Goal: Task Accomplishment & Management: Manage account settings

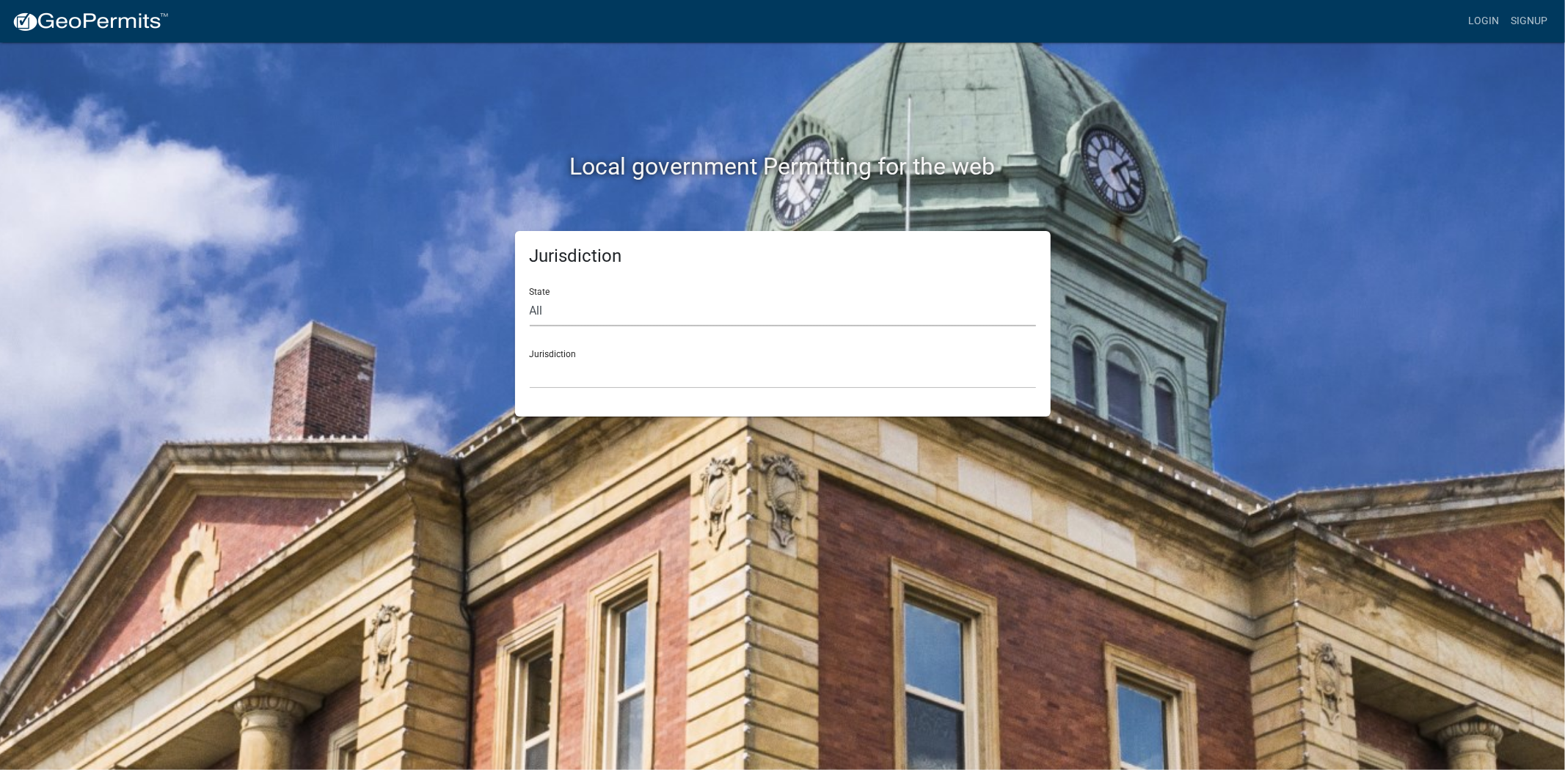
click at [664, 318] on select "All Colorado Georgia Indiana Iowa Kansas Minnesota Ohio South Carolina Wisconsin" at bounding box center [783, 311] width 506 height 30
select select "South Carolina"
click at [530, 296] on select "All Colorado Georgia Indiana Iowa Kansas Minnesota Ohio South Carolina Wisconsin" at bounding box center [783, 311] width 506 height 30
click at [628, 365] on select "Abbeville County, South Carolina Jasper County, South Carolina" at bounding box center [783, 374] width 506 height 30
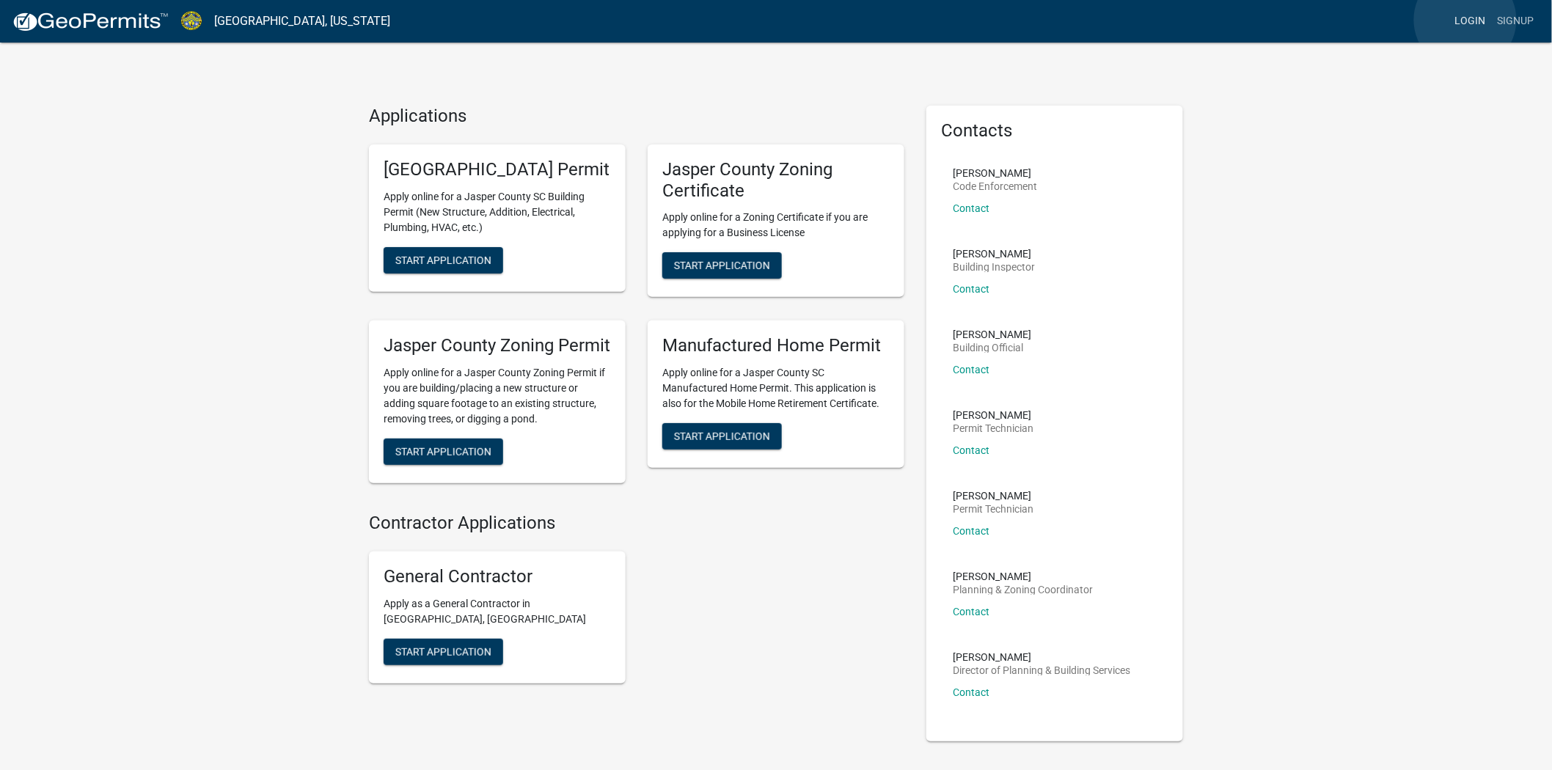
click at [1466, 20] on link "Login" at bounding box center [1471, 21] width 43 height 28
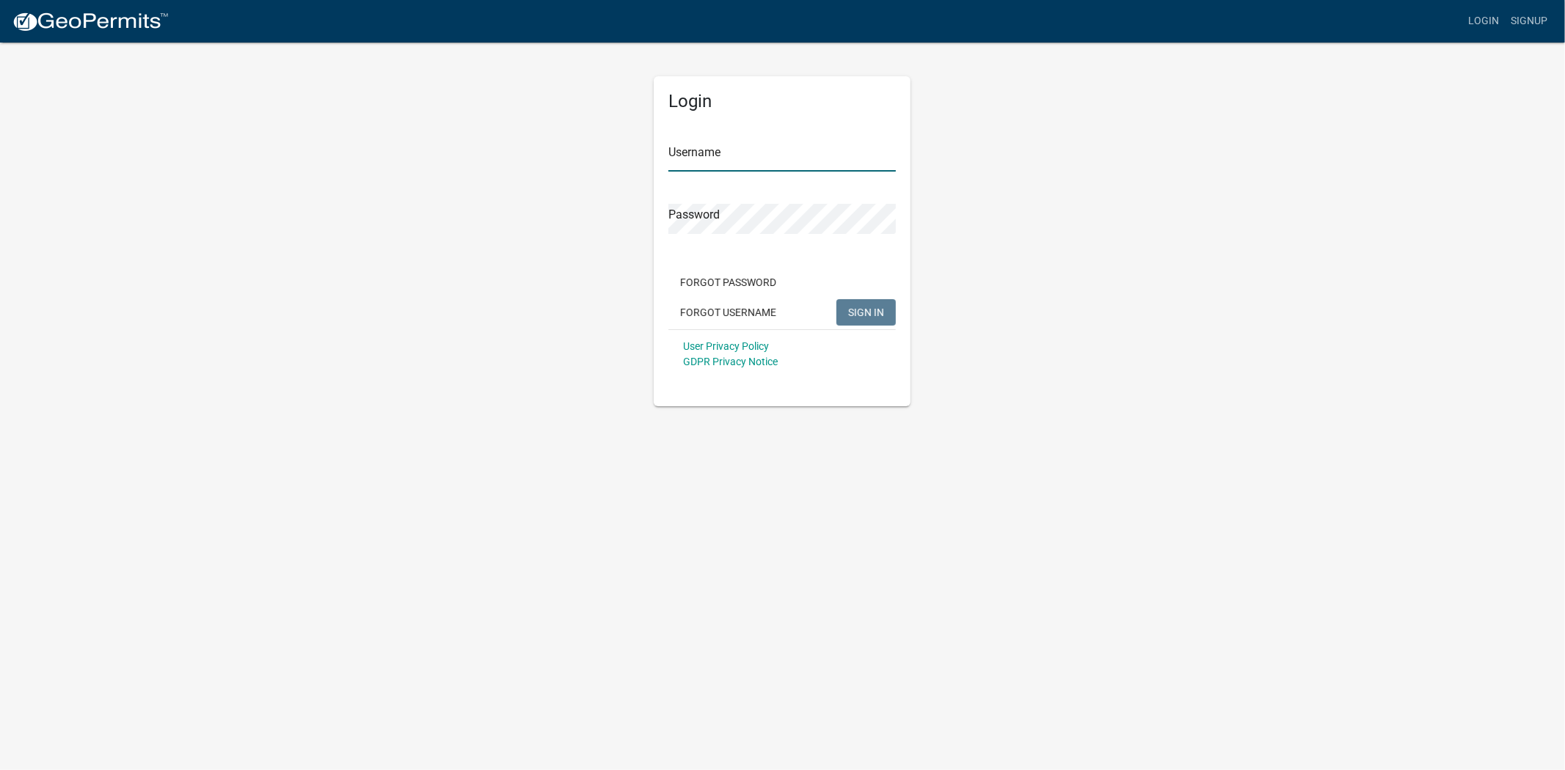
type input "[EMAIL_ADDRESS][DOMAIN_NAME]"
click at [856, 317] on span "SIGN IN" at bounding box center [866, 312] width 36 height 12
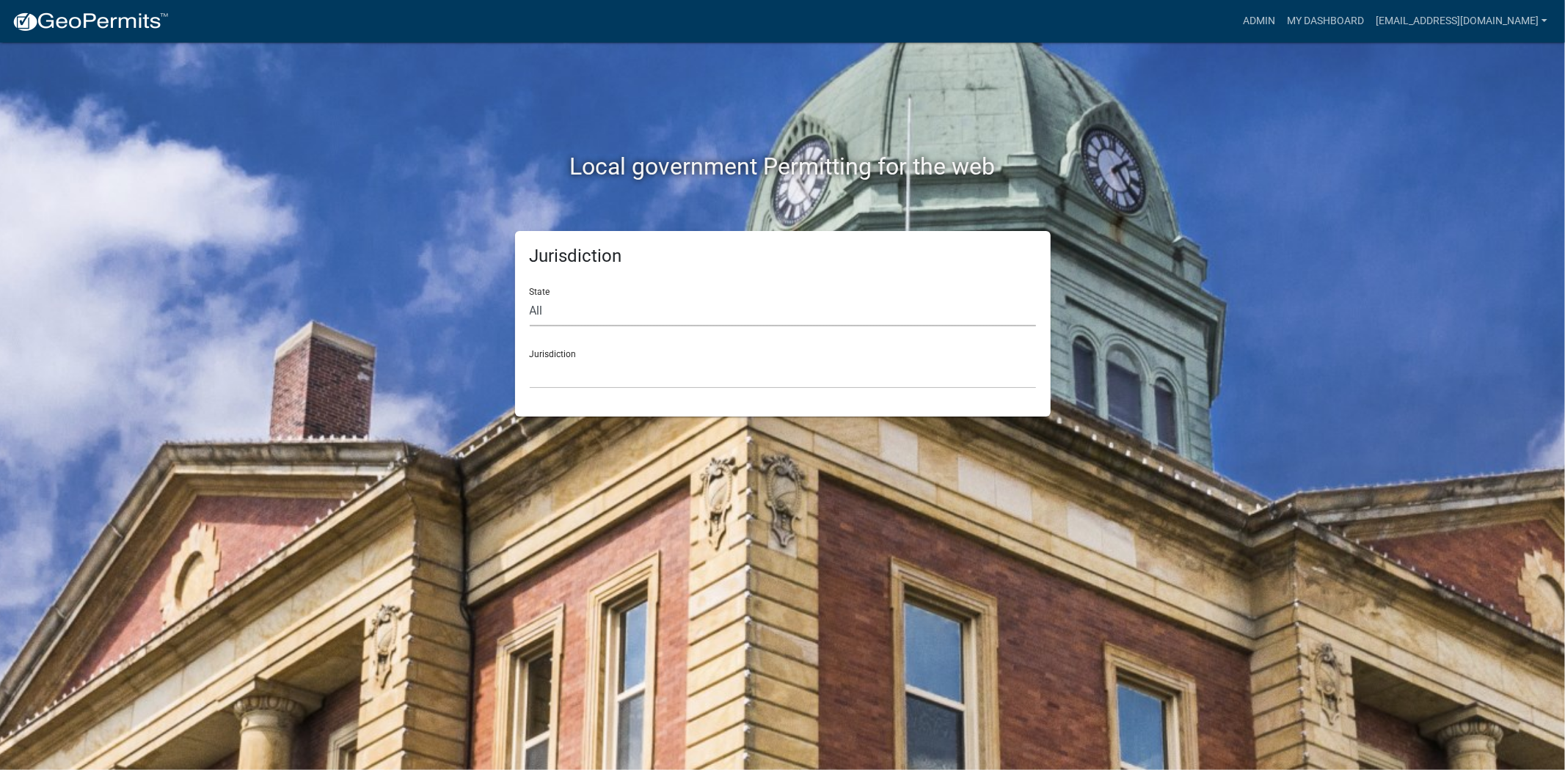
click at [658, 316] on select "All Colorado Georgia Indiana Iowa Kansas Minnesota Ohio South Carolina Wisconsin" at bounding box center [783, 311] width 506 height 30
select select "South Carolina"
click at [530, 296] on select "All Colorado Georgia Indiana Iowa Kansas Minnesota Ohio South Carolina Wisconsin" at bounding box center [783, 311] width 506 height 30
click at [661, 385] on select "Abbeville County, South Carolina Jasper County, South Carolina" at bounding box center [783, 374] width 506 height 30
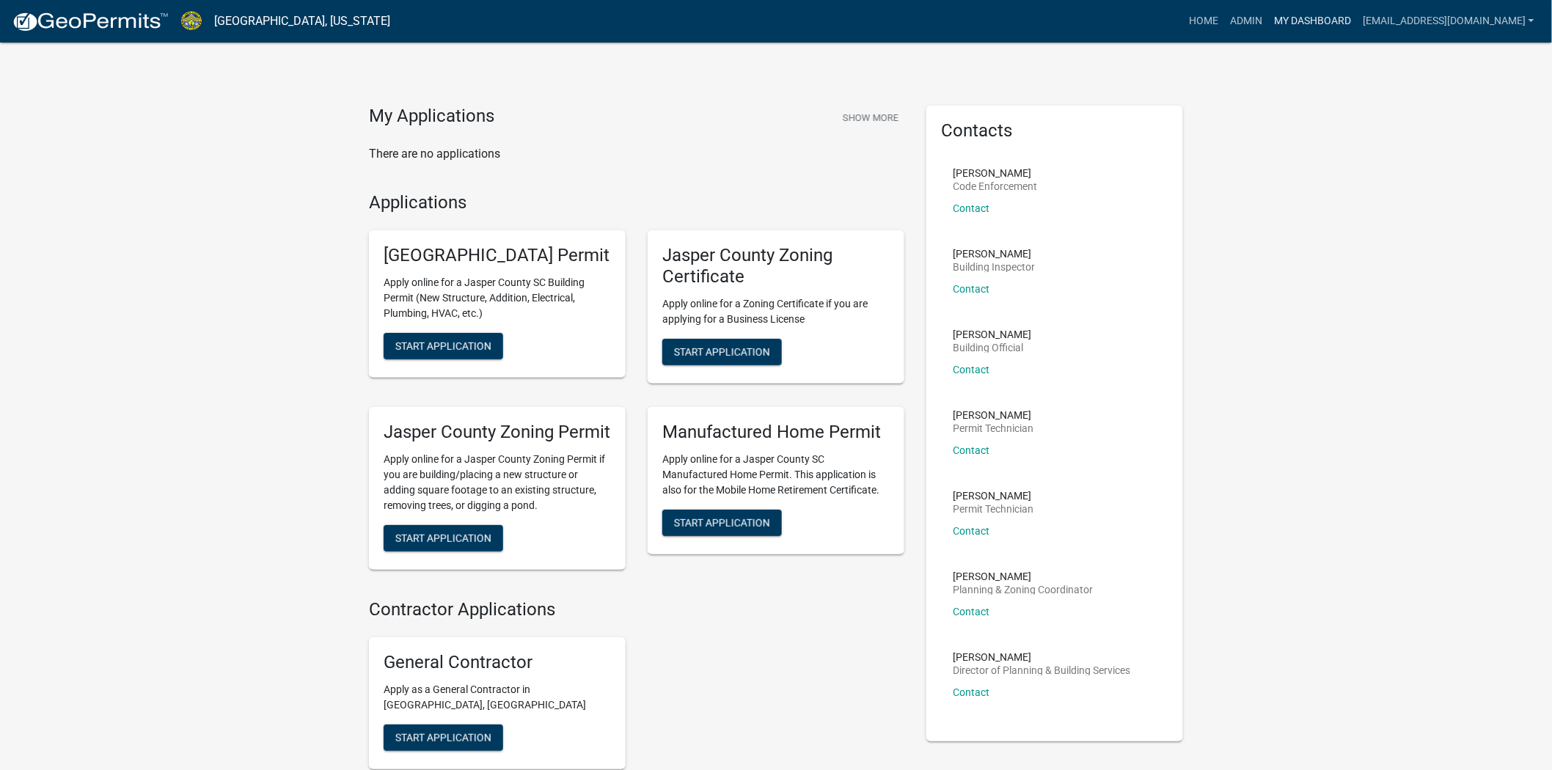
click at [1301, 16] on link "My Dashboard" at bounding box center [1312, 21] width 89 height 28
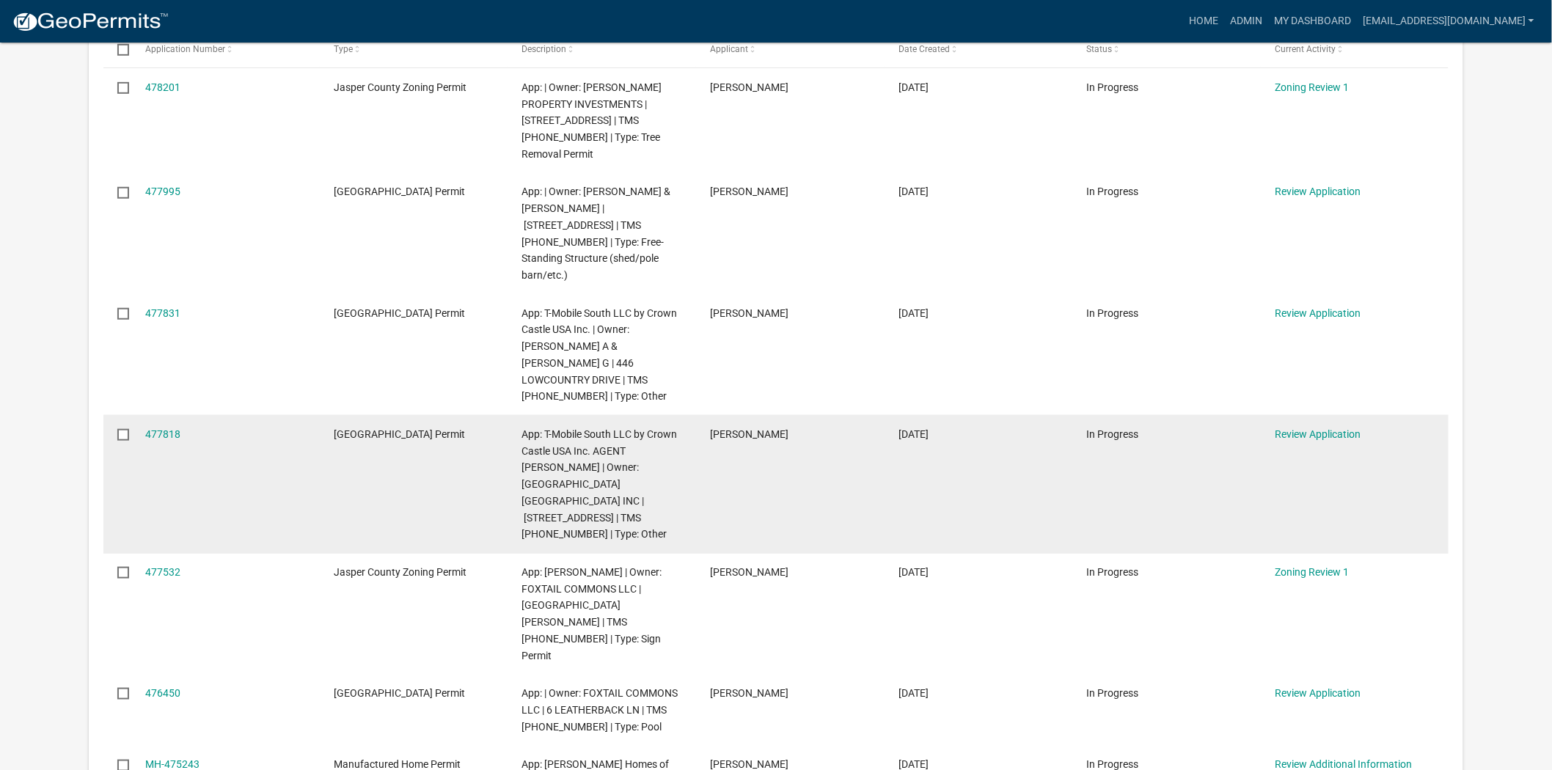
scroll to position [244, 0]
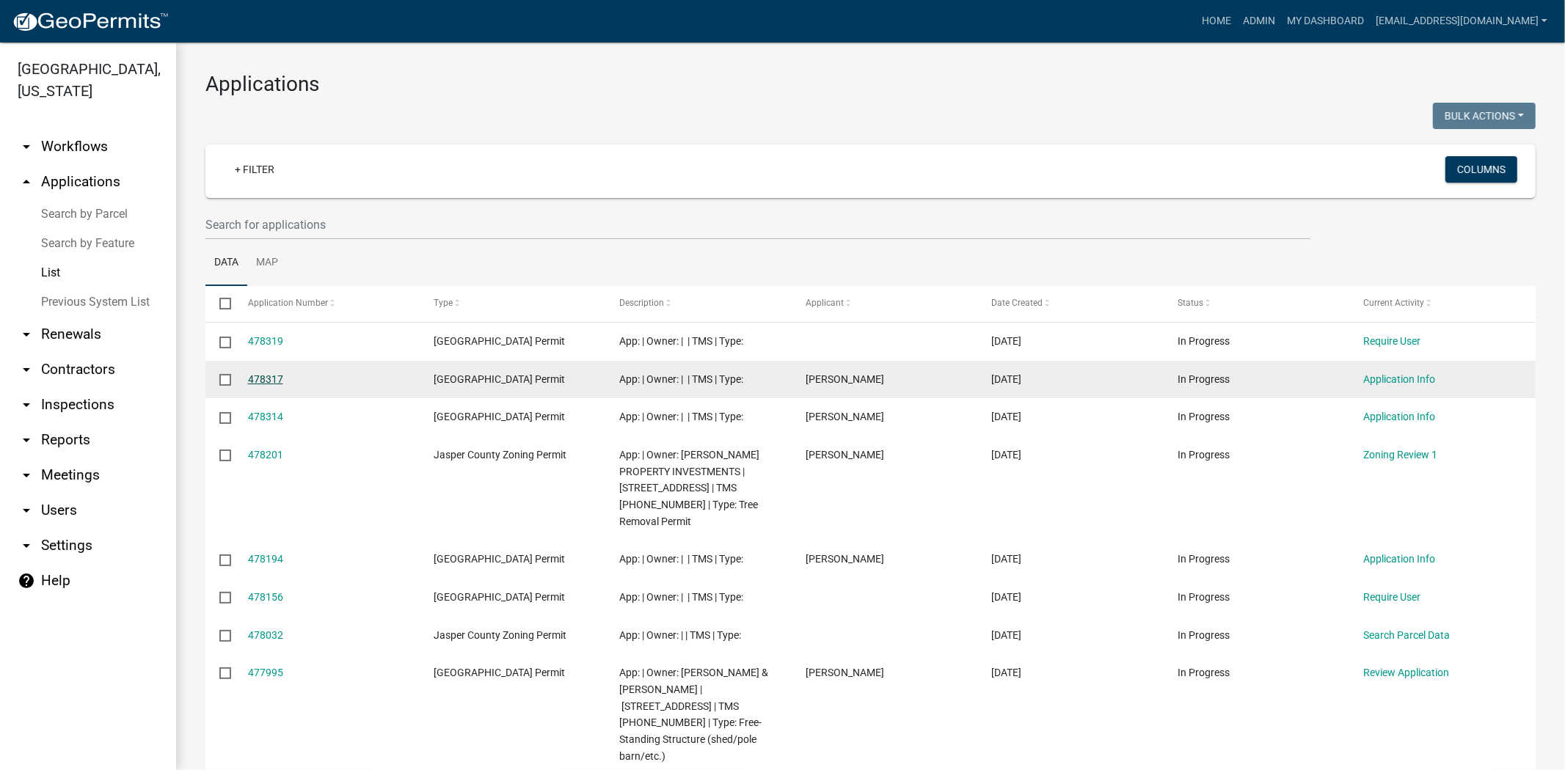
click at [277, 382] on link "478317" at bounding box center [265, 379] width 35 height 12
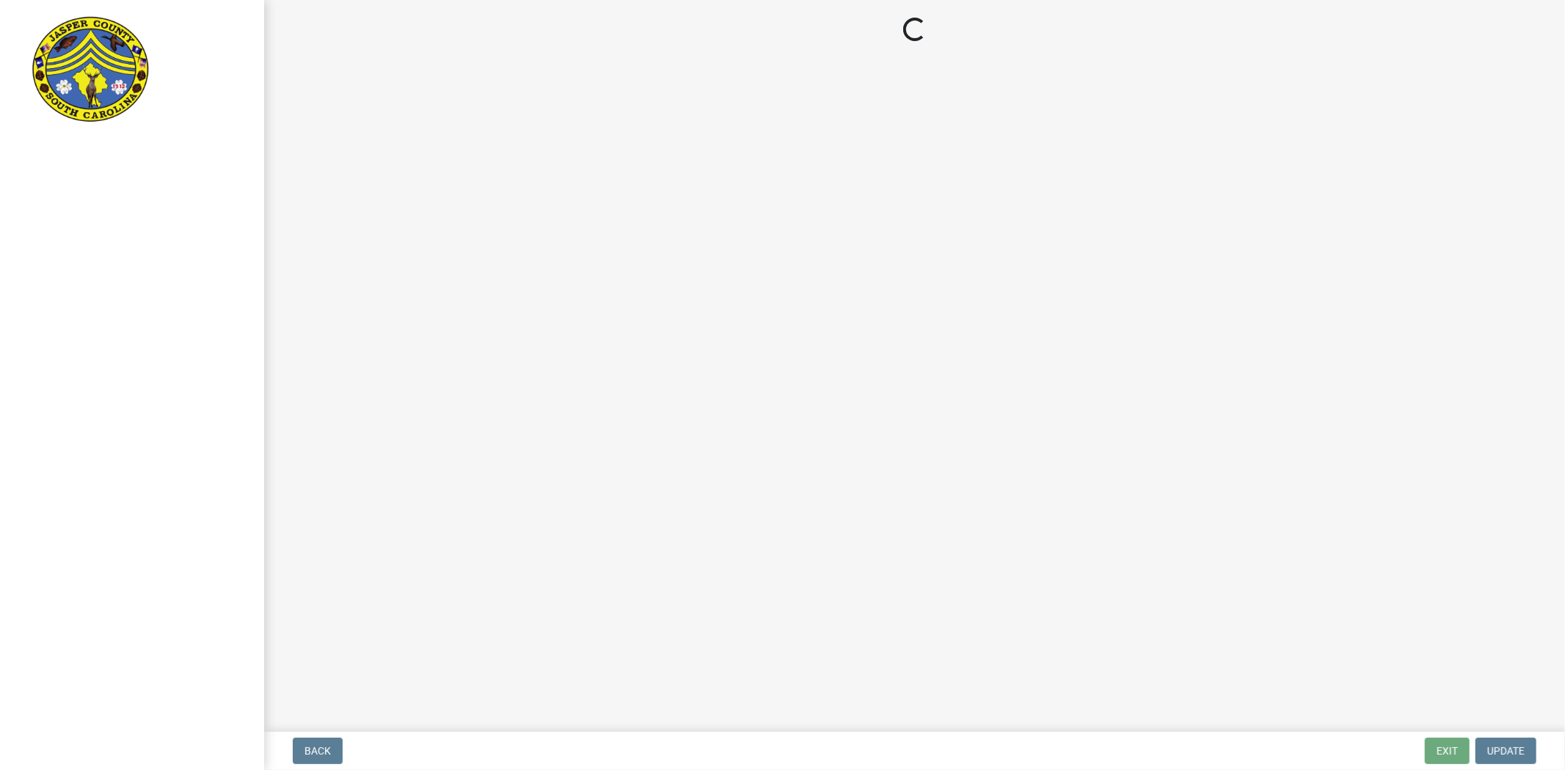
select select "83a29df9-b3ca-487b-b3ec-56d88b03b1fe"
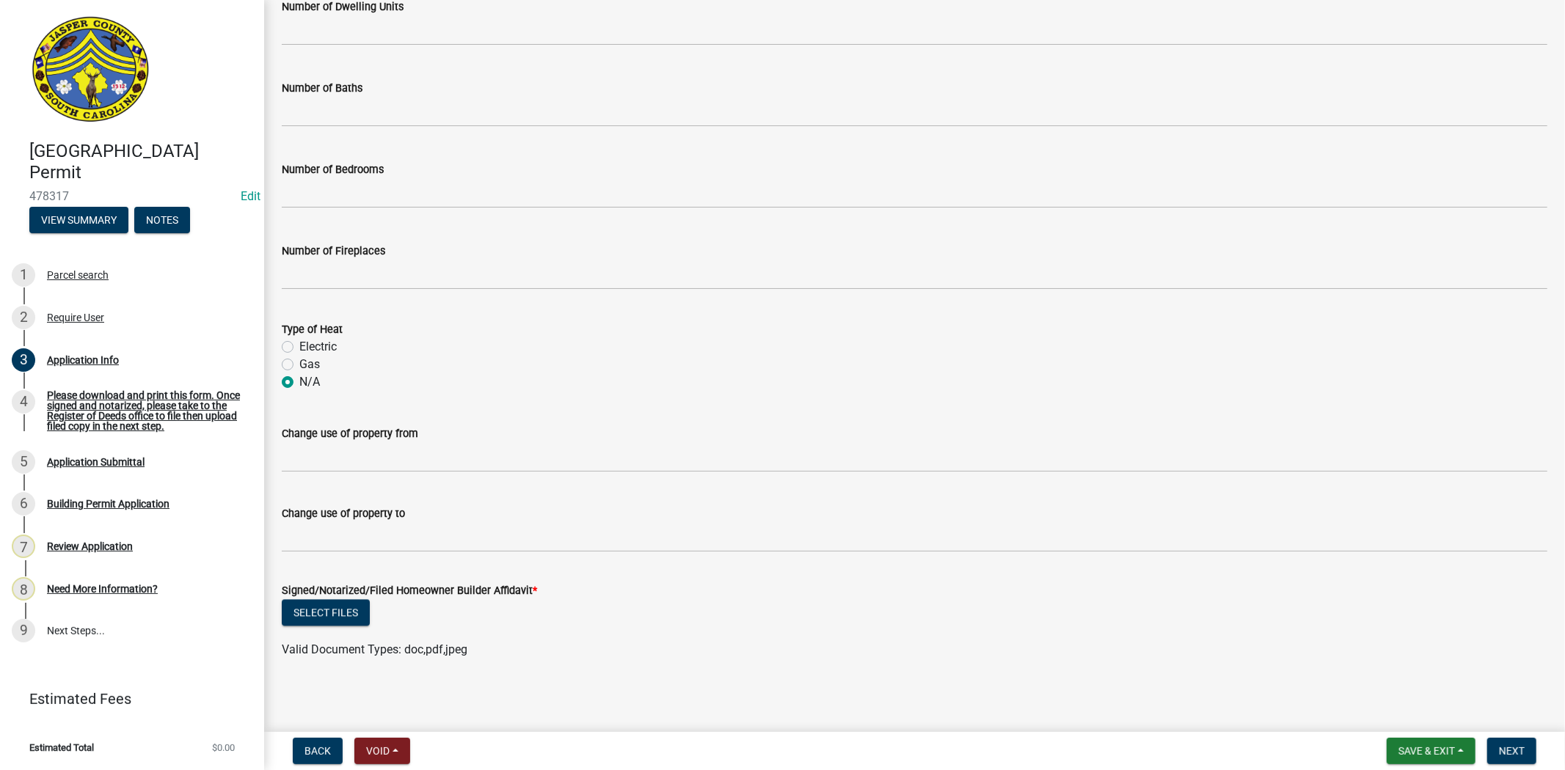
scroll to position [2439, 0]
click at [113, 411] on div "Please download and print this form. Once signed and notarized, please take to …" at bounding box center [144, 410] width 194 height 41
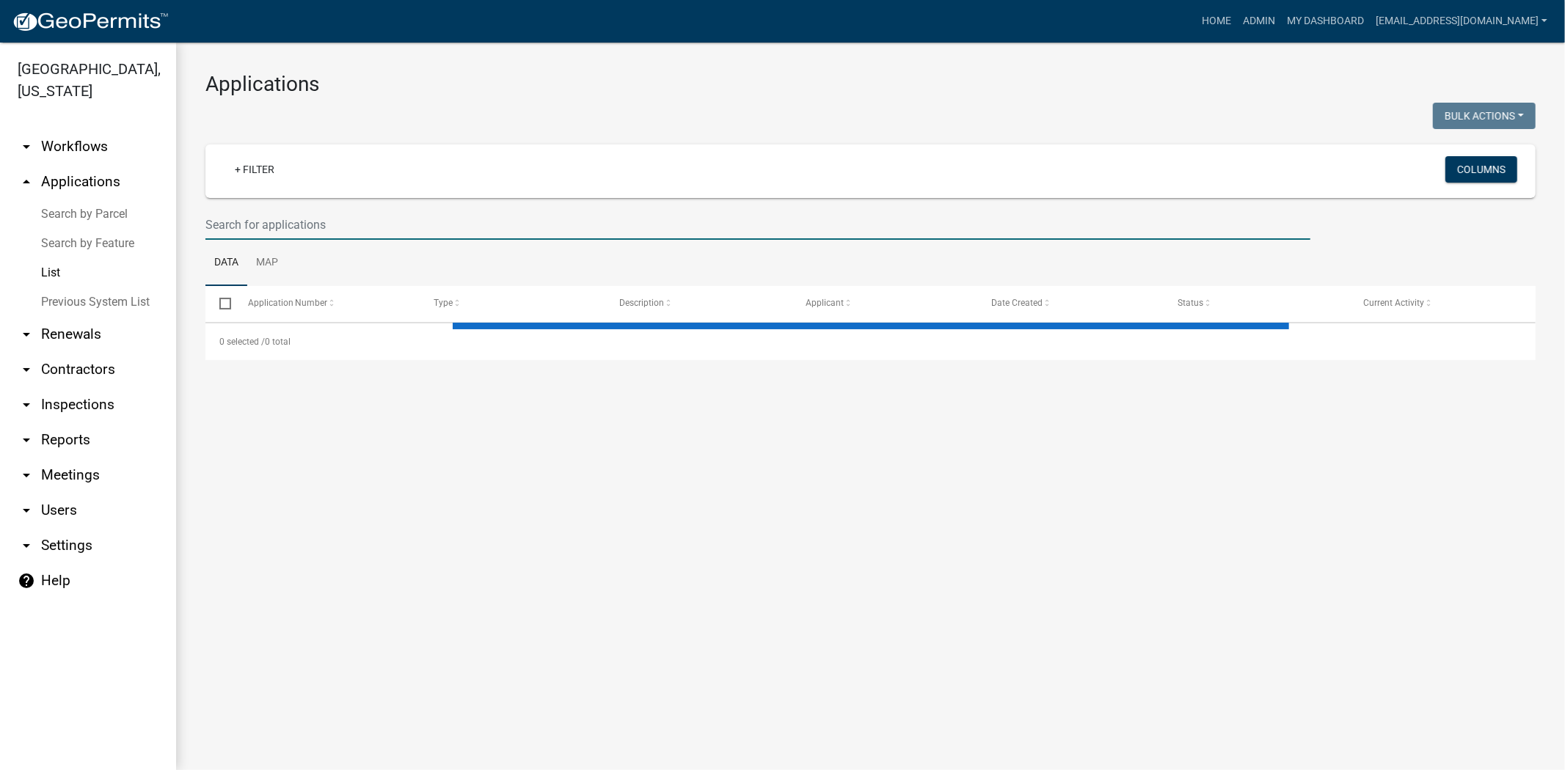
click at [445, 227] on input "text" at bounding box center [757, 225] width 1105 height 30
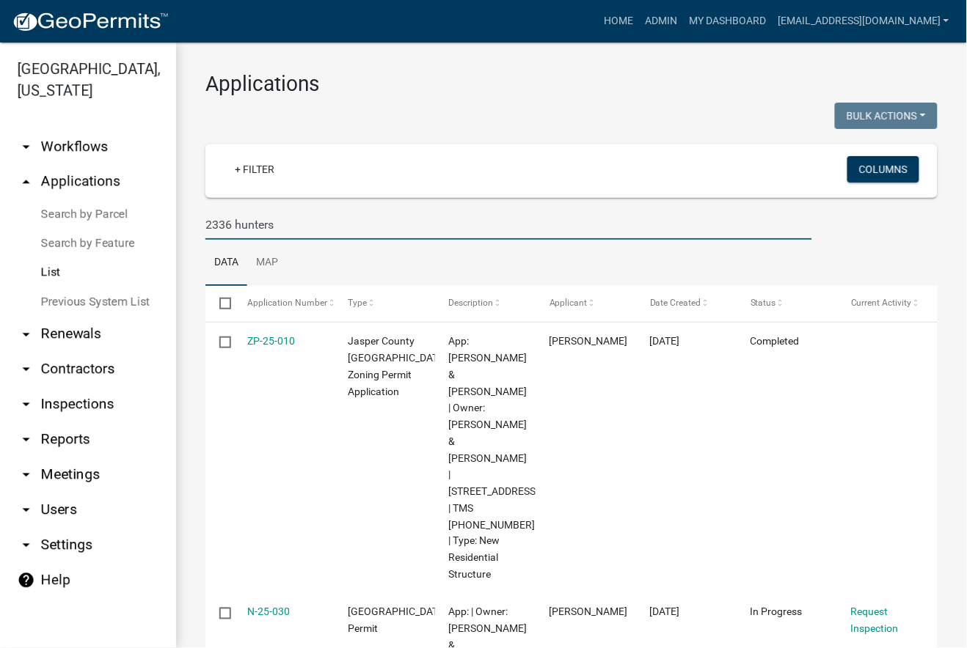
click at [430, 213] on input "2336 hunters" at bounding box center [508, 225] width 607 height 30
paste input "6245 BEES CREEK RD"
type input "6245 BEES CREEK RD"
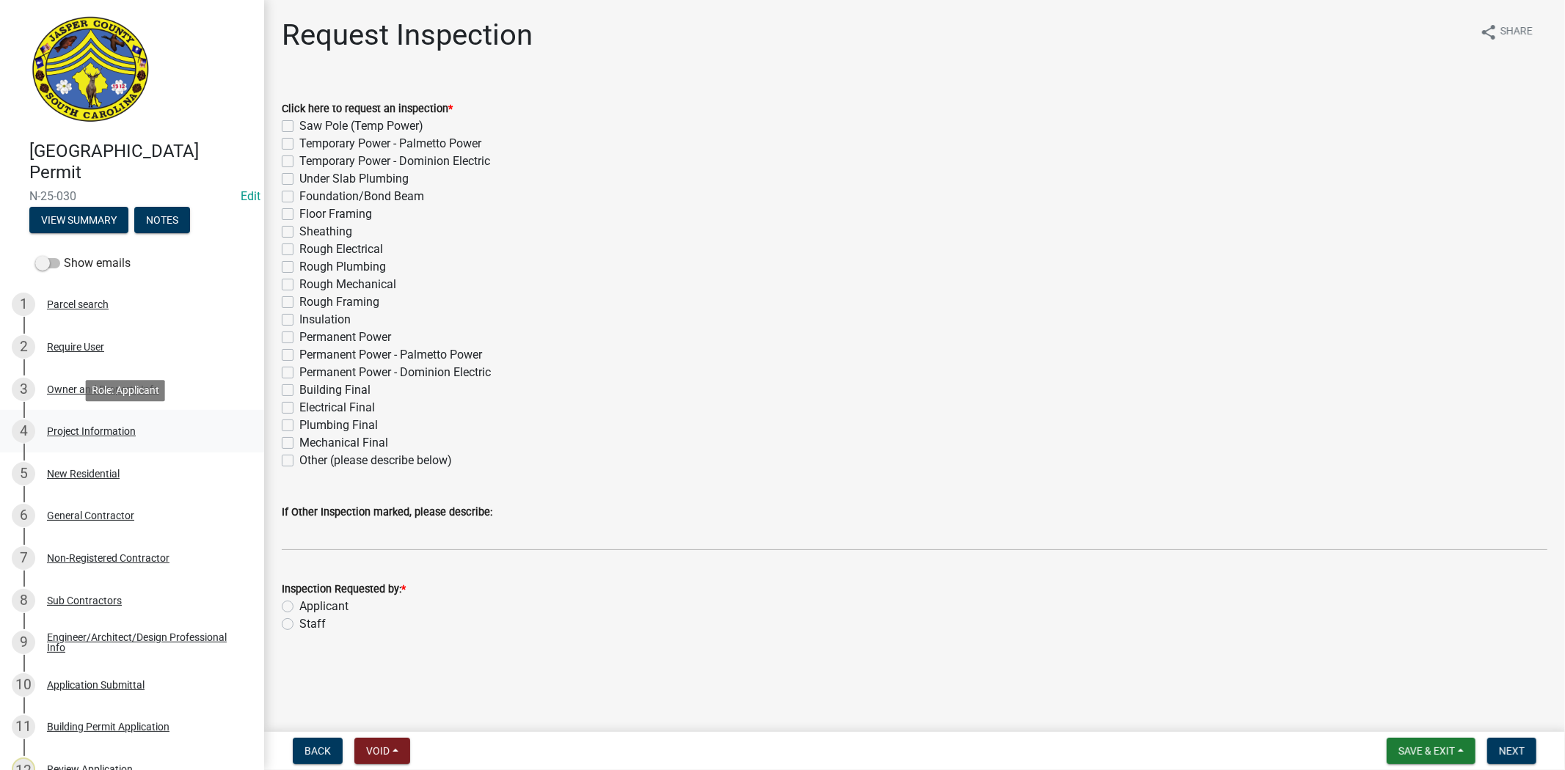
click at [81, 436] on div "Project Information" at bounding box center [91, 431] width 89 height 10
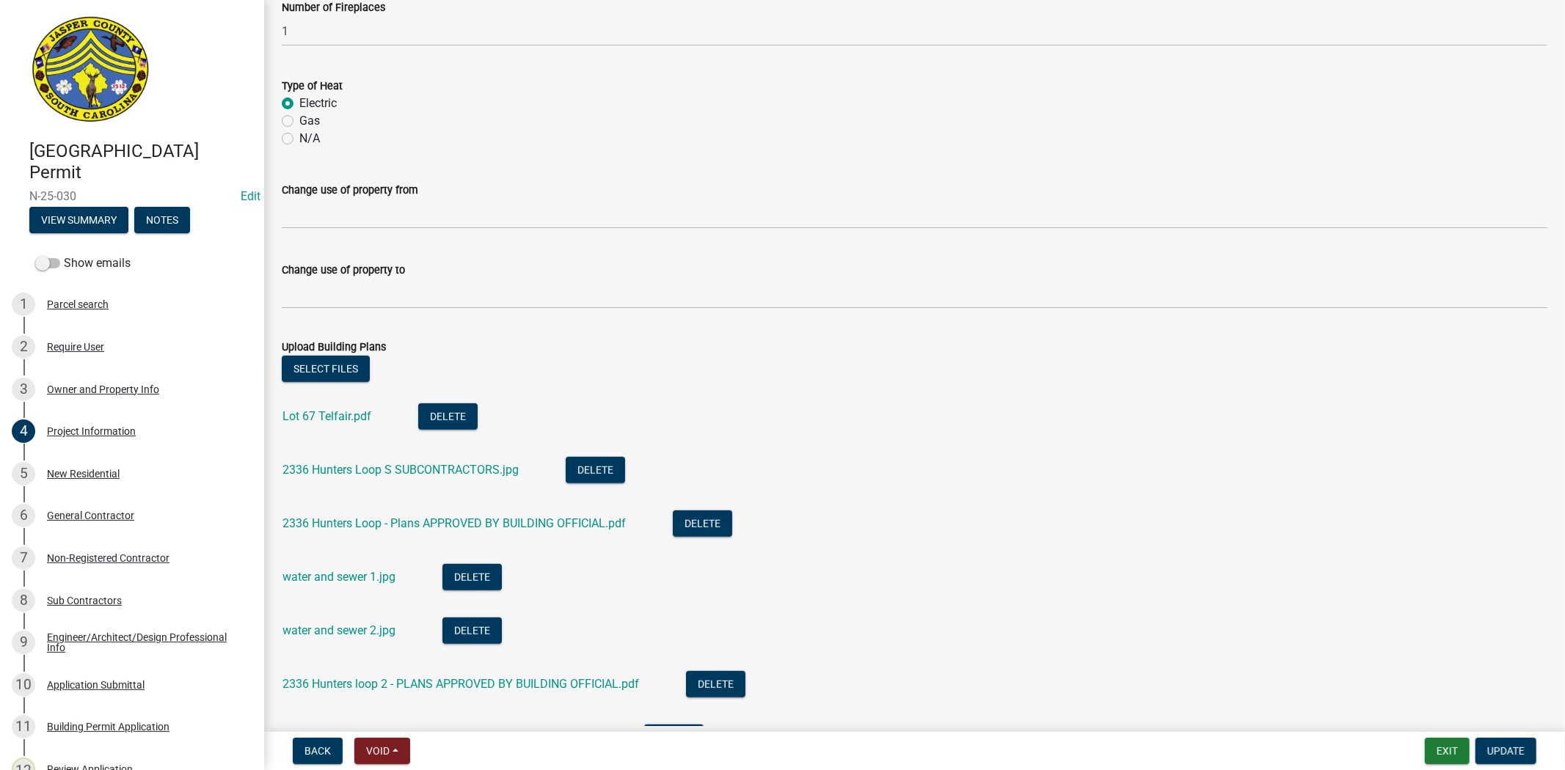
scroll to position [978, 0]
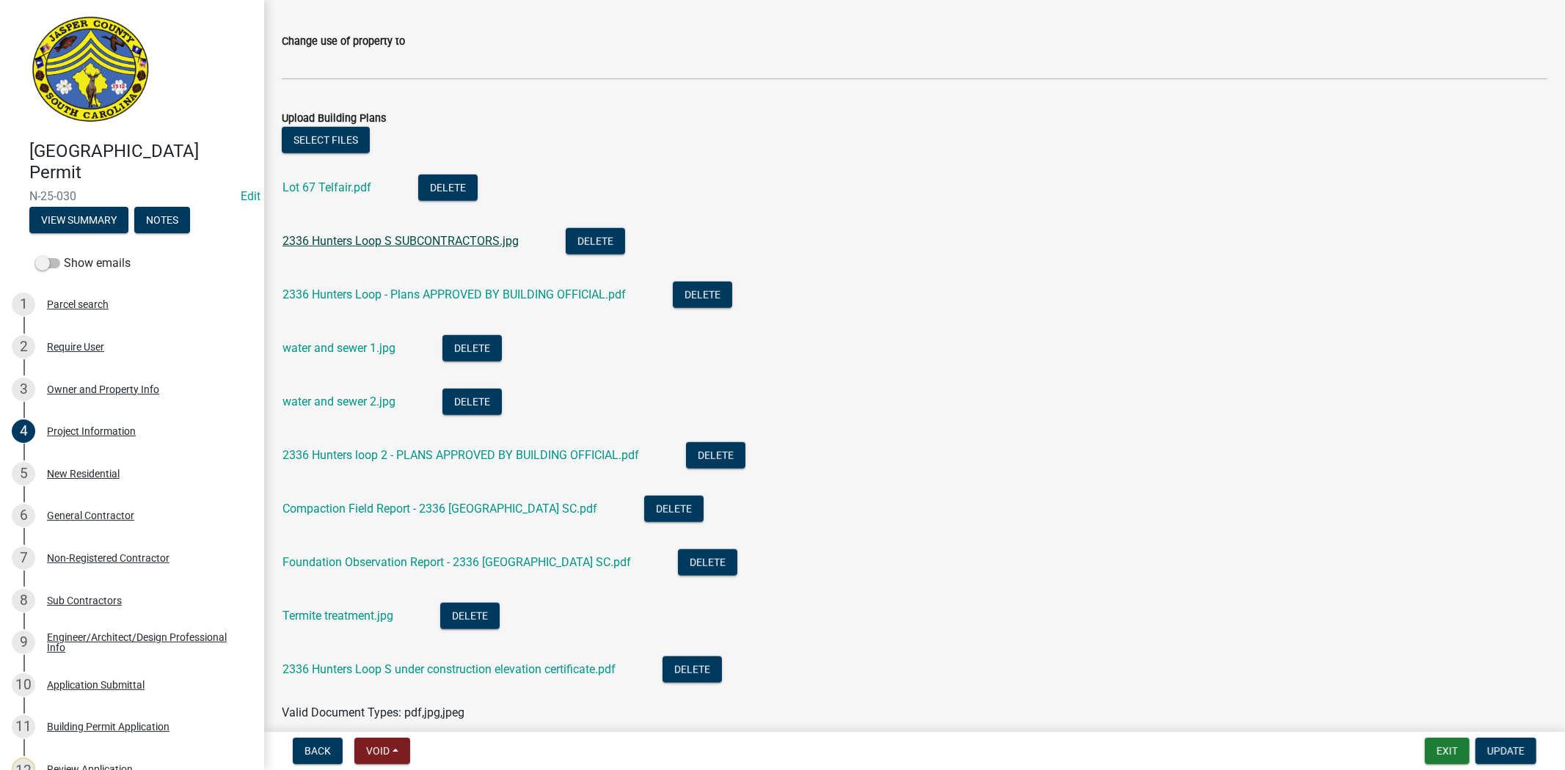
click at [468, 245] on link "2336 Hunters Loop S SUBCONTRACTORS.jpg" at bounding box center [400, 241] width 236 height 14
click at [91, 559] on div "Non-Registered Contractor" at bounding box center [108, 558] width 123 height 10
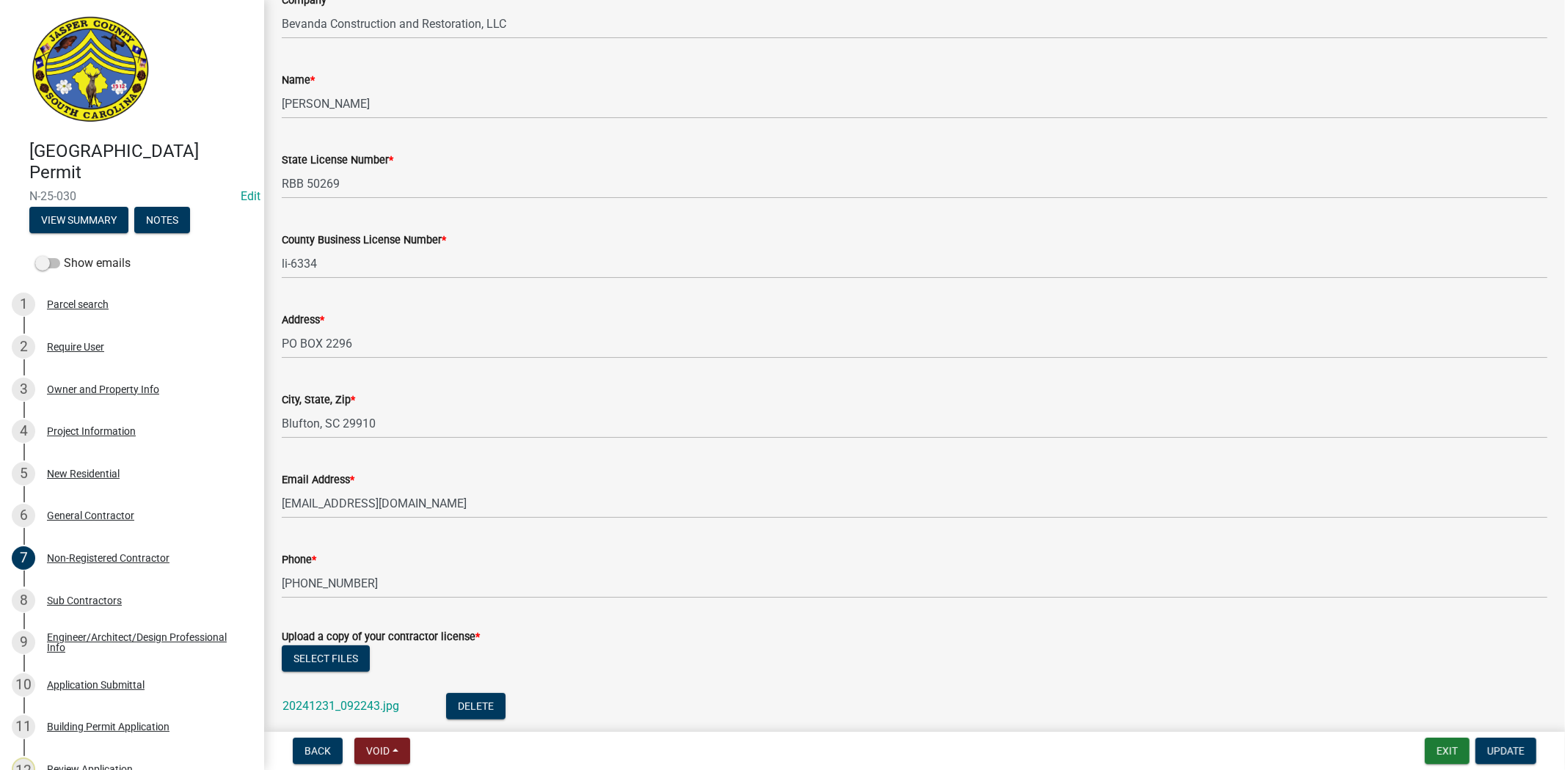
scroll to position [327, 0]
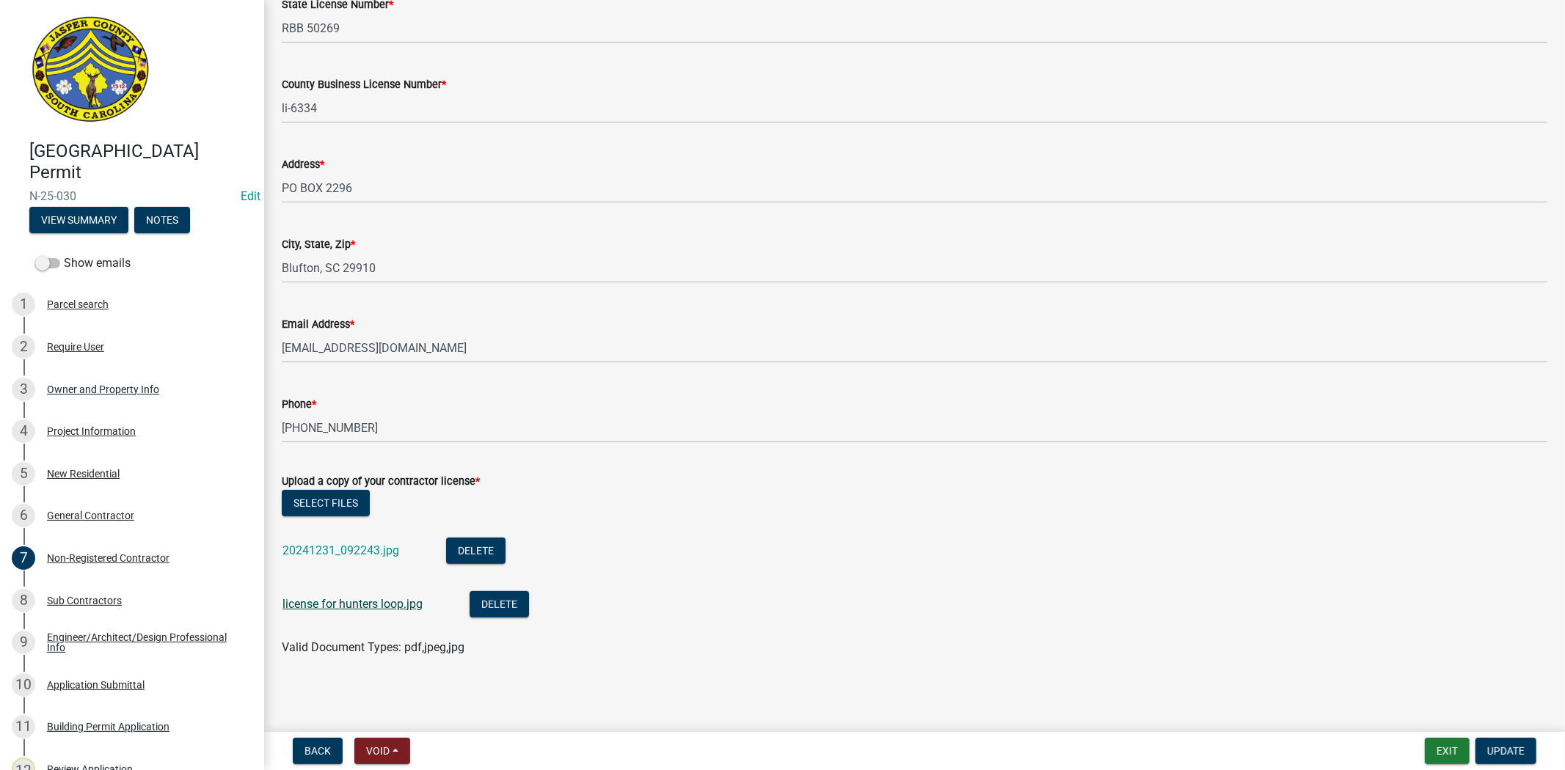
click at [320, 607] on link "license for hunters loop.jpg" at bounding box center [352, 604] width 140 height 14
click at [359, 511] on button "Select files" at bounding box center [326, 503] width 88 height 26
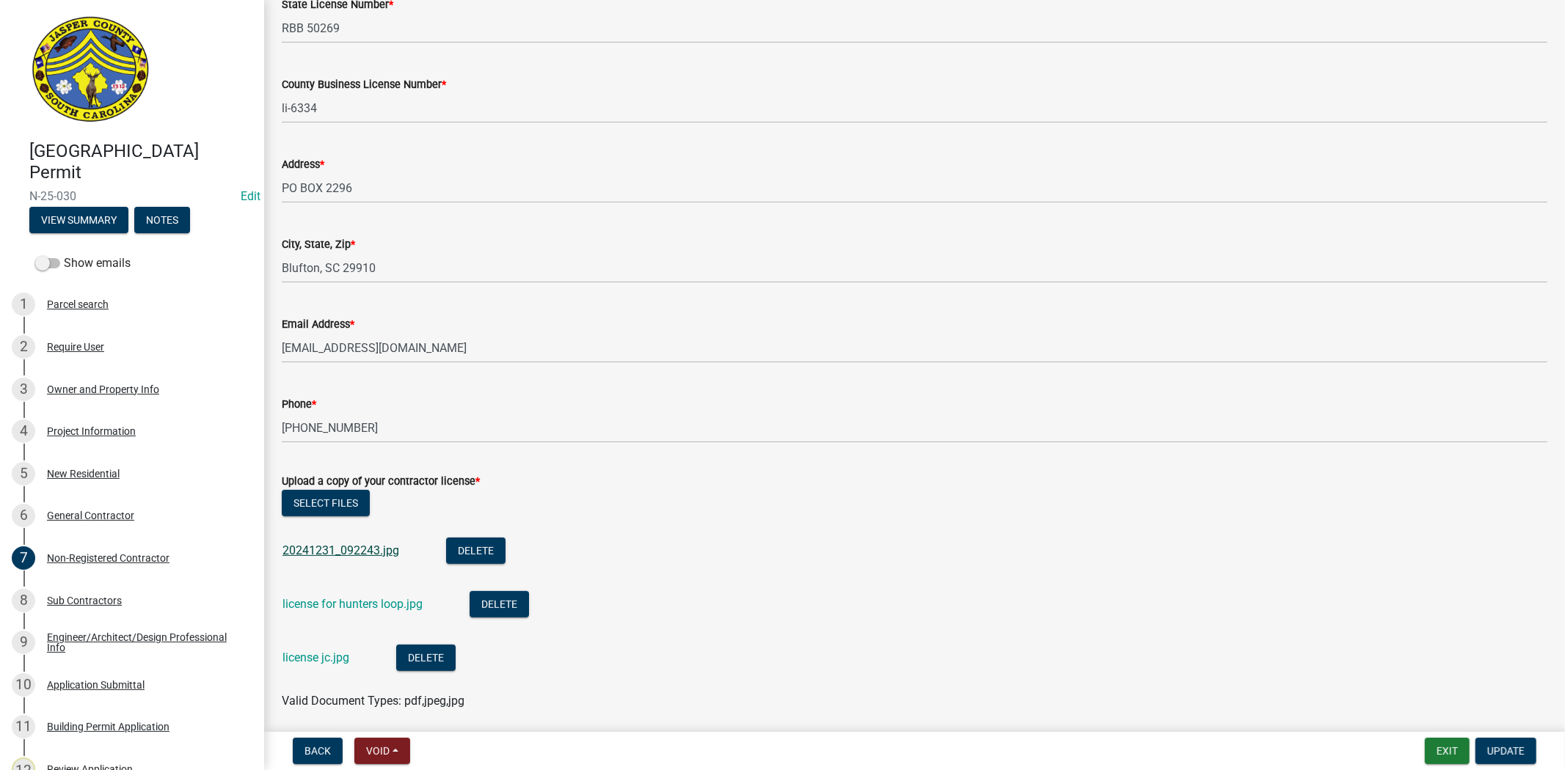
click at [384, 552] on link "20241231_092243.jpg" at bounding box center [340, 551] width 117 height 14
click at [508, 606] on button "Delete" at bounding box center [498, 604] width 59 height 26
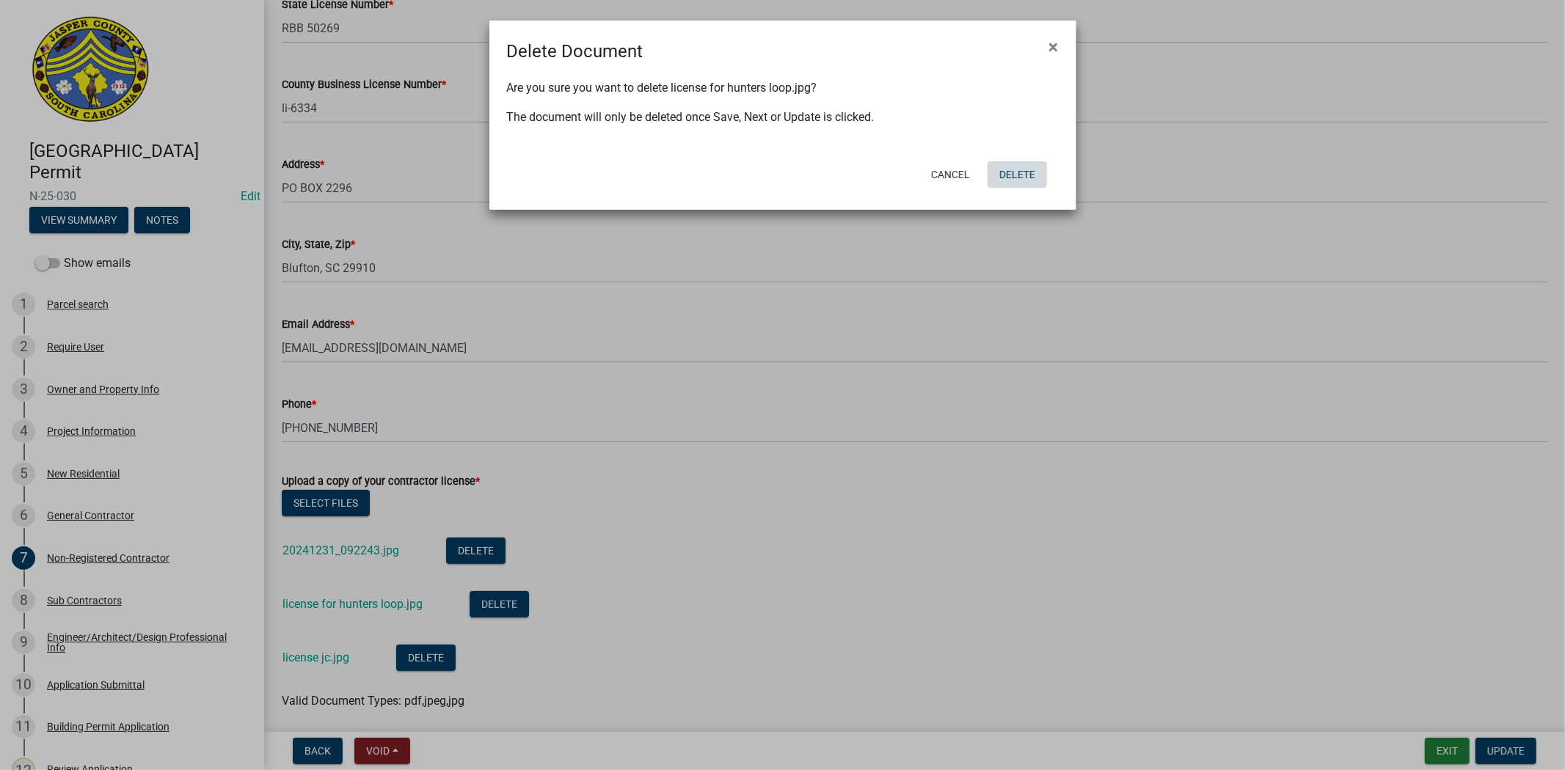
click at [1015, 174] on button "Delete" at bounding box center [1016, 174] width 59 height 26
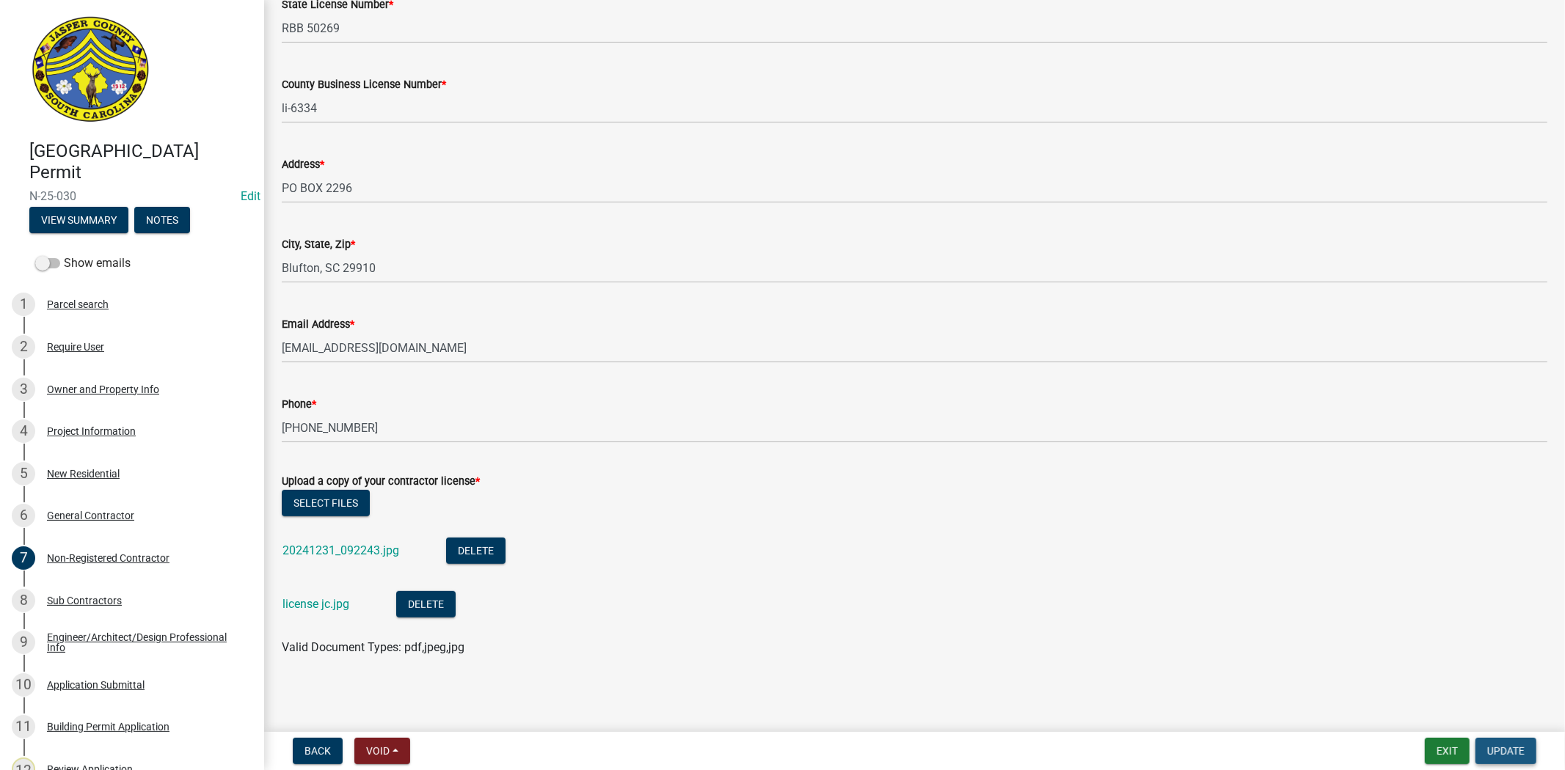
click at [1494, 752] on span "Update" at bounding box center [1505, 751] width 37 height 12
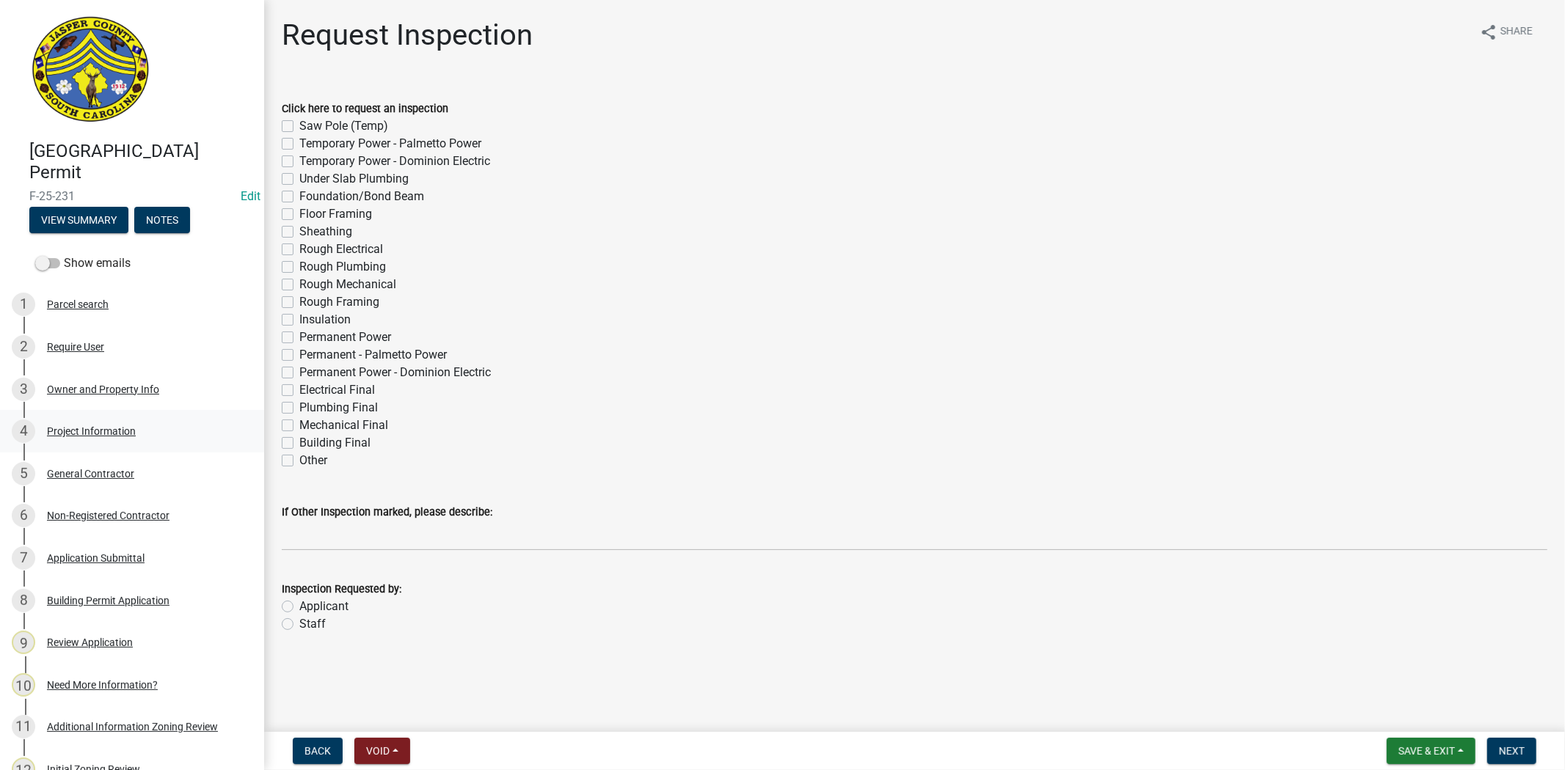
click at [95, 431] on div "Project Information" at bounding box center [91, 431] width 89 height 10
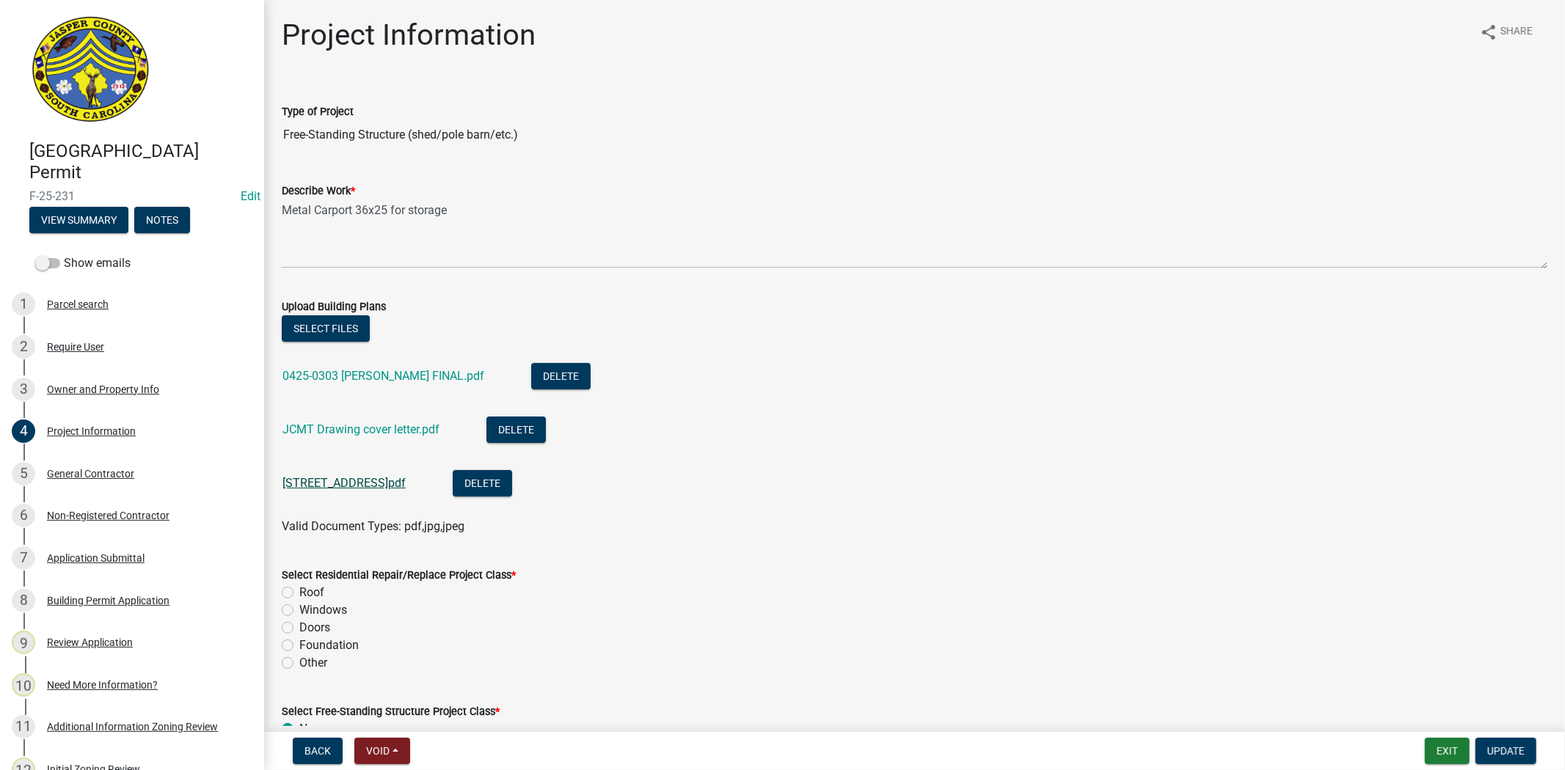
click at [335, 486] on link "6245 Bees Creek Rd.pdf" at bounding box center [343, 483] width 123 height 14
click at [367, 423] on link "JCMT Drawing cover letter.pdf" at bounding box center [360, 430] width 157 height 14
click at [445, 372] on link "0425-0303 Elvin Wright Sr FINAL.pdf" at bounding box center [383, 376] width 202 height 14
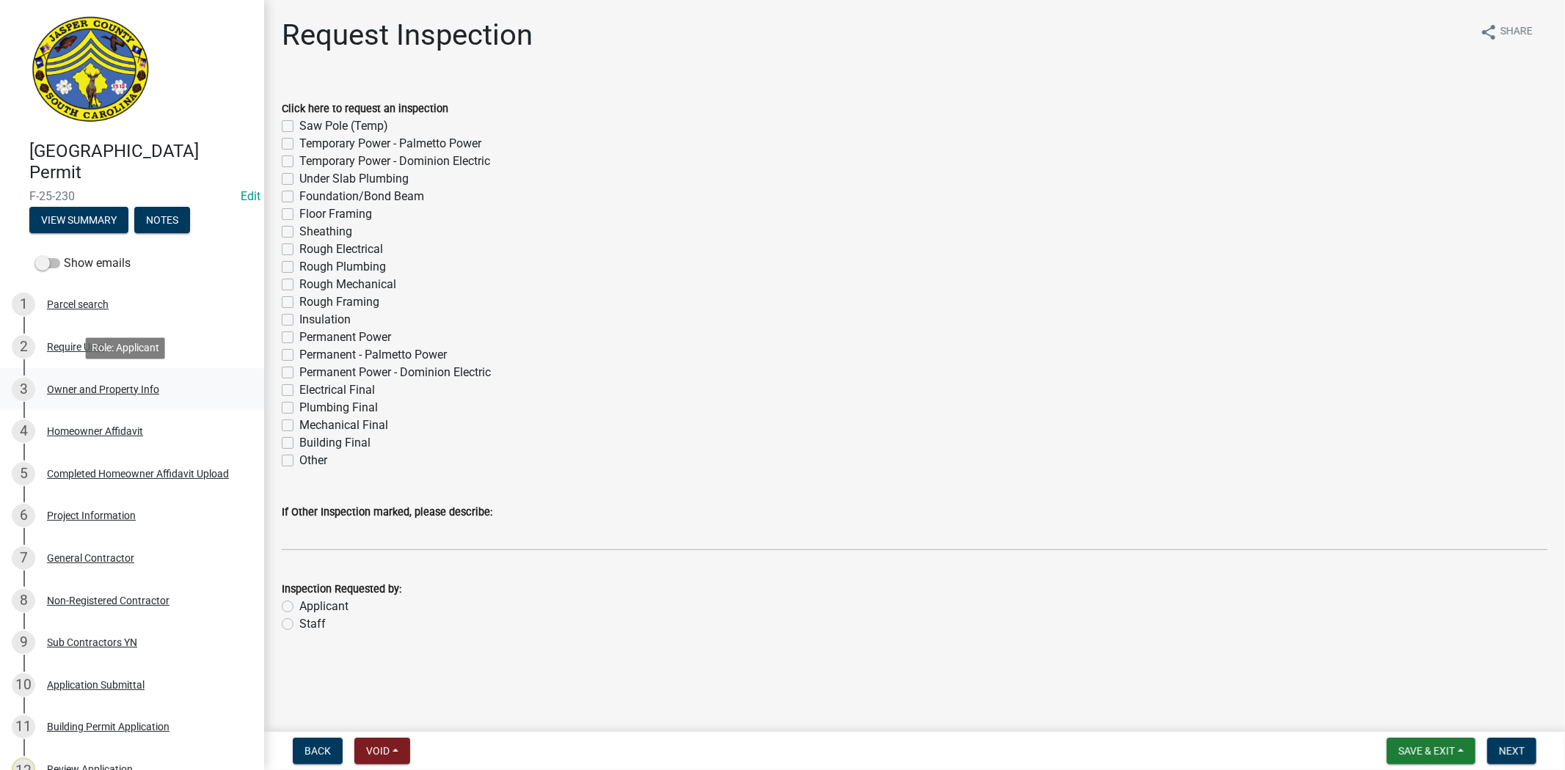
click at [120, 390] on div "Owner and Property Info" at bounding box center [103, 389] width 112 height 10
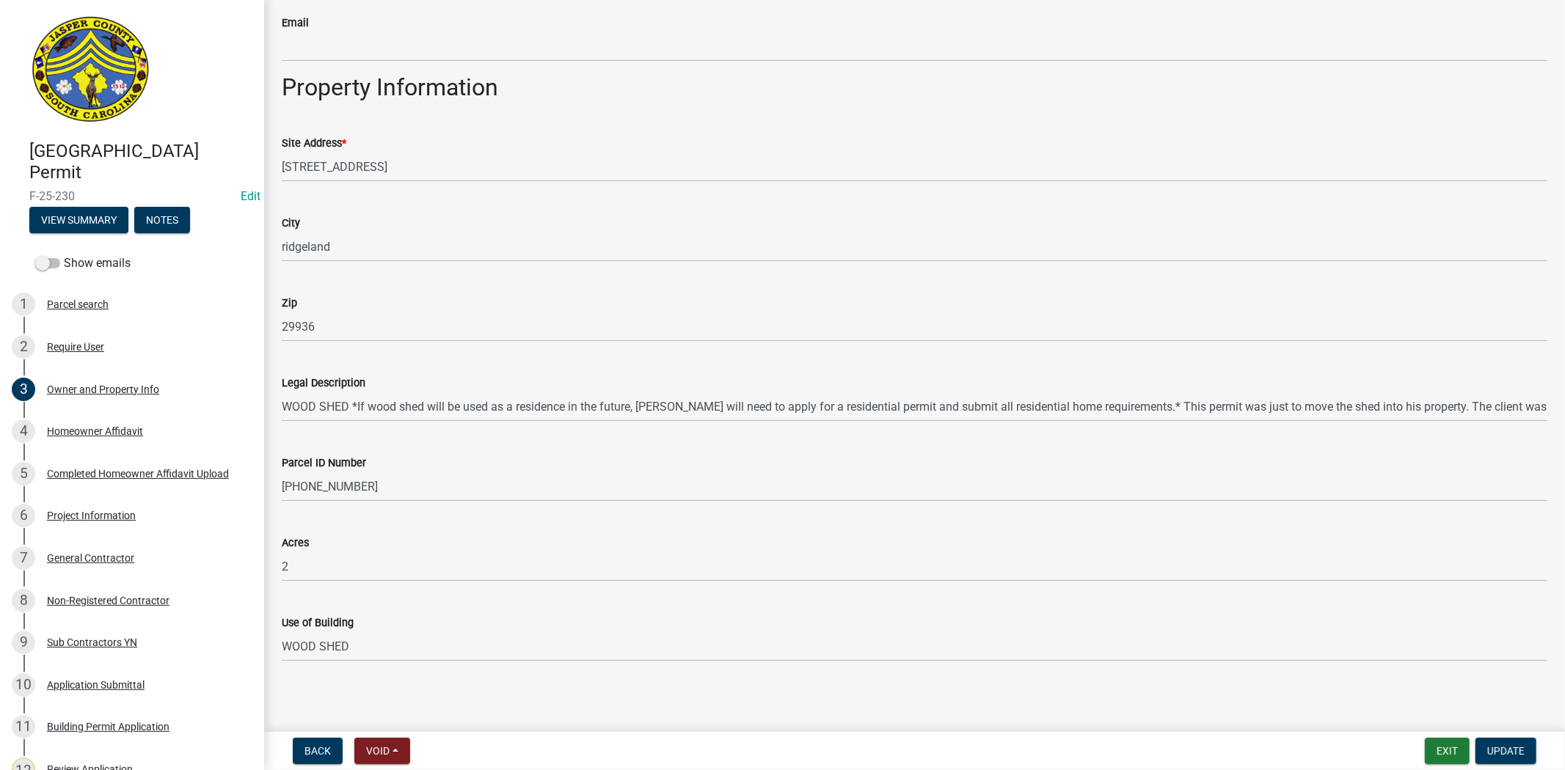
scroll to position [930, 0]
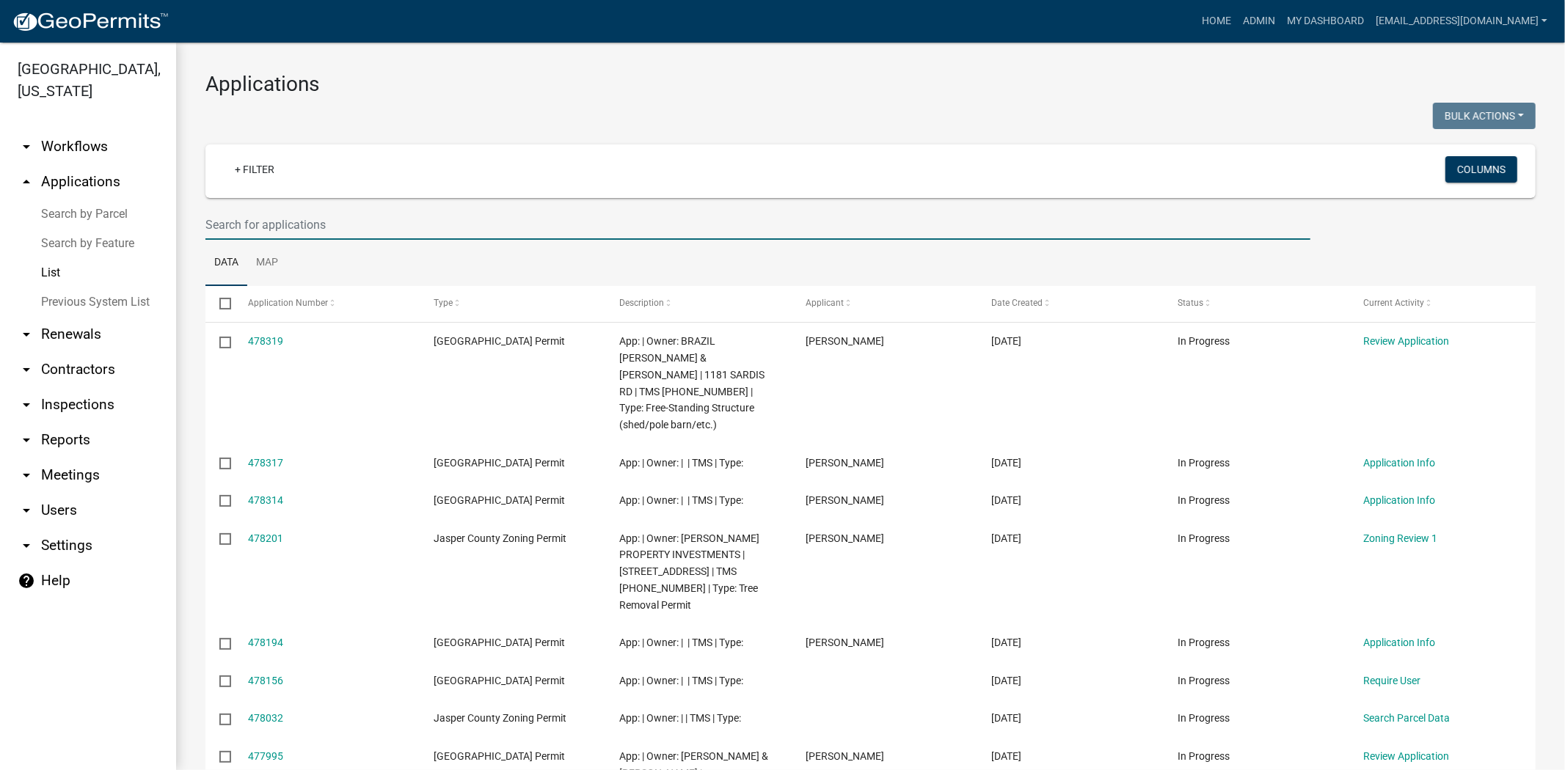
click at [244, 223] on input "text" at bounding box center [757, 225] width 1105 height 30
click at [317, 218] on input "text" at bounding box center [757, 225] width 1105 height 30
paste input "705 BROADVIEW DR"
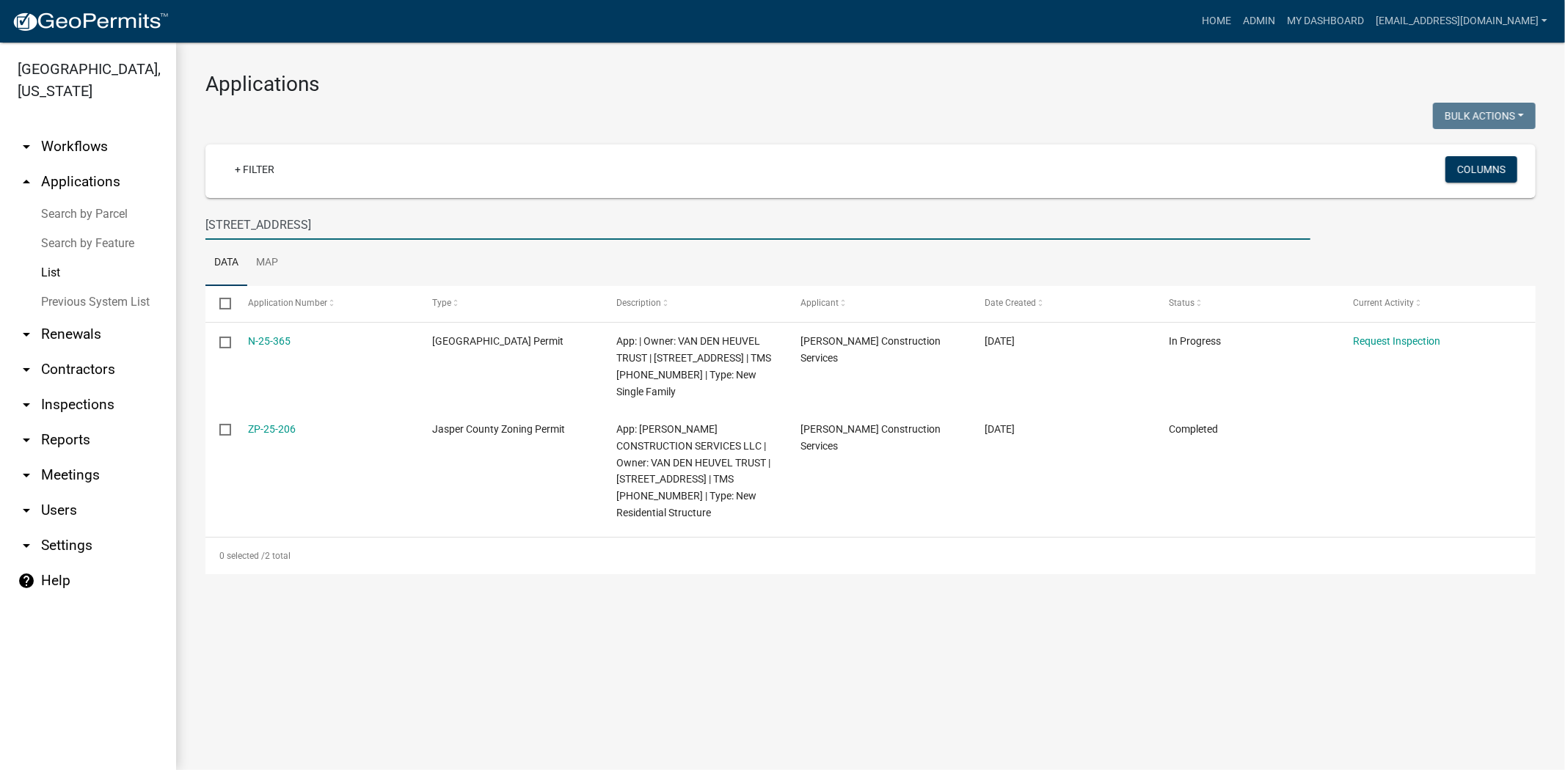
drag, startPoint x: 227, startPoint y: 229, endPoint x: 40, endPoint y: 229, distance: 187.8
click at [40, 229] on div "Jasper County, South Carolina arrow_drop_down Workflows List arrow_drop_up Appl…" at bounding box center [782, 407] width 1565 height 728
paste input "2225 HONEY HILL CI"
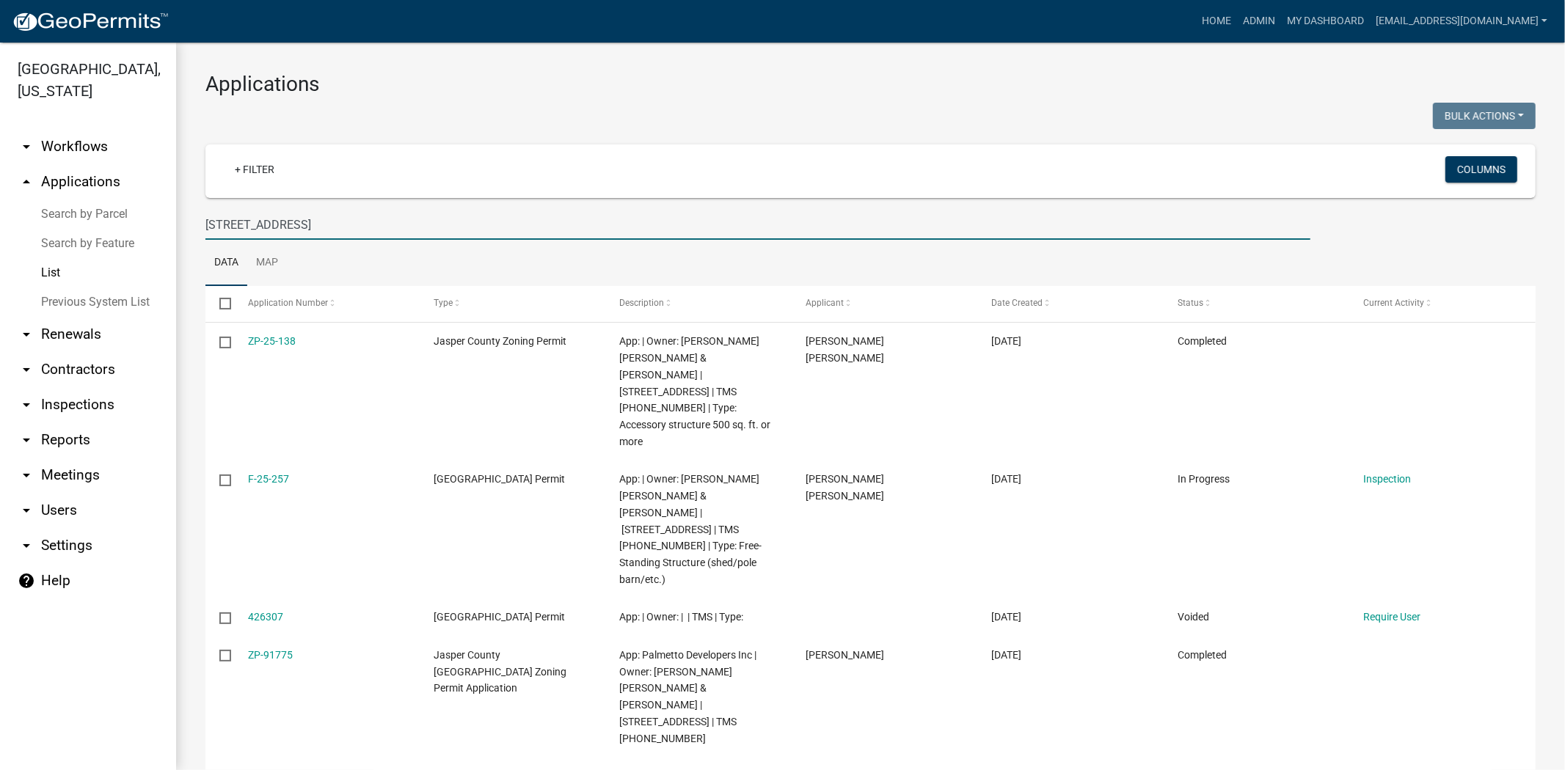
drag, startPoint x: 384, startPoint y: 226, endPoint x: -4, endPoint y: 233, distance: 388.9
click at [0, 233] on html "Internet Explorer does NOT work with GeoPermits. Get a new browser for more sec…" at bounding box center [782, 385] width 1565 height 770
paste input "445 Carolina Wren"
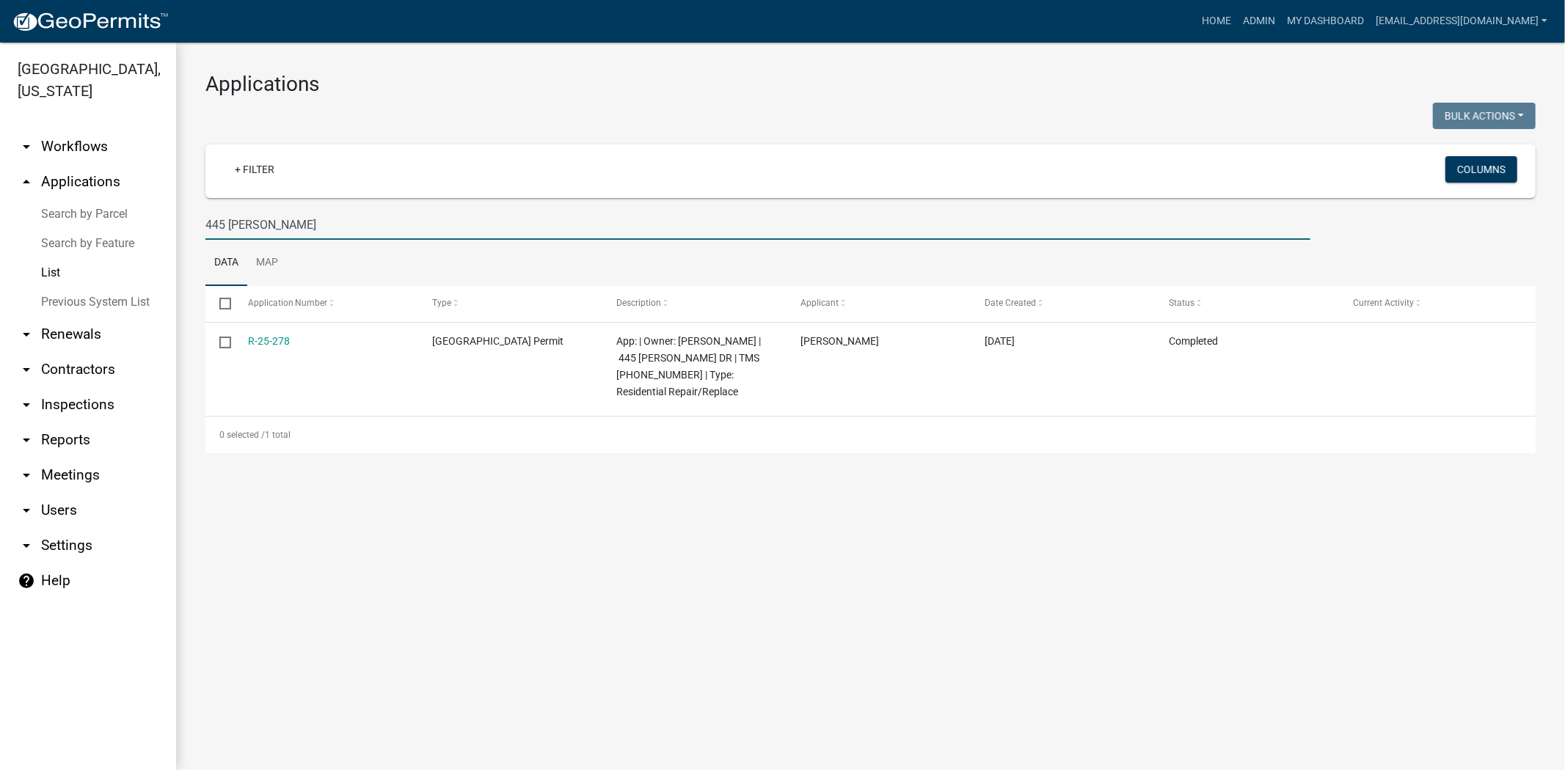
drag, startPoint x: 346, startPoint y: 230, endPoint x: 99, endPoint y: 208, distance: 248.2
click at [99, 208] on div "Jasper County, South Carolina arrow_drop_down Workflows List arrow_drop_up Appl…" at bounding box center [782, 407] width 1565 height 728
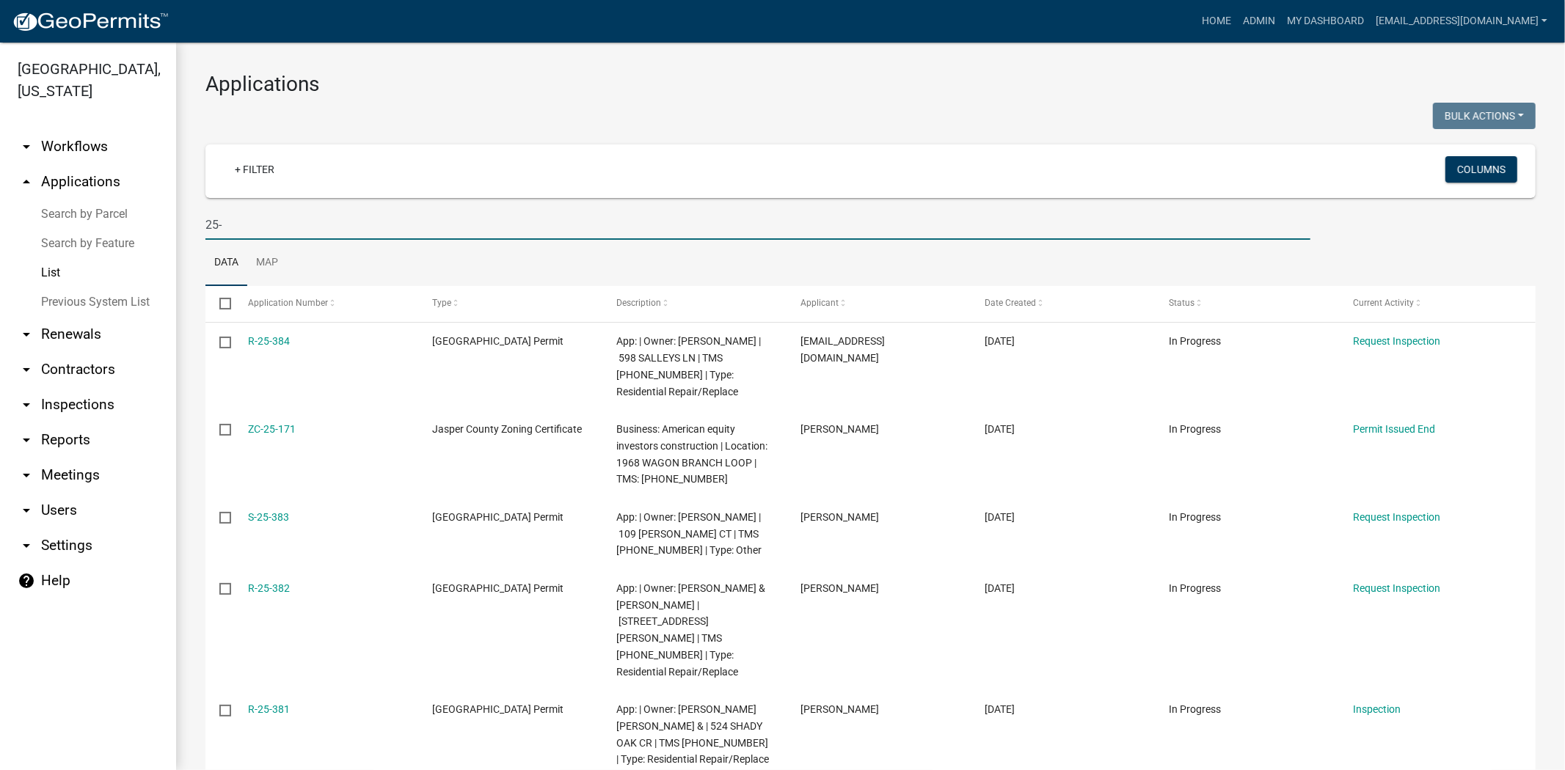
click at [271, 224] on input "25-" at bounding box center [757, 225] width 1105 height 30
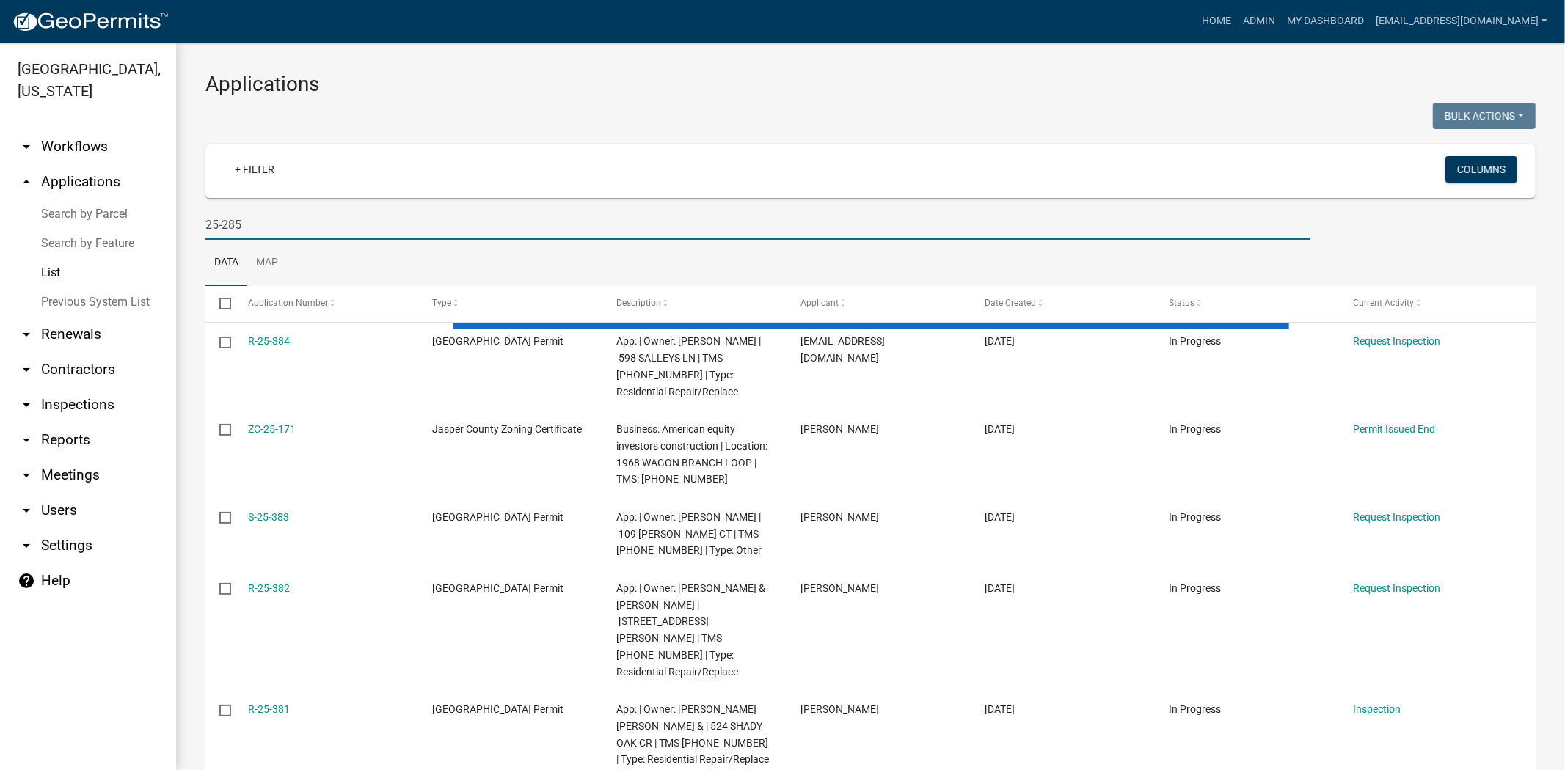
type input "25-285"
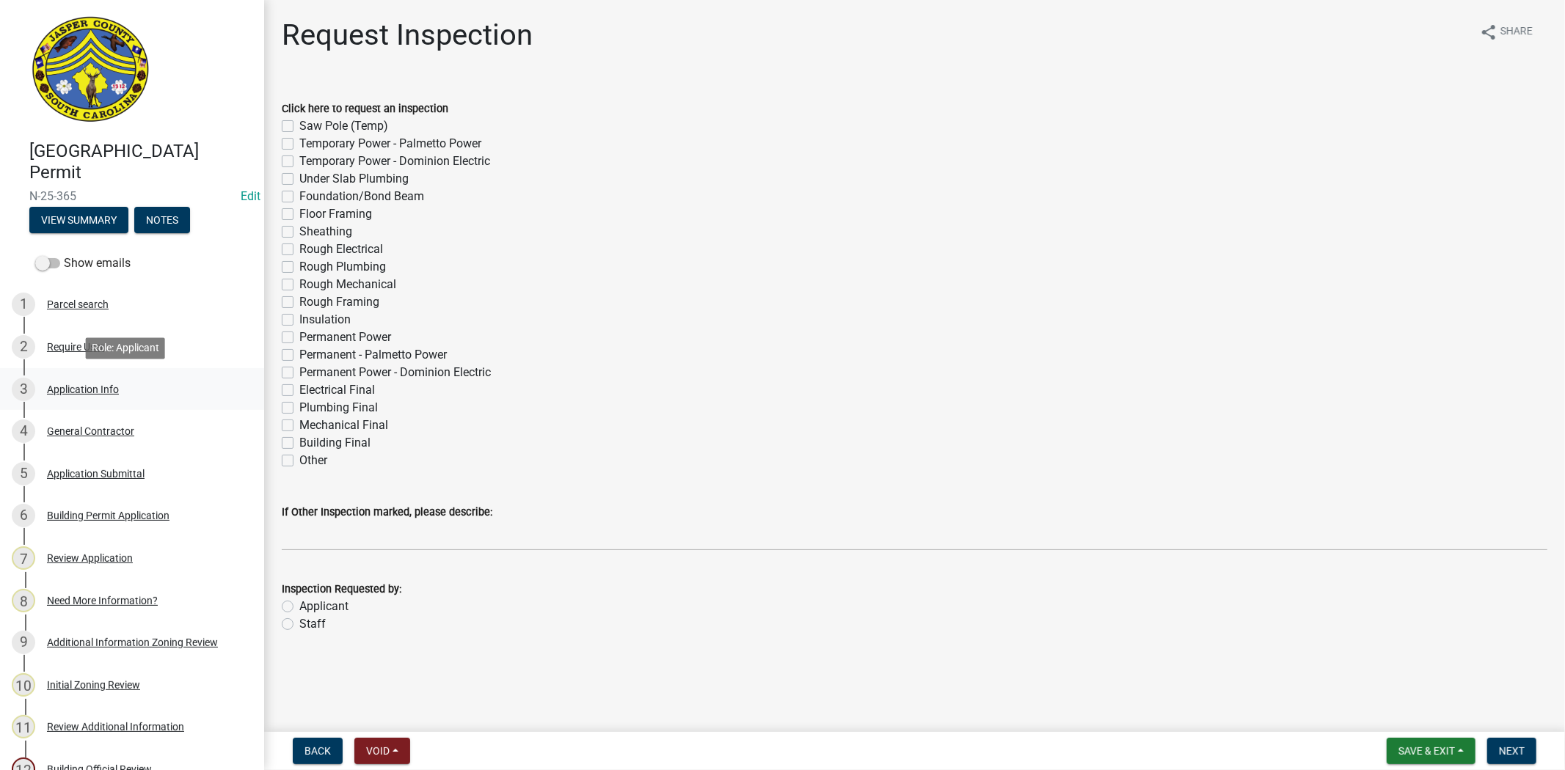
click at [91, 392] on div "Application Info" at bounding box center [83, 389] width 72 height 10
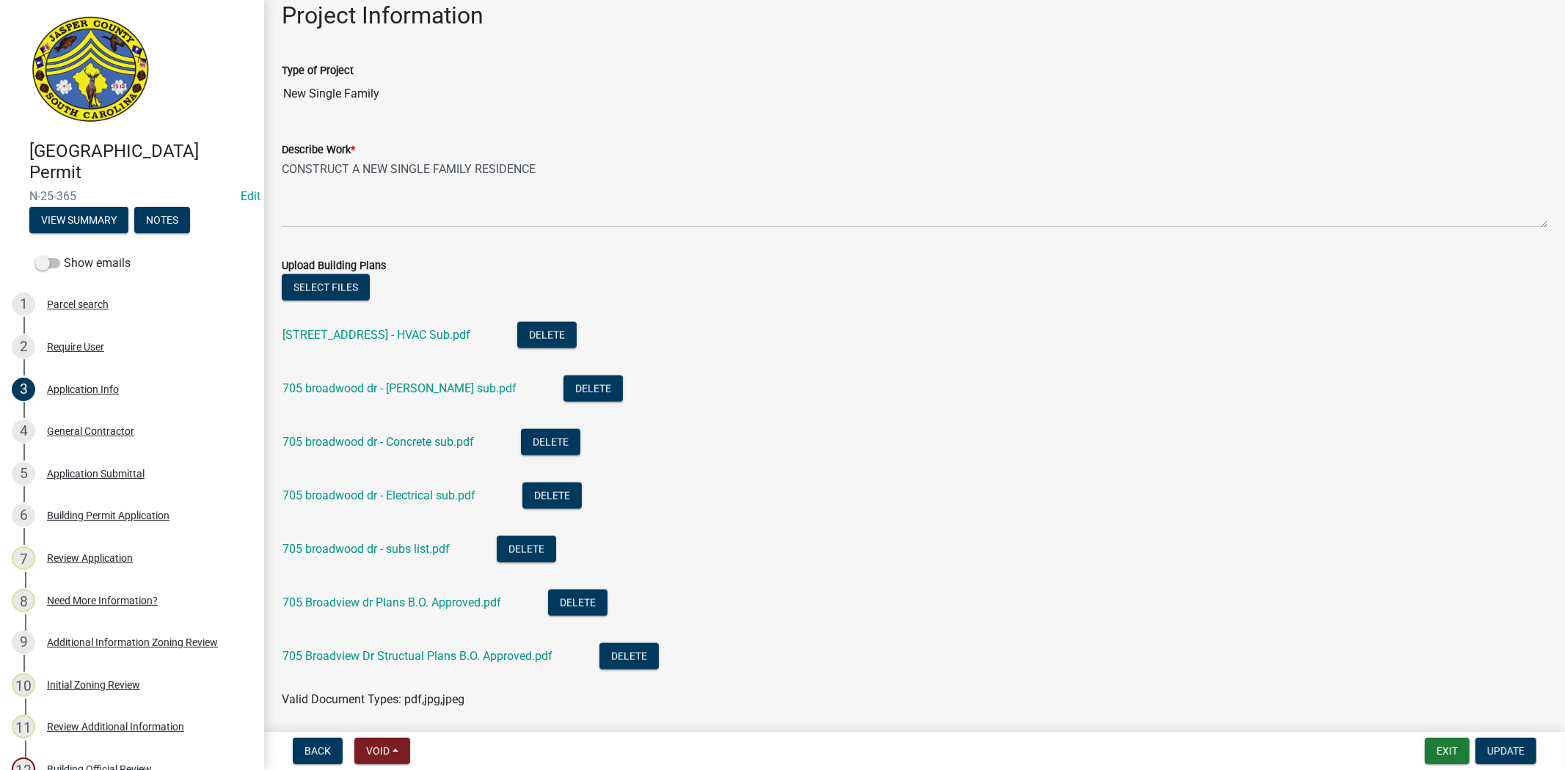
scroll to position [1630, 0]
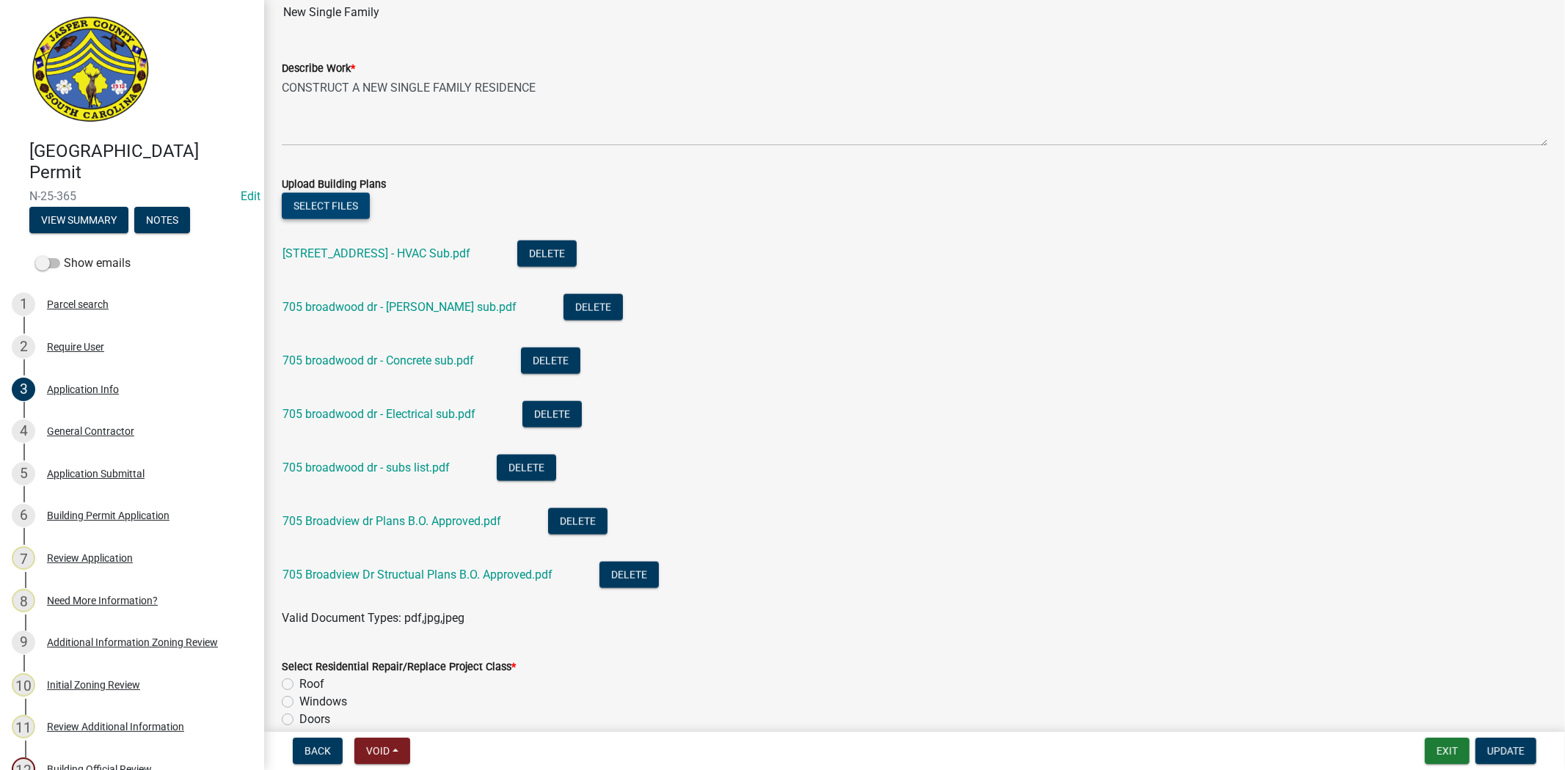
click at [332, 206] on button "Select files" at bounding box center [326, 206] width 88 height 26
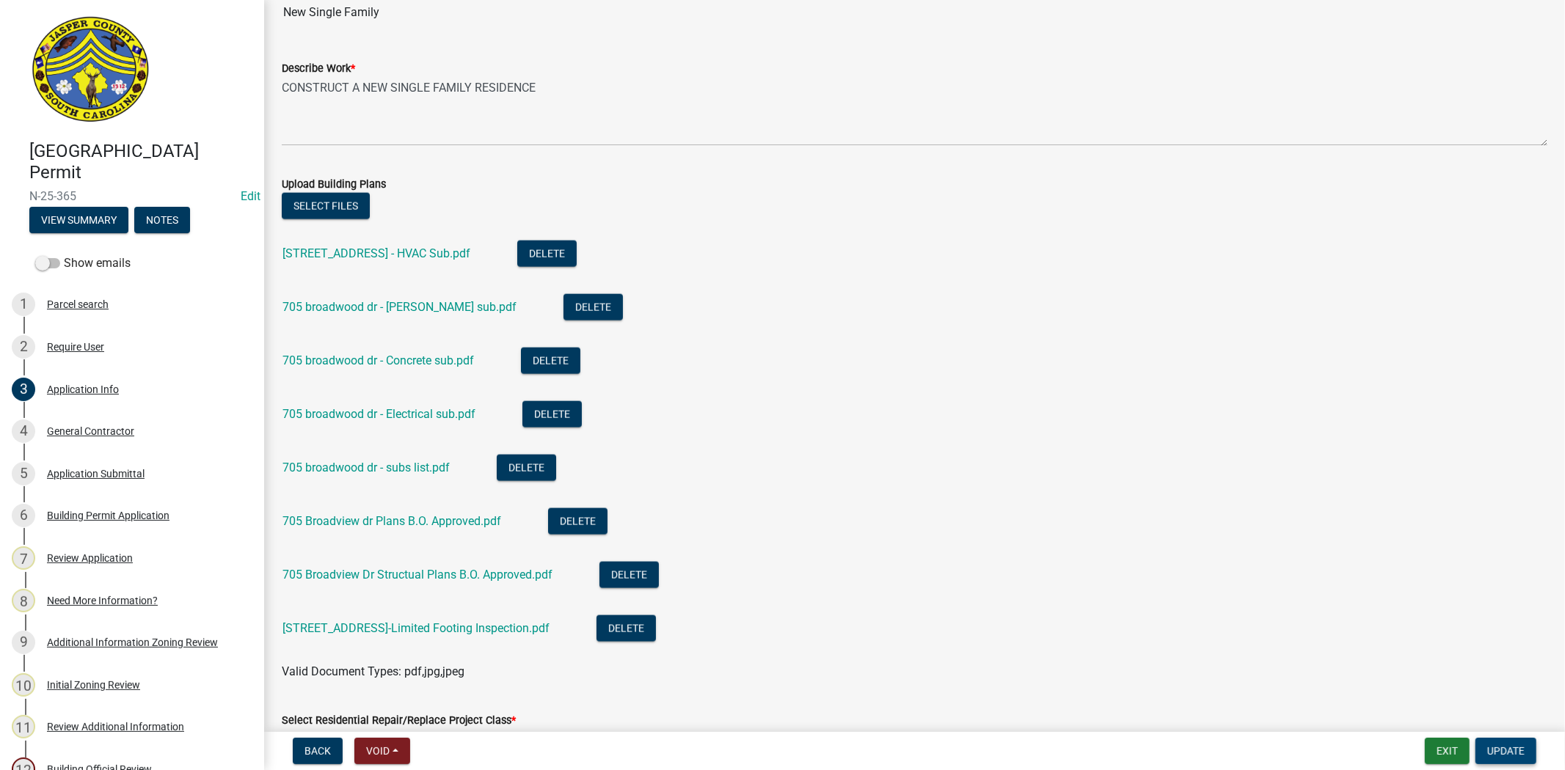
click at [1512, 751] on span "Update" at bounding box center [1505, 751] width 37 height 12
click at [1507, 753] on span "Update" at bounding box center [1505, 751] width 37 height 12
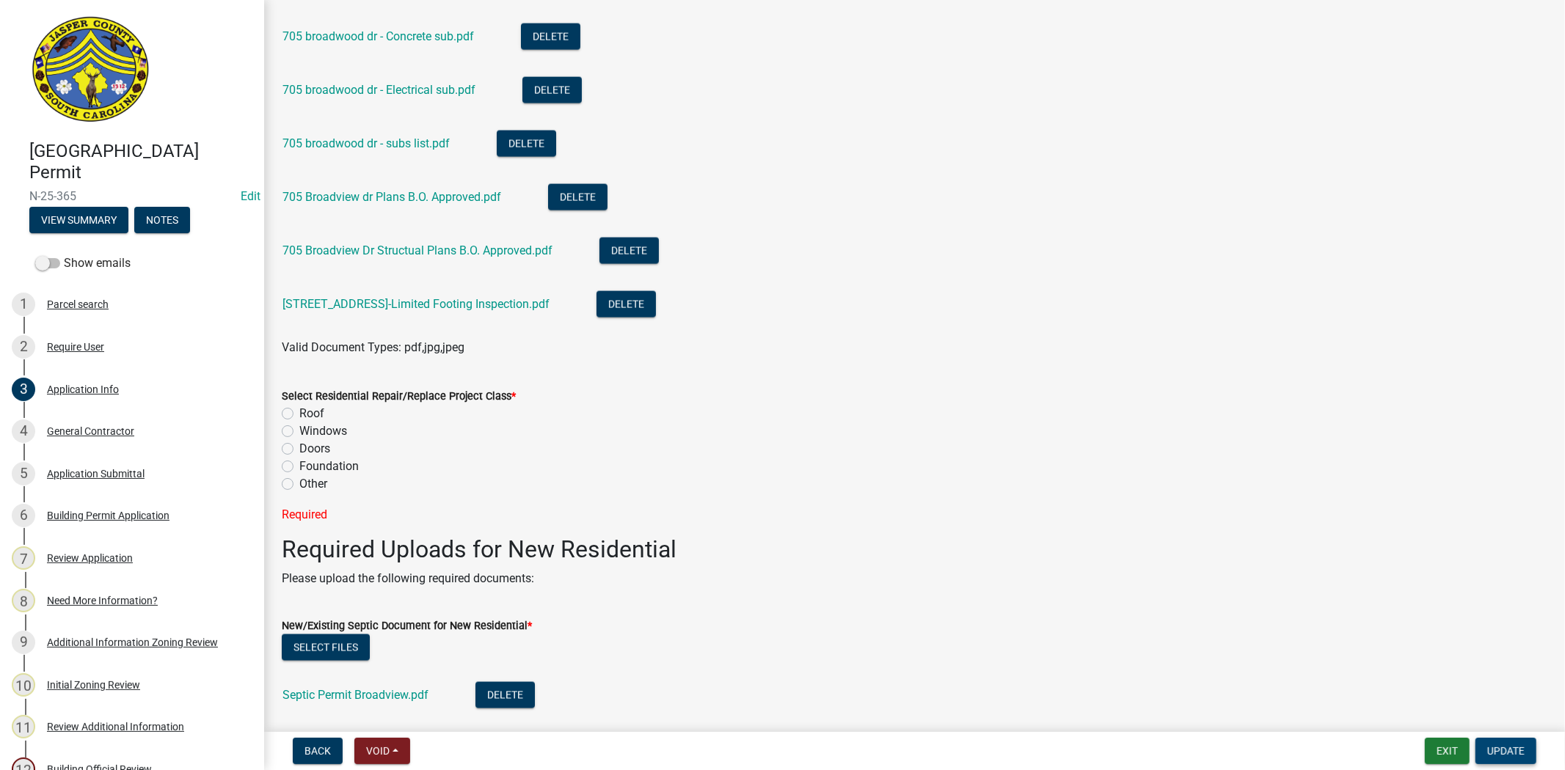
scroll to position [1956, 0]
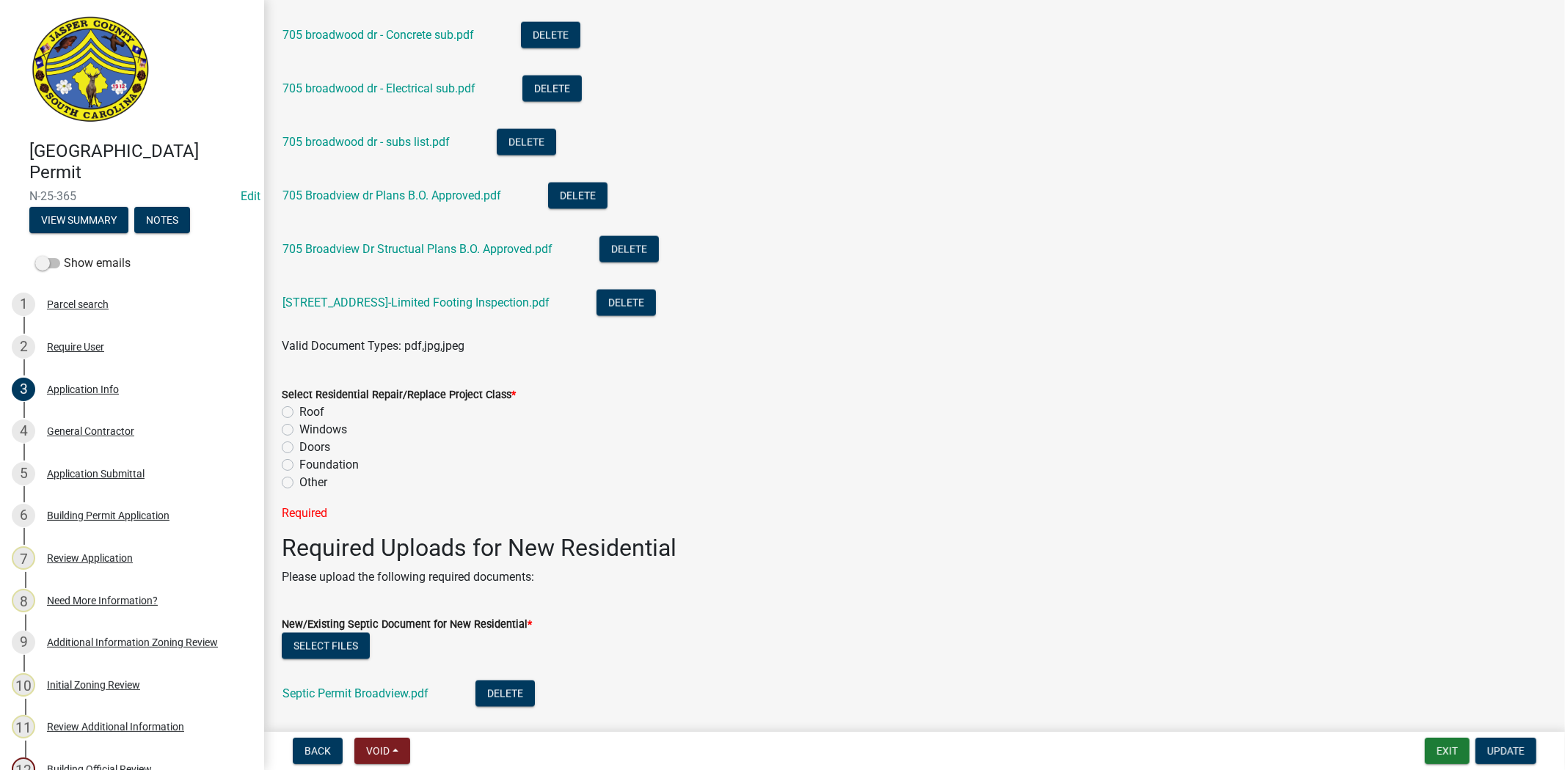
click at [299, 482] on label "Other" at bounding box center [313, 483] width 28 height 18
click at [299, 482] on input "Other" at bounding box center [304, 479] width 10 height 10
radio input "true"
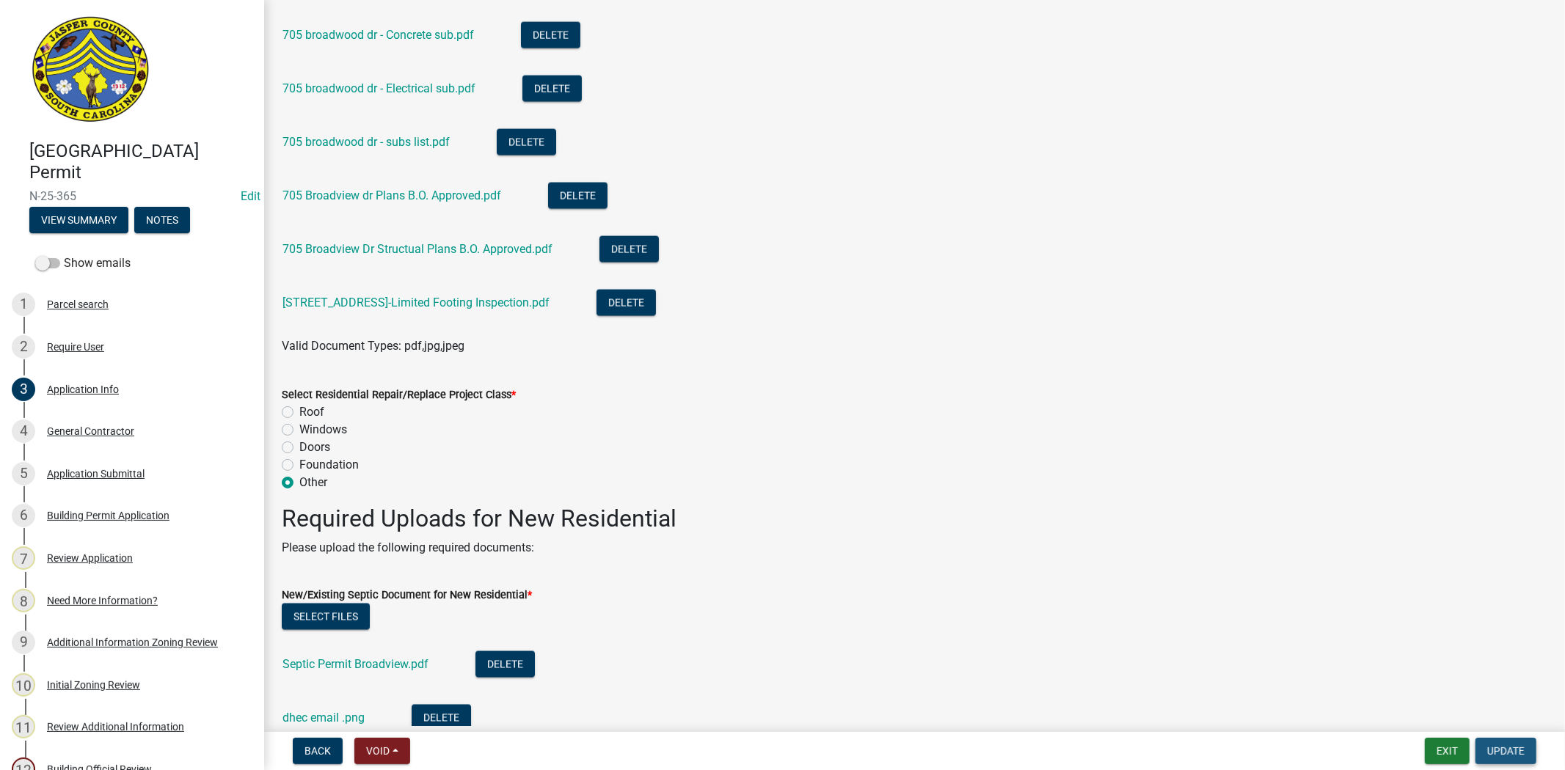
click at [1521, 756] on span "Update" at bounding box center [1505, 751] width 37 height 12
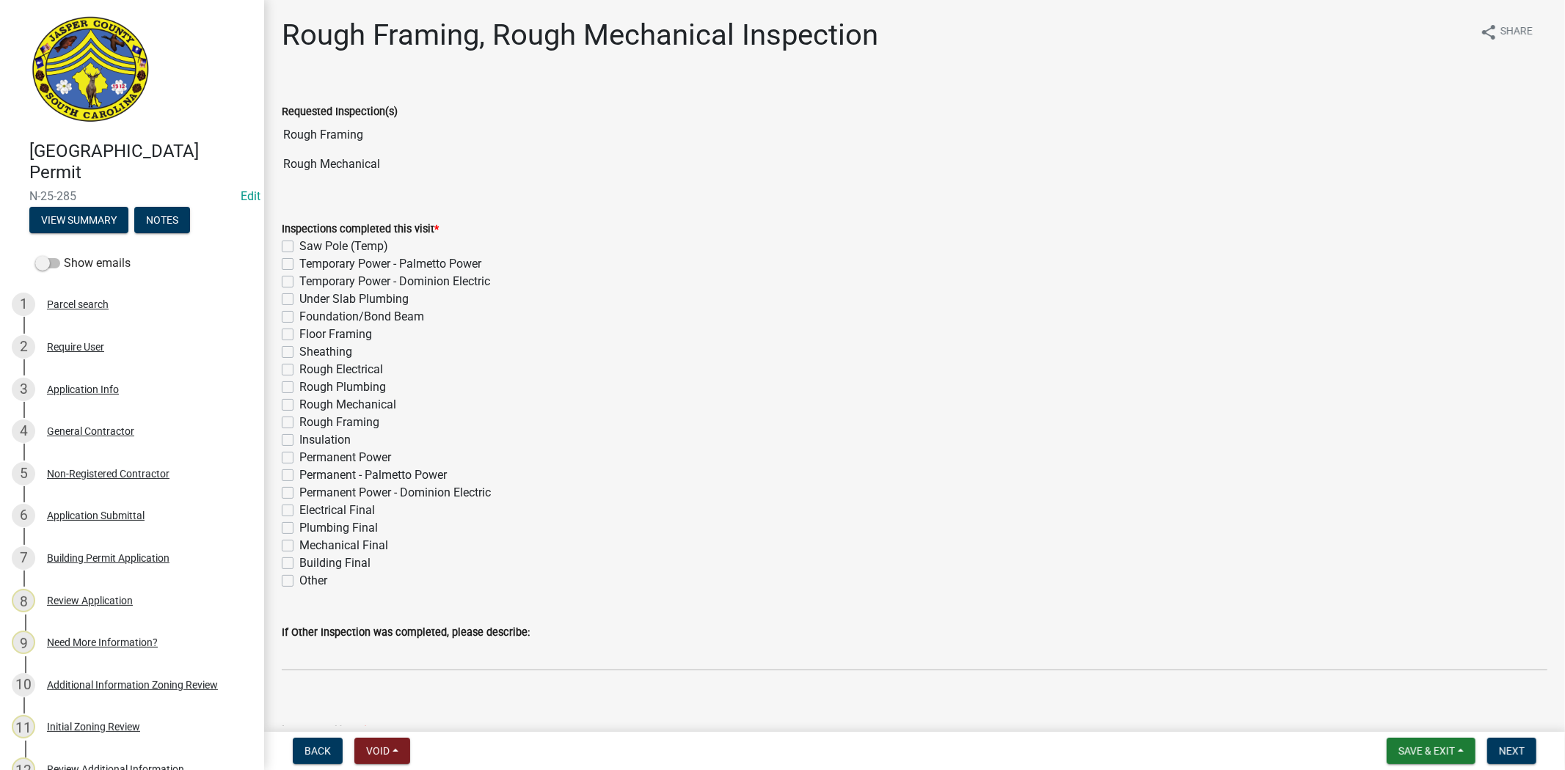
click at [299, 368] on label "Rough Electrical" at bounding box center [341, 370] width 84 height 18
click at [299, 368] on input "Rough Electrical" at bounding box center [304, 366] width 10 height 10
checkbox input "true"
checkbox input "false"
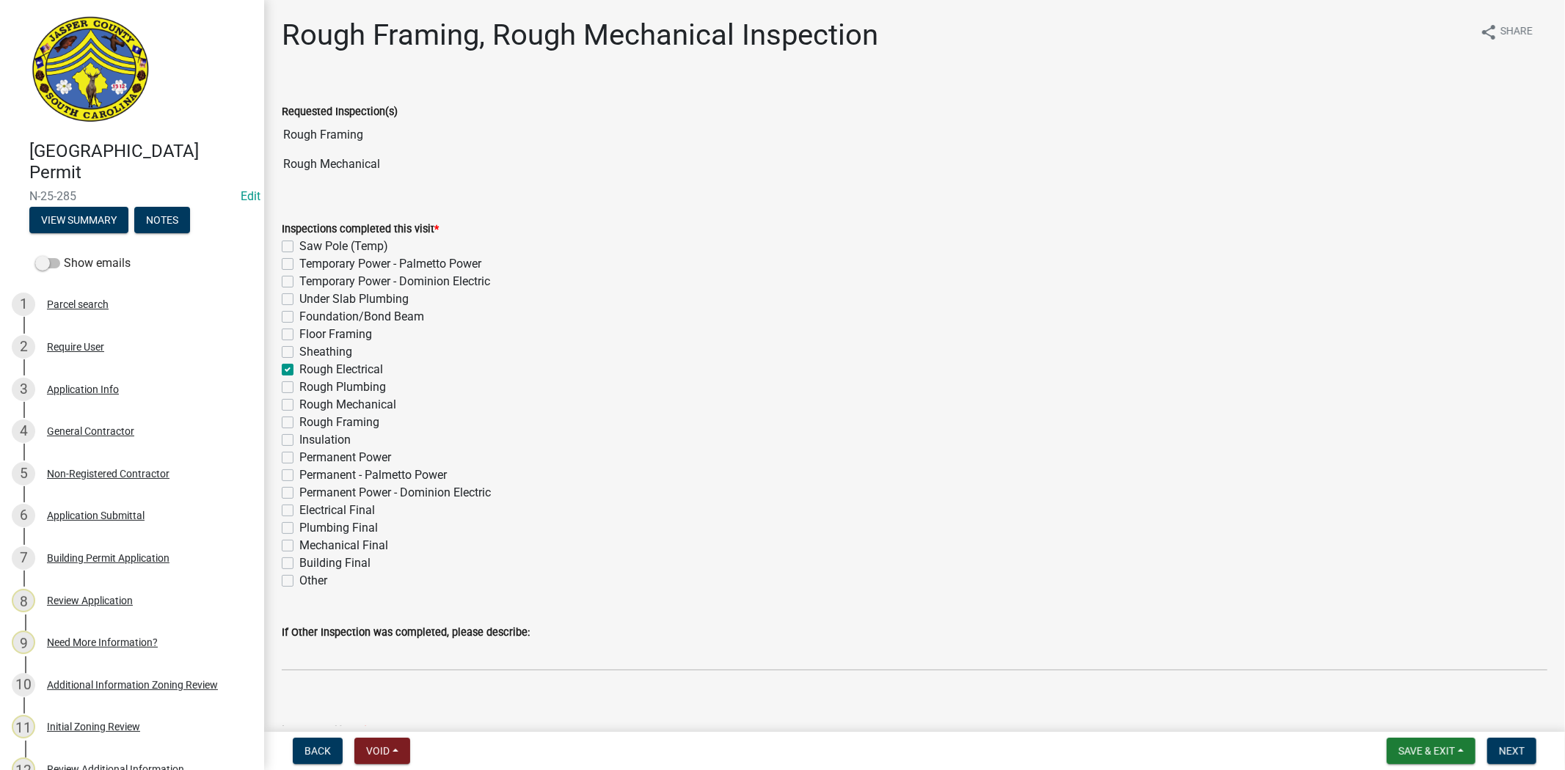
checkbox input "false"
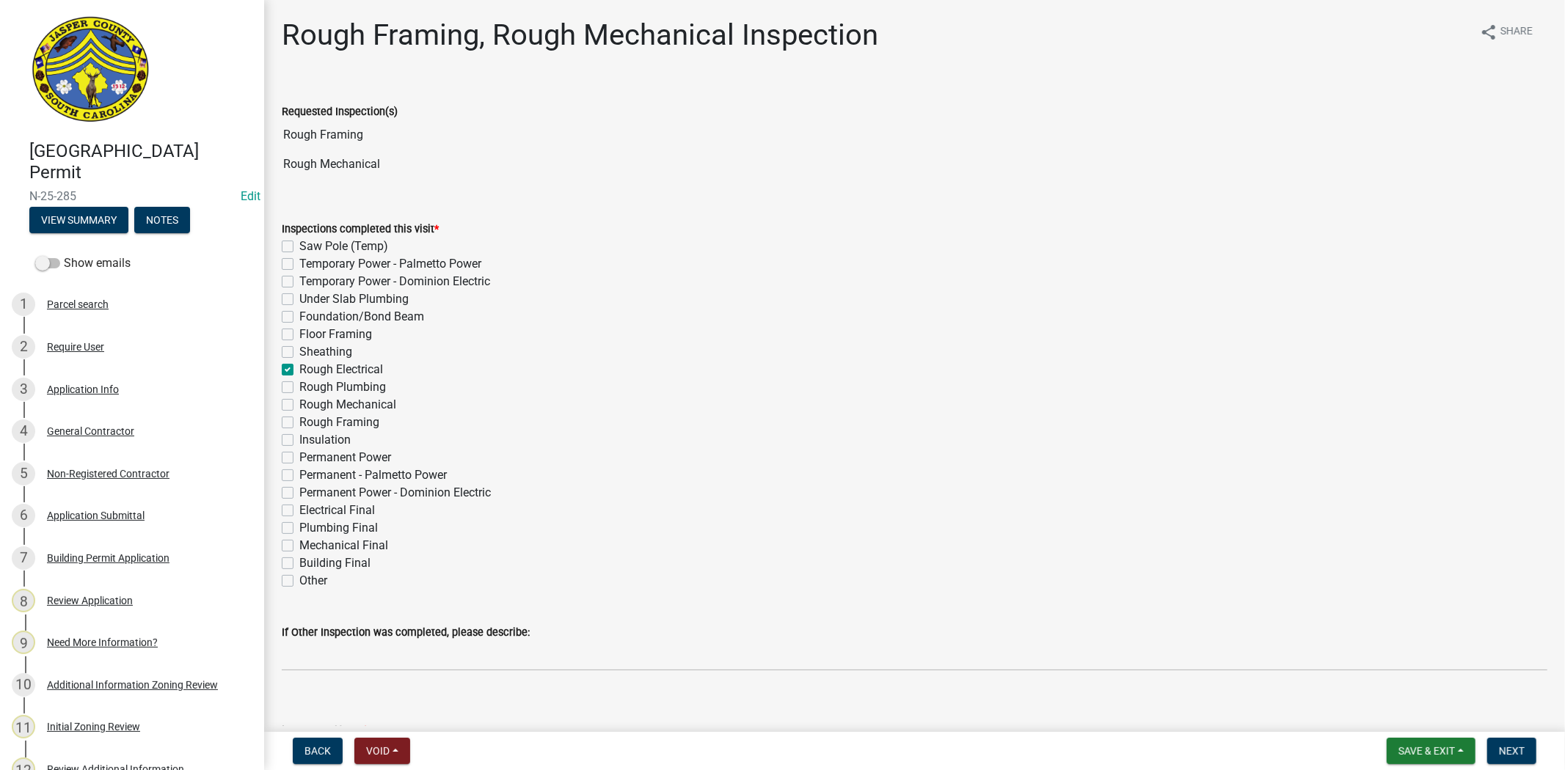
checkbox input "true"
checkbox input "false"
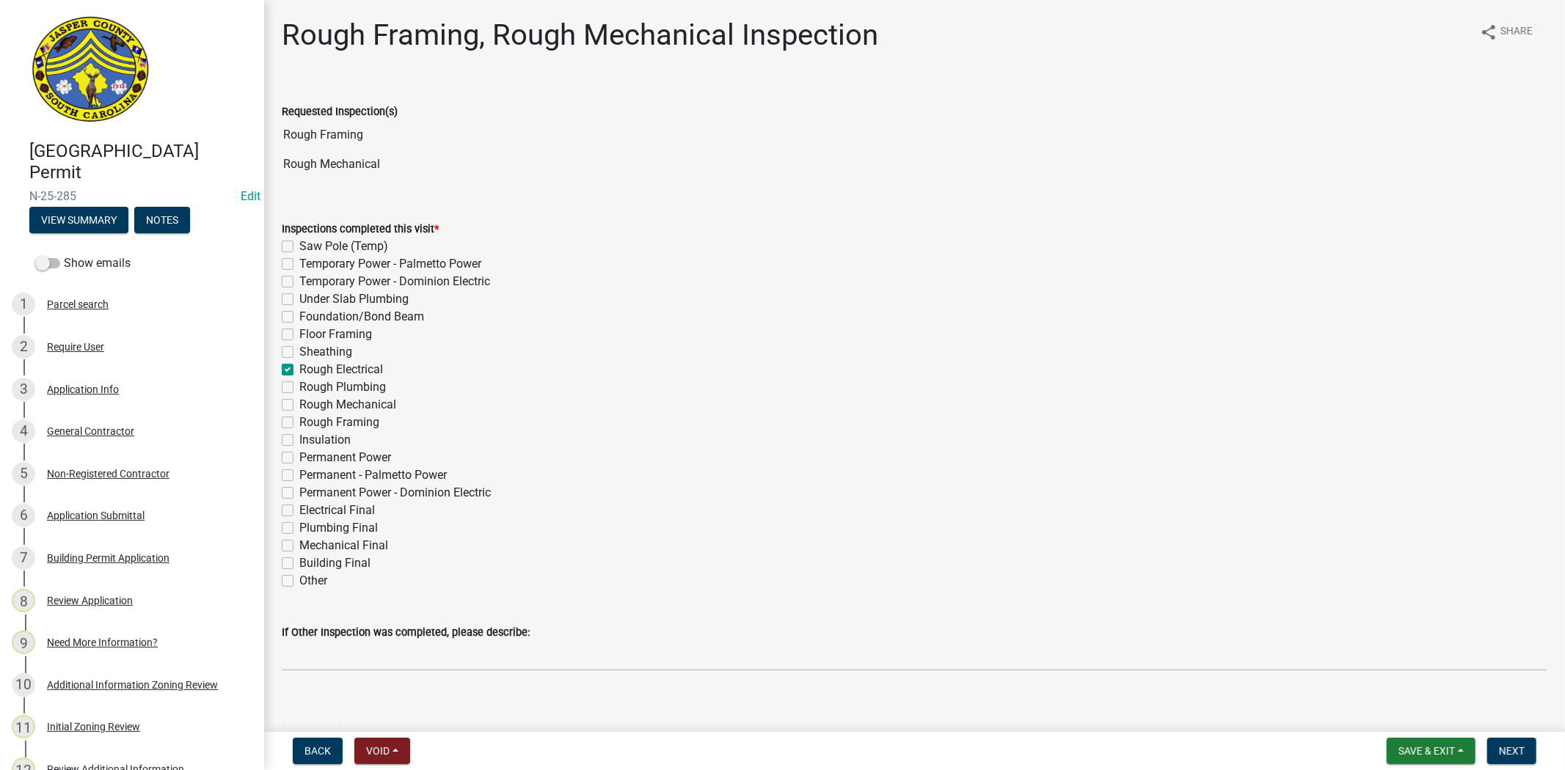
checkbox input "false"
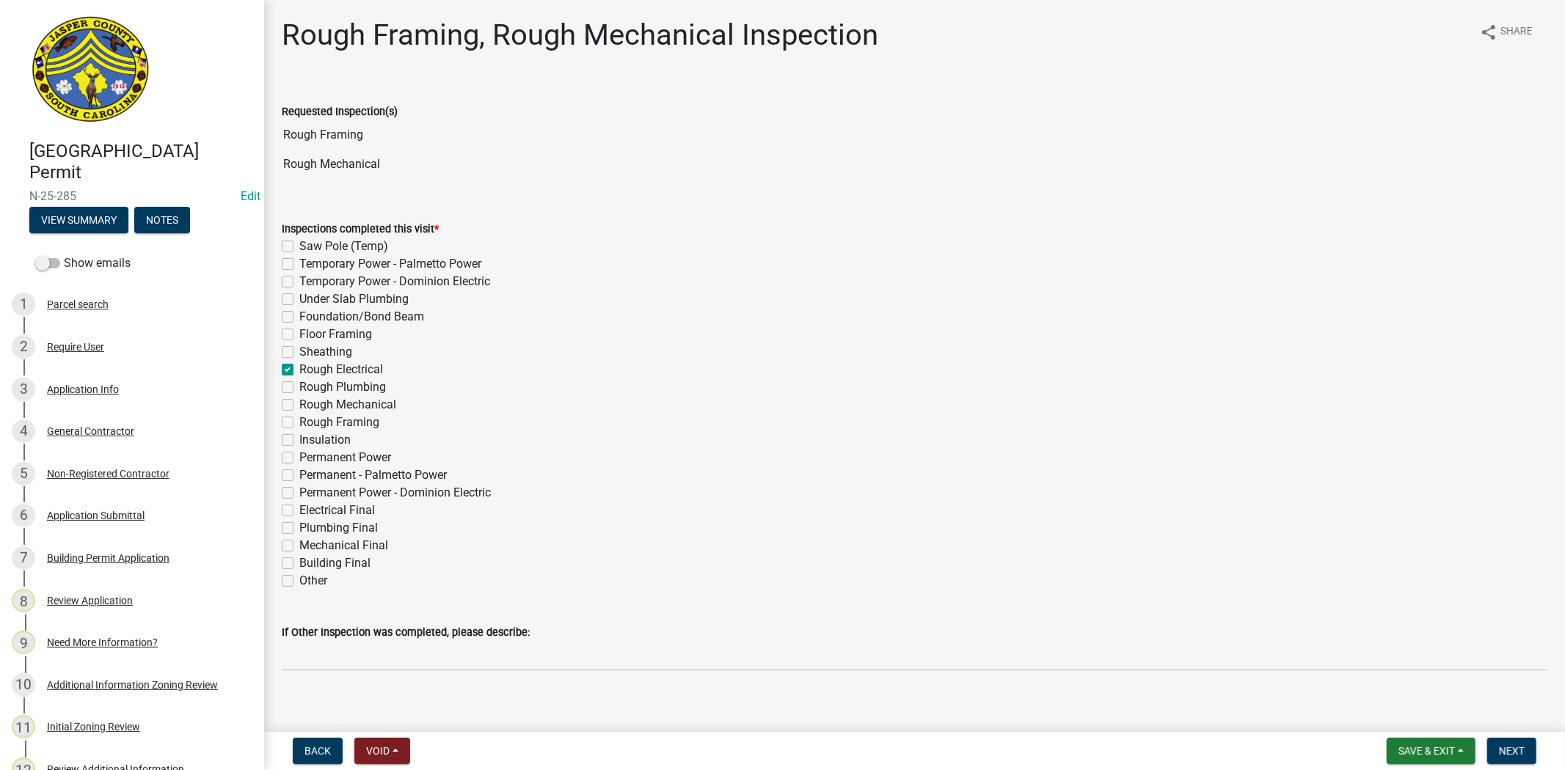
checkbox input "false"
click at [299, 365] on label "Rough Electrical" at bounding box center [341, 370] width 84 height 18
click at [299, 365] on input "Rough Electrical" at bounding box center [304, 366] width 10 height 10
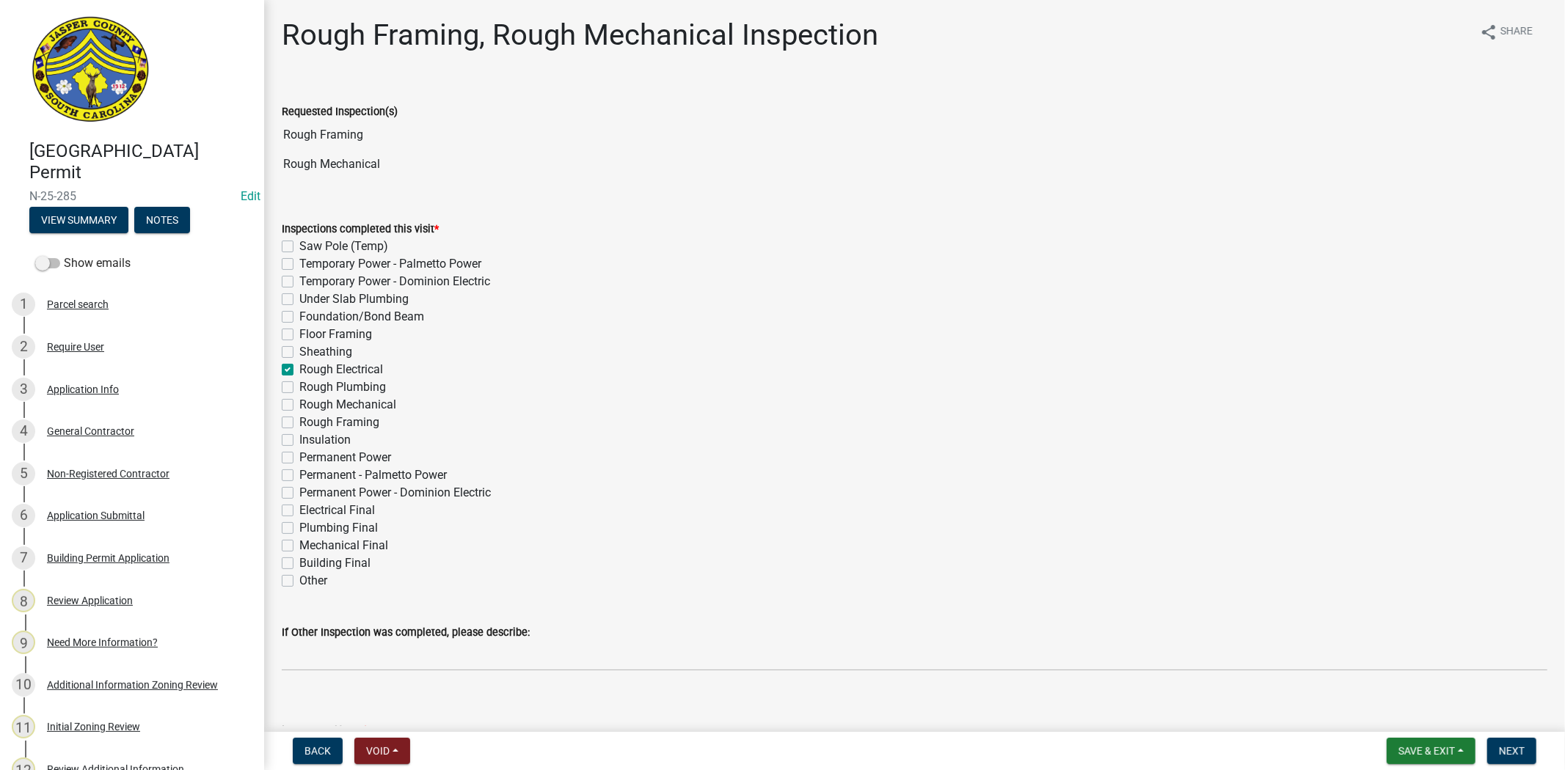
checkbox input "false"
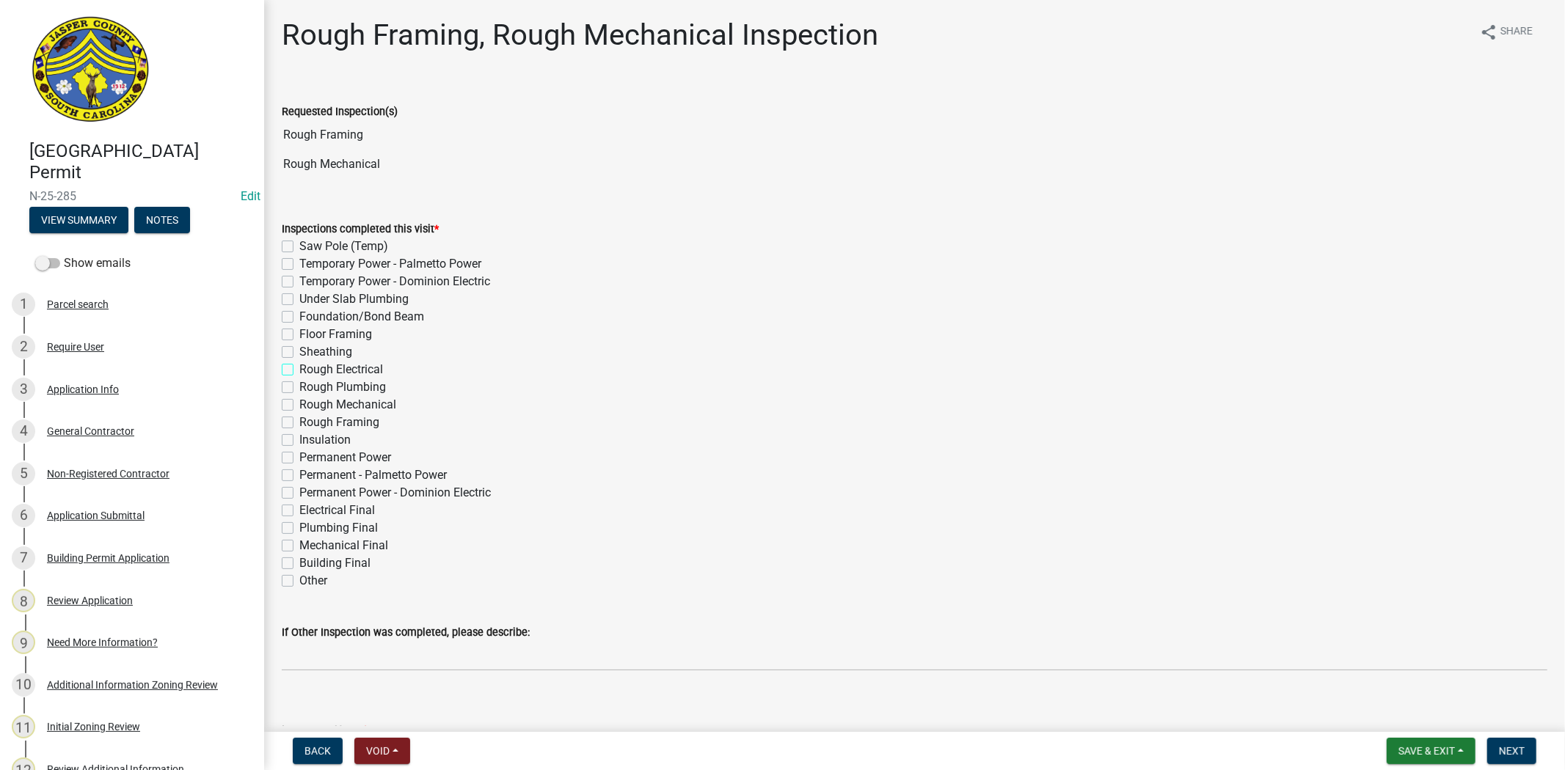
checkbox input "false"
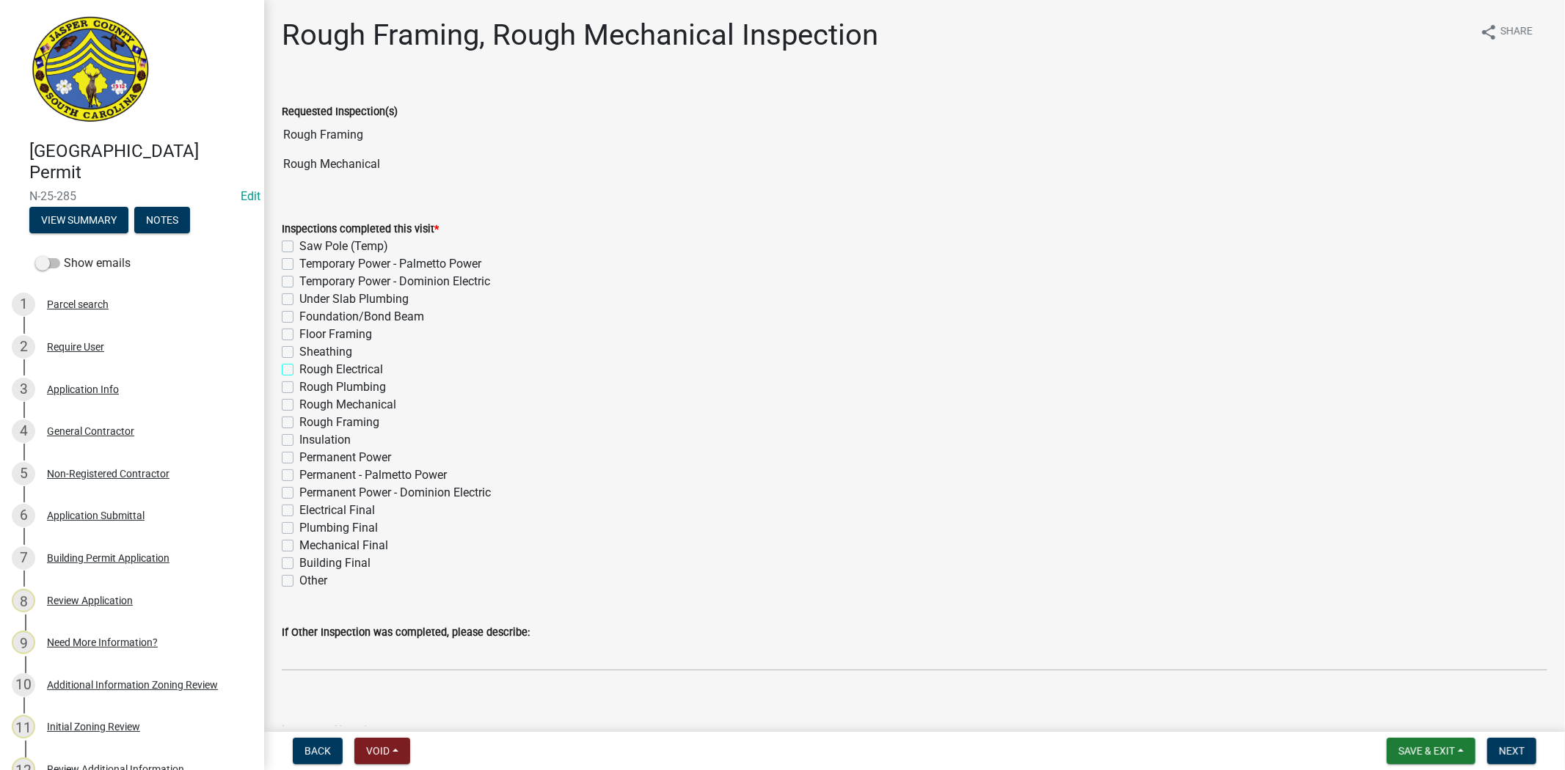
checkbox input "false"
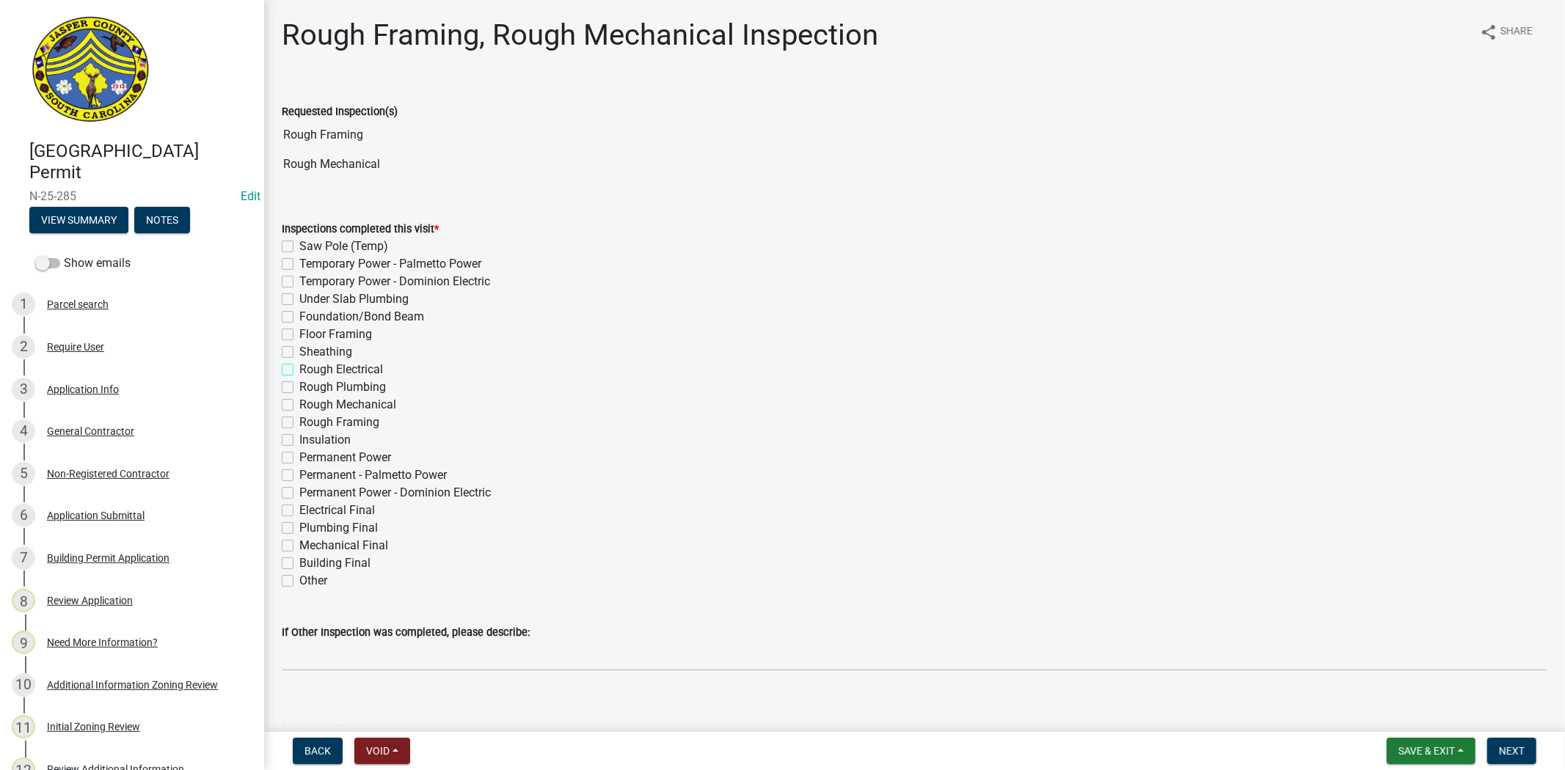
checkbox input "false"
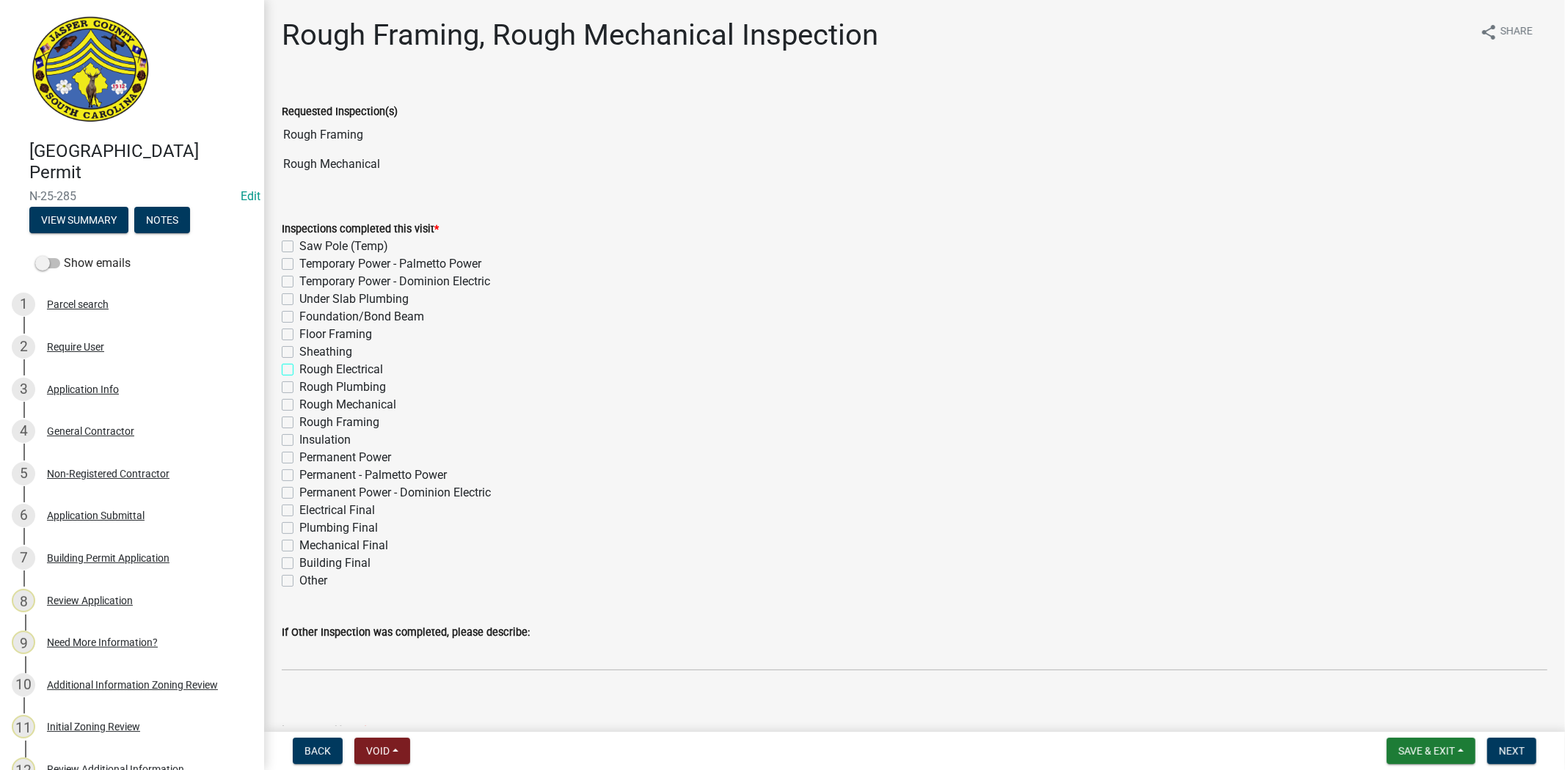
checkbox input "false"
click at [299, 383] on label "Rough Plumbing" at bounding box center [342, 388] width 87 height 18
click at [299, 383] on input "Rough Plumbing" at bounding box center [304, 384] width 10 height 10
checkbox input "true"
checkbox input "false"
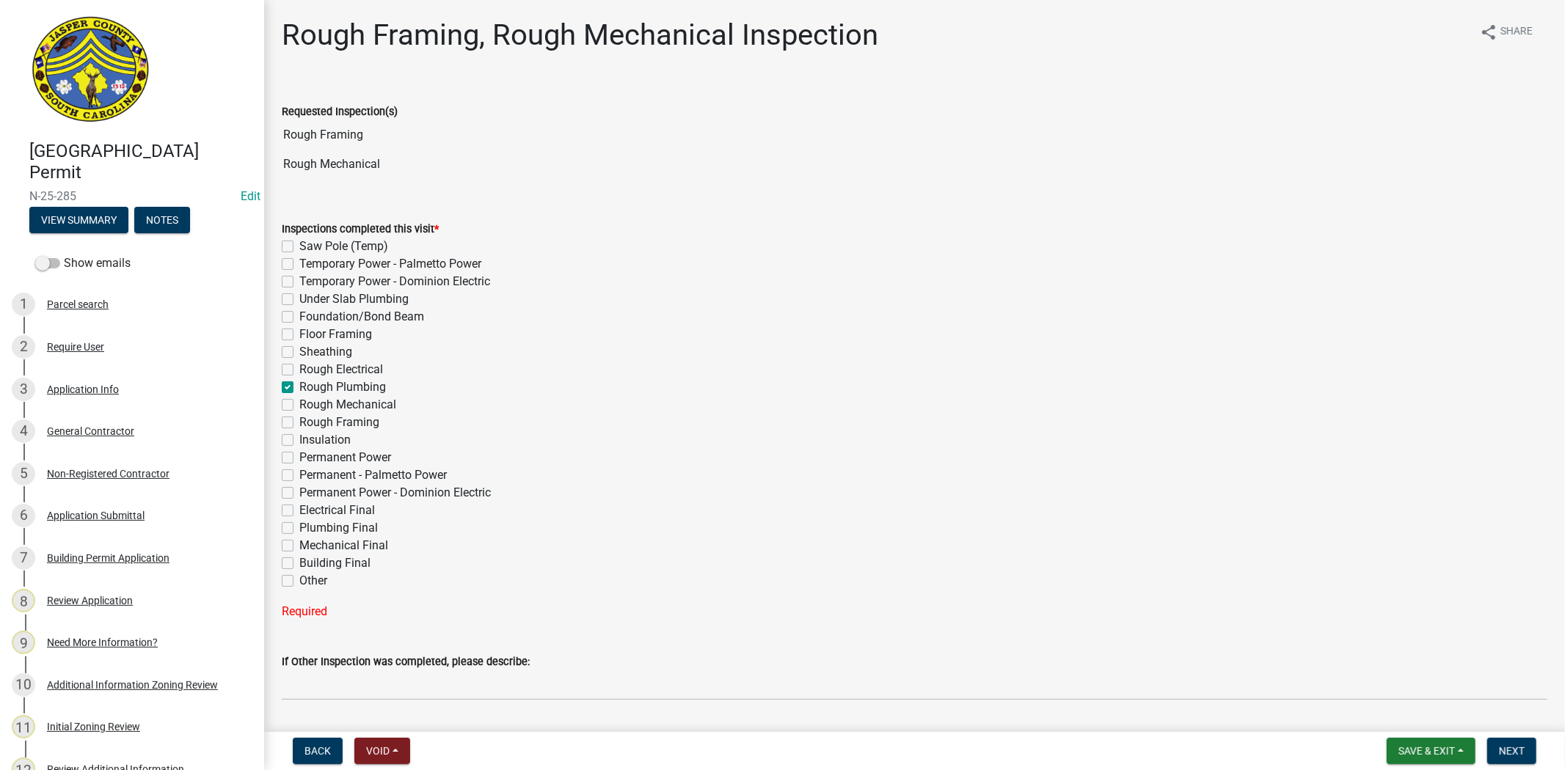
checkbox input "false"
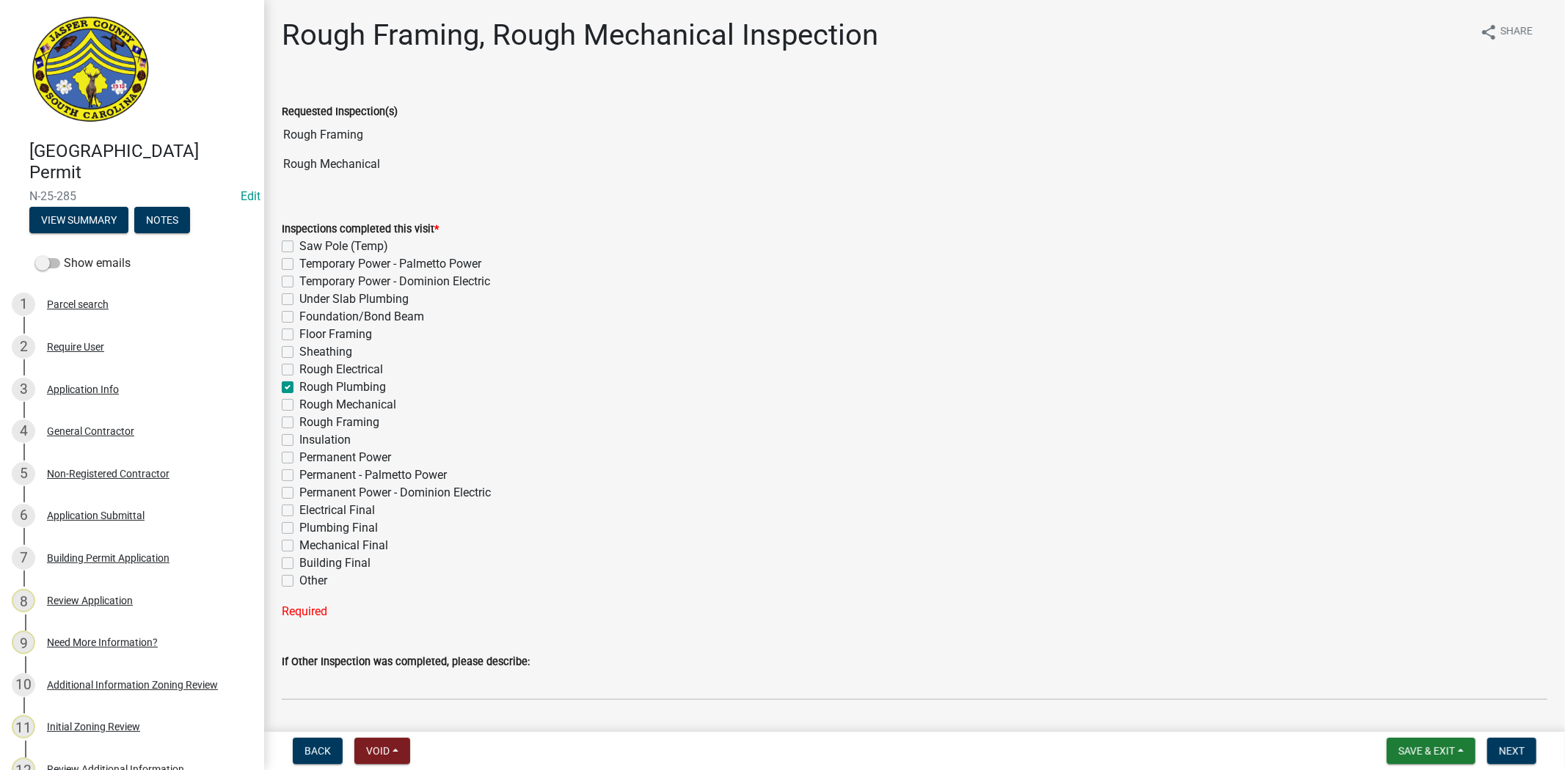
checkbox input "false"
checkbox input "true"
checkbox input "false"
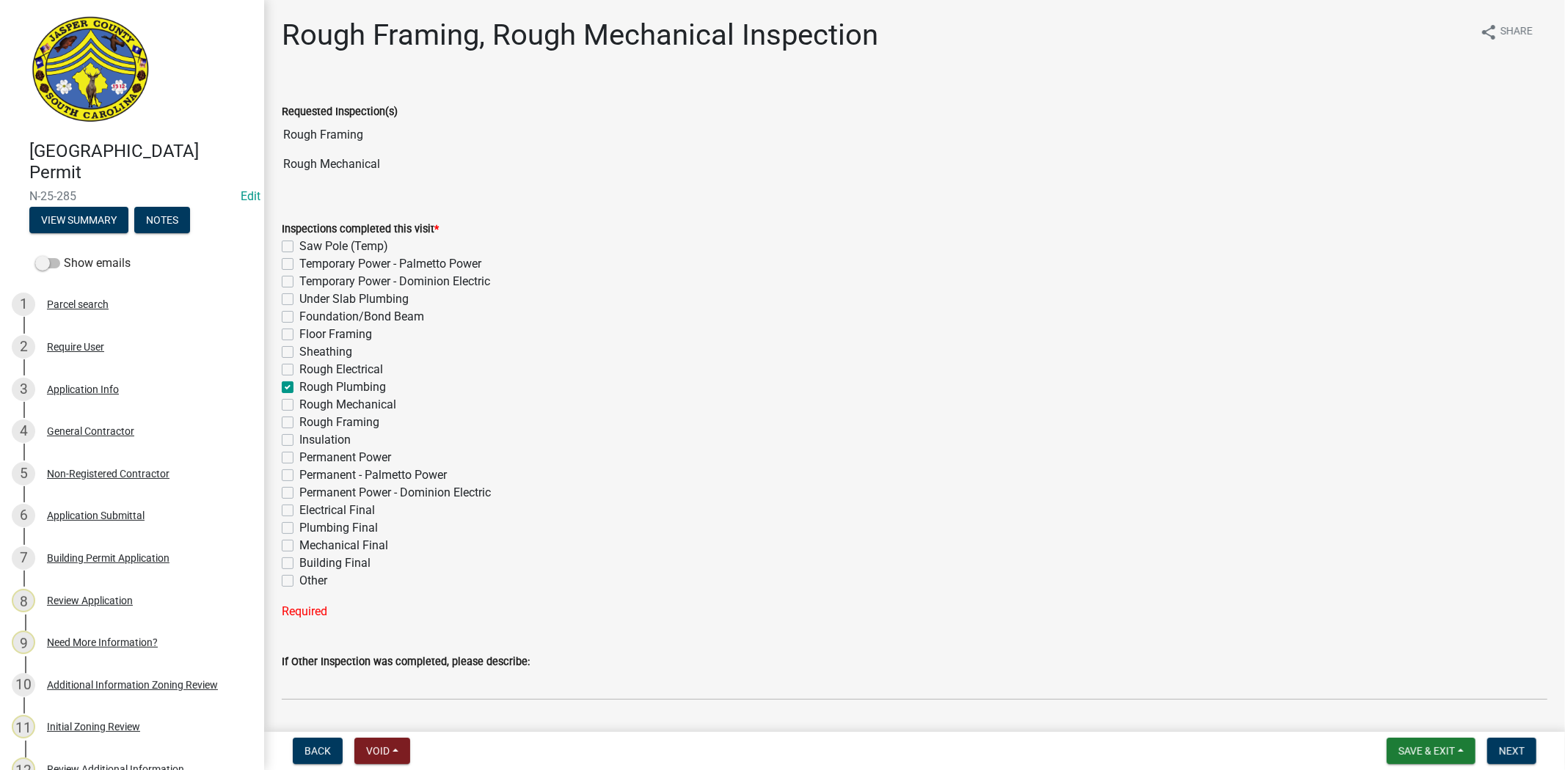
checkbox input "false"
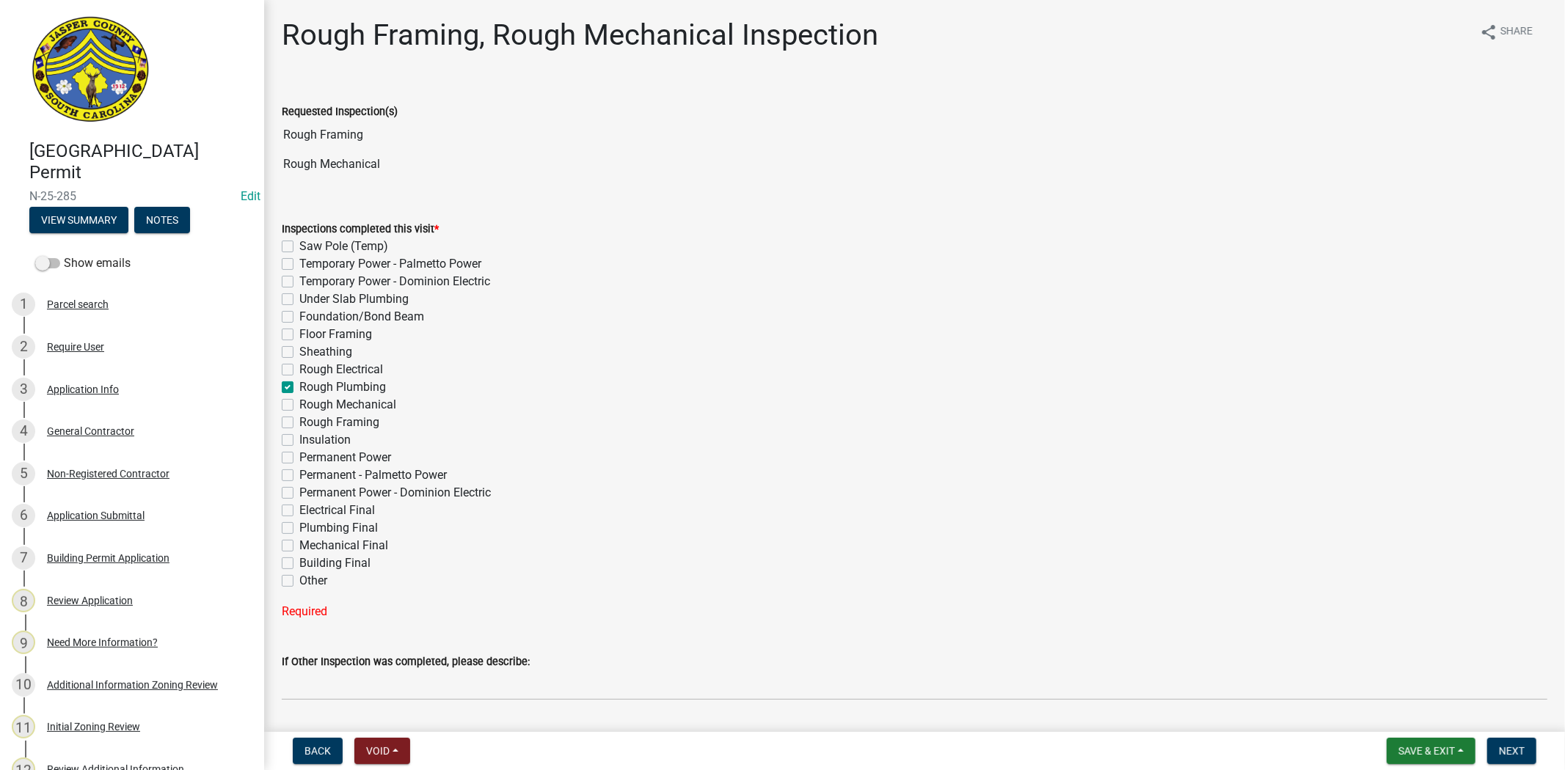
checkbox input "false"
click at [299, 404] on label "Rough Mechanical" at bounding box center [347, 405] width 97 height 18
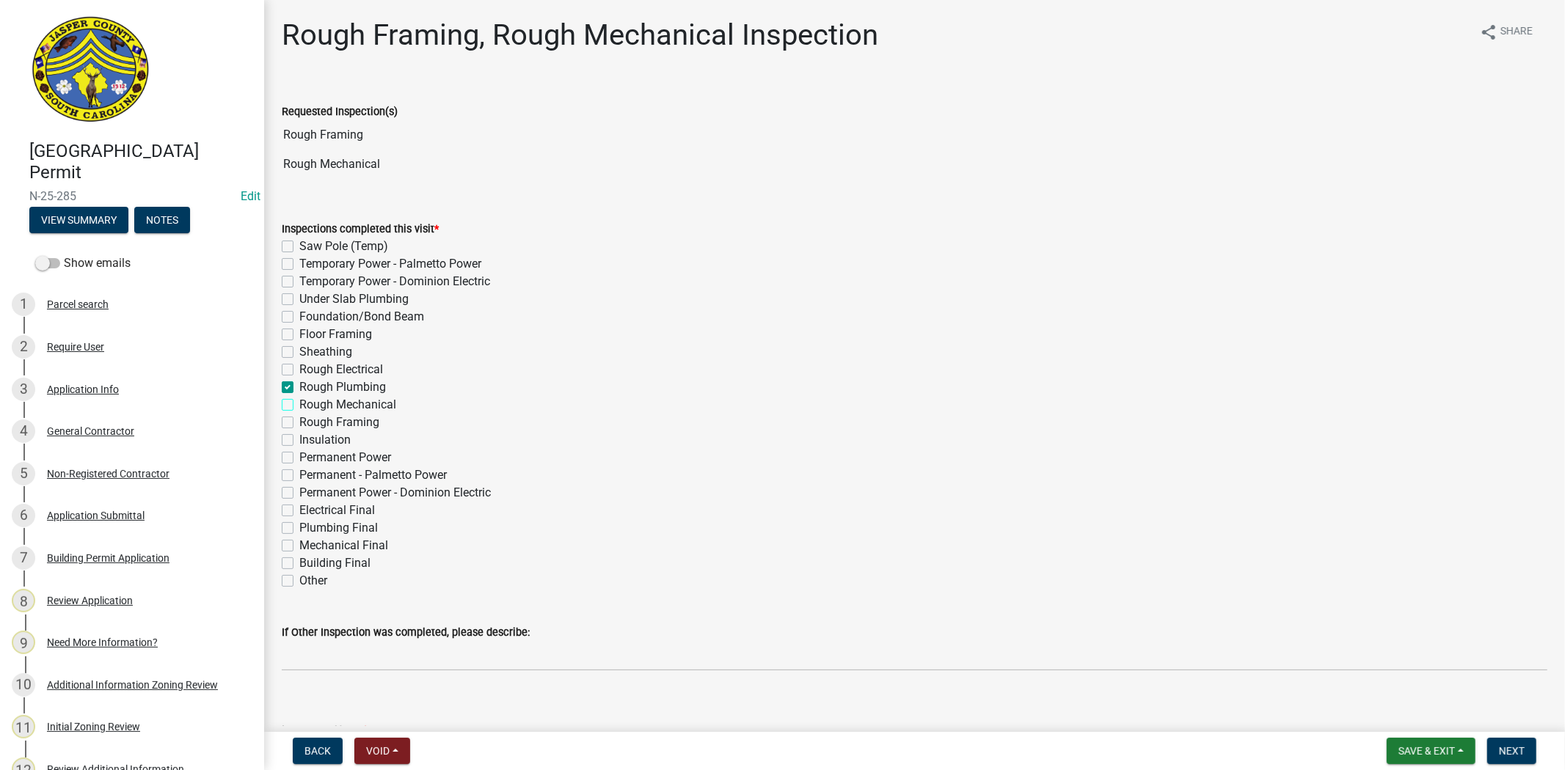
click at [299, 404] on input "Rough Mechanical" at bounding box center [304, 401] width 10 height 10
checkbox input "true"
checkbox input "false"
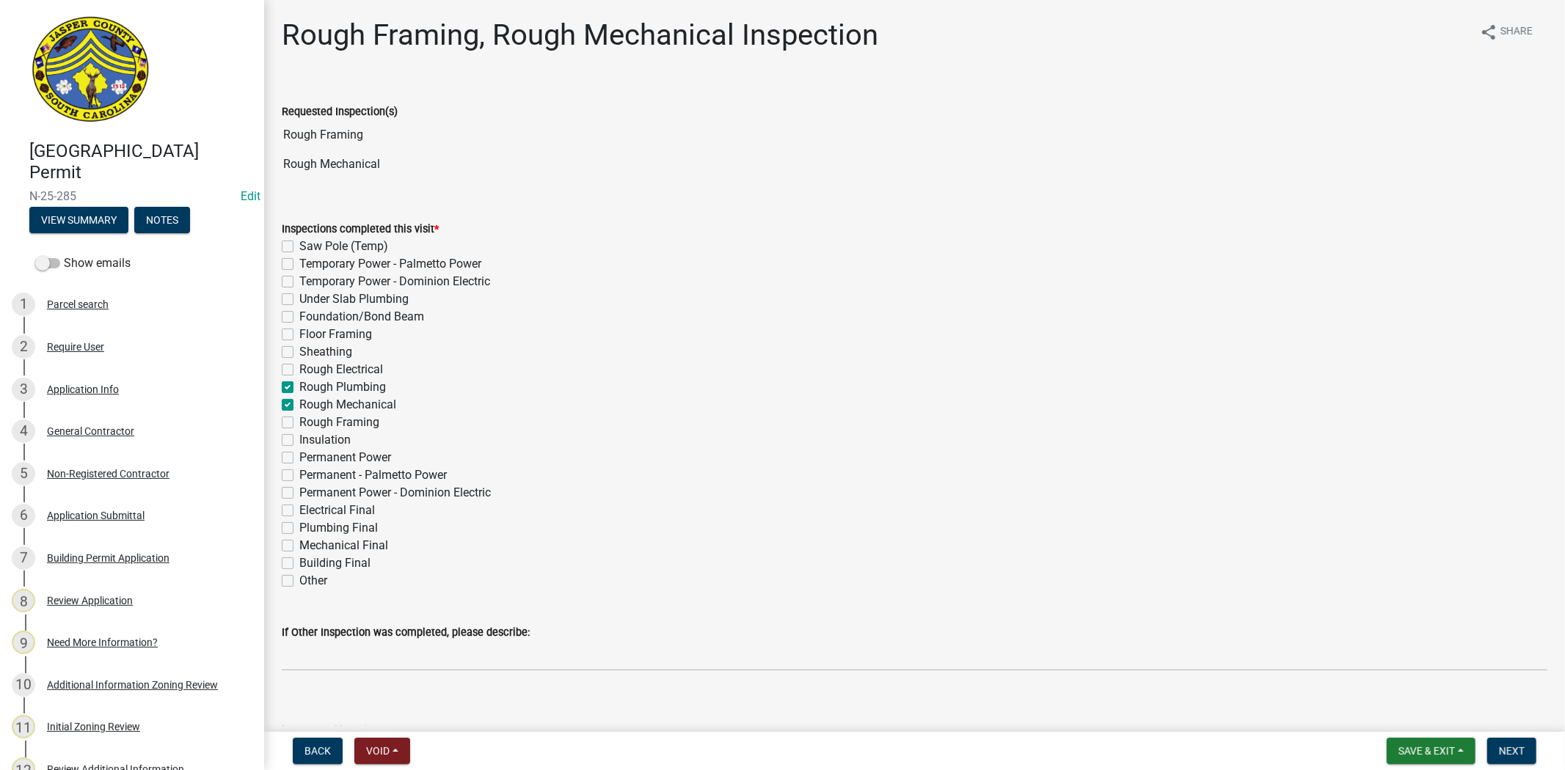
checkbox input "false"
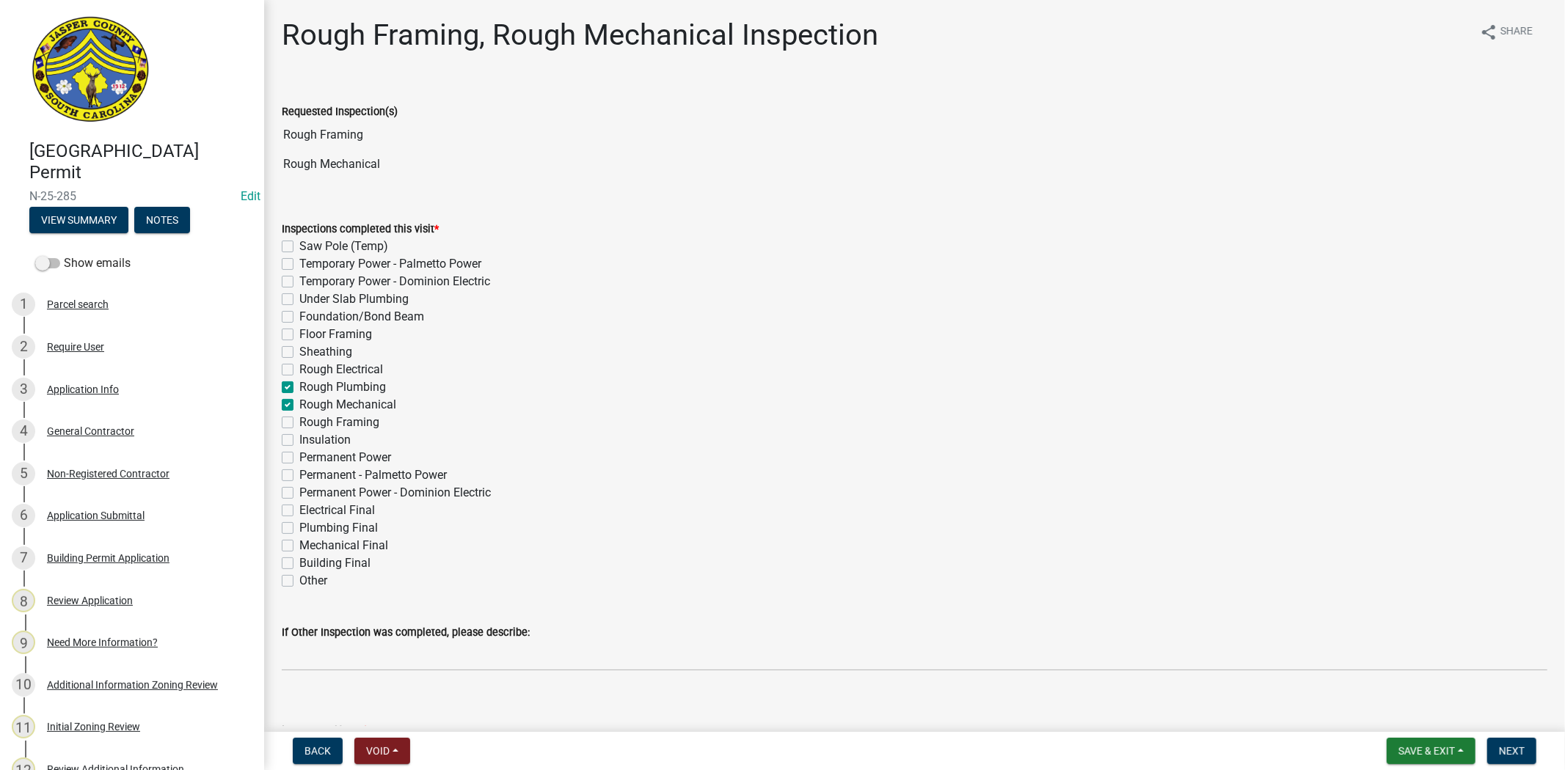
checkbox input "true"
checkbox input "false"
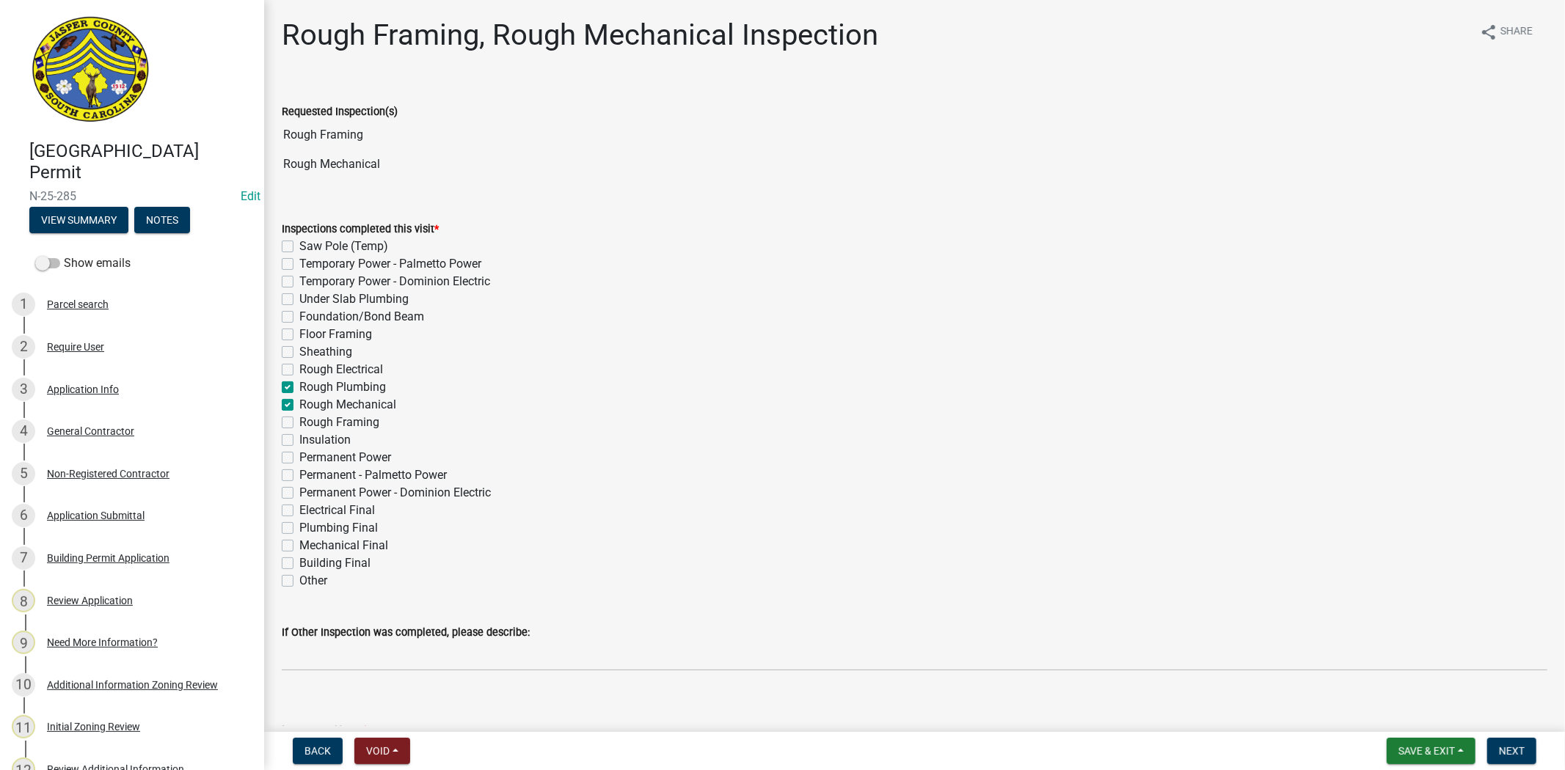
checkbox input "false"
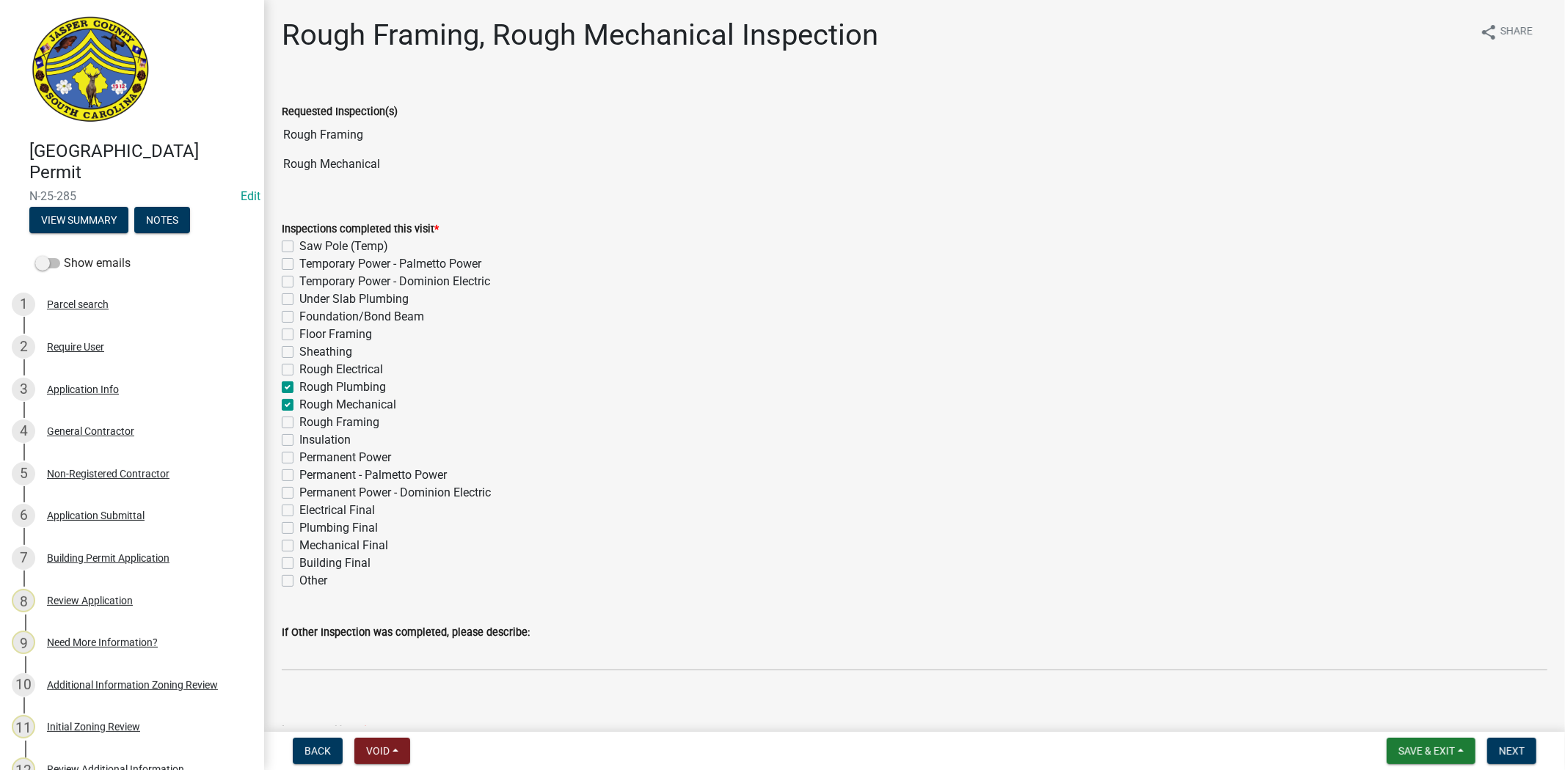
checkbox input "false"
click at [299, 425] on label "Rough Framing" at bounding box center [339, 423] width 80 height 18
click at [299, 423] on input "Rough Framing" at bounding box center [304, 419] width 10 height 10
checkbox input "true"
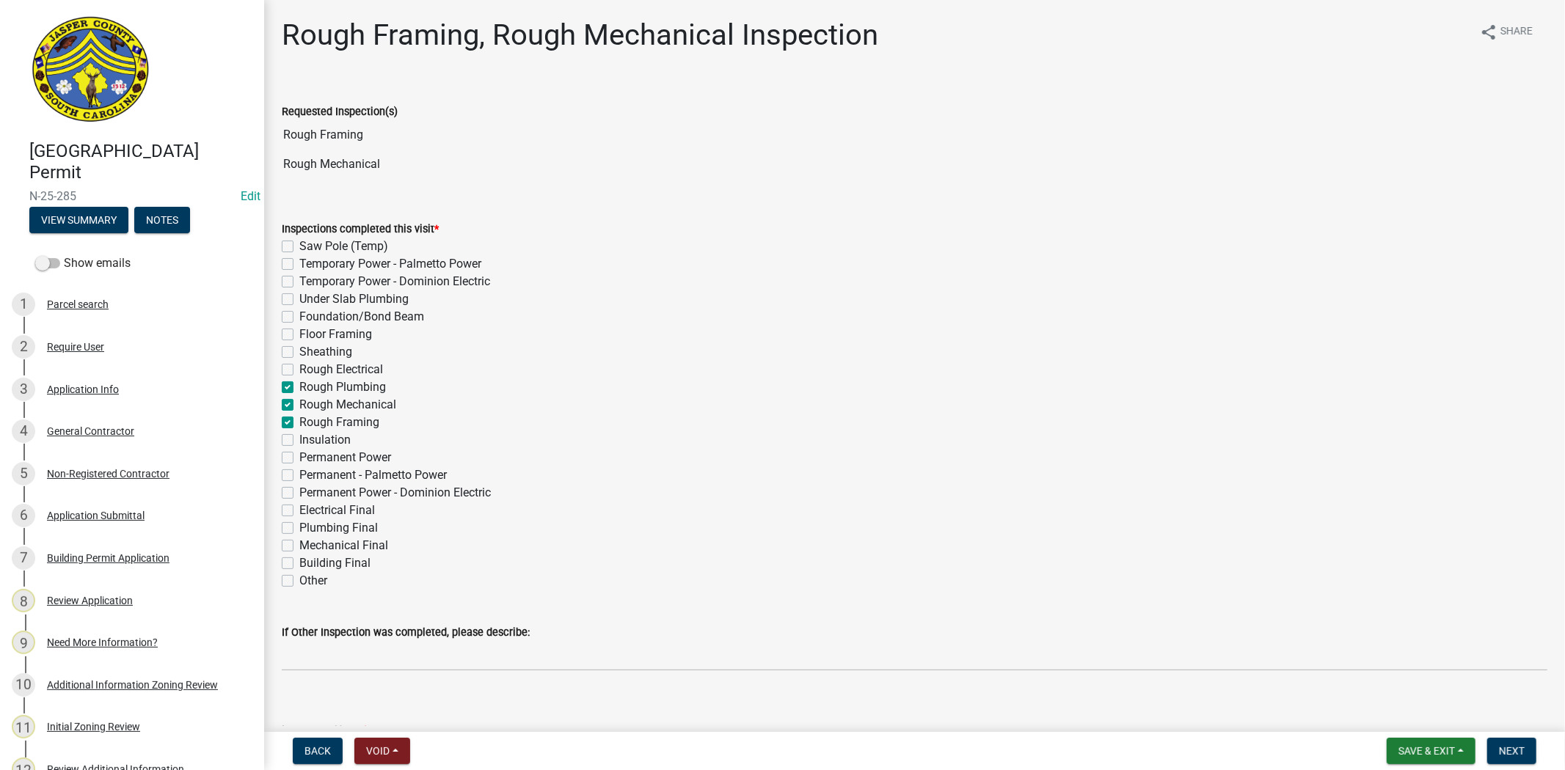
checkbox input "false"
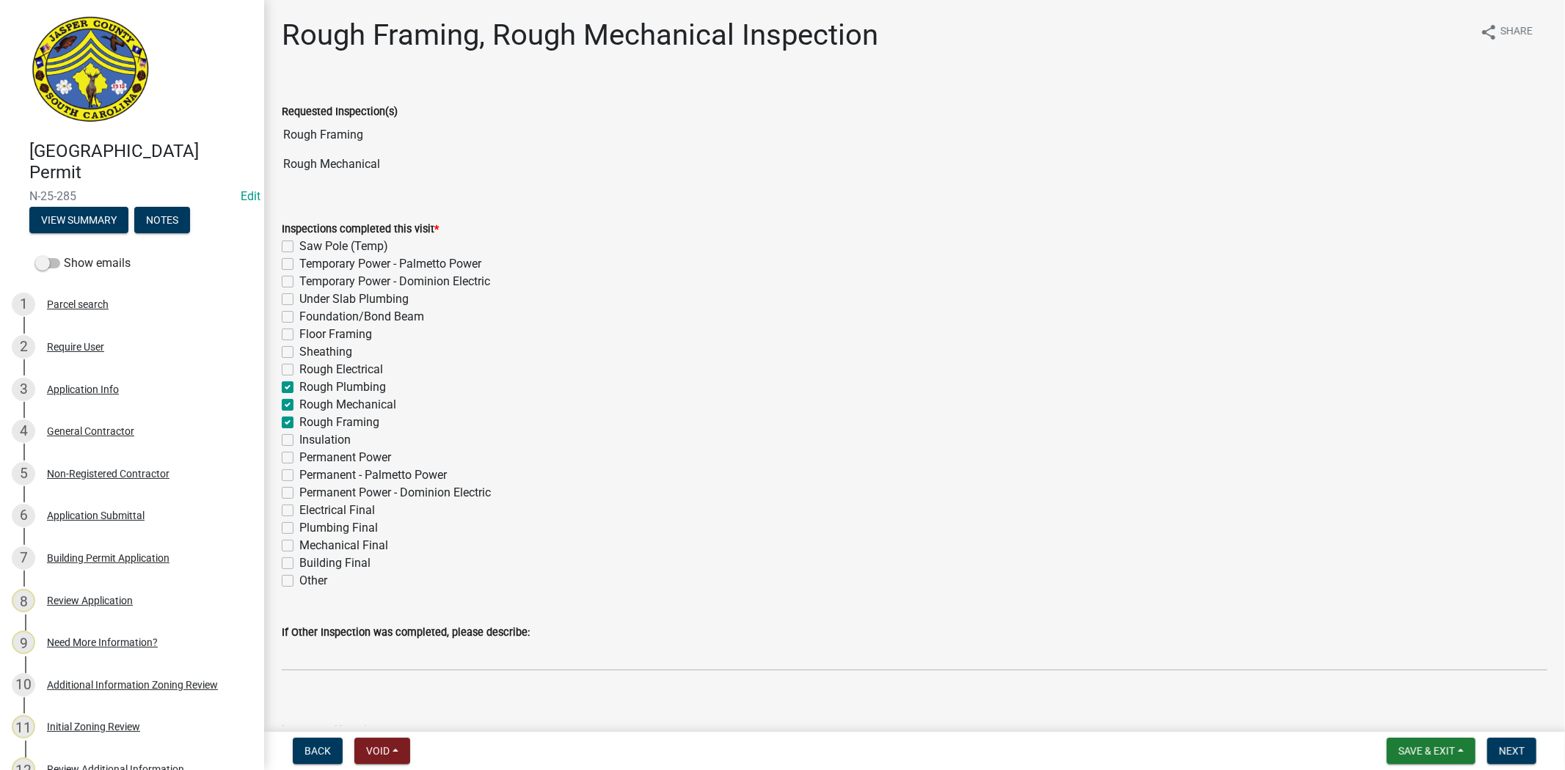
checkbox input "false"
checkbox input "true"
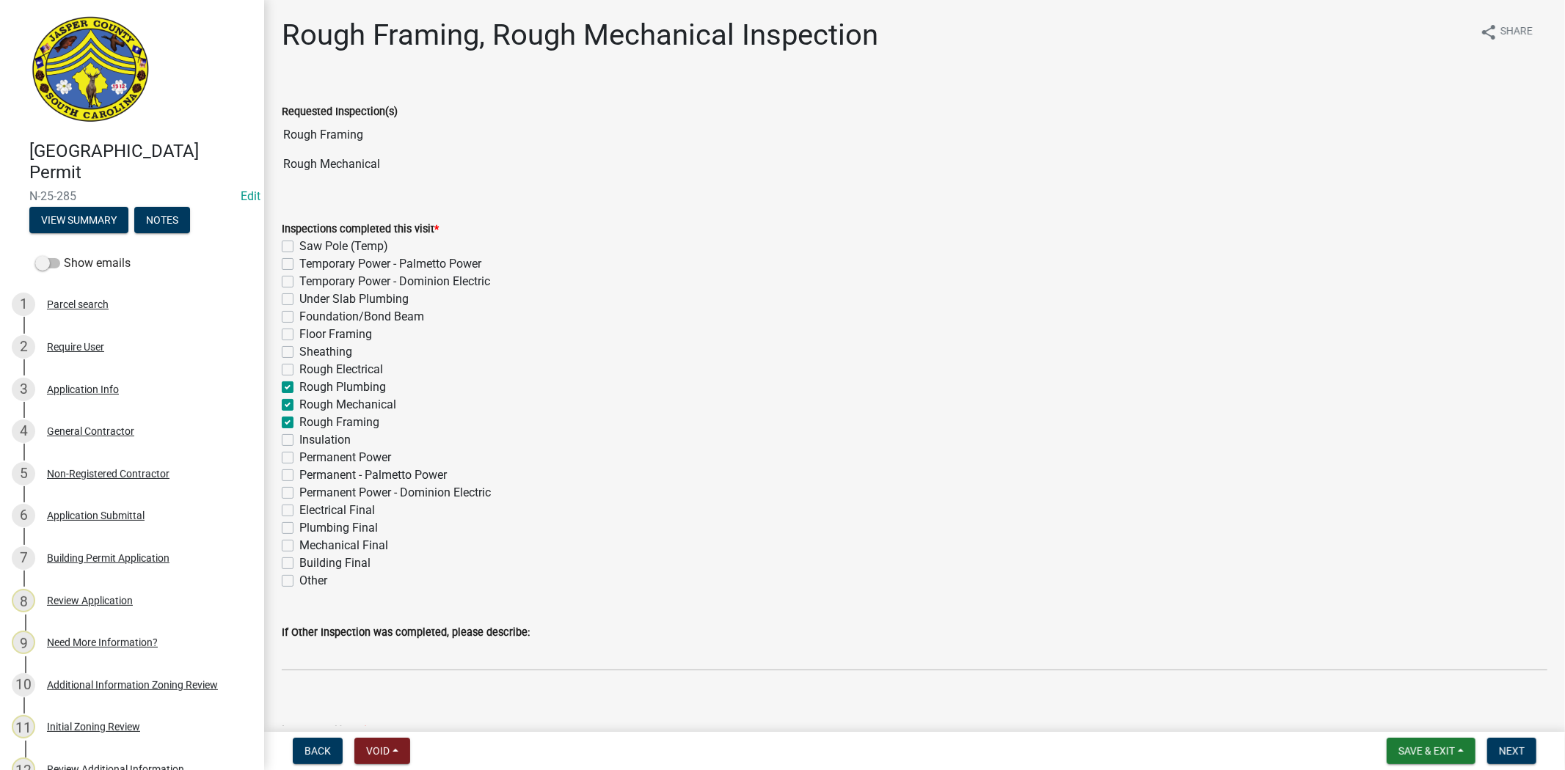
checkbox input "true"
checkbox input "false"
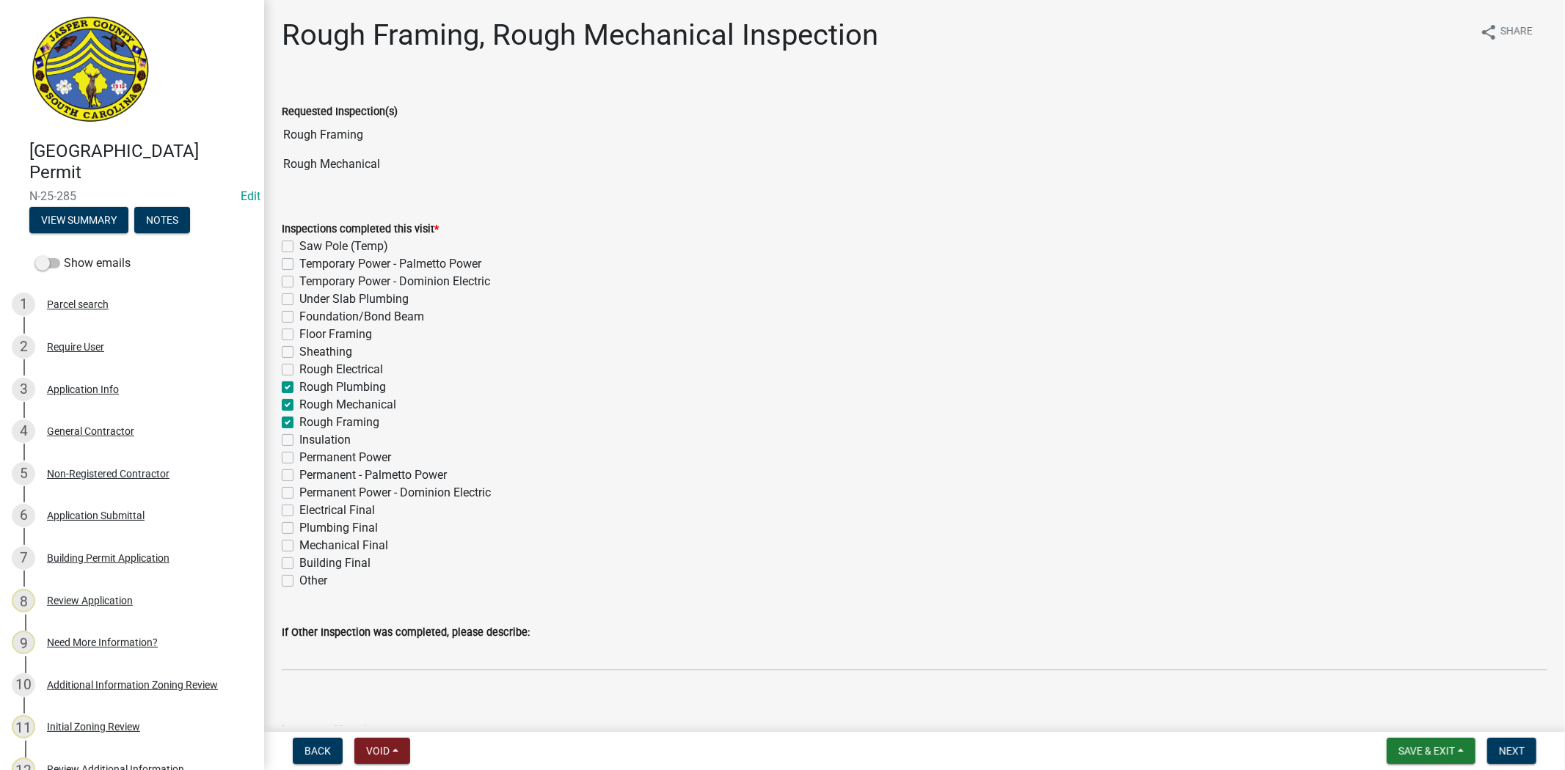
checkbox input "false"
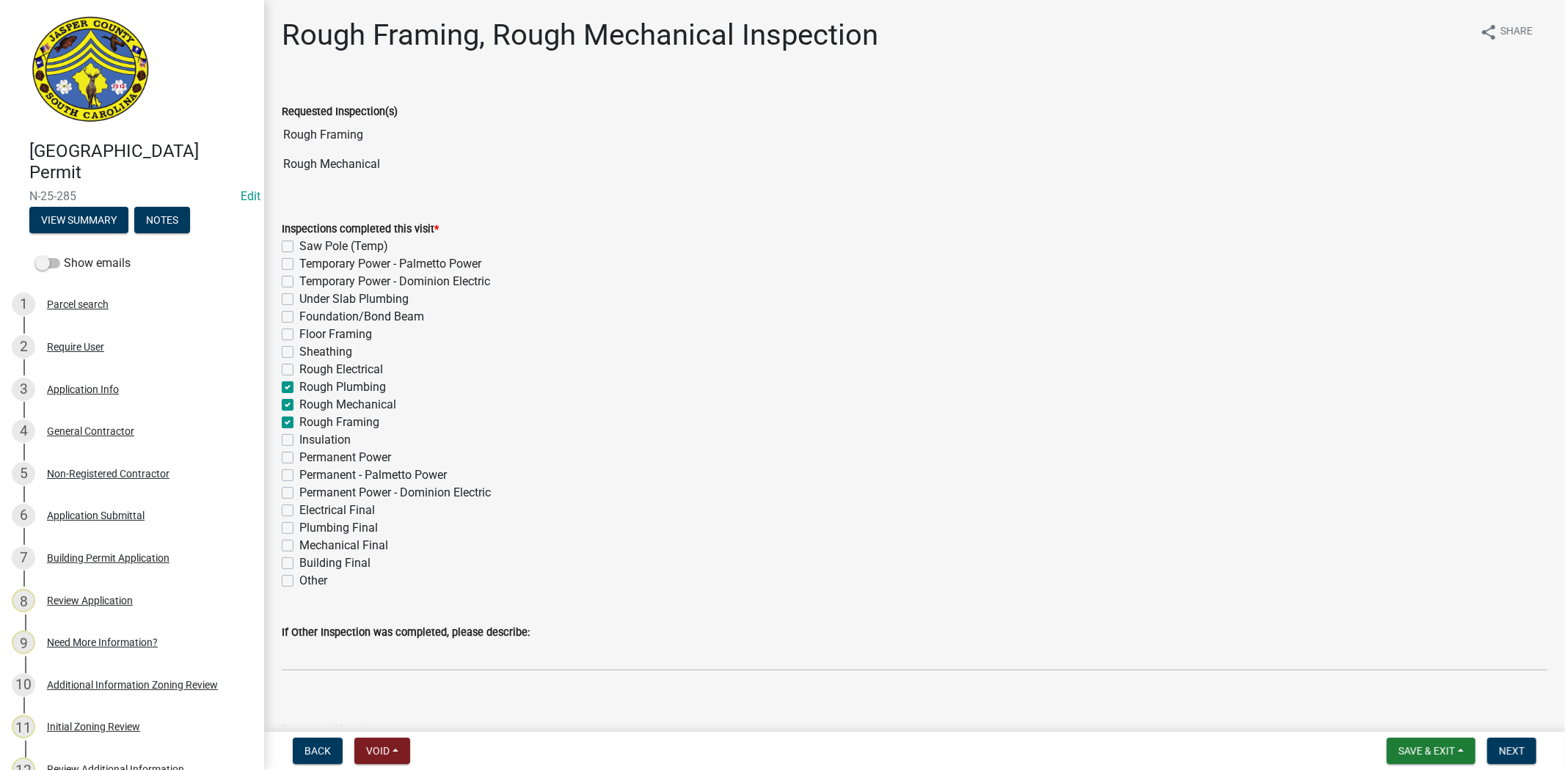
click at [286, 359] on div "Sheathing" at bounding box center [914, 352] width 1265 height 18
click at [299, 370] on label "Rough Electrical" at bounding box center [341, 370] width 84 height 18
click at [299, 370] on input "Rough Electrical" at bounding box center [304, 366] width 10 height 10
checkbox input "true"
checkbox input "false"
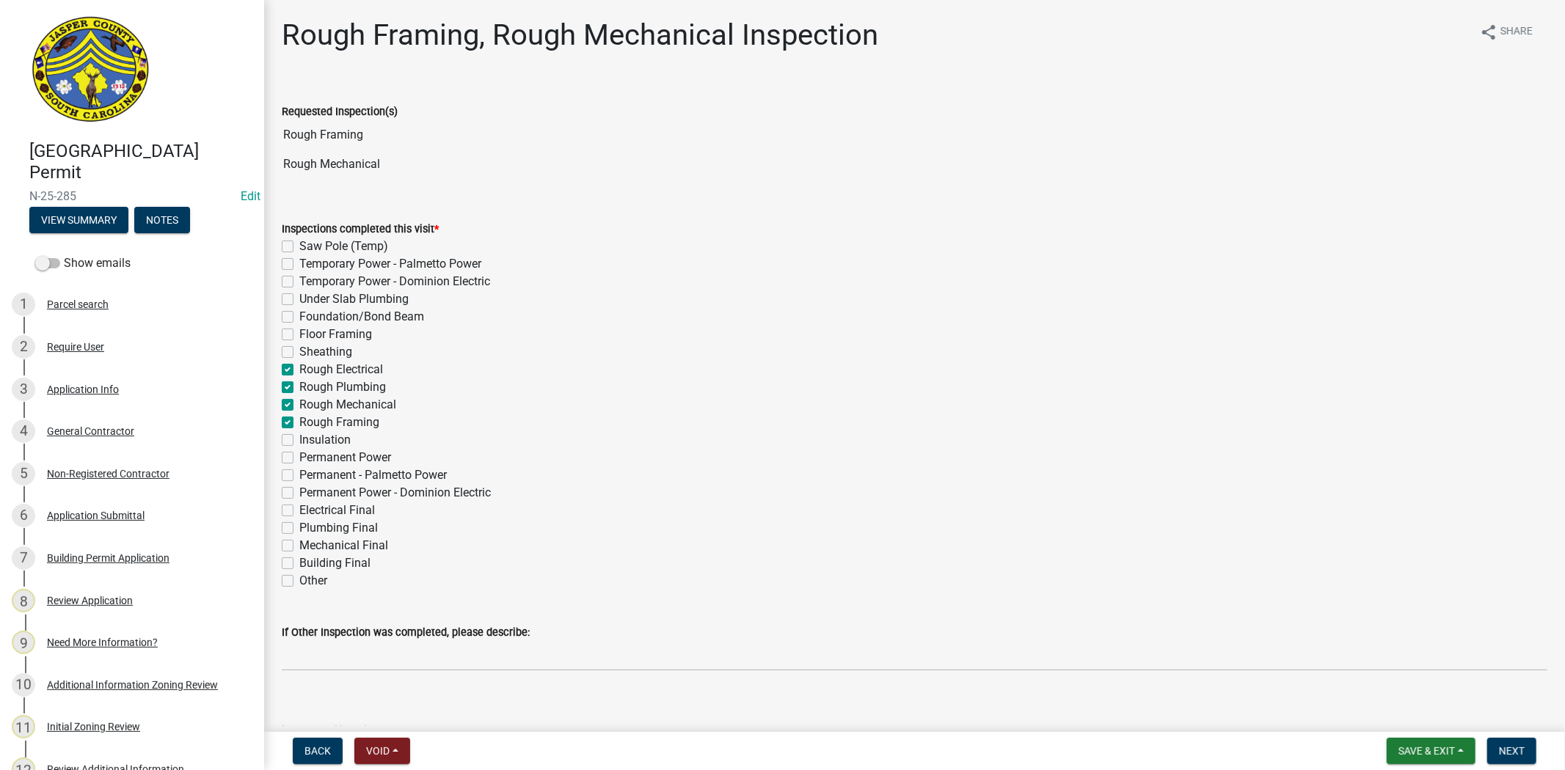
checkbox input "false"
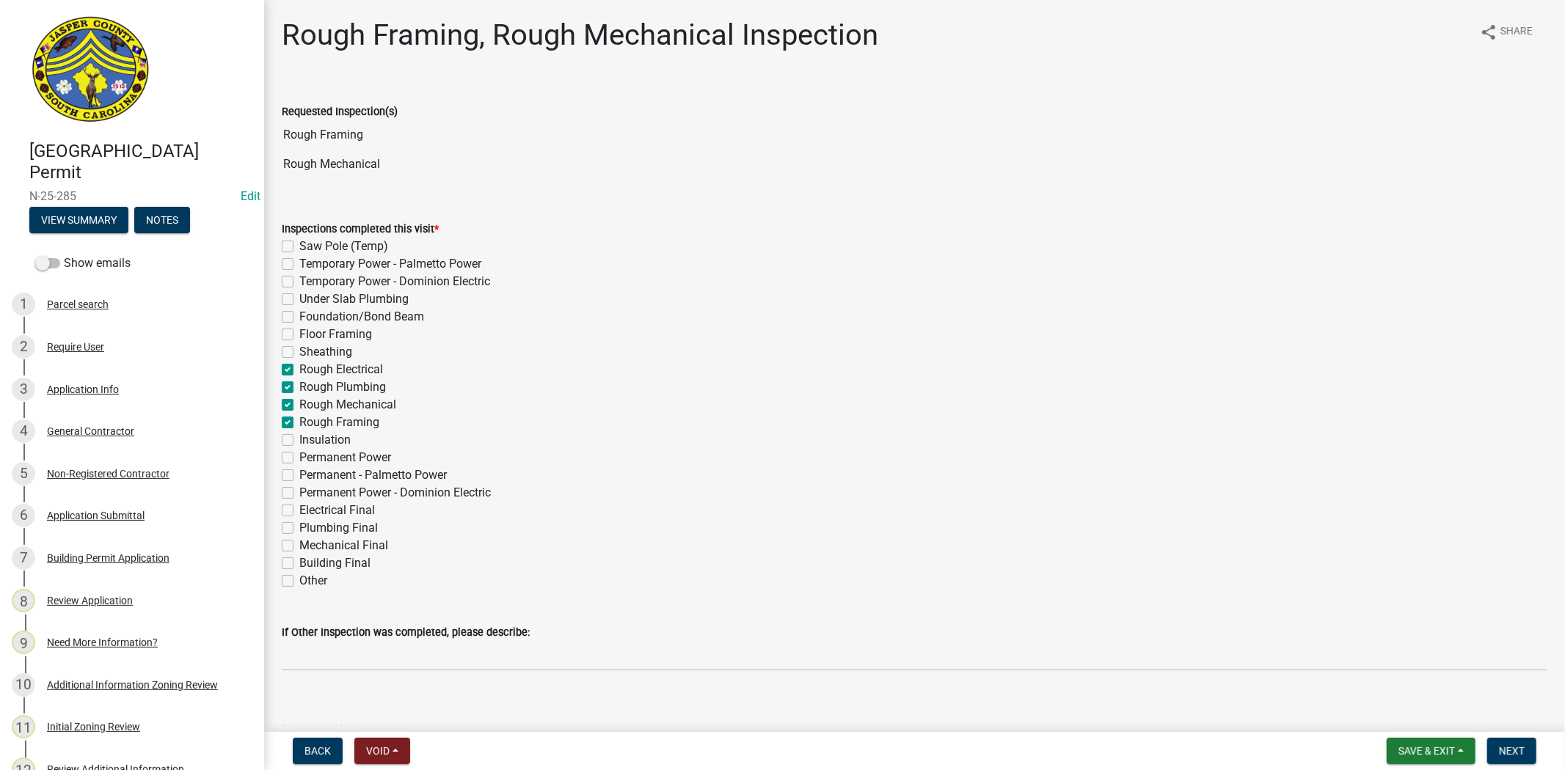
checkbox input "false"
checkbox input "true"
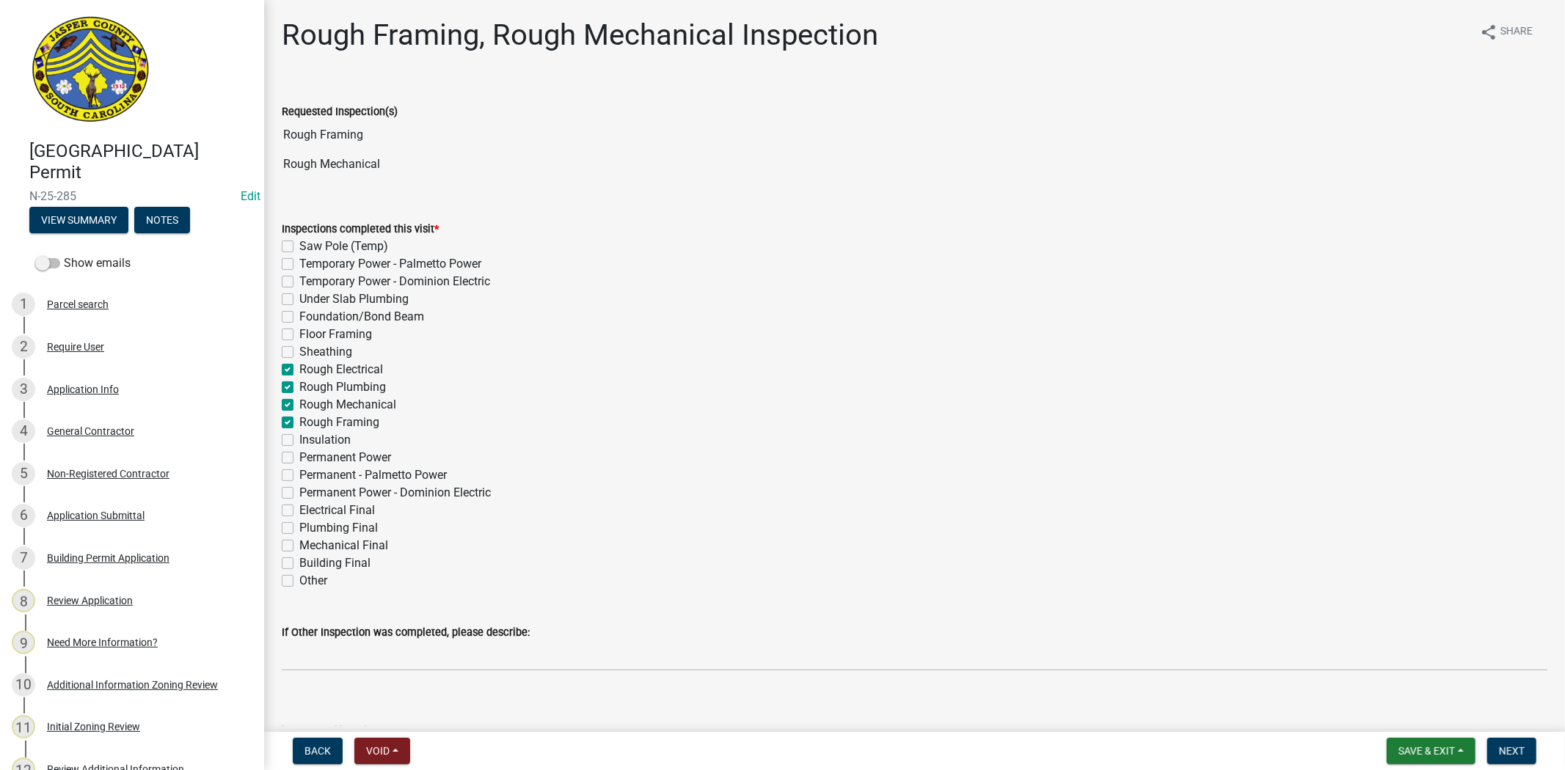
checkbox input "false"
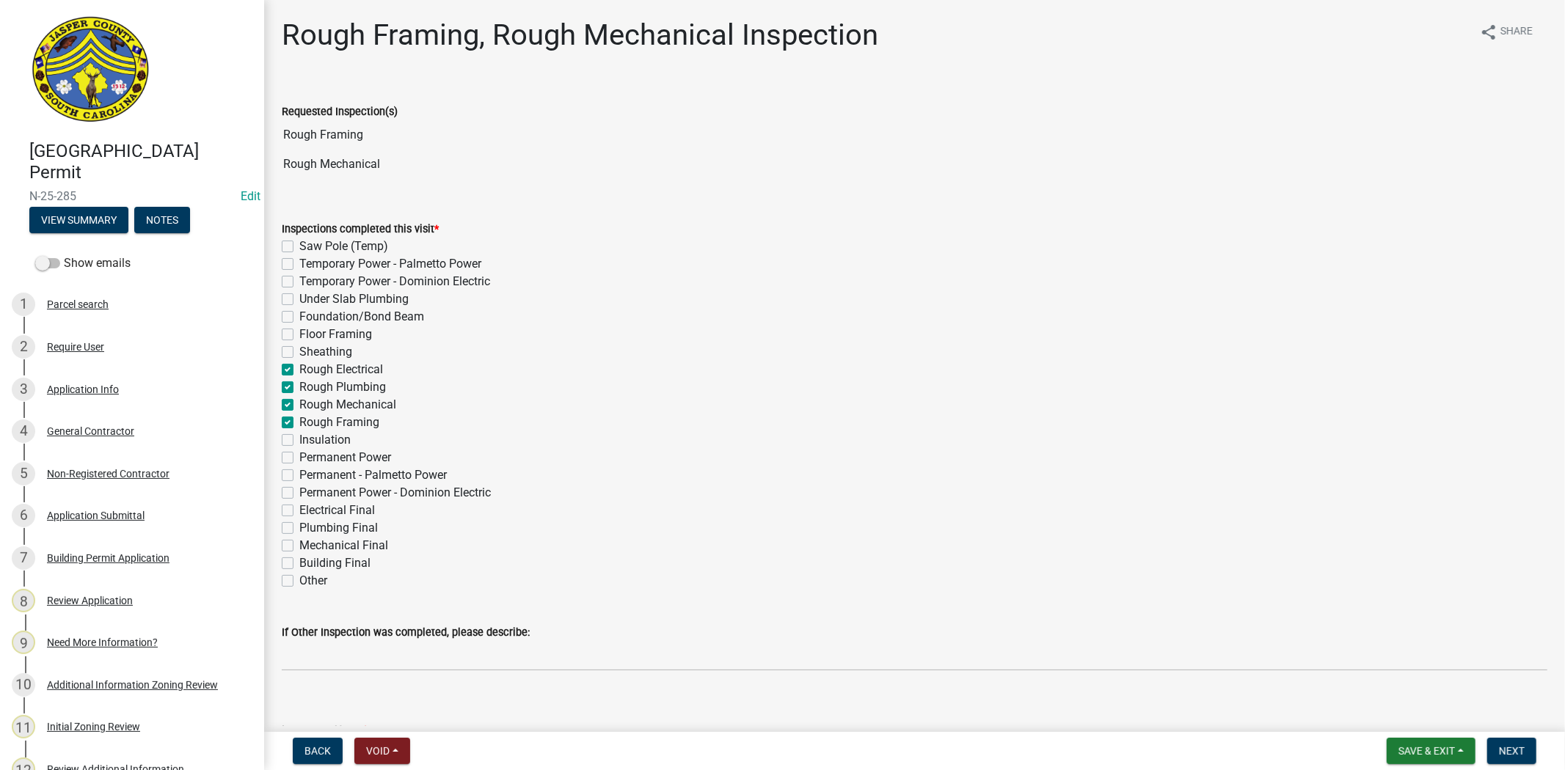
checkbox input "false"
click at [1448, 745] on span "Save & Exit" at bounding box center [1426, 751] width 56 height 12
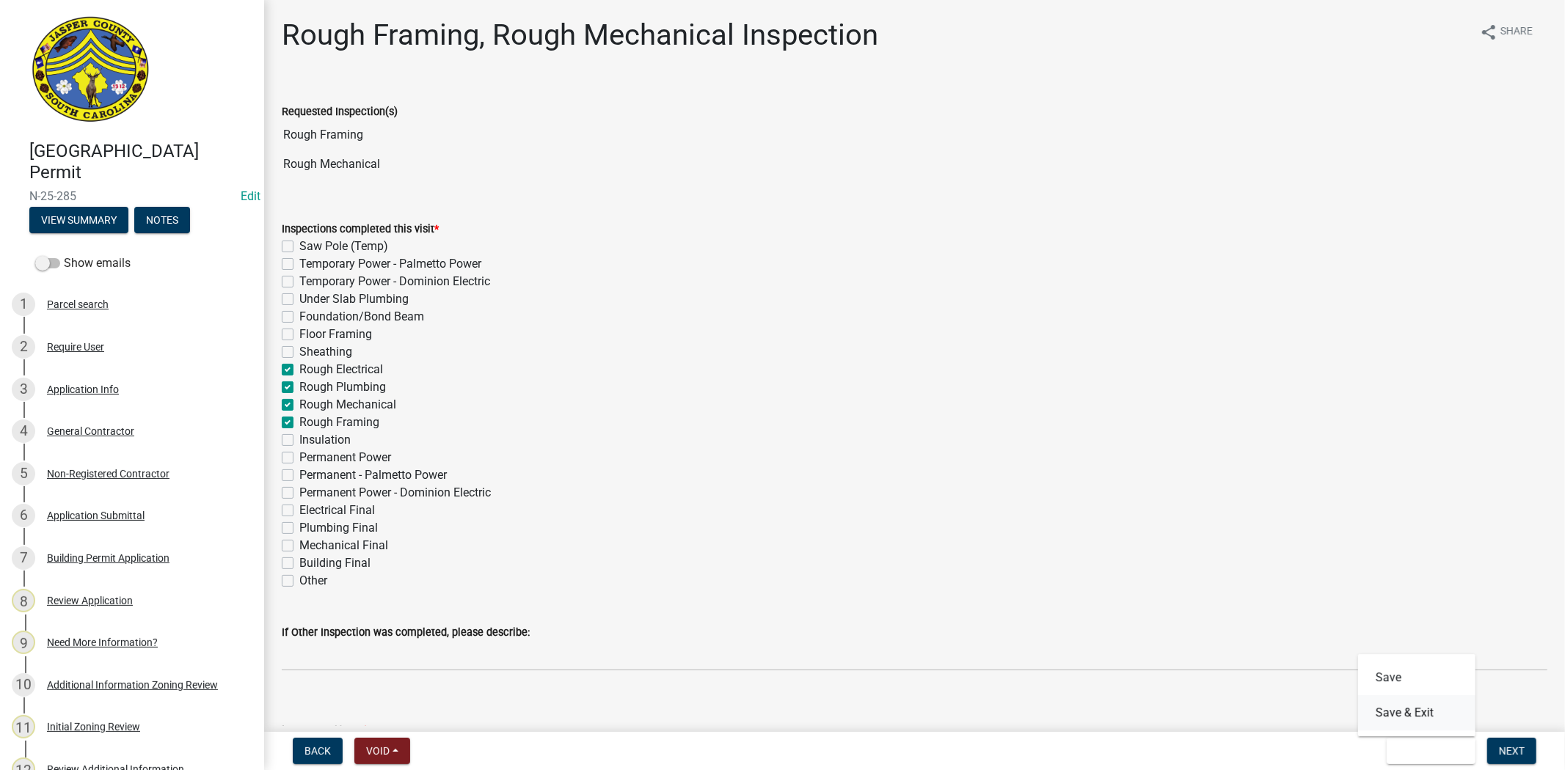
click at [1408, 713] on button "Save & Exit" at bounding box center [1416, 712] width 117 height 35
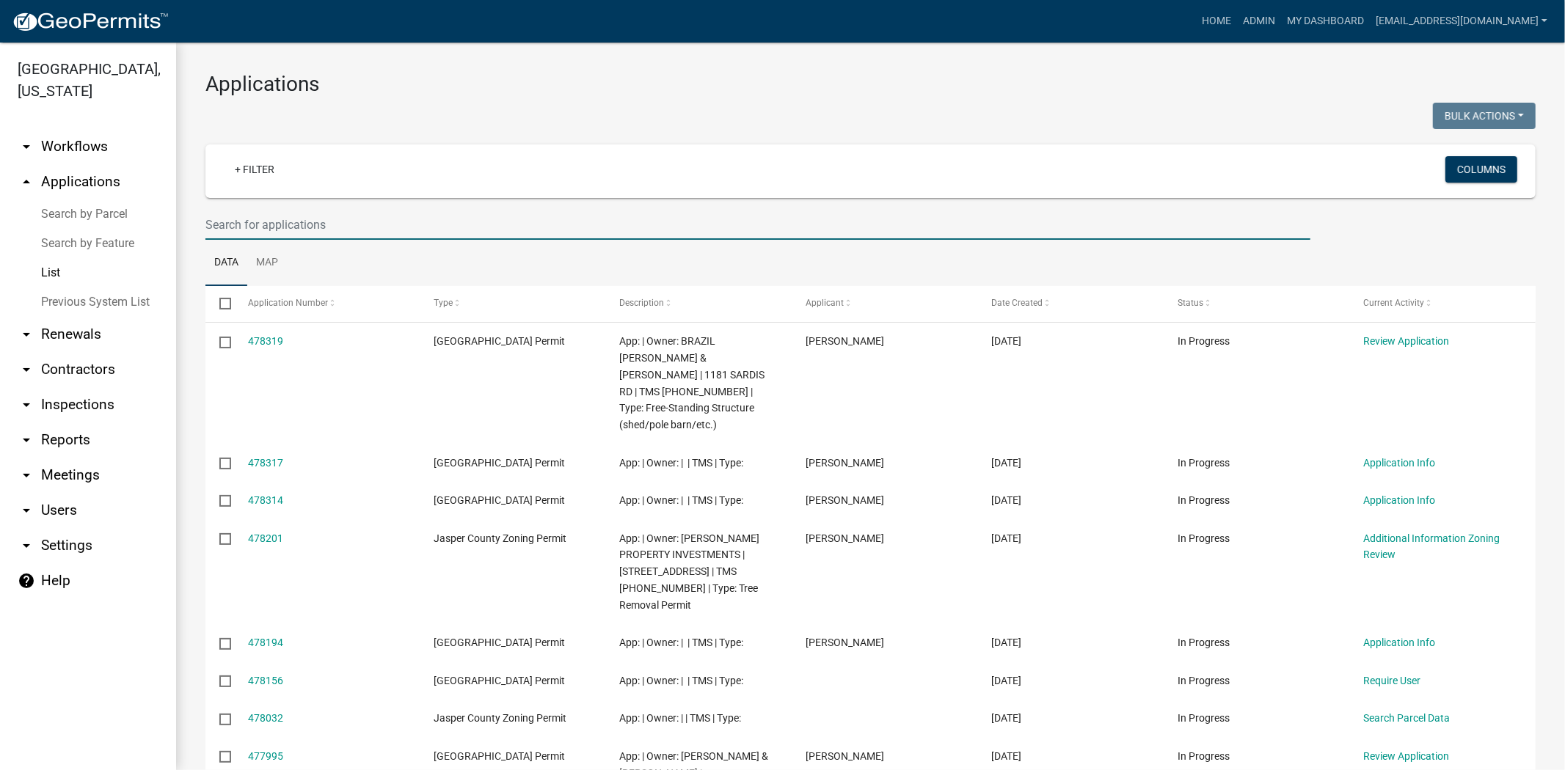
click at [359, 216] on input "text" at bounding box center [757, 225] width 1105 height 30
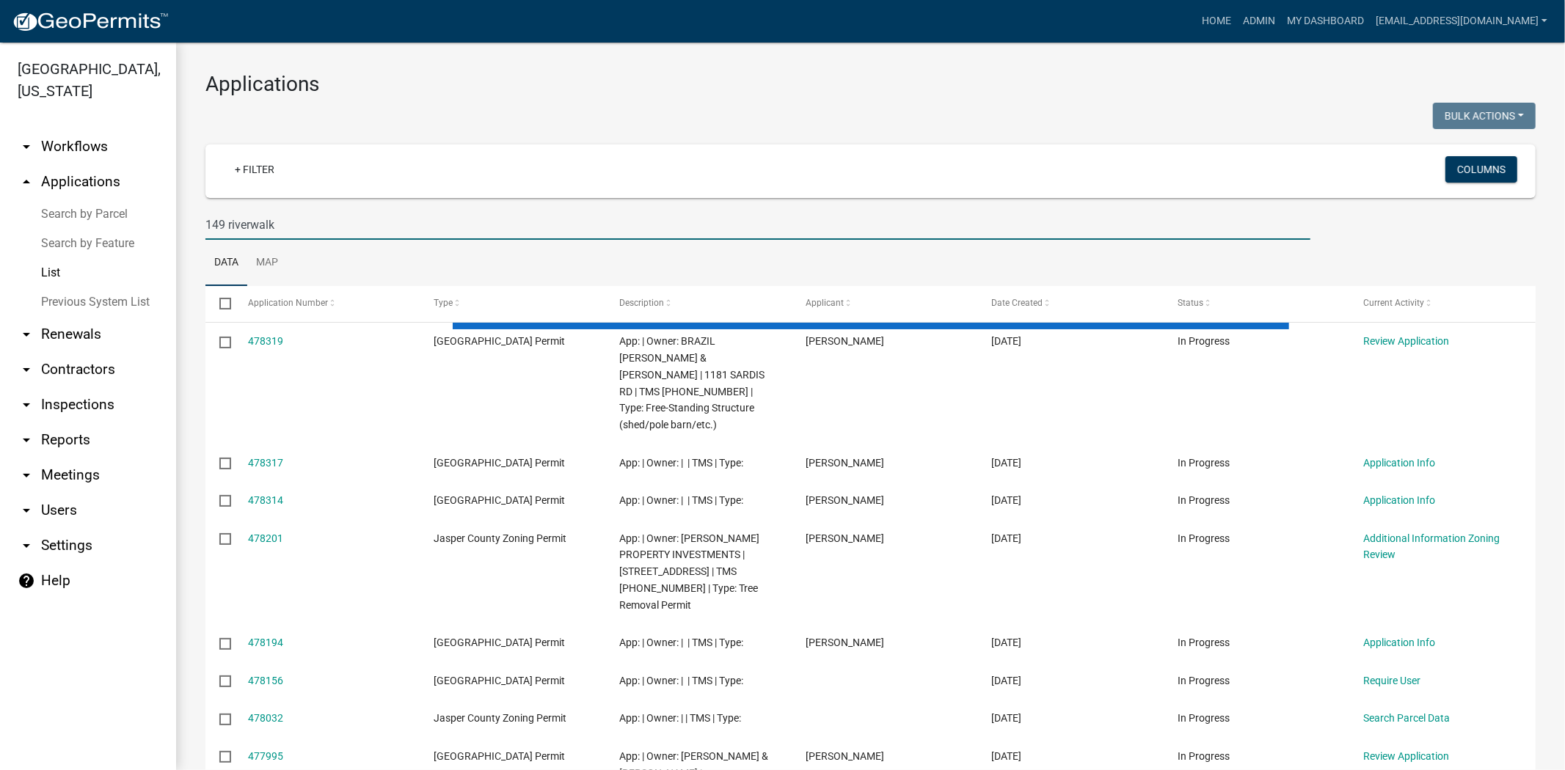
type input "149 riverwalk"
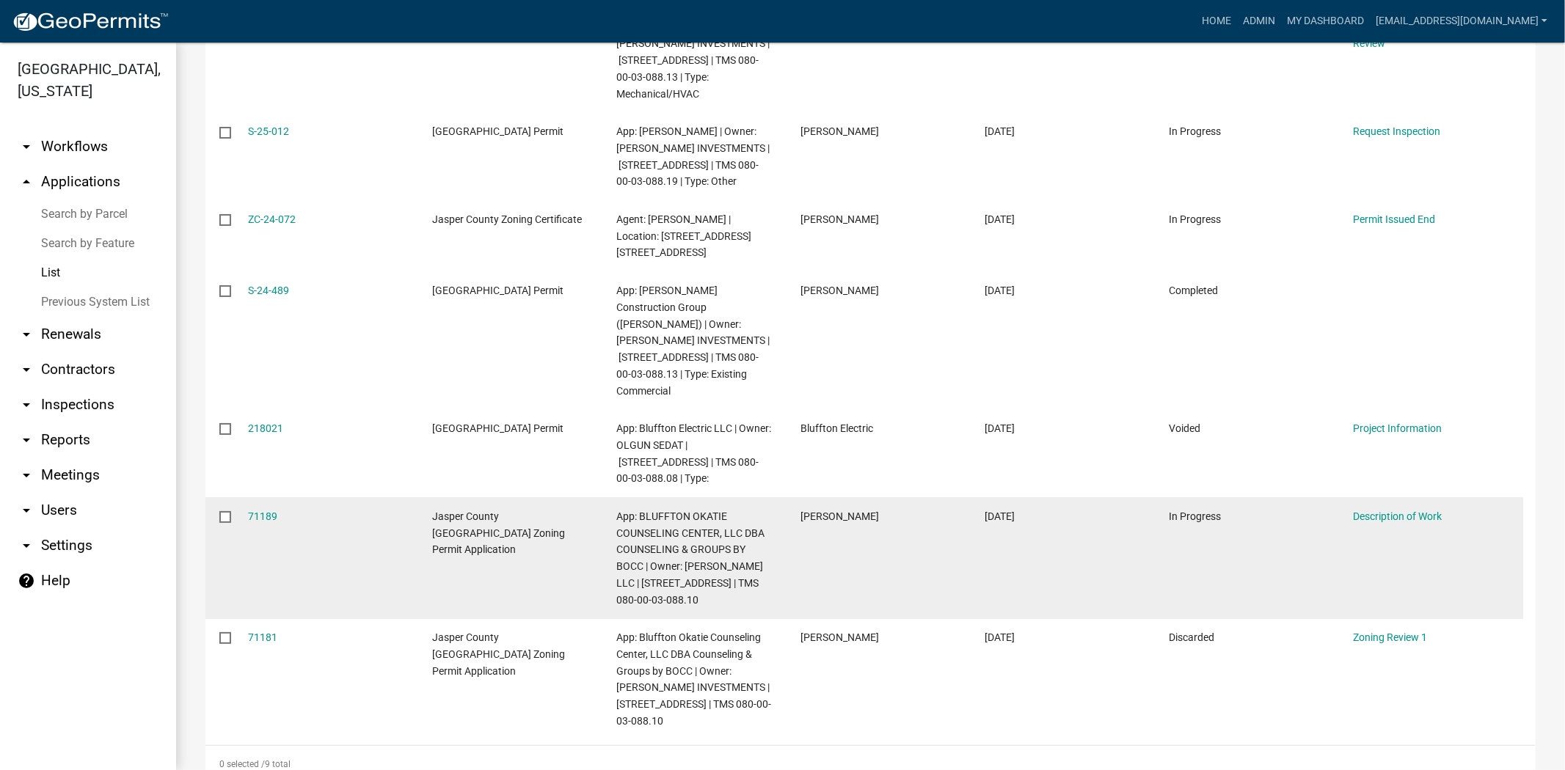
scroll to position [515, 0]
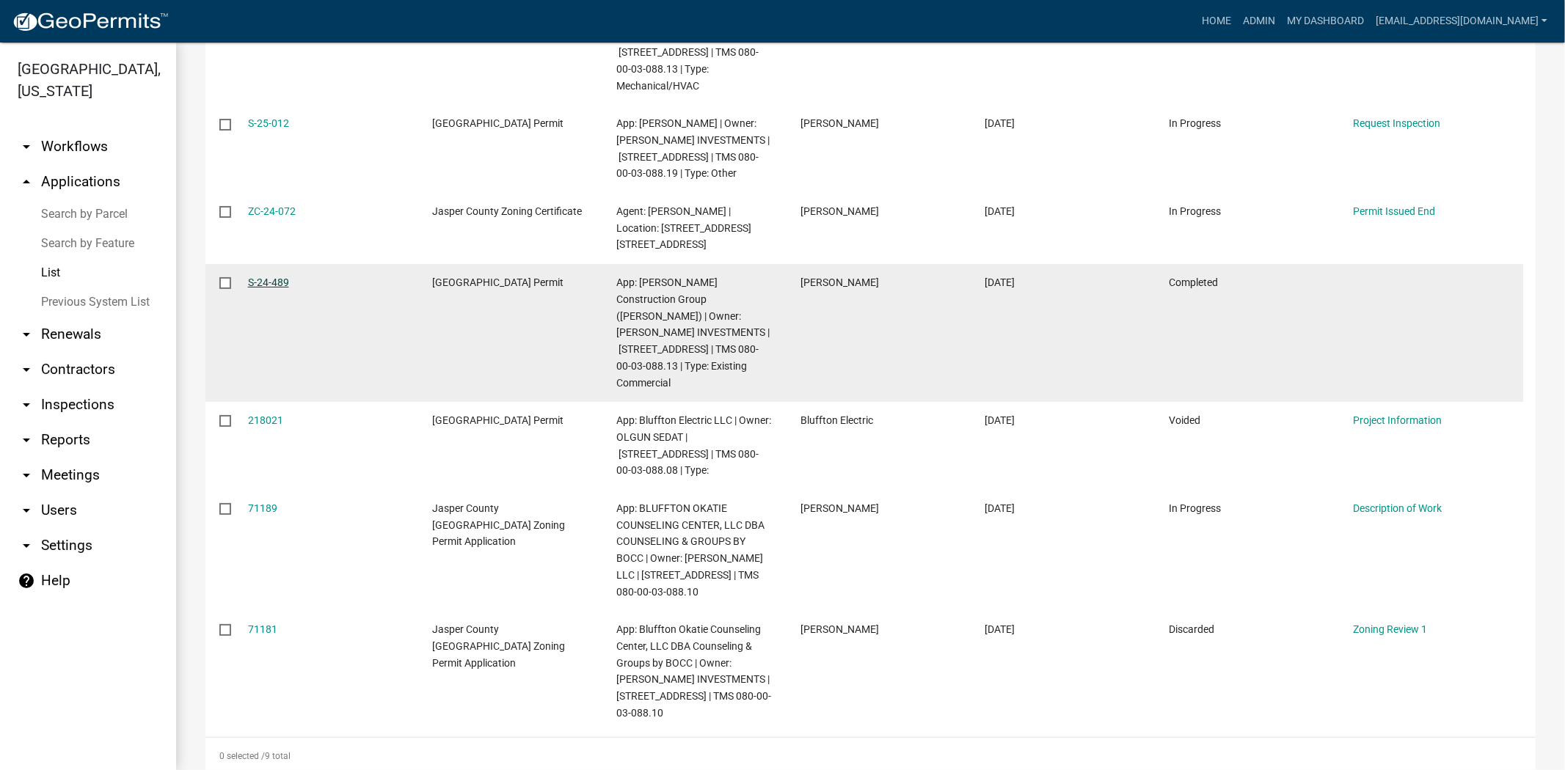
drag, startPoint x: 275, startPoint y: 290, endPoint x: 275, endPoint y: 279, distance: 11.0
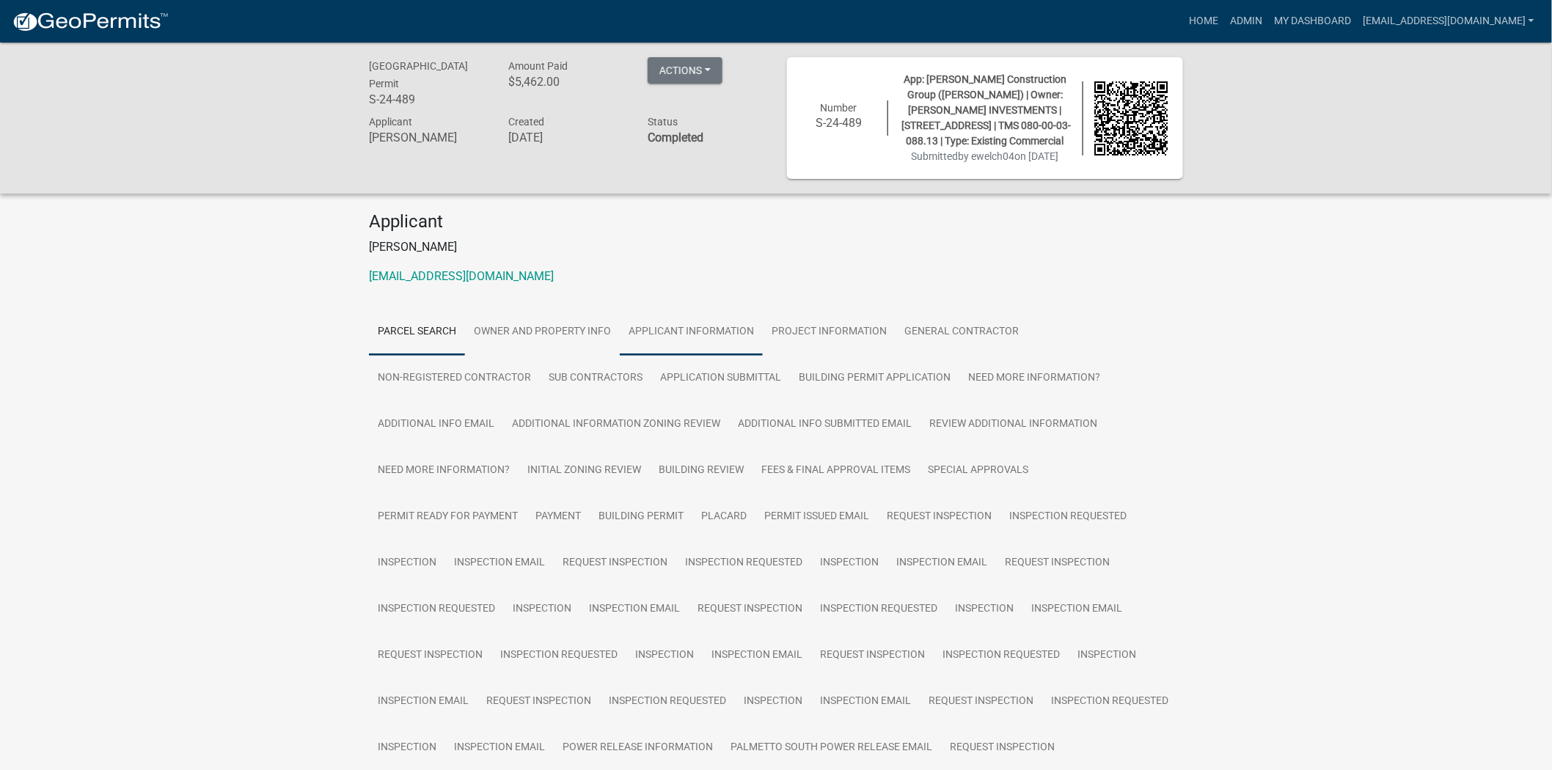
click at [683, 354] on link "Applicant Information" at bounding box center [691, 332] width 143 height 47
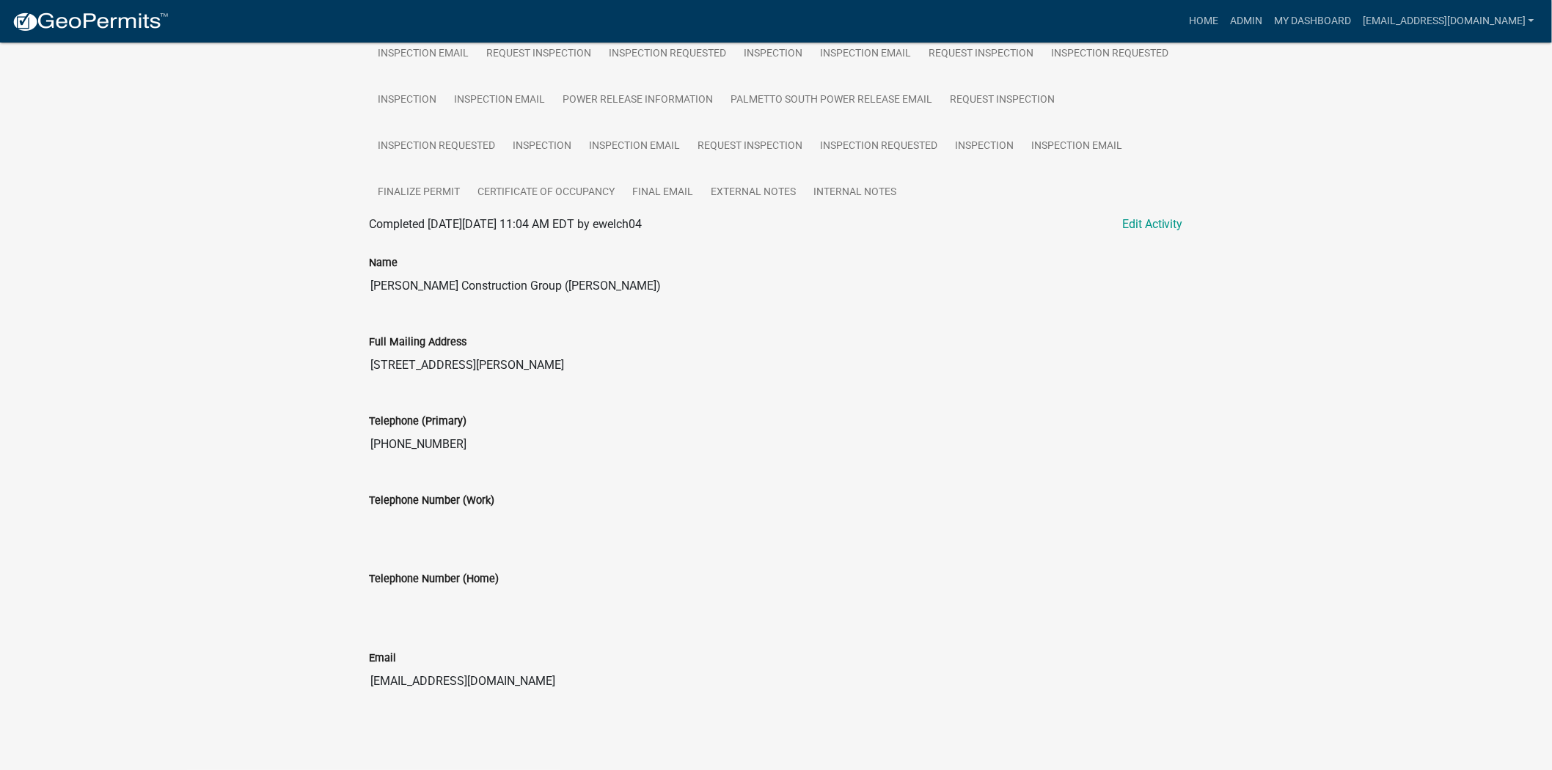
scroll to position [666, 0]
click at [1002, 156] on link "Inspection" at bounding box center [984, 146] width 76 height 47
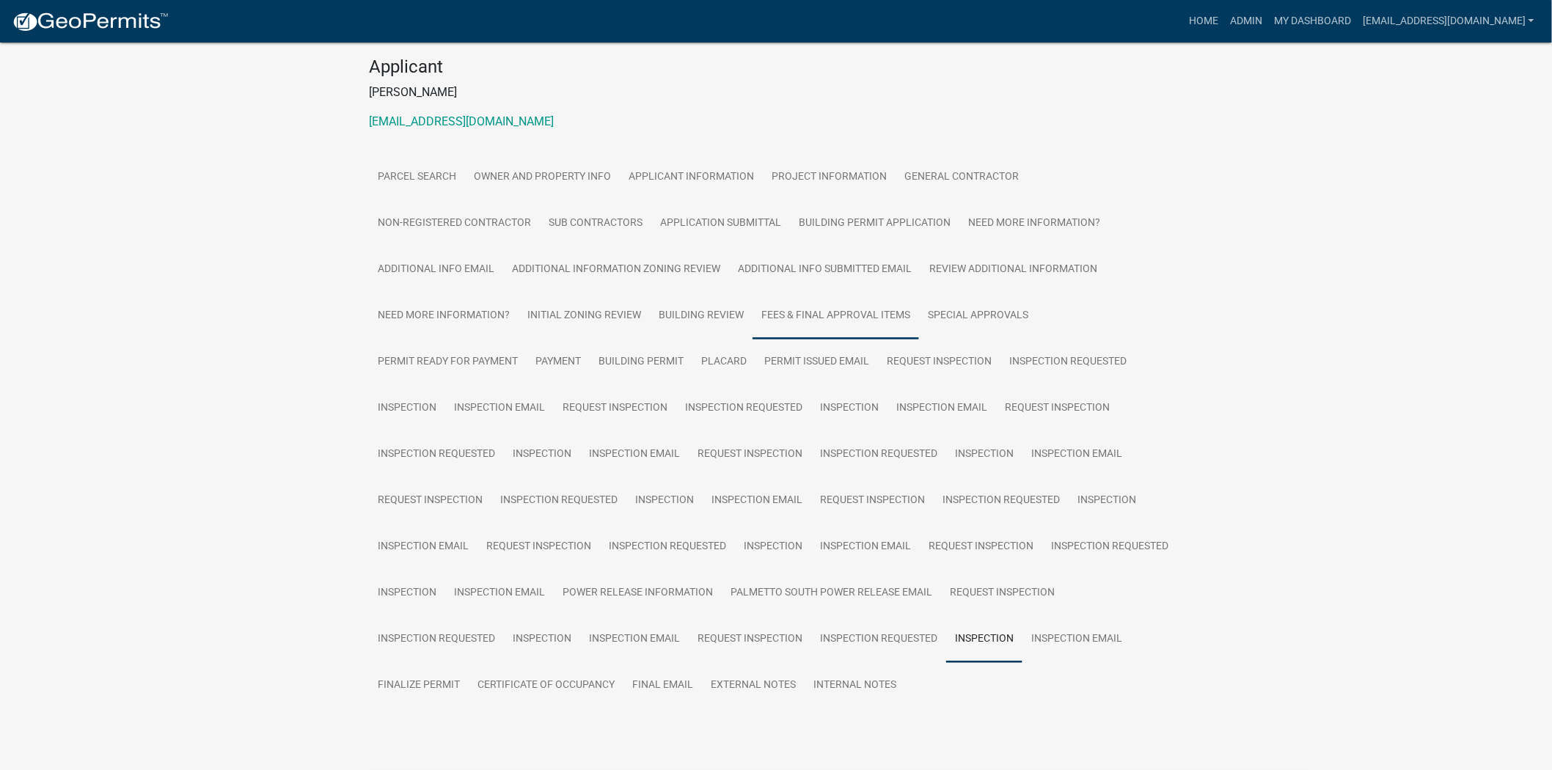
scroll to position [216, 0]
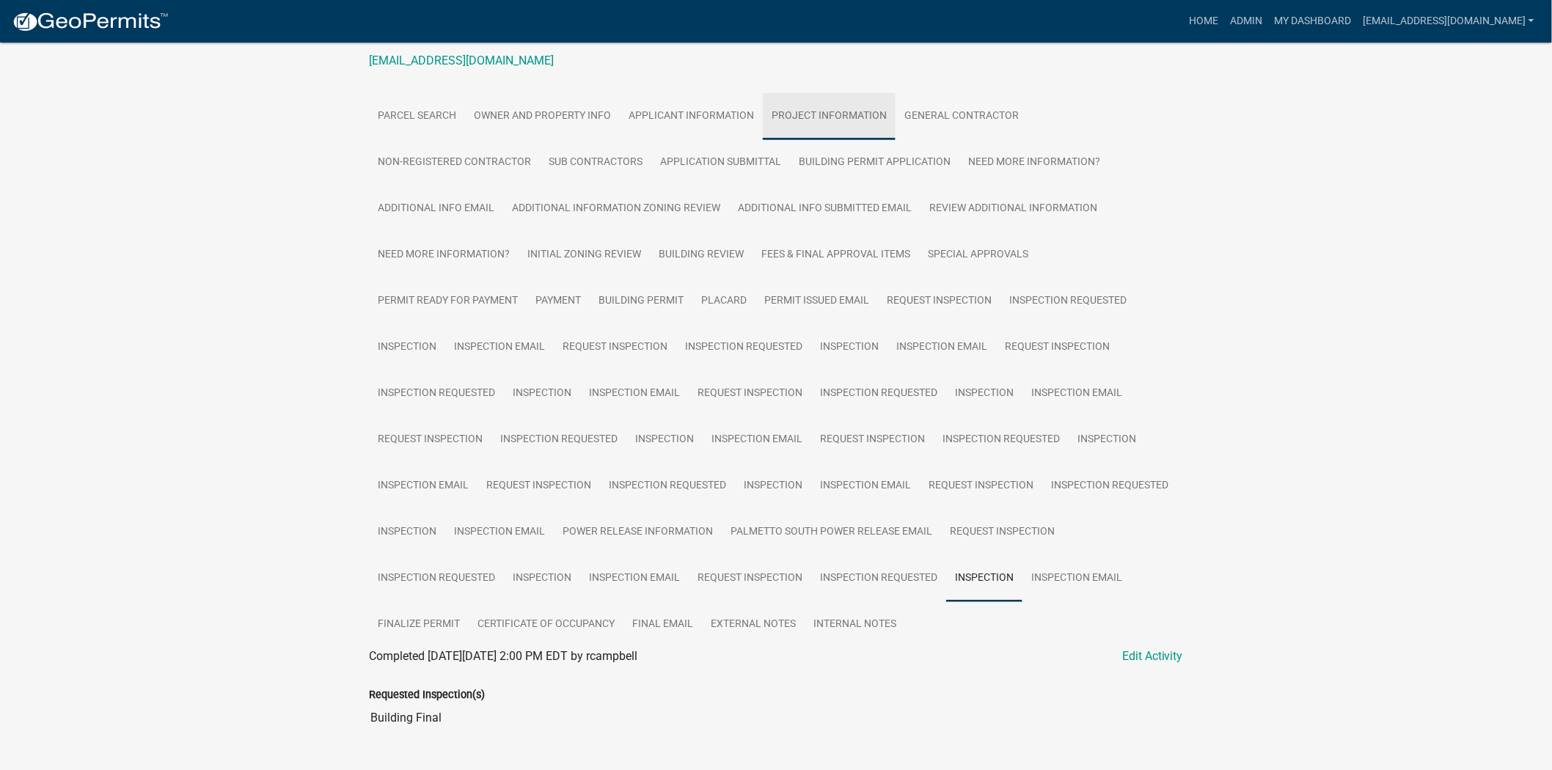
click at [835, 136] on link "Project Information" at bounding box center [829, 116] width 133 height 47
click at [985, 125] on link "General Contractor" at bounding box center [962, 116] width 132 height 47
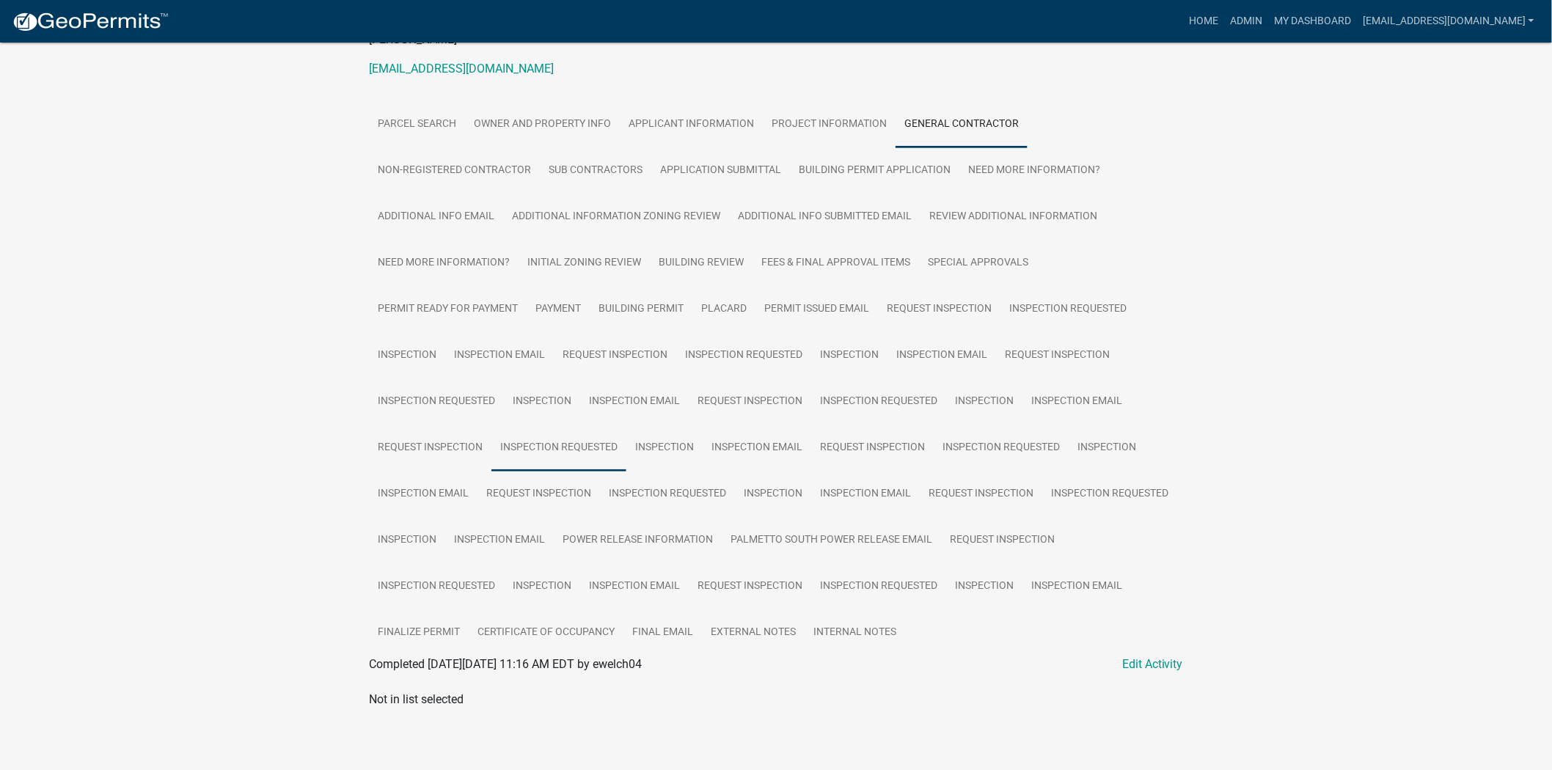
scroll to position [225, 0]
click at [474, 165] on link "Non-Registered Contractor" at bounding box center [454, 170] width 171 height 47
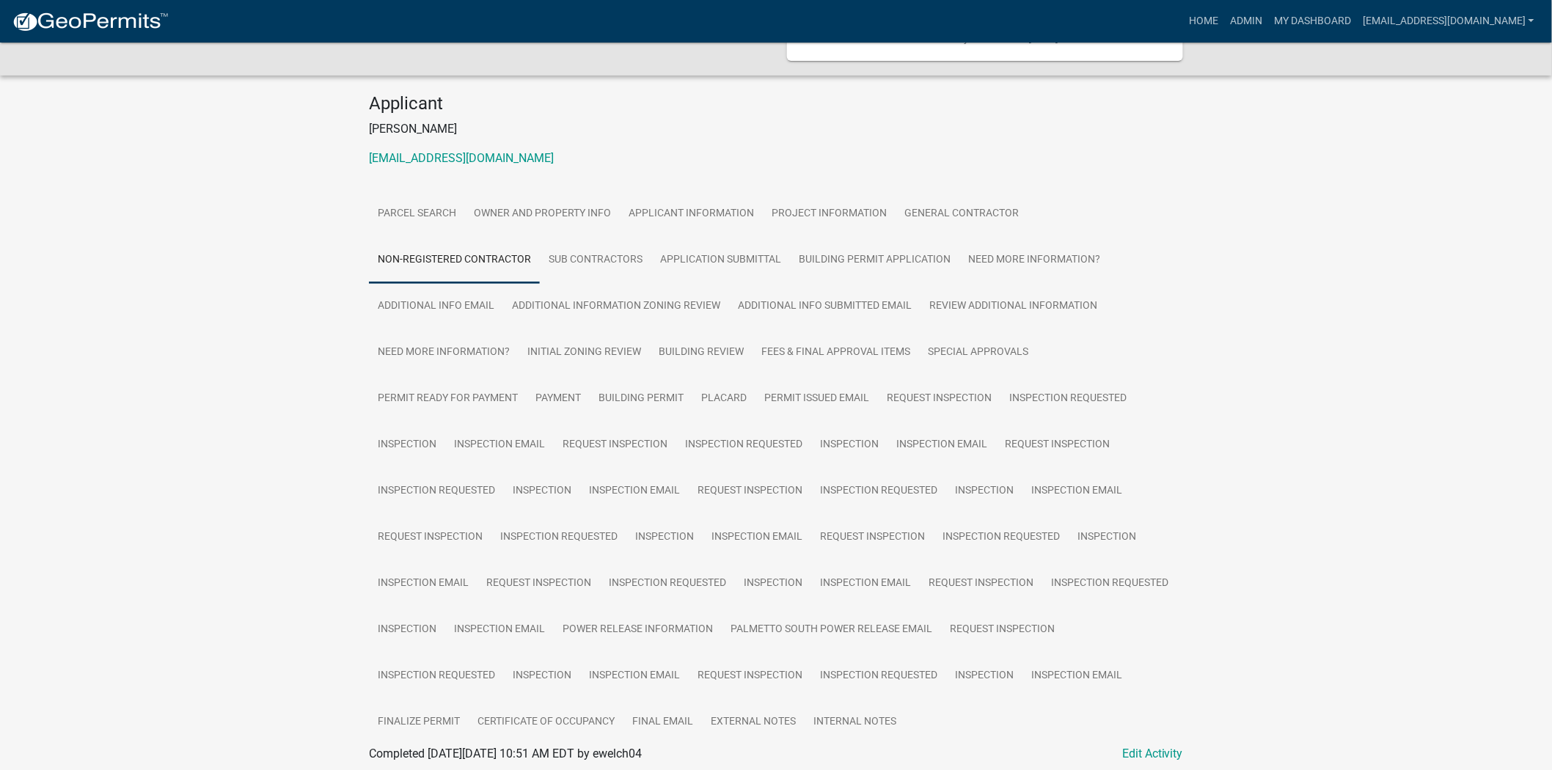
scroll to position [65, 0]
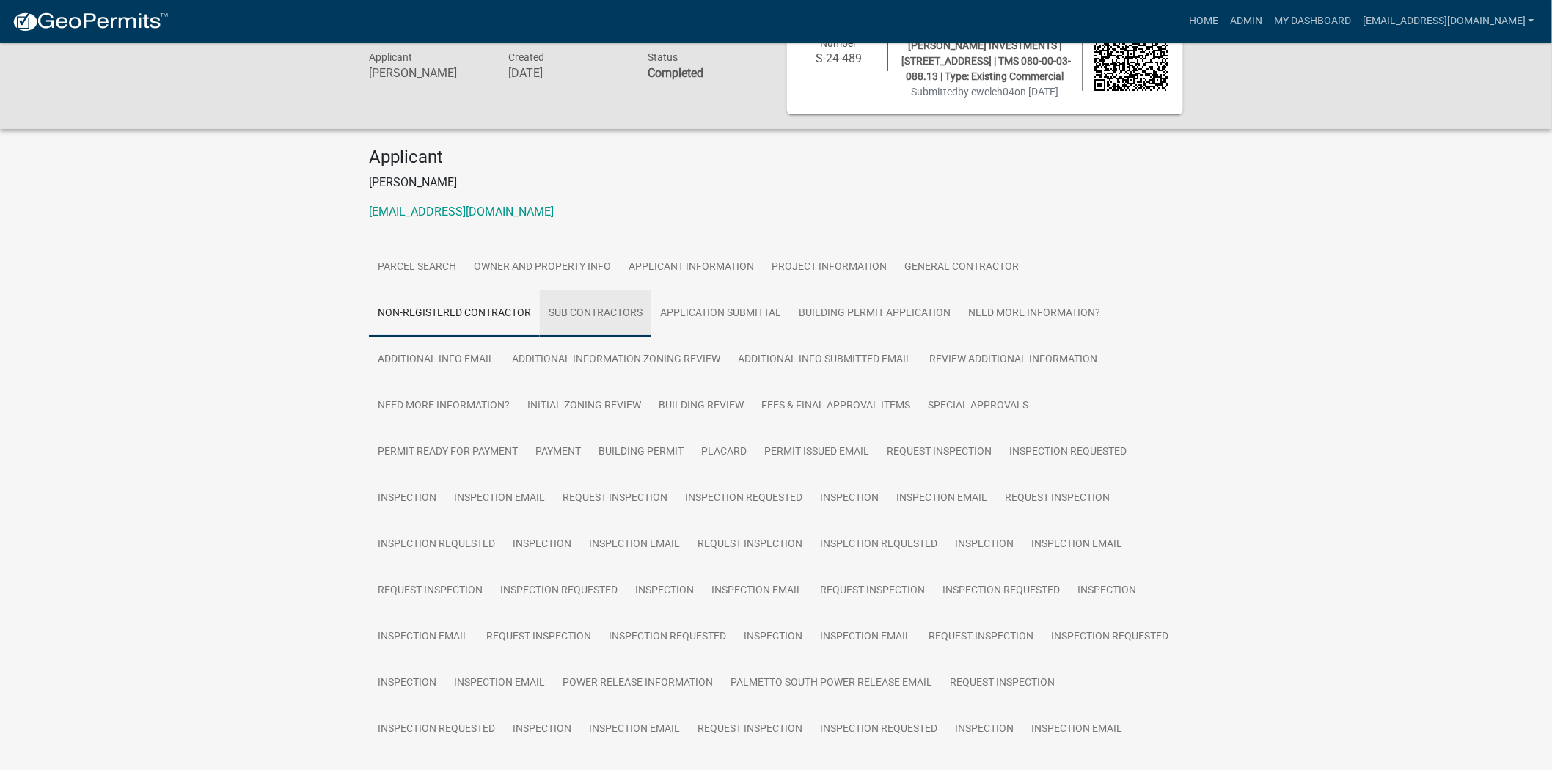
click at [591, 330] on link "Sub Contractors" at bounding box center [596, 314] width 112 height 47
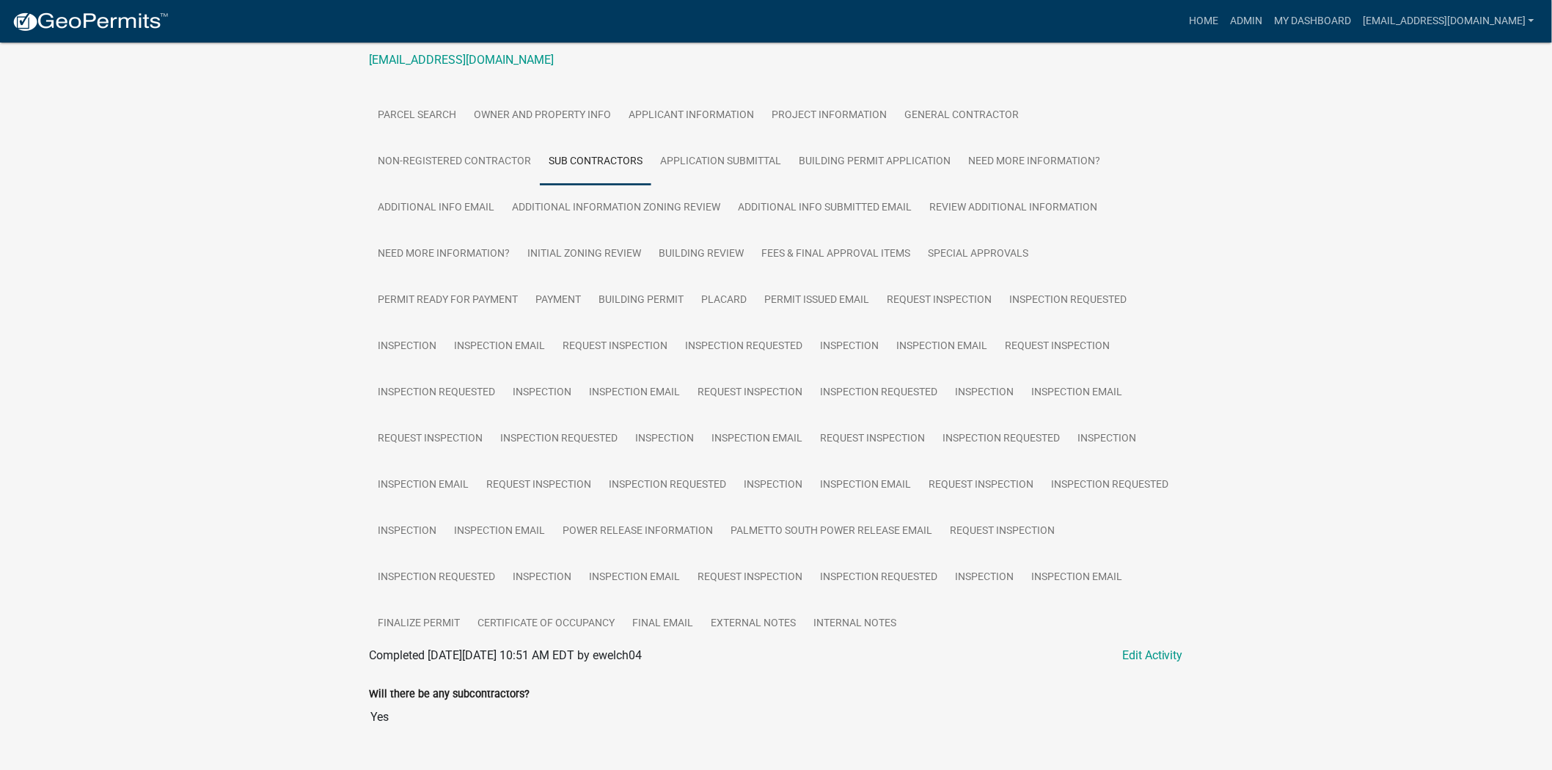
scroll to position [269, 0]
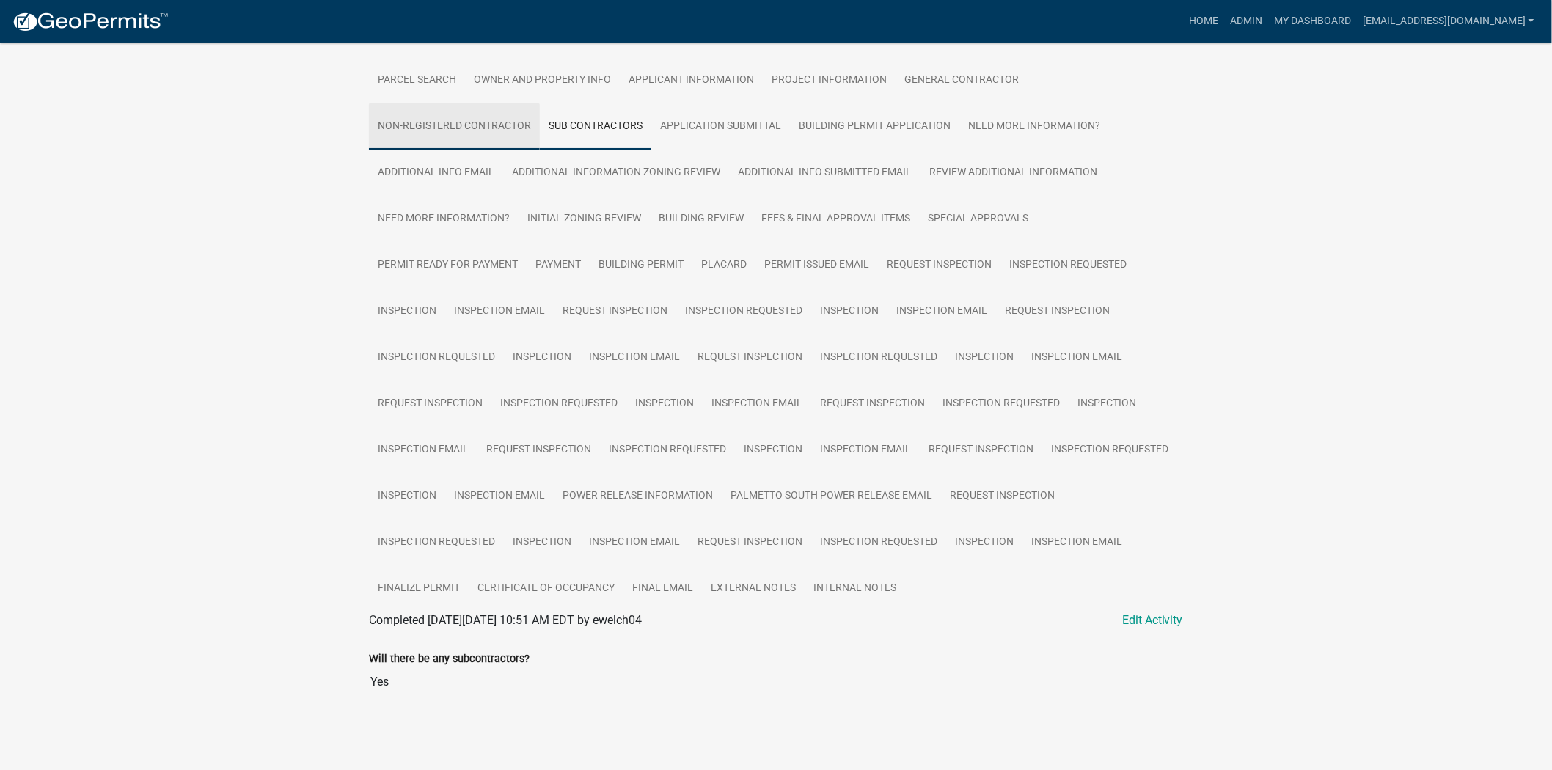
click at [462, 128] on link "Non-Registered Contractor" at bounding box center [454, 126] width 171 height 47
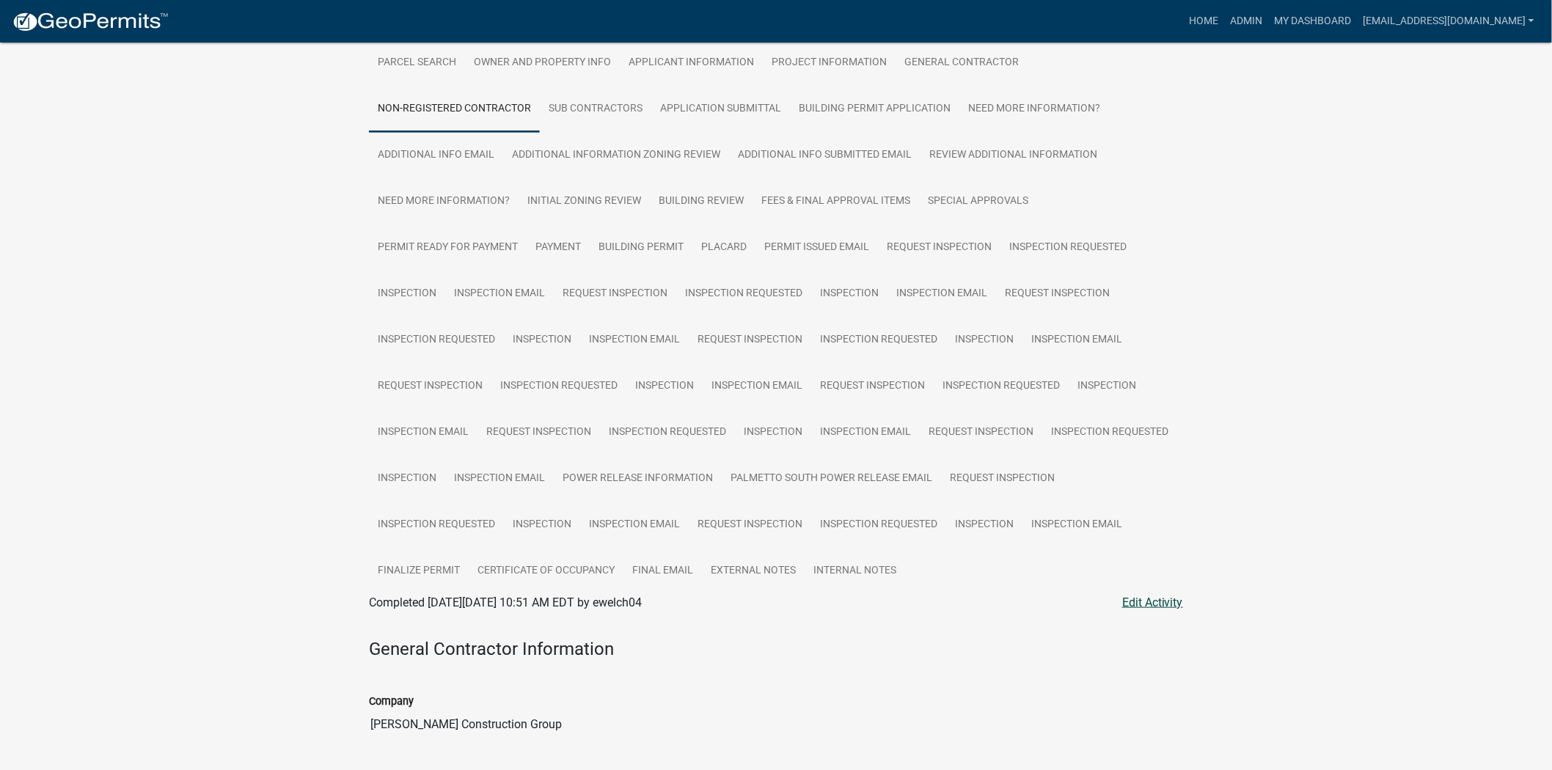
click at [1133, 612] on link "Edit Activity" at bounding box center [1152, 603] width 61 height 18
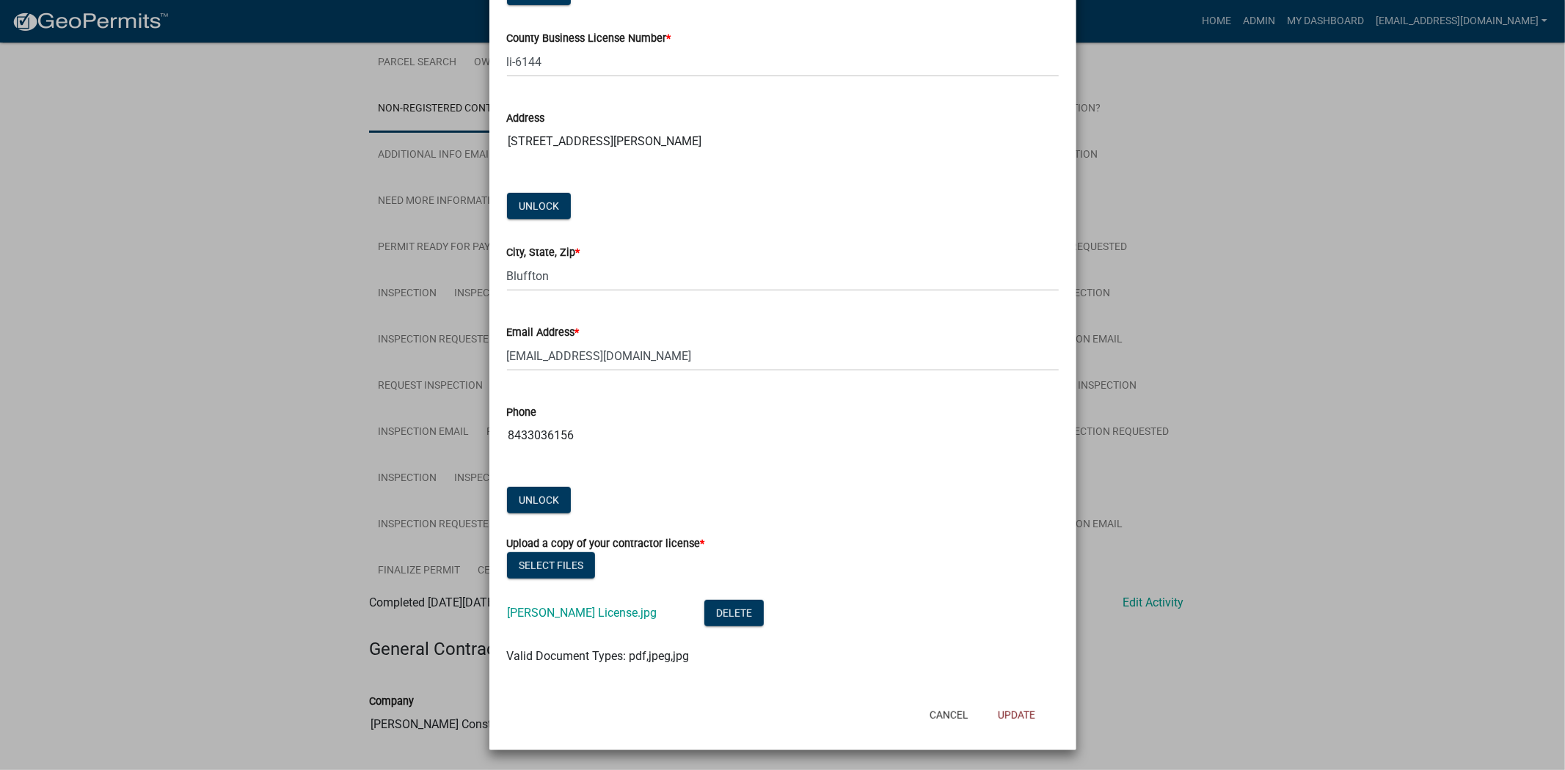
scroll to position [480, 0]
click at [941, 715] on button "Cancel" at bounding box center [949, 714] width 62 height 26
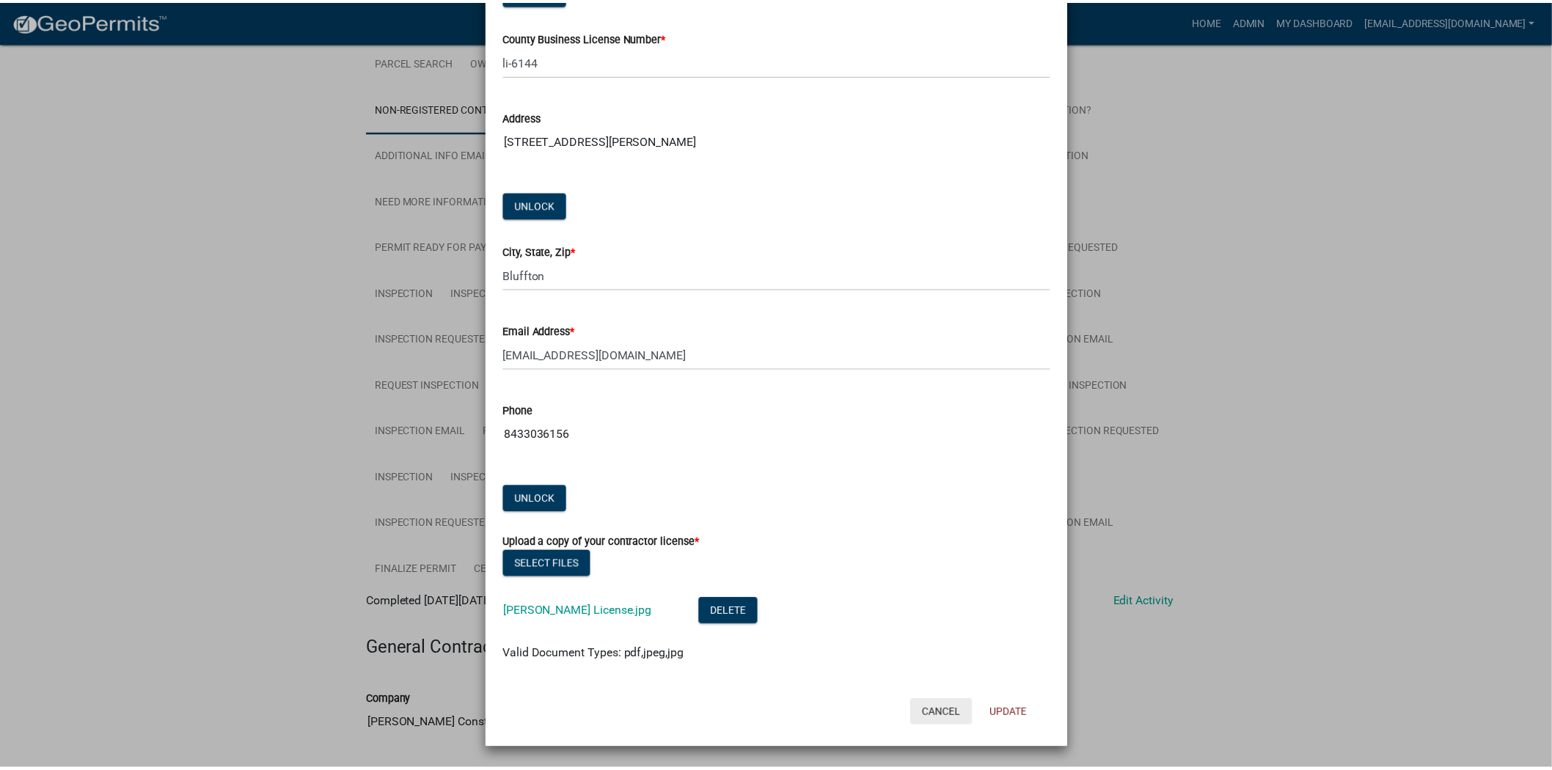
scroll to position [0, 0]
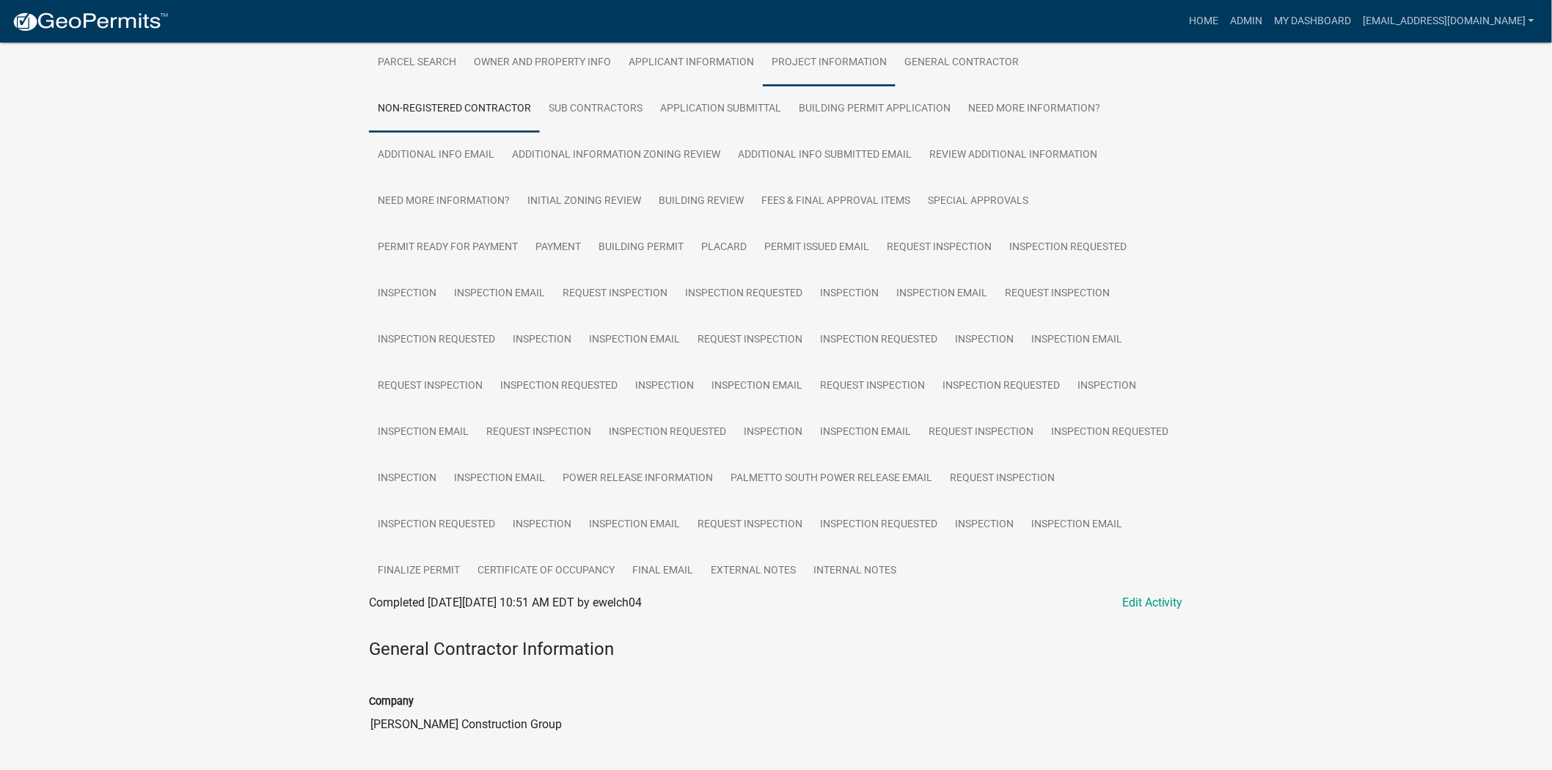
click at [813, 73] on link "Project Information" at bounding box center [829, 63] width 133 height 47
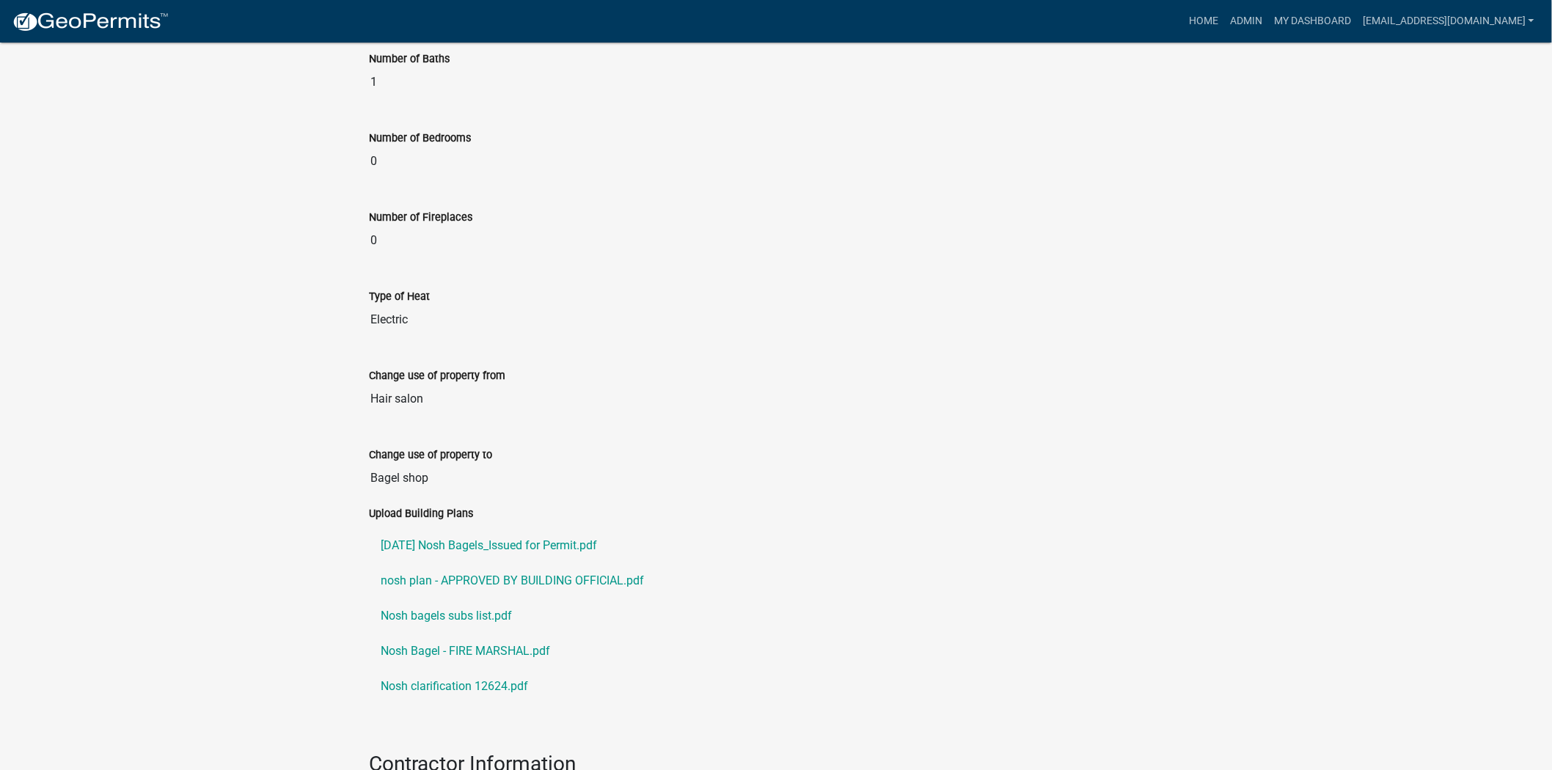
scroll to position [1487, 0]
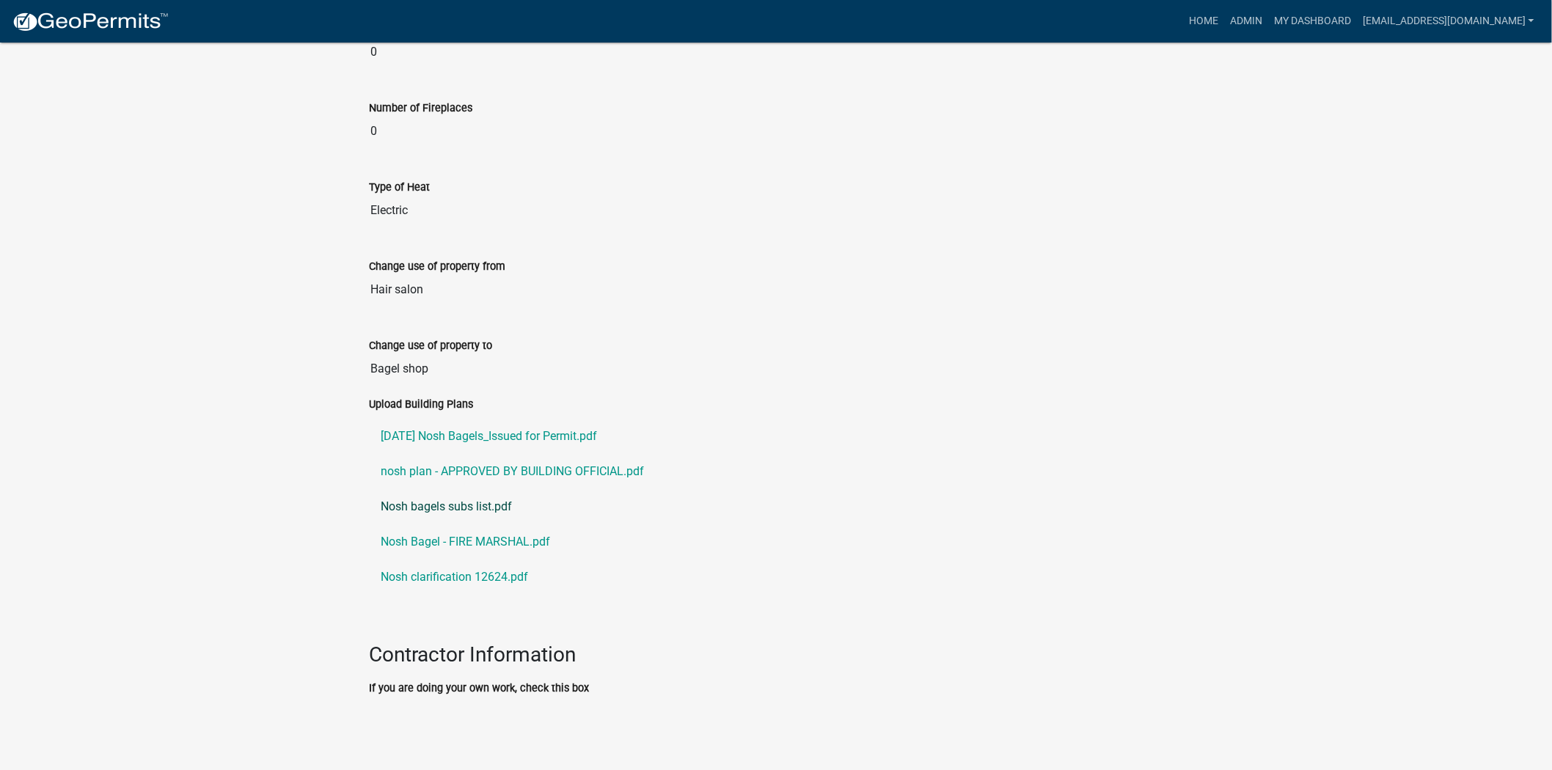
click at [473, 506] on link "Nosh bagels subs list.pdf" at bounding box center [776, 506] width 814 height 35
click at [494, 463] on link "nosh plan - APPROVED BY BUILDING OFFICIAL.pdf" at bounding box center [776, 471] width 814 height 35
click at [472, 580] on link "Nosh clarification 12624.pdf" at bounding box center [776, 577] width 814 height 35
click at [516, 435] on link "24.10.17 Nosh Bagels_Issued for Permit.pdf" at bounding box center [776, 436] width 814 height 35
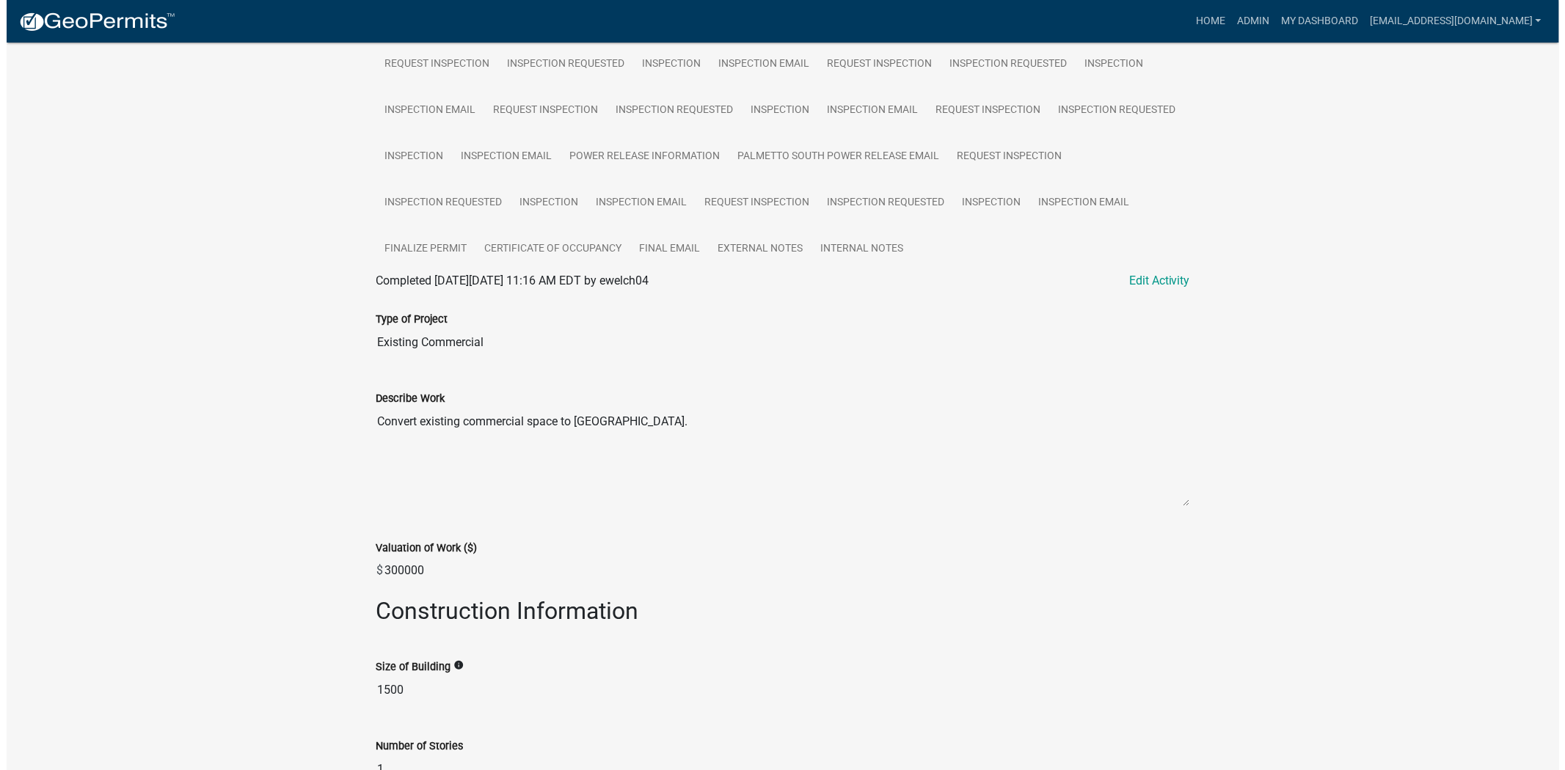
scroll to position [591, 0]
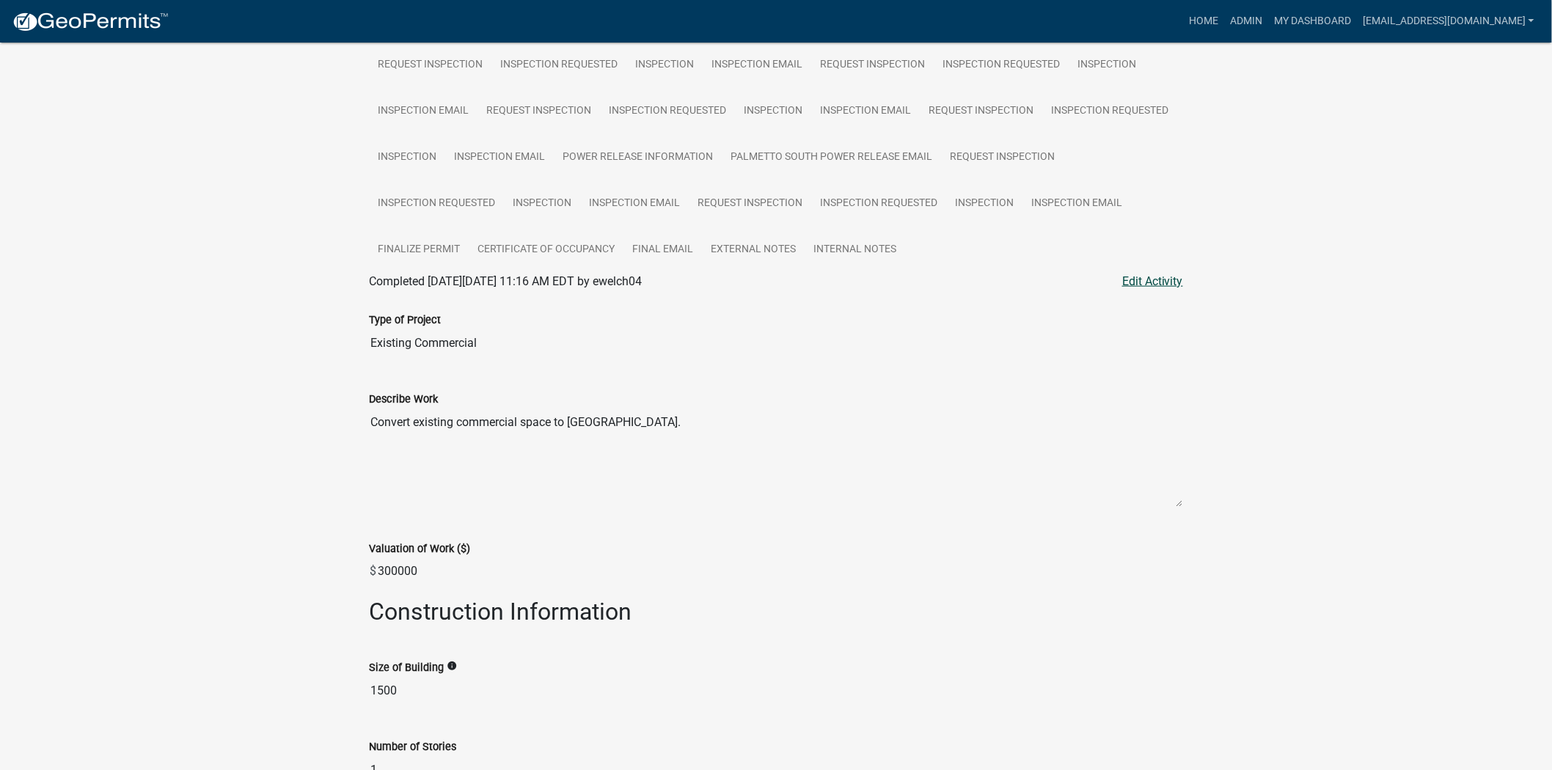
click at [1135, 291] on link "Edit Activity" at bounding box center [1152, 282] width 61 height 18
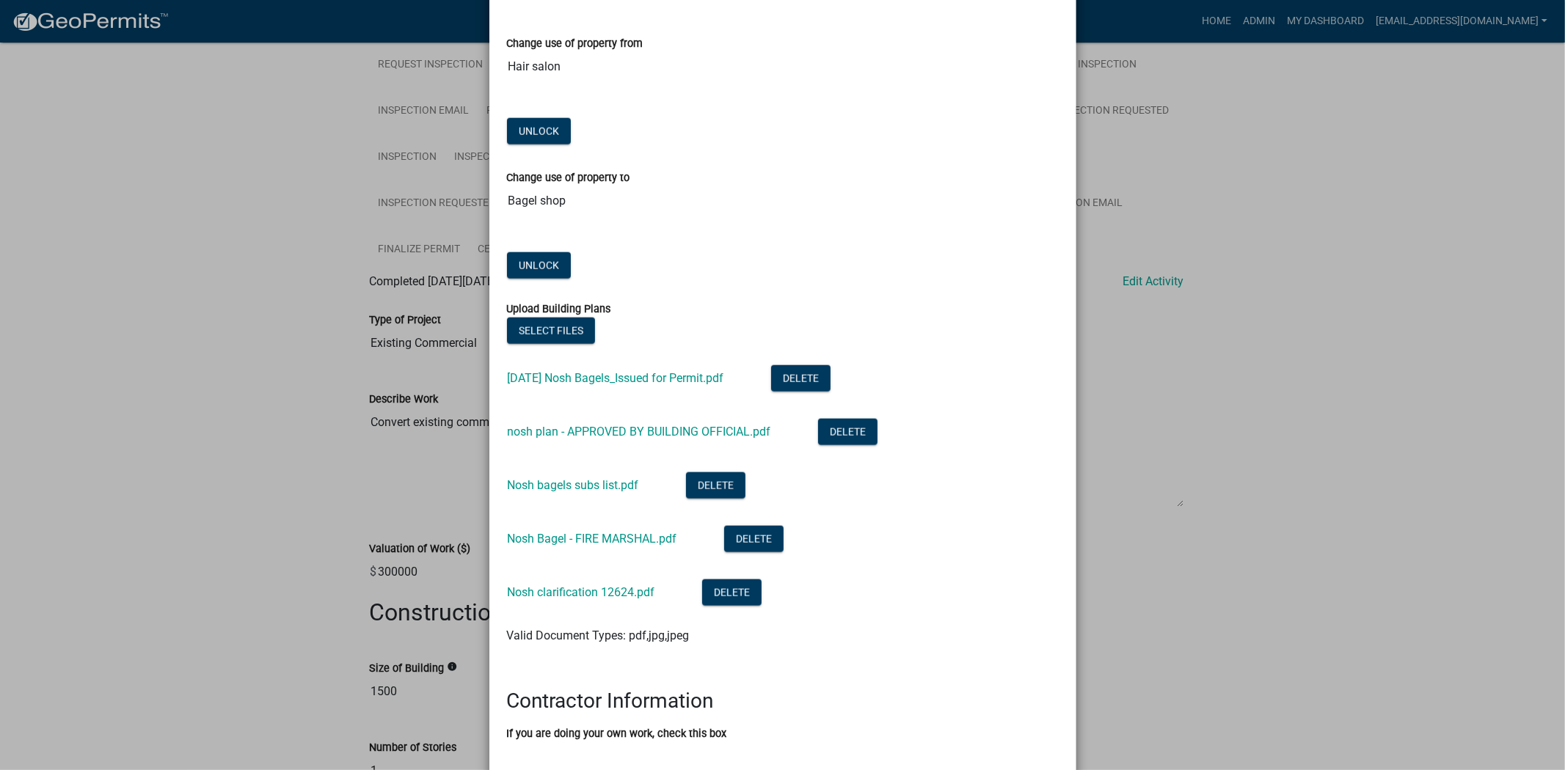
scroll to position [1484, 0]
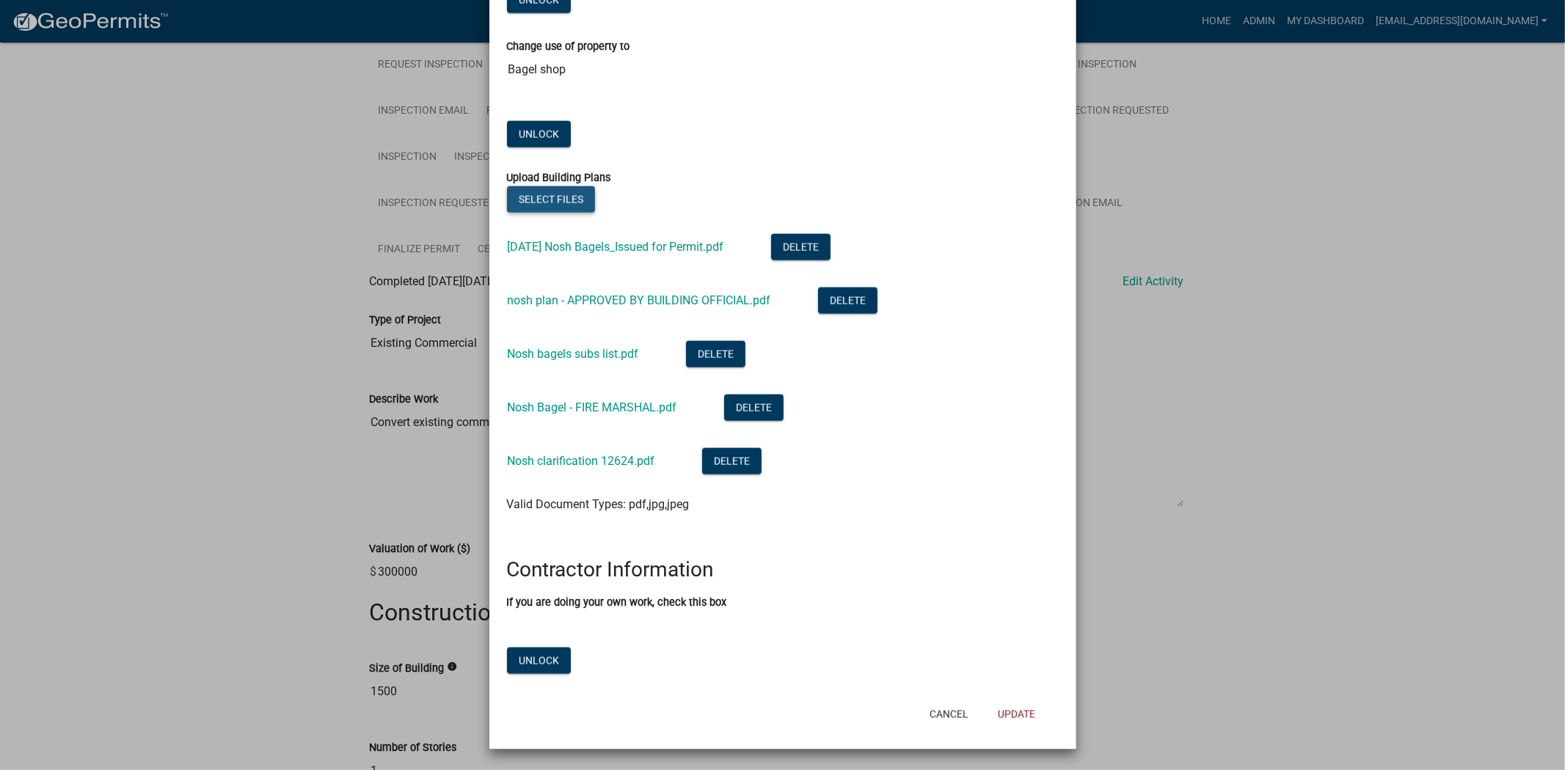
click at [556, 203] on button "Select files" at bounding box center [551, 199] width 88 height 26
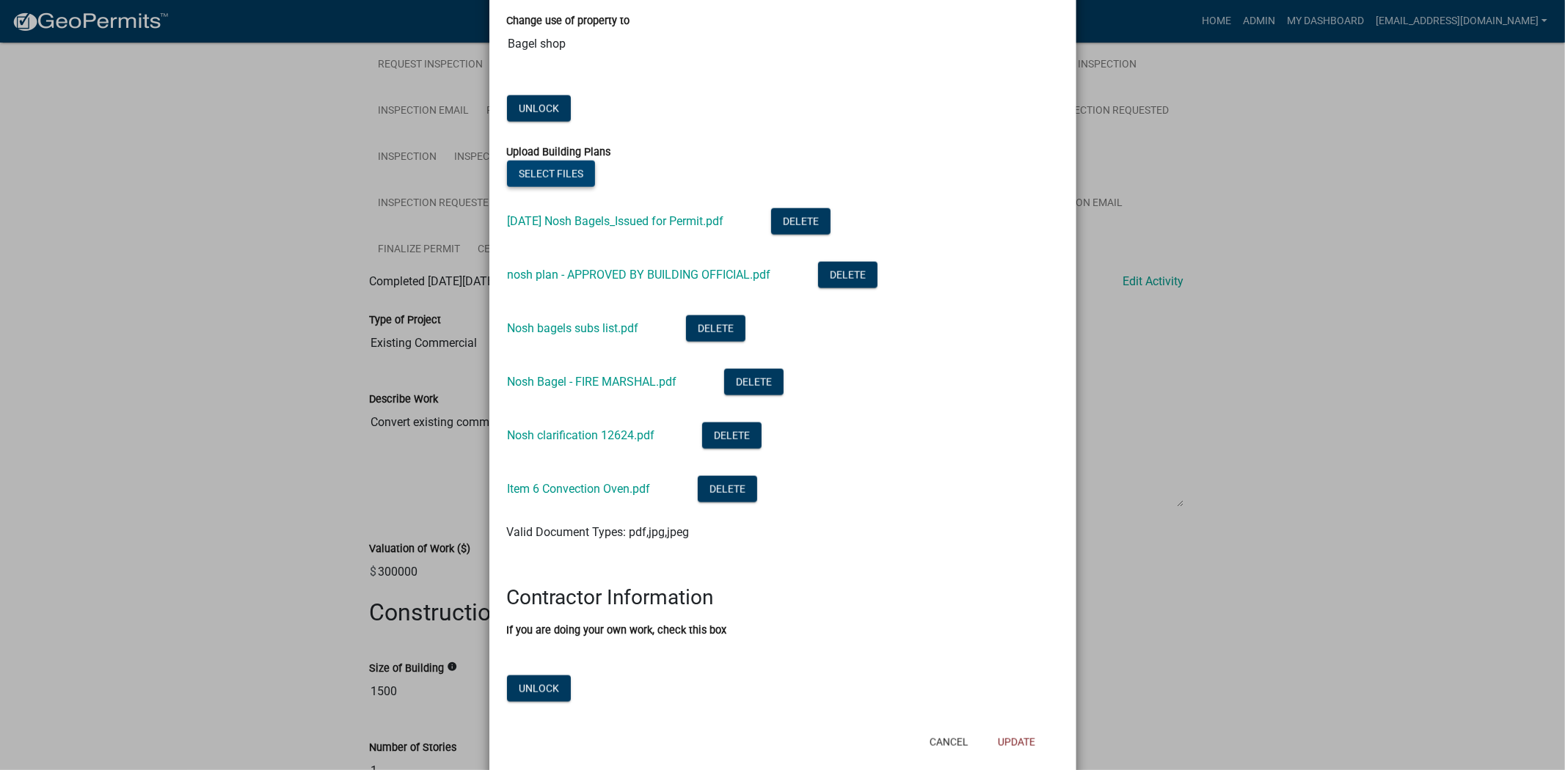
scroll to position [1538, 0]
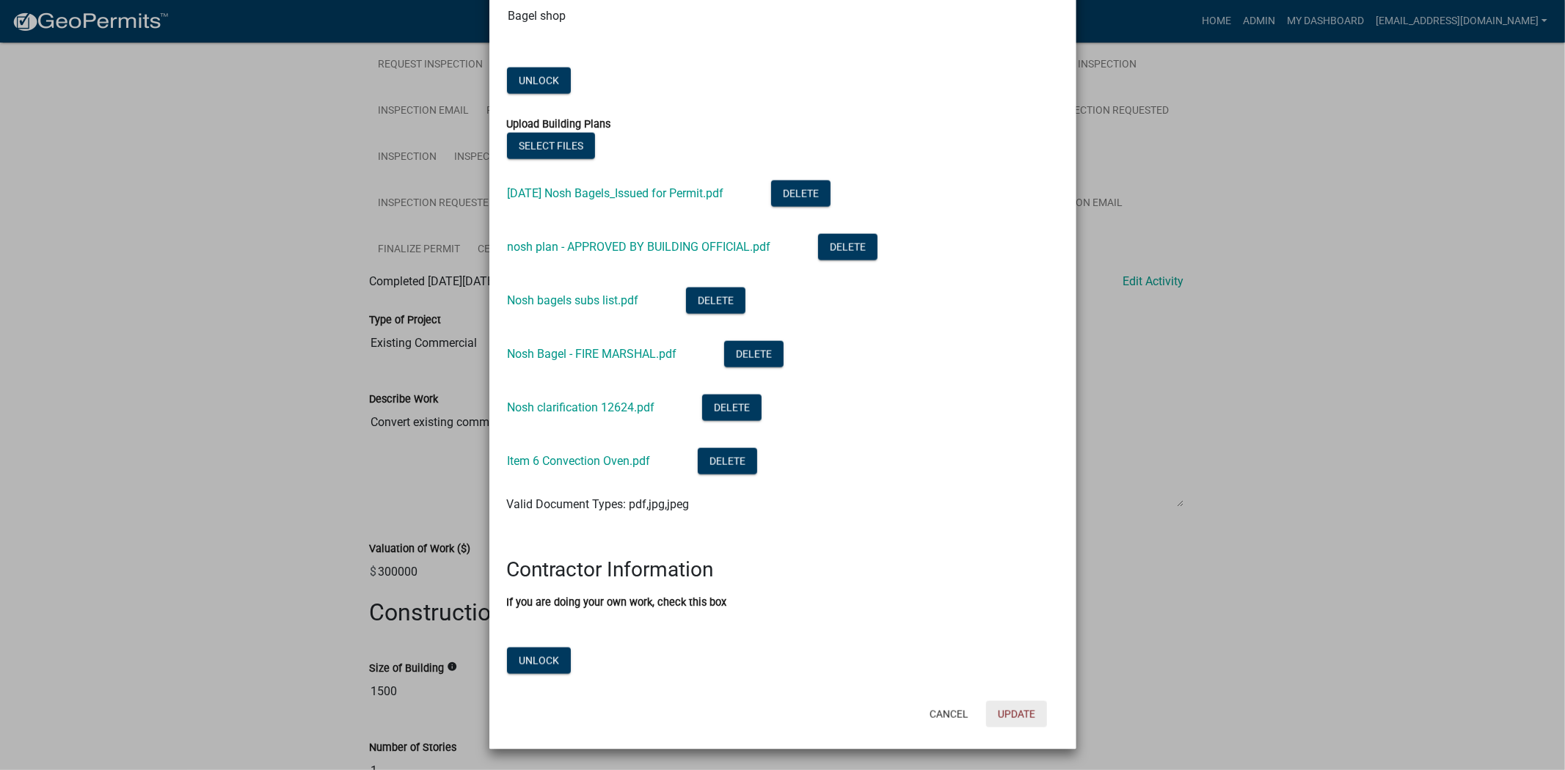
click at [1011, 713] on button "Update" at bounding box center [1016, 714] width 61 height 26
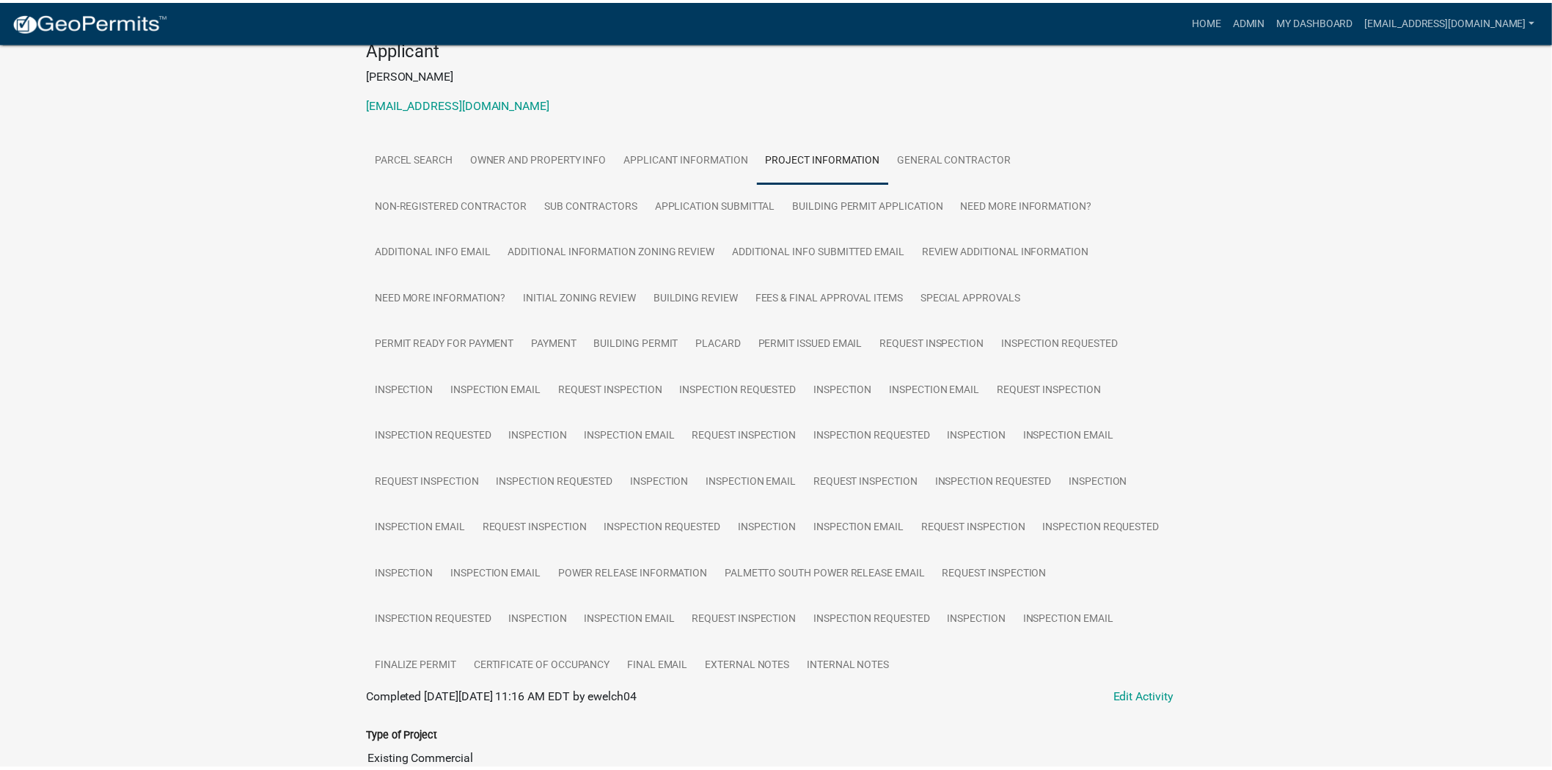
scroll to position [591, 0]
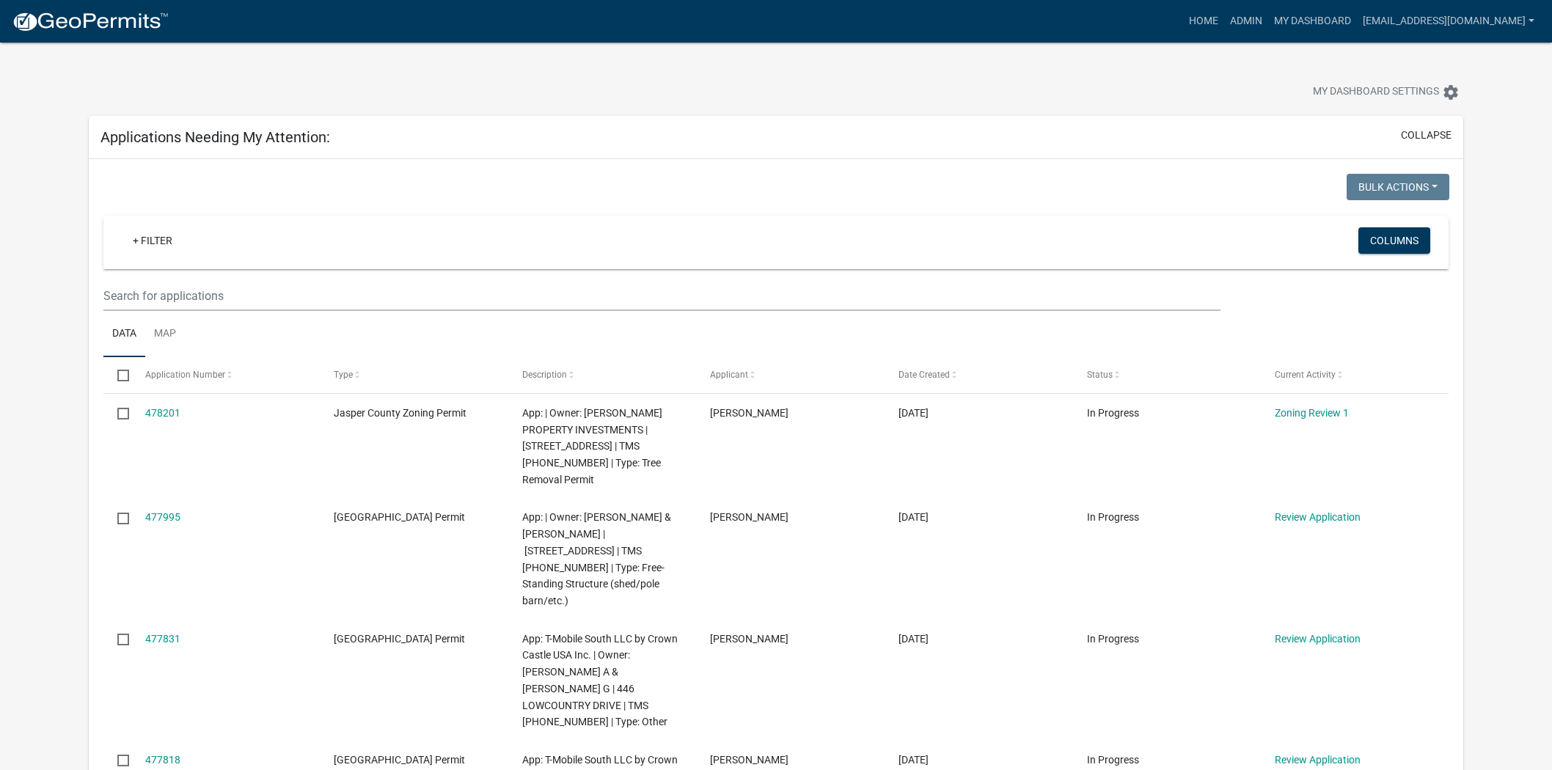
scroll to position [244, 0]
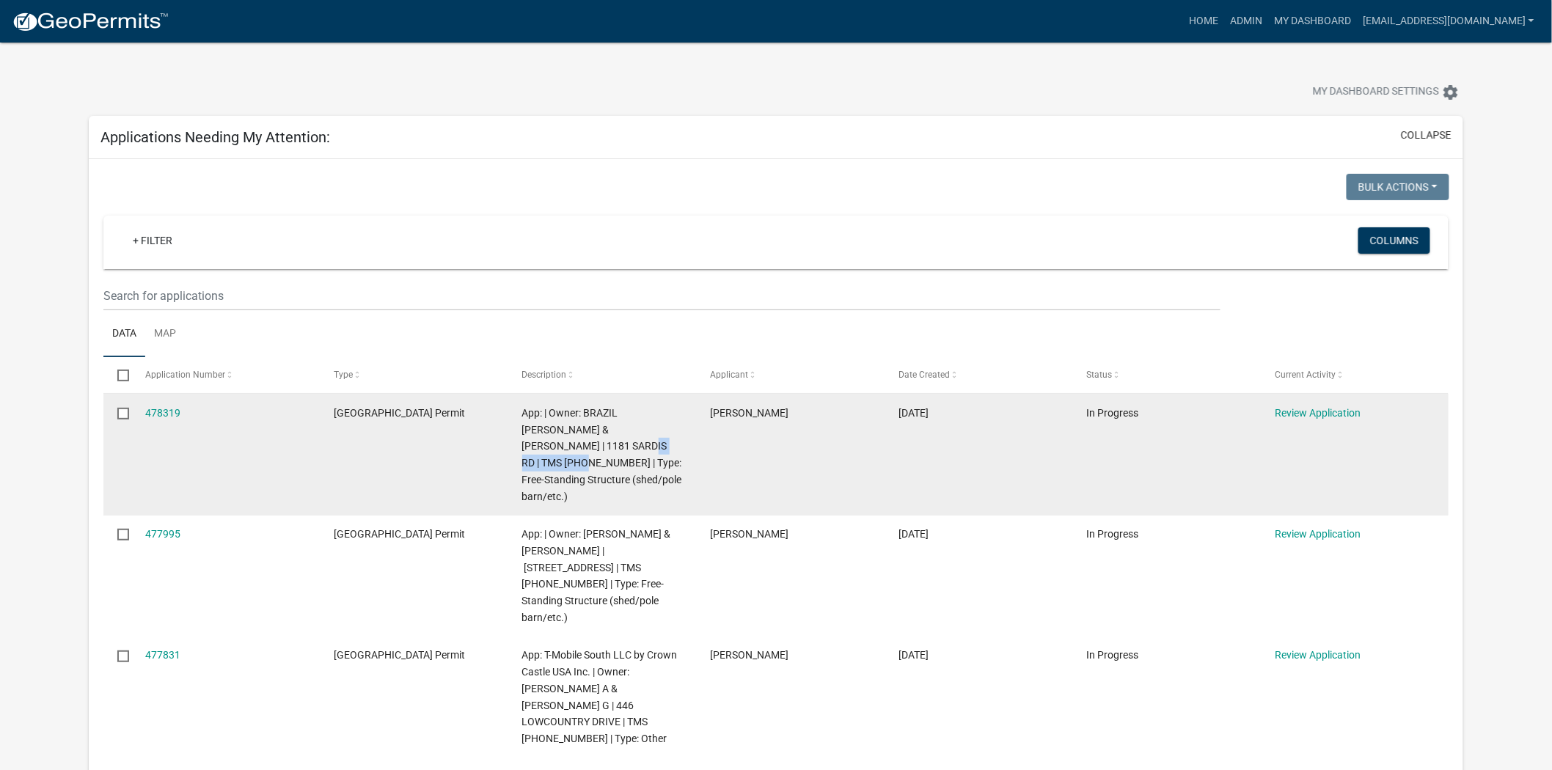
drag, startPoint x: 609, startPoint y: 445, endPoint x: 523, endPoint y: 447, distance: 85.9
click at [523, 447] on span "App: | Owner: BRAZIL [PERSON_NAME] & [PERSON_NAME] | 1181 SARDIS RD | TMS [PHON…" at bounding box center [602, 454] width 160 height 95
drag, startPoint x: 613, startPoint y: 443, endPoint x: 547, endPoint y: 440, distance: 65.4
click at [547, 440] on span "App: | Owner: BRAZIL [PERSON_NAME] & [PERSON_NAME] | 1181 SARDIS RD | TMS [PHON…" at bounding box center [602, 454] width 160 height 95
copy span "[PHONE_NUMBER]"
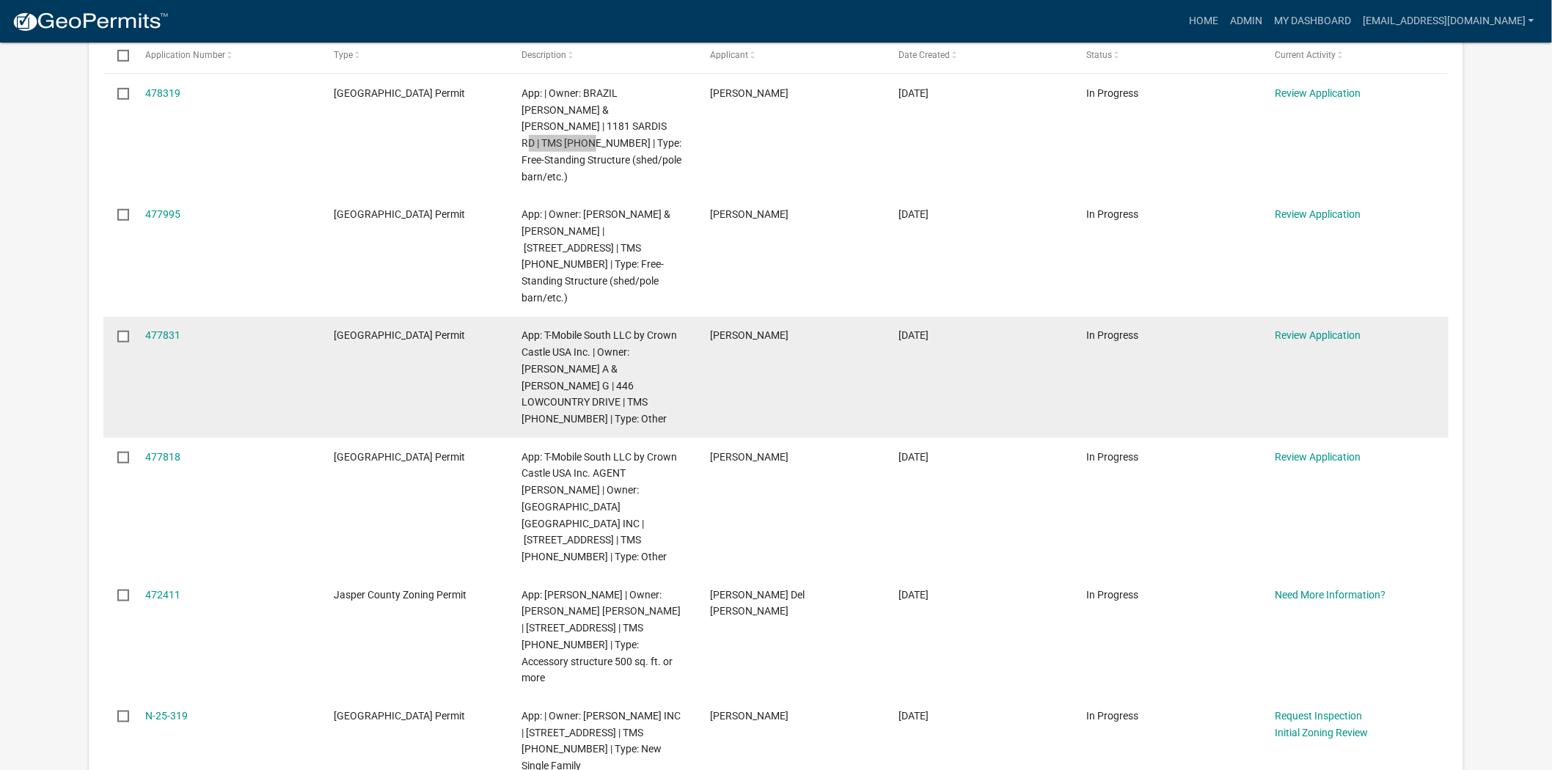
scroll to position [326, 0]
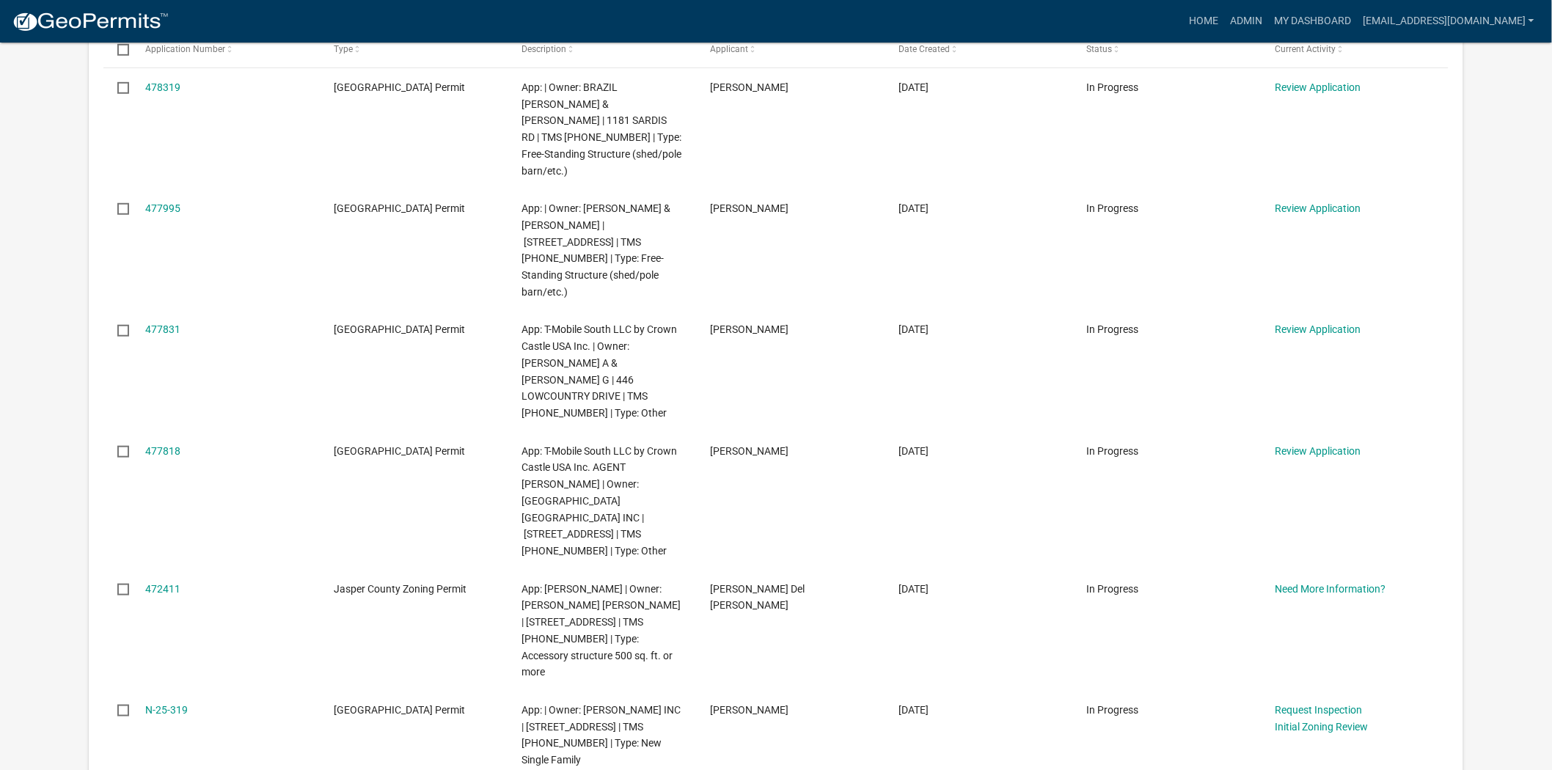
click at [40, 343] on app-user-applications "more_horiz Home Admin My Dashboard soviedo@jaspercountysc.gov Admin Account Log…" at bounding box center [776, 515] width 1552 height 1596
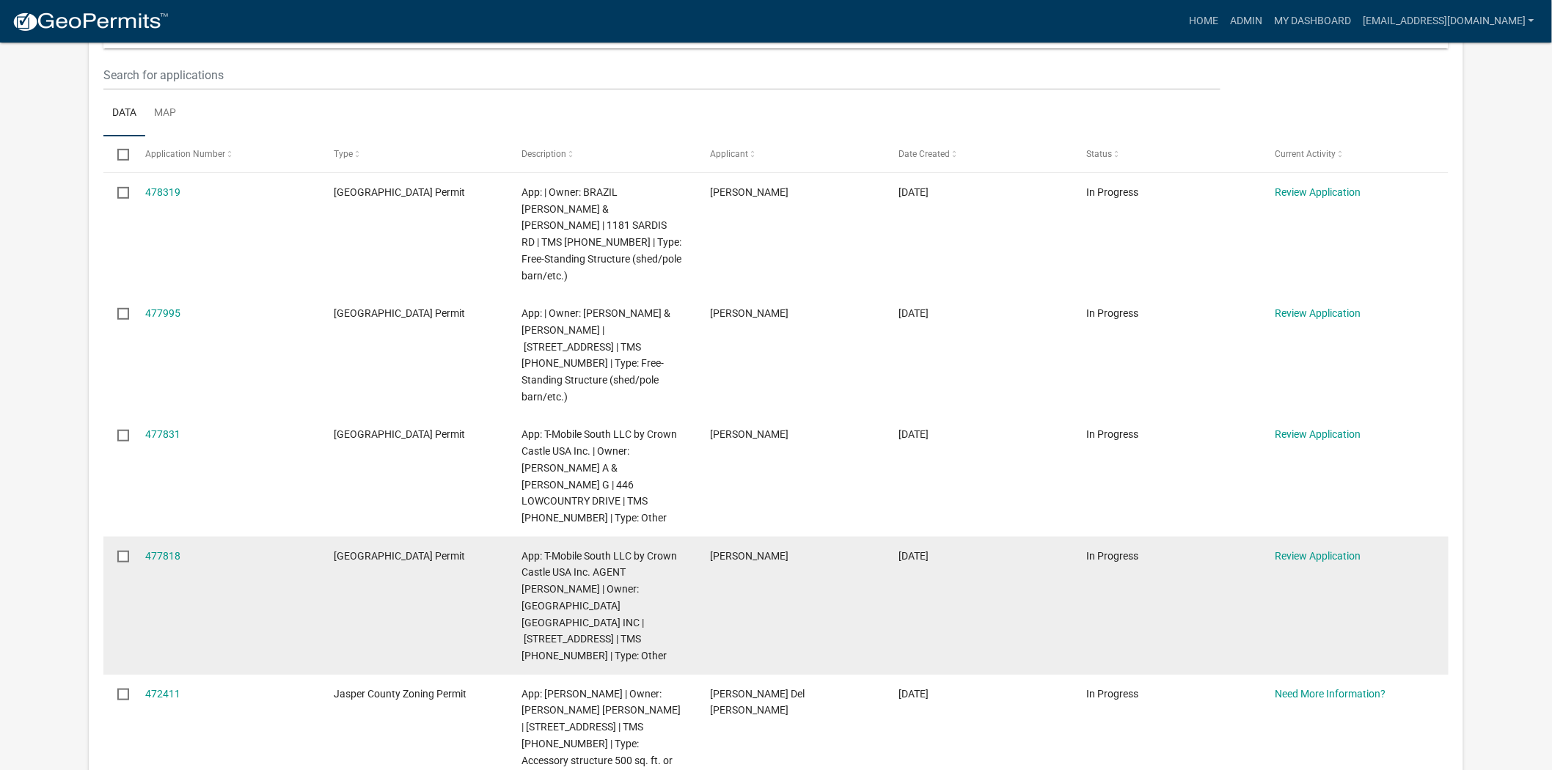
scroll to position [0, 0]
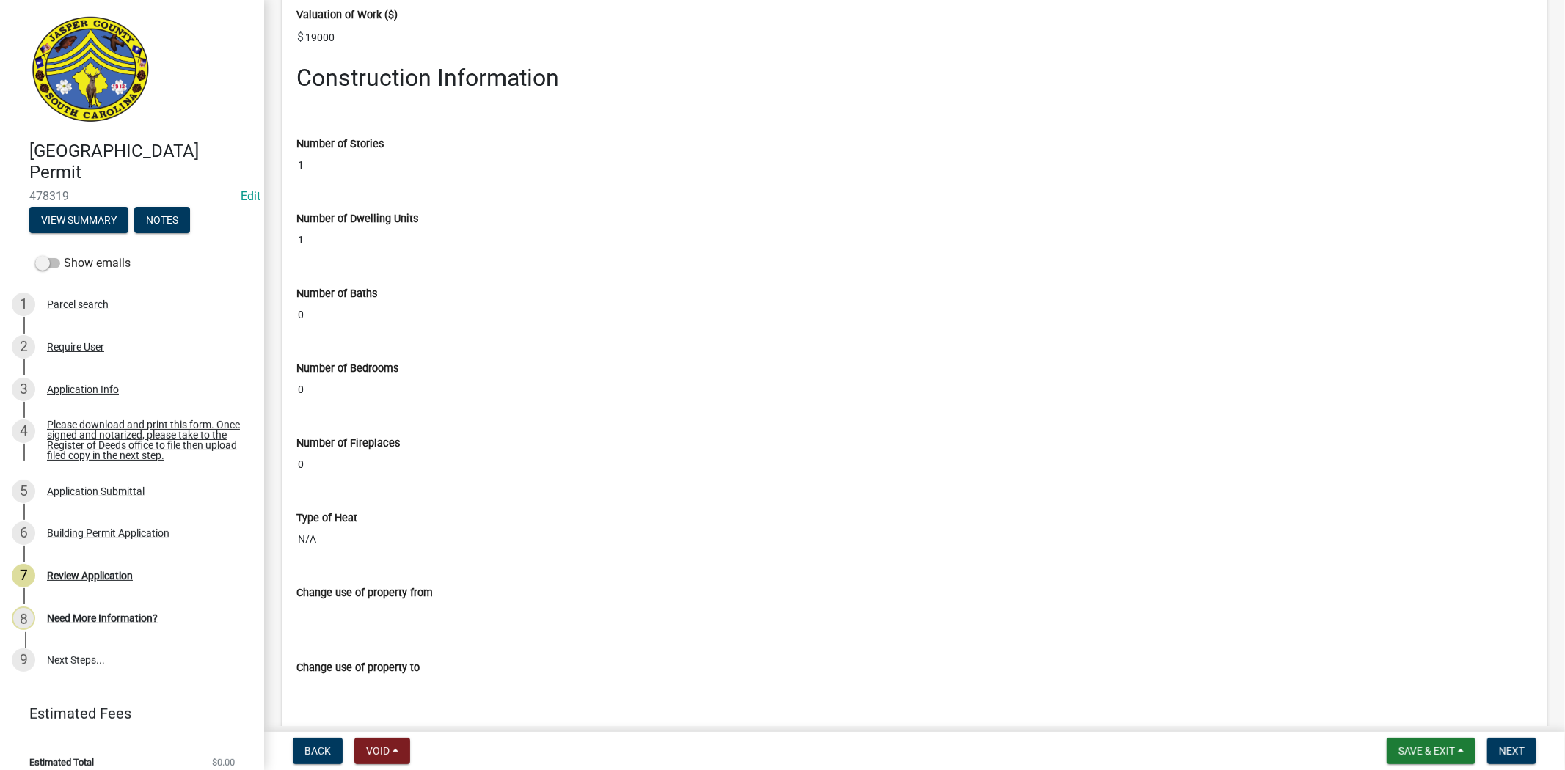
scroll to position [2588, 0]
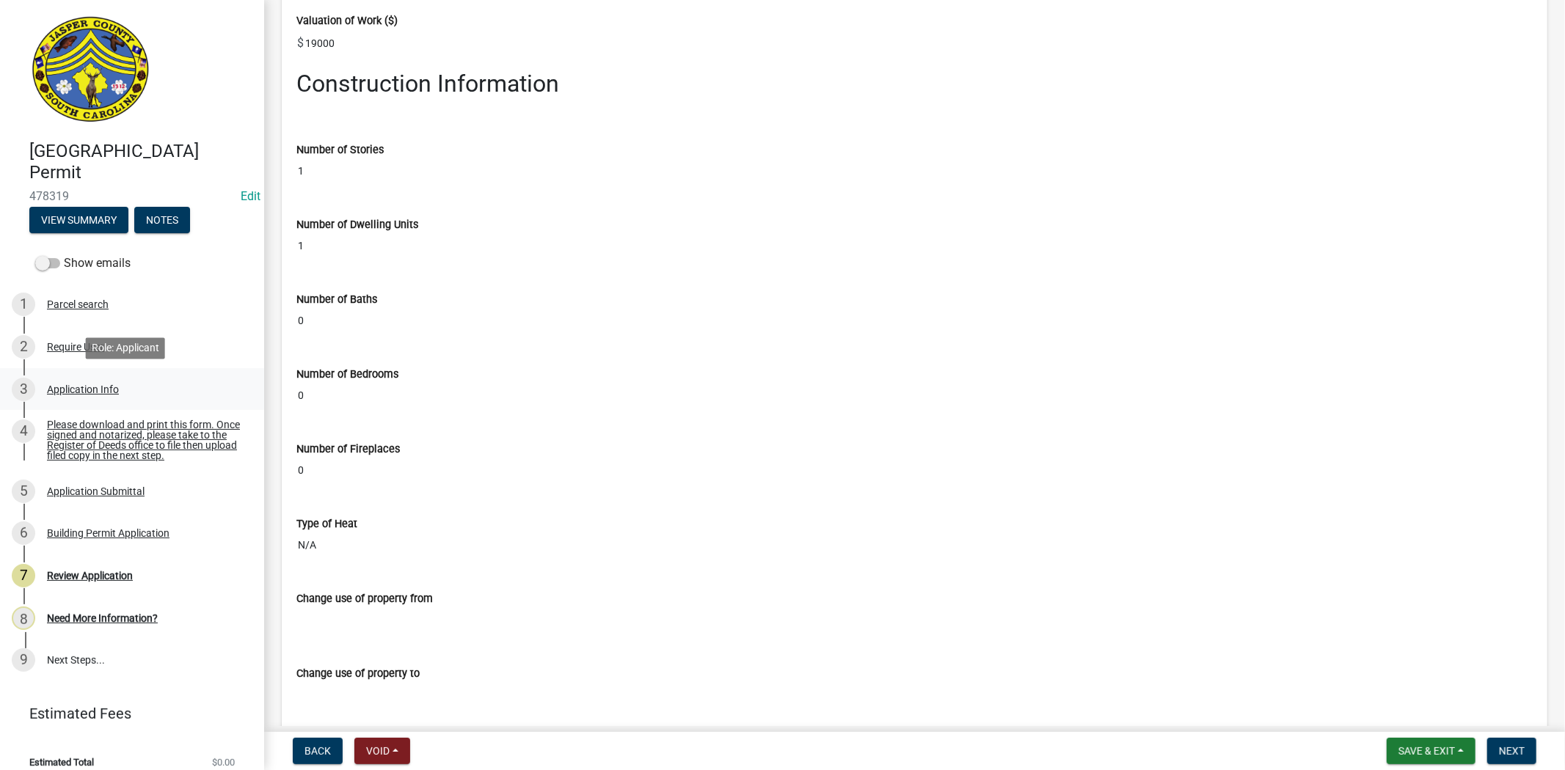
click at [64, 394] on div "3 Application Info" at bounding box center [126, 389] width 229 height 23
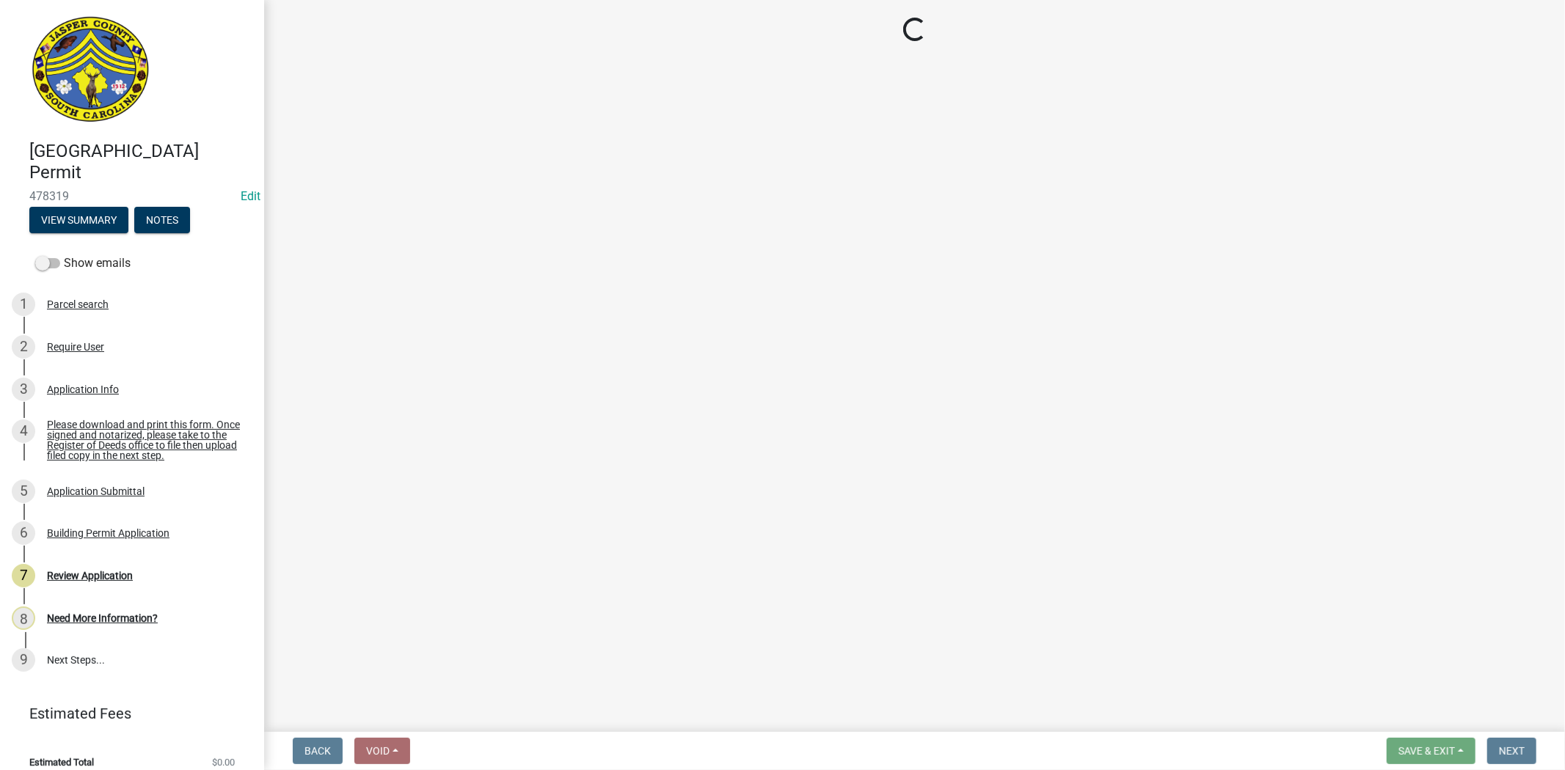
select select "f53fa719-3ff7-48d2-9eb7-3bbc18bb9995"
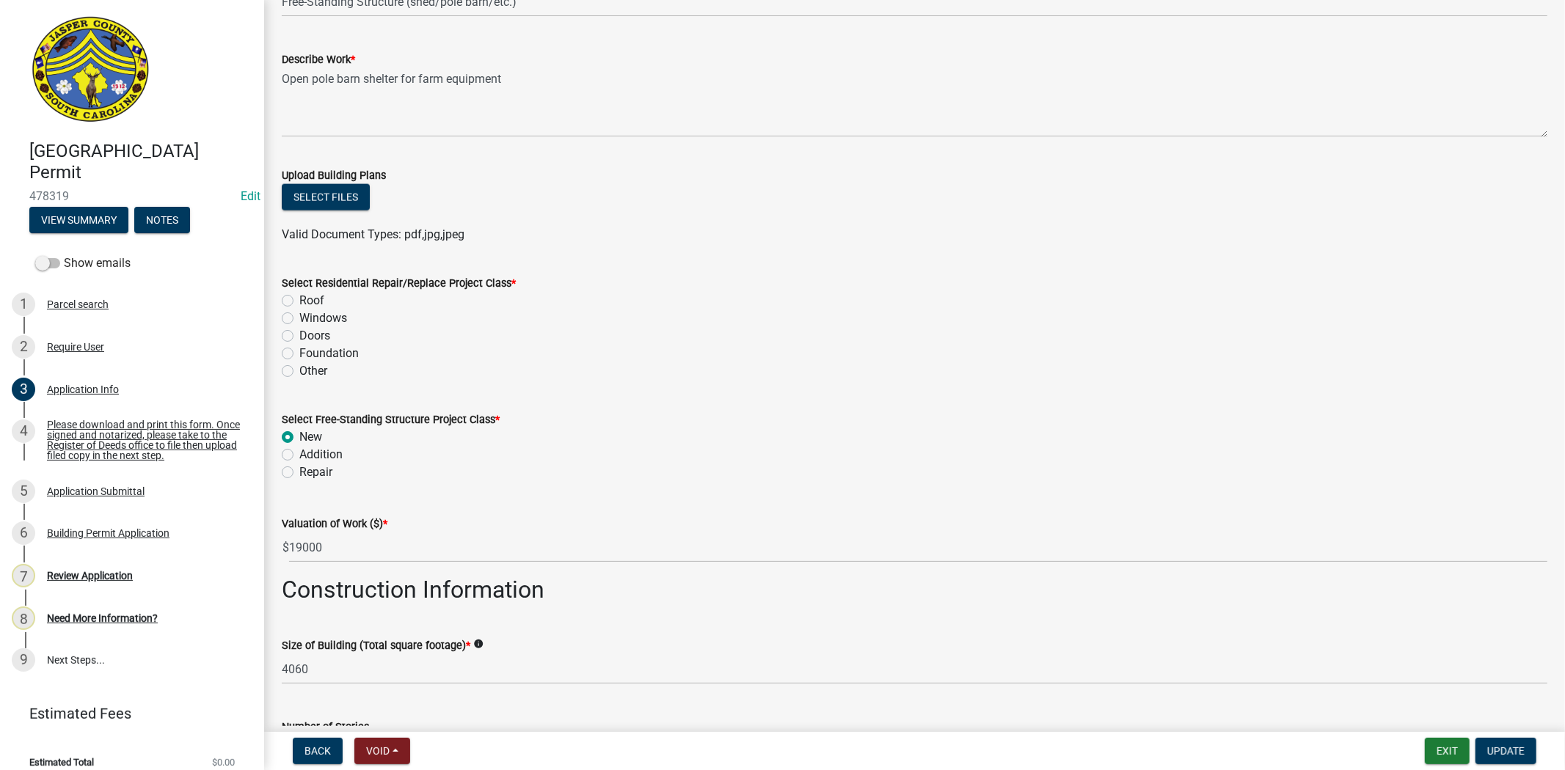
scroll to position [1793, 0]
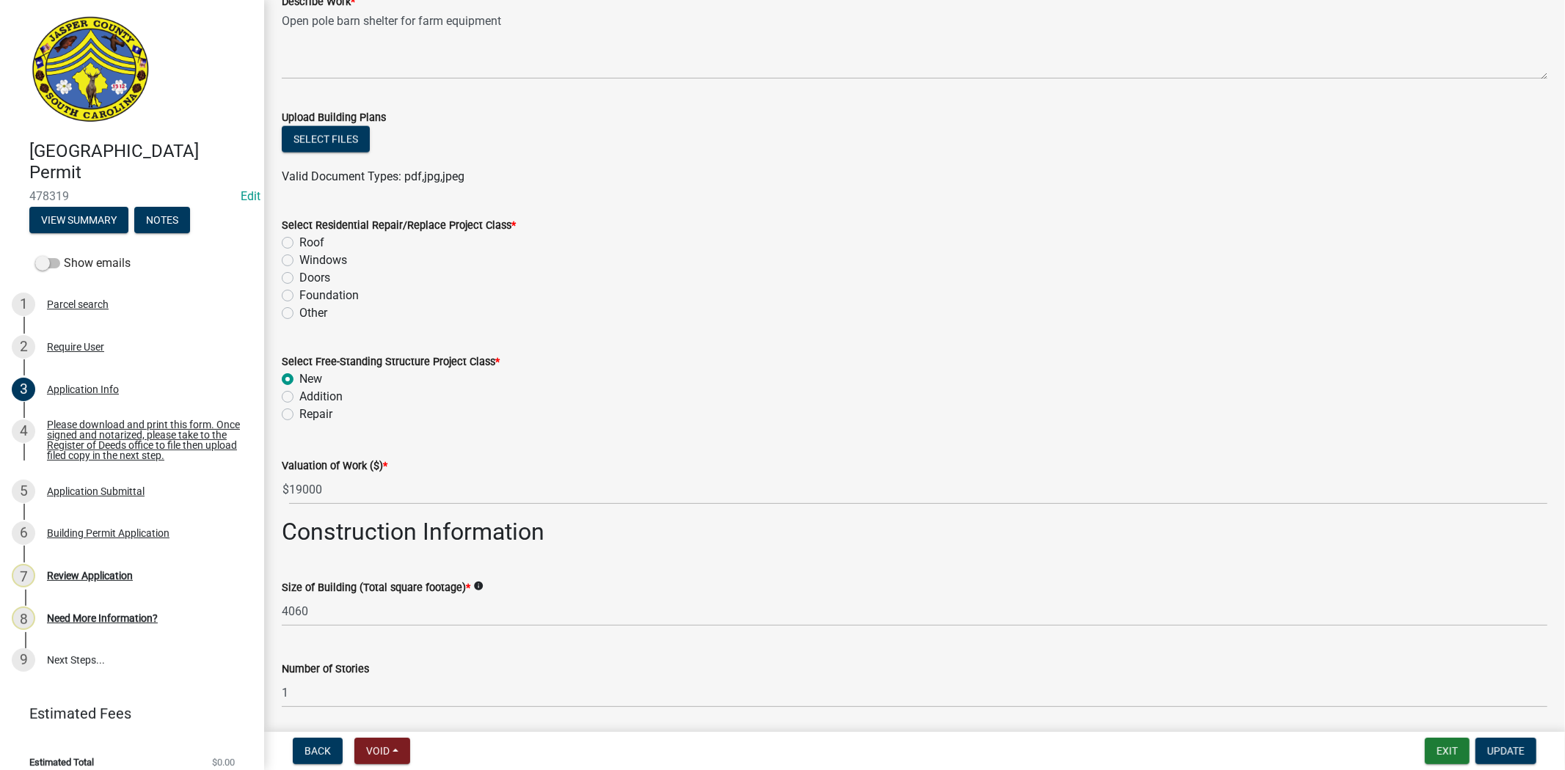
click at [299, 310] on label "Other" at bounding box center [313, 313] width 28 height 18
click at [299, 310] on input "Other" at bounding box center [304, 309] width 10 height 10
radio input "true"
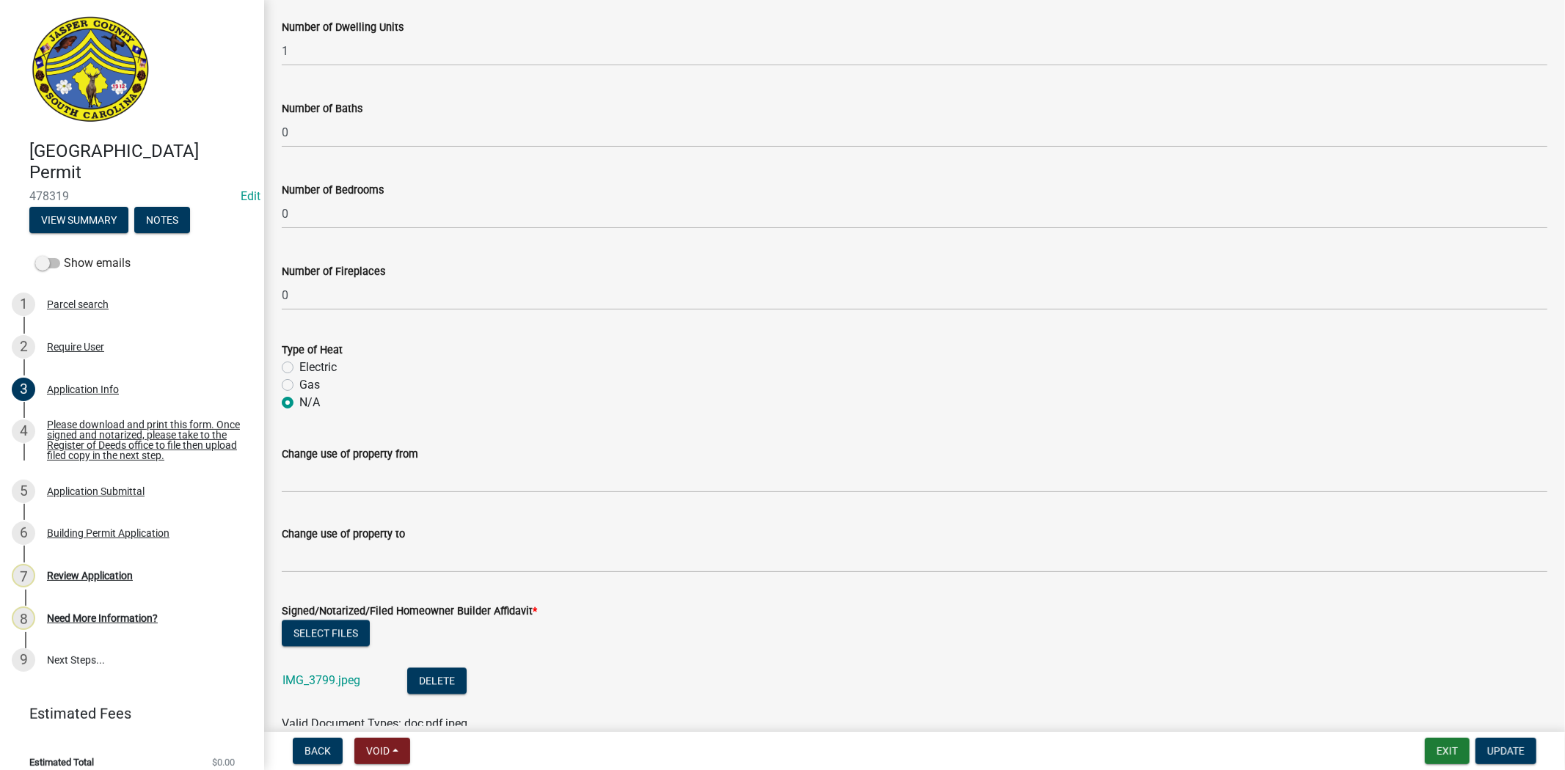
scroll to position [2592, 0]
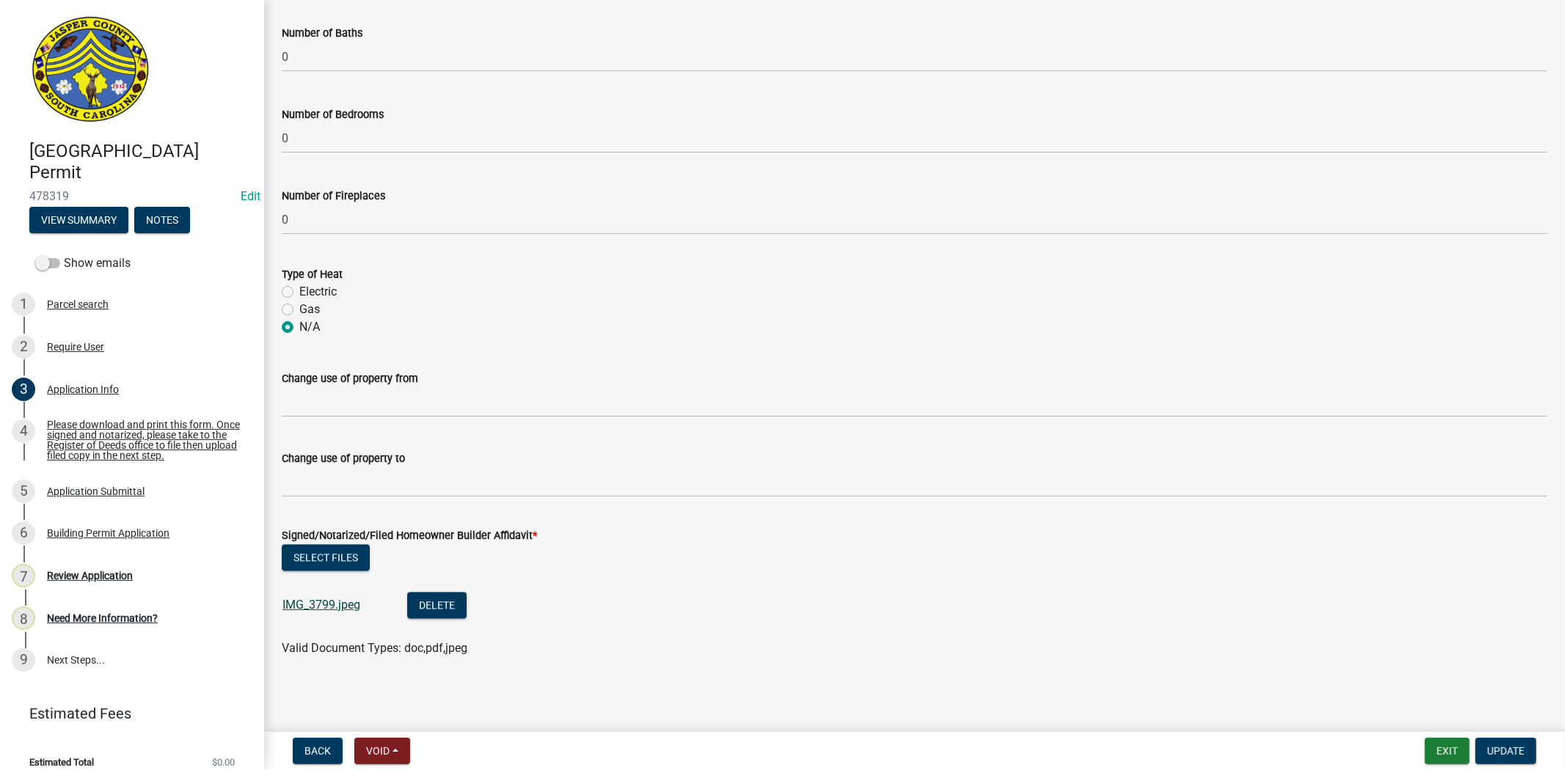
click at [342, 602] on link "IMG_3799.jpeg" at bounding box center [321, 605] width 78 height 14
click at [76, 422] on div "Please download and print this form. Once signed and notarized, please take to …" at bounding box center [144, 440] width 194 height 41
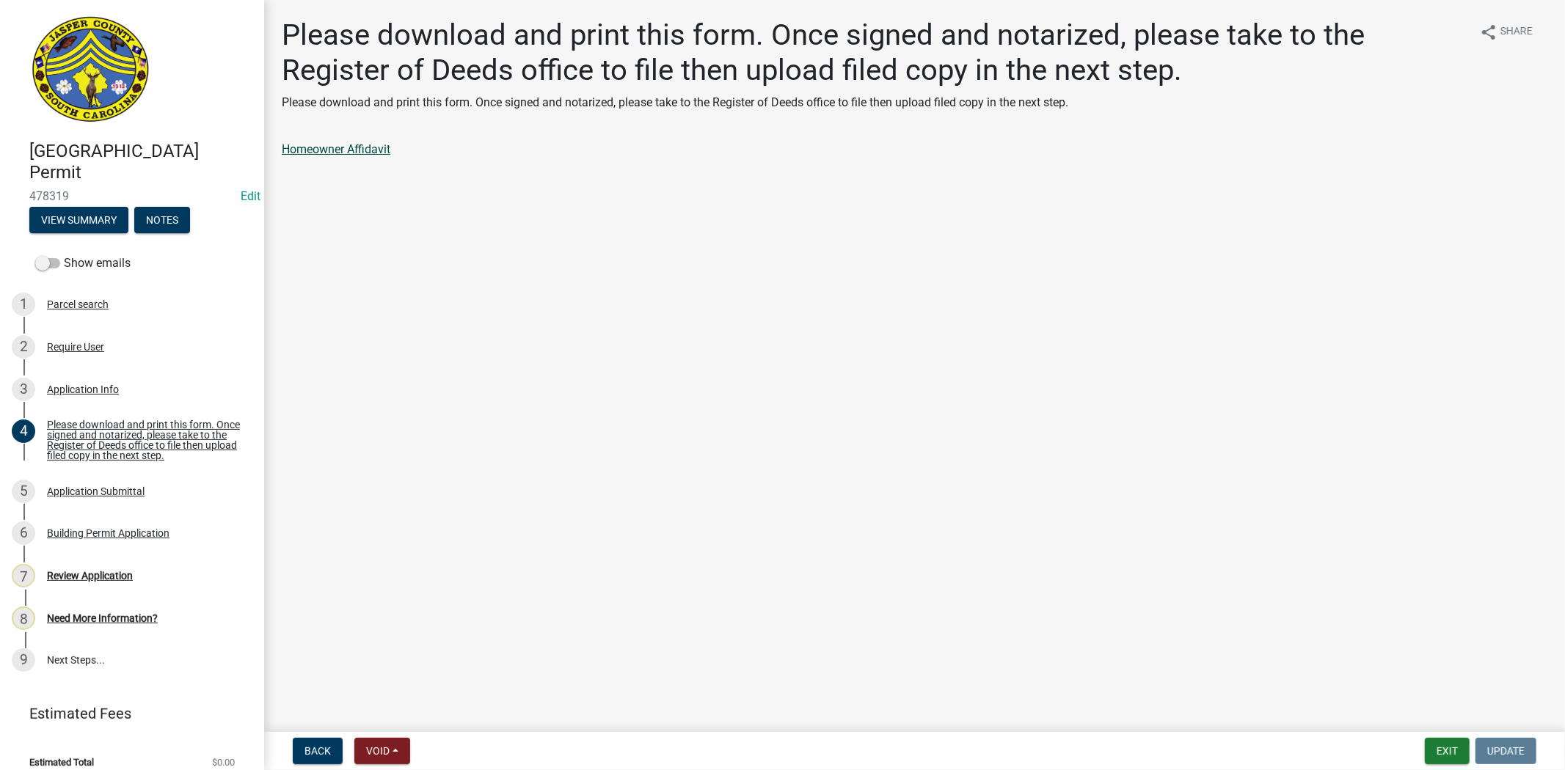
click at [330, 153] on link "Homeowner Affidavit" at bounding box center [336, 149] width 109 height 14
click at [98, 486] on div "Application Submittal" at bounding box center [96, 491] width 98 height 10
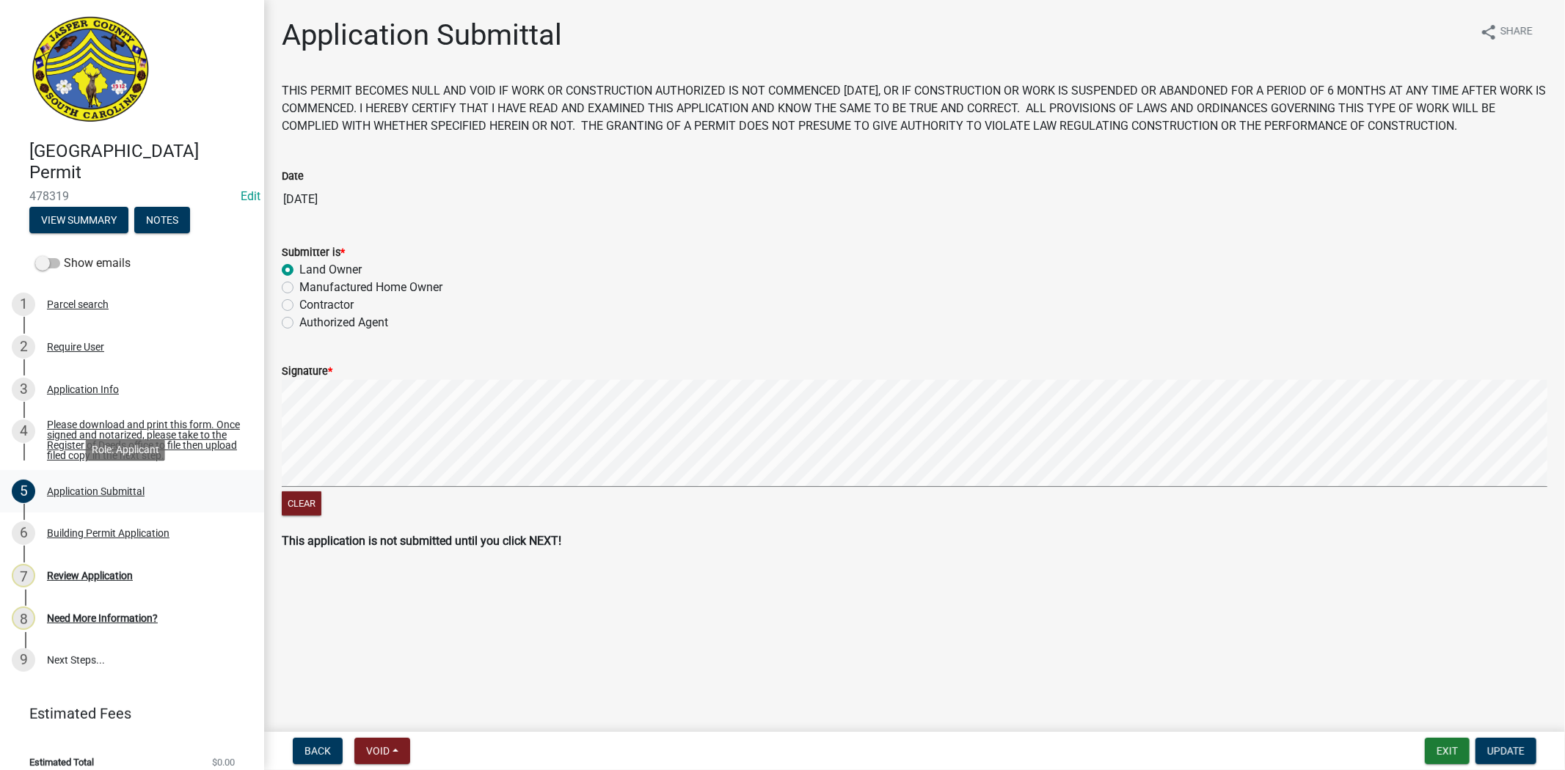
click at [110, 486] on div "Application Submittal" at bounding box center [96, 491] width 98 height 10
click at [71, 387] on div "Application Info" at bounding box center [83, 389] width 72 height 10
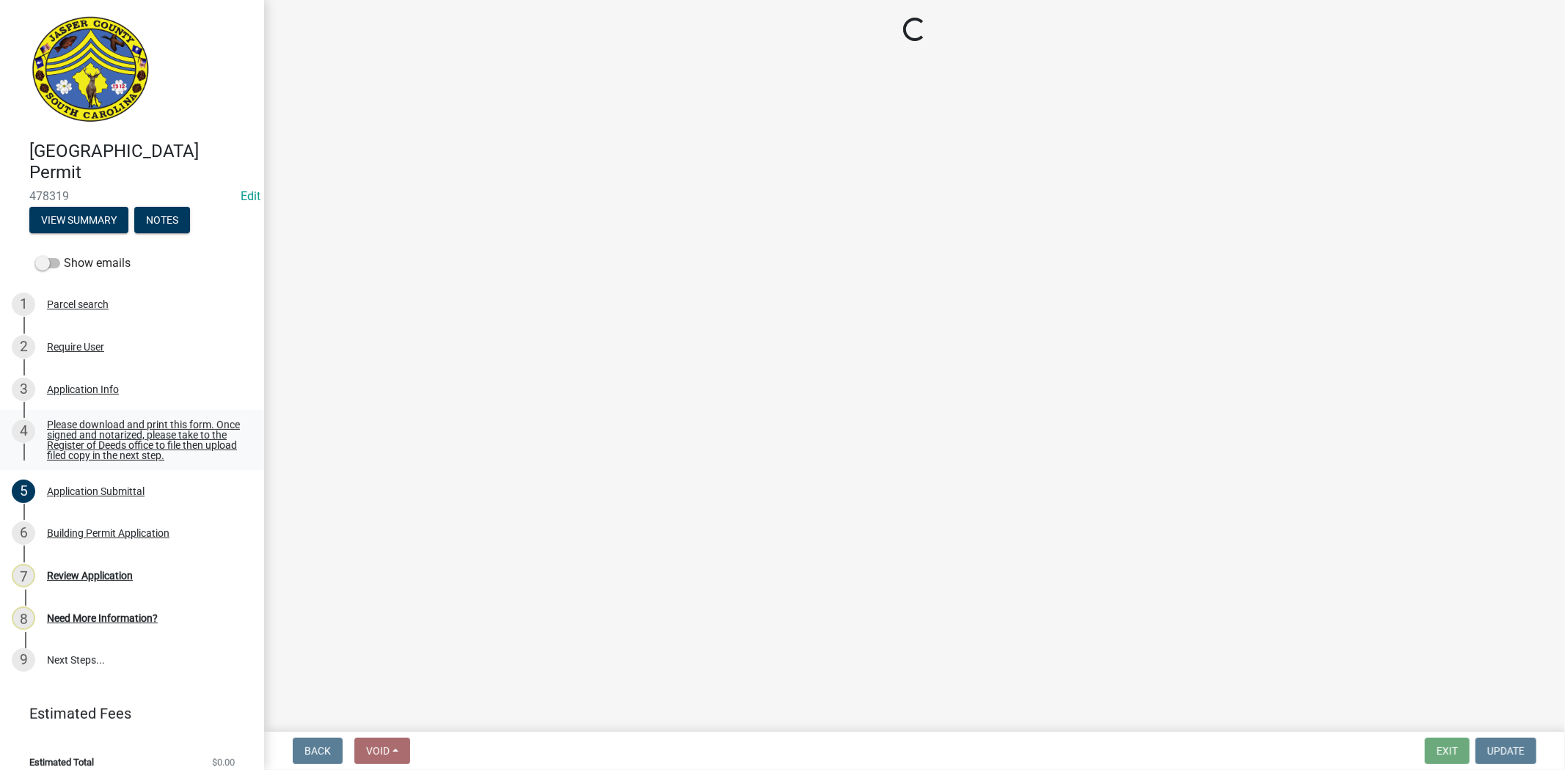
select select "f53fa719-3ff7-48d2-9eb7-3bbc18bb9995"
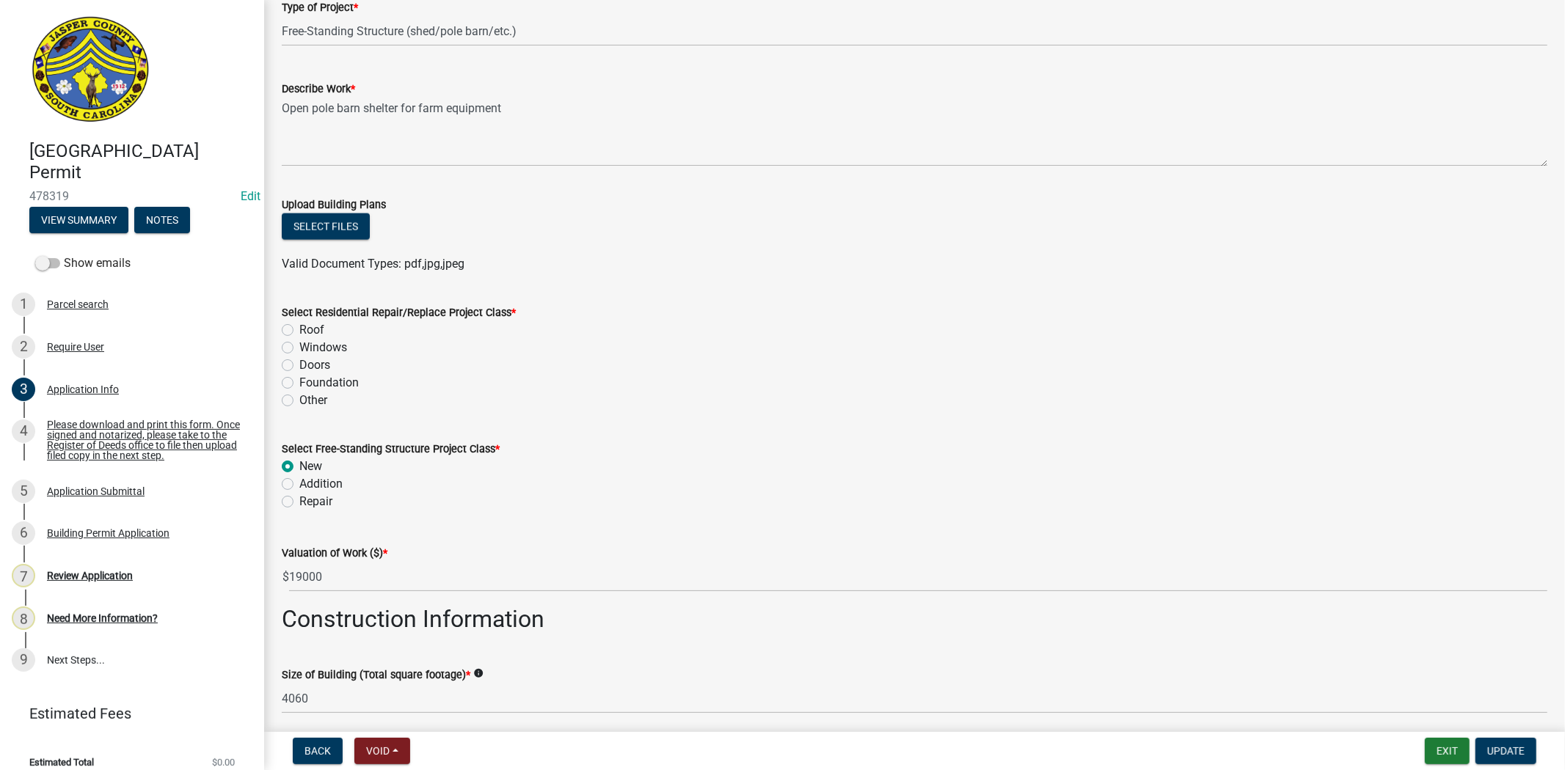
scroll to position [1711, 0]
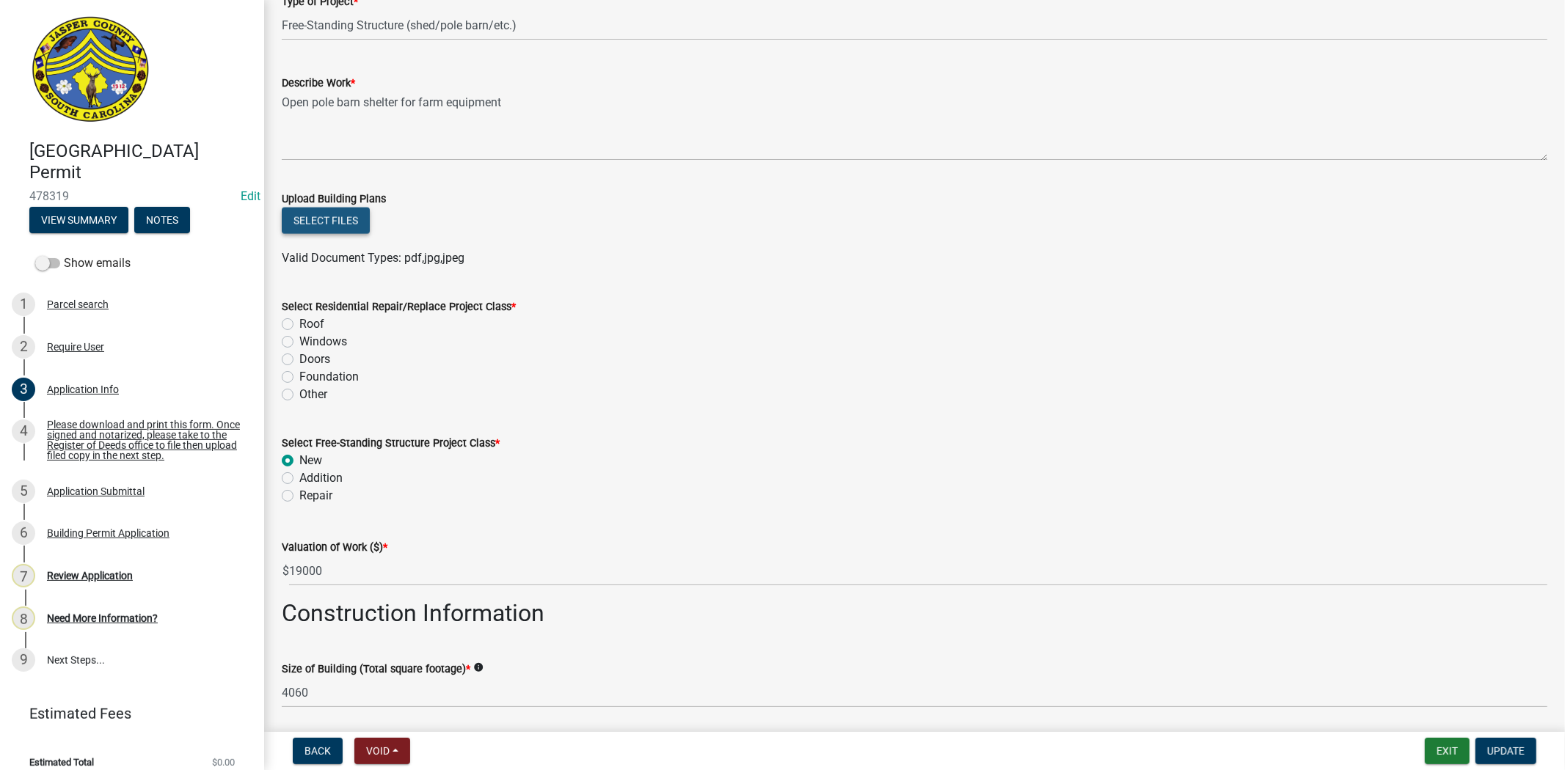
click at [319, 222] on button "Select files" at bounding box center [326, 221] width 88 height 26
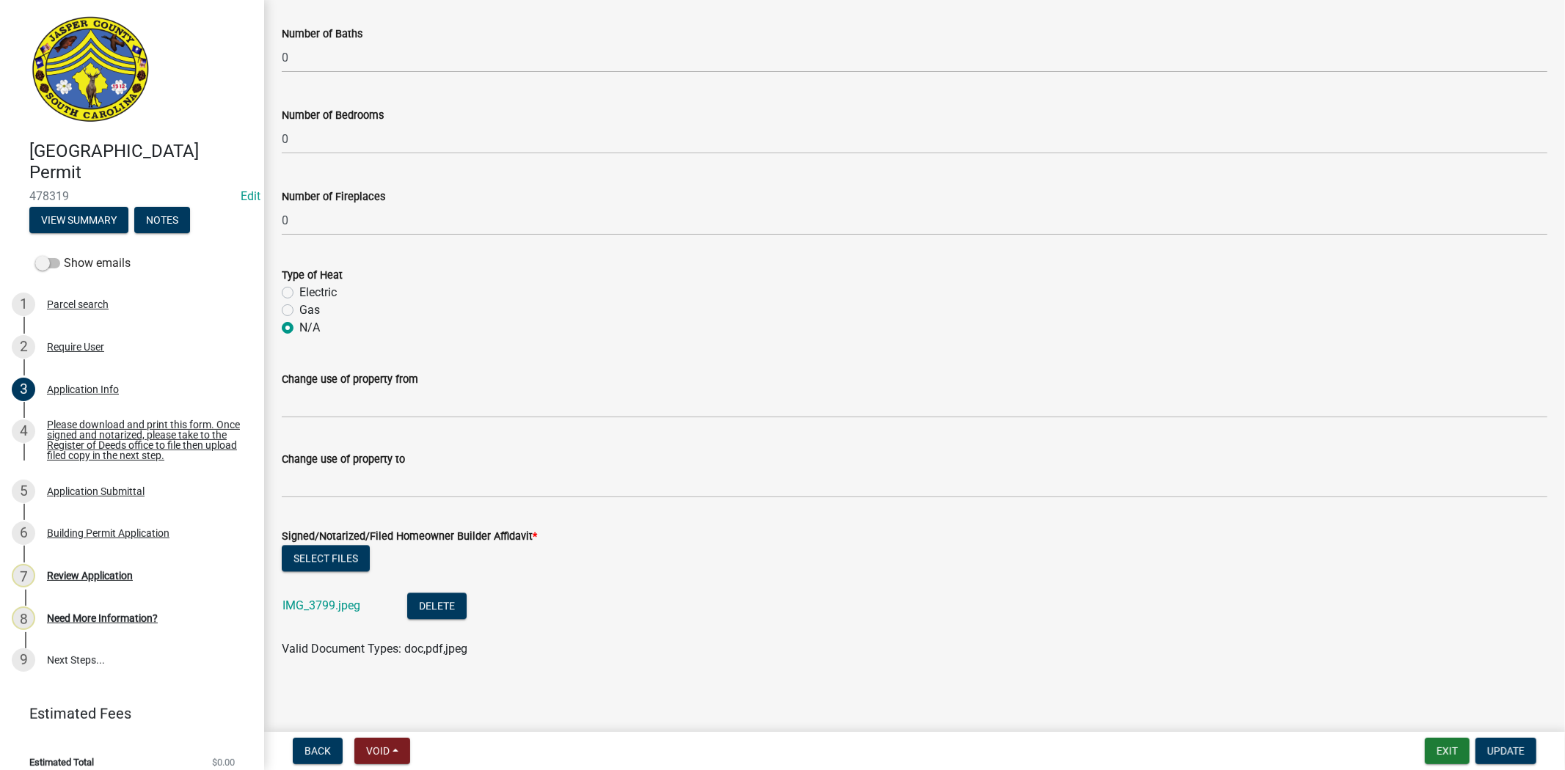
scroll to position [2645, 0]
click at [304, 555] on button "Select files" at bounding box center [326, 557] width 88 height 26
click at [1504, 750] on span "Update" at bounding box center [1505, 751] width 37 height 12
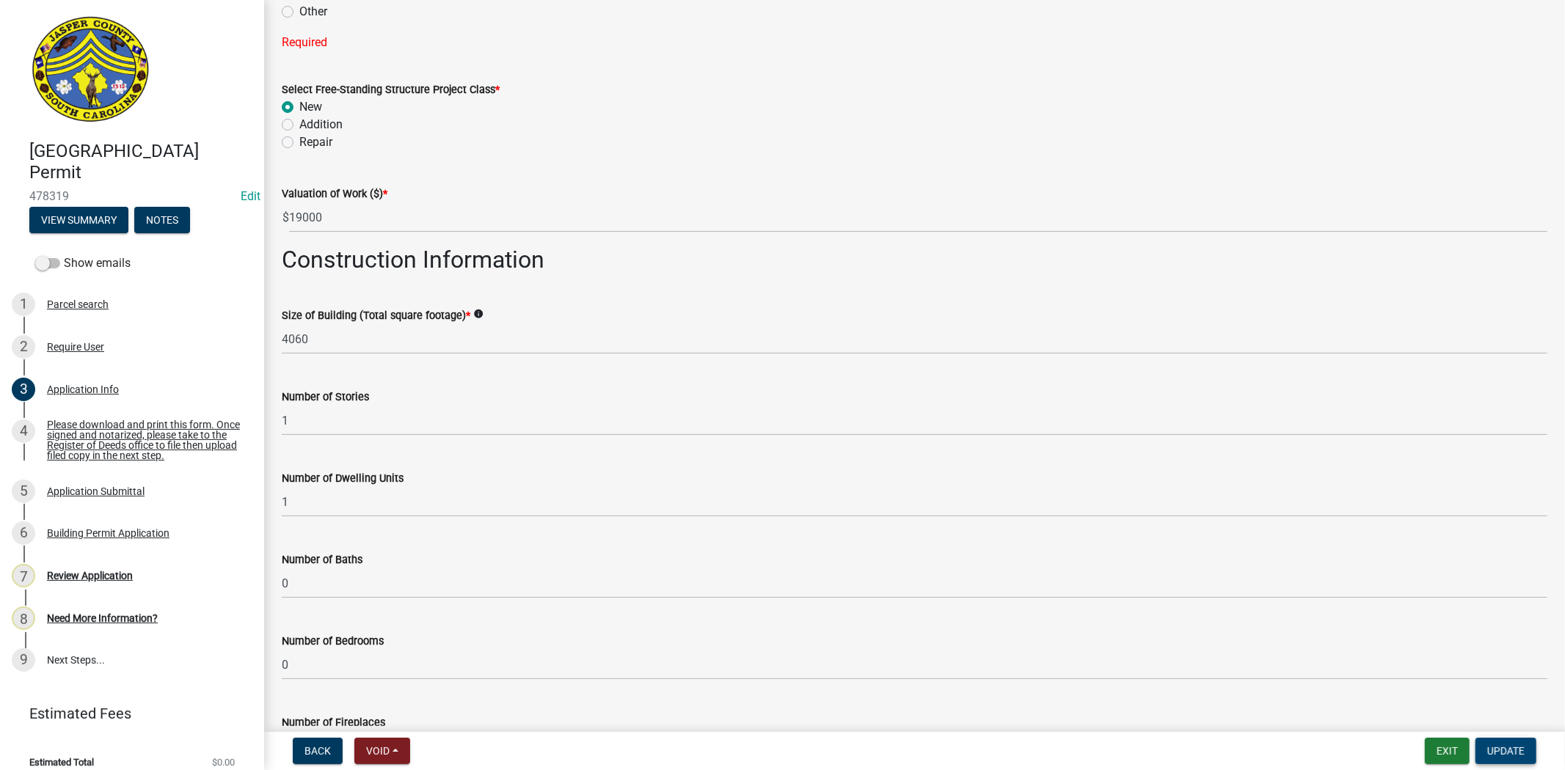
scroll to position [1941, 0]
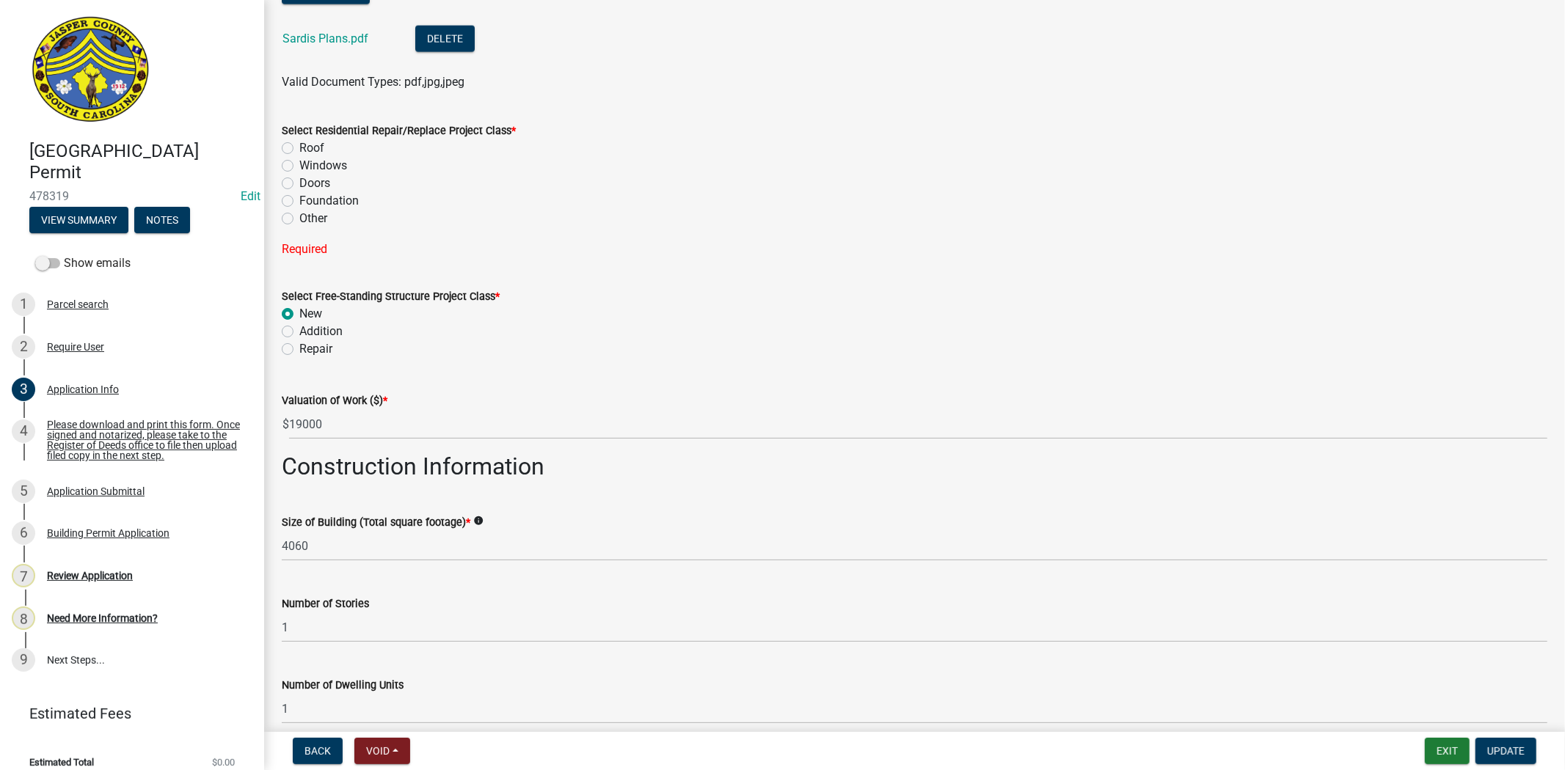
click at [299, 220] on label "Other" at bounding box center [313, 219] width 28 height 18
click at [299, 219] on input "Other" at bounding box center [304, 215] width 10 height 10
radio input "true"
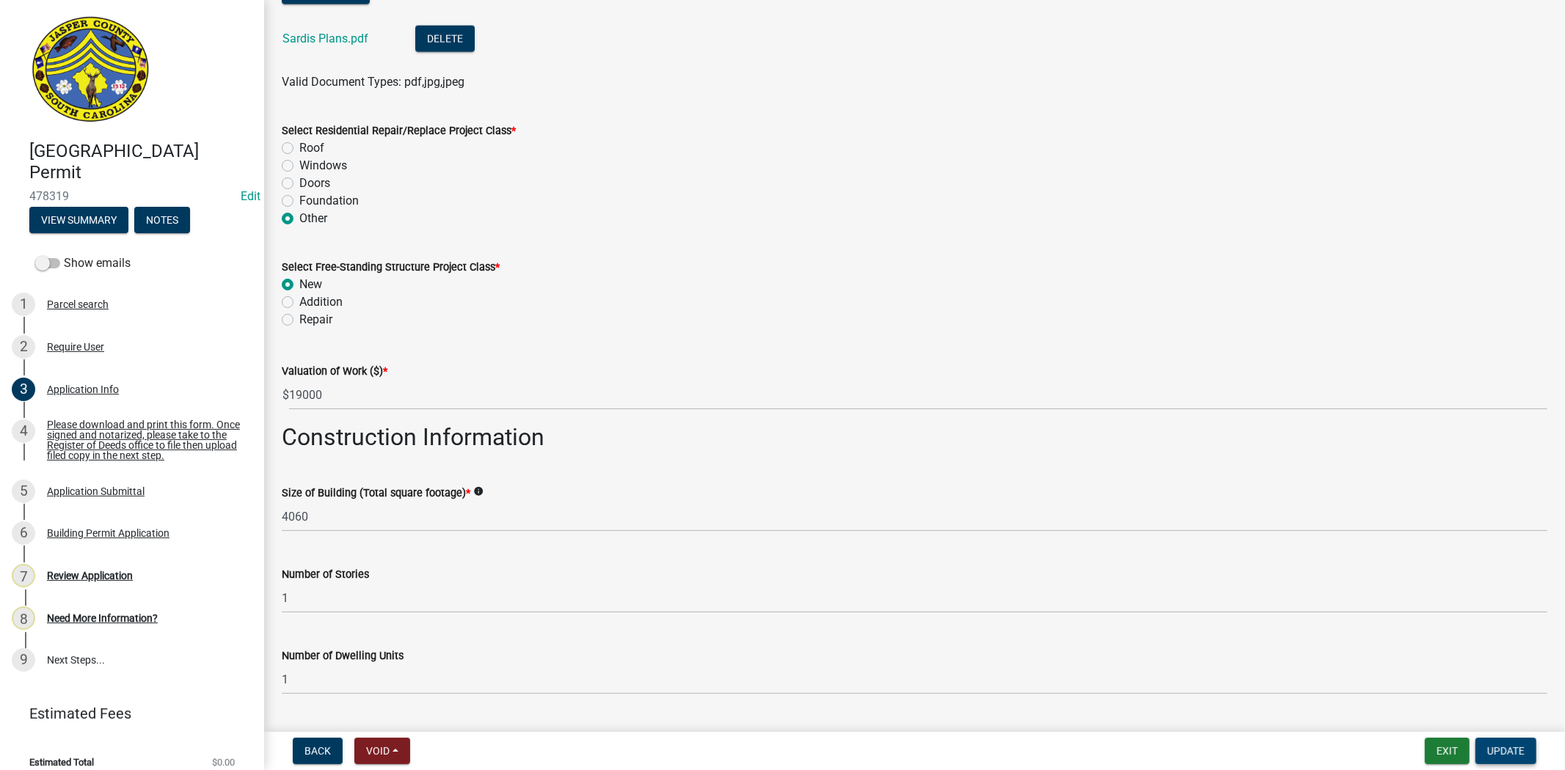
click at [1519, 745] on span "Update" at bounding box center [1505, 751] width 37 height 12
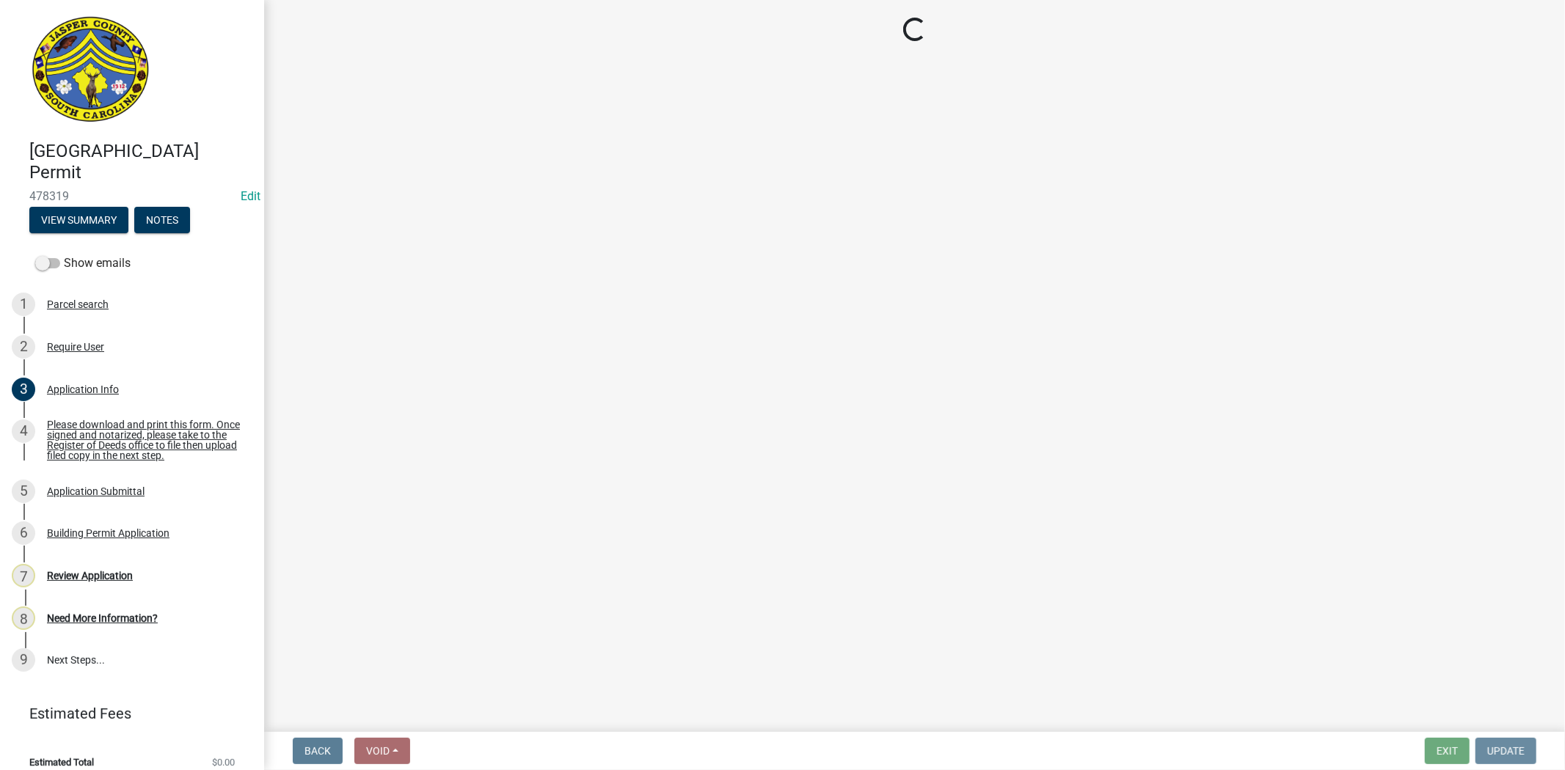
scroll to position [0, 0]
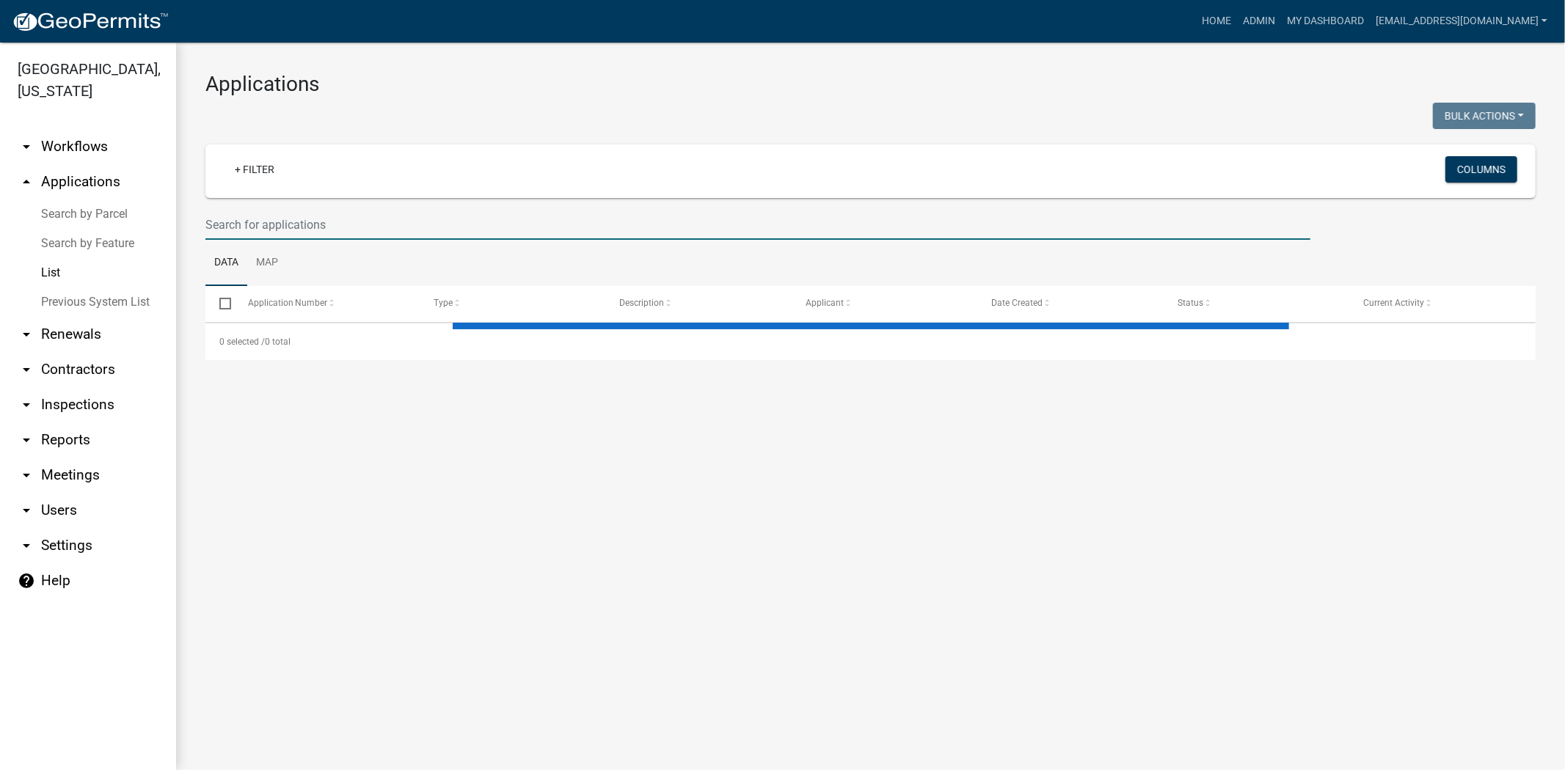
click at [376, 223] on input "text" at bounding box center [757, 225] width 1105 height 30
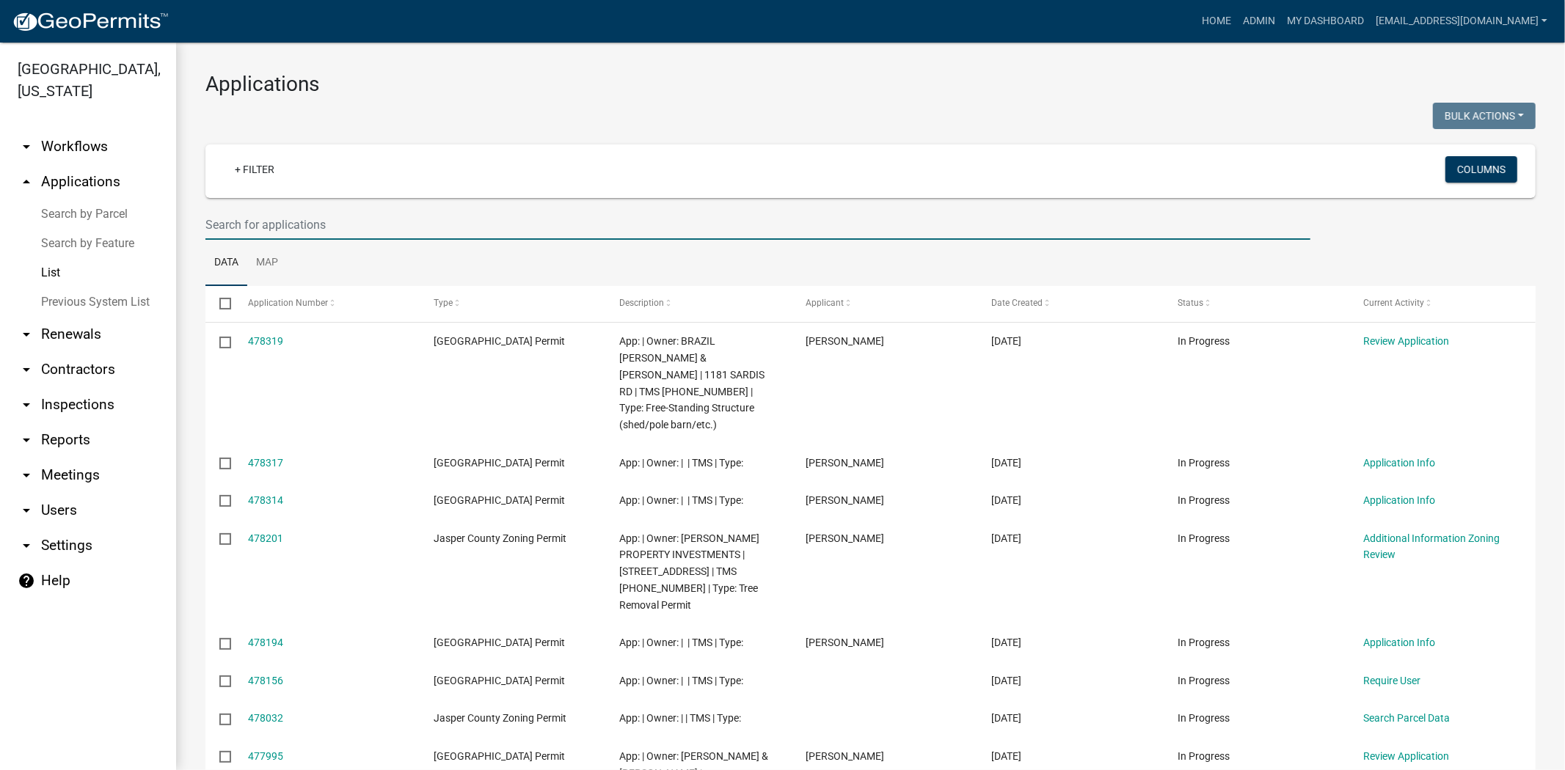
paste input "047-00-03-171"
type input "047-00-03-171"
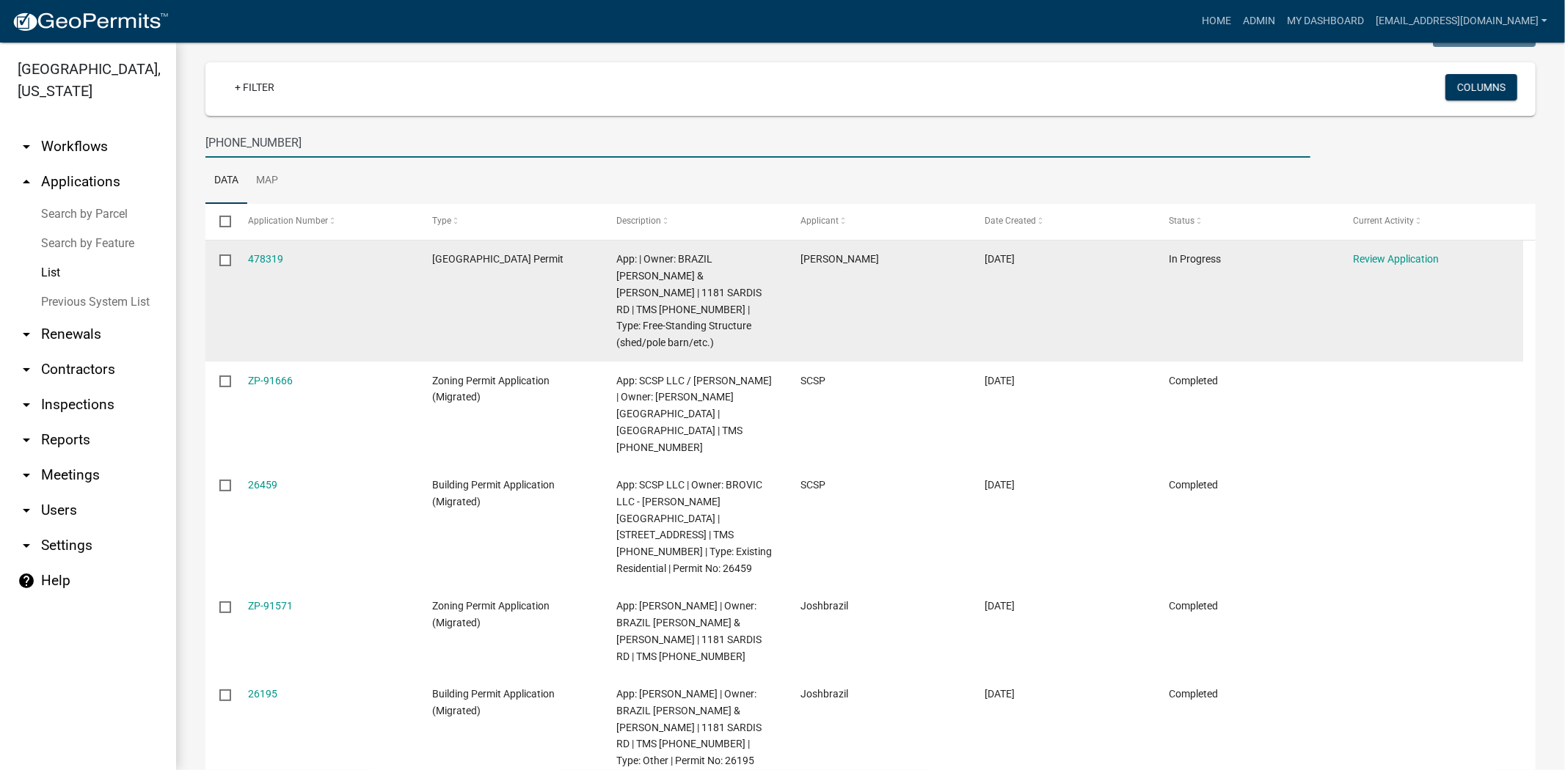
scroll to position [163, 0]
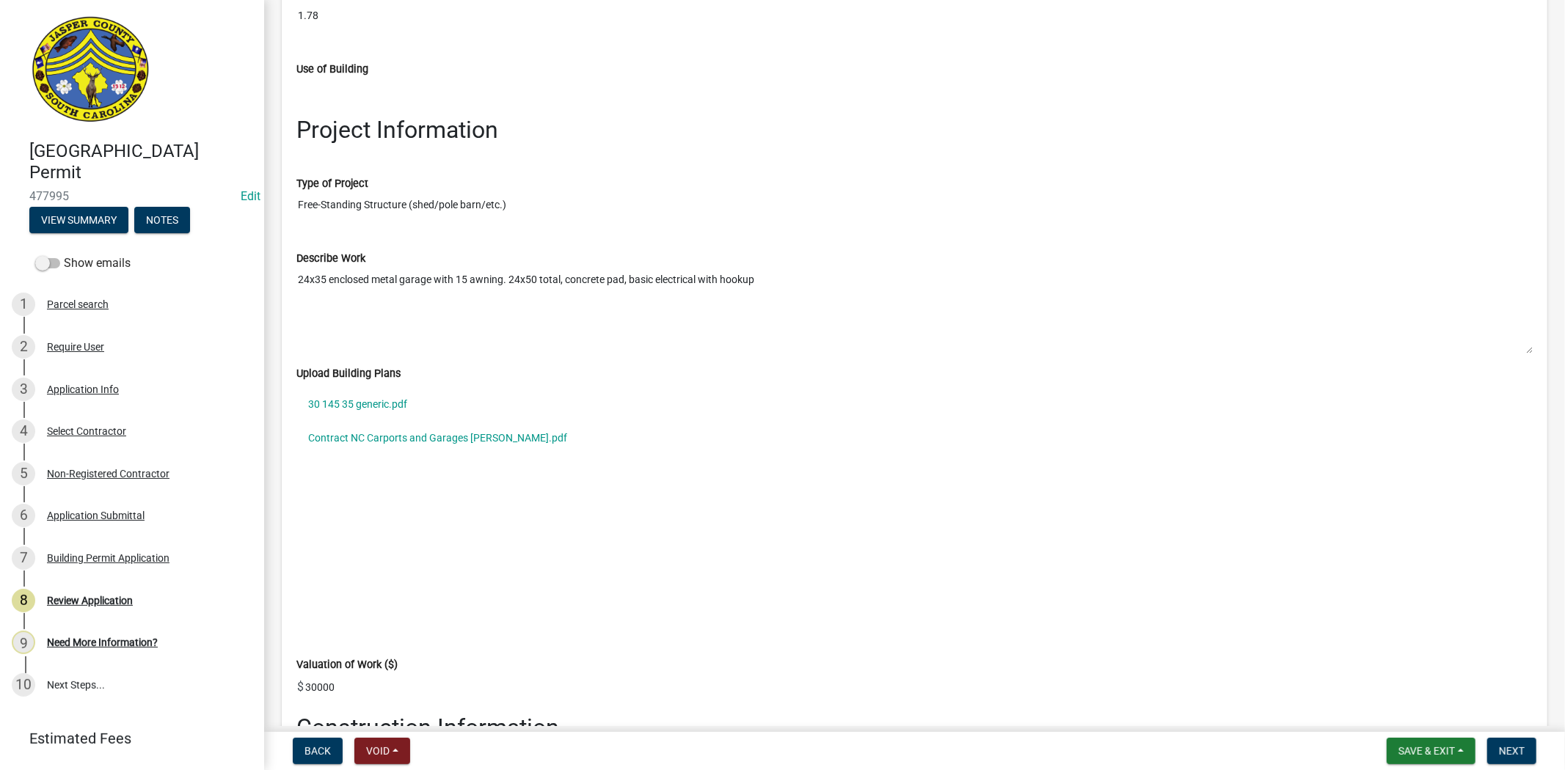
scroll to position [2037, 0]
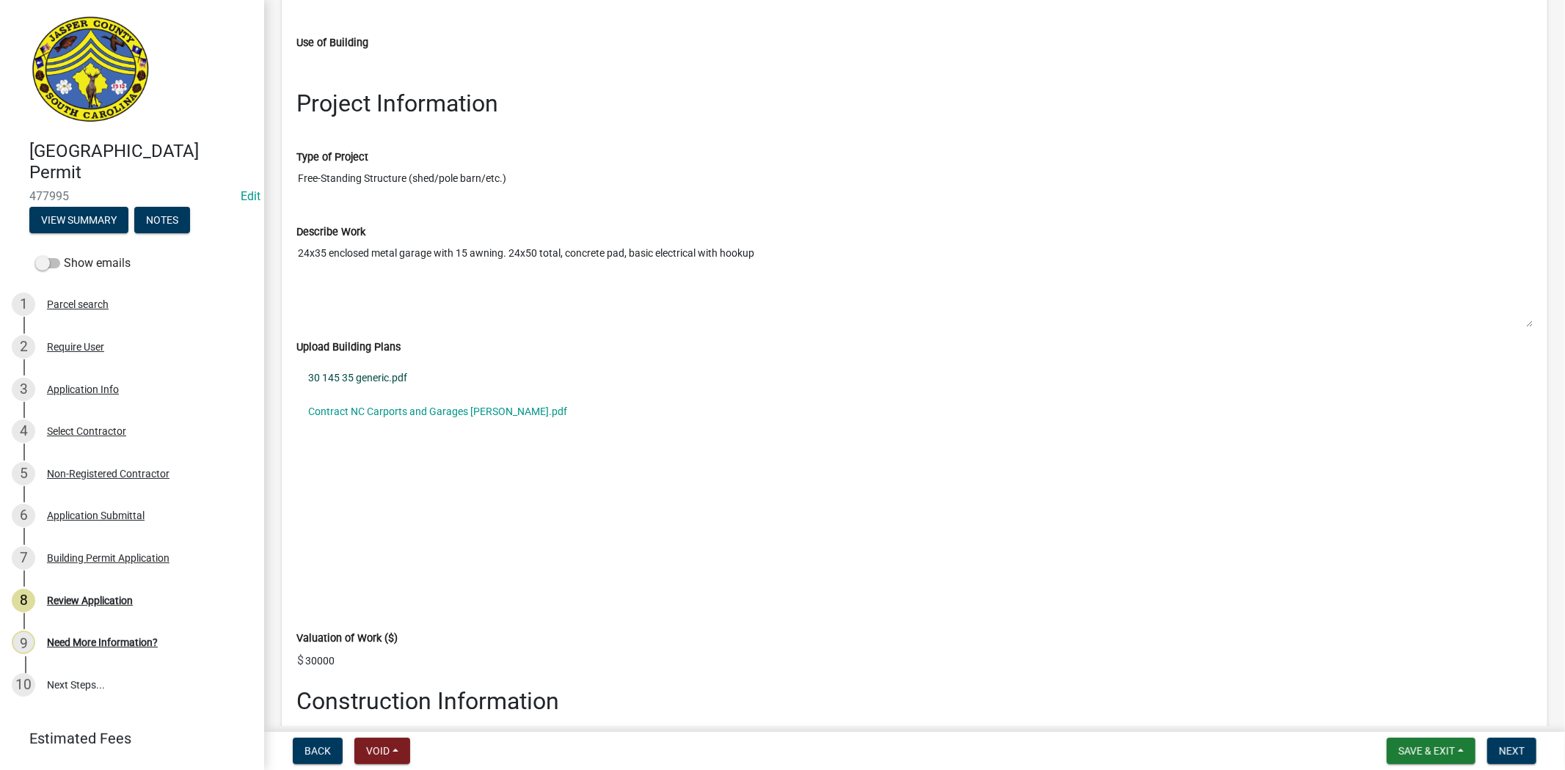
click at [375, 379] on link "30 145 35 generic.pdf" at bounding box center [914, 379] width 1236 height 34
click at [384, 375] on link "30 145 35 generic.pdf" at bounding box center [914, 379] width 1236 height 34
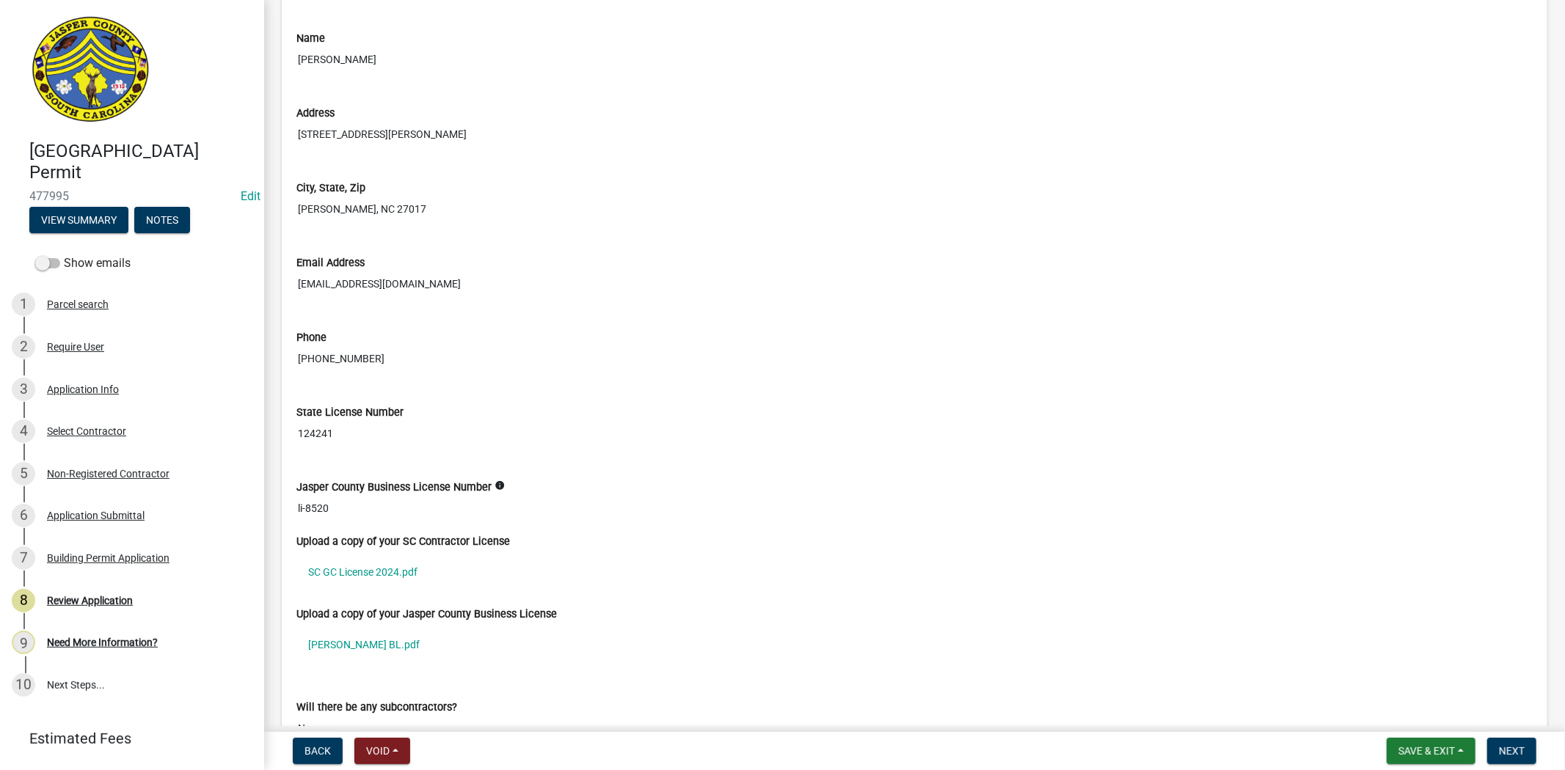
scroll to position [3831, 0]
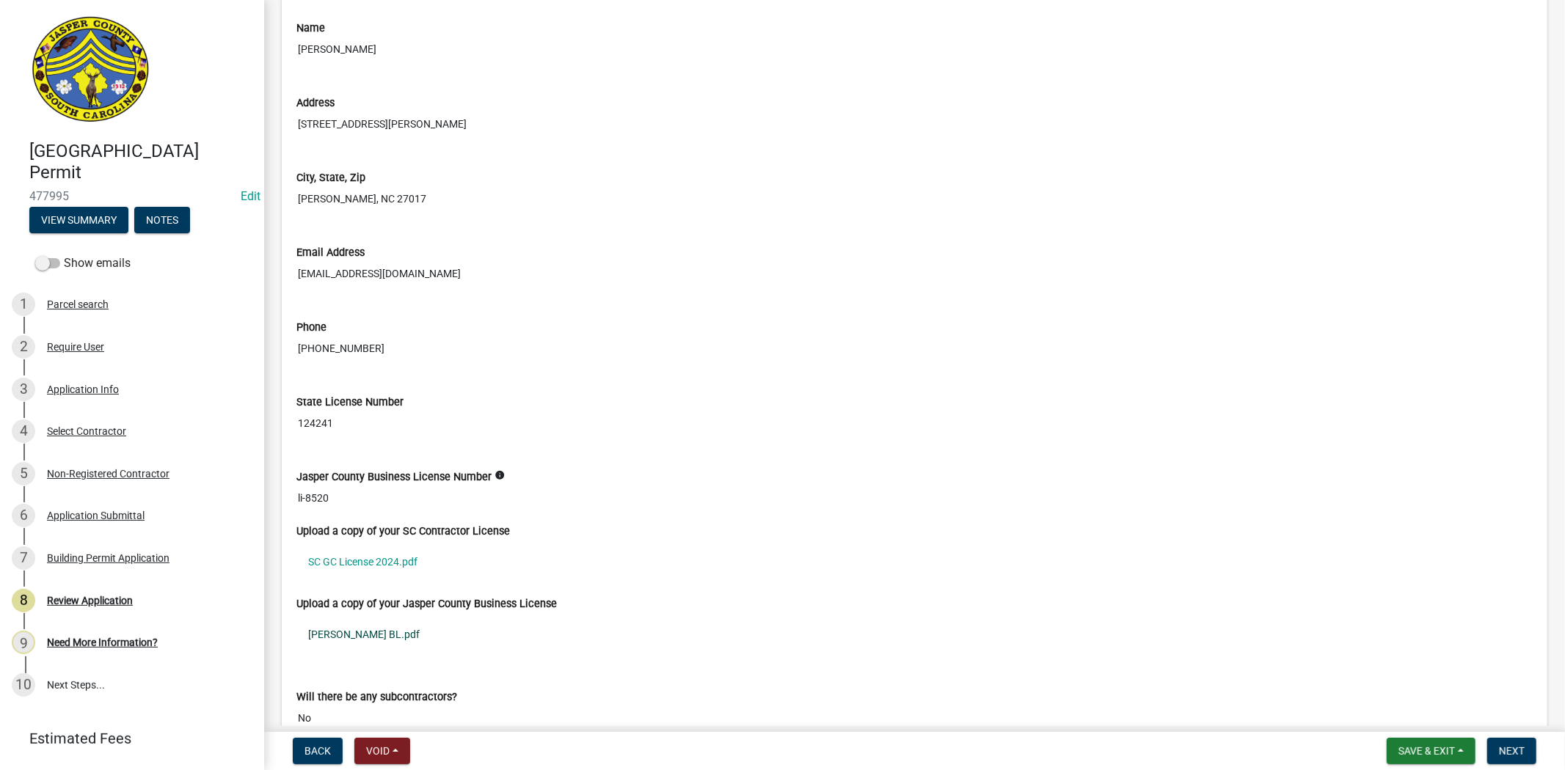
click at [384, 636] on link "BRIAN RIVAS BL.pdf" at bounding box center [914, 635] width 1236 height 34
click at [406, 562] on link "SC GC License 2024.pdf" at bounding box center [914, 562] width 1236 height 34
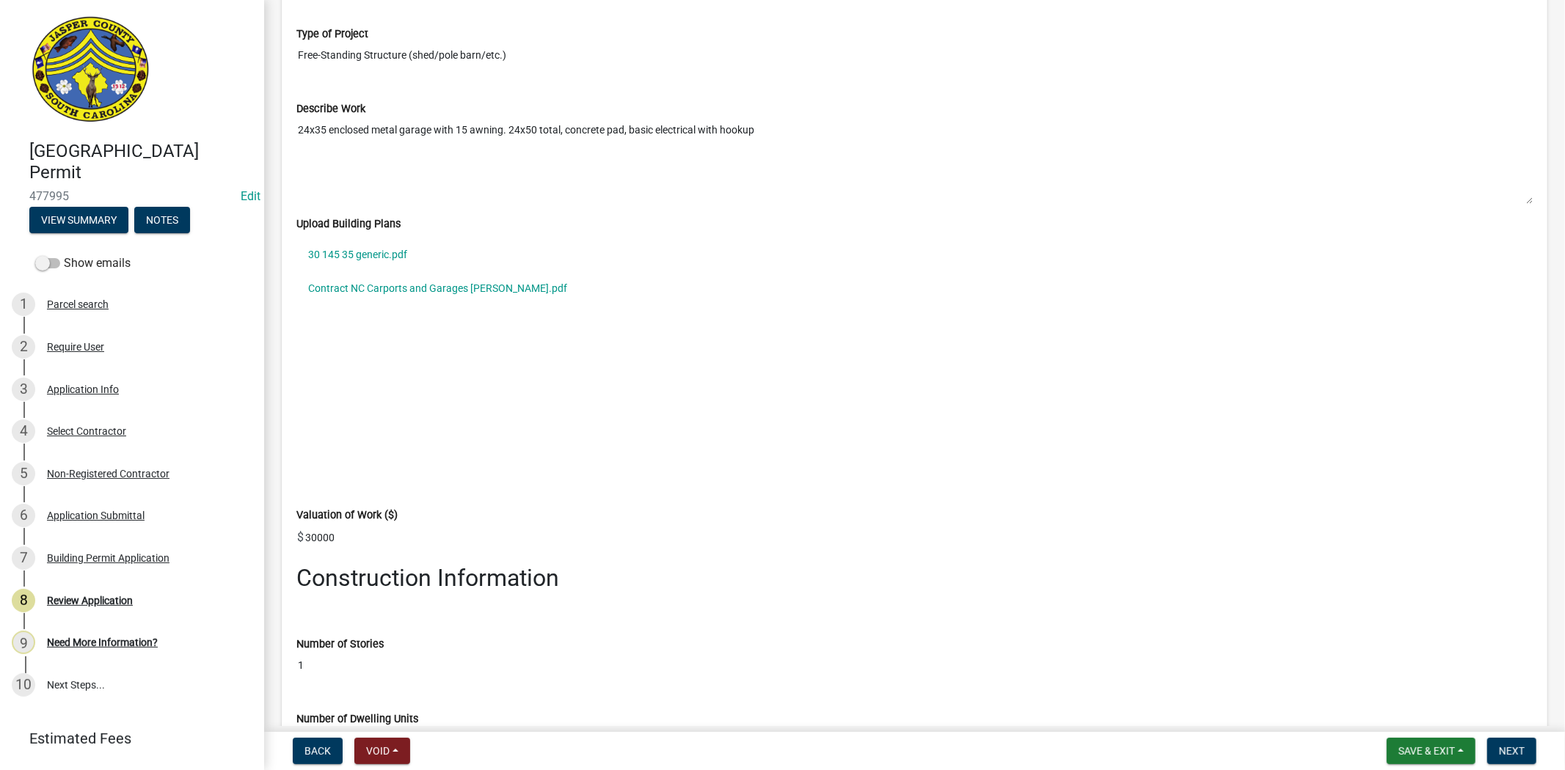
scroll to position [2119, 0]
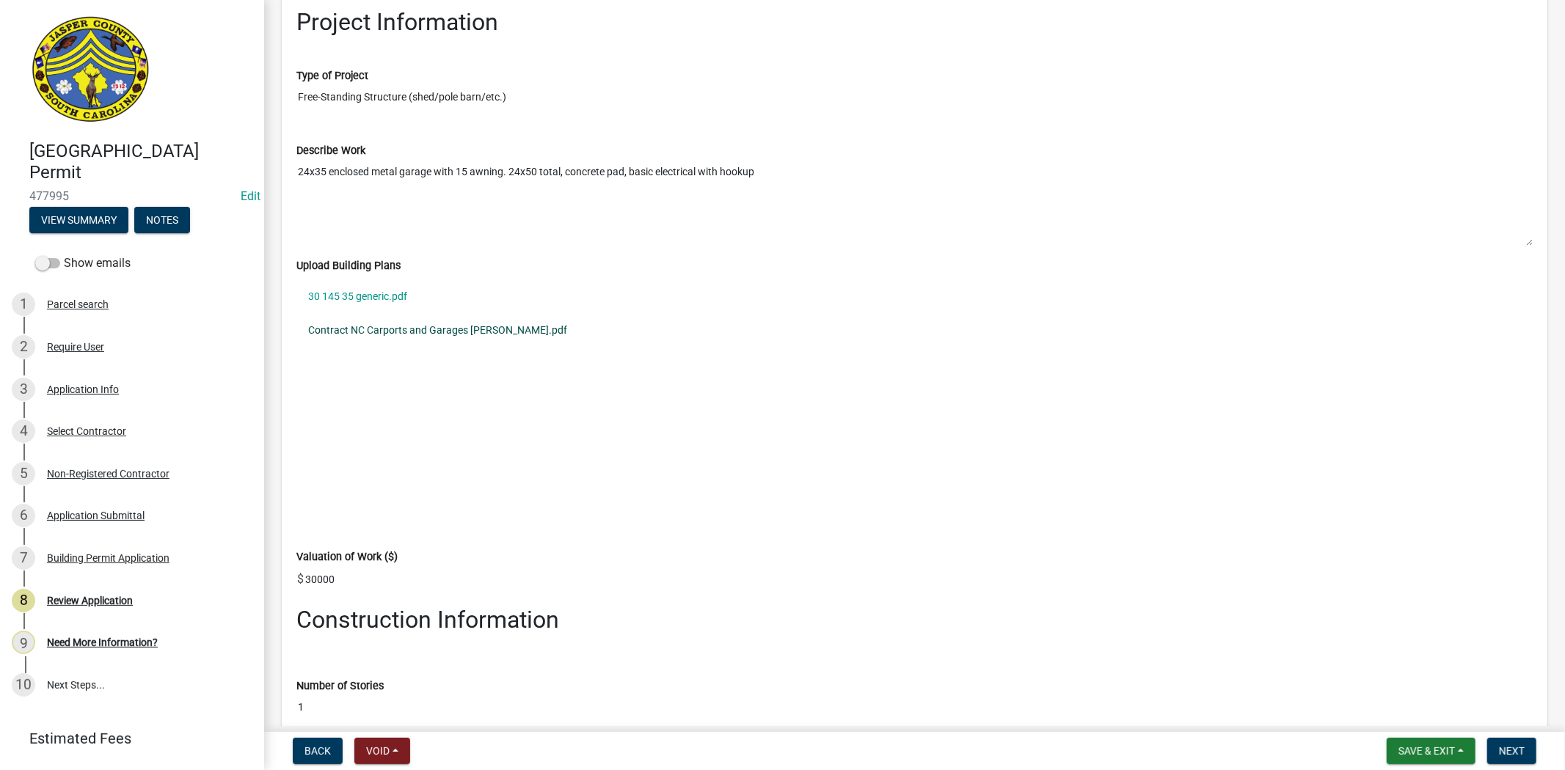
click at [429, 334] on link "Contract NC Carports and Garages Lawson.pdf" at bounding box center [914, 331] width 1236 height 34
click at [84, 390] on div "Application Info" at bounding box center [83, 389] width 72 height 10
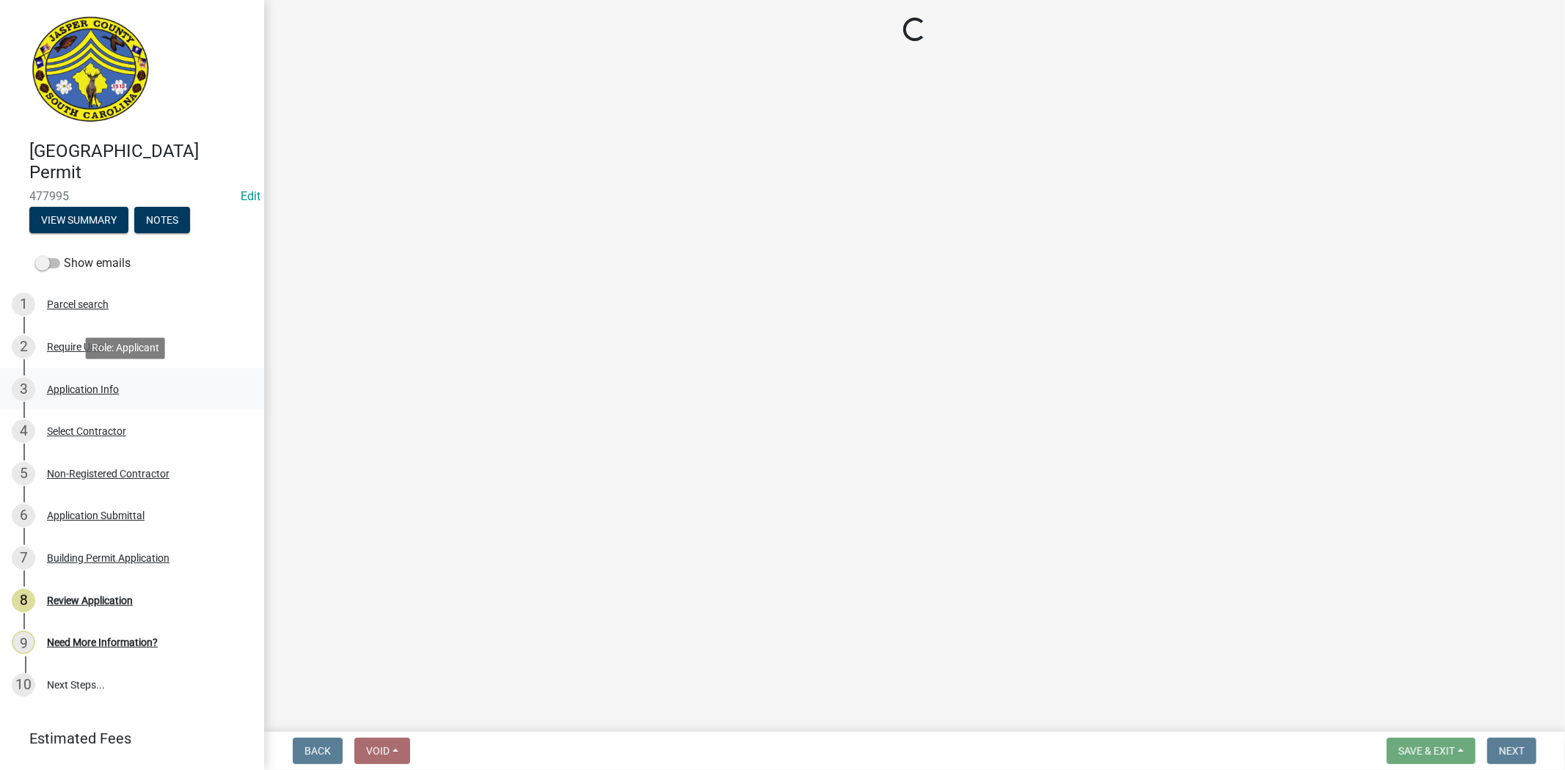
scroll to position [0, 0]
select select "f53fa719-3ff7-48d2-9eb7-3bbc18bb9995"
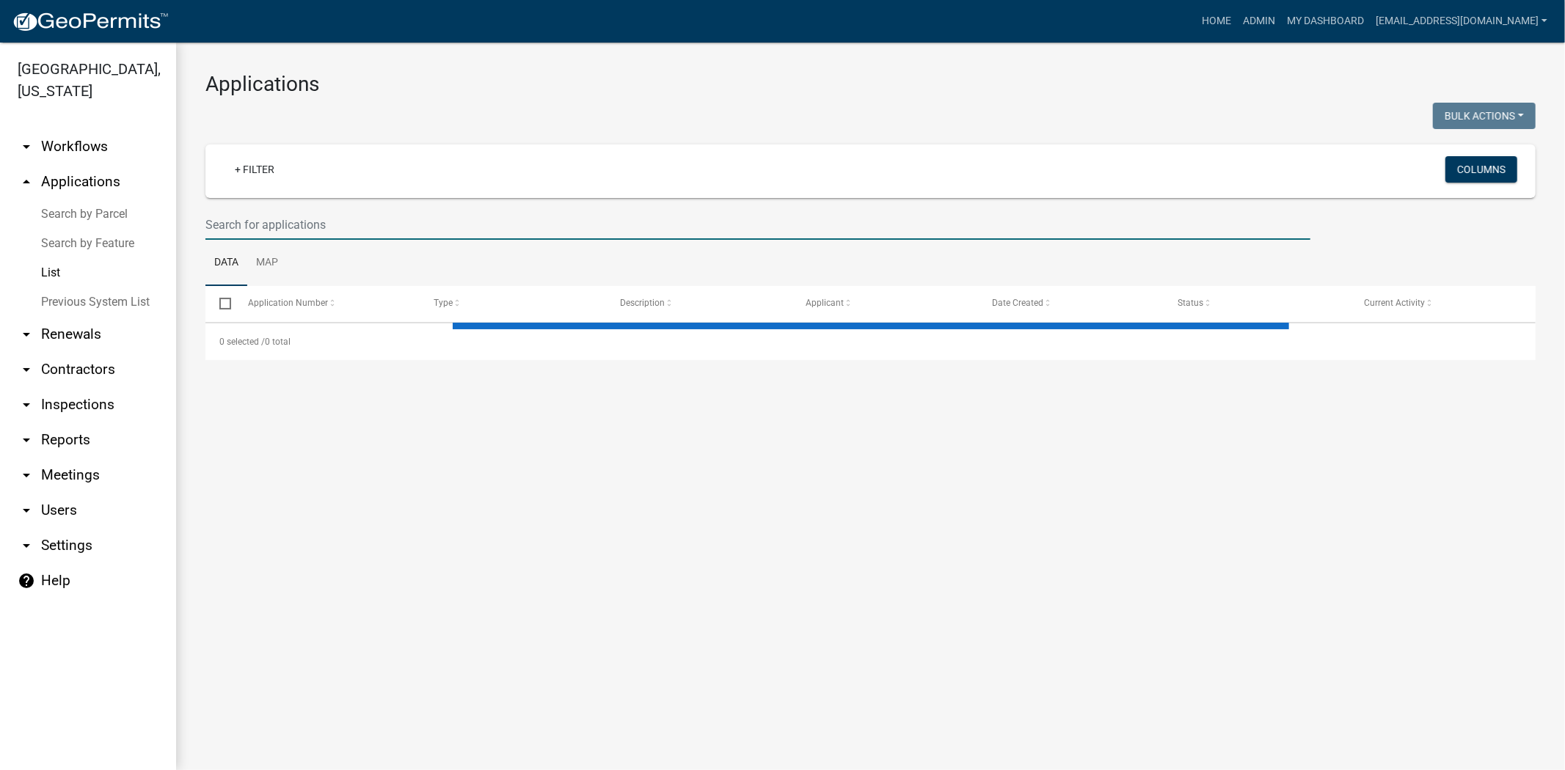
drag, startPoint x: 503, startPoint y: 222, endPoint x: 500, endPoint y: 230, distance: 8.4
click at [503, 225] on input "text" at bounding box center [757, 225] width 1105 height 30
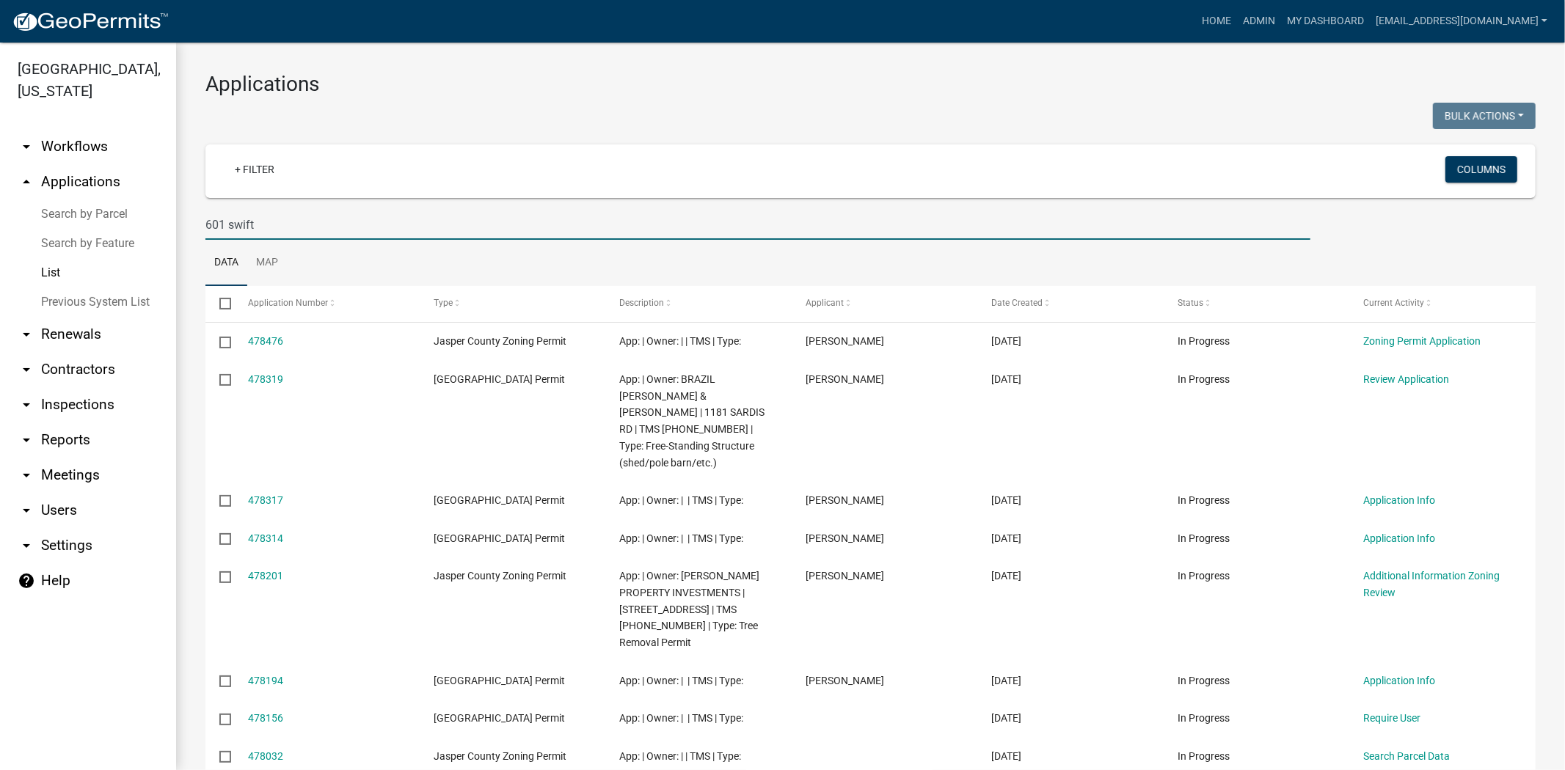
type input "601 swift"
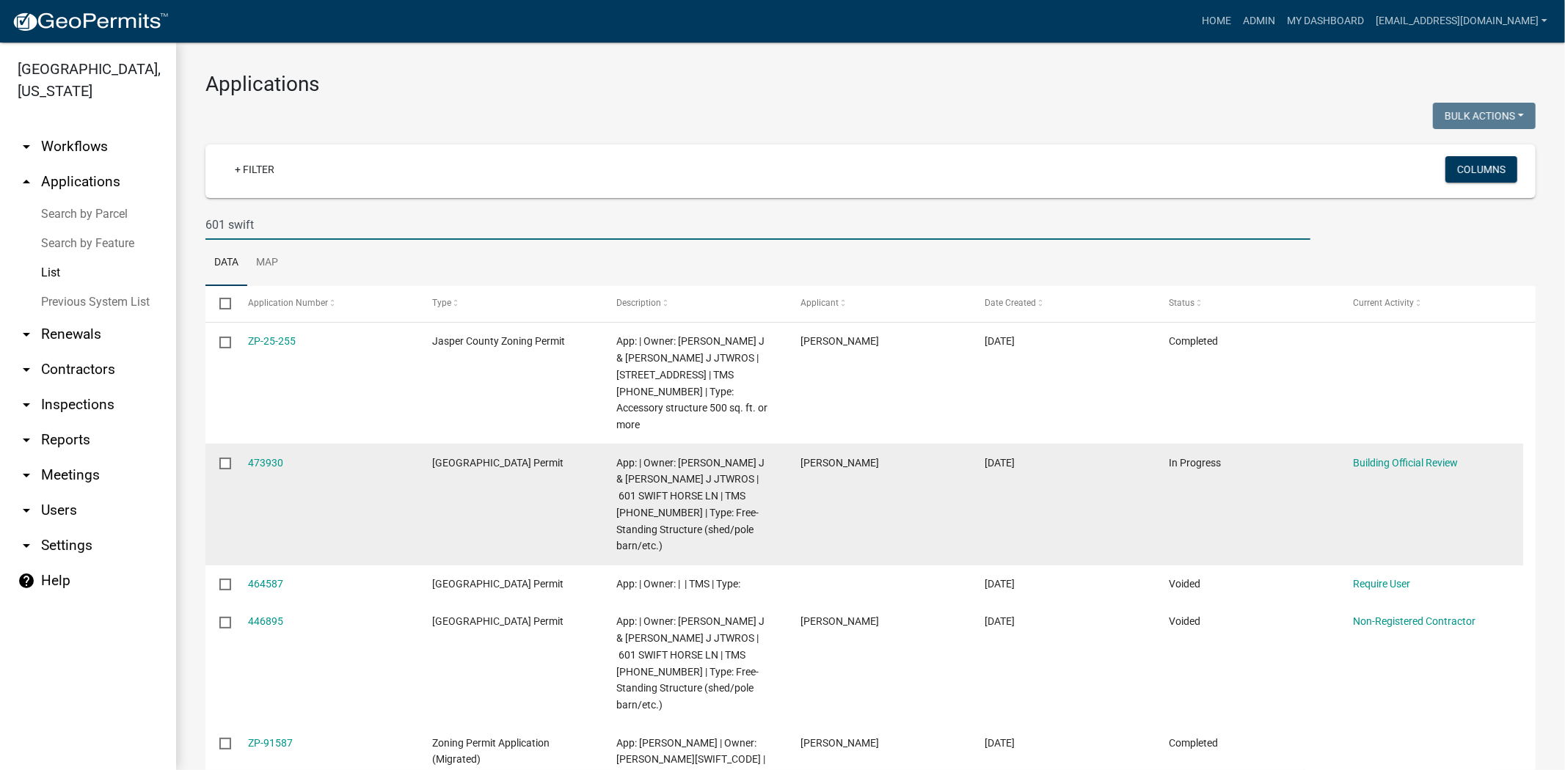
scroll to position [81, 0]
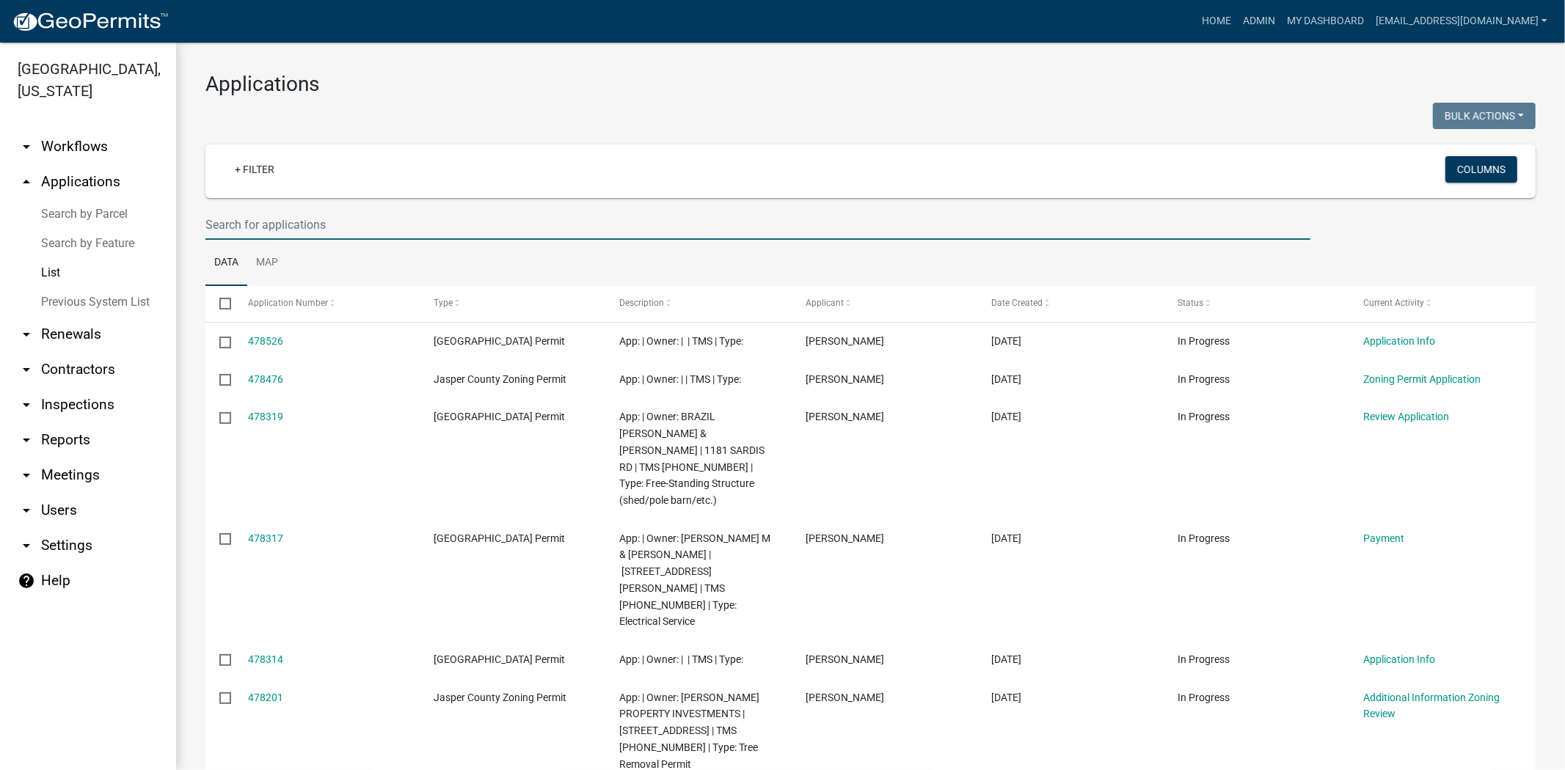
click at [260, 216] on input "text" at bounding box center [757, 225] width 1105 height 30
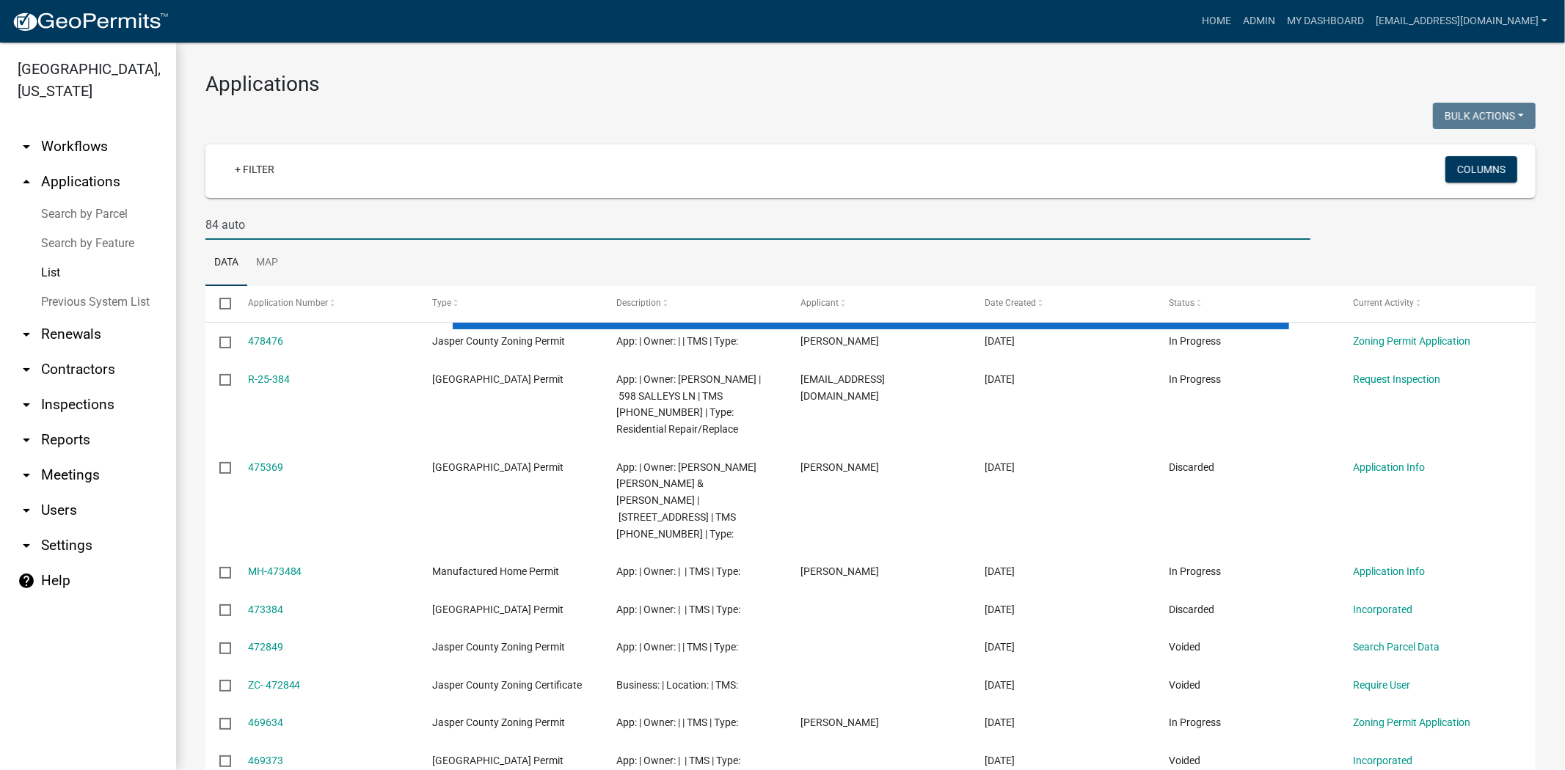
type input "84 auto"
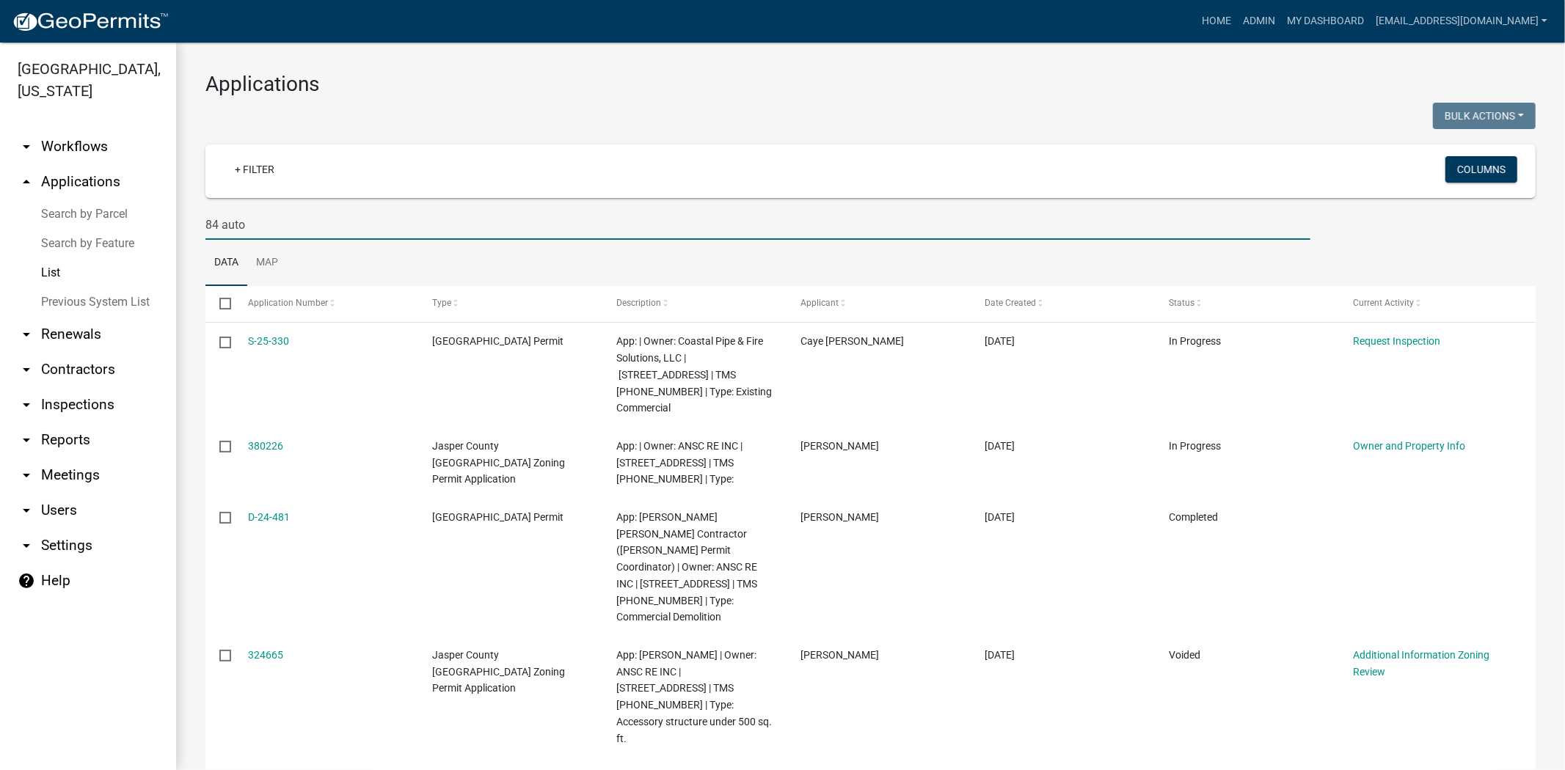
drag, startPoint x: 260, startPoint y: 220, endPoint x: 56, endPoint y: 244, distance: 205.4
click at [56, 244] on div "Jasper County, South Carolina arrow_drop_down Workflows List arrow_drop_up Appl…" at bounding box center [782, 407] width 1565 height 728
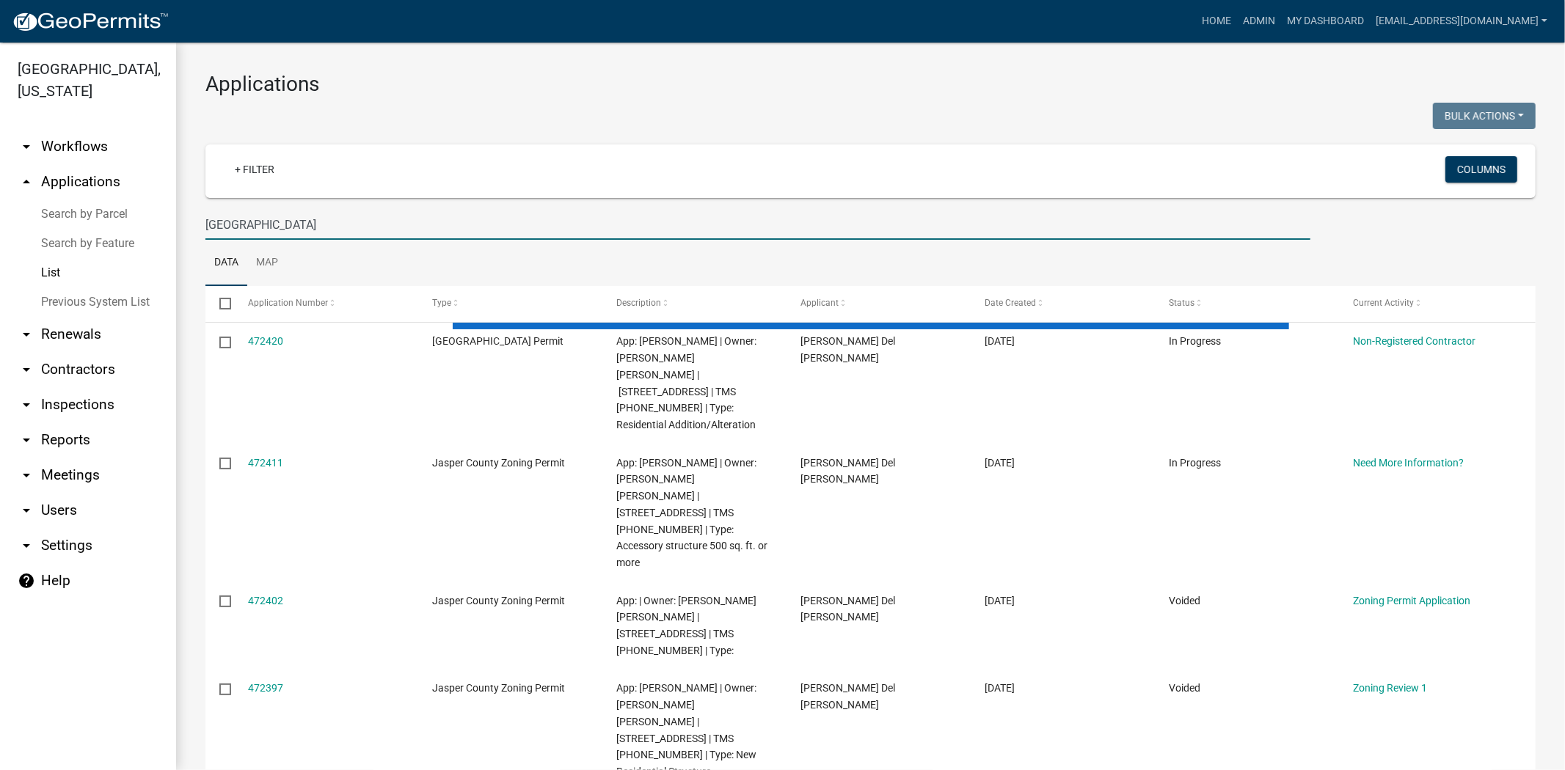
type input "234 bees creek"
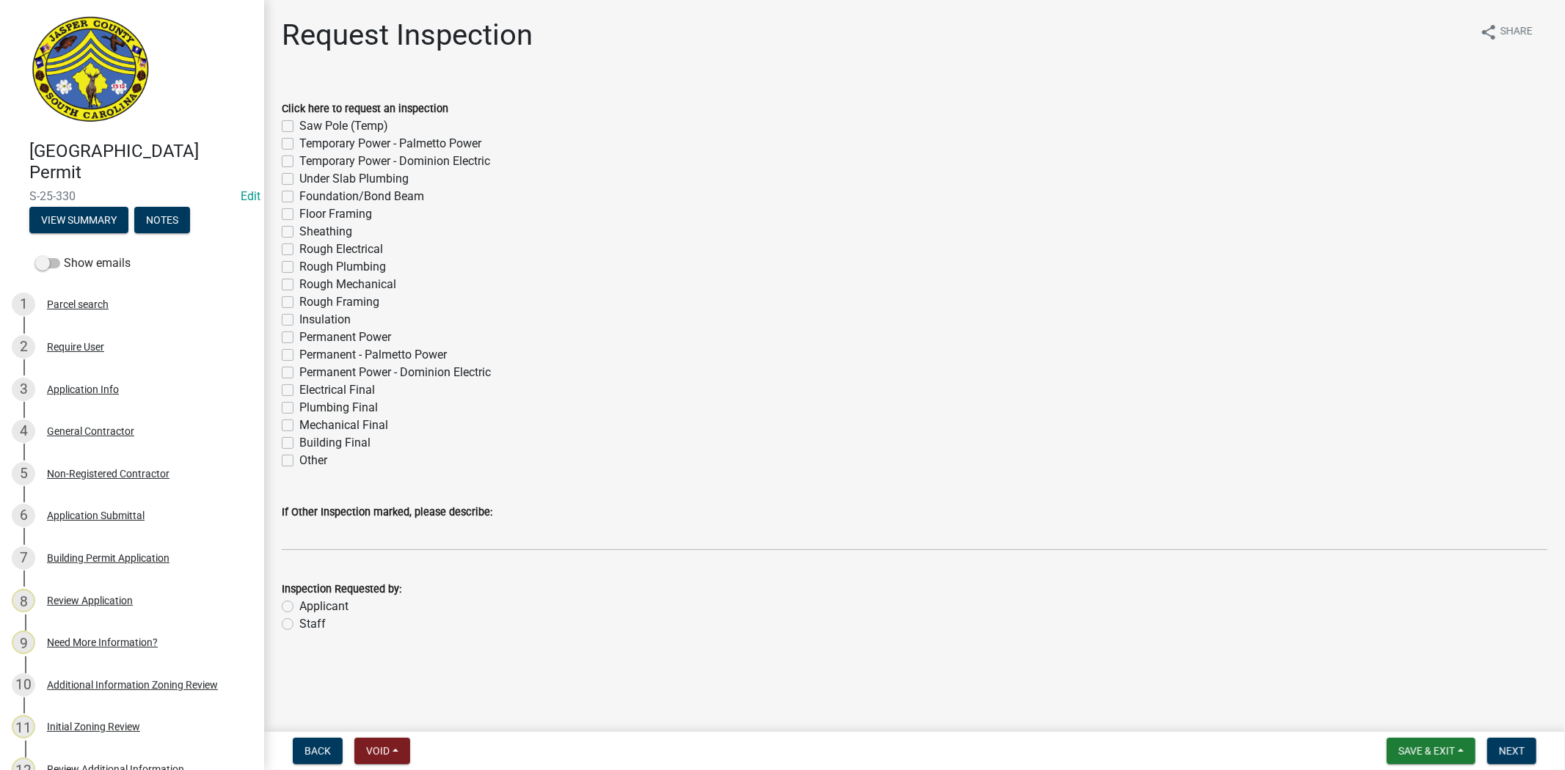
click at [299, 464] on label "Other" at bounding box center [313, 461] width 28 height 18
click at [299, 461] on input "Other" at bounding box center [304, 457] width 10 height 10
checkbox input "true"
checkbox input "false"
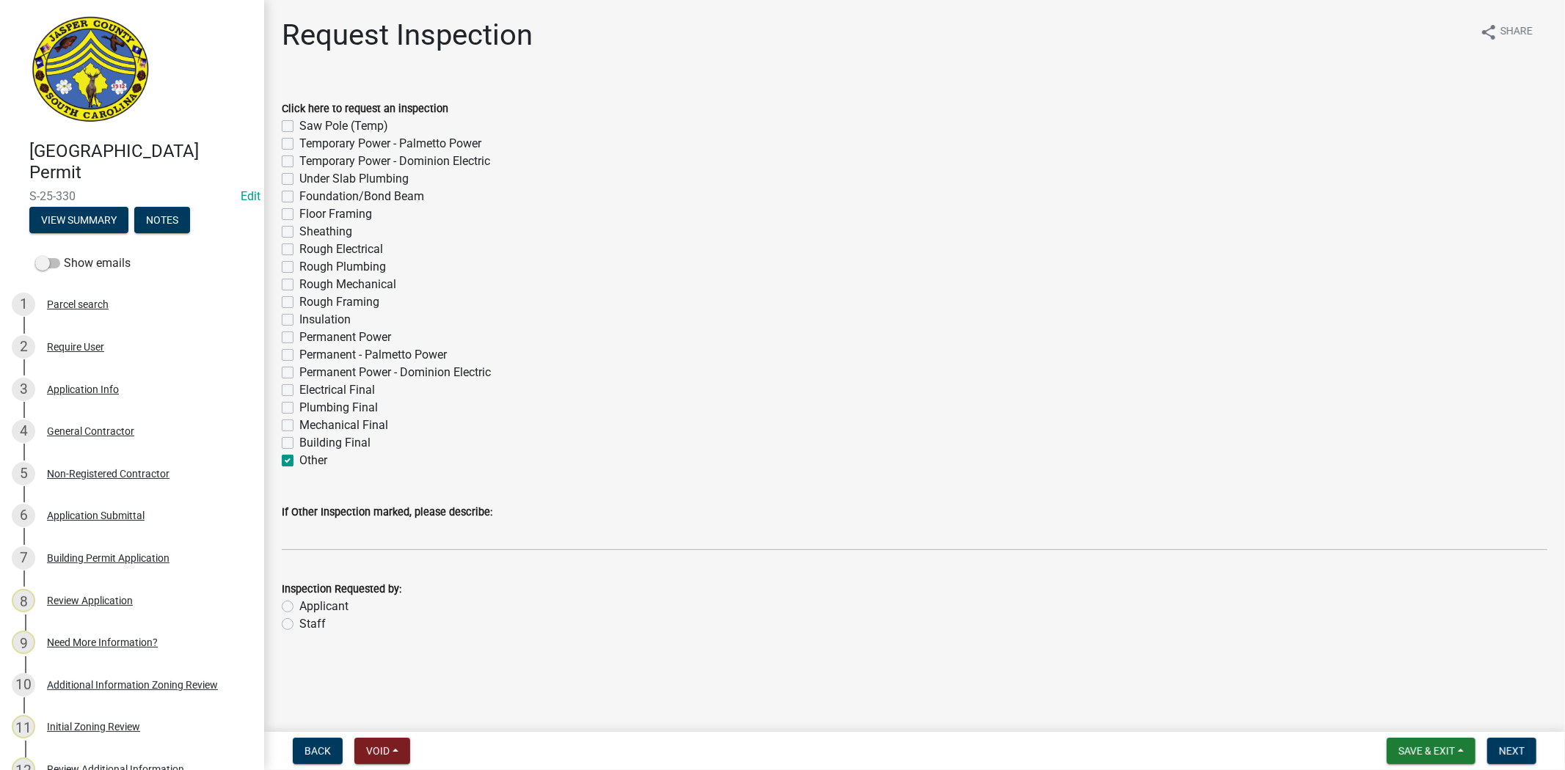
checkbox input "false"
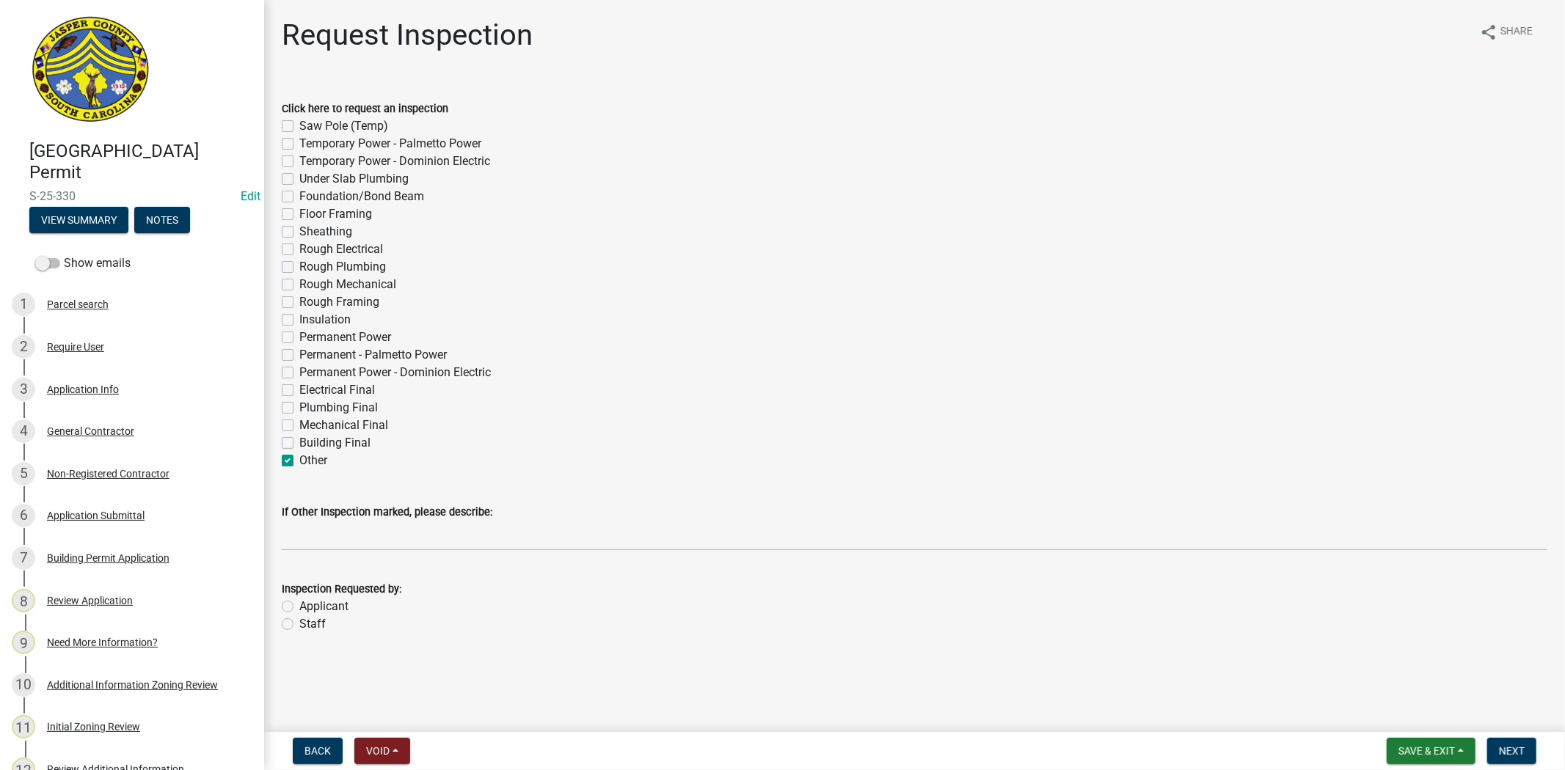
checkbox input "false"
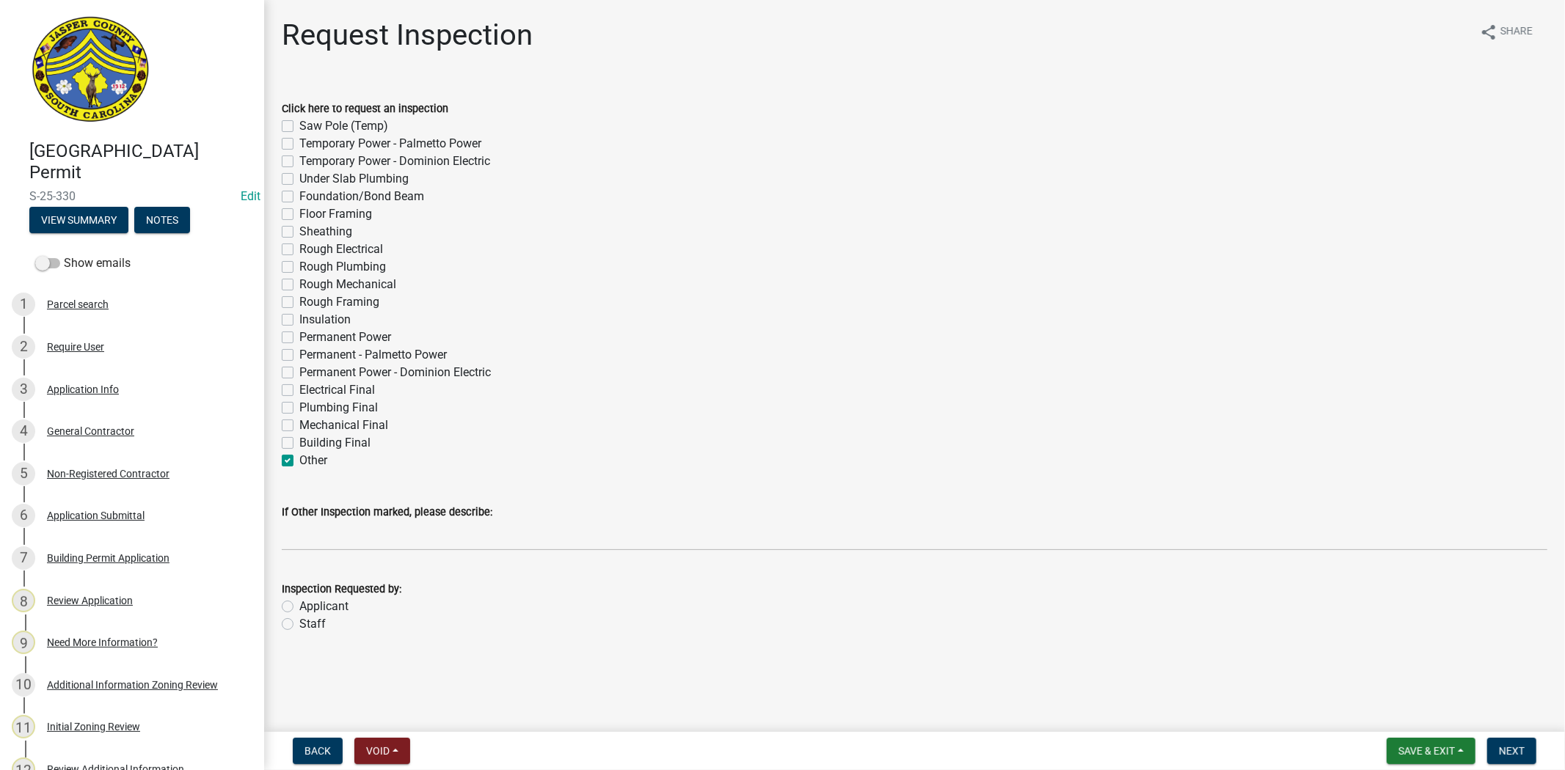
checkbox input "false"
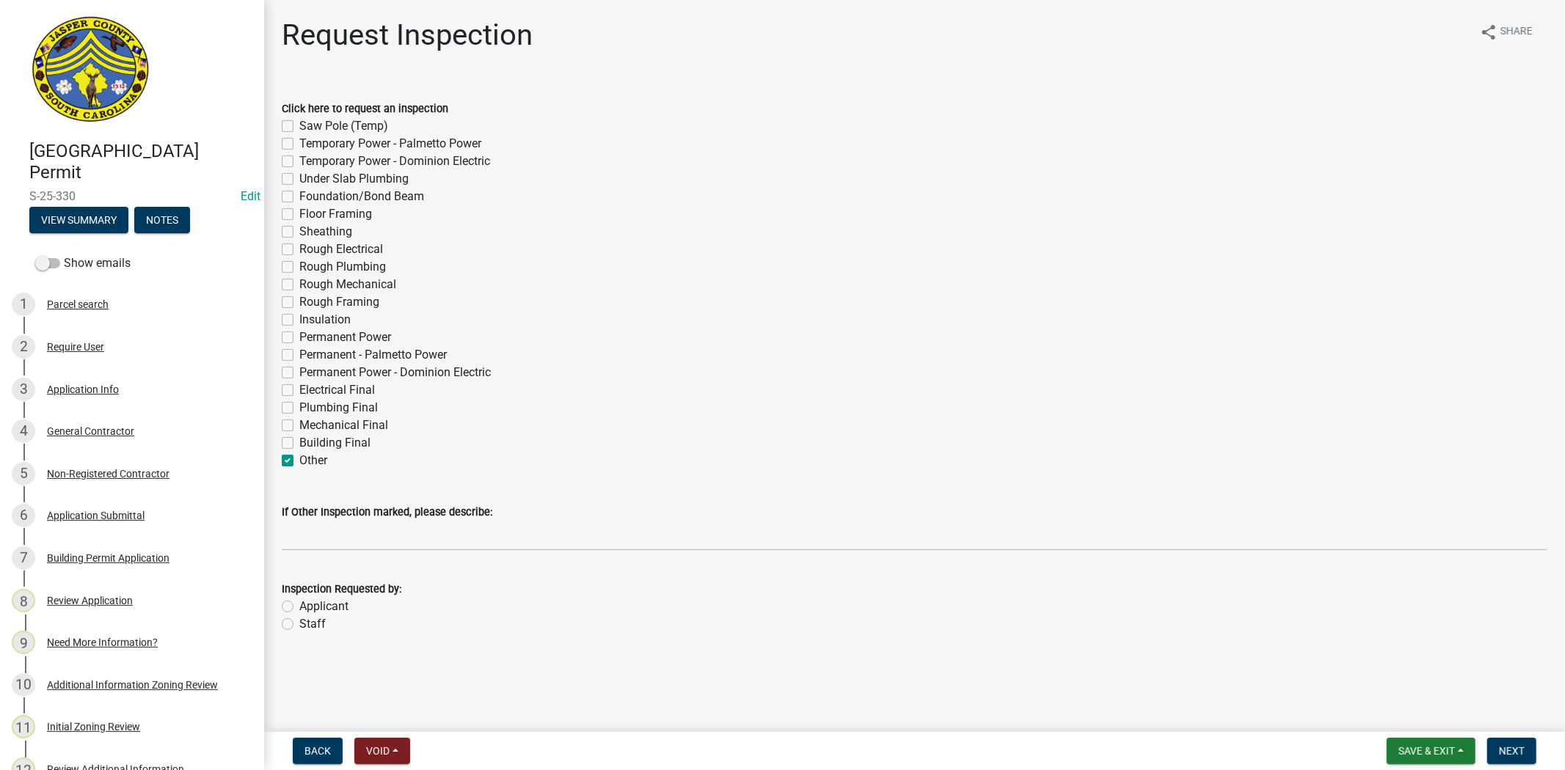
checkbox input "false"
checkbox input "true"
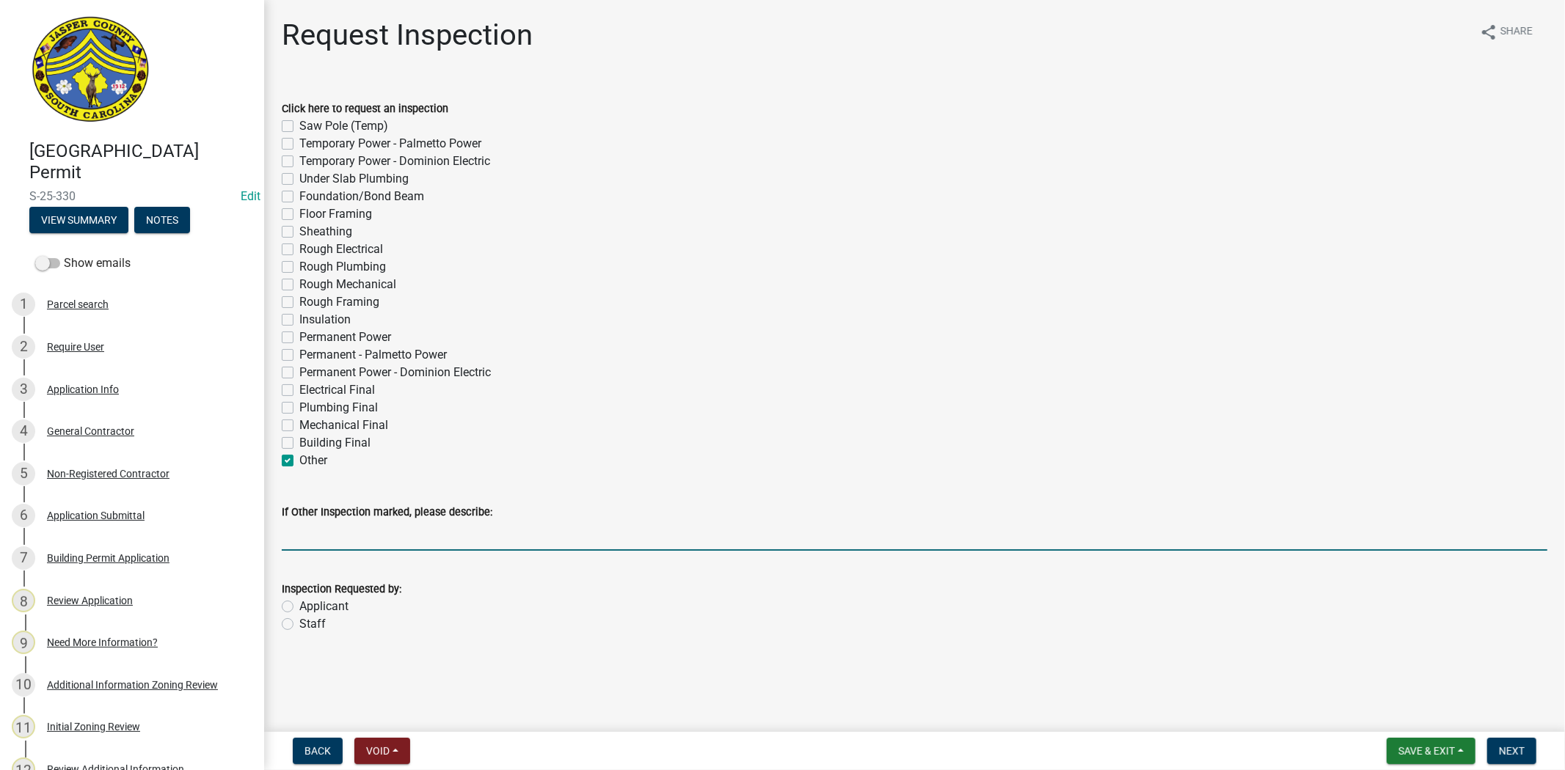
click at [295, 544] on input "If Other Inspection marked, please describe:" at bounding box center [914, 536] width 1265 height 30
type input "Rebar inspection"
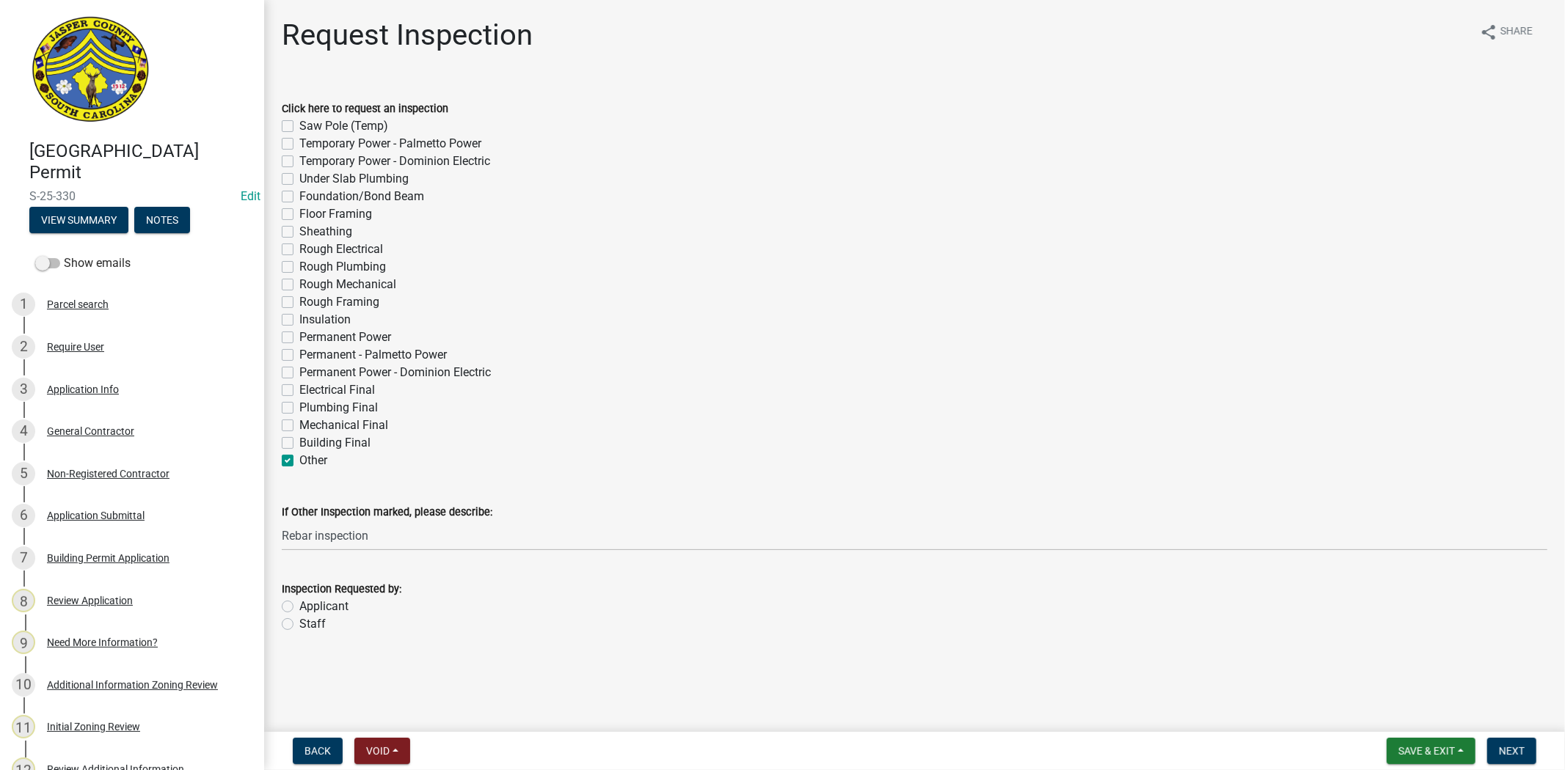
click at [299, 606] on label "Applicant" at bounding box center [323, 607] width 49 height 18
click at [299, 606] on input "Applicant" at bounding box center [304, 603] width 10 height 10
radio input "true"
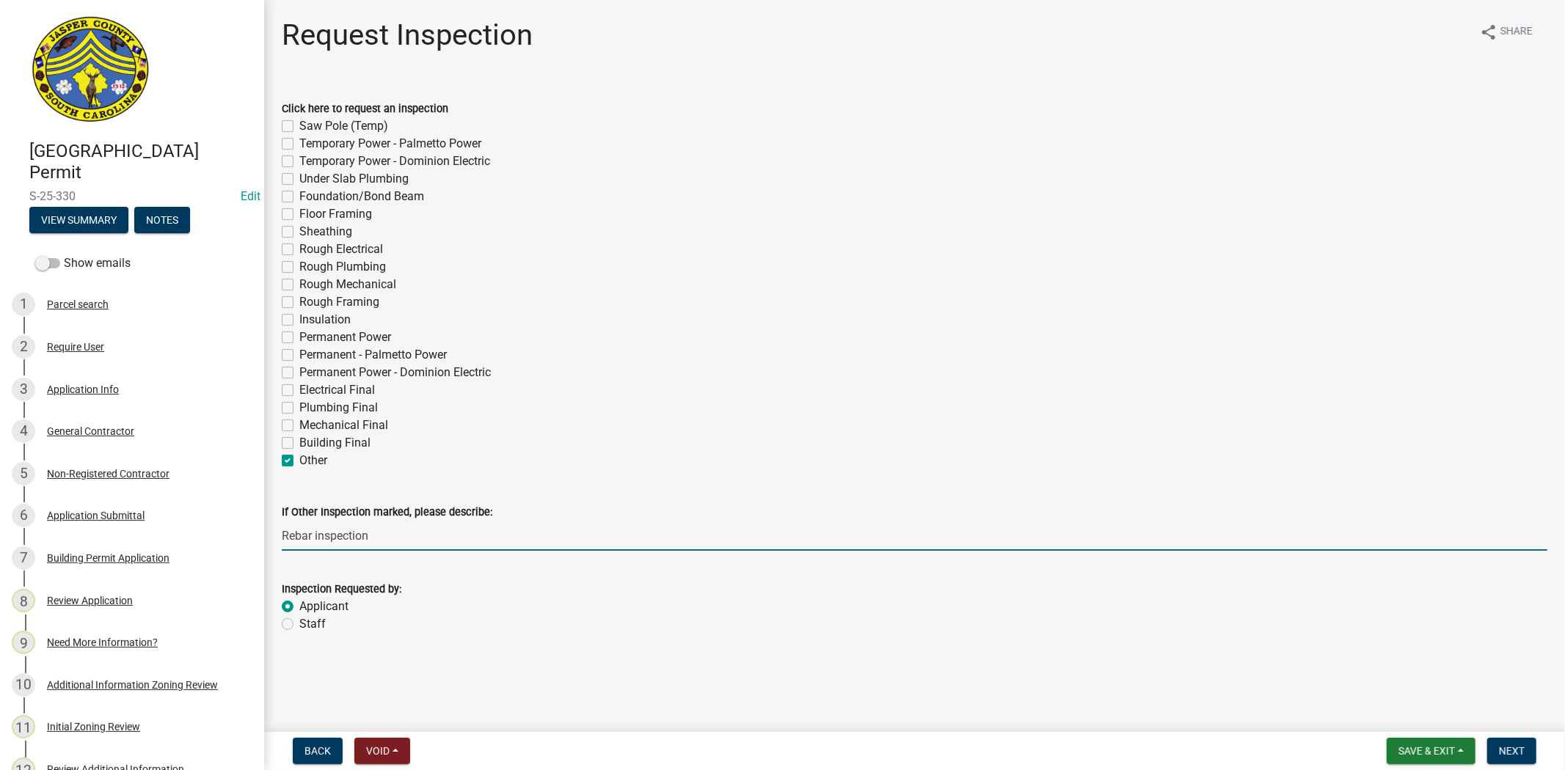
drag, startPoint x: 386, startPoint y: 541, endPoint x: 260, endPoint y: 541, distance: 125.4
click at [260, 541] on div "Jasper County Building Permit S-25-330 Edit View Summary Notes Show emails 1 Pa…" at bounding box center [782, 385] width 1565 height 770
click at [282, 531] on input "Rebar inspection" at bounding box center [914, 536] width 1265 height 30
drag, startPoint x: 431, startPoint y: 536, endPoint x: 346, endPoint y: 541, distance: 86.0
click at [346, 541] on input "arond lunch Rebar inspection" at bounding box center [914, 536] width 1265 height 30
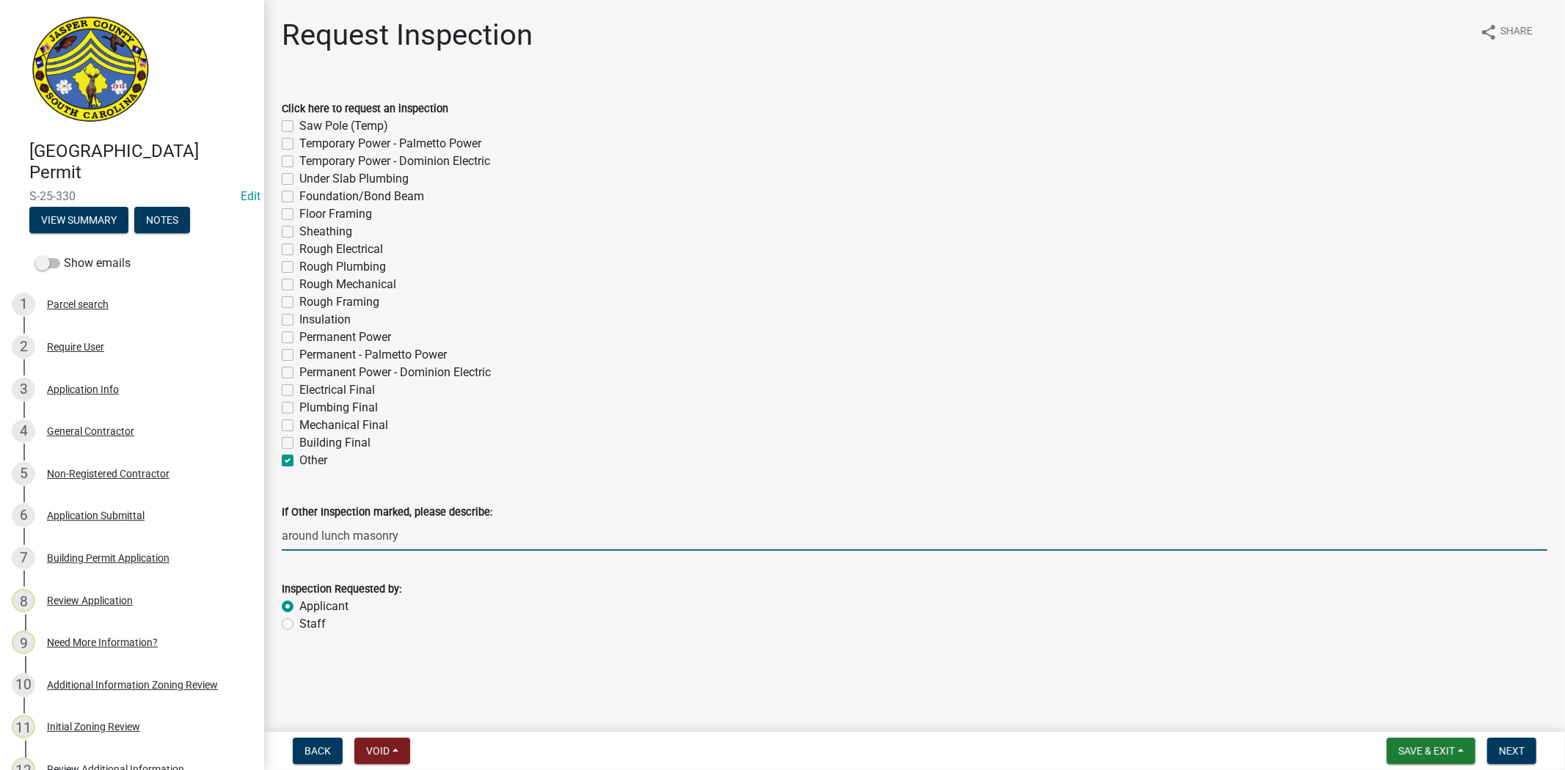
click at [350, 537] on input "around lunch masonry" at bounding box center [914, 536] width 1265 height 30
type input "around lunch - masonry"
click at [1500, 747] on span "Next" at bounding box center [1512, 751] width 26 height 12
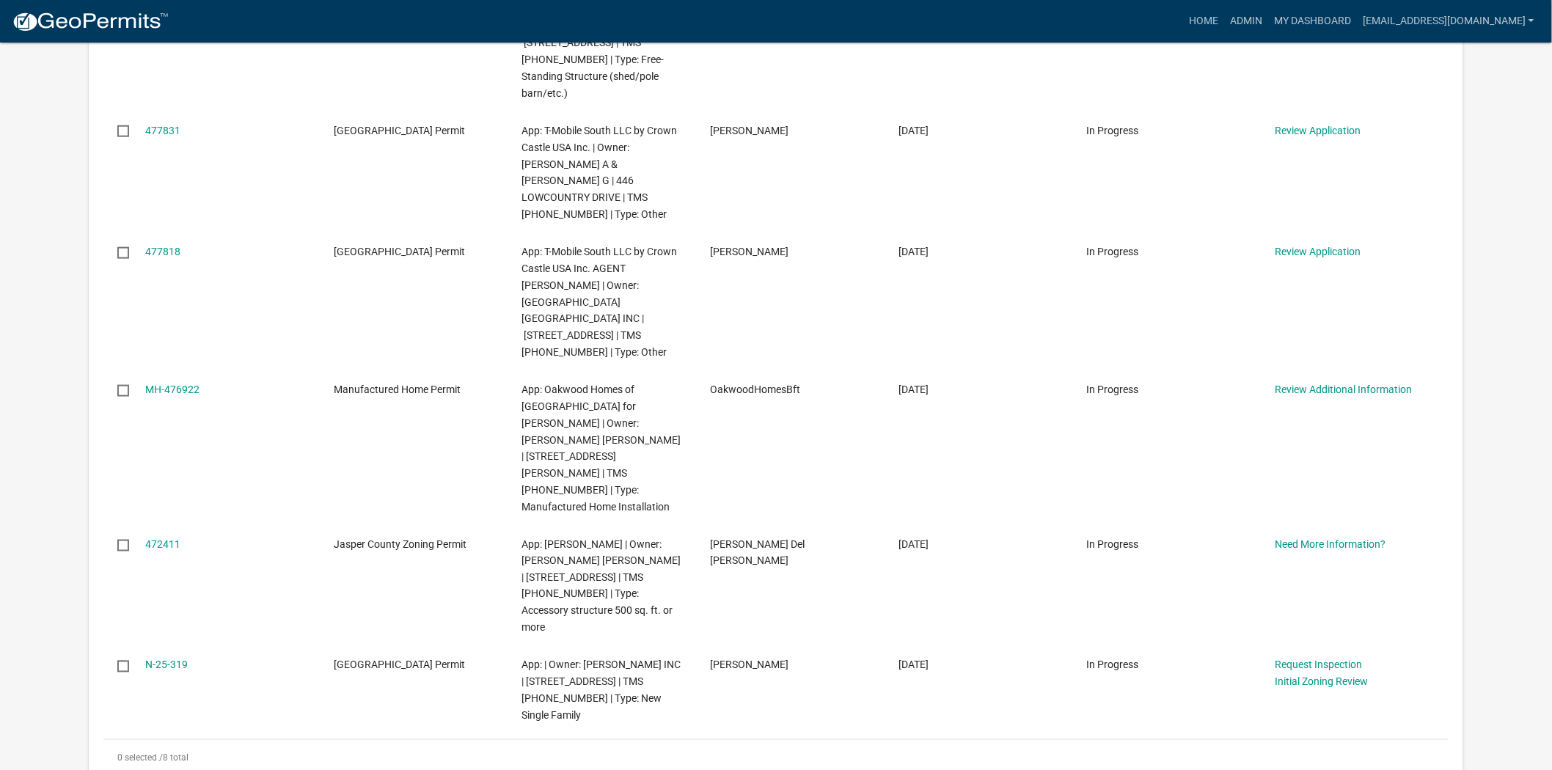
scroll to position [651, 0]
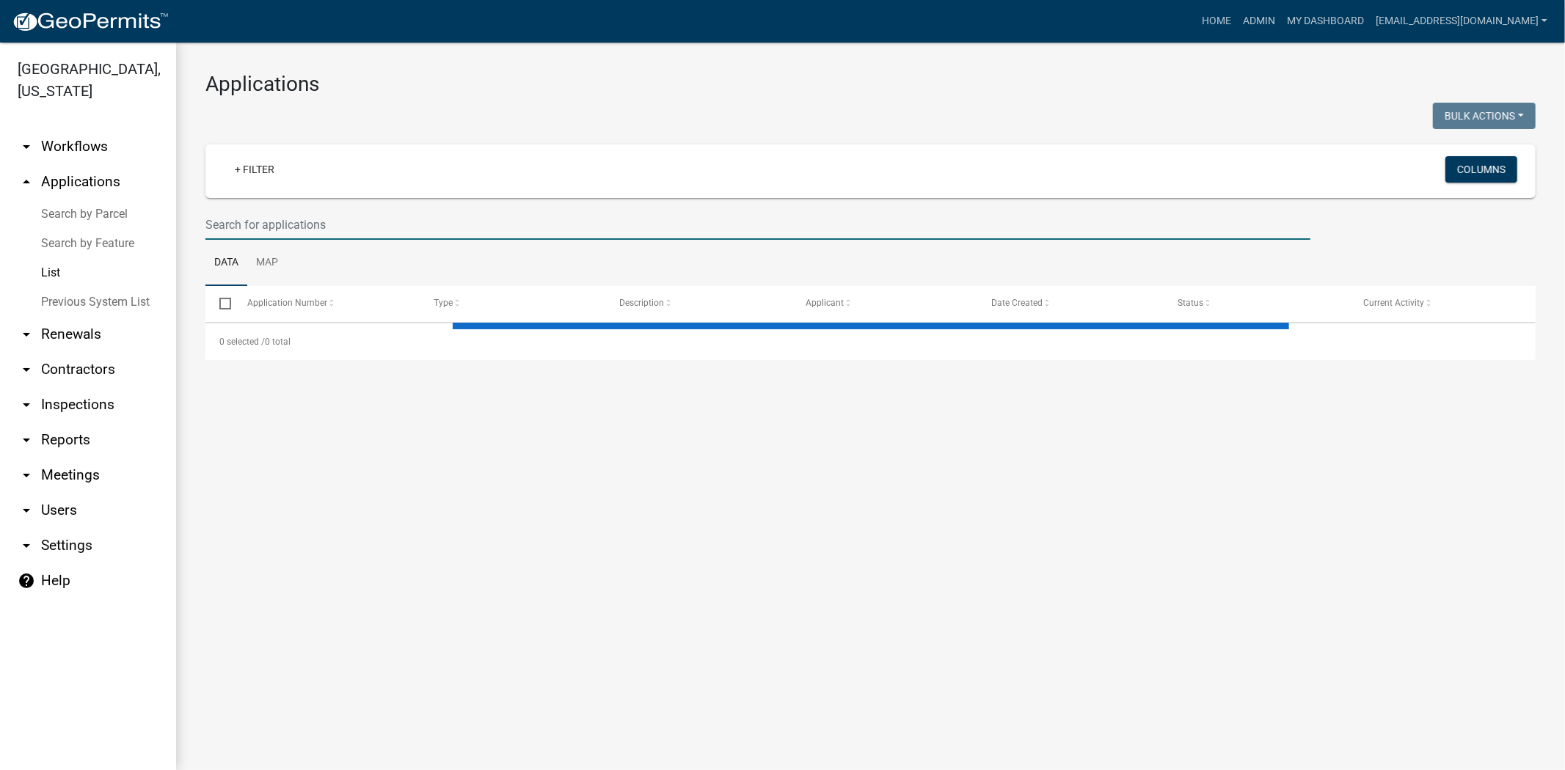
click at [483, 226] on input "text" at bounding box center [757, 225] width 1105 height 30
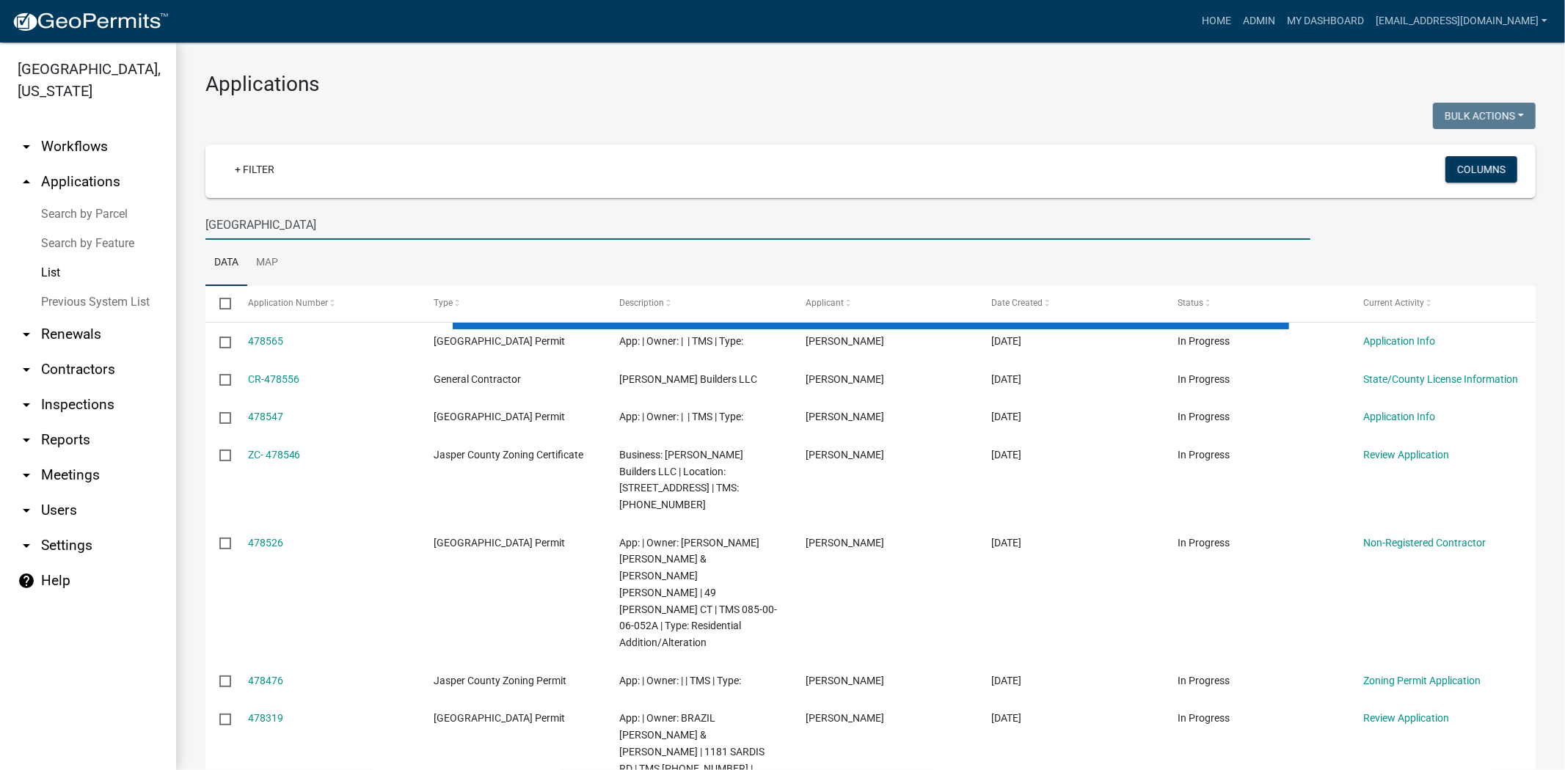
type input "234 bees creek"
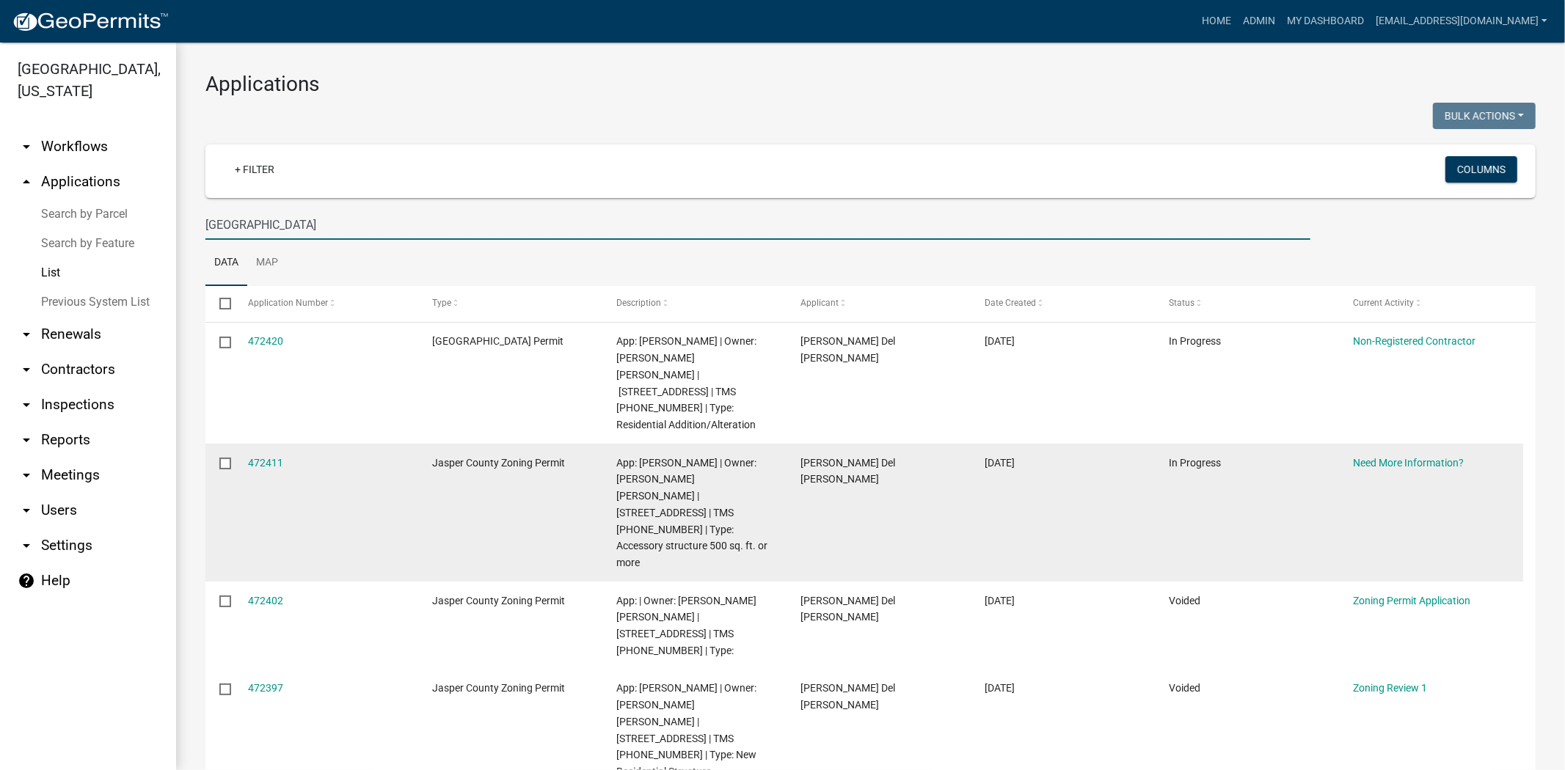
scroll to position [81, 0]
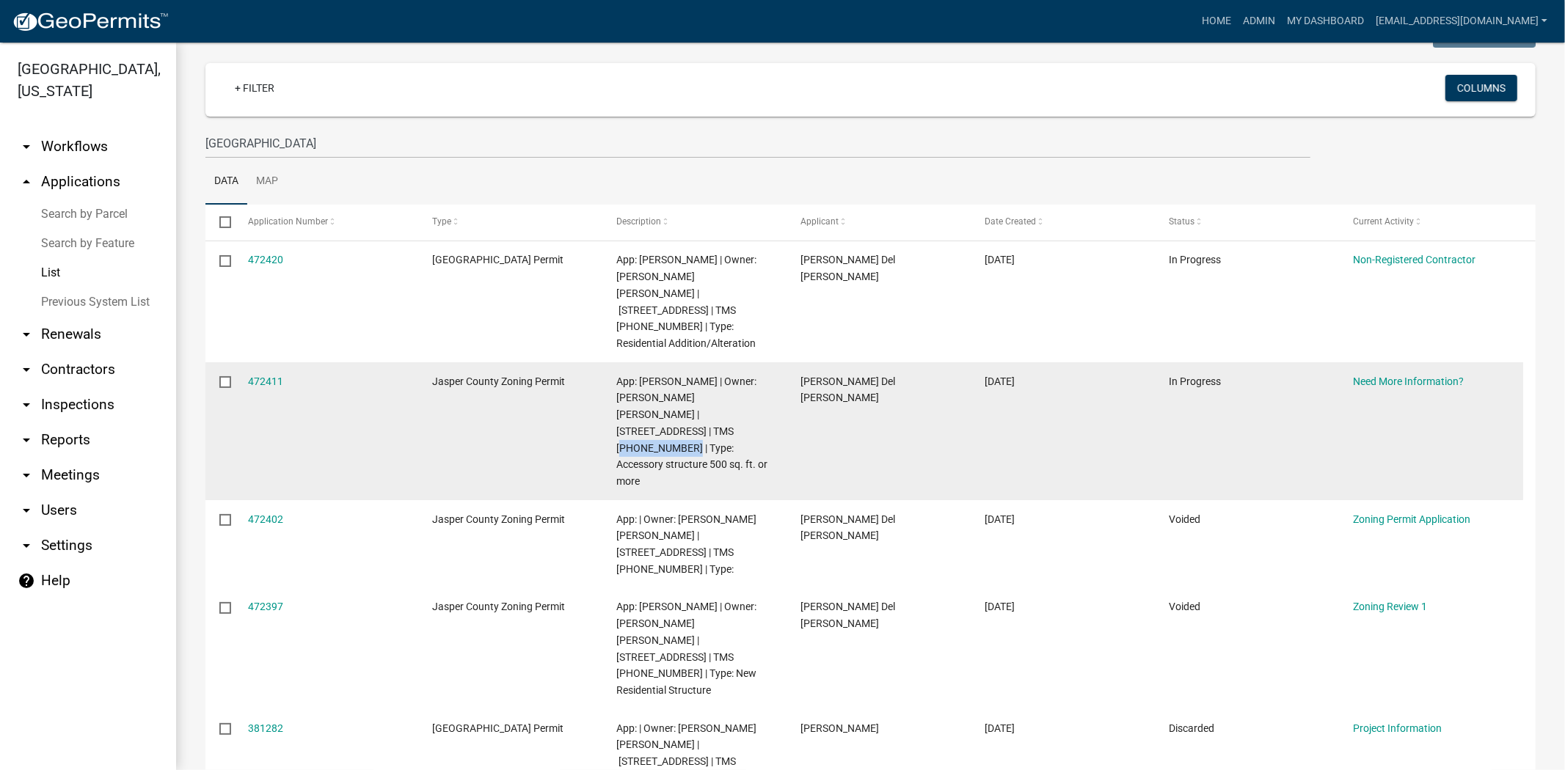
drag, startPoint x: 662, startPoint y: 413, endPoint x: 745, endPoint y: 400, distance: 84.7
click at [745, 400] on span "App: [PERSON_NAME] | Owner: [PERSON_NAME] [PERSON_NAME] | [STREET_ADDRESS] | TM…" at bounding box center [691, 432] width 151 height 112
copy span "064-17-03-022"
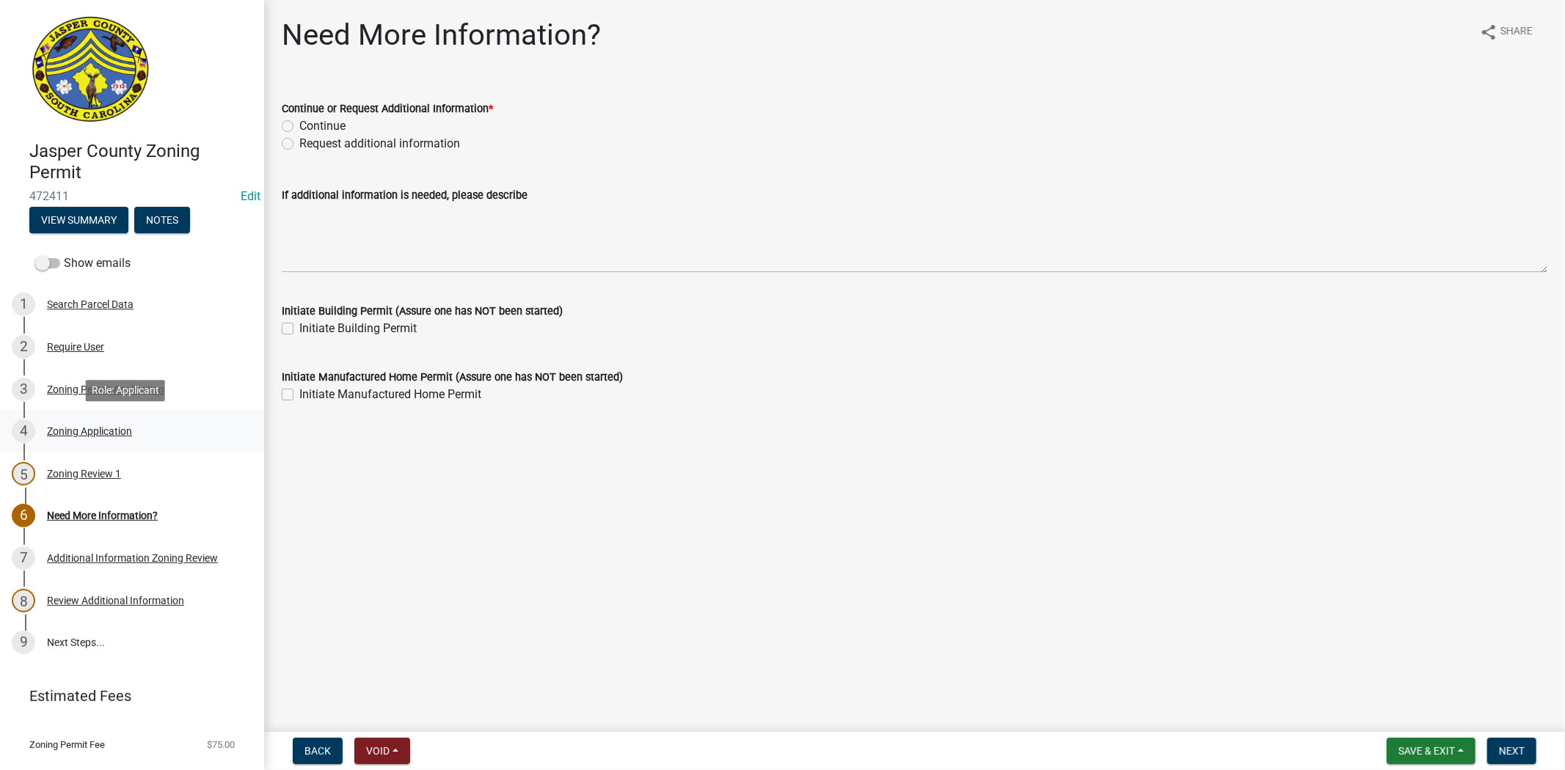
click at [121, 428] on div "Zoning Application" at bounding box center [89, 431] width 85 height 10
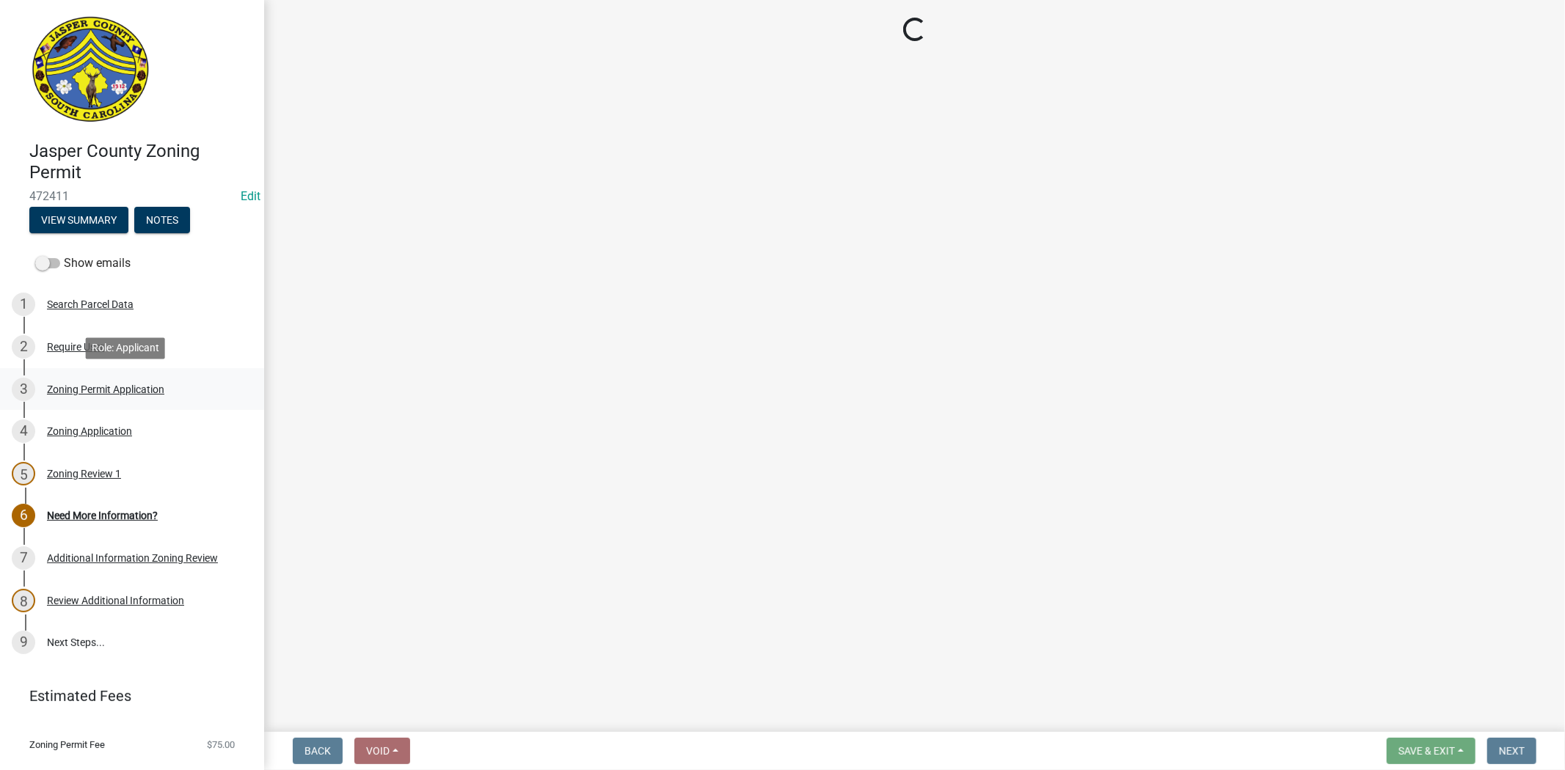
click at [114, 389] on div "Zoning Permit Application" at bounding box center [105, 389] width 117 height 10
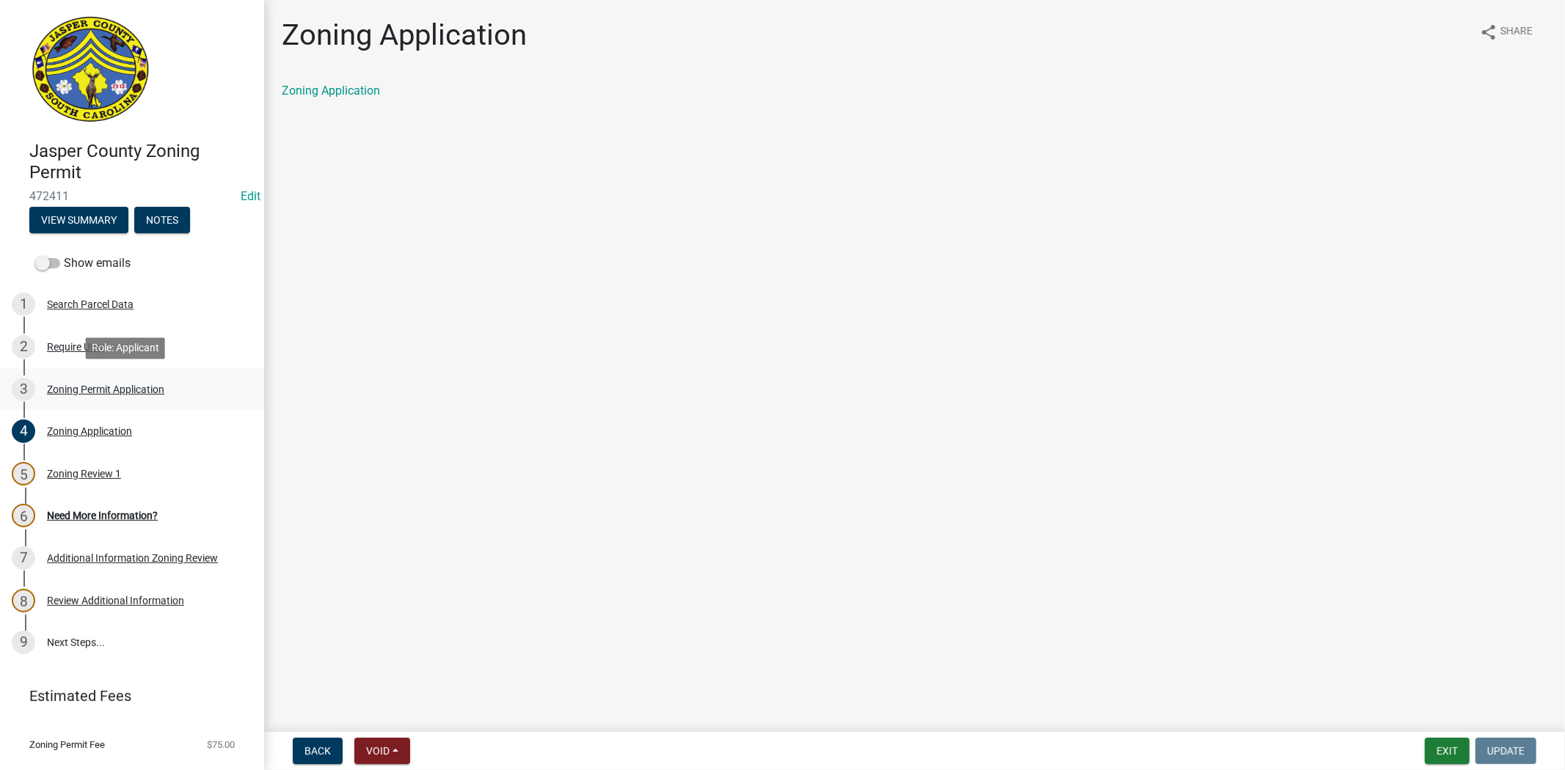
click at [101, 391] on div "Zoning Permit Application" at bounding box center [105, 389] width 117 height 10
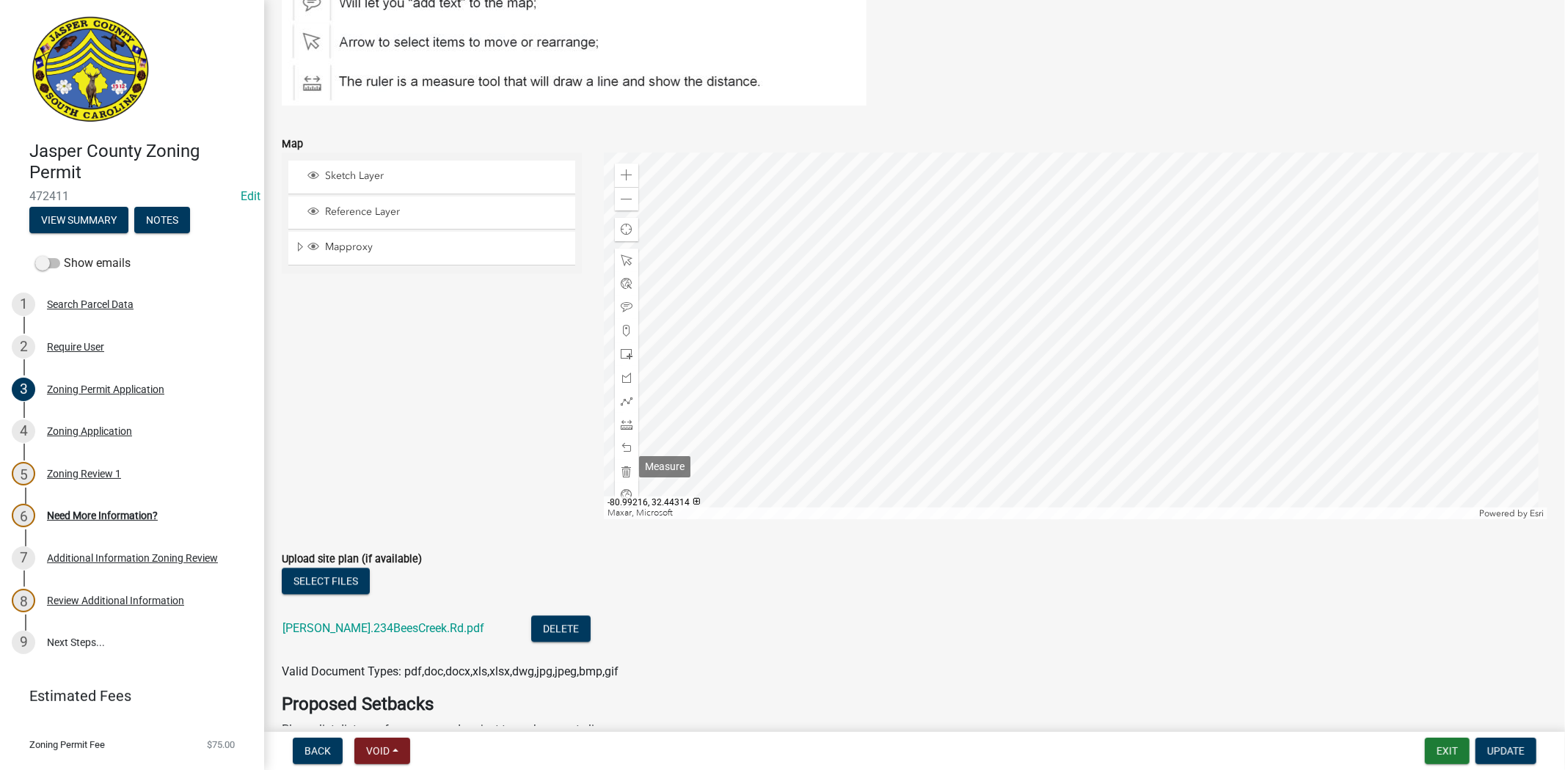
scroll to position [2526, 0]
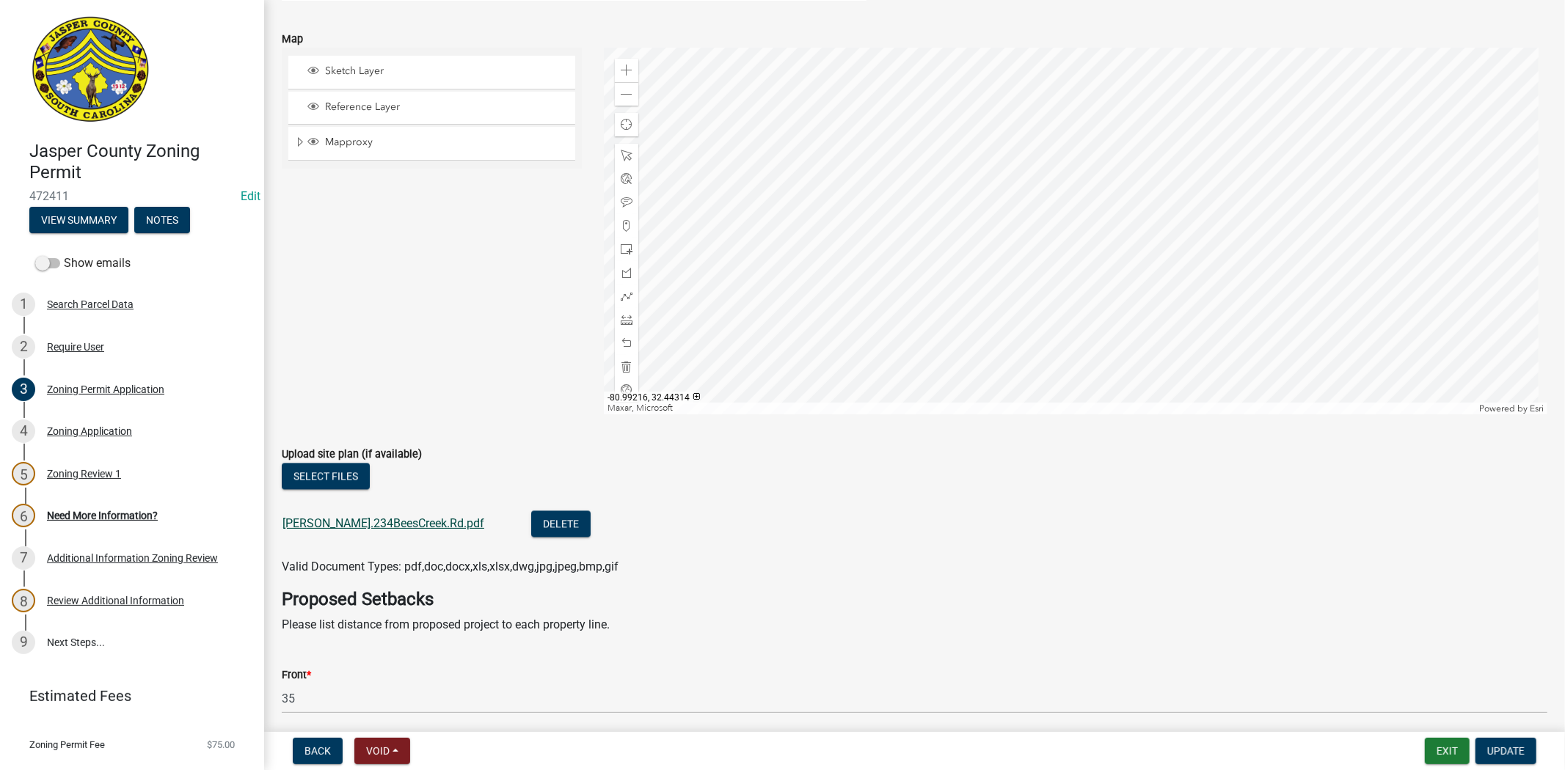
click at [391, 522] on link "Tagle.234BeesCreek.Rd.pdf" at bounding box center [383, 523] width 202 height 14
click at [132, 511] on div "Need More Information?" at bounding box center [102, 516] width 111 height 10
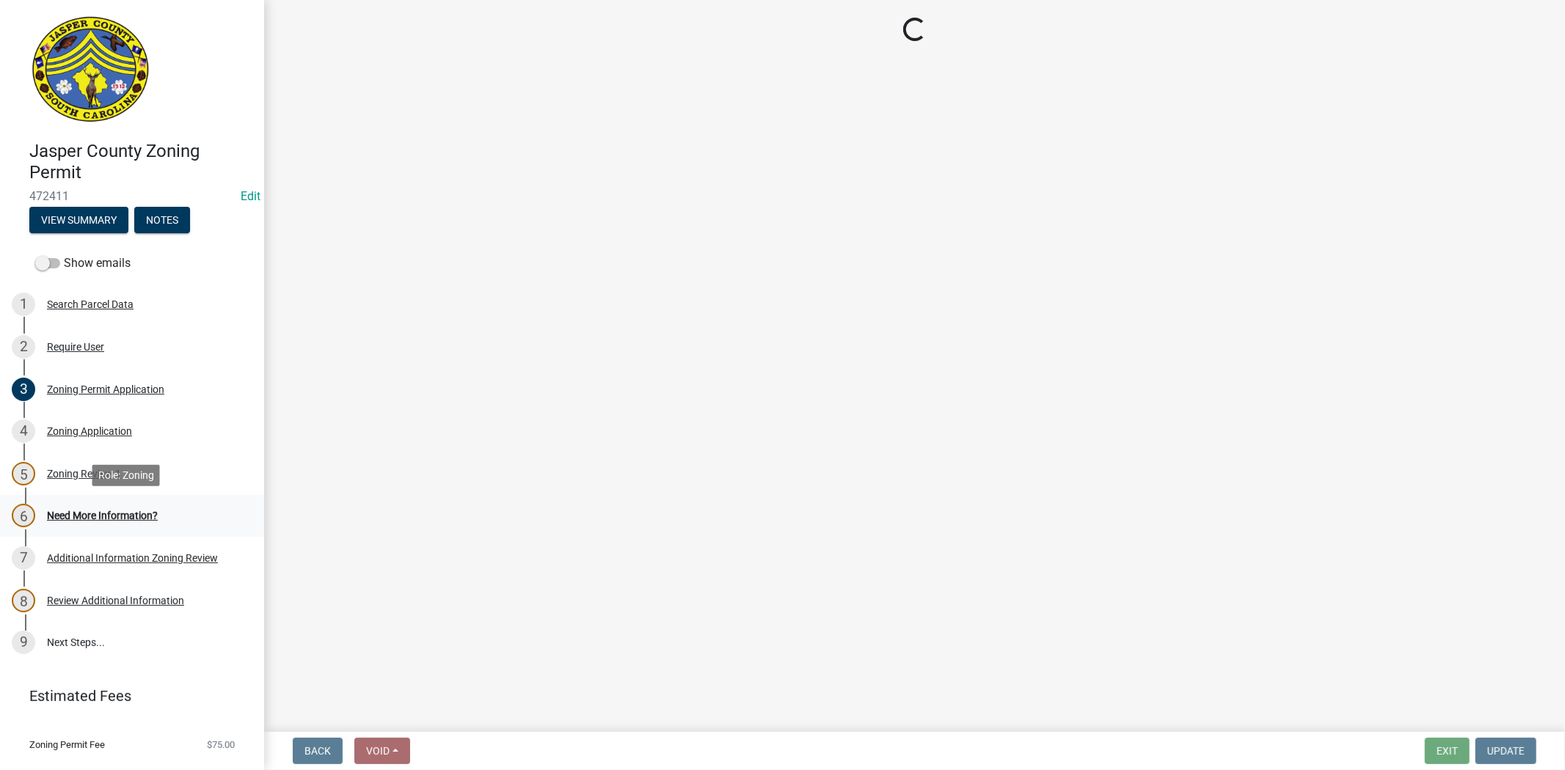
scroll to position [0, 0]
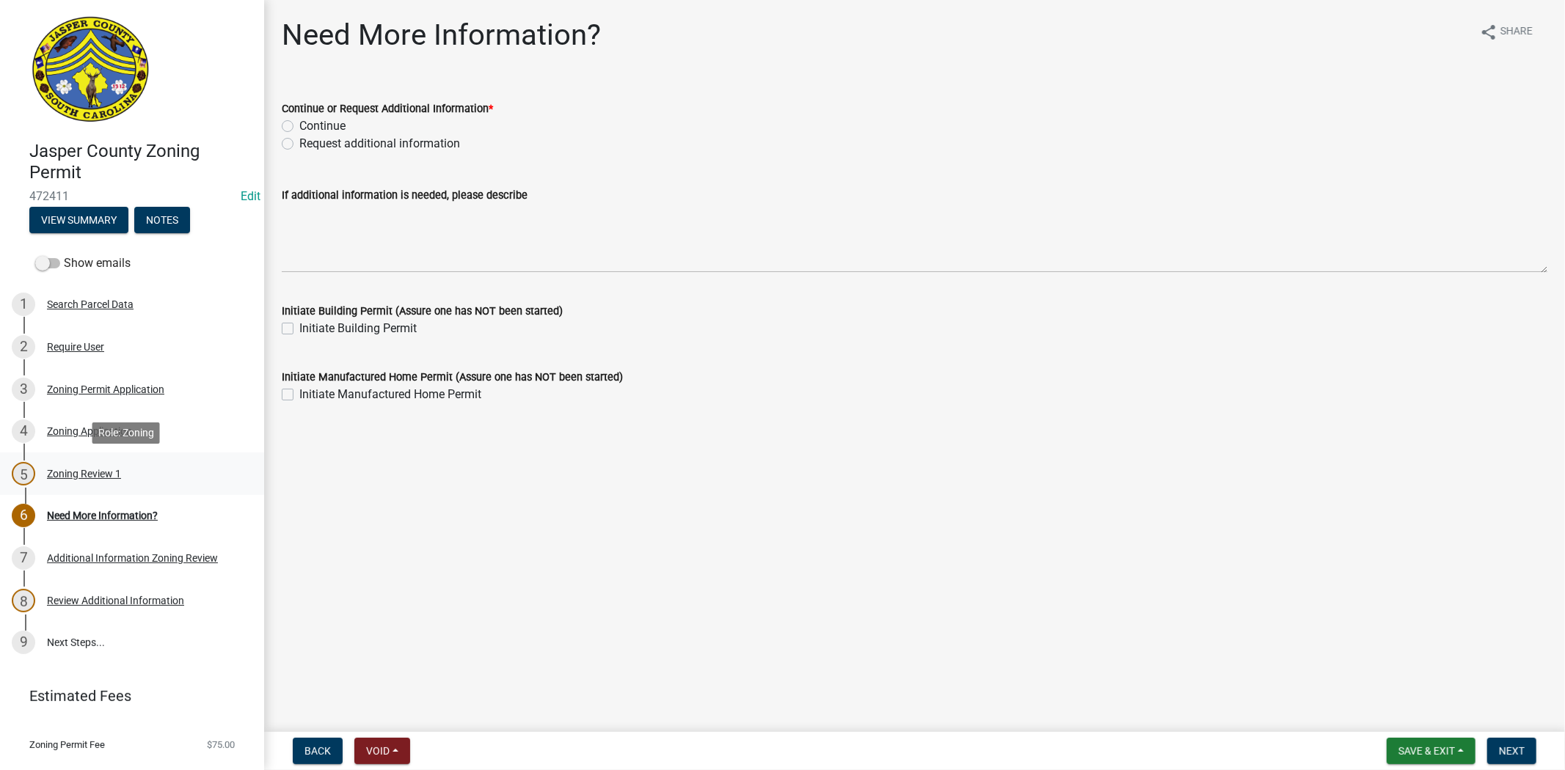
click at [98, 475] on div "Zoning Review 1" at bounding box center [84, 474] width 74 height 10
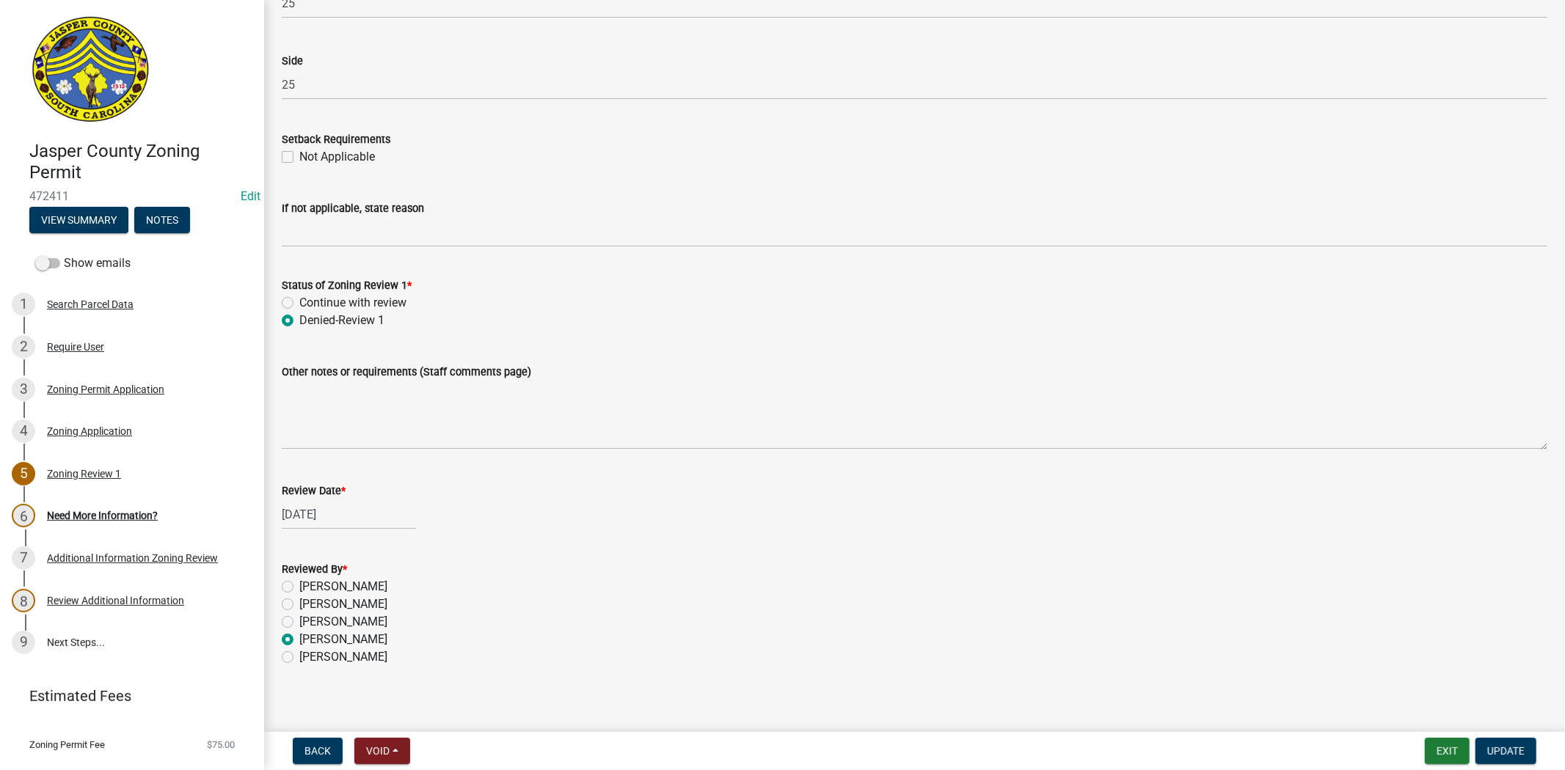
scroll to position [2334, 0]
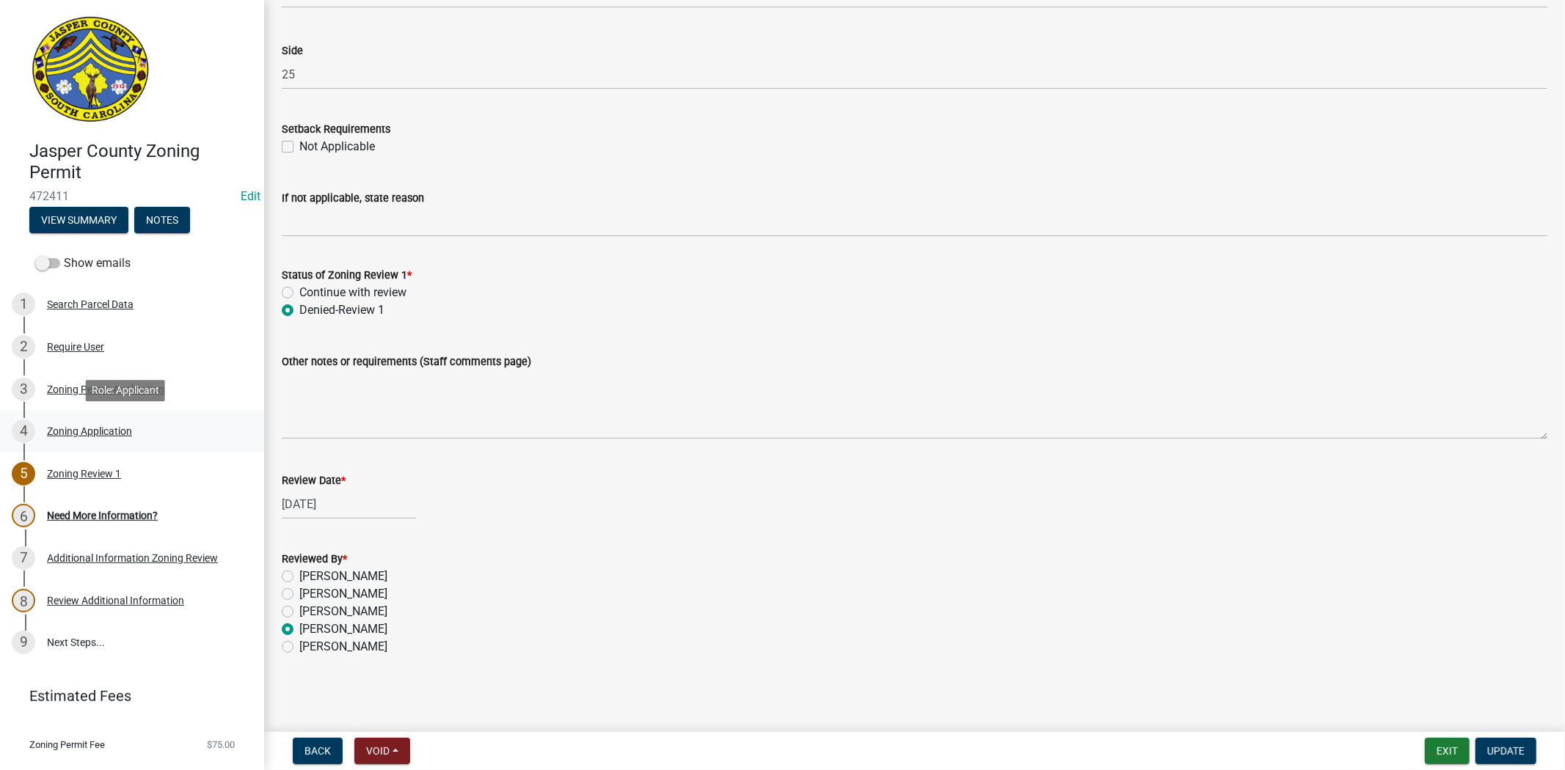
click at [74, 428] on div "Zoning Application" at bounding box center [89, 431] width 85 height 10
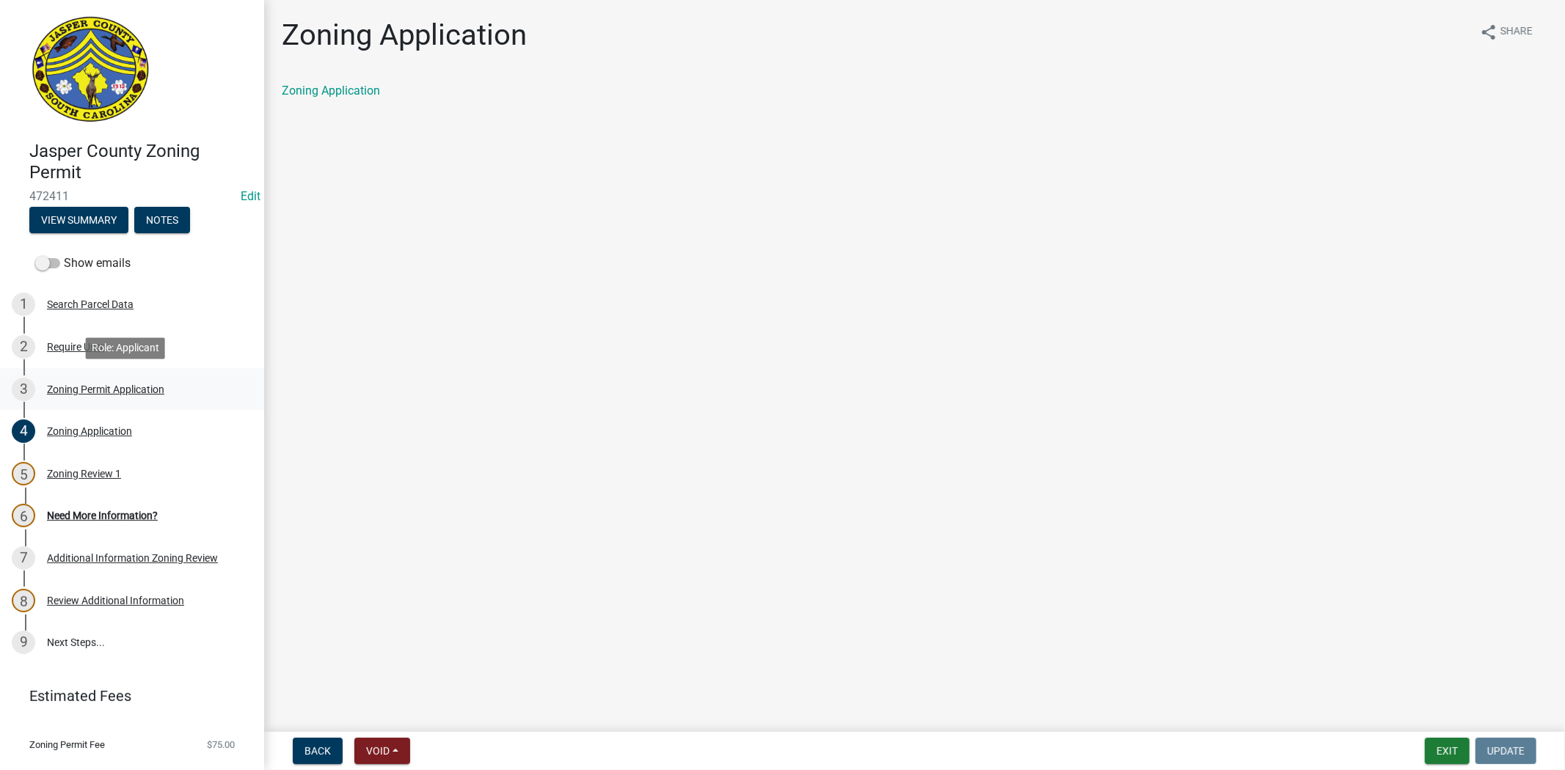
click at [84, 385] on div "Zoning Permit Application" at bounding box center [105, 389] width 117 height 10
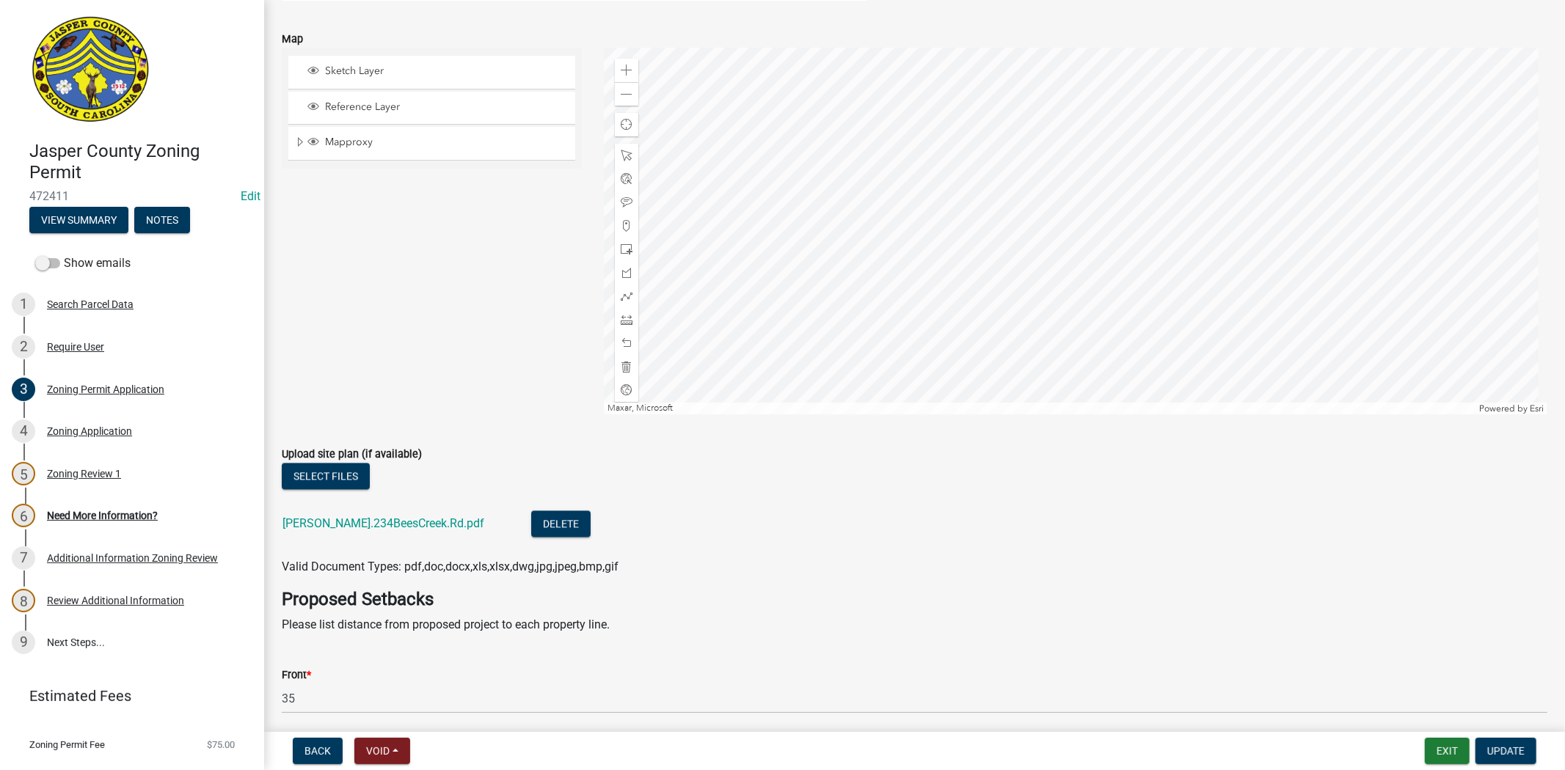
scroll to position [2934, 0]
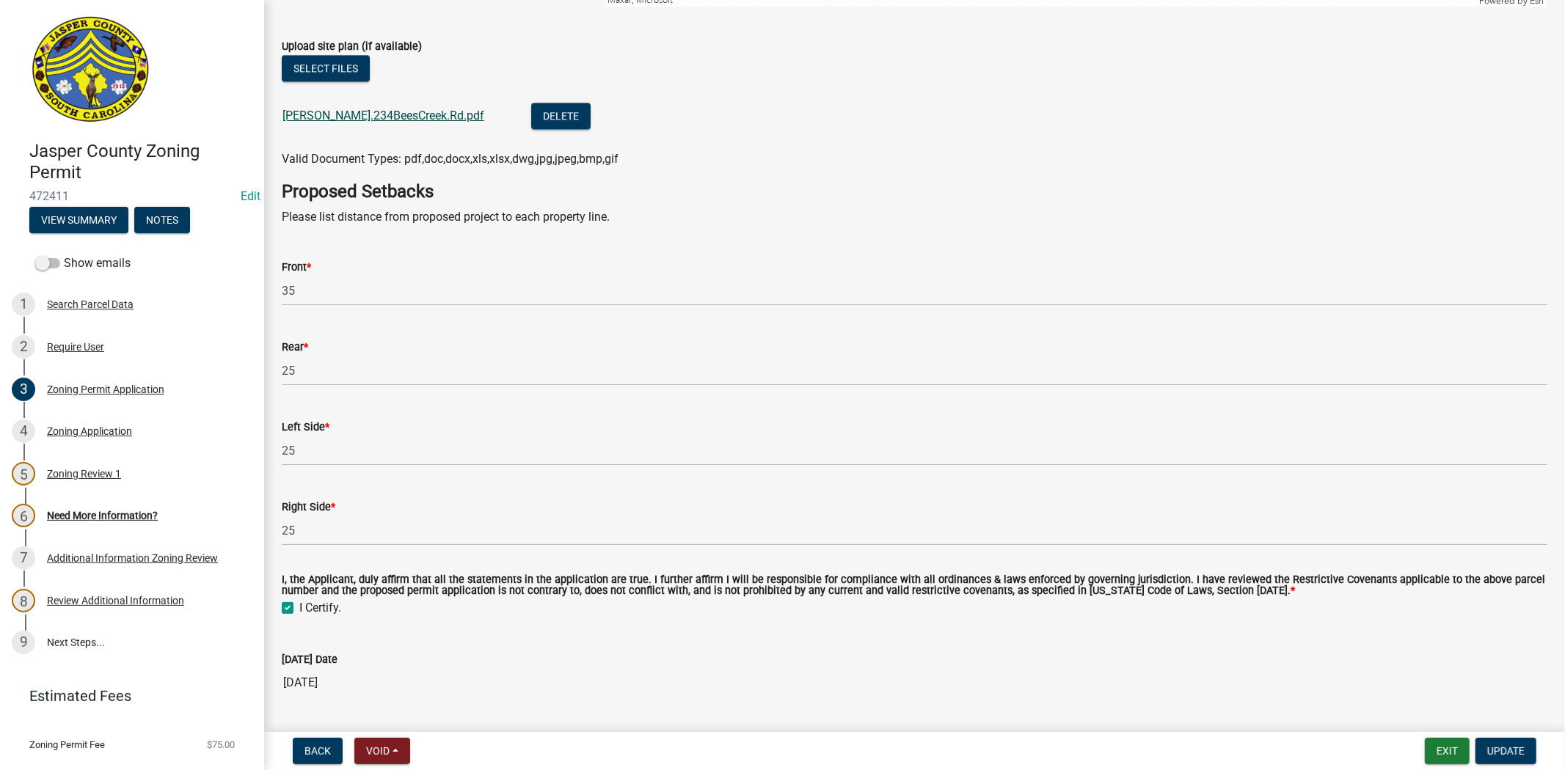
click at [400, 117] on link "Tagle.234BeesCreek.Rd.pdf" at bounding box center [383, 116] width 202 height 14
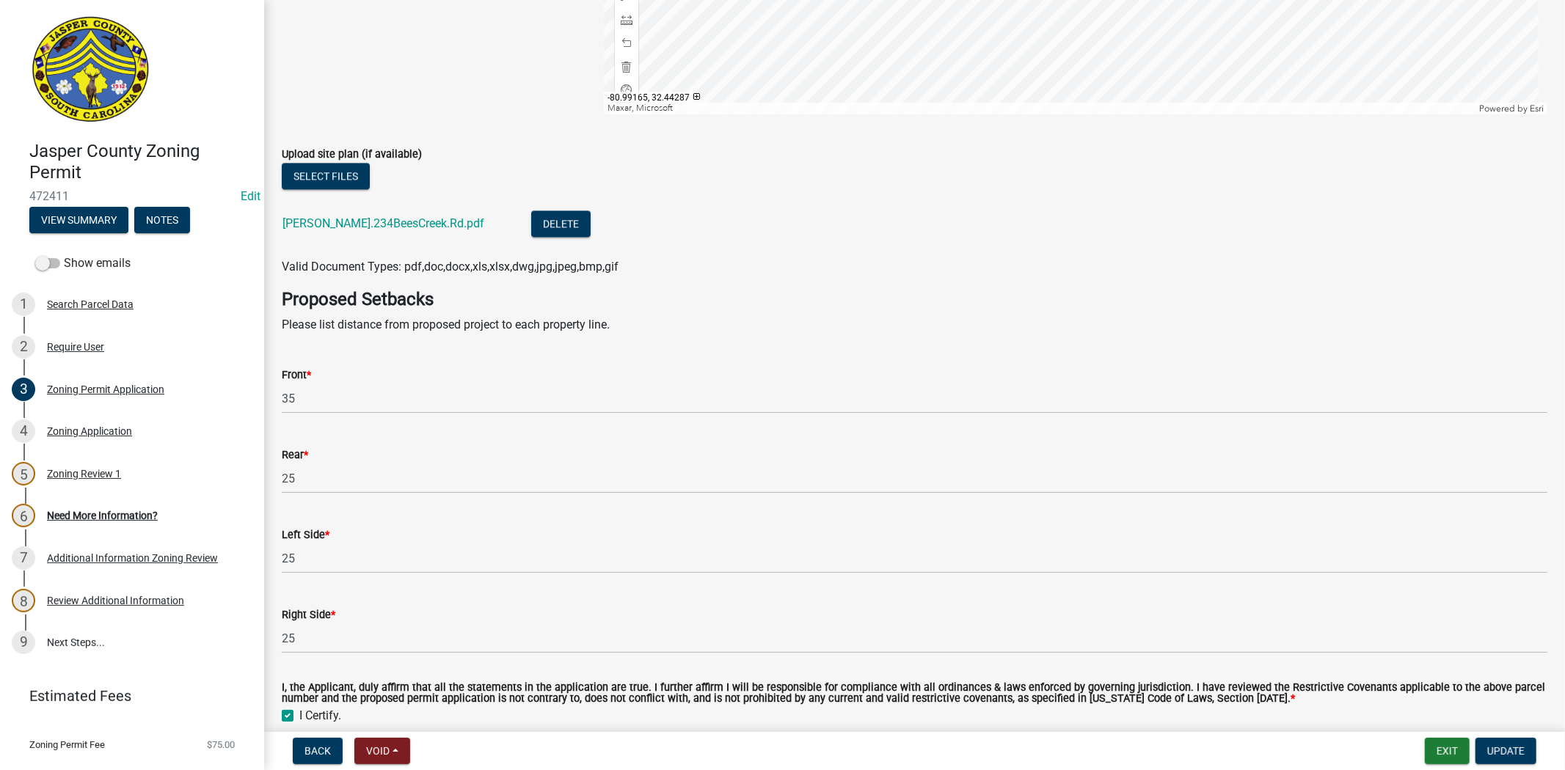
scroll to position [2852, 0]
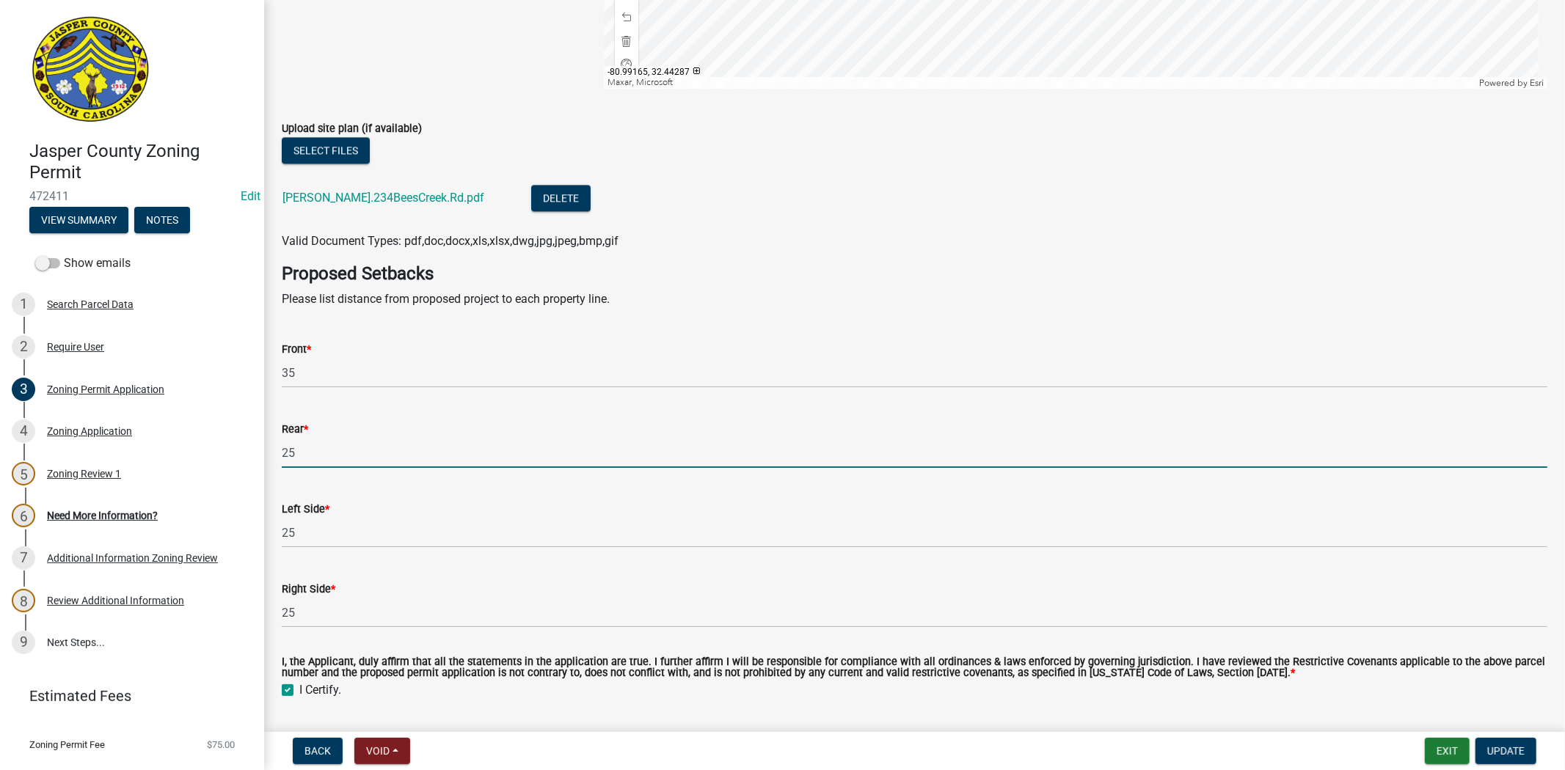
drag, startPoint x: 296, startPoint y: 453, endPoint x: 261, endPoint y: 451, distance: 34.5
click at [261, 451] on div "Jasper County Zoning Permit 472411 Edit View Summary Notes Show emails 1 Search…" at bounding box center [782, 385] width 1565 height 770
type input "30"
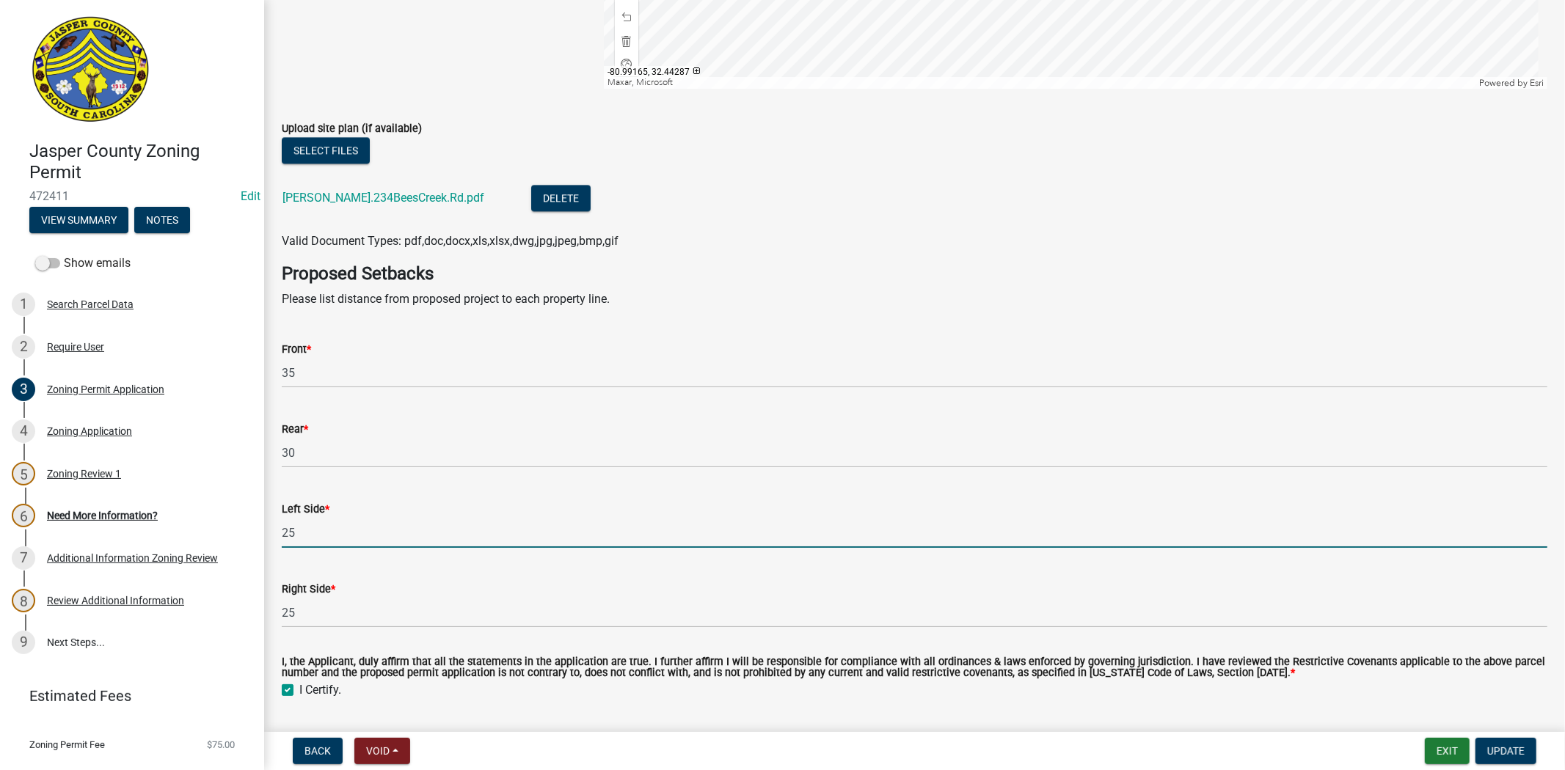
click at [314, 522] on input "25" at bounding box center [914, 533] width 1265 height 30
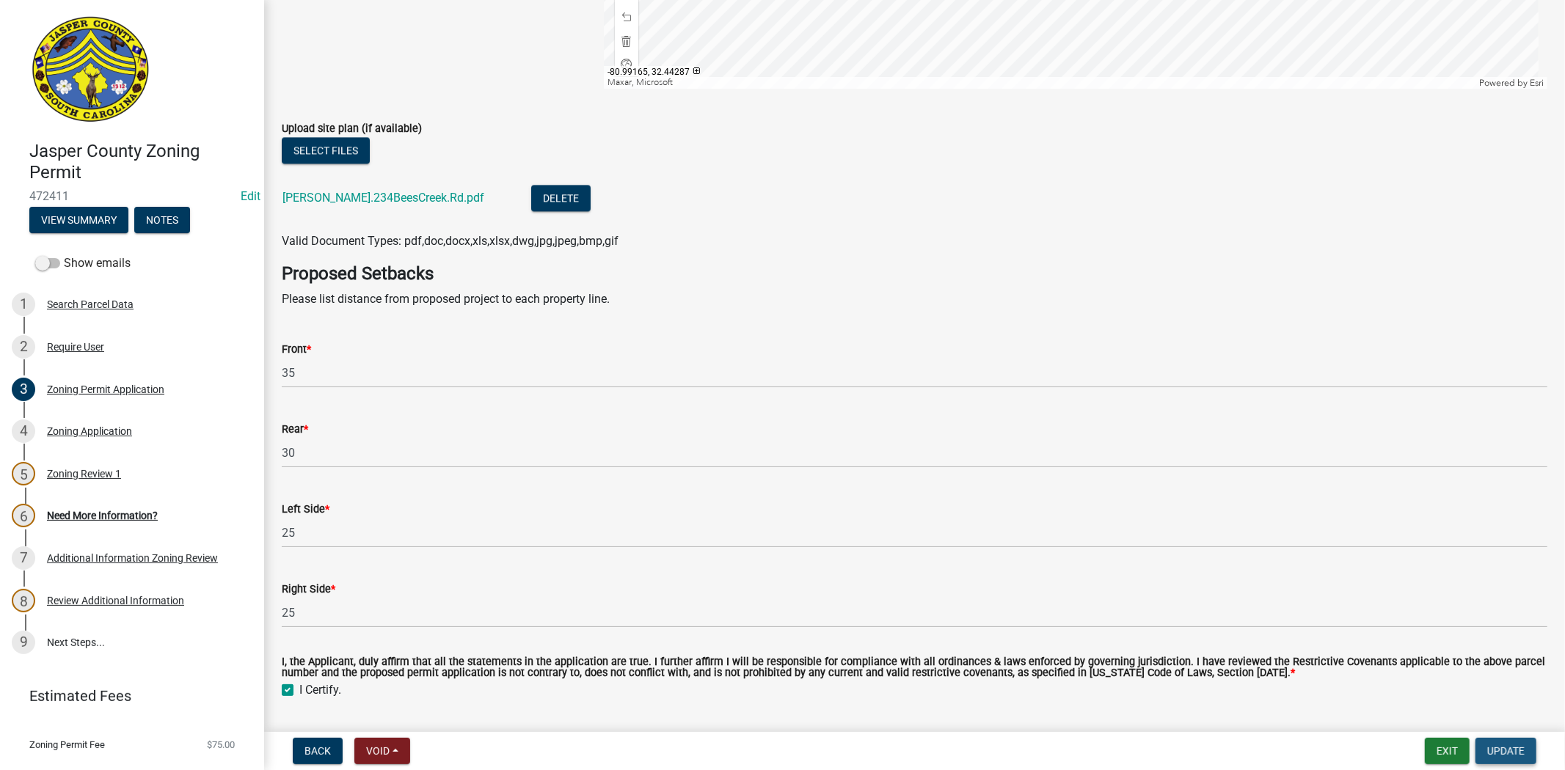
click at [1504, 746] on span "Update" at bounding box center [1505, 751] width 37 height 12
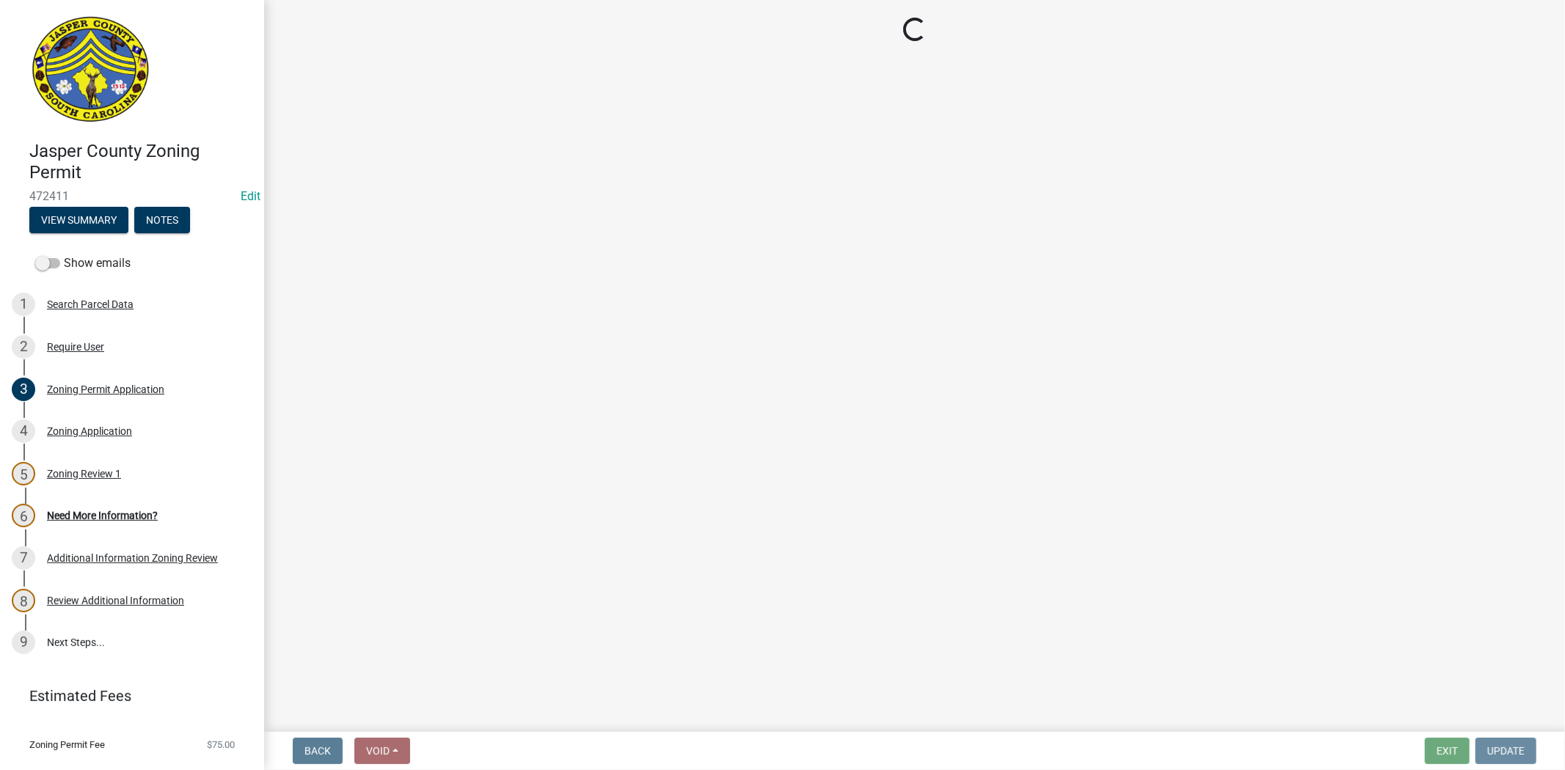
scroll to position [0, 0]
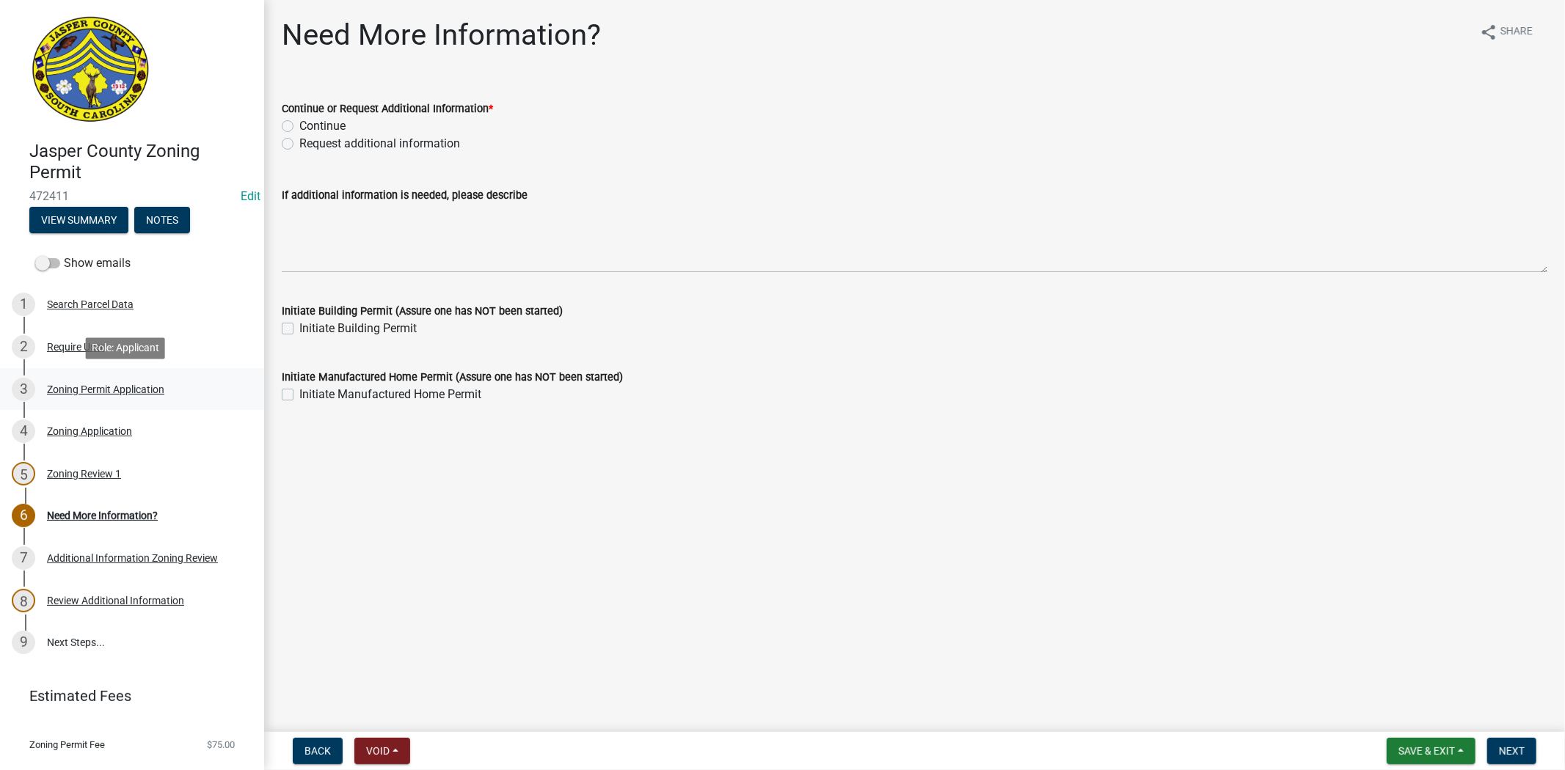
click at [47, 393] on div "Zoning Permit Application" at bounding box center [105, 389] width 117 height 10
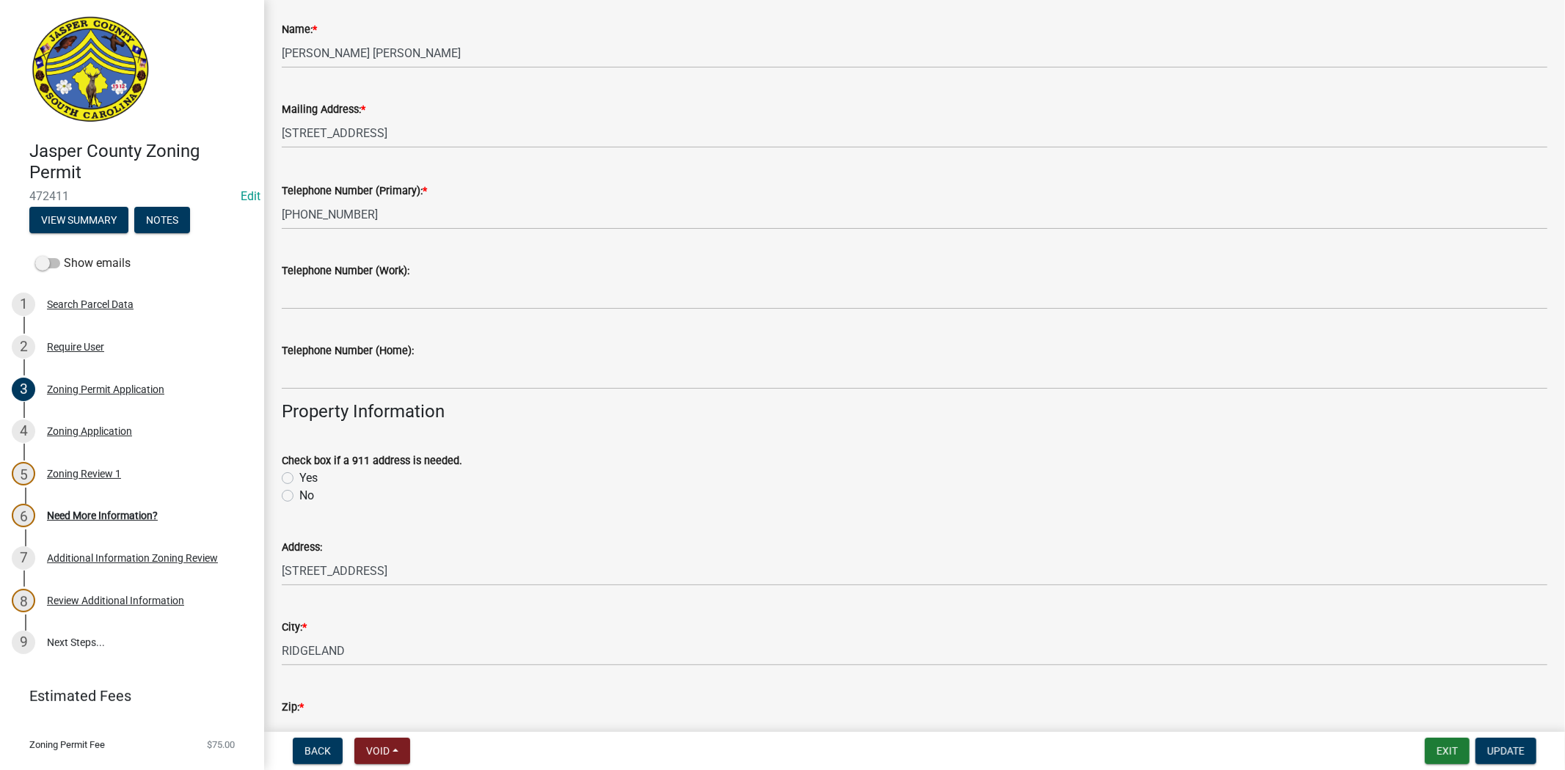
scroll to position [244, 0]
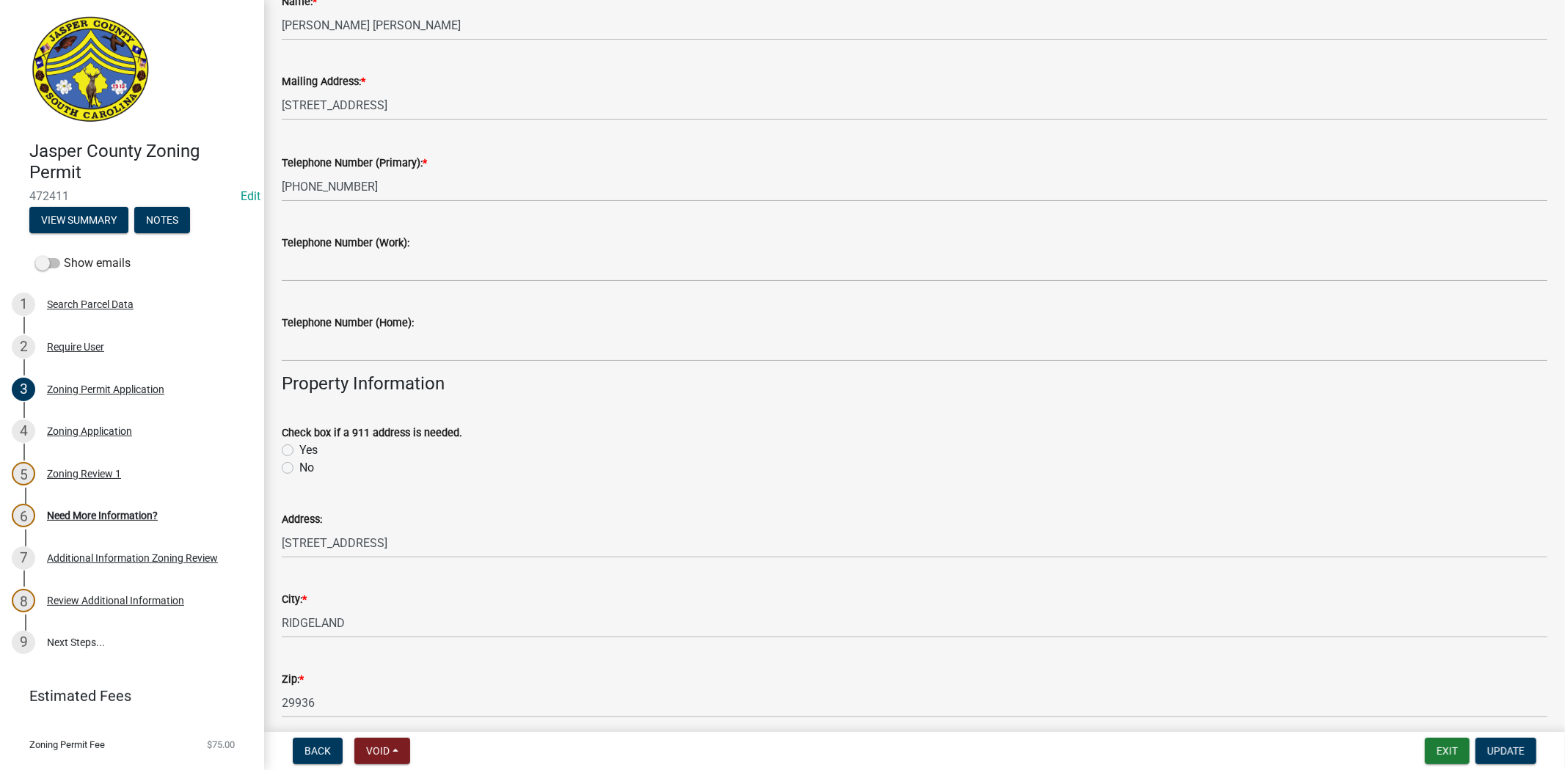
click at [299, 470] on label "No" at bounding box center [306, 468] width 15 height 18
click at [299, 469] on input "No" at bounding box center [304, 464] width 10 height 10
radio input "true"
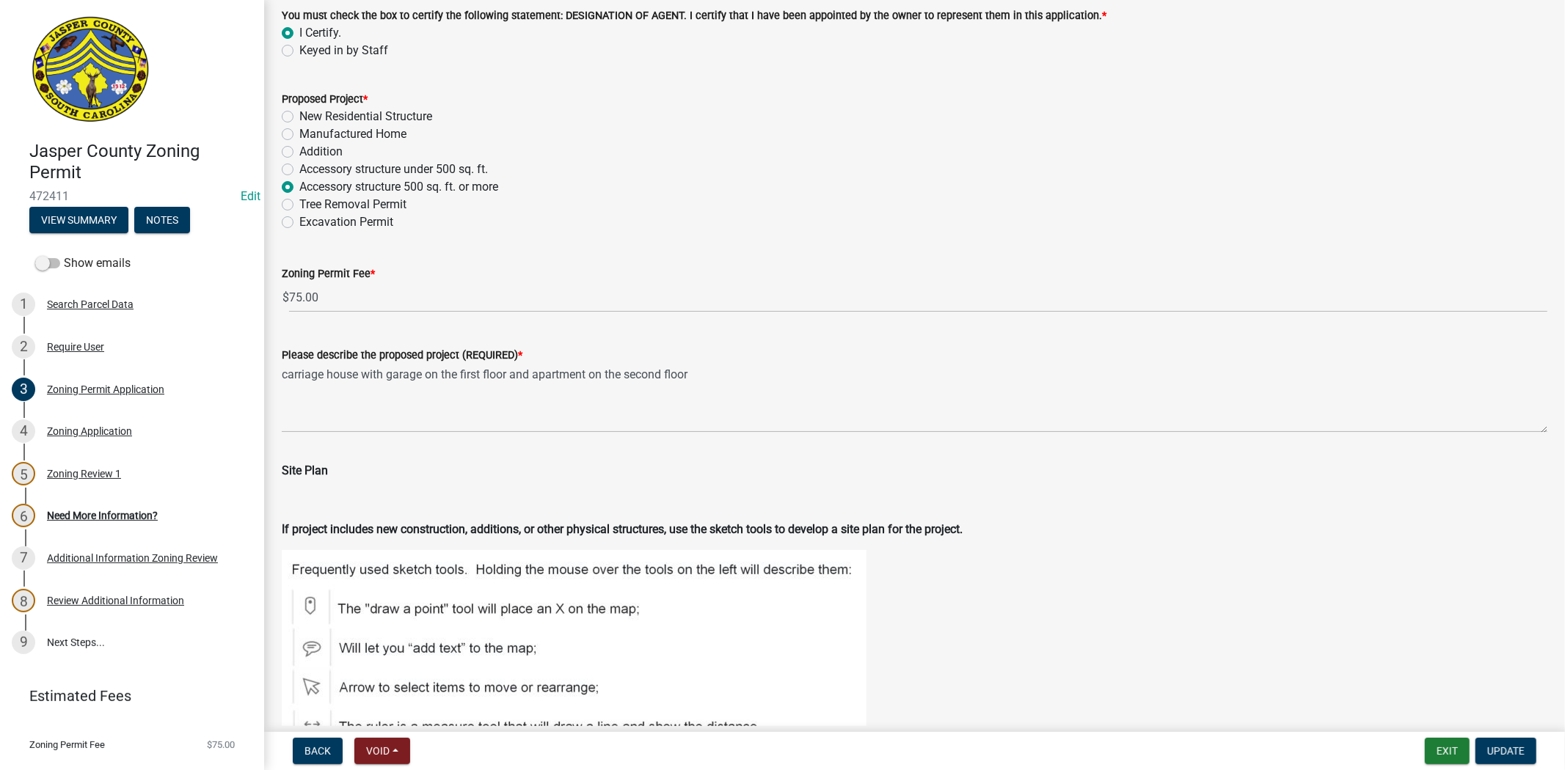
scroll to position [1793, 0]
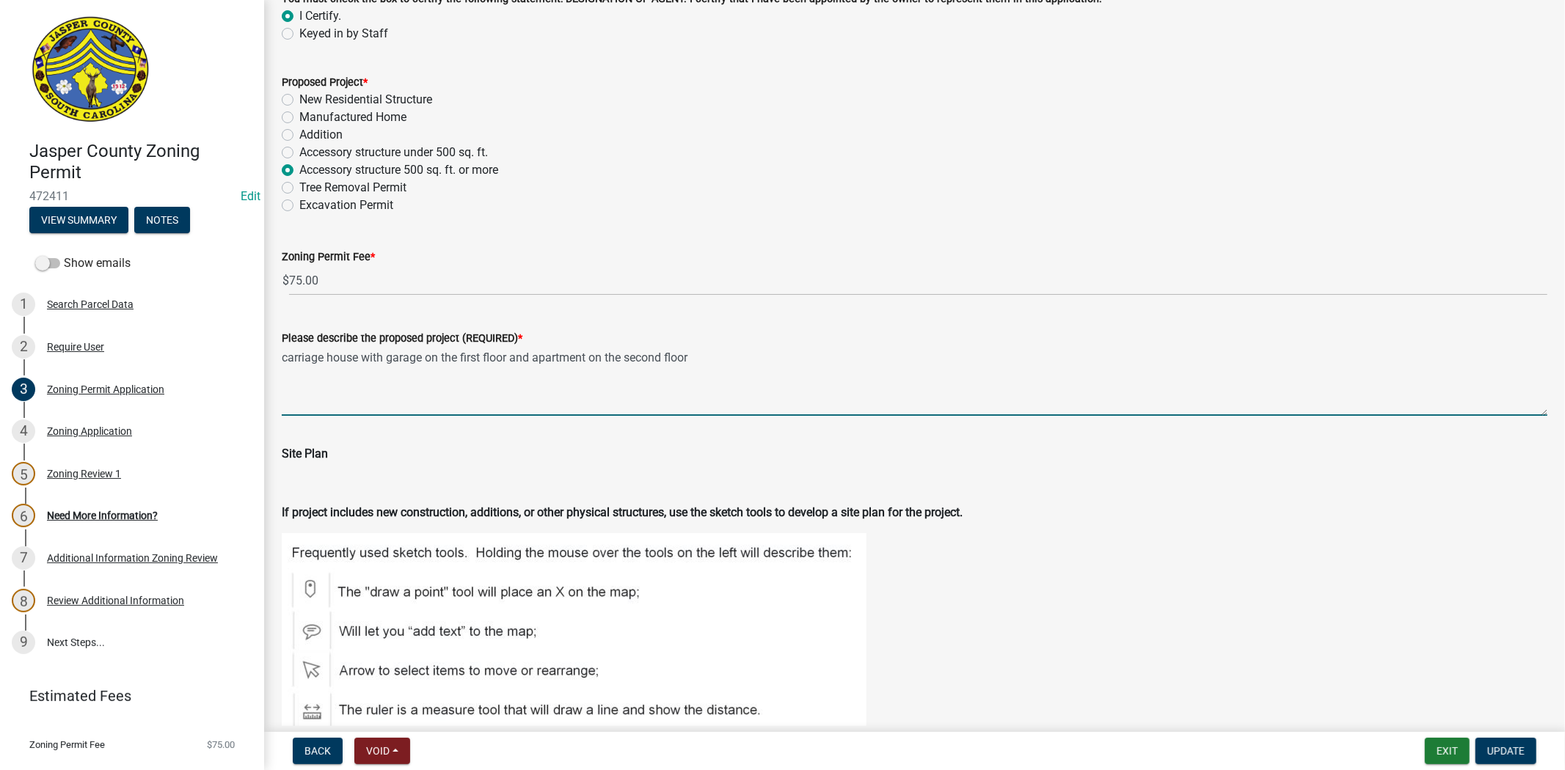
click at [282, 355] on textarea "carriage house with garage on the first floor and apartment on the second floor" at bounding box center [914, 381] width 1265 height 69
click at [296, 358] on textarea "47x 27 carriage house with garage on the first floor and apartment on the secon…" at bounding box center [914, 381] width 1265 height 69
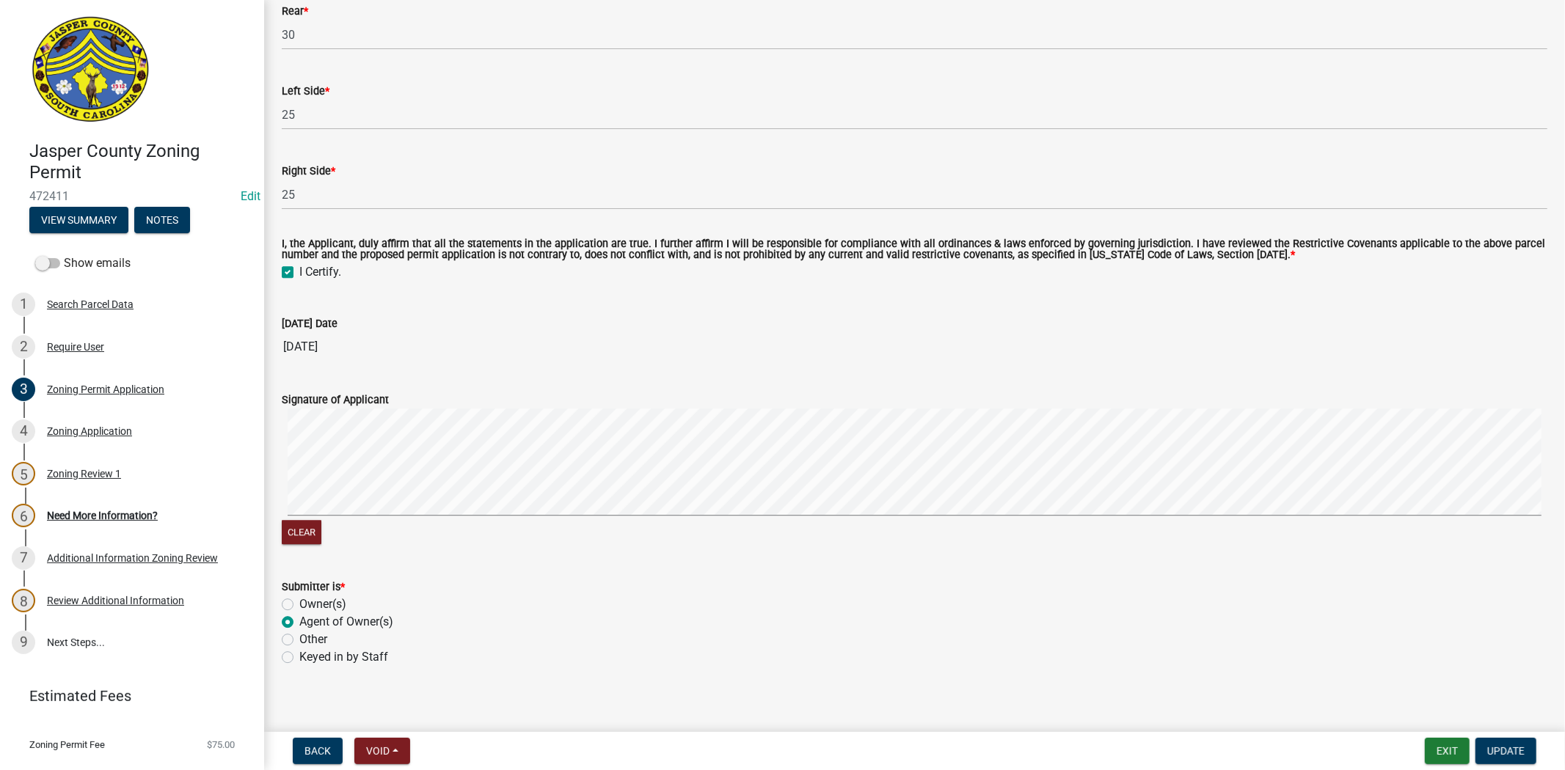
scroll to position [3281, 0]
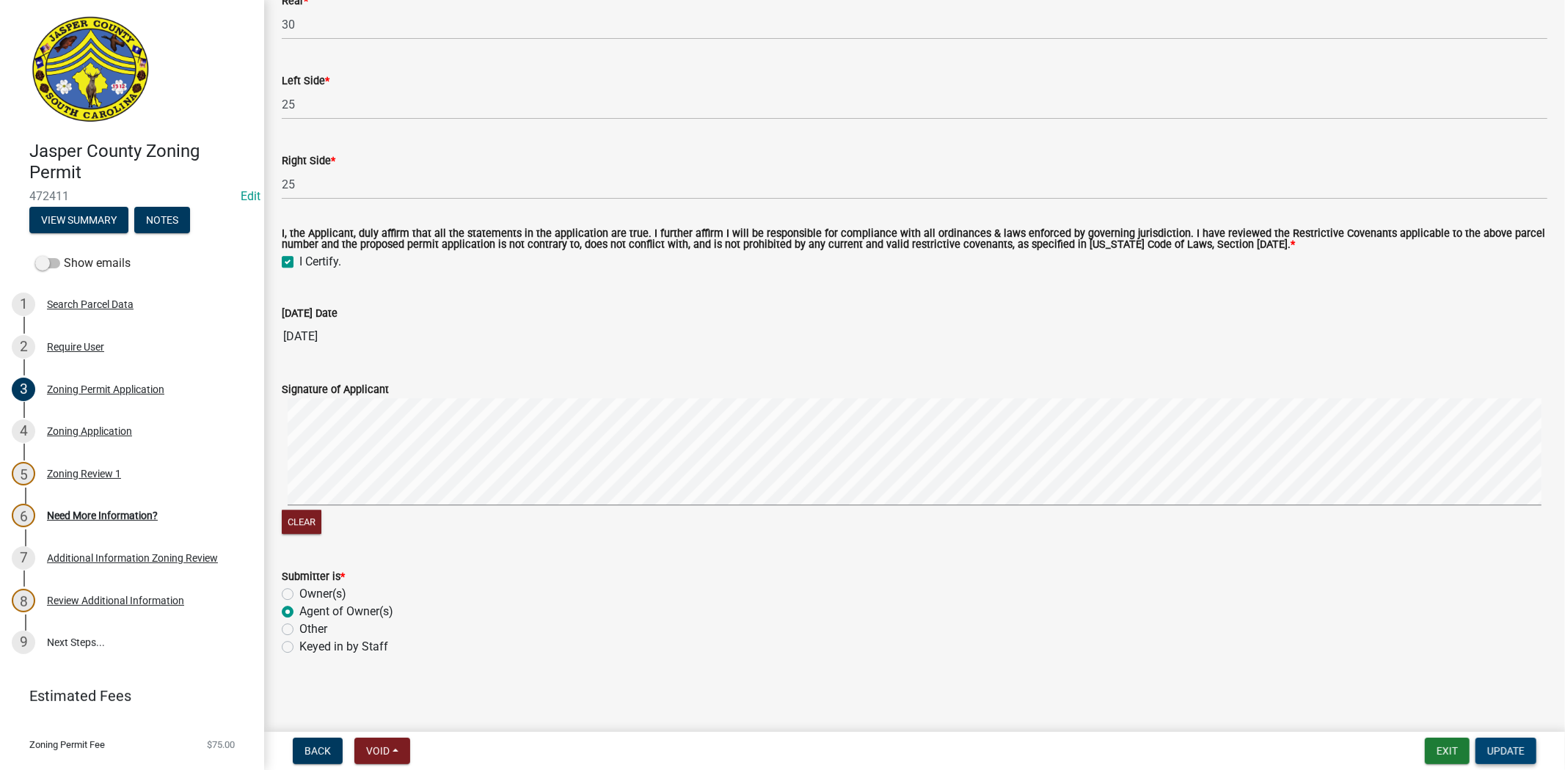
type textarea "47 x 27 carriage house with garage on the first floor and apartment on the seco…"
click at [1515, 749] on span "Update" at bounding box center [1505, 751] width 37 height 12
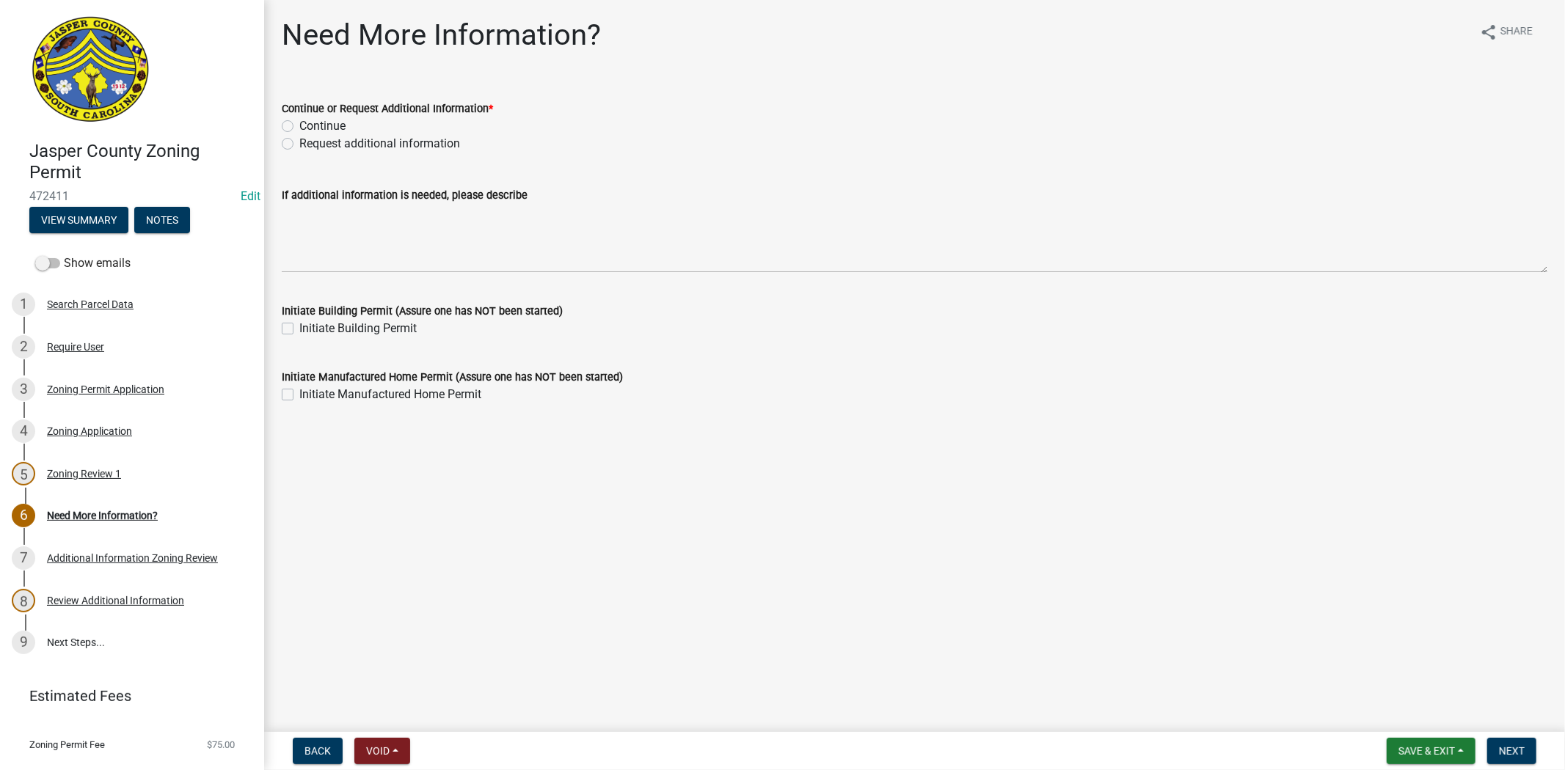
click at [299, 125] on label "Continue" at bounding box center [322, 126] width 46 height 18
click at [299, 125] on input "Continue" at bounding box center [304, 122] width 10 height 10
radio input "true"
click at [1521, 749] on span "Next" at bounding box center [1512, 751] width 26 height 12
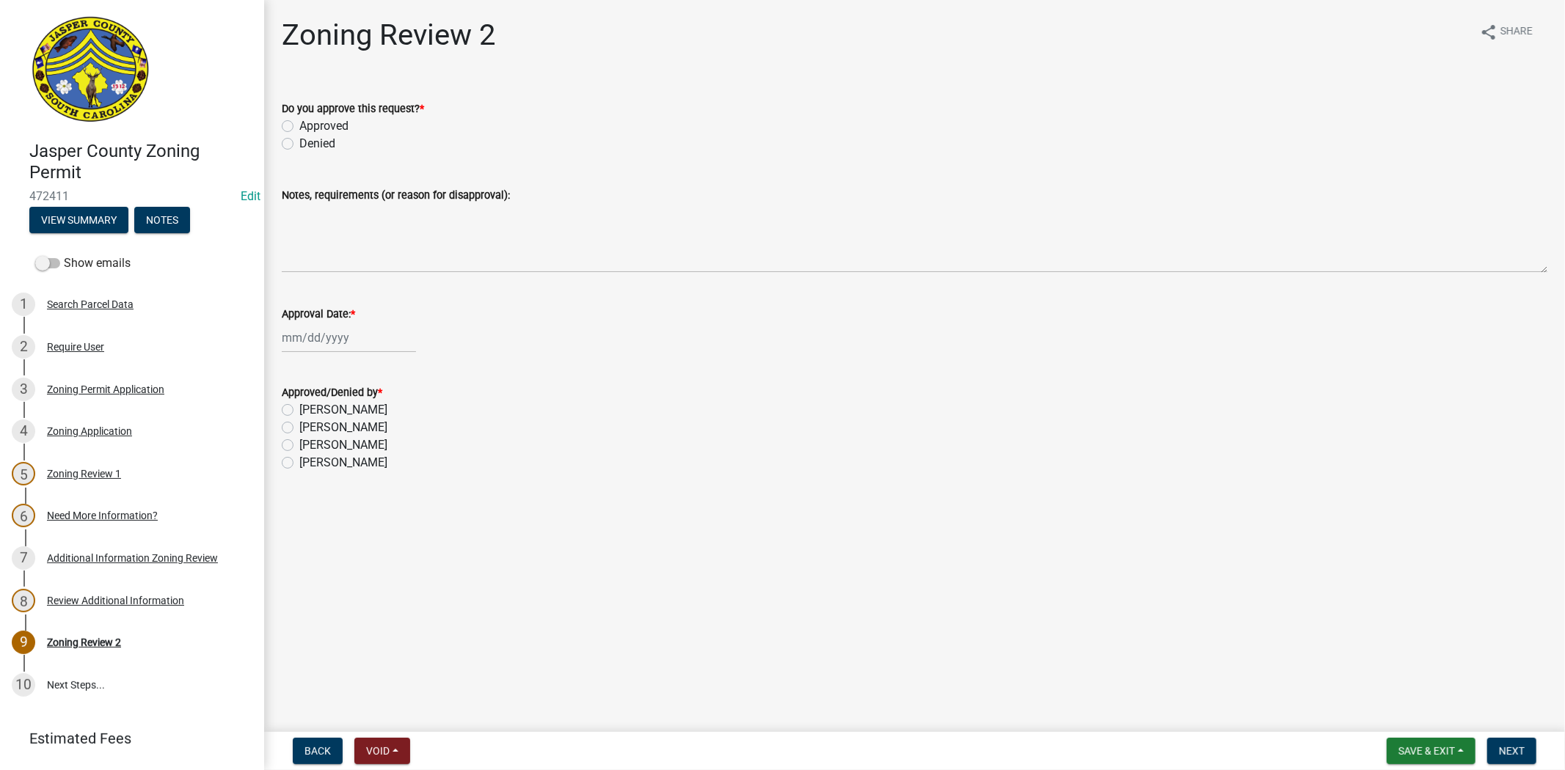
click at [299, 126] on label "Approved" at bounding box center [323, 126] width 49 height 18
click at [299, 126] on input "Approved" at bounding box center [304, 122] width 10 height 10
radio input "true"
click at [306, 334] on div at bounding box center [349, 338] width 134 height 30
select select "9"
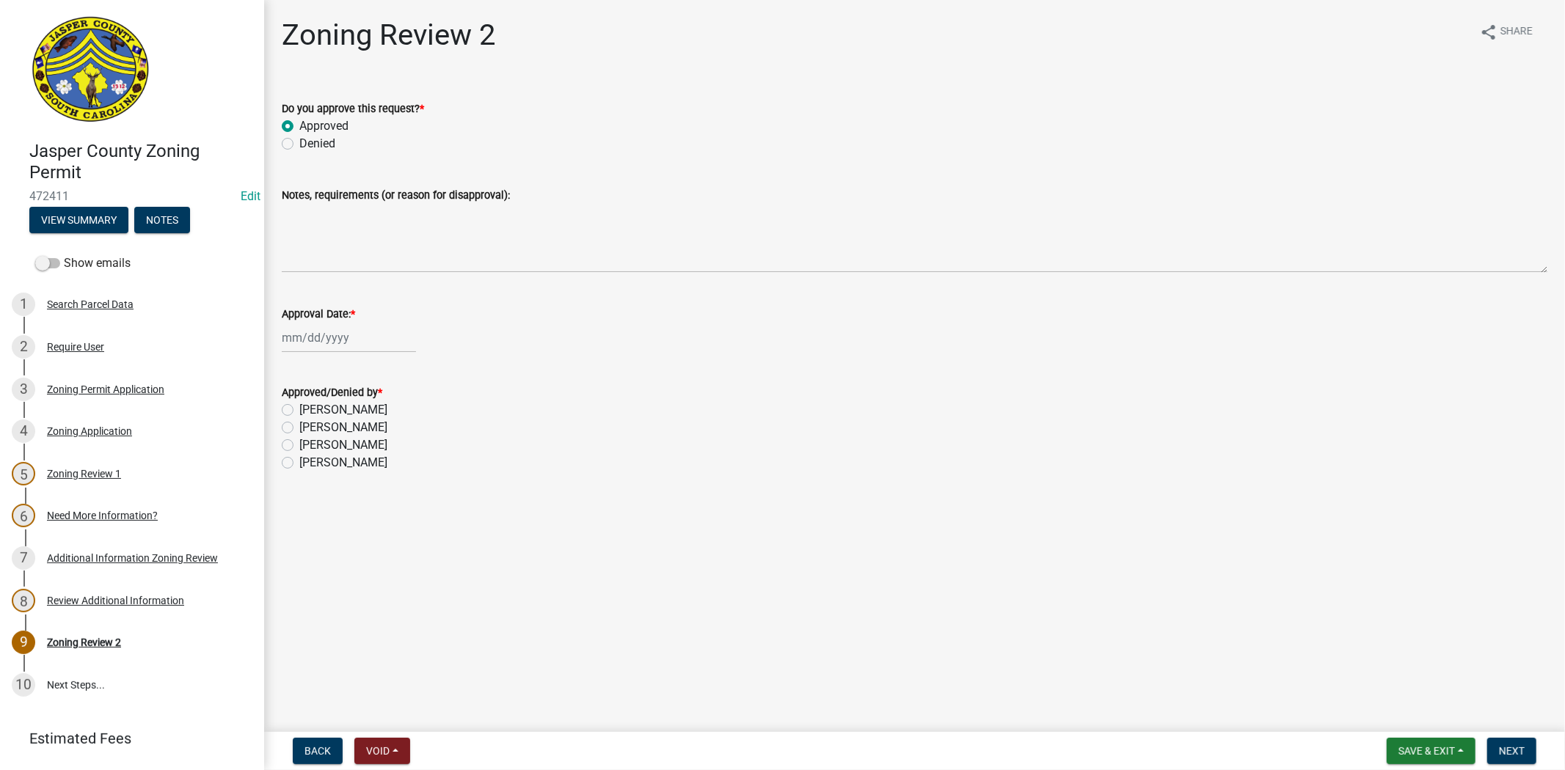
select select "2025"
click at [293, 462] on div "15" at bounding box center [296, 461] width 23 height 23
type input "[DATE]"
click at [299, 441] on label "Stephanie Oviedo" at bounding box center [343, 445] width 88 height 18
click at [299, 441] on input "Stephanie Oviedo" at bounding box center [304, 441] width 10 height 10
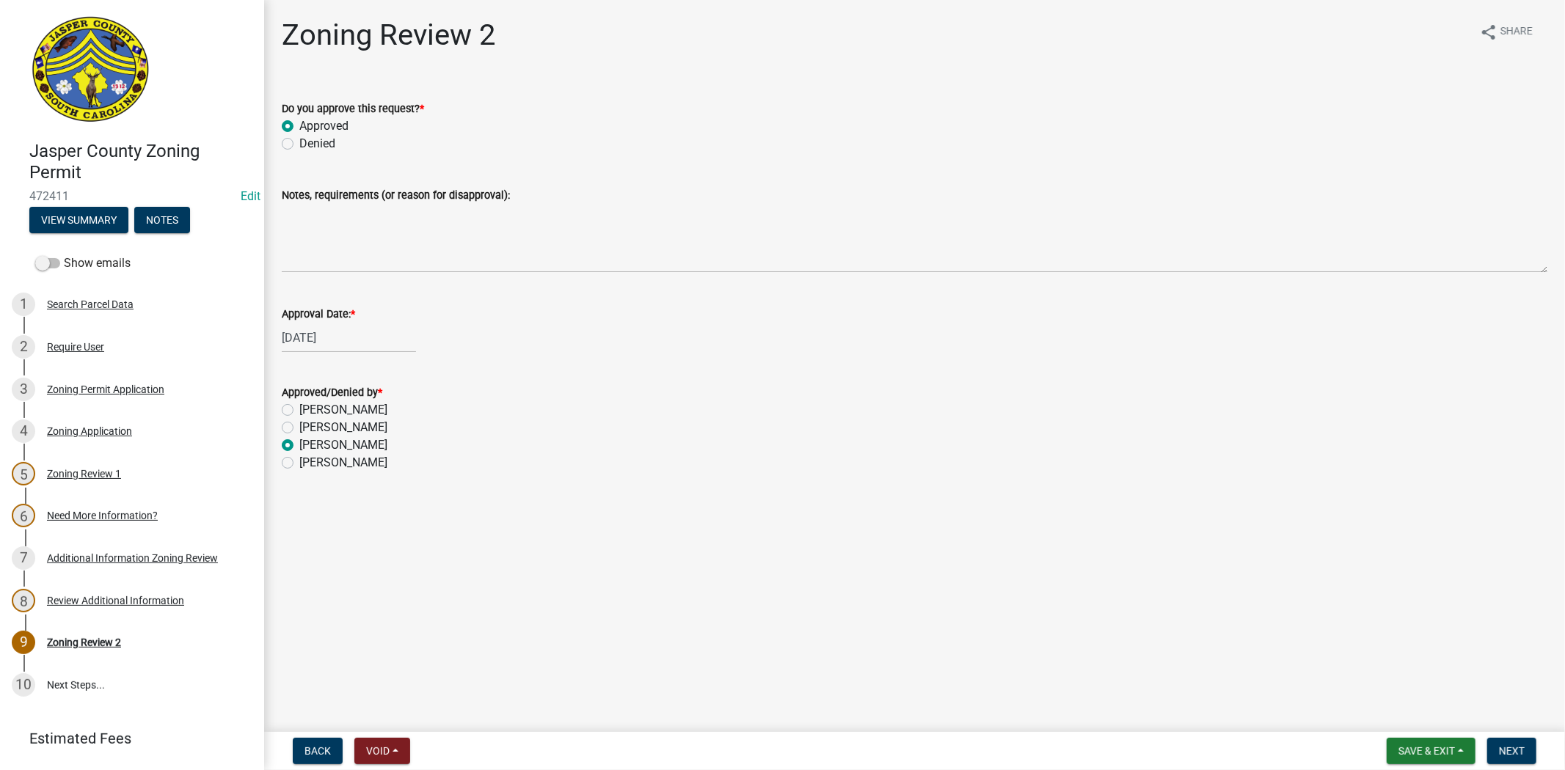
radio input "true"
click at [1505, 750] on span "Next" at bounding box center [1512, 751] width 26 height 12
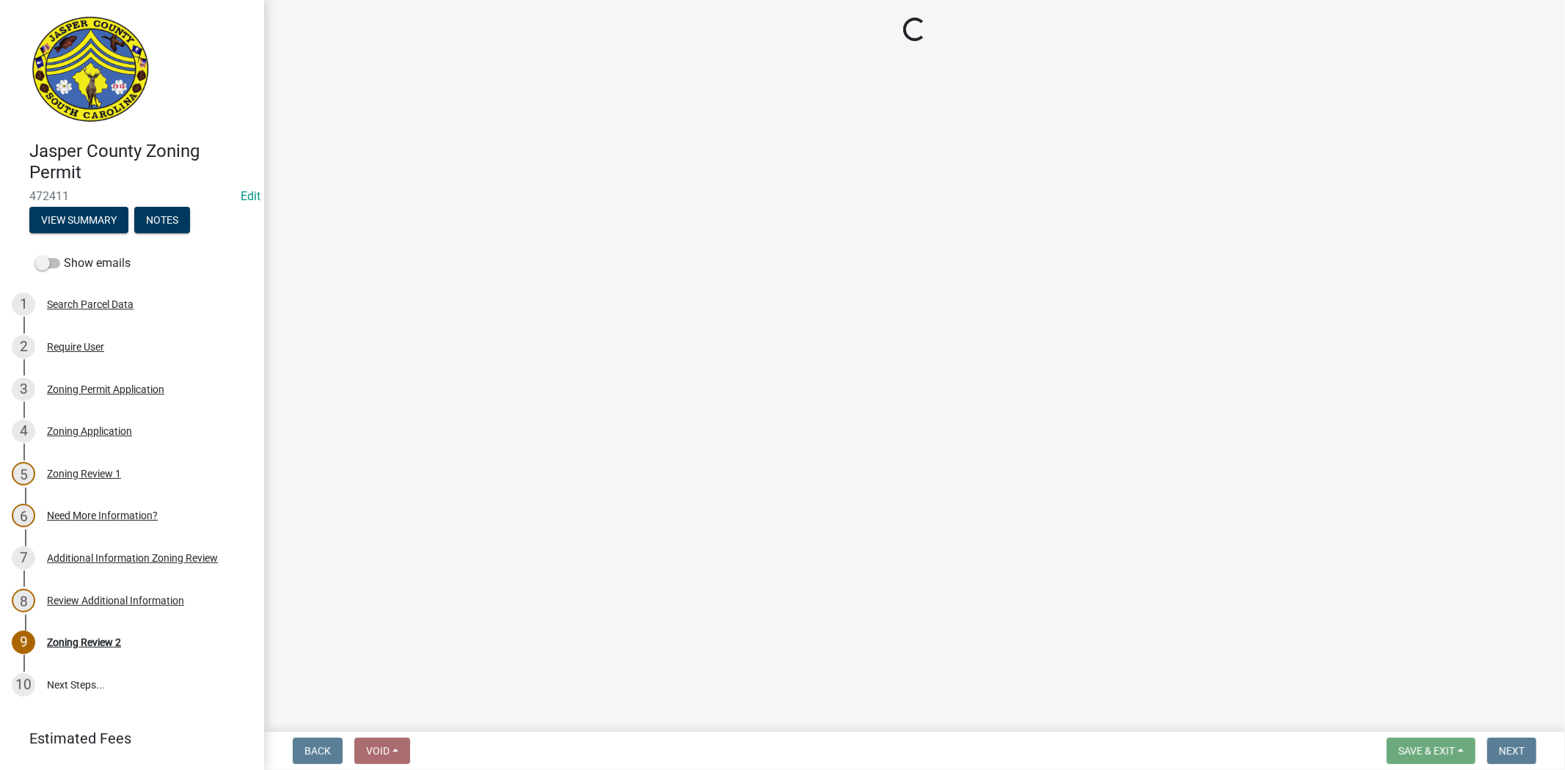
select select "3: 3"
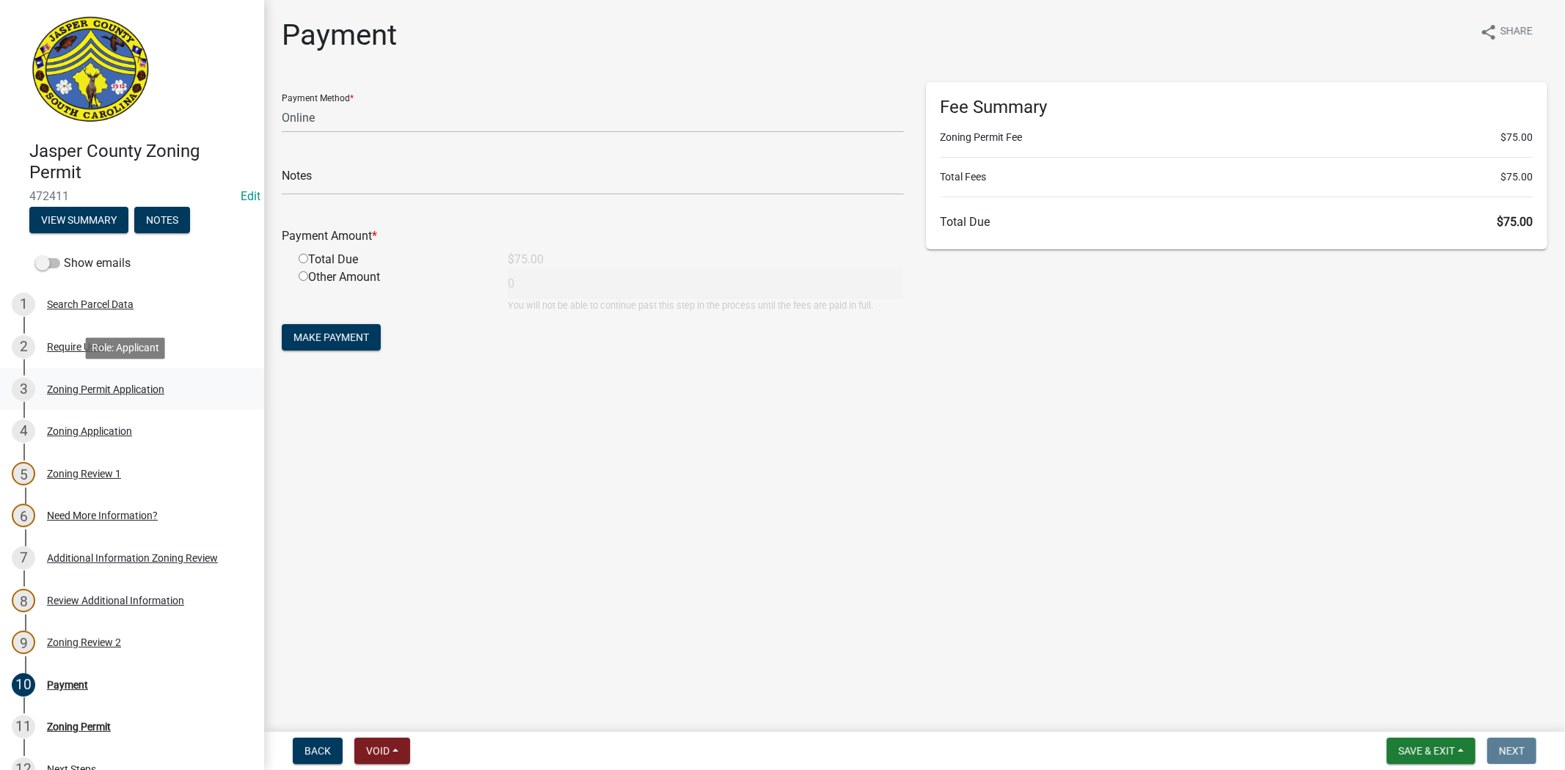
click at [134, 397] on div "3 Zoning Permit Application" at bounding box center [126, 389] width 229 height 23
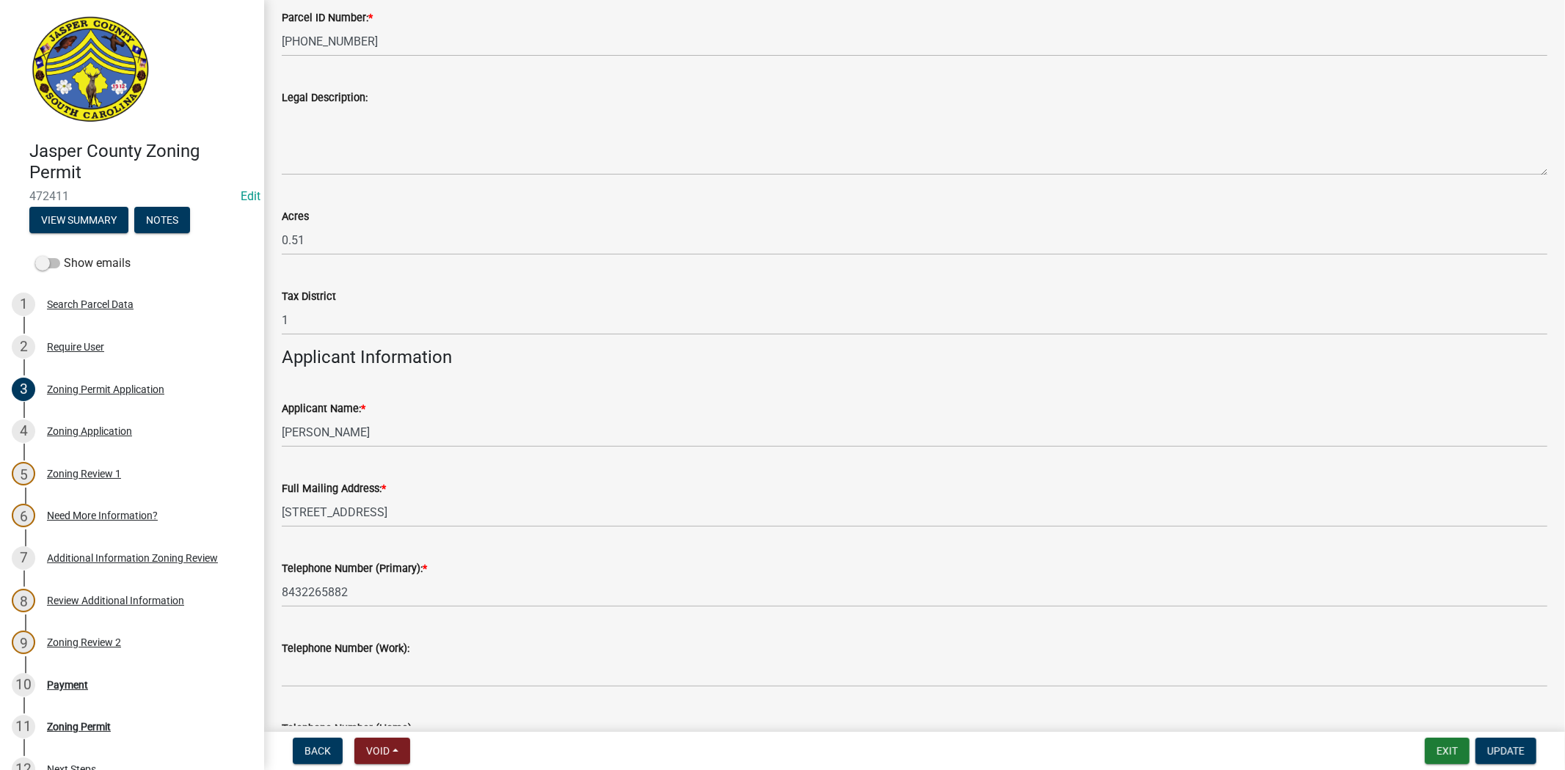
scroll to position [1141, 0]
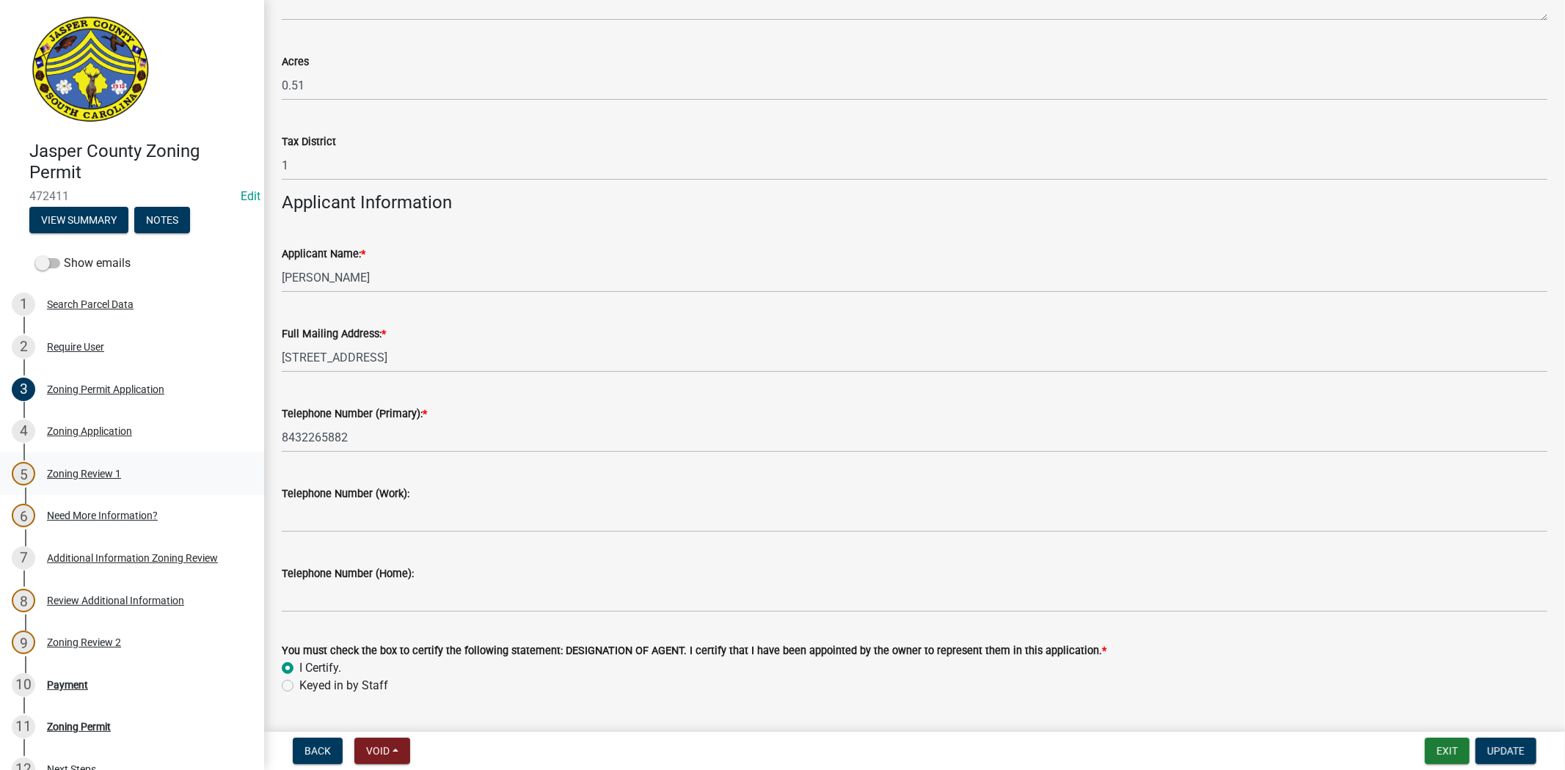
drag, startPoint x: 103, startPoint y: 477, endPoint x: 96, endPoint y: 473, distance: 7.6
click at [103, 475] on div "Zoning Review 1" at bounding box center [84, 474] width 74 height 10
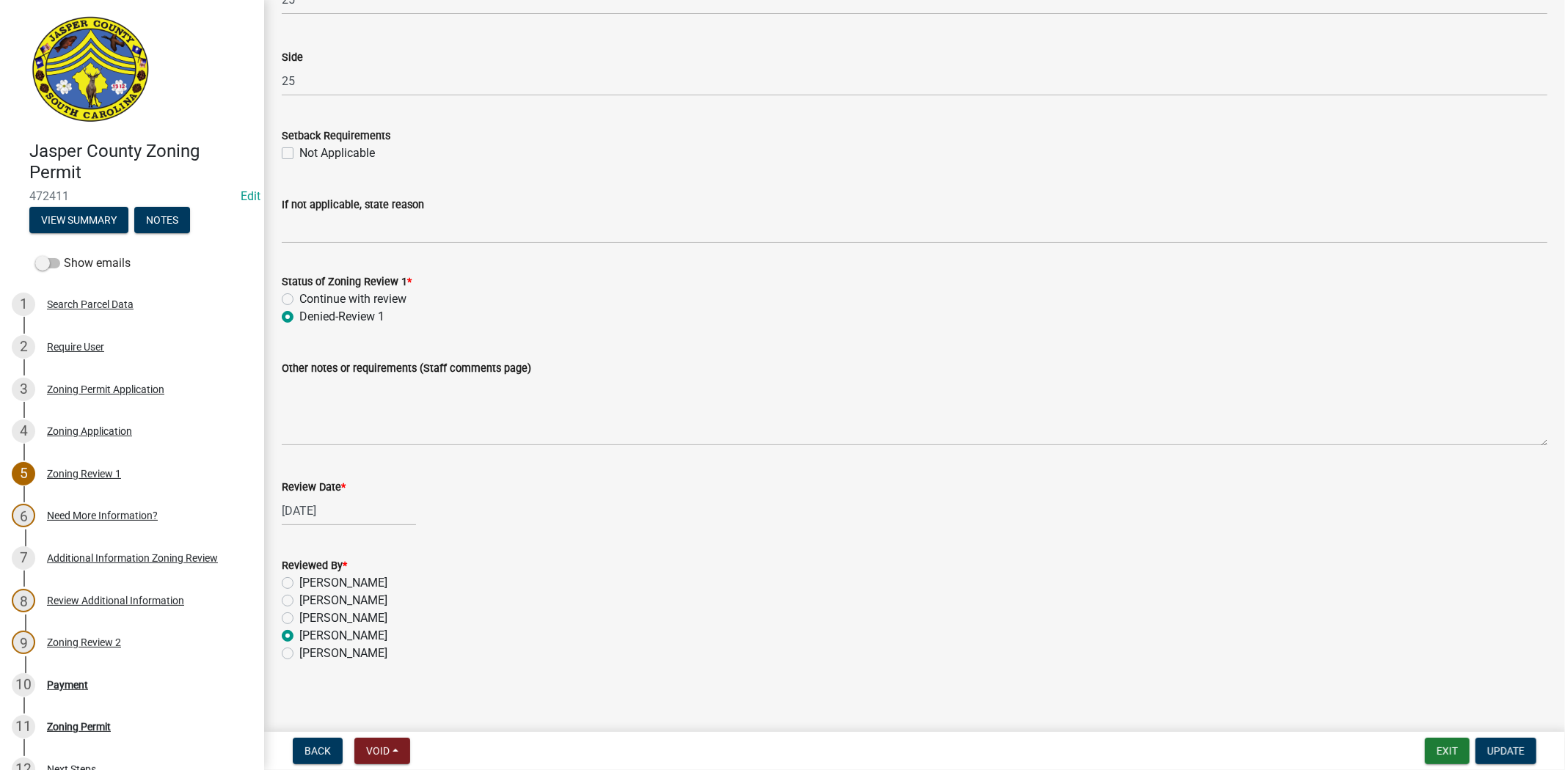
scroll to position [2334, 0]
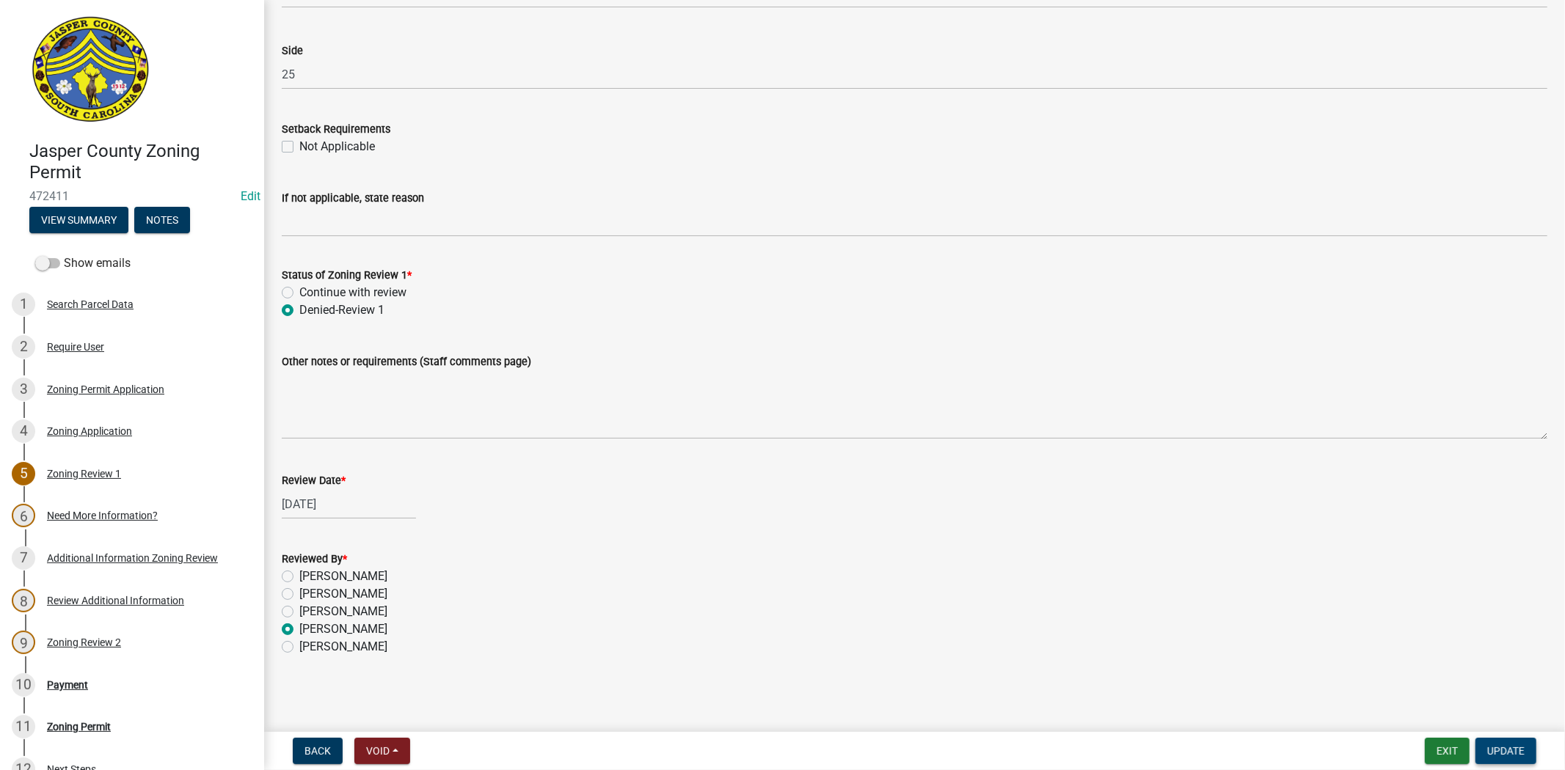
click at [1507, 745] on span "Update" at bounding box center [1505, 751] width 37 height 12
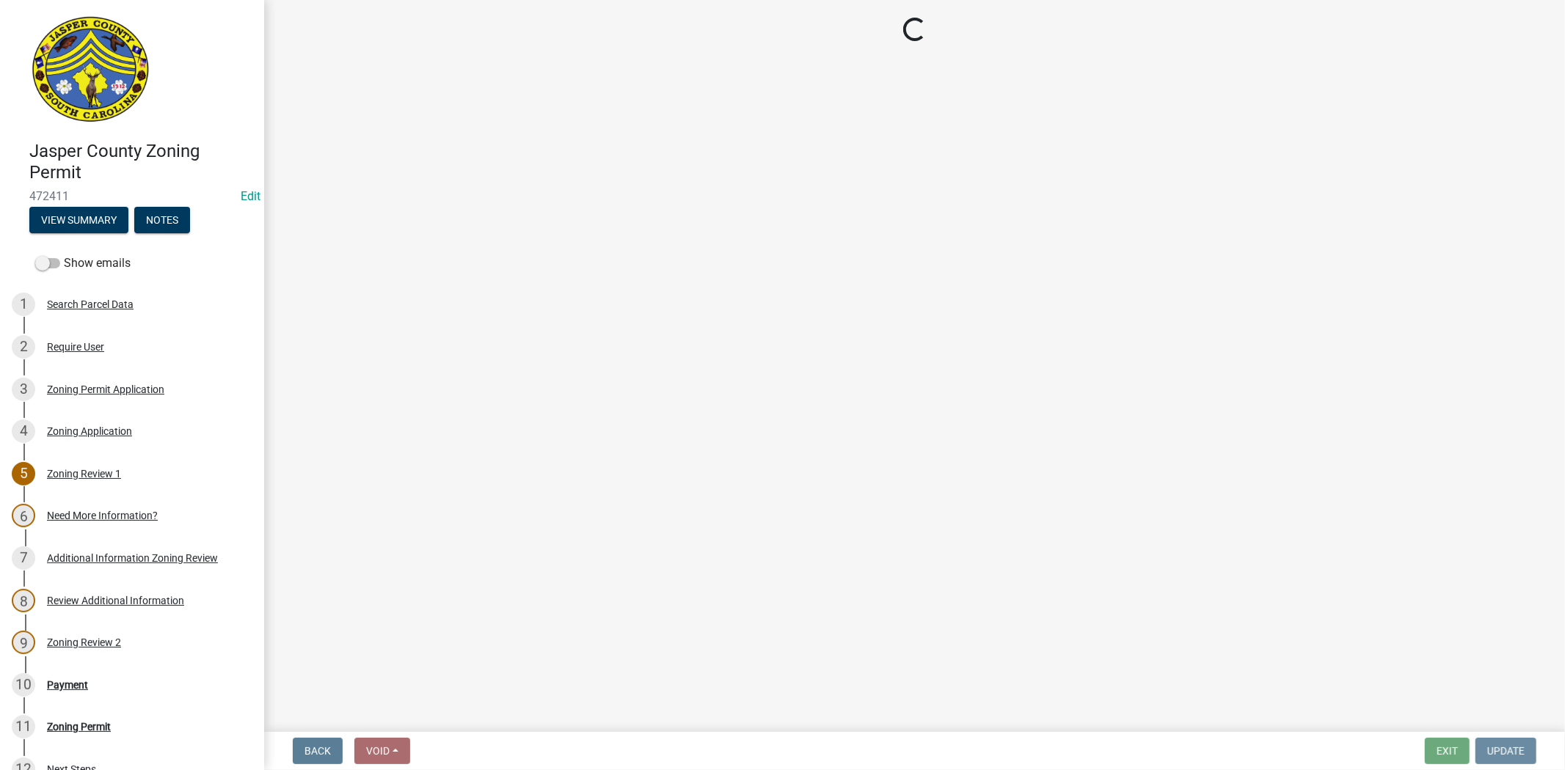
scroll to position [0, 0]
select select "3: 3"
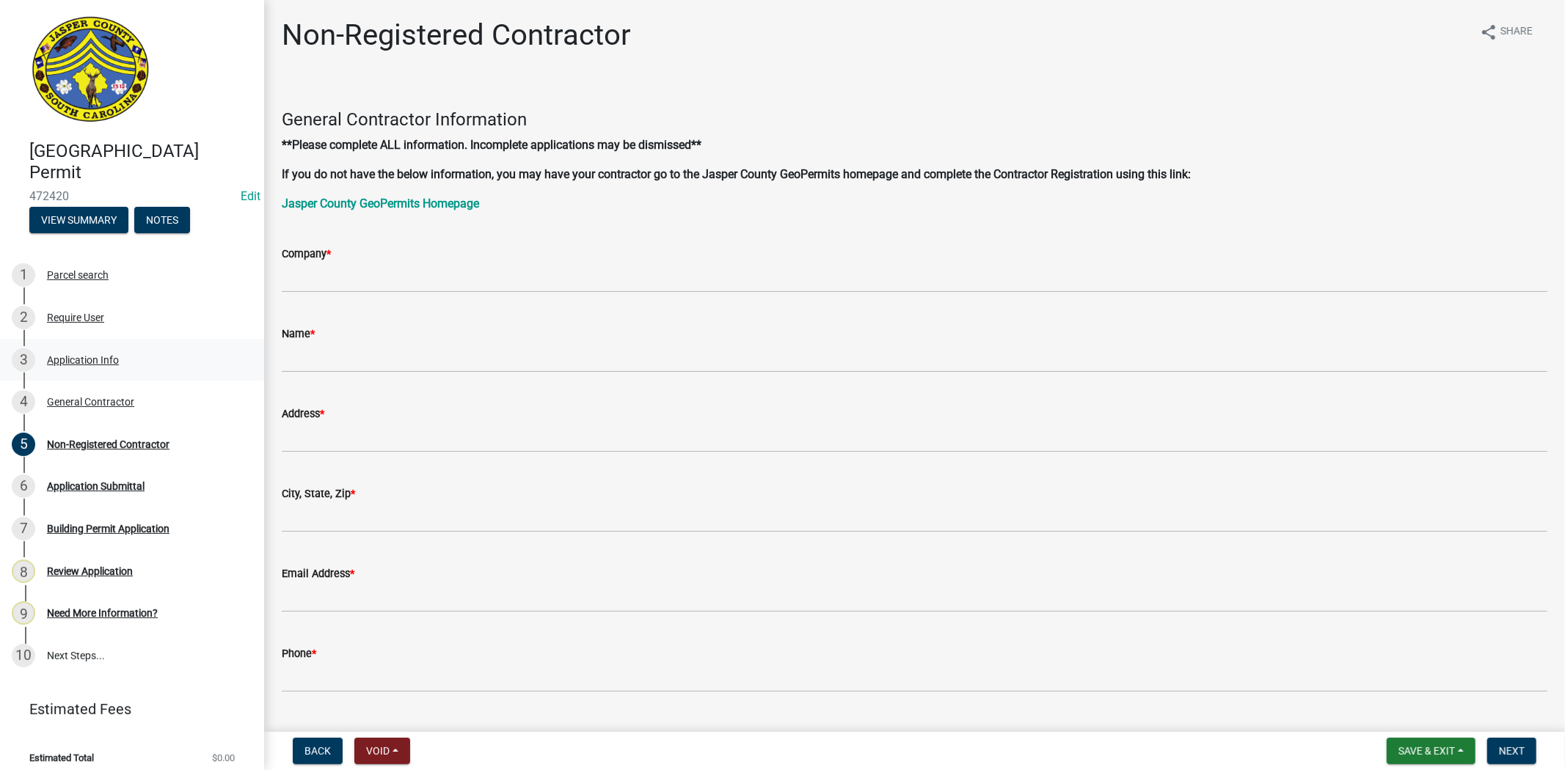
click at [57, 360] on div "Application Info" at bounding box center [83, 360] width 72 height 10
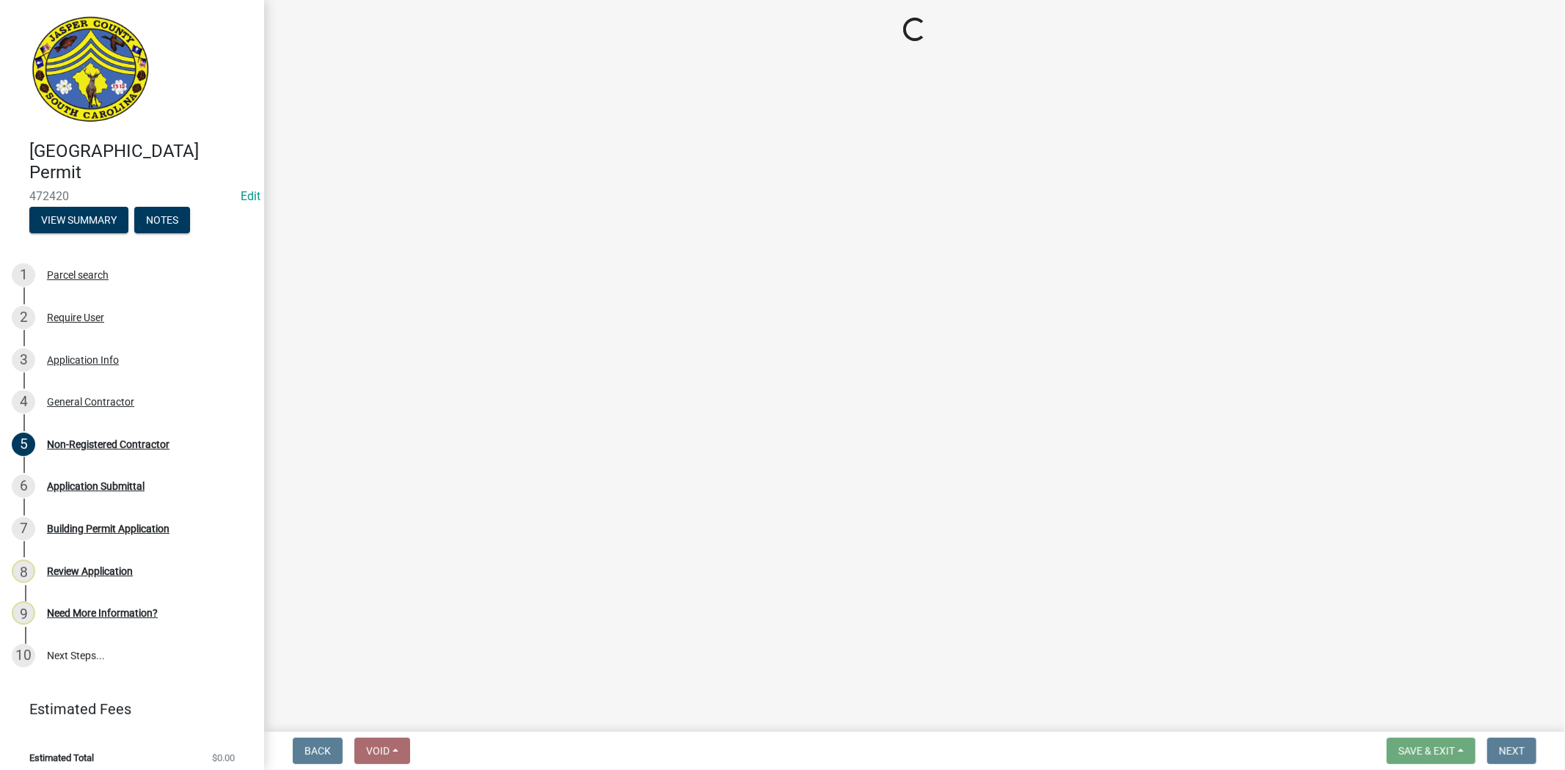
select select "4b7d28f2-ad6d-4146-a007-9cde64d4e27b"
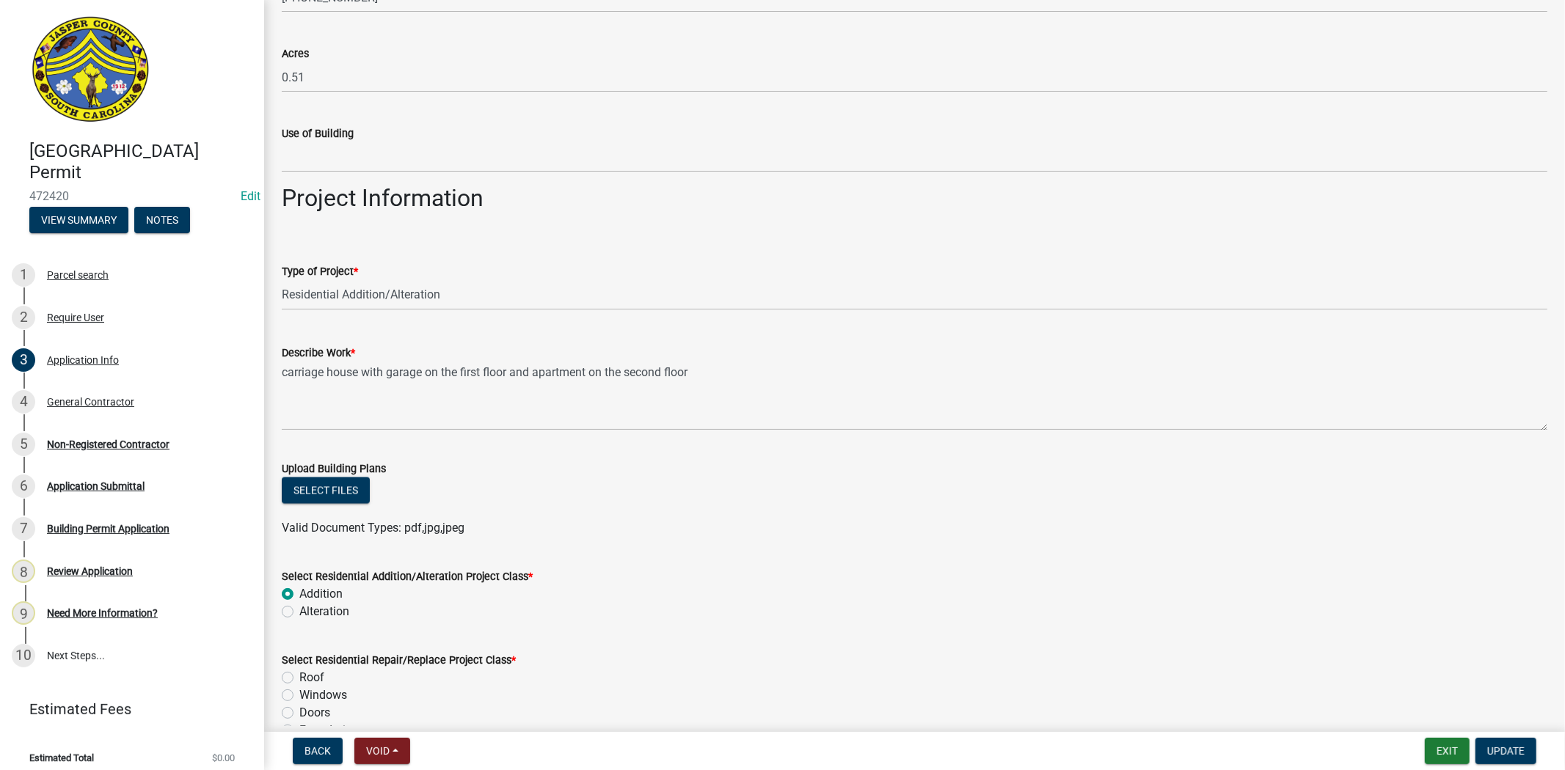
scroll to position [1874, 0]
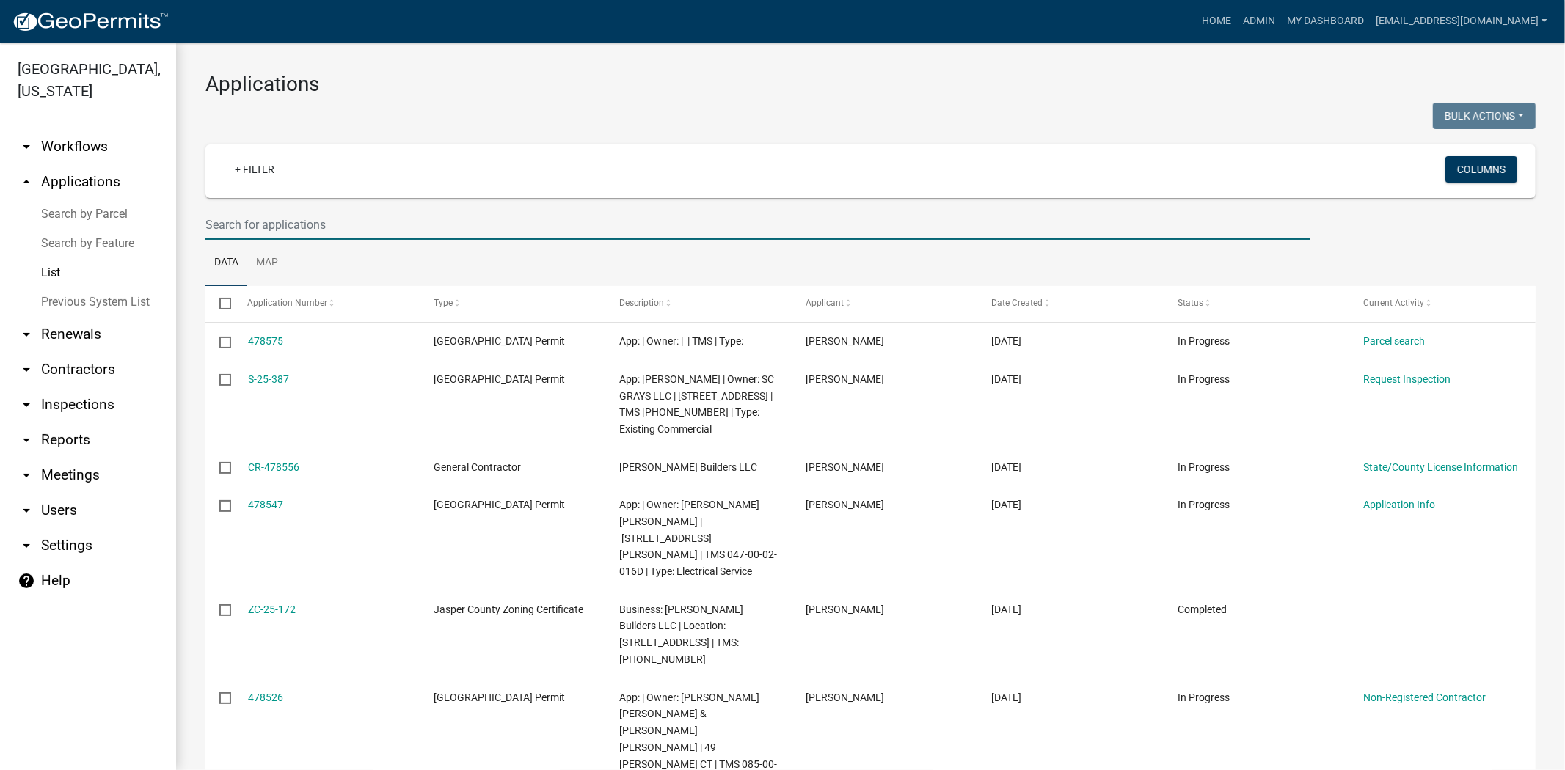
click at [362, 230] on input "text" at bounding box center [757, 225] width 1105 height 30
paste input "[PHONE_NUMBER]"
type input "[PHONE_NUMBER]"
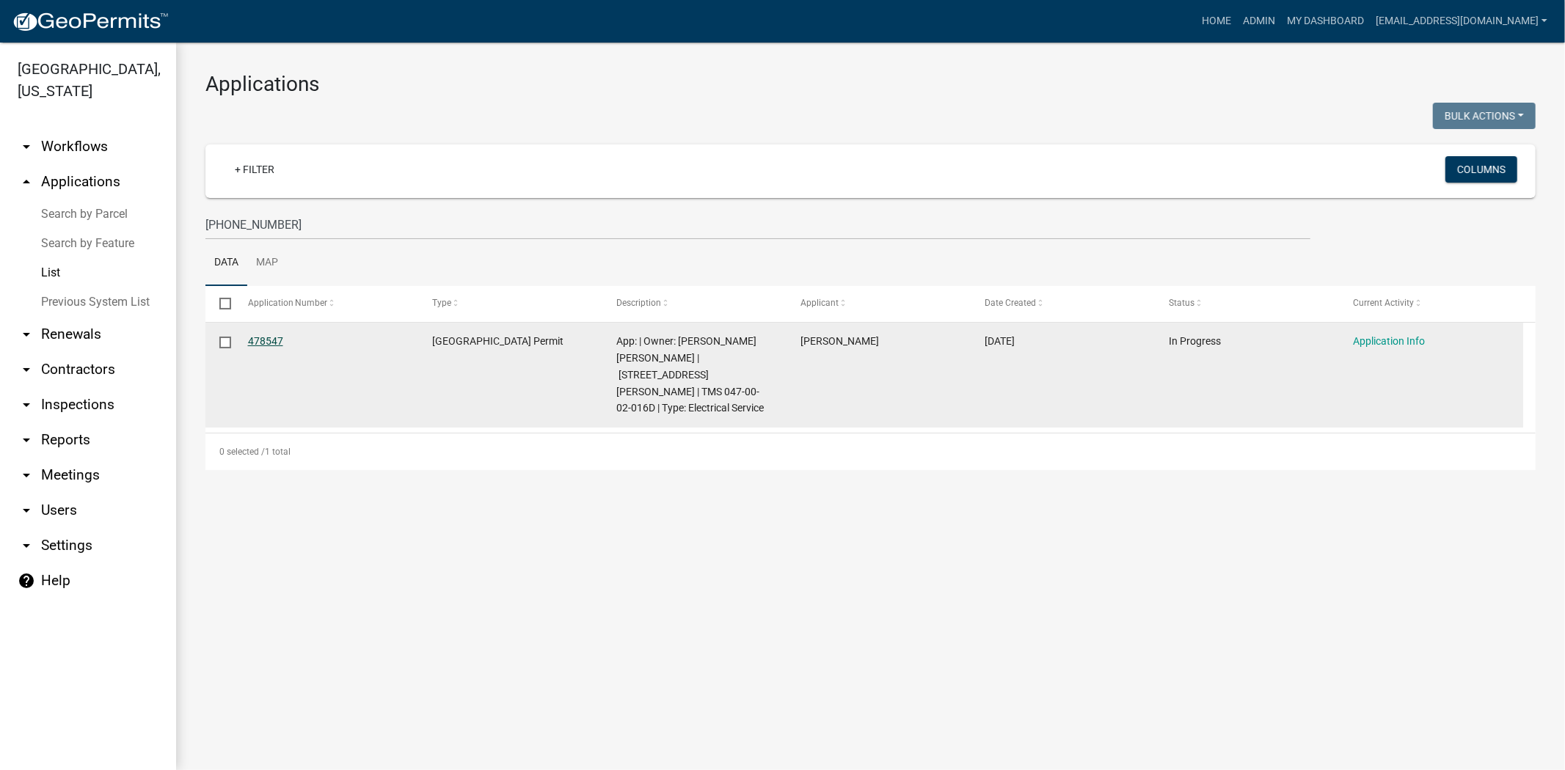
click at [264, 339] on link "478547" at bounding box center [265, 341] width 35 height 12
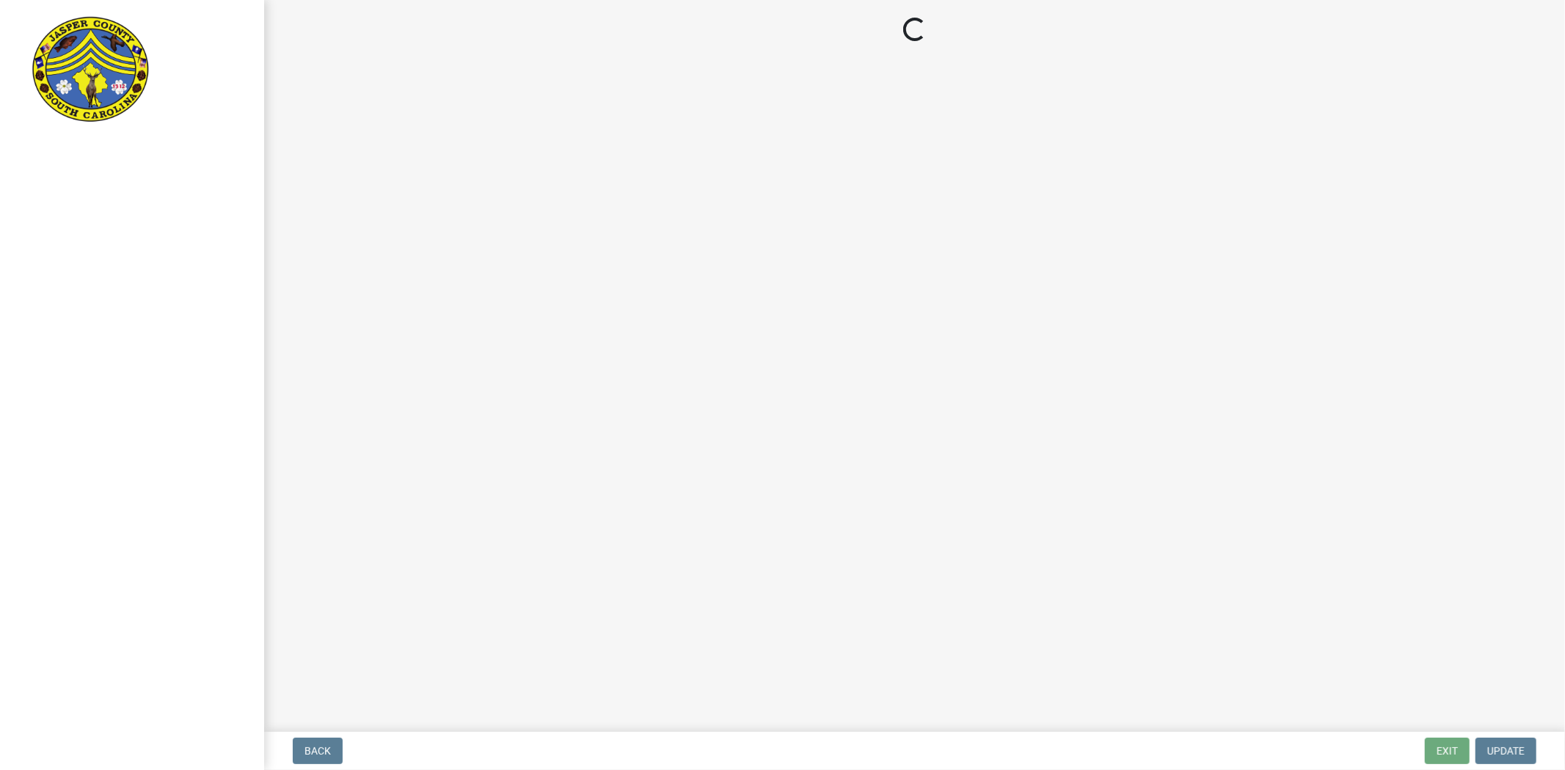
select select "83a29df9-b3ca-487b-b3ec-56d88b03b1fe"
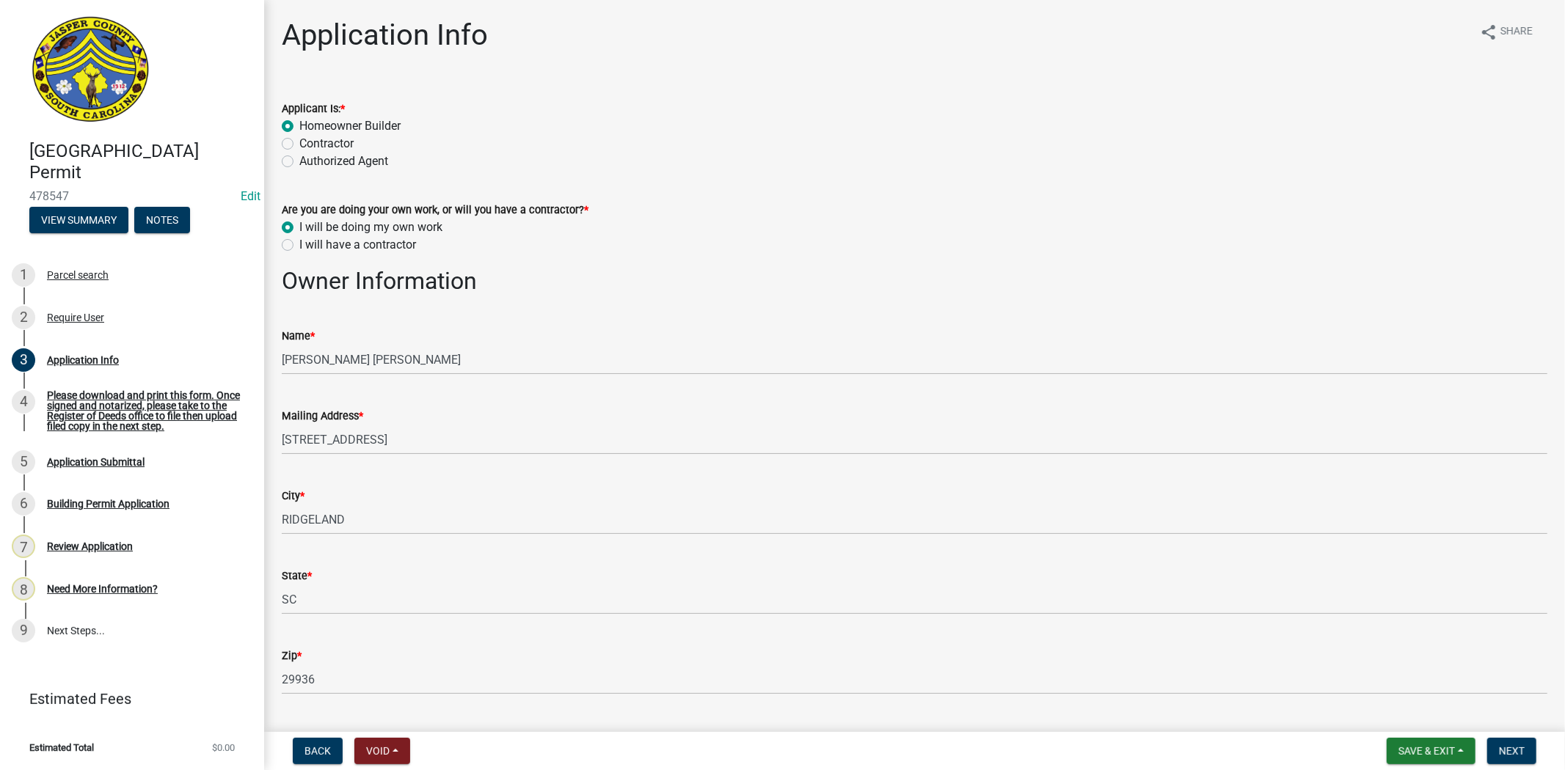
click at [299, 246] on label "I will have a contractor" at bounding box center [357, 245] width 117 height 18
click at [299, 246] on input "I will have a contractor" at bounding box center [304, 241] width 10 height 10
radio input "true"
click at [1530, 754] on button "Next" at bounding box center [1511, 751] width 49 height 26
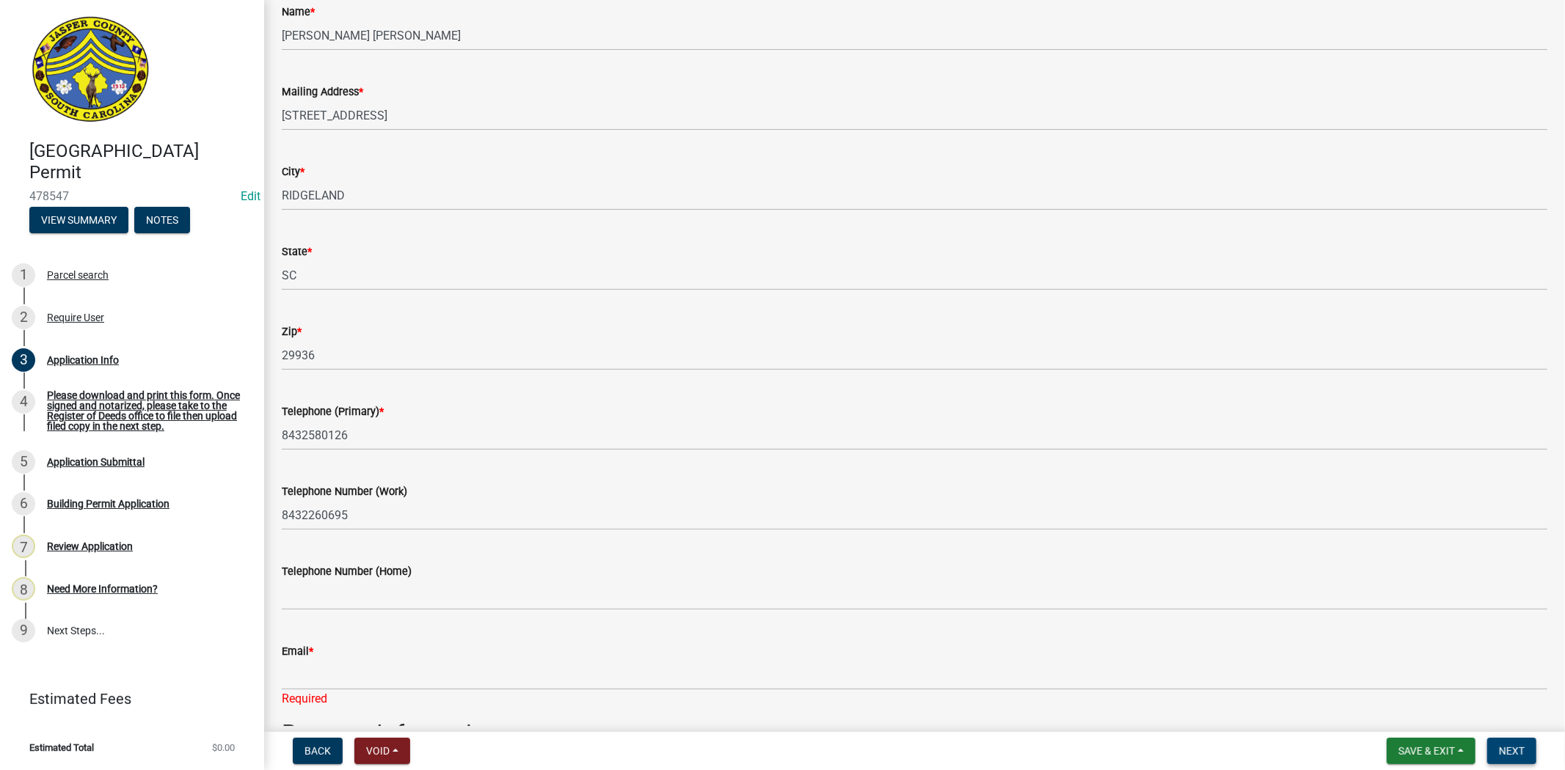
scroll to position [326, 0]
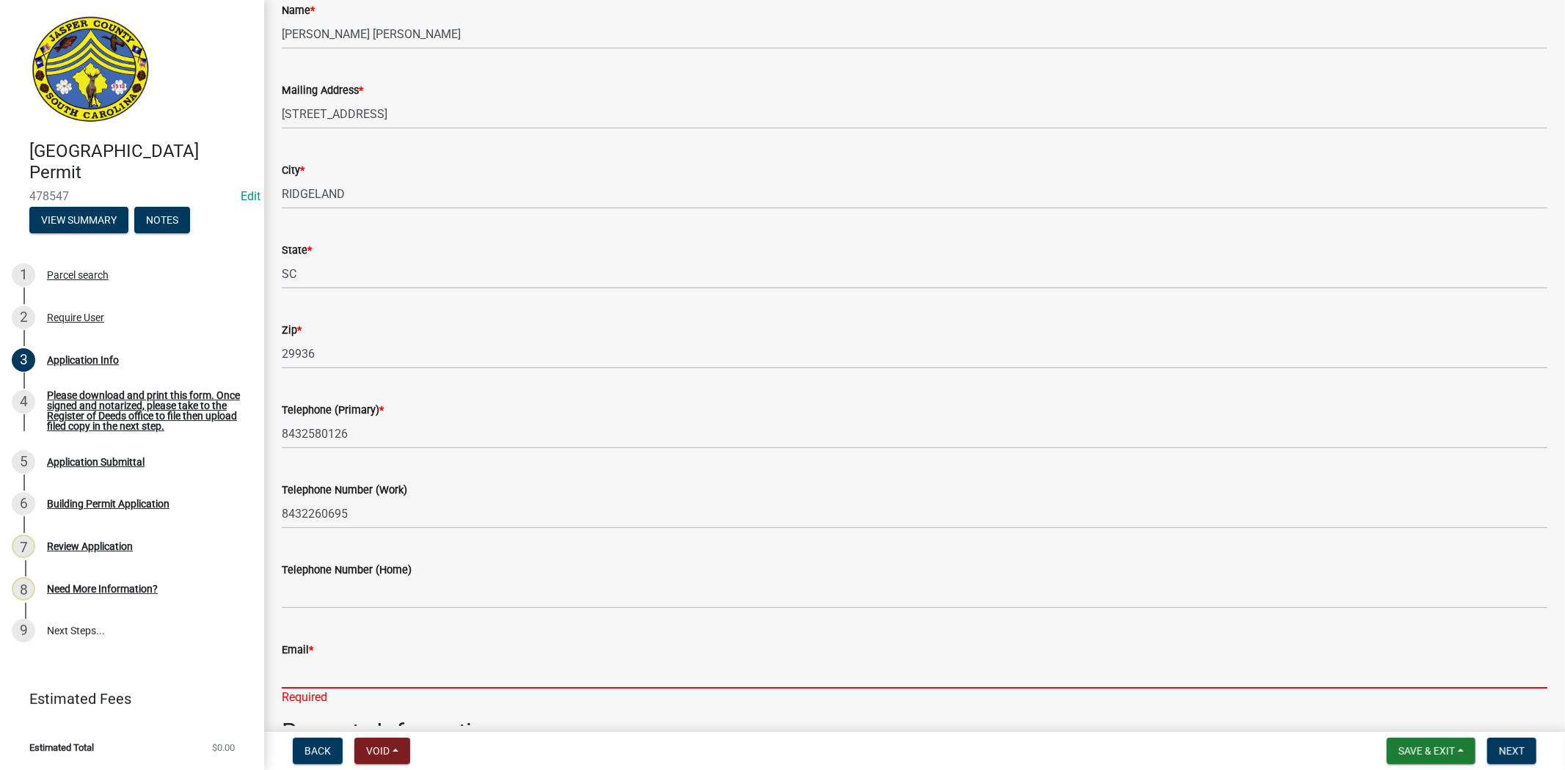
click at [304, 677] on input "Email *" at bounding box center [914, 674] width 1265 height 30
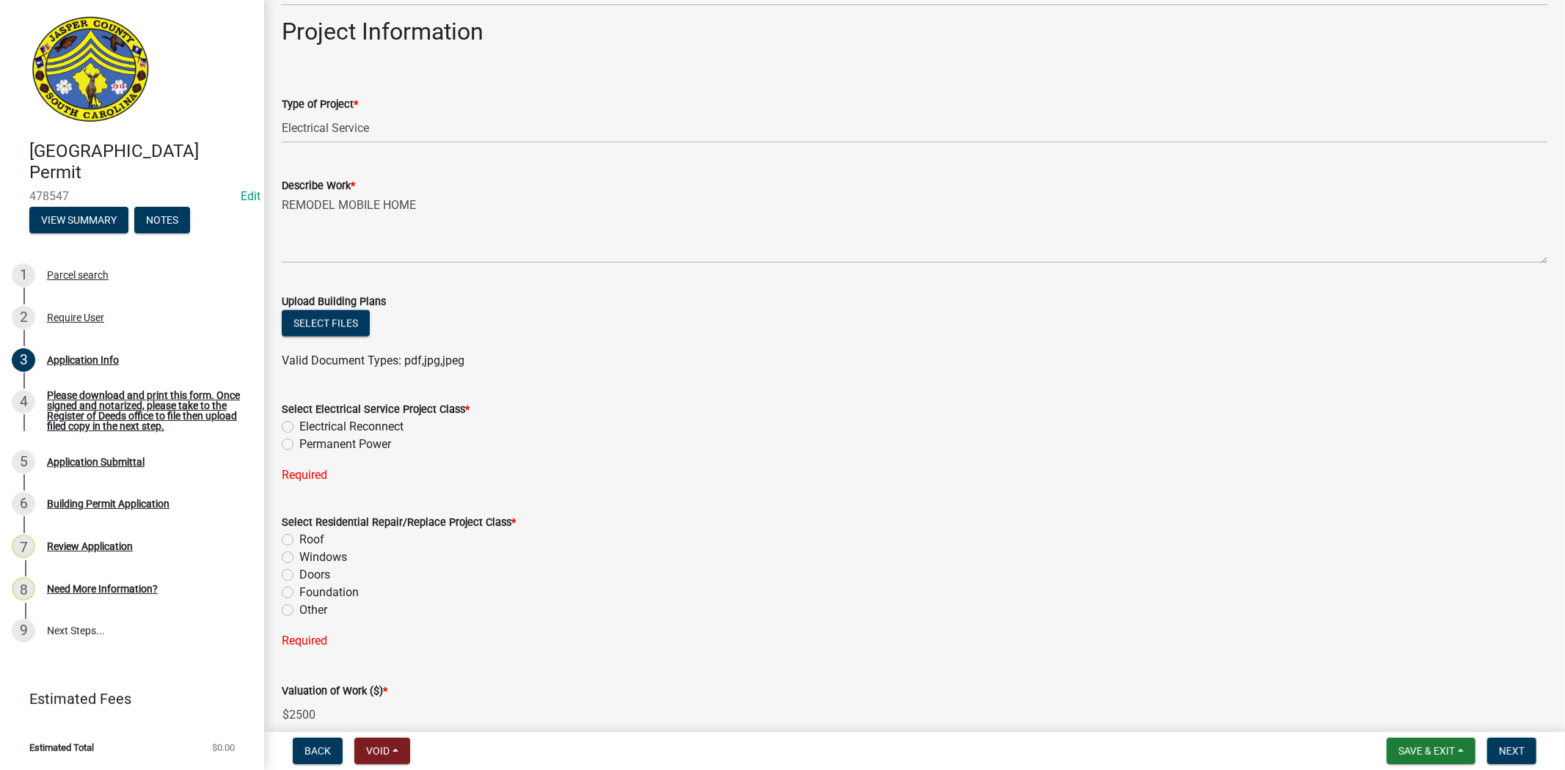
scroll to position [1630, 0]
type input "kellyarzillo01@gmail.com"
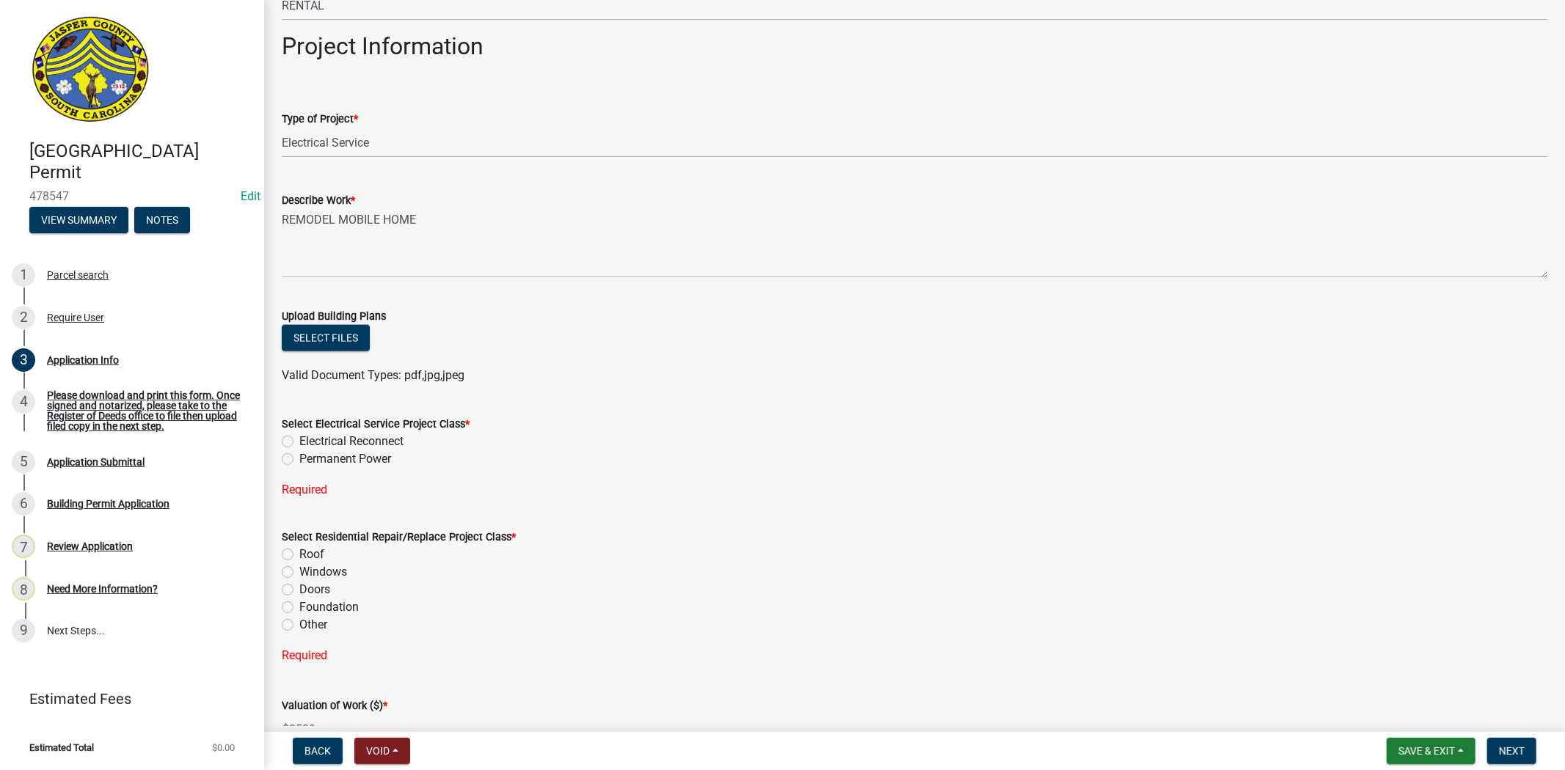
click at [299, 450] on label "Permanent Power" at bounding box center [345, 459] width 92 height 18
click at [299, 450] on input "Permanent Power" at bounding box center [304, 455] width 10 height 10
radio input "true"
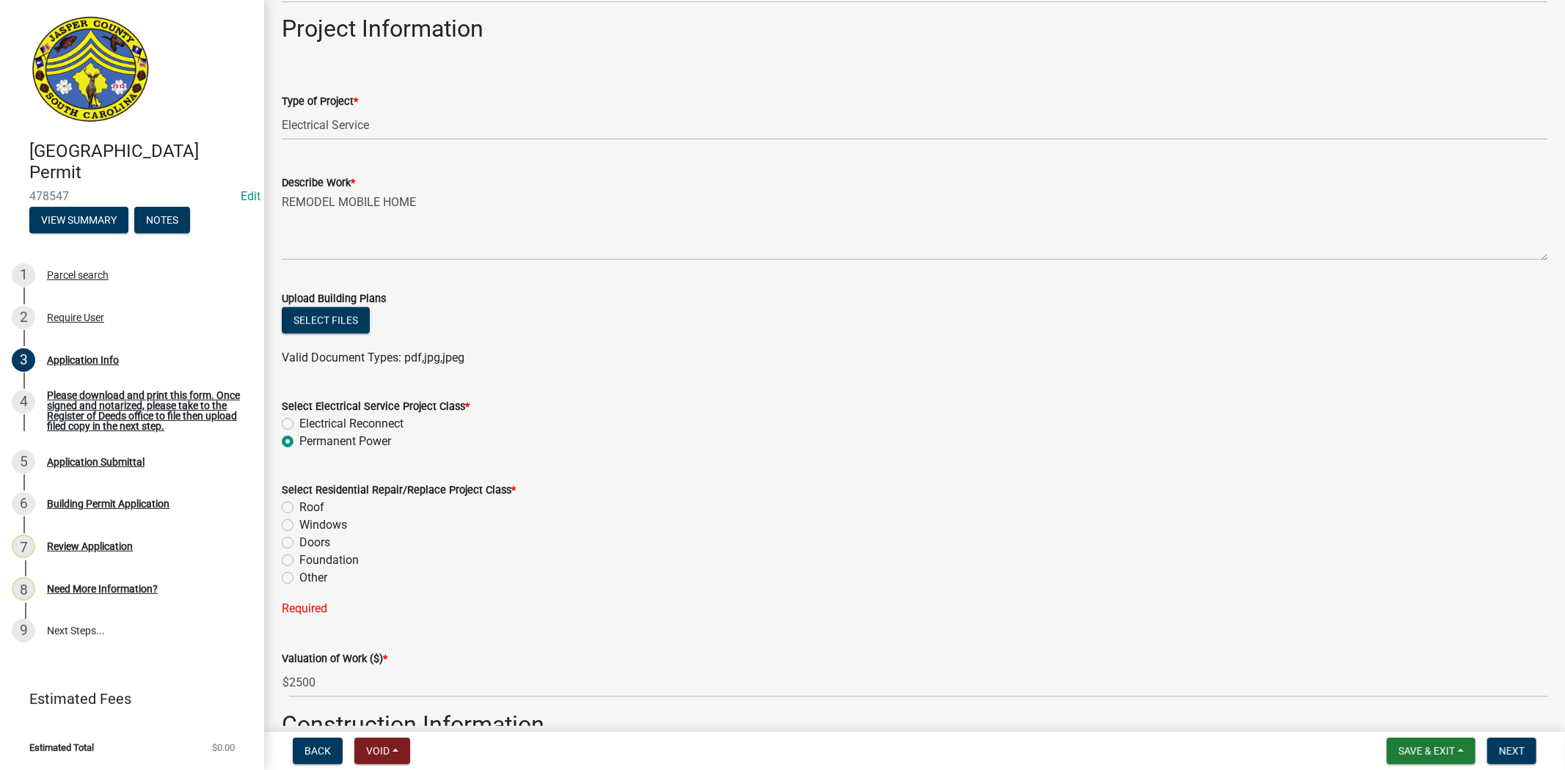
click at [299, 421] on label "Electrical Reconnect" at bounding box center [351, 424] width 104 height 18
click at [299, 421] on input "Electrical Reconnect" at bounding box center [304, 420] width 10 height 10
radio input "true"
click at [299, 580] on label "Other" at bounding box center [313, 578] width 28 height 18
click at [299, 579] on input "Other" at bounding box center [304, 574] width 10 height 10
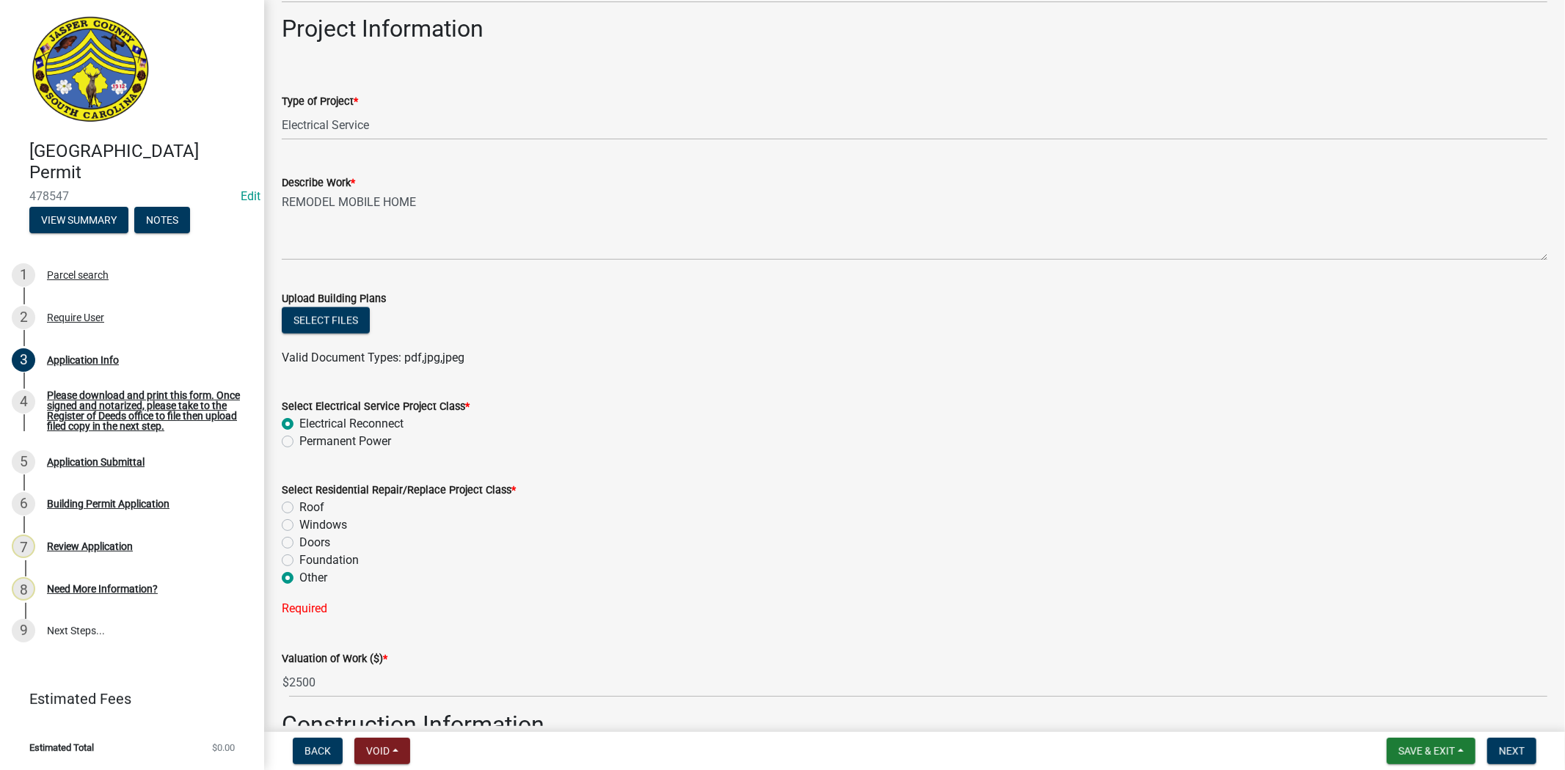
radio input "true"
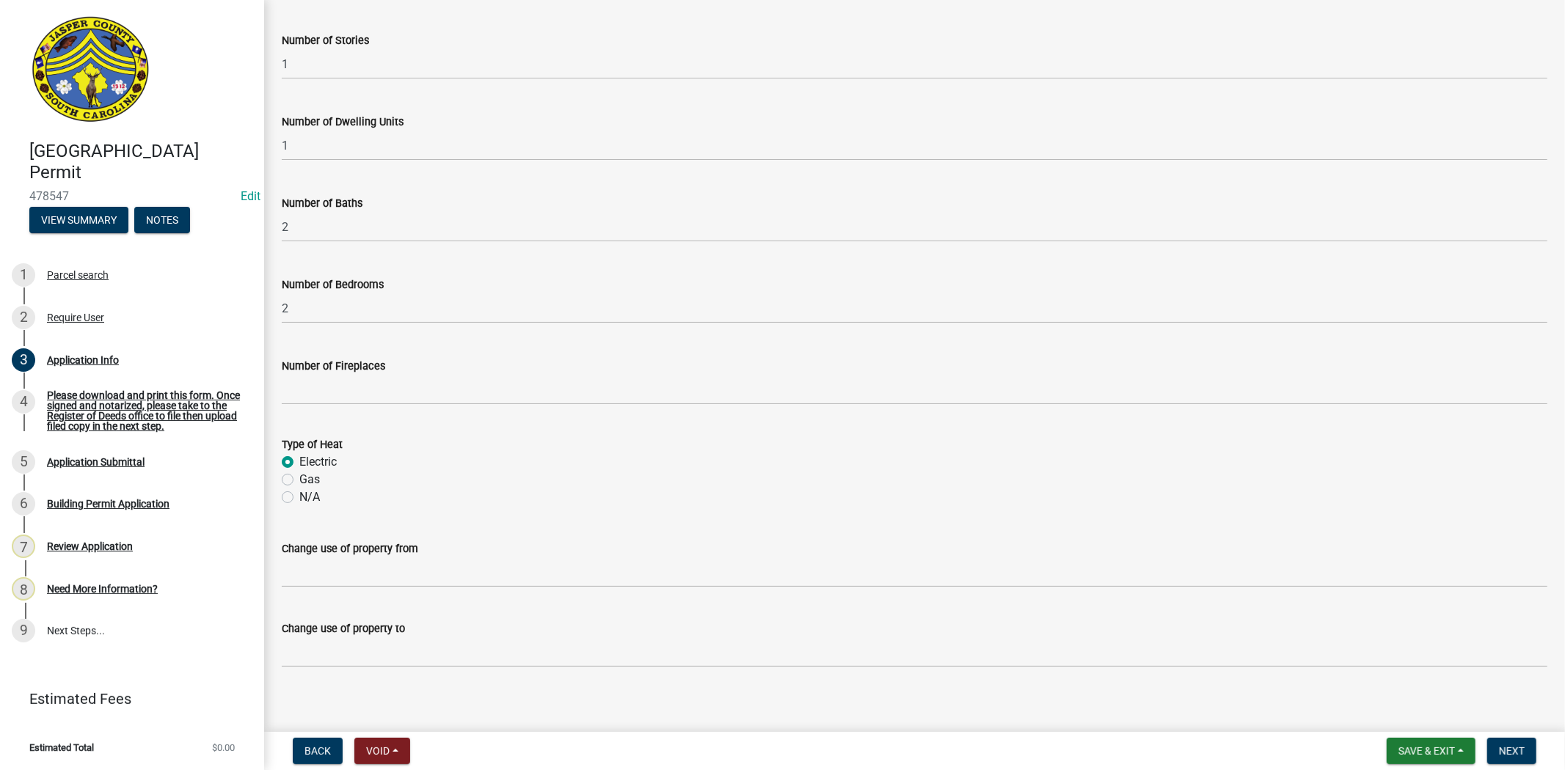
scroll to position [2331, 0]
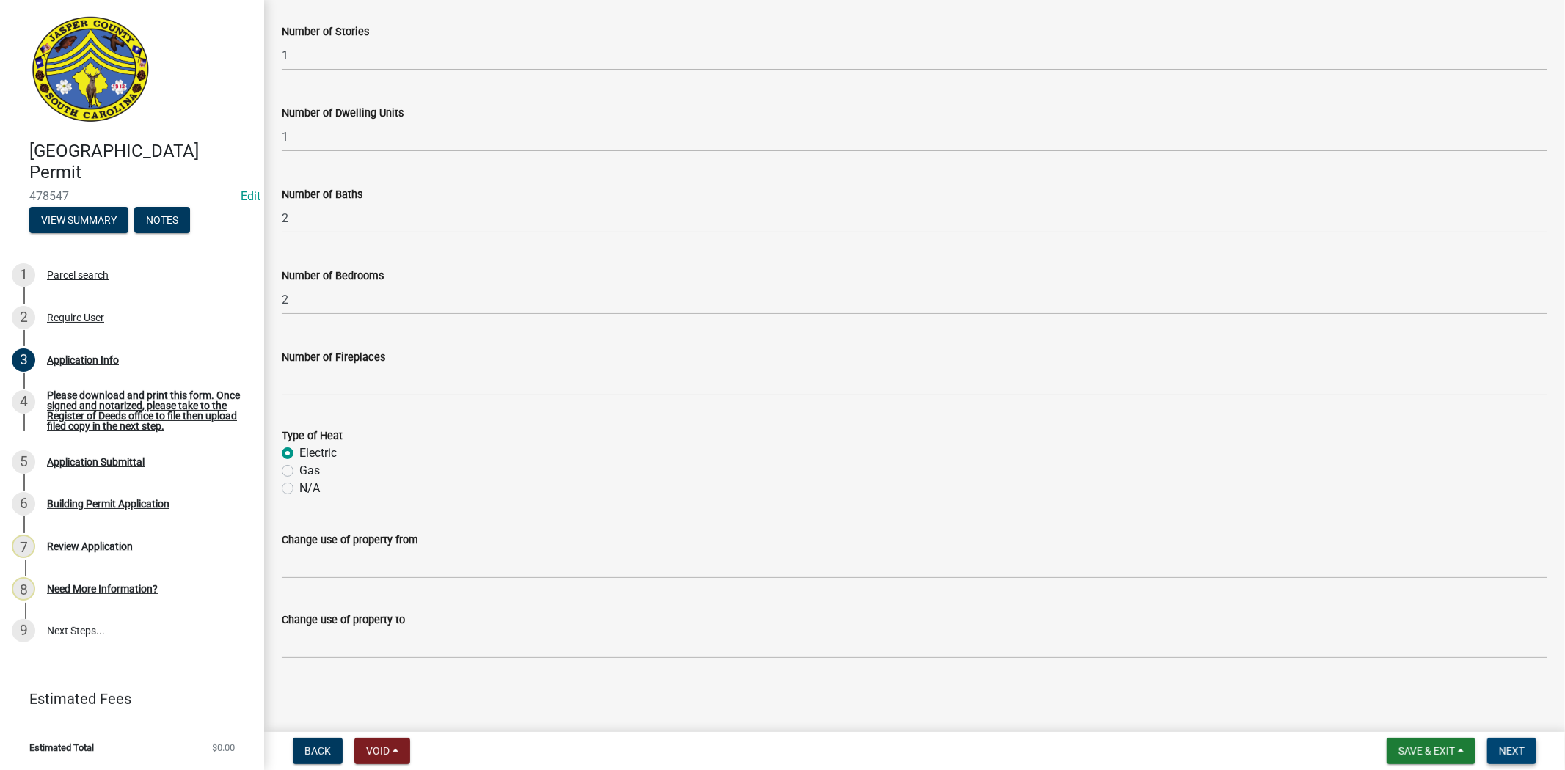
click at [1511, 756] on span "Next" at bounding box center [1512, 751] width 26 height 12
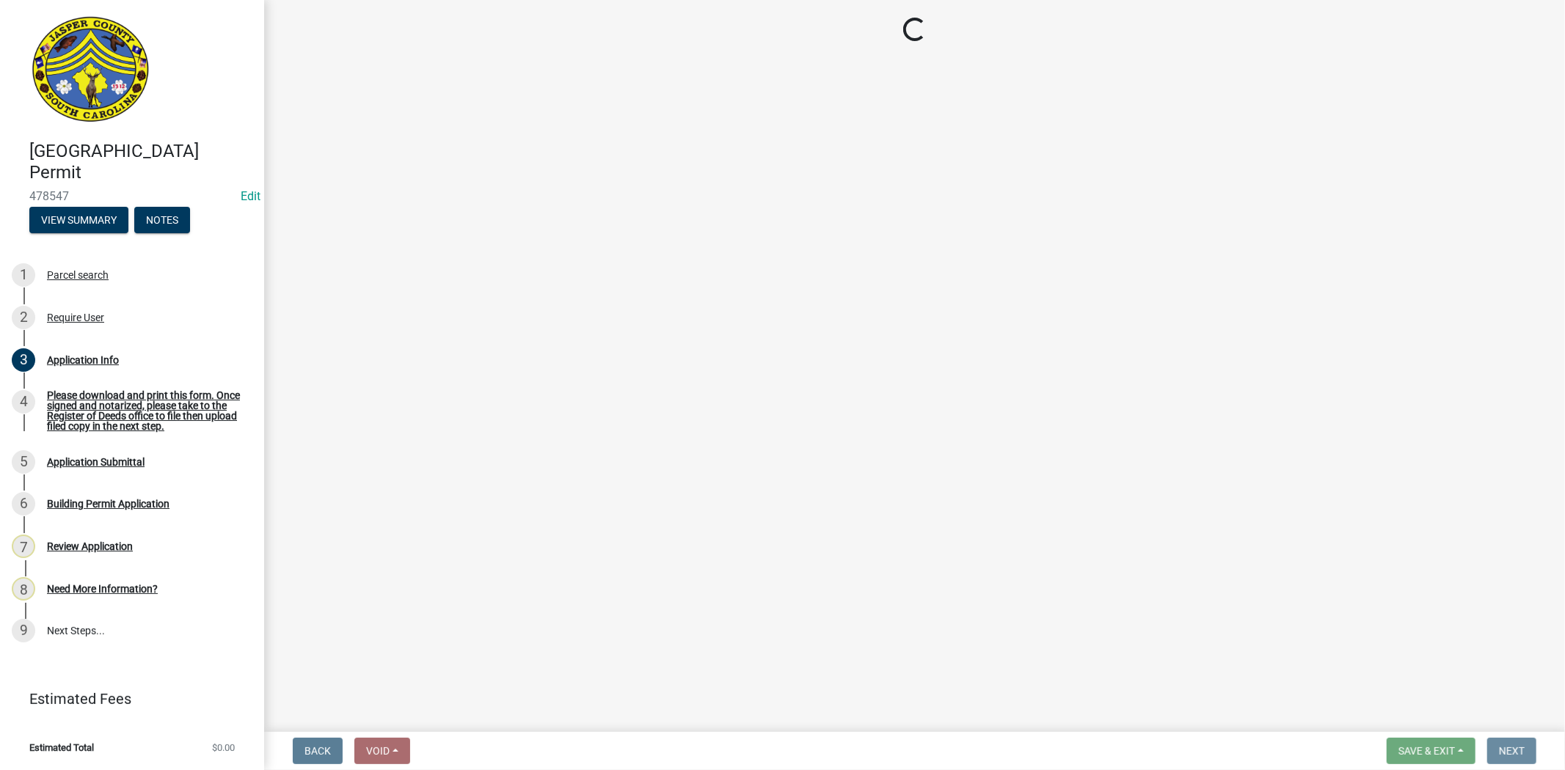
scroll to position [0, 0]
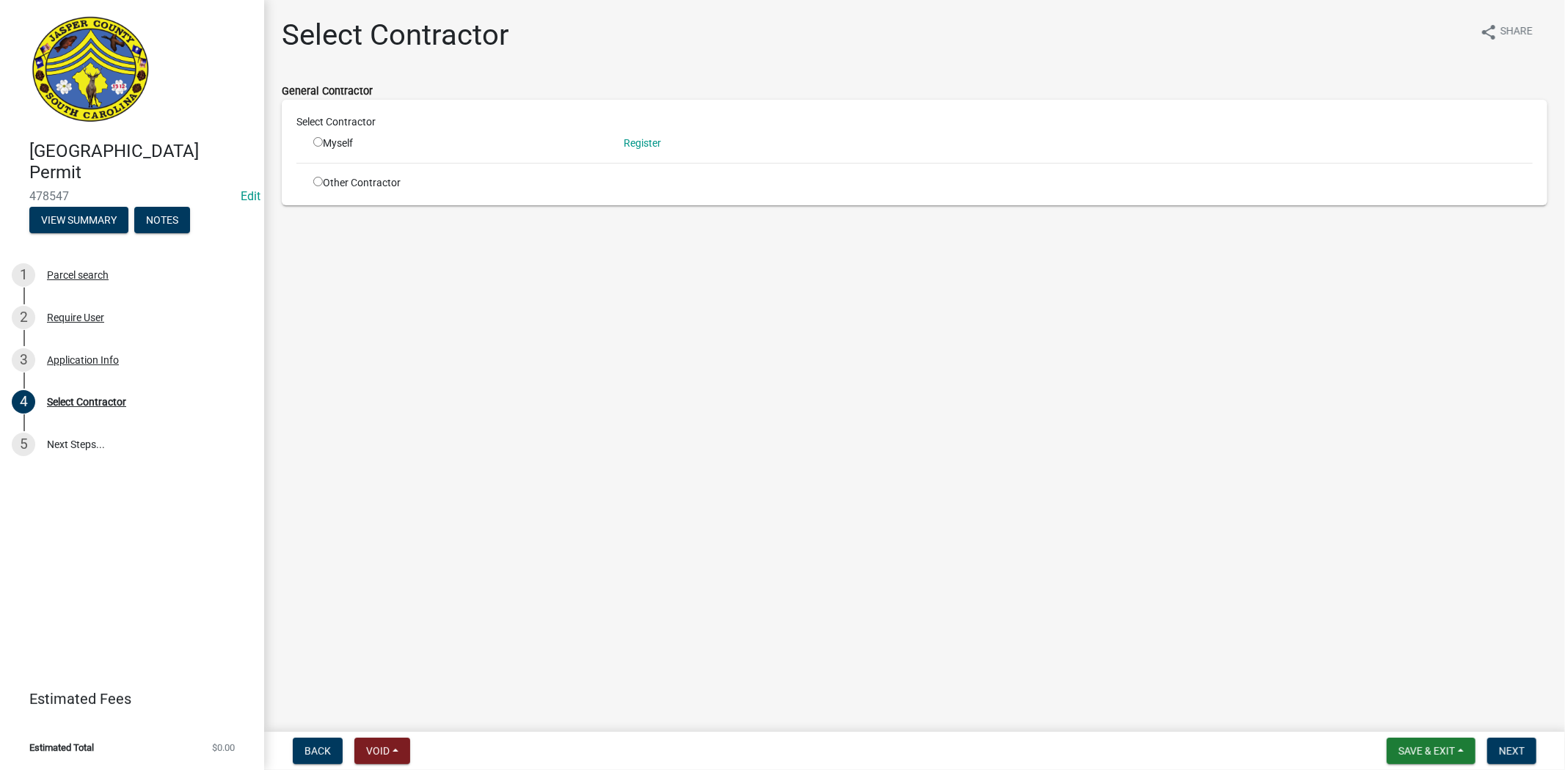
click at [317, 180] on input "radio" at bounding box center [318, 182] width 10 height 10
radio input "true"
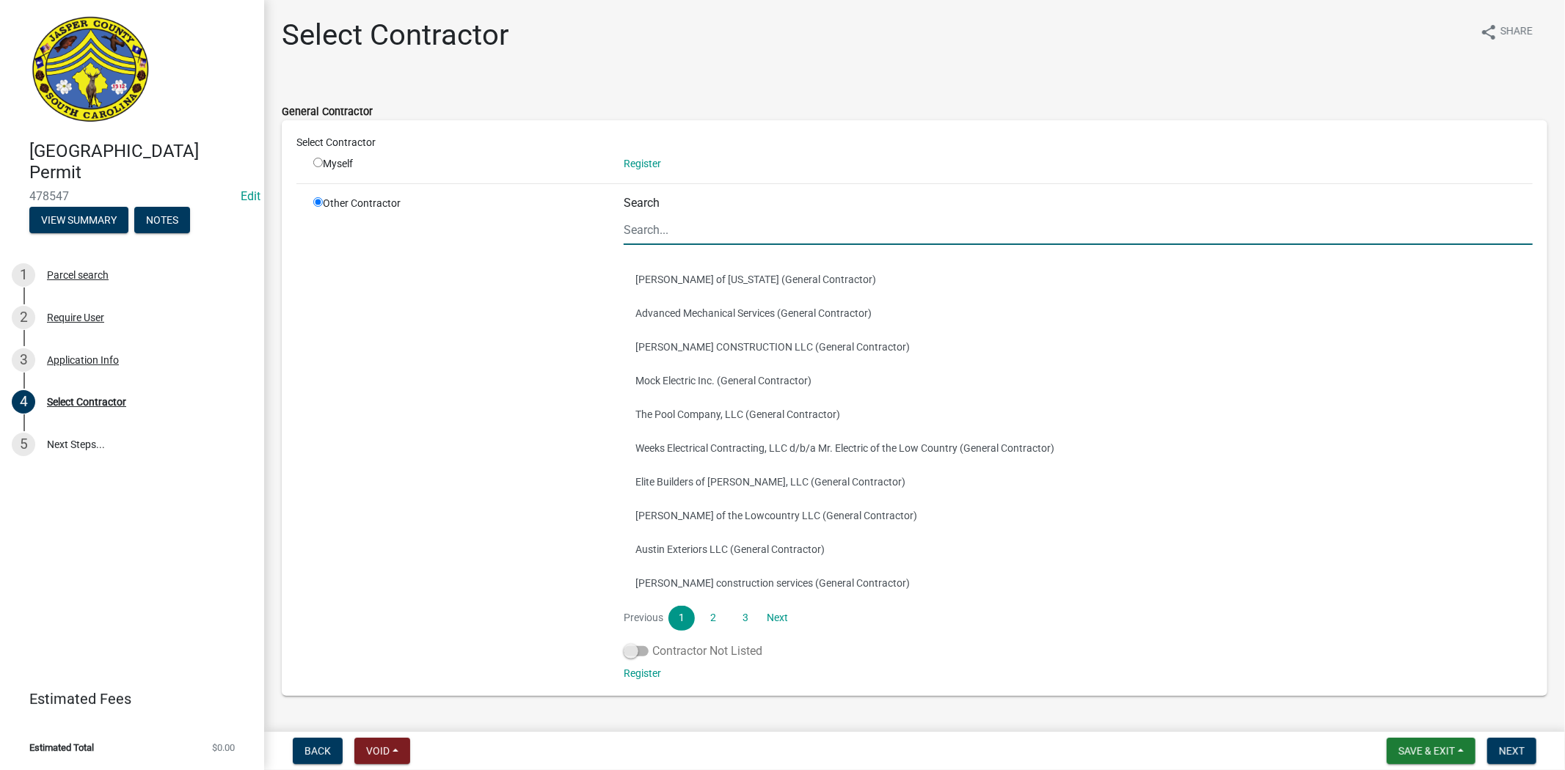
click at [639, 651] on span at bounding box center [636, 651] width 25 height 10
click at [652, 643] on input "Contractor Not Listed" at bounding box center [652, 643] width 0 height 0
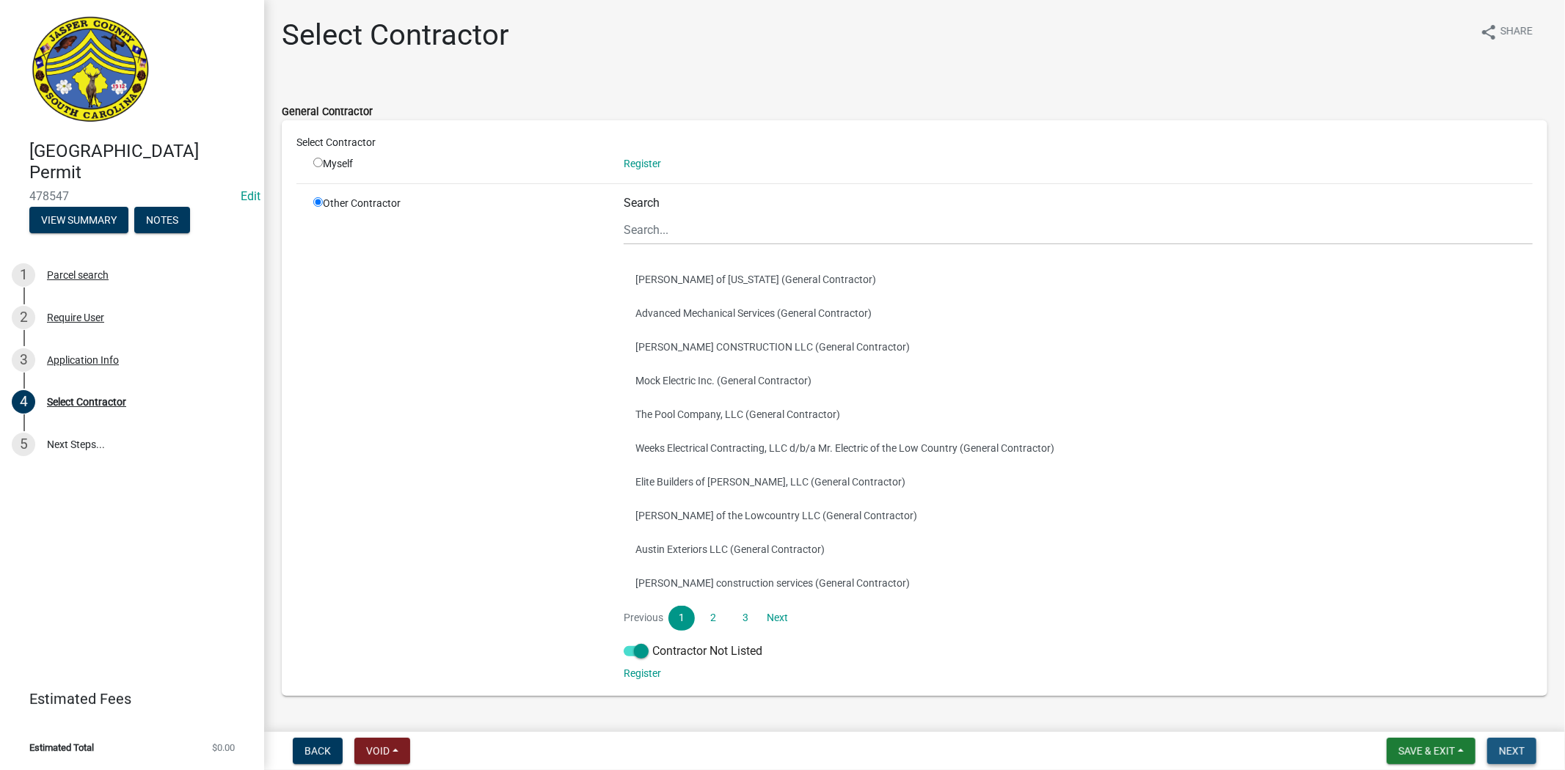
click at [1524, 749] on span "Next" at bounding box center [1512, 751] width 26 height 12
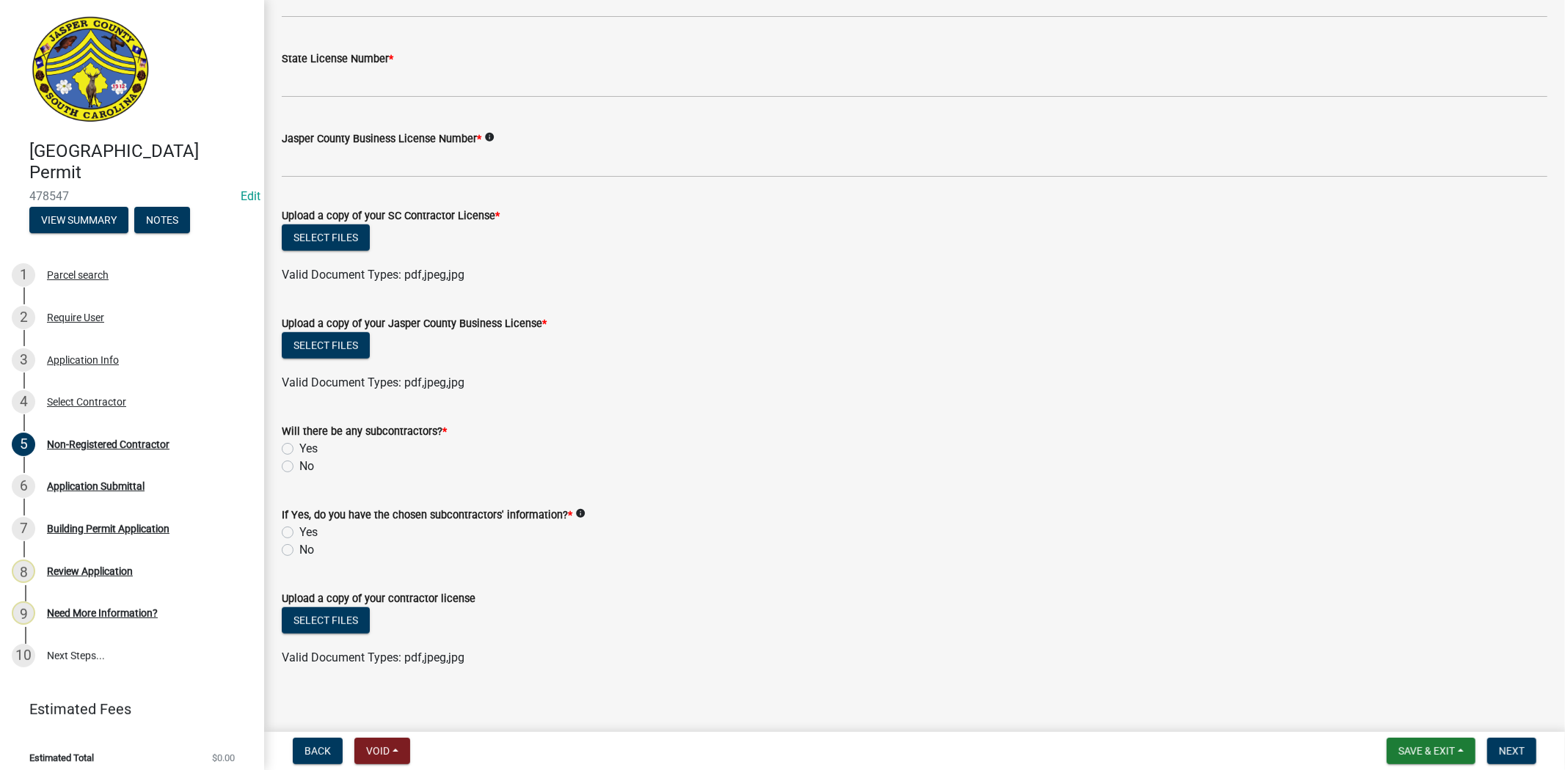
scroll to position [685, 0]
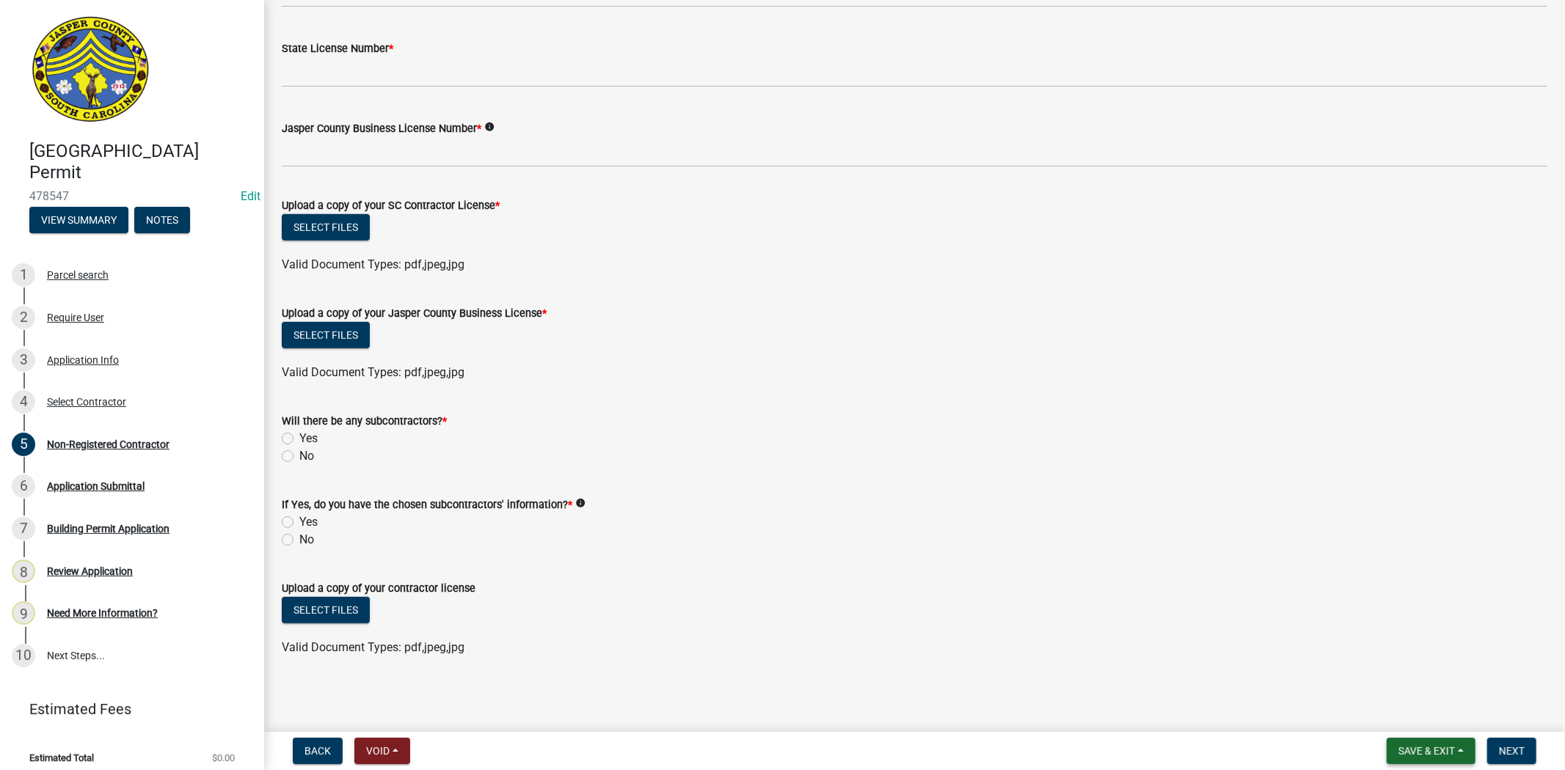
click at [1422, 750] on span "Save & Exit" at bounding box center [1426, 751] width 56 height 12
click at [1431, 715] on button "Save & Exit" at bounding box center [1416, 712] width 117 height 35
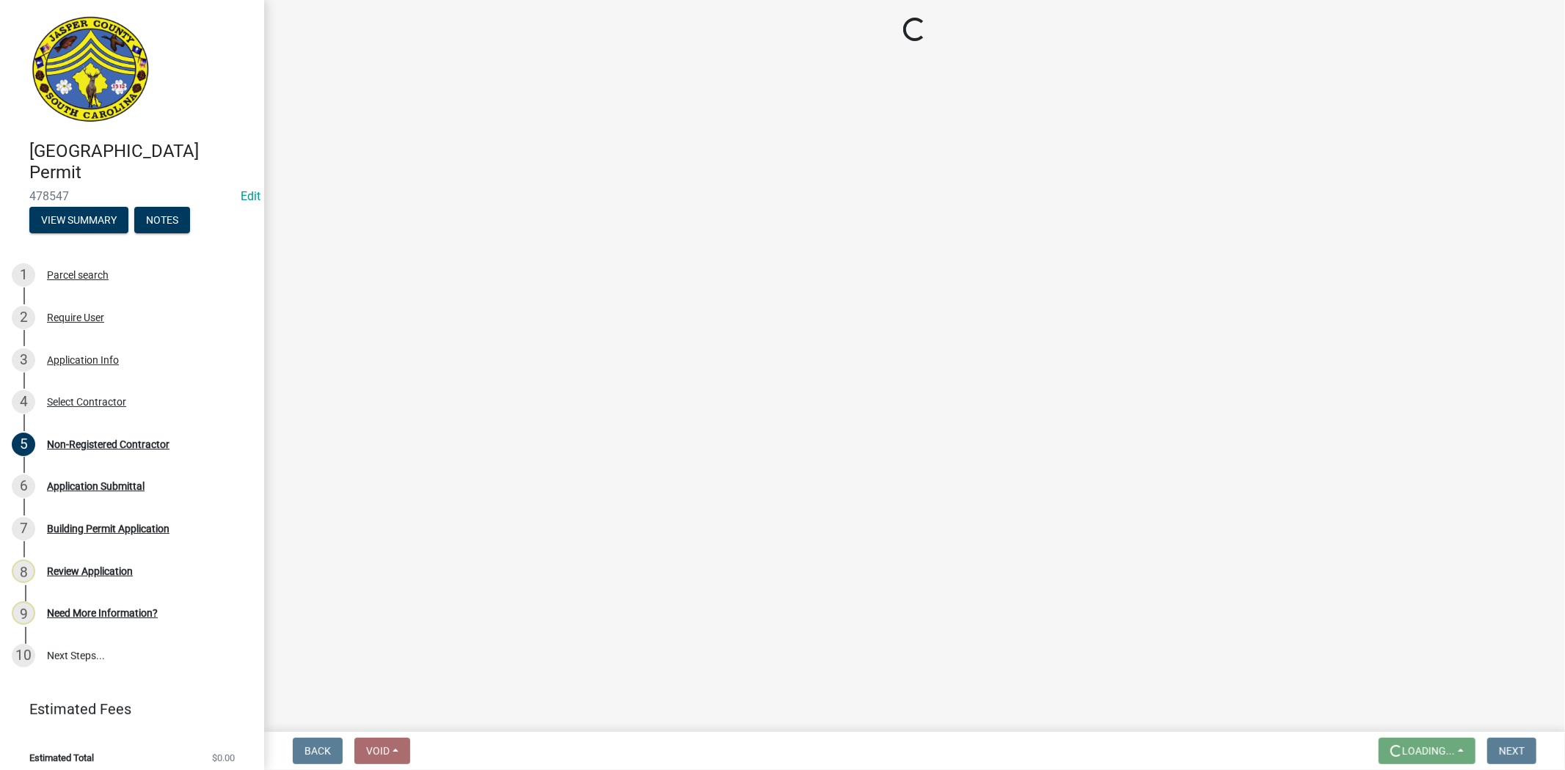
scroll to position [0, 0]
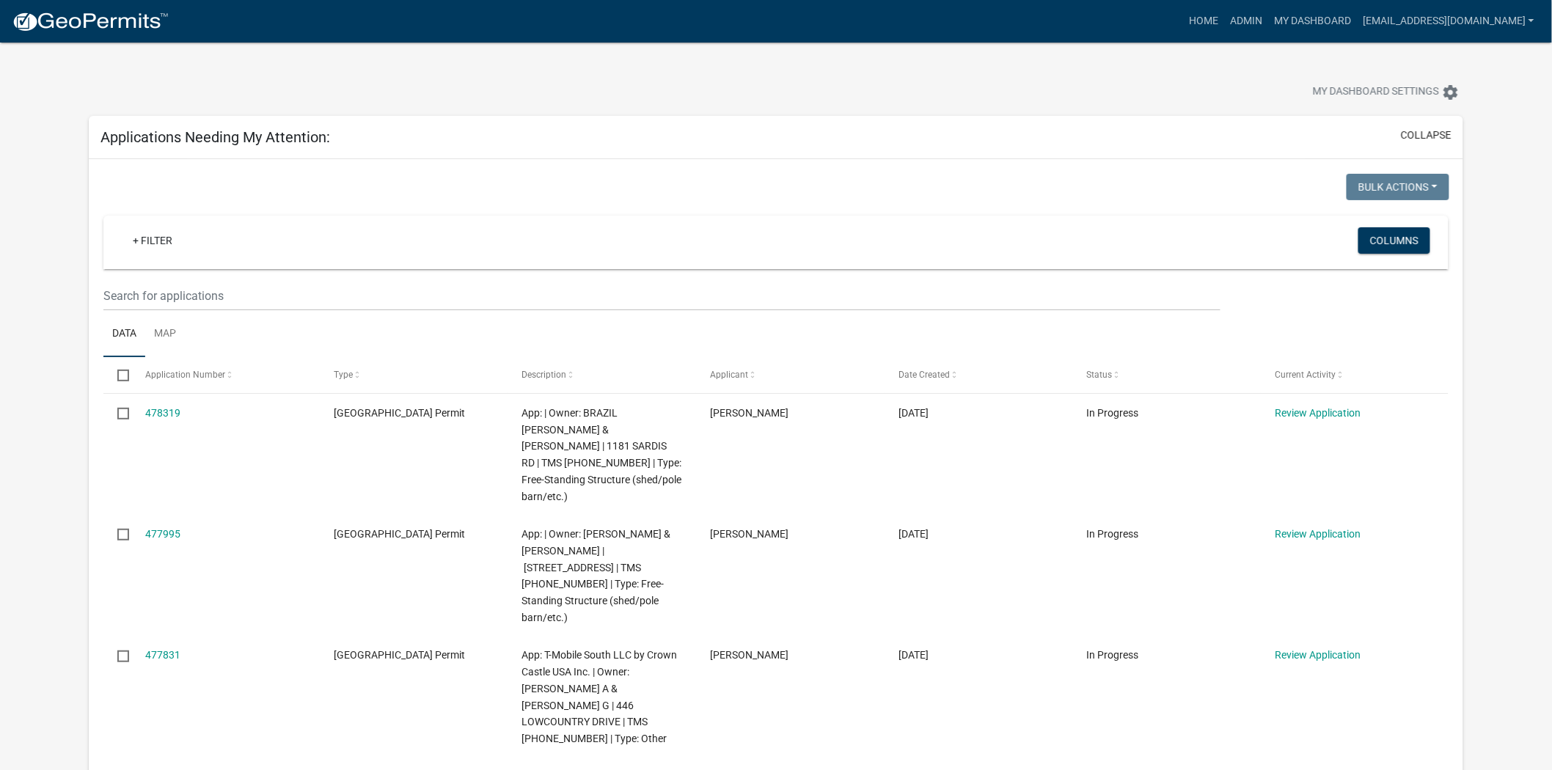
scroll to position [81, 0]
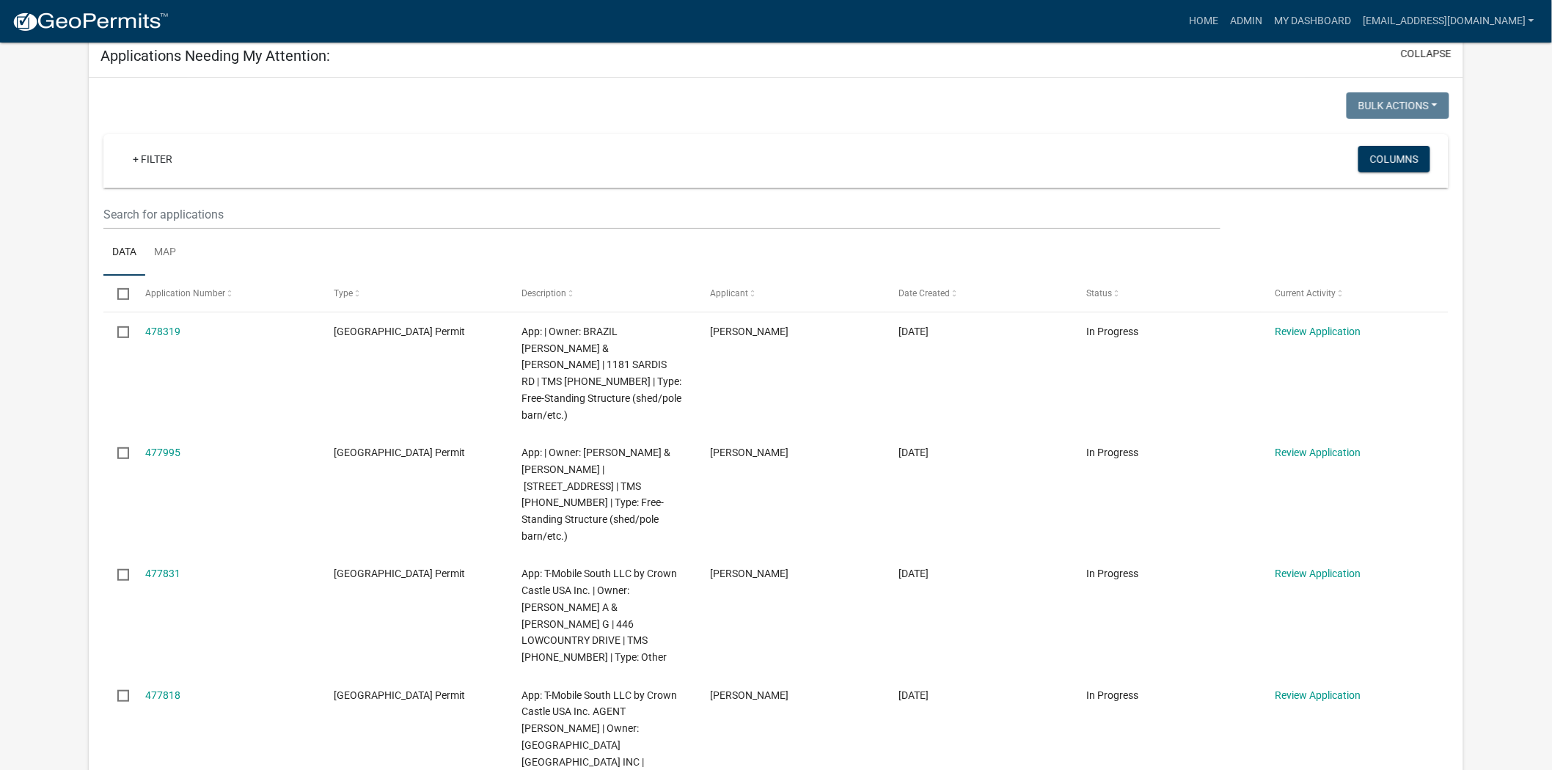
drag, startPoint x: 170, startPoint y: 333, endPoint x: 48, endPoint y: 370, distance: 127.9
click at [48, 370] on app-user-applications "more_horiz Home Admin My Dashboard [EMAIL_ADDRESS][DOMAIN_NAME] Admin Account L…" at bounding box center [776, 775] width 1552 height 1629
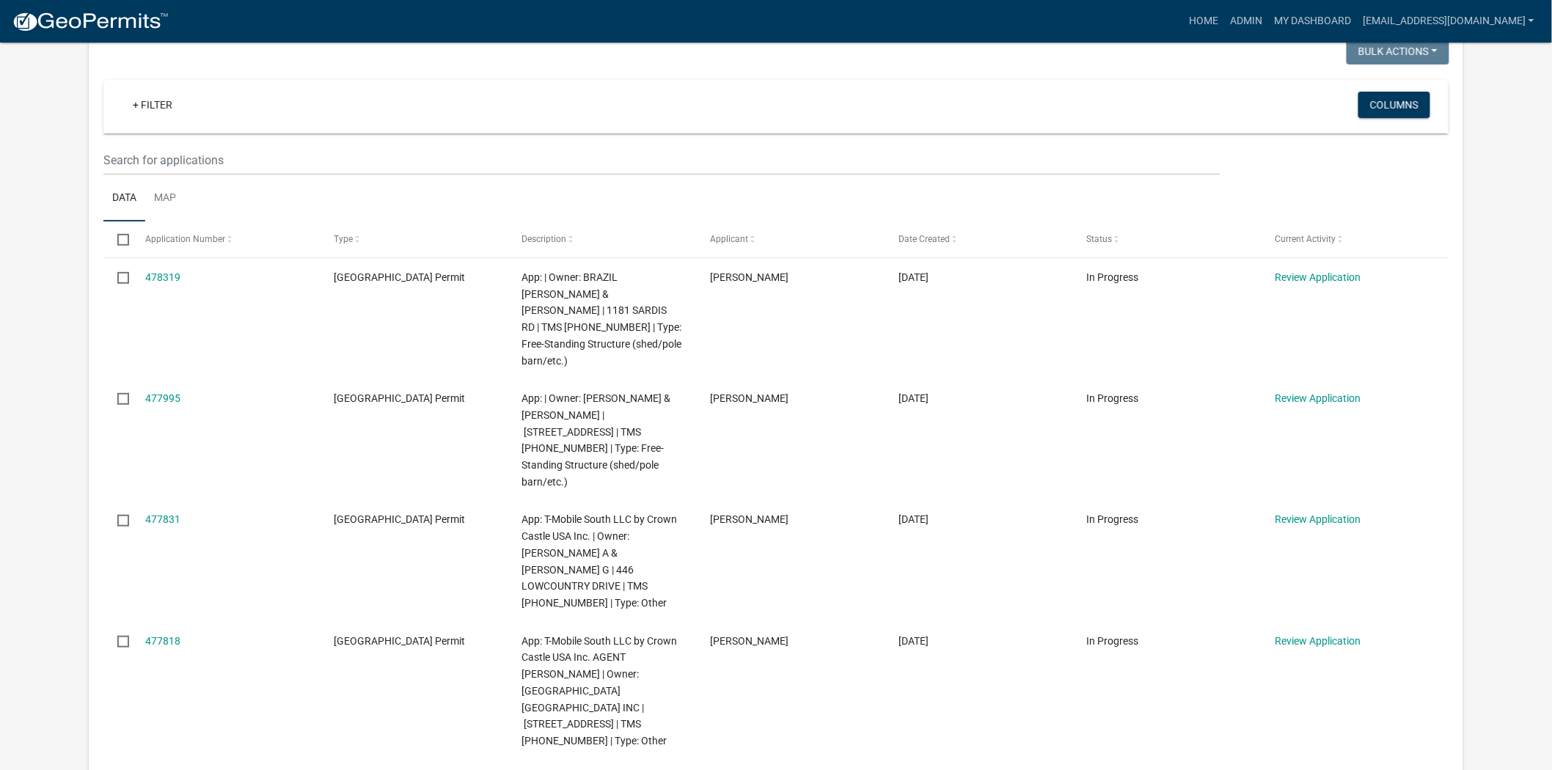
scroll to position [163, 0]
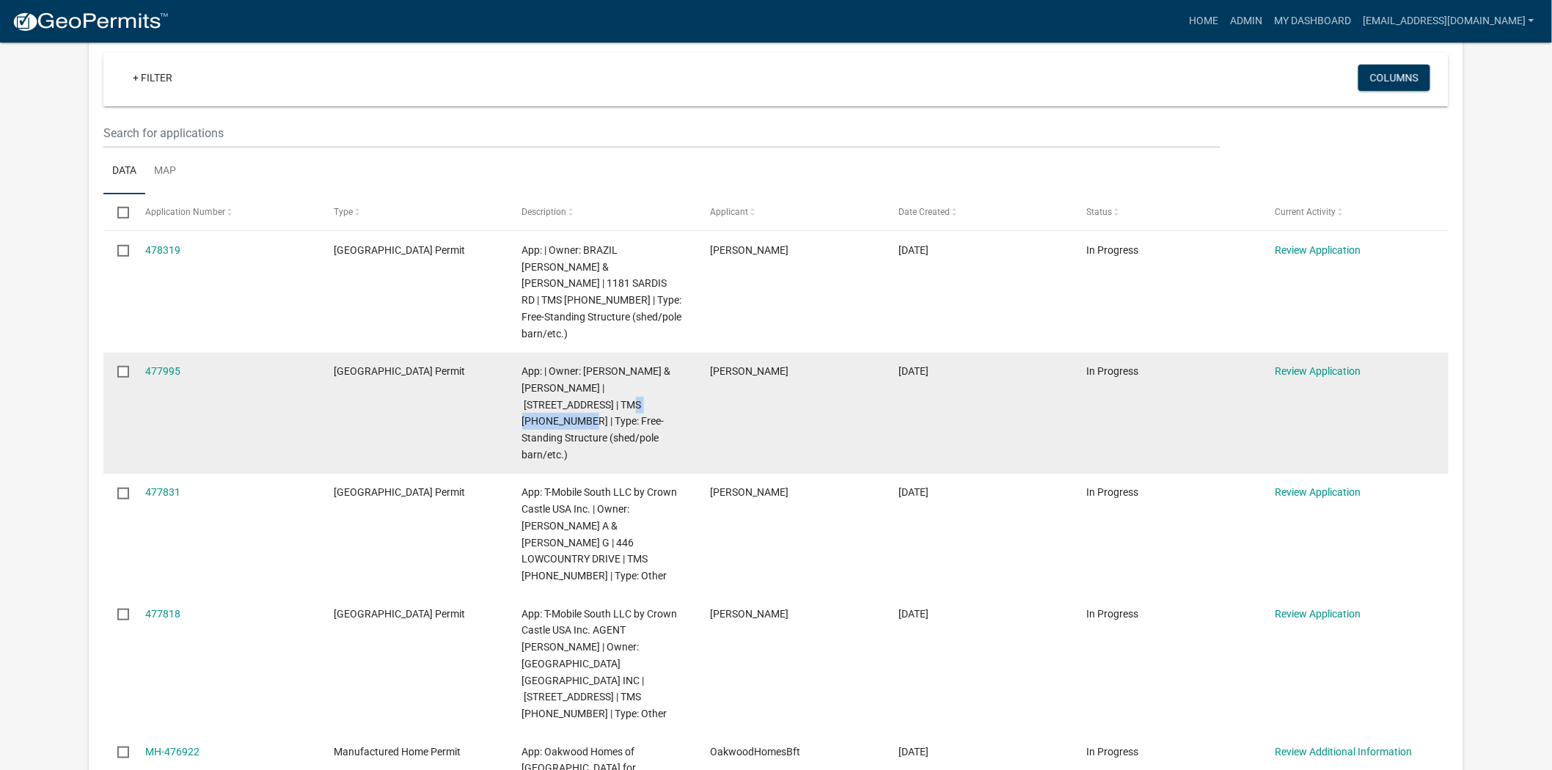
drag, startPoint x: 657, startPoint y: 389, endPoint x: 592, endPoint y: 393, distance: 65.4
click at [592, 393] on div "App: | Owner: [PERSON_NAME] & [PERSON_NAME] | [STREET_ADDRESS] | TMS [PHONE_NUM…" at bounding box center [602, 413] width 160 height 101
copy span "[PHONE_NUMBER]"
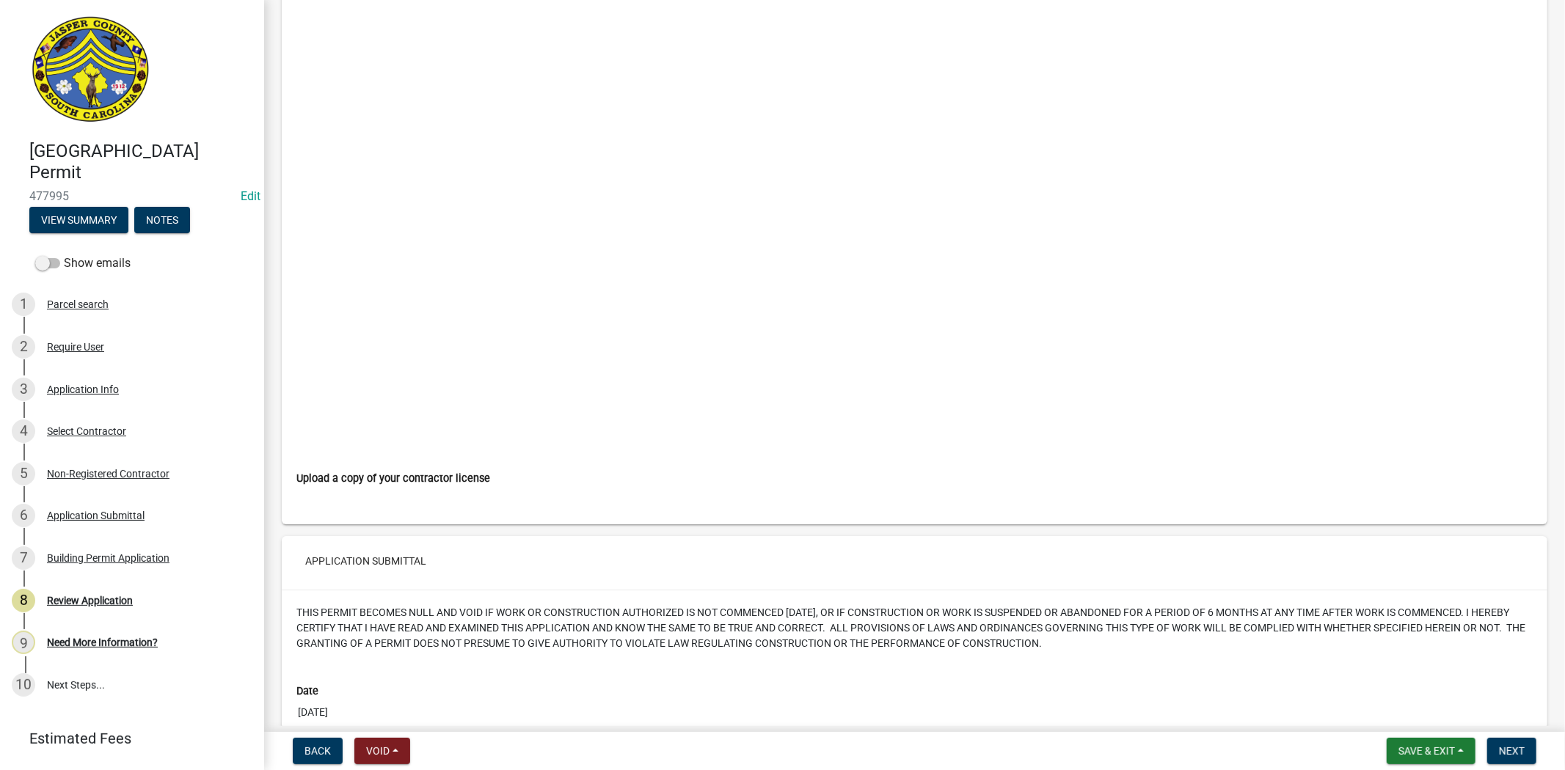
scroll to position [5135, 0]
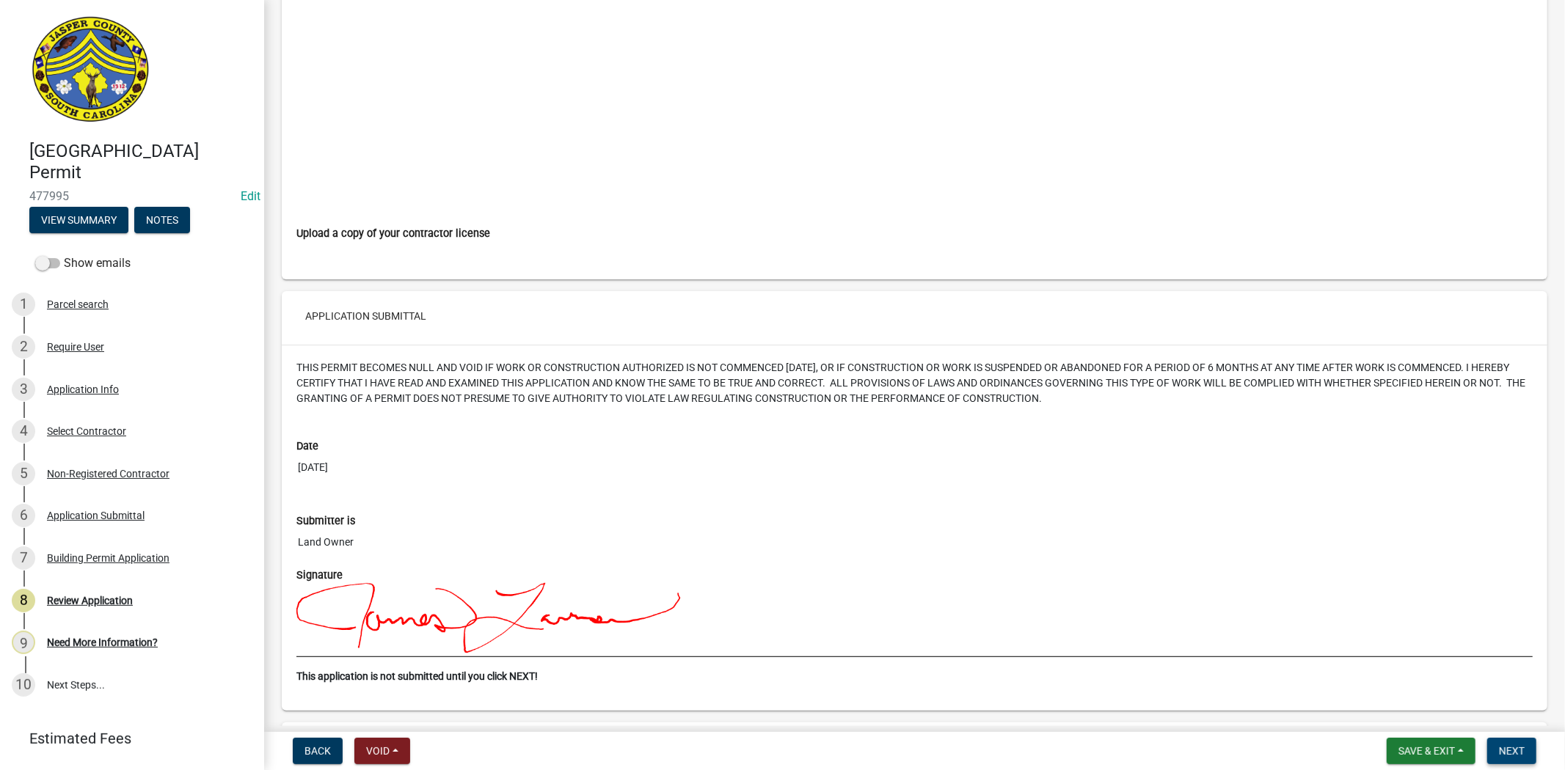
click at [1497, 745] on button "Next" at bounding box center [1511, 751] width 49 height 26
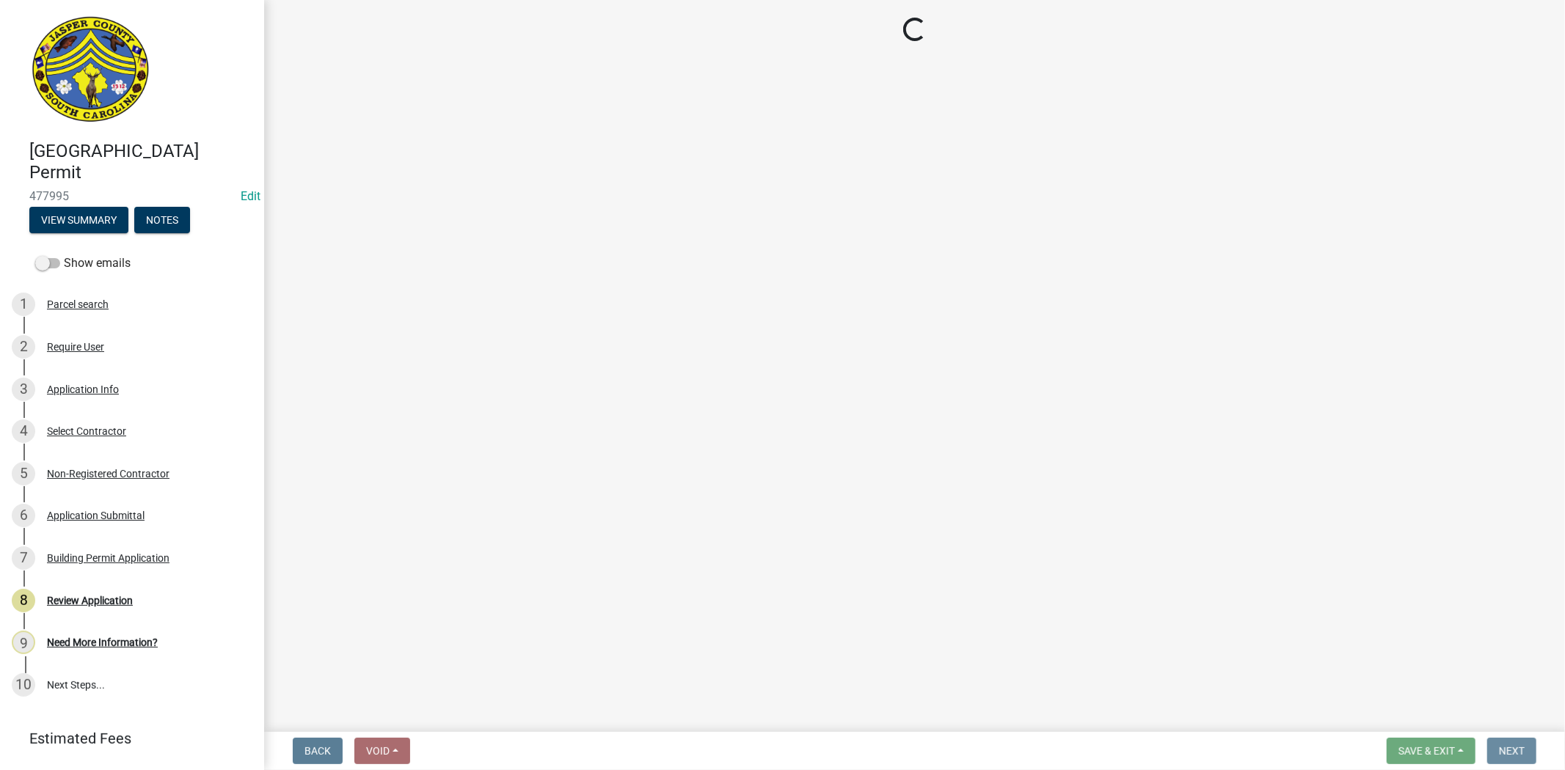
scroll to position [0, 0]
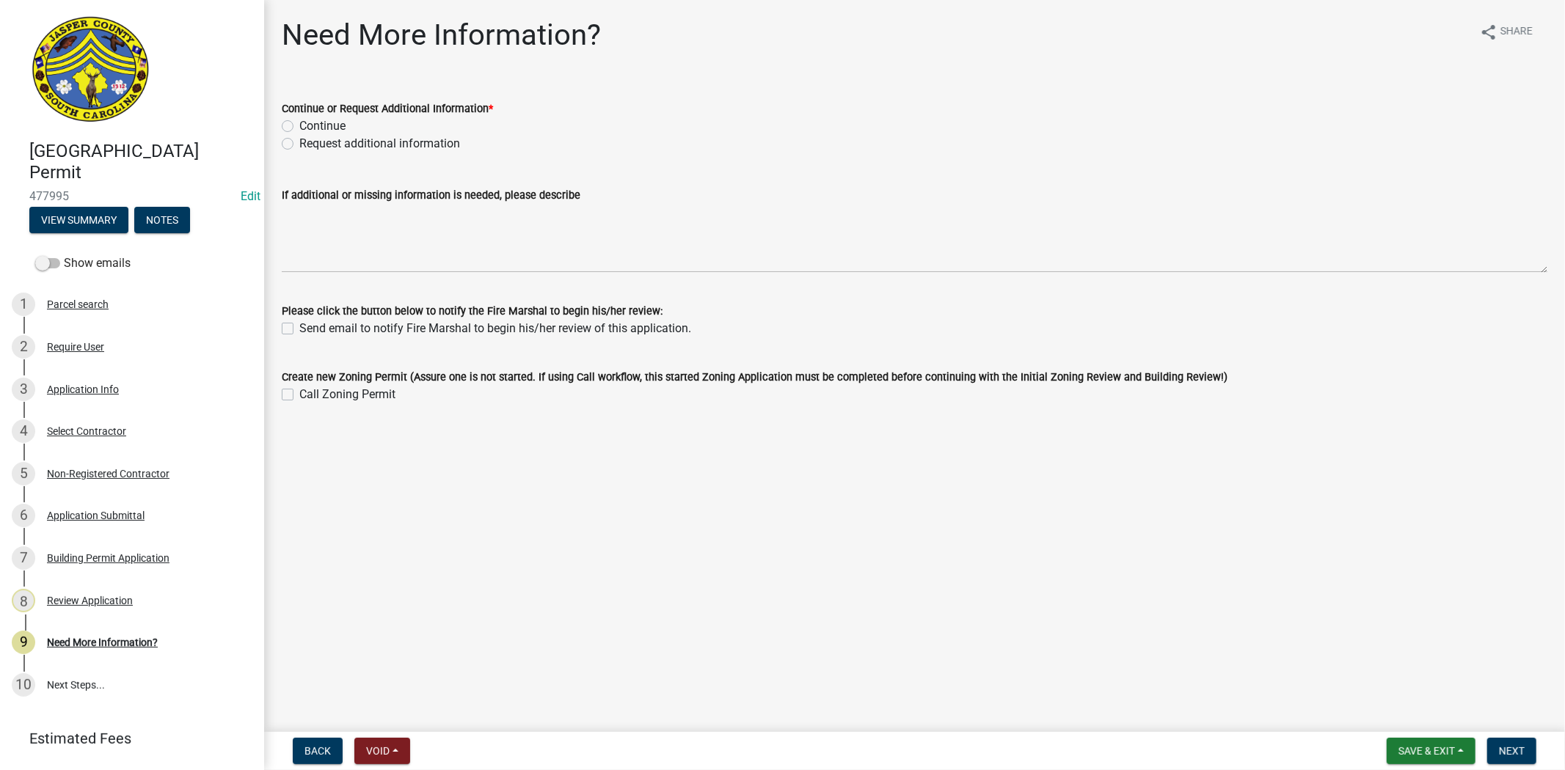
click at [299, 123] on label "Continue" at bounding box center [322, 126] width 46 height 18
click at [299, 123] on input "Continue" at bounding box center [304, 122] width 10 height 10
radio input "true"
click at [1514, 746] on span "Next" at bounding box center [1512, 751] width 26 height 12
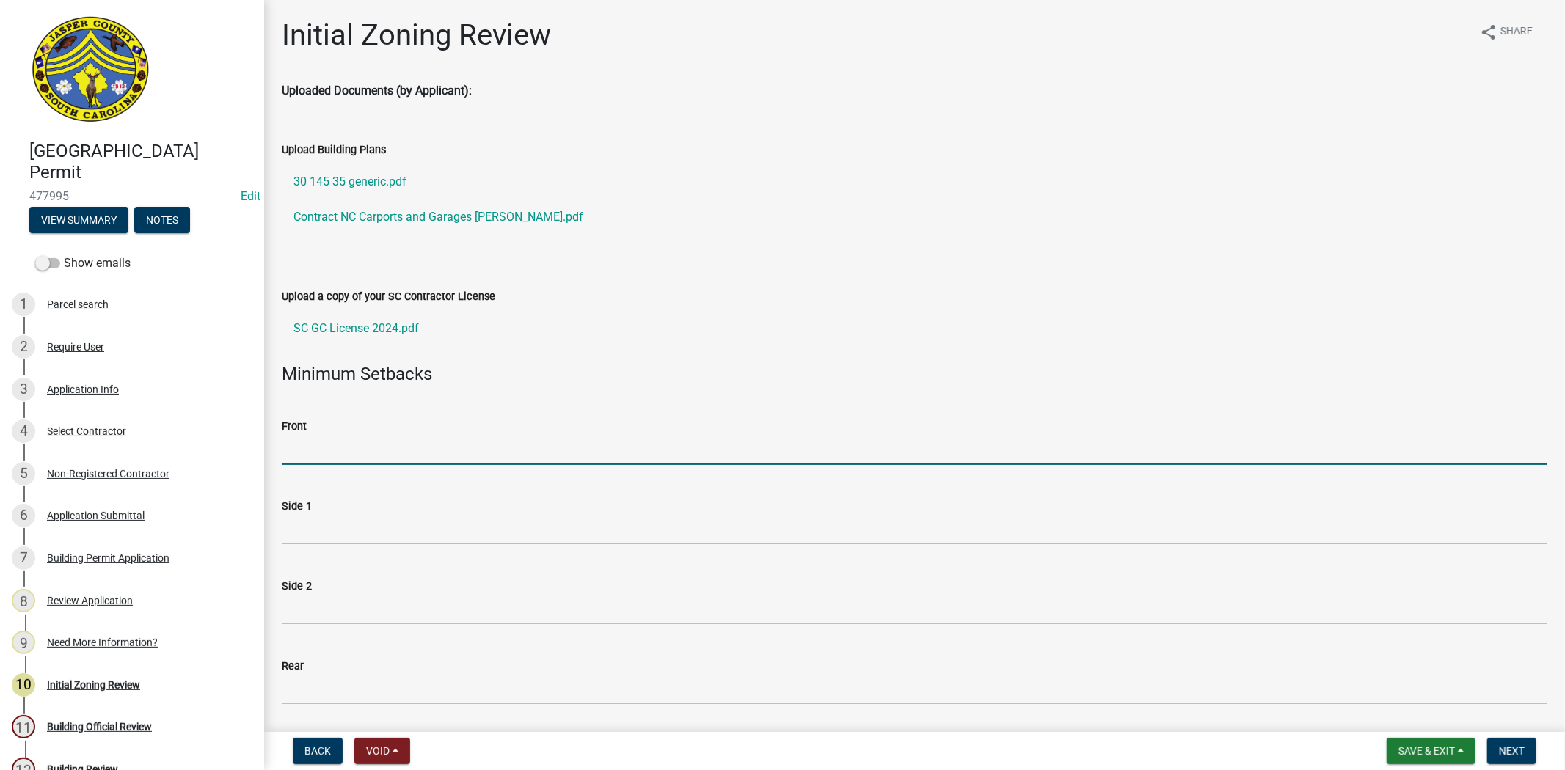
click at [383, 450] on input "Front" at bounding box center [914, 450] width 1265 height 30
type input "25"
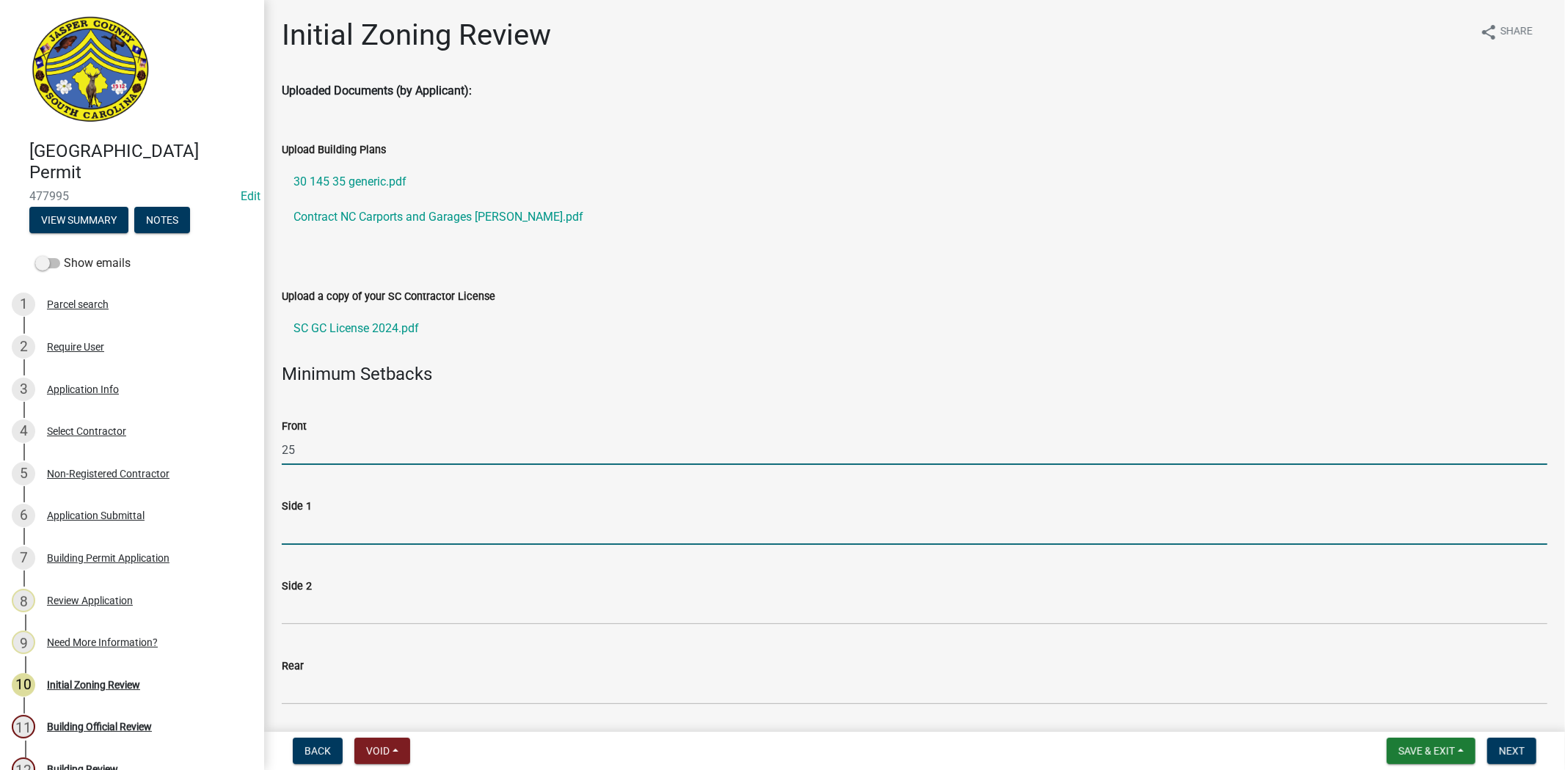
click at [296, 522] on input "Side 1" at bounding box center [914, 530] width 1265 height 30
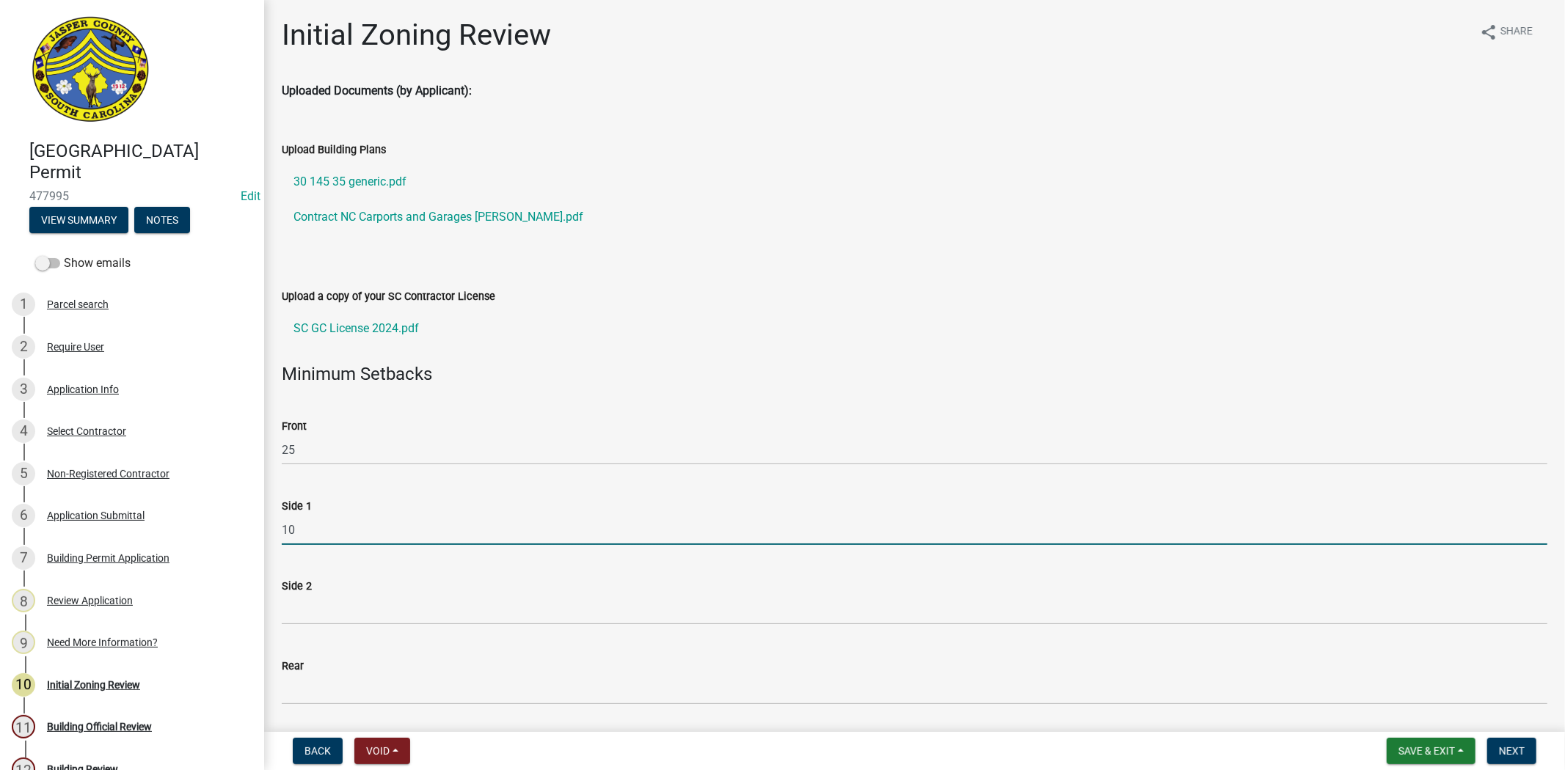
type input "10"
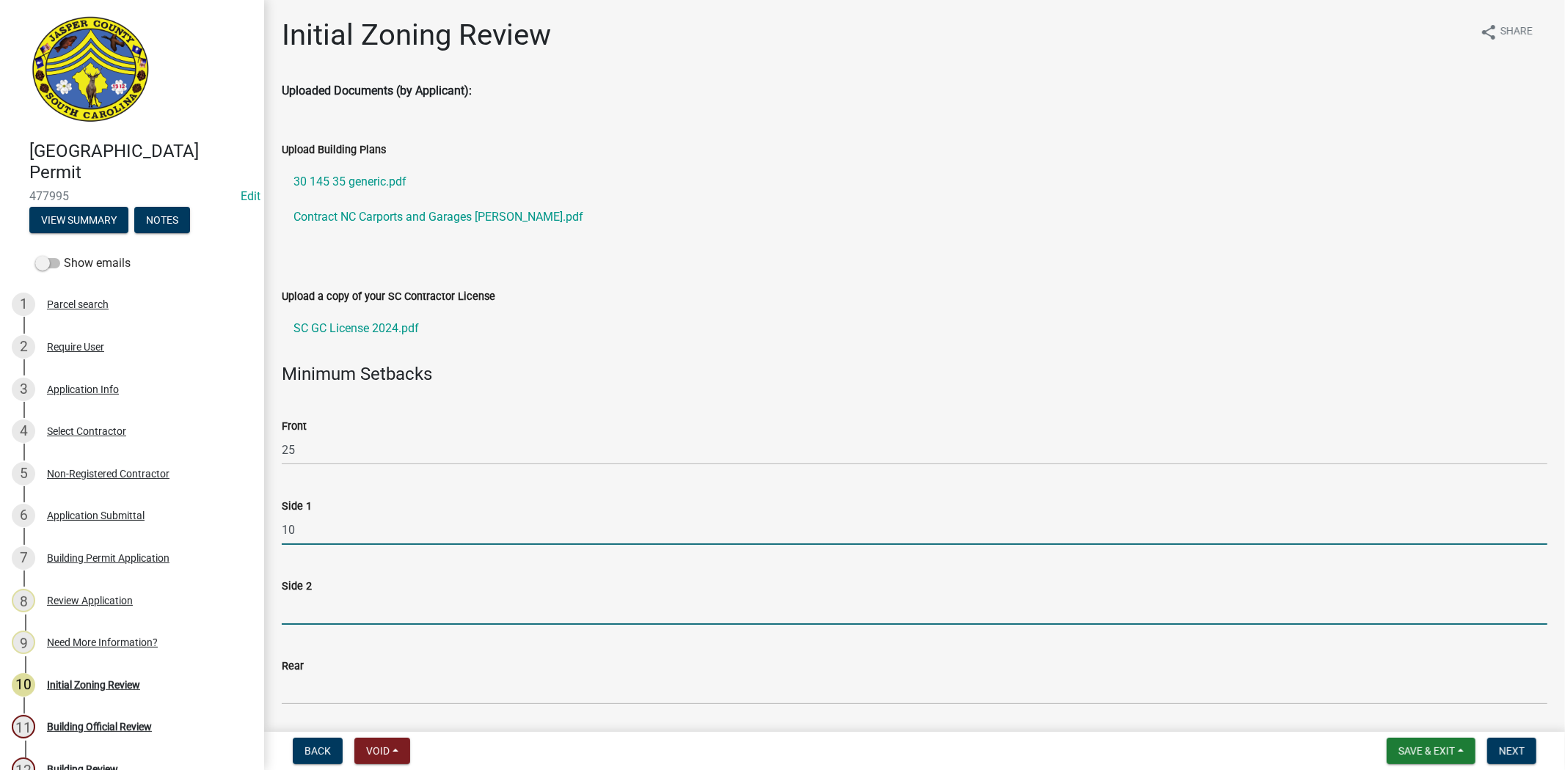
click at [304, 607] on input "Side 2" at bounding box center [914, 610] width 1265 height 30
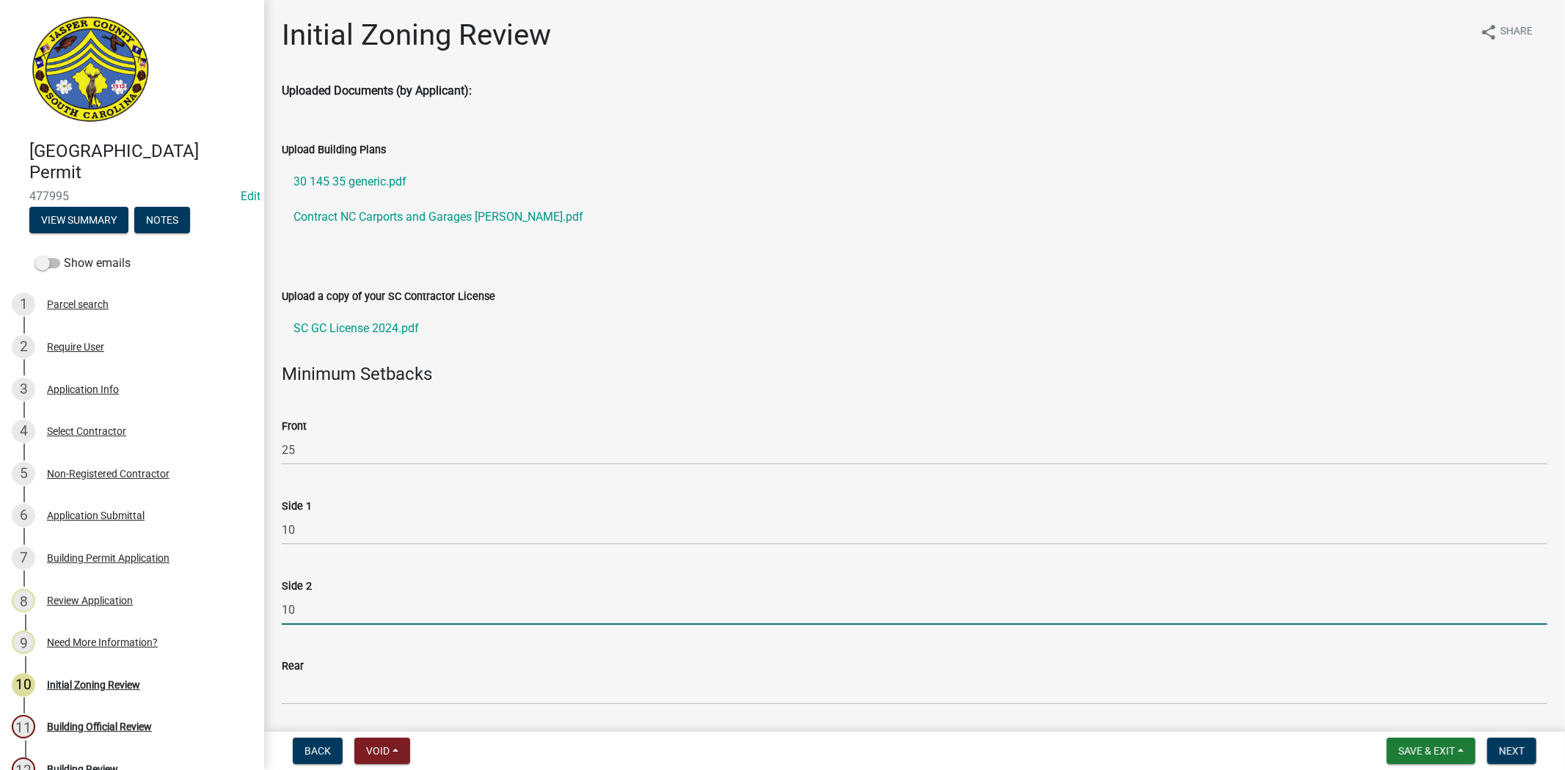
type input "10"
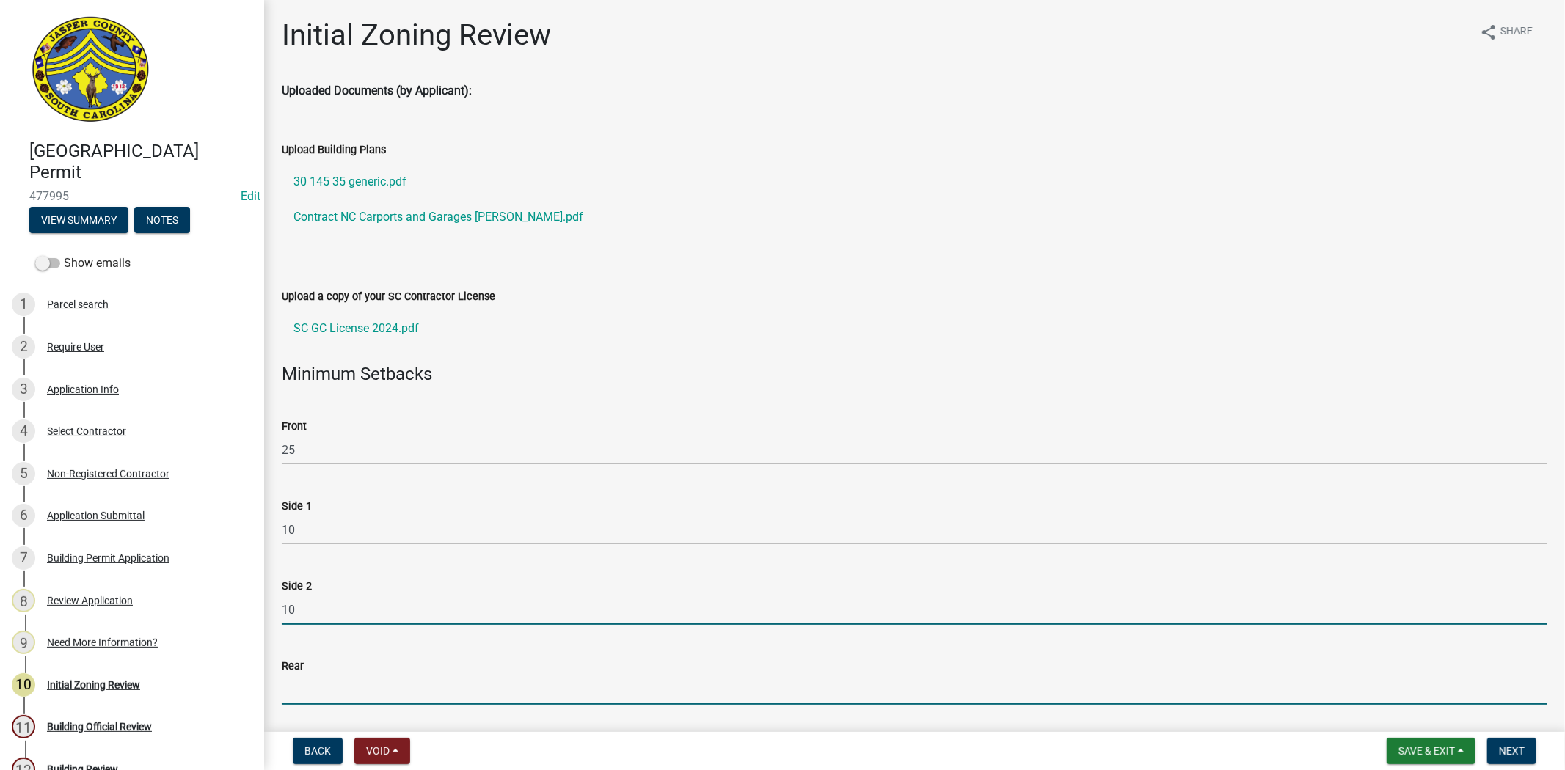
click at [365, 701] on input "Rear" at bounding box center [914, 690] width 1265 height 30
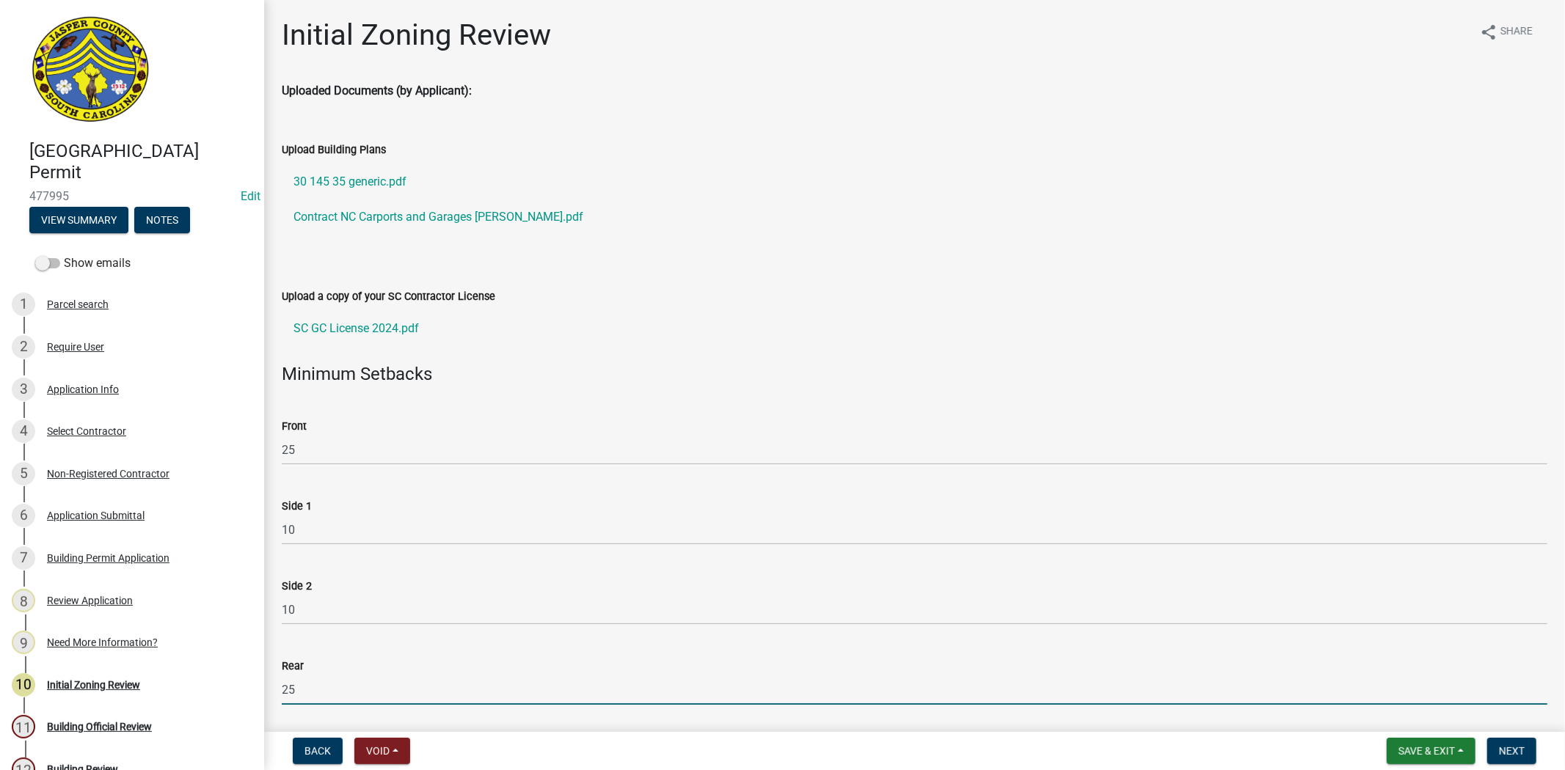
type input "25"
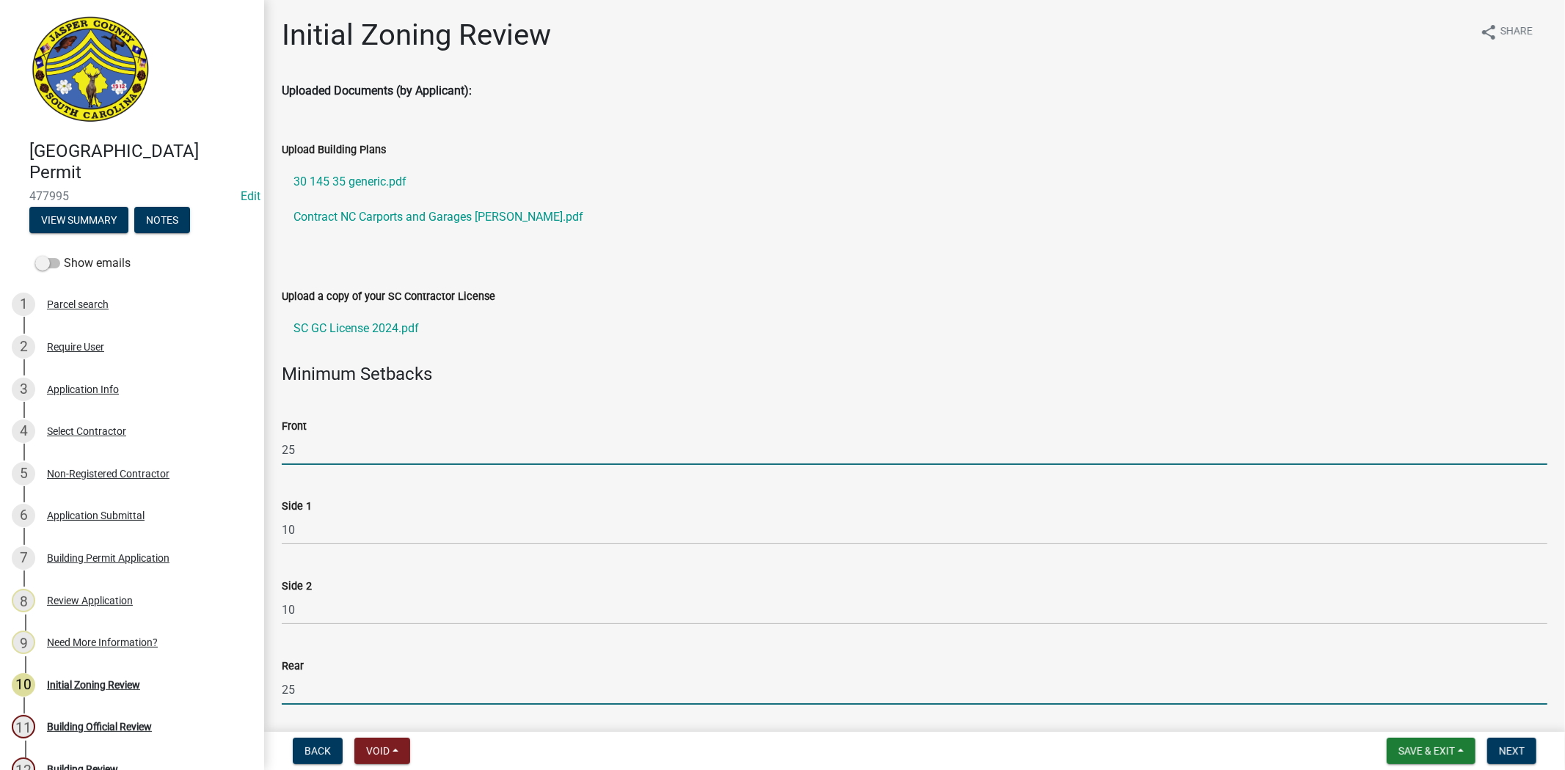
click at [679, 436] on input "25" at bounding box center [914, 450] width 1265 height 30
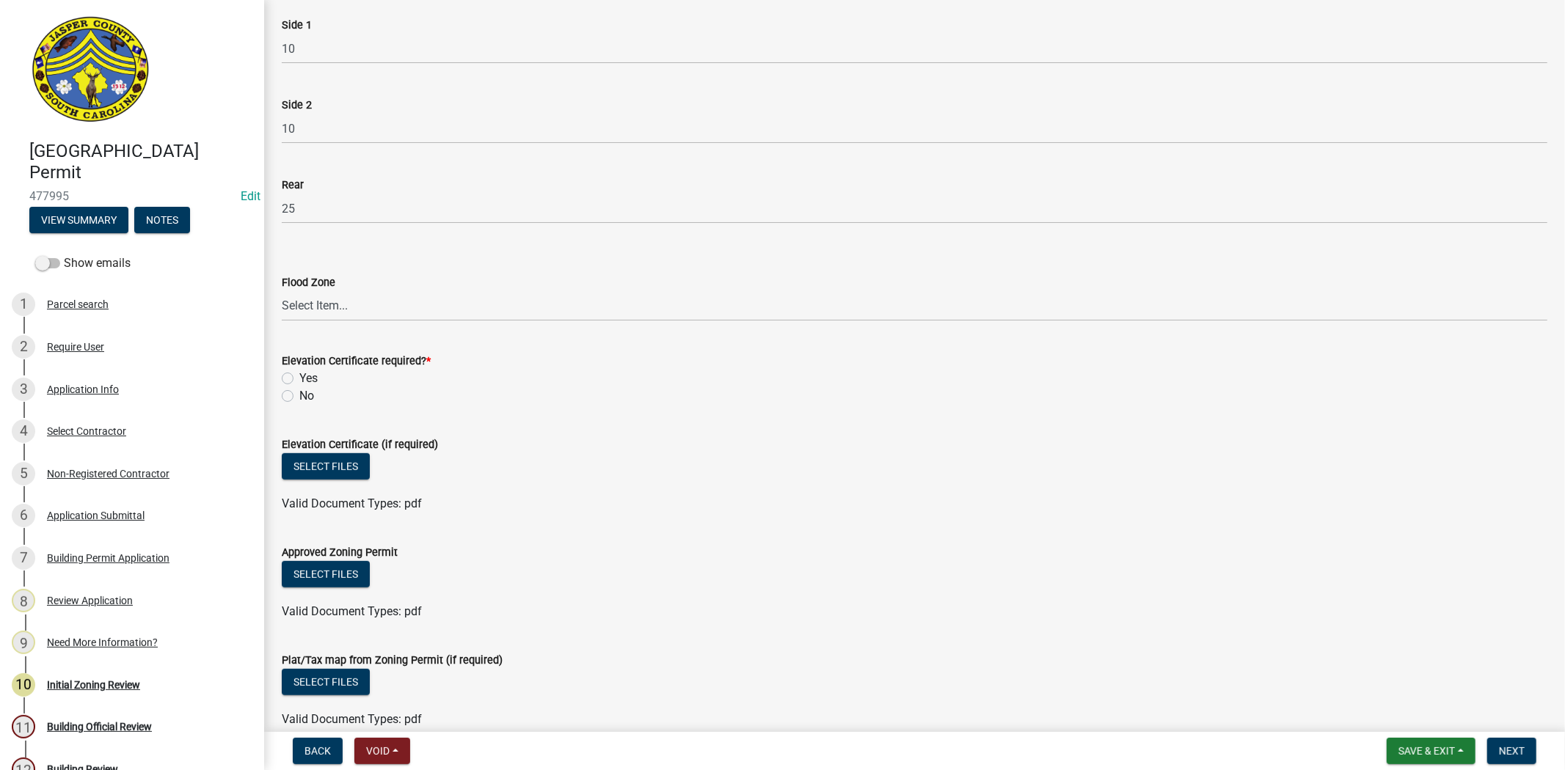
scroll to position [489, 0]
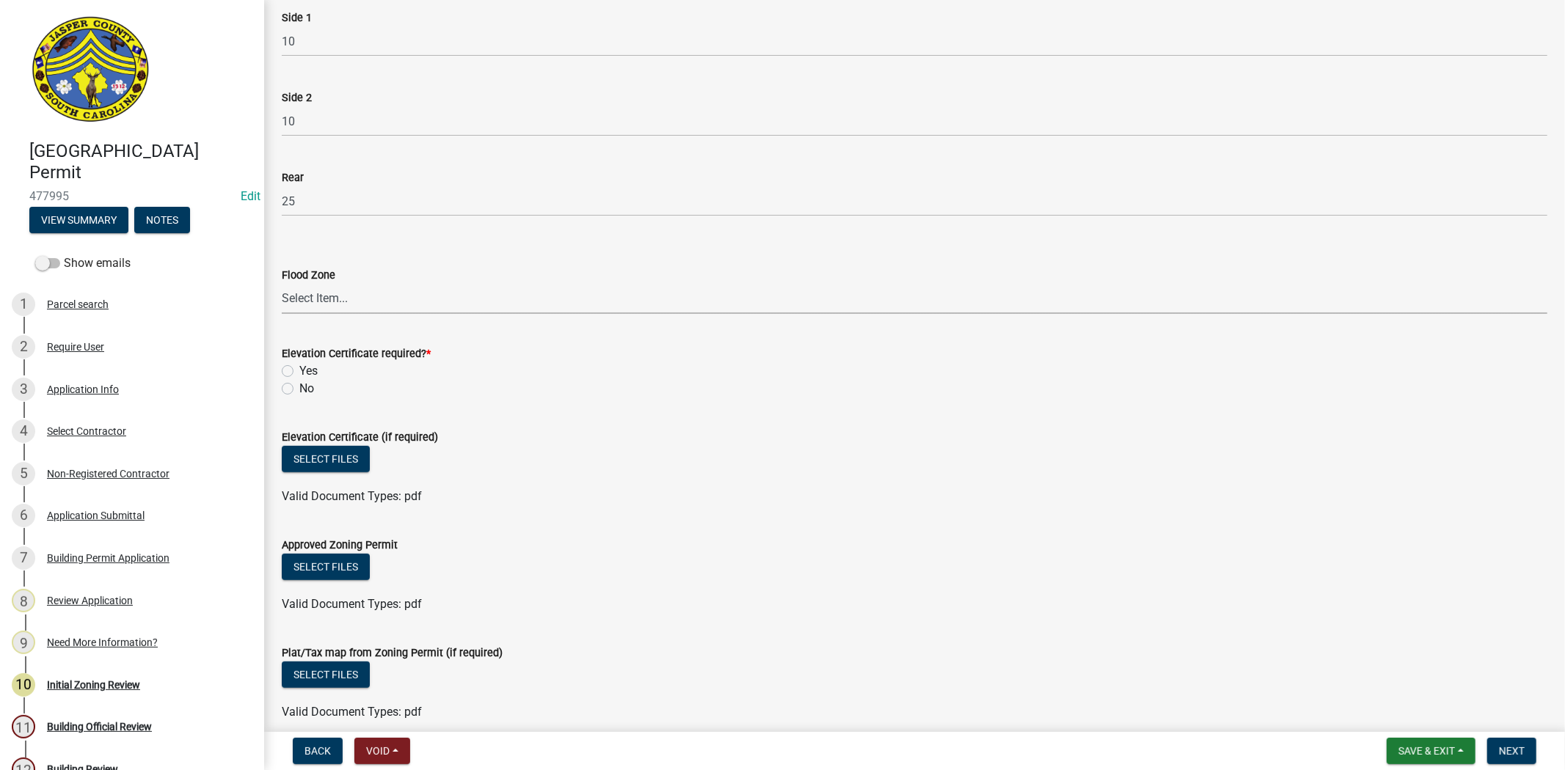
click at [323, 297] on select "Select Item... A AE X Shaded X N/A" at bounding box center [914, 299] width 1265 height 30
click at [282, 284] on select "Select Item... A AE X Shaded X N/A" at bounding box center [914, 299] width 1265 height 30
select select "61611ad6-14f2-499c-805c-58607f11e2fc"
click at [299, 387] on label "No" at bounding box center [306, 389] width 15 height 18
click at [299, 387] on input "No" at bounding box center [304, 385] width 10 height 10
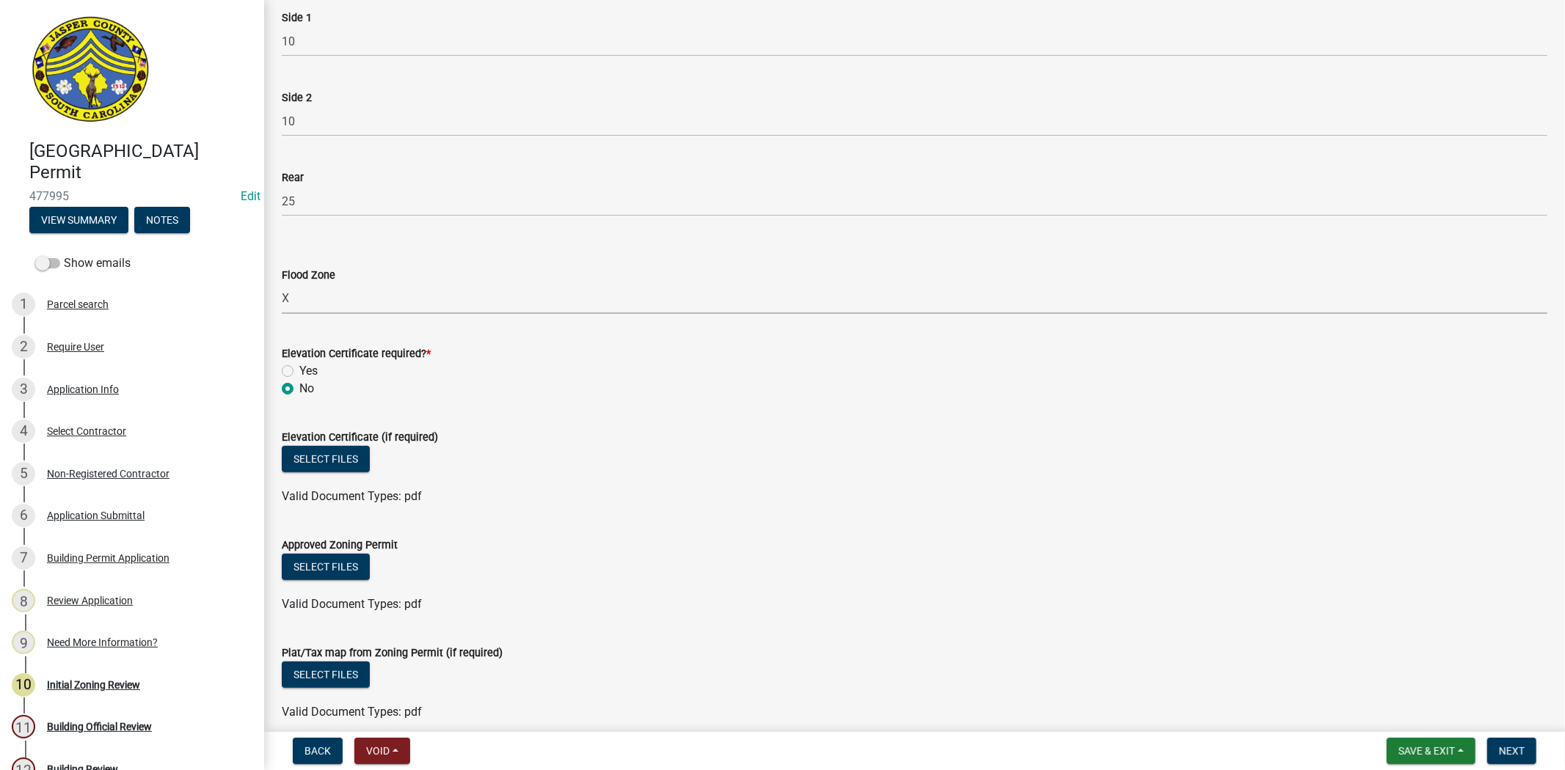
radio input "true"
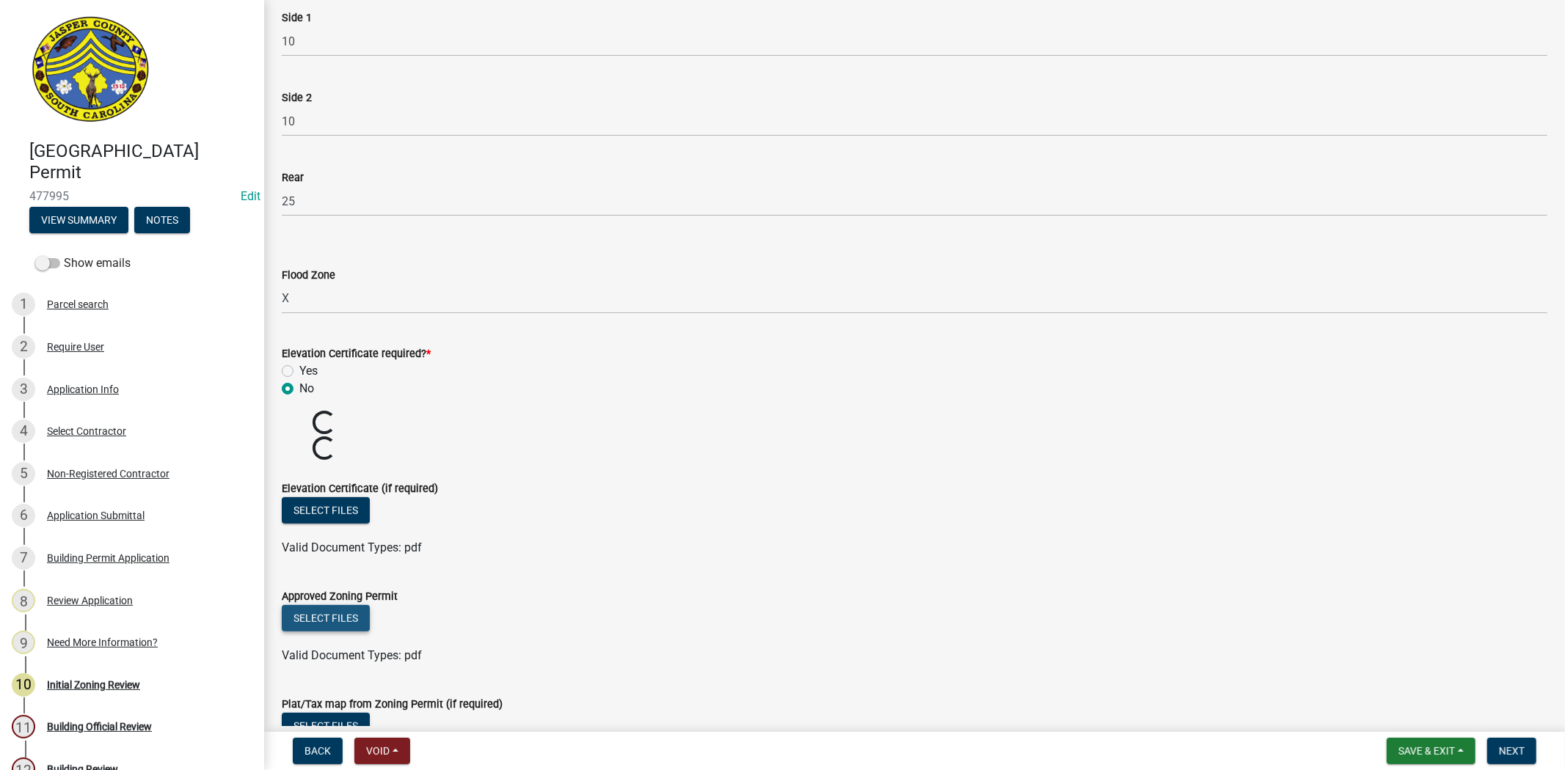
click at [330, 620] on button "Select files" at bounding box center [326, 618] width 88 height 26
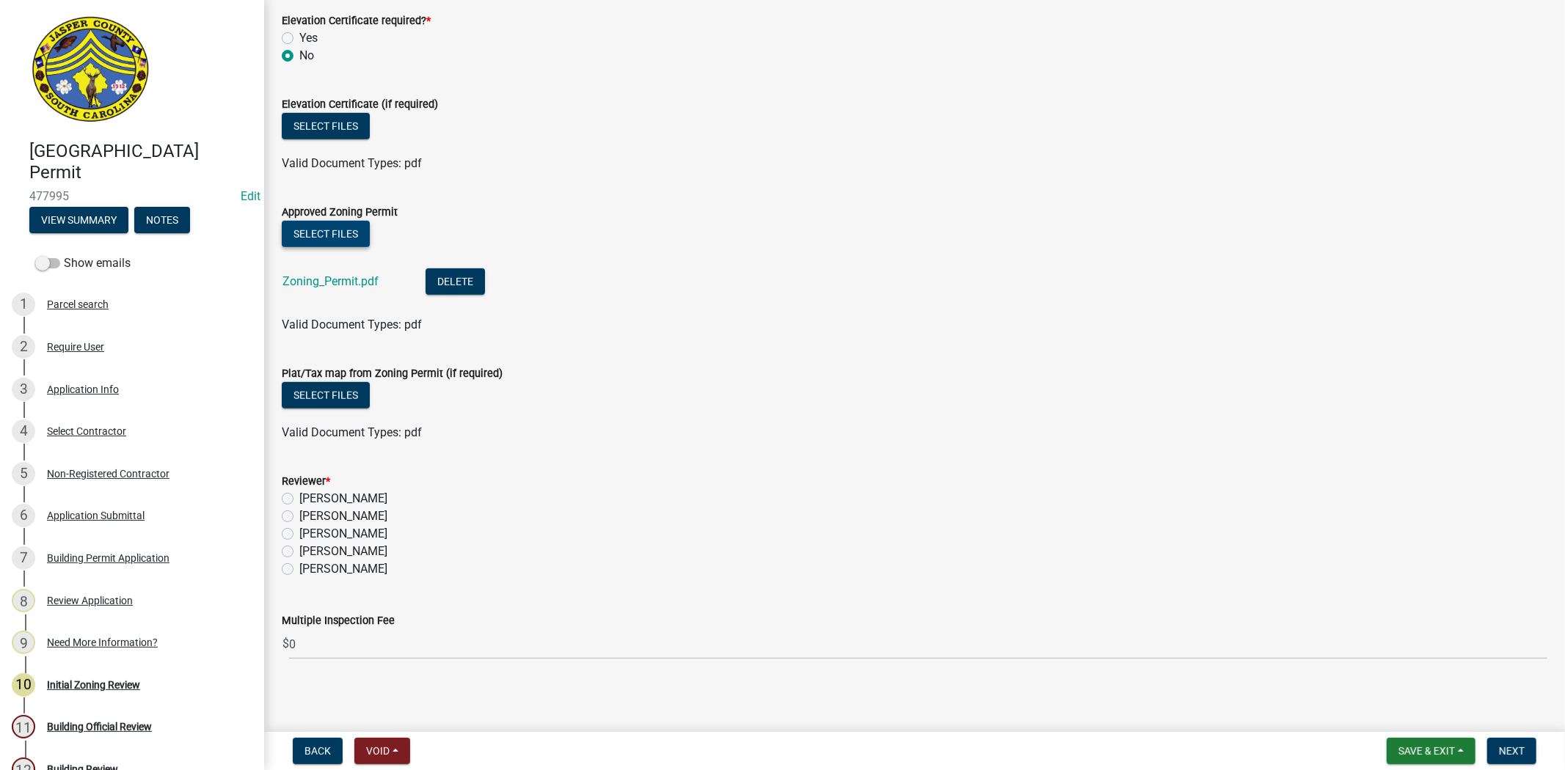
scroll to position [825, 0]
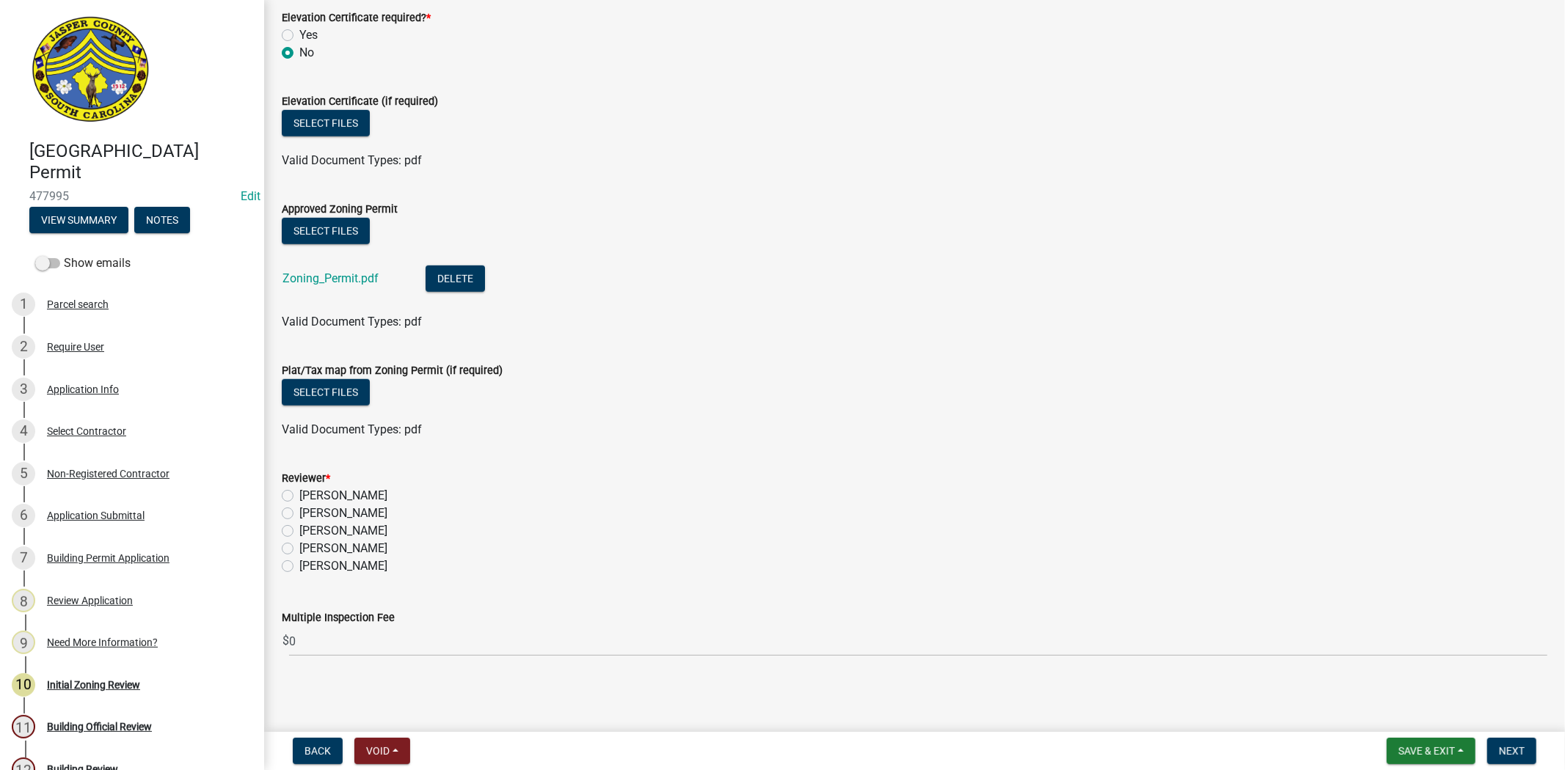
click at [299, 544] on label "Stephanie Oviedo" at bounding box center [343, 549] width 88 height 18
click at [299, 544] on input "Stephanie Oviedo" at bounding box center [304, 545] width 10 height 10
radio input "true"
click at [1513, 745] on span "Next" at bounding box center [1512, 751] width 26 height 12
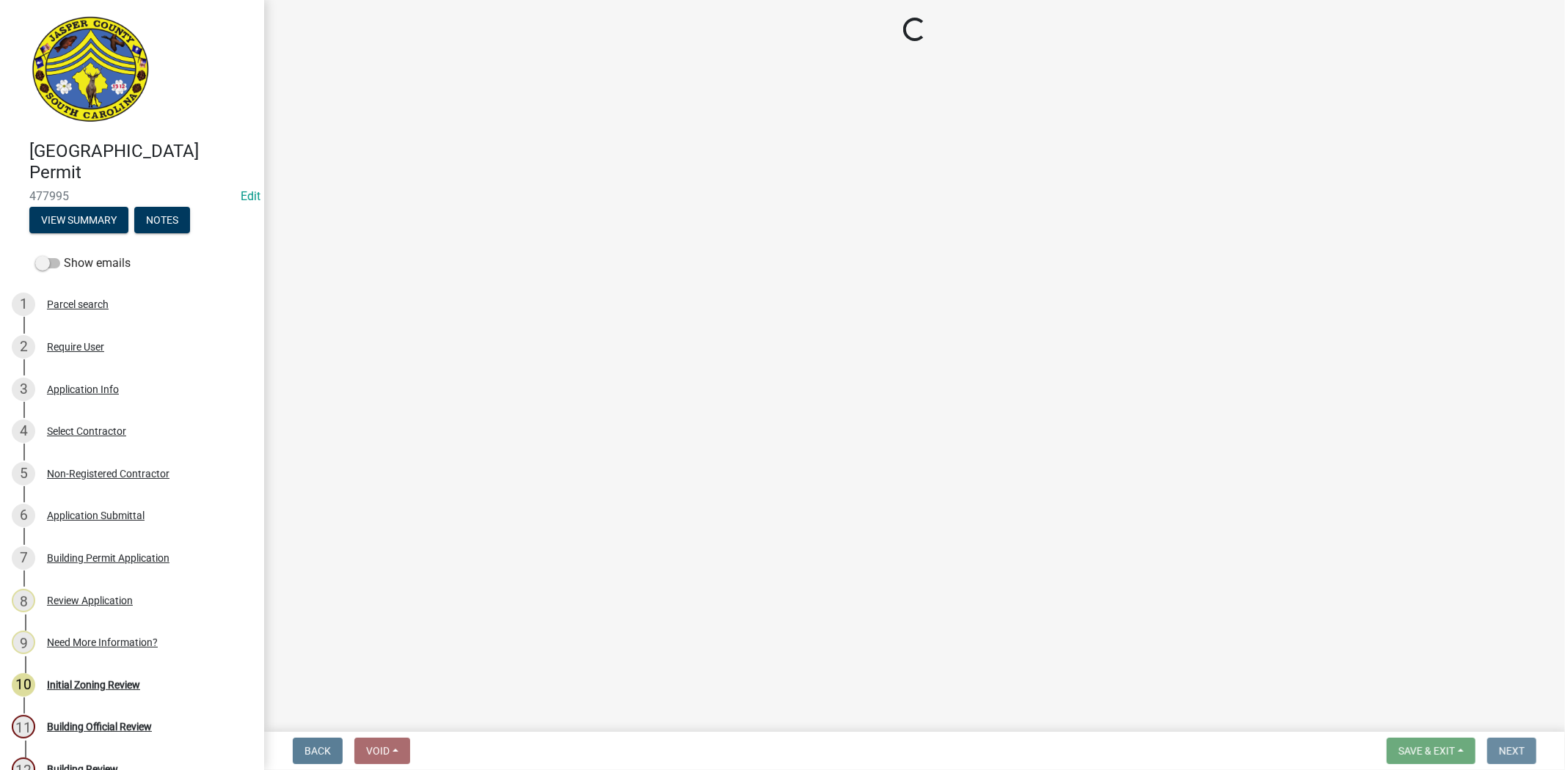
scroll to position [0, 0]
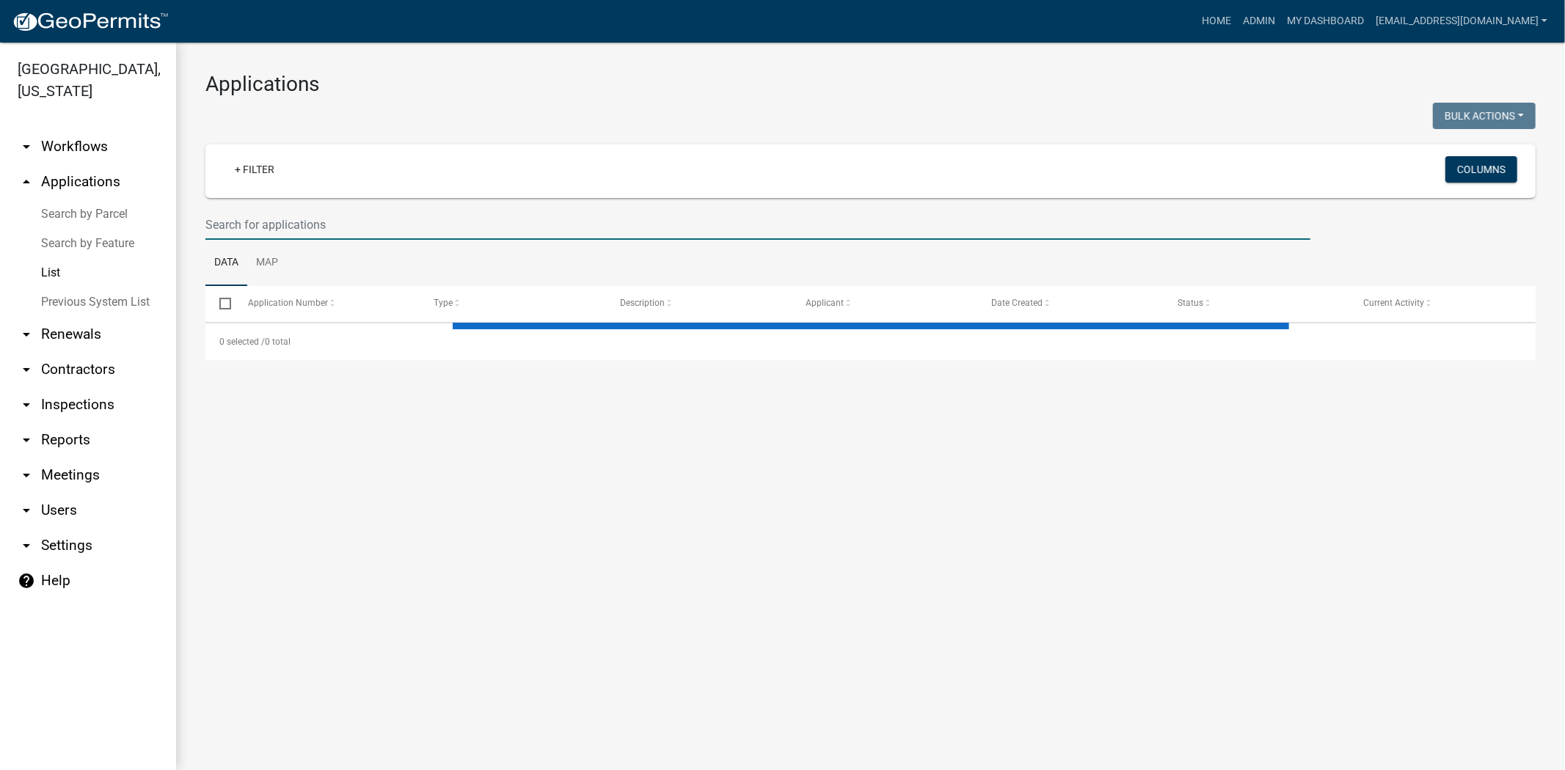
click at [382, 223] on input "text" at bounding box center [757, 225] width 1105 height 30
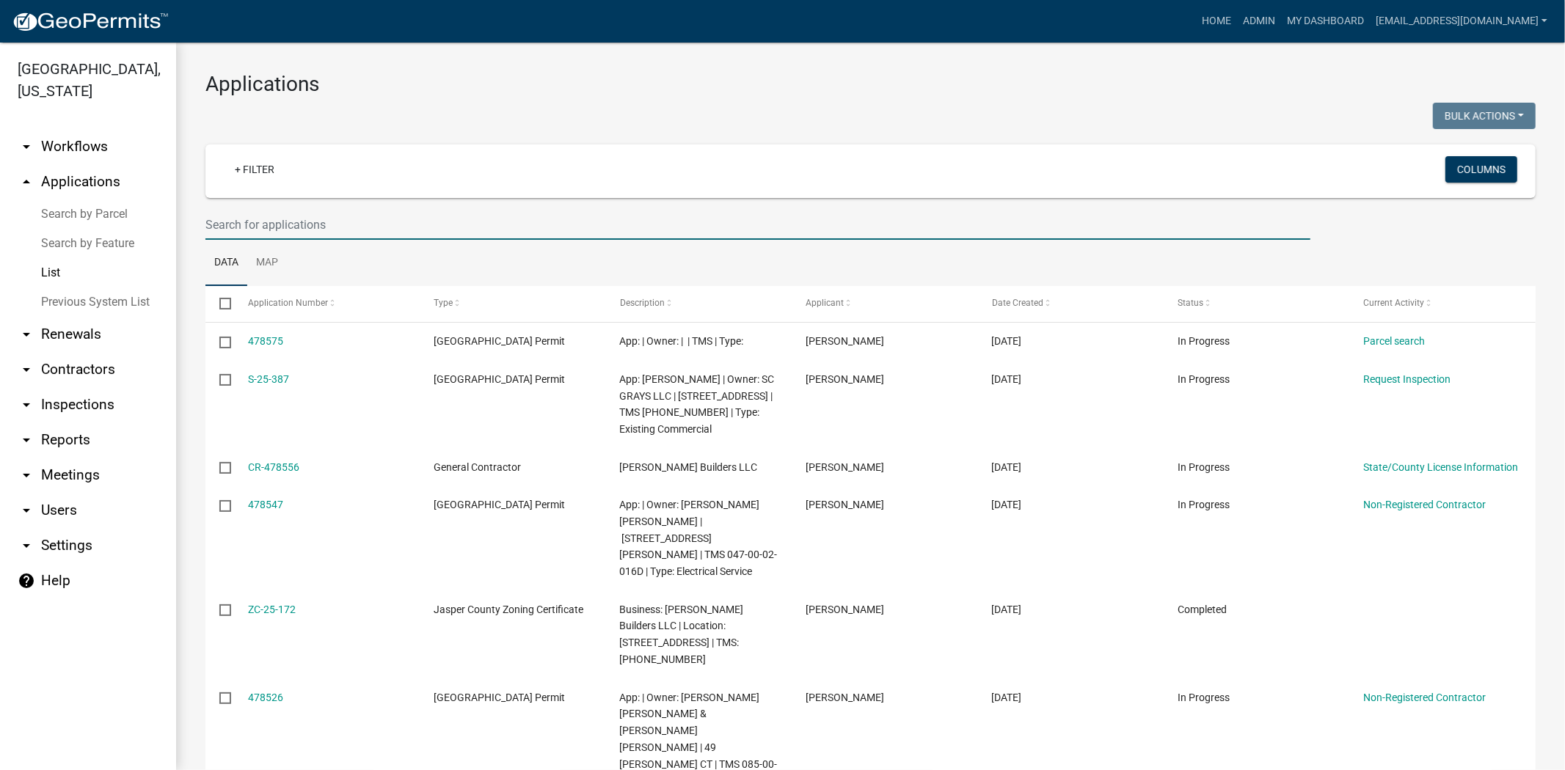
paste input "[PHONE_NUMBER]"
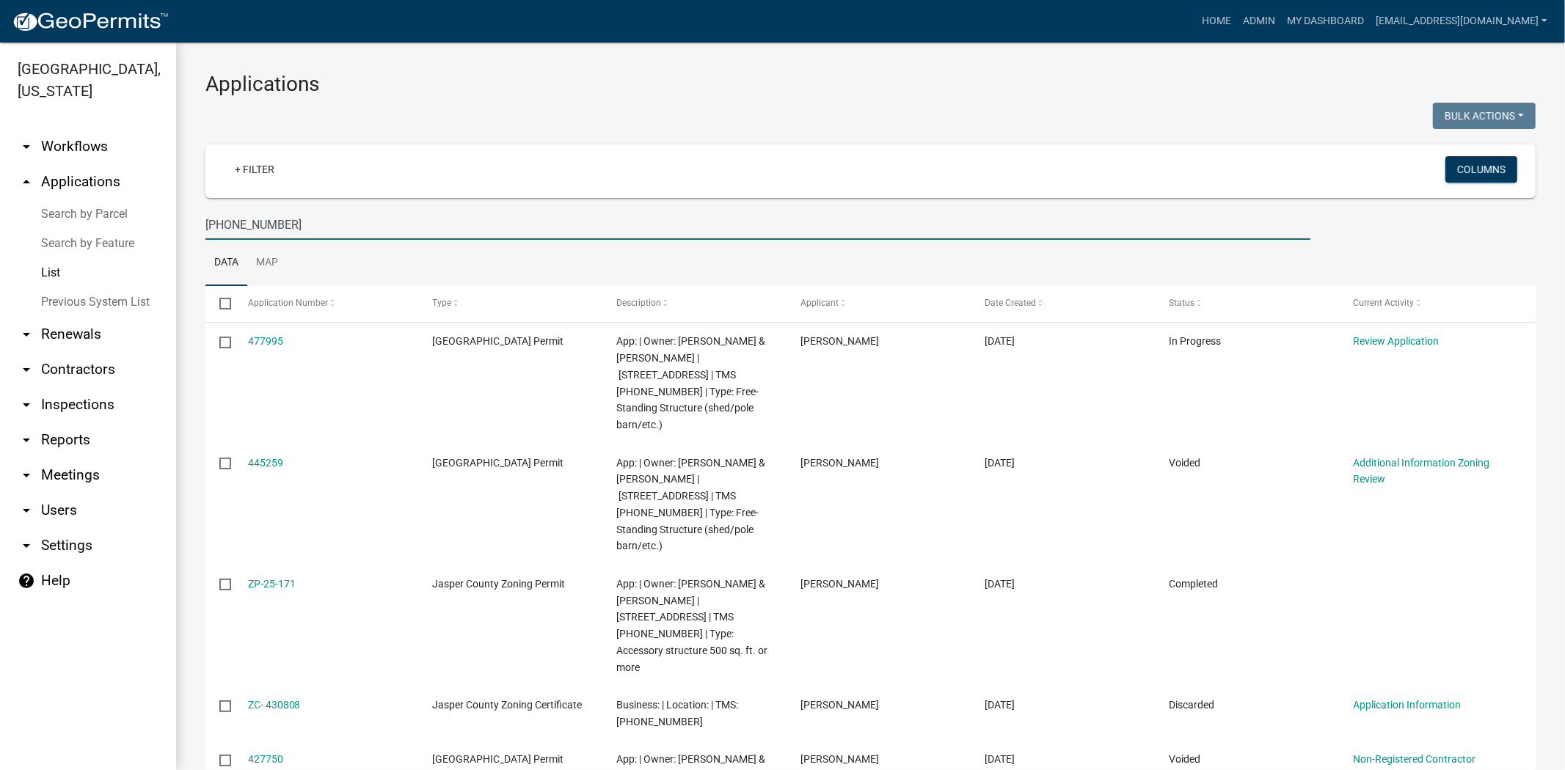
drag, startPoint x: 341, startPoint y: 232, endPoint x: 130, endPoint y: 235, distance: 211.3
click at [130, 235] on div "Jasper County, South Carolina arrow_drop_down Workflows List arrow_drop_up Appl…" at bounding box center [782, 407] width 1565 height 728
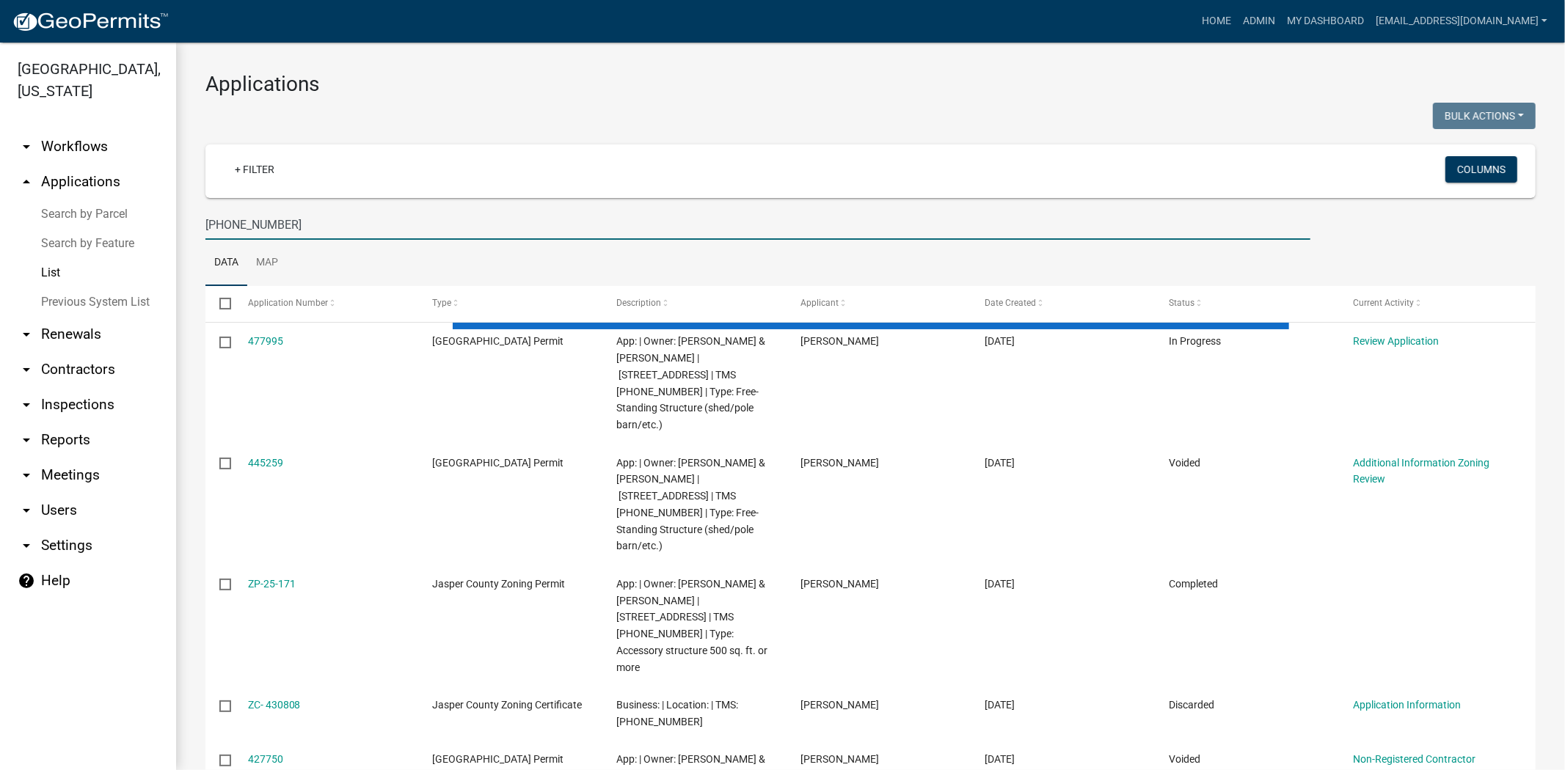
type input "[PHONE_NUMBER]"
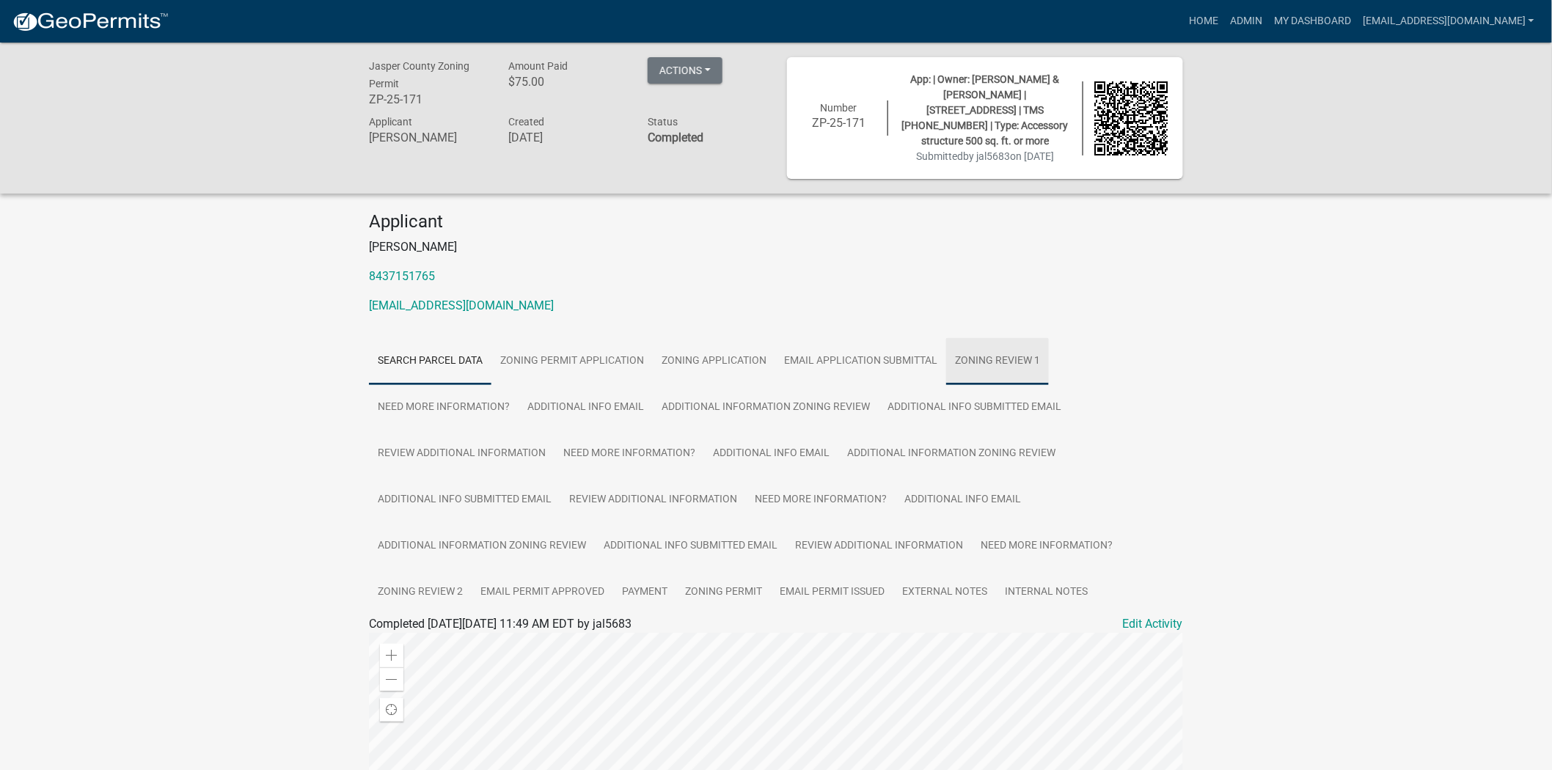
click at [992, 361] on link "Zoning Review 1" at bounding box center [997, 361] width 103 height 47
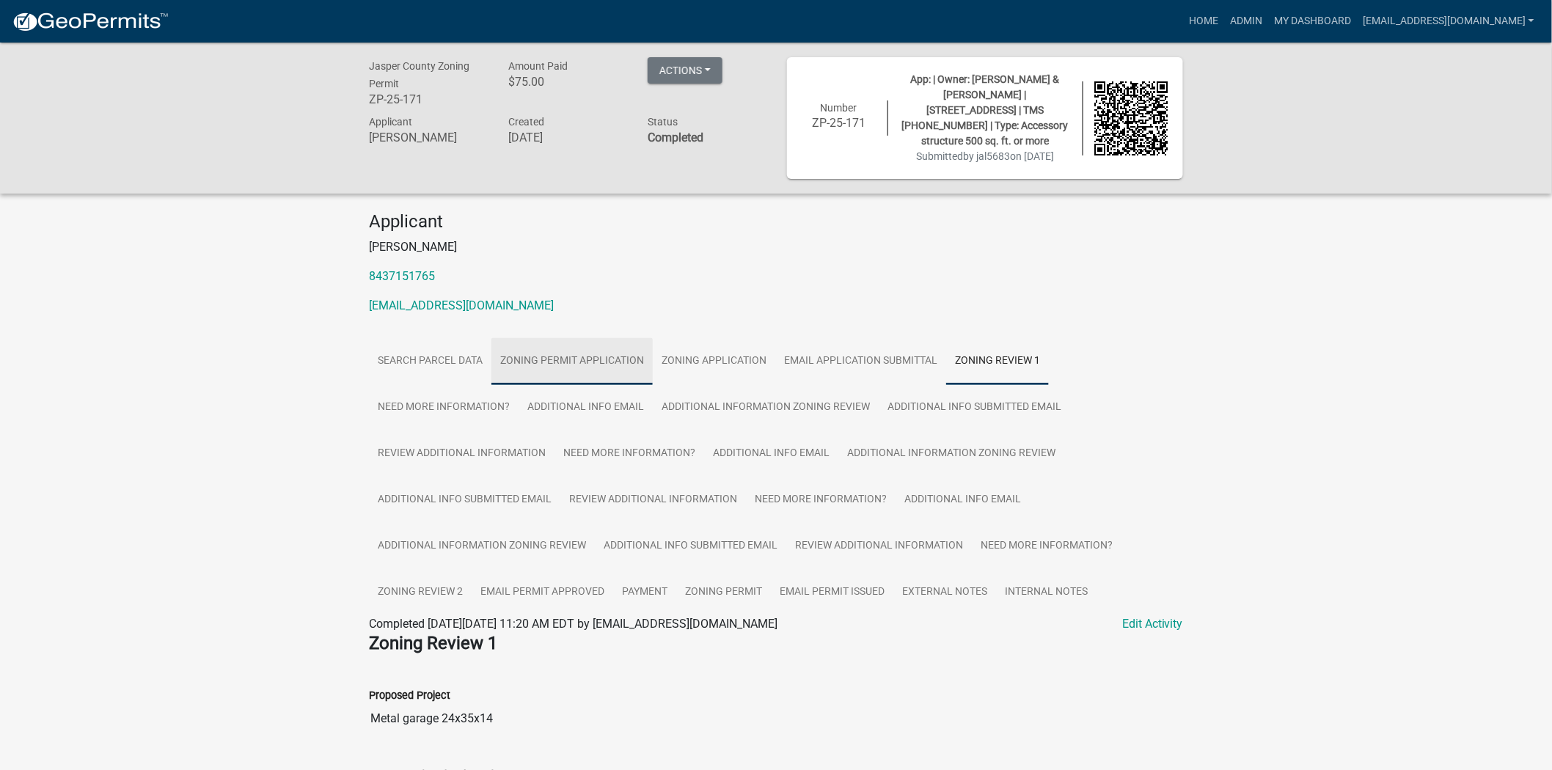
click at [588, 362] on link "Zoning Permit Application" at bounding box center [572, 361] width 161 height 47
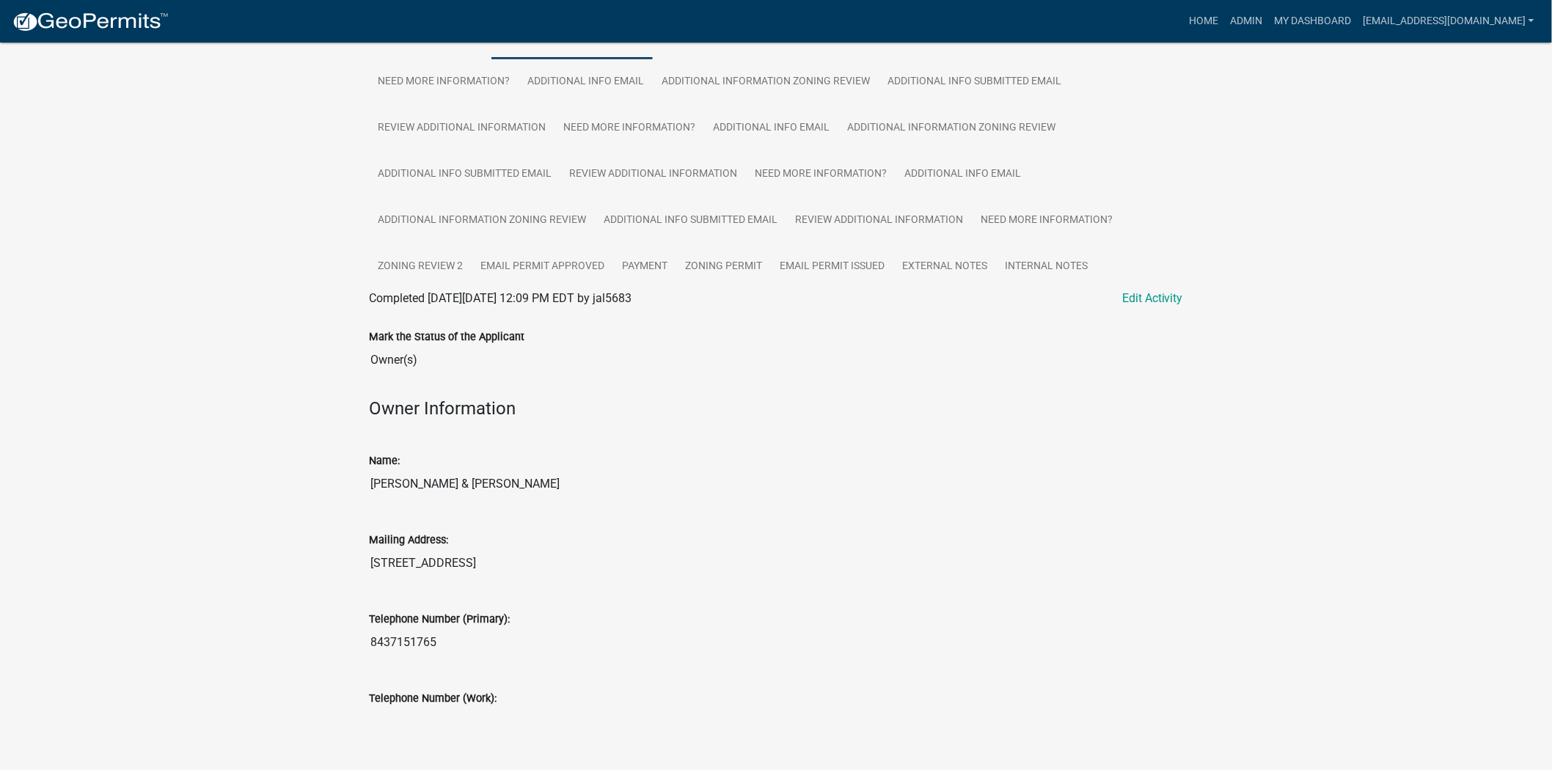
scroll to position [407, 0]
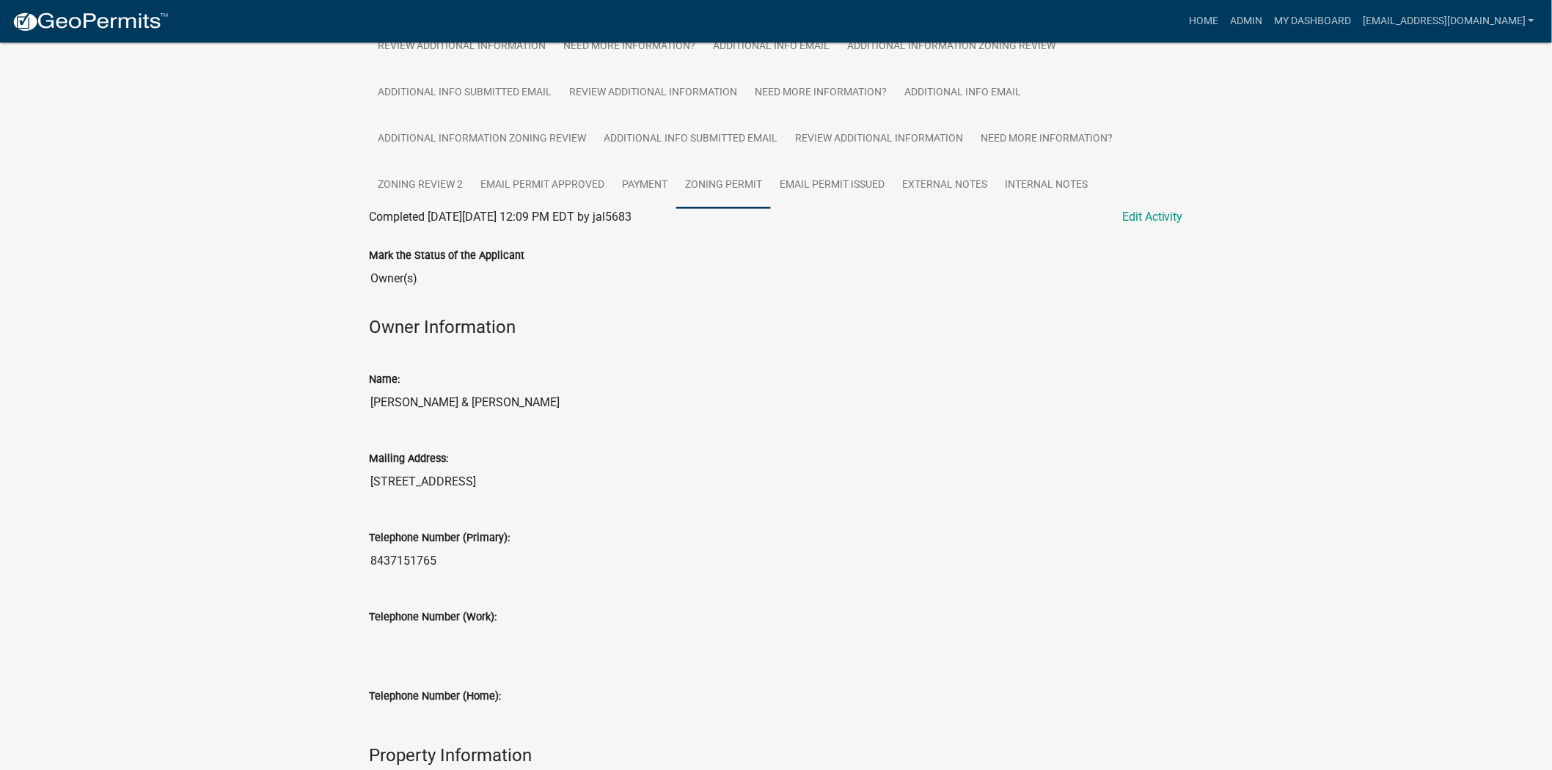
click at [748, 183] on link "Zoning Permit" at bounding box center [723, 185] width 95 height 47
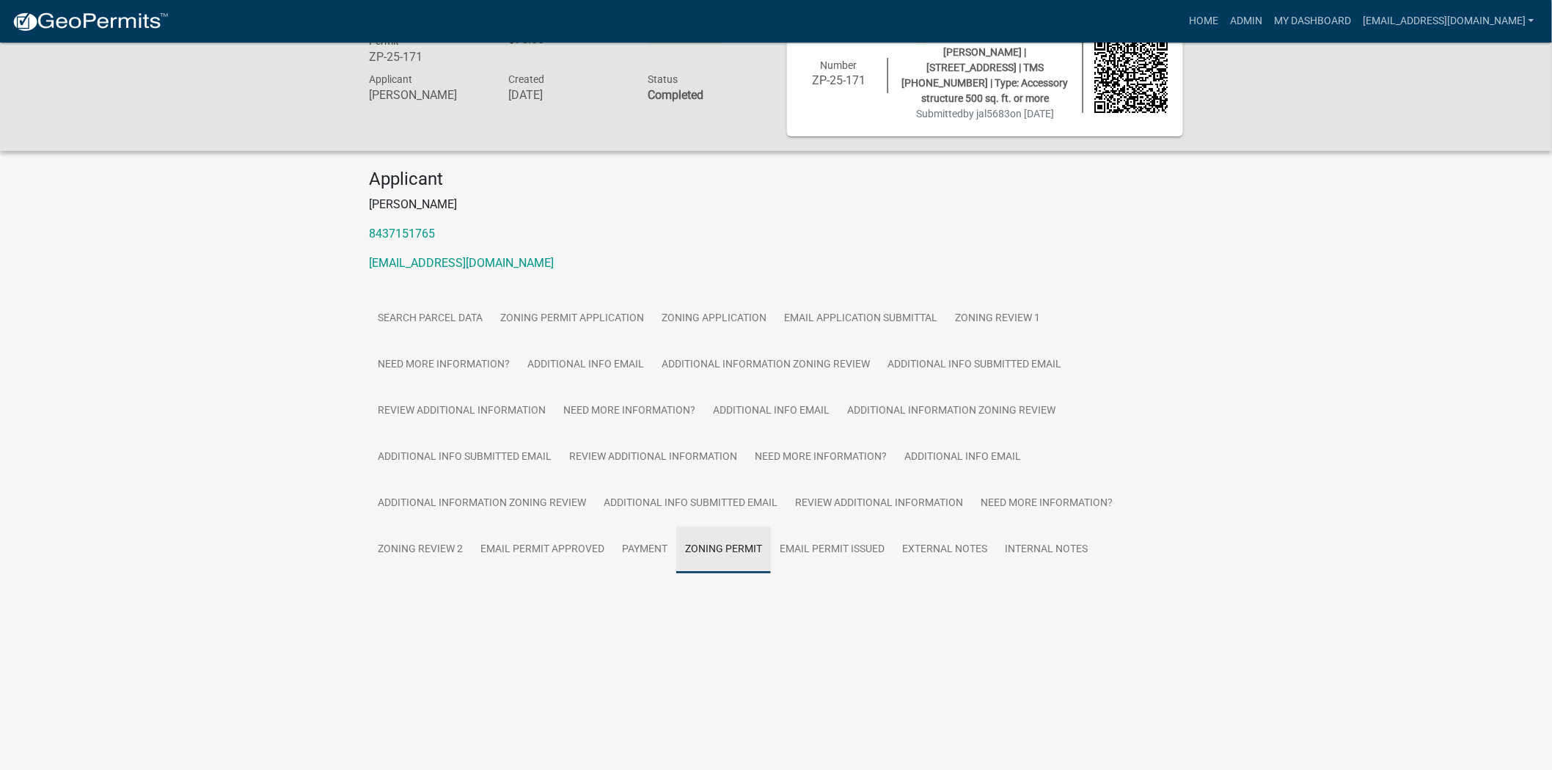
scroll to position [43, 0]
click at [419, 599] on link "Zoning Permit" at bounding box center [405, 599] width 73 height 14
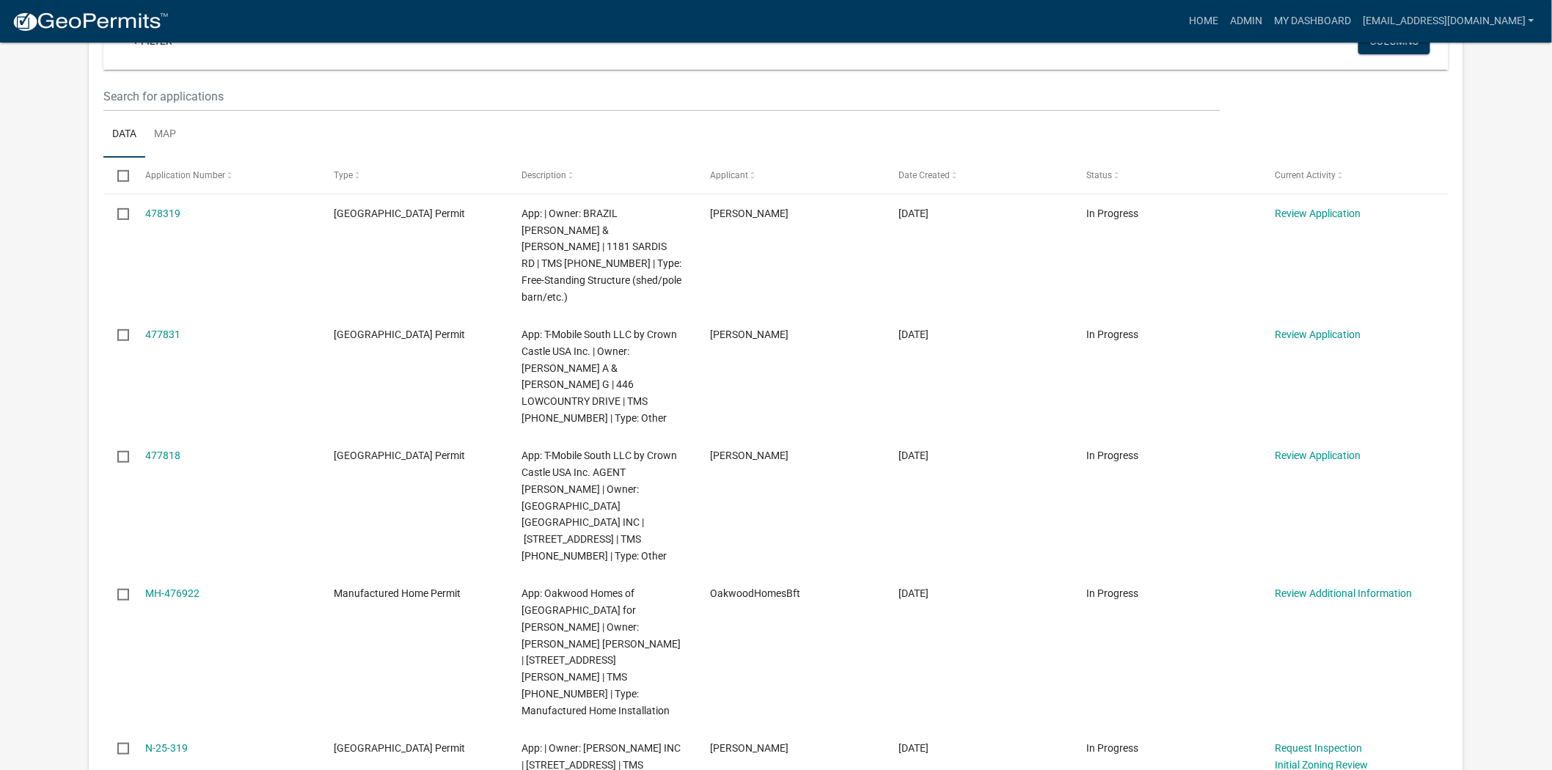
scroll to position [244, 0]
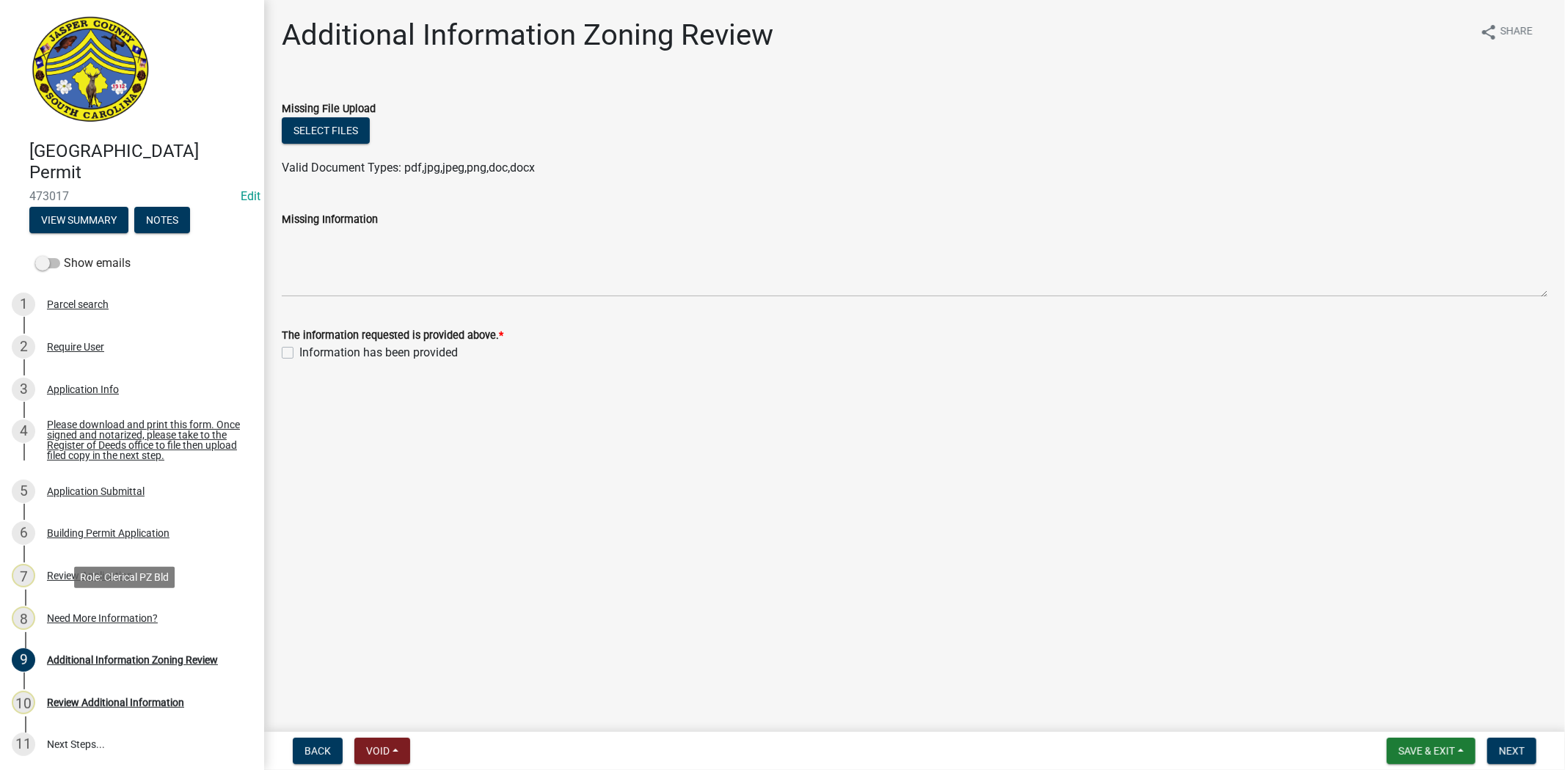
click at [90, 621] on div "Need More Information?" at bounding box center [102, 618] width 111 height 10
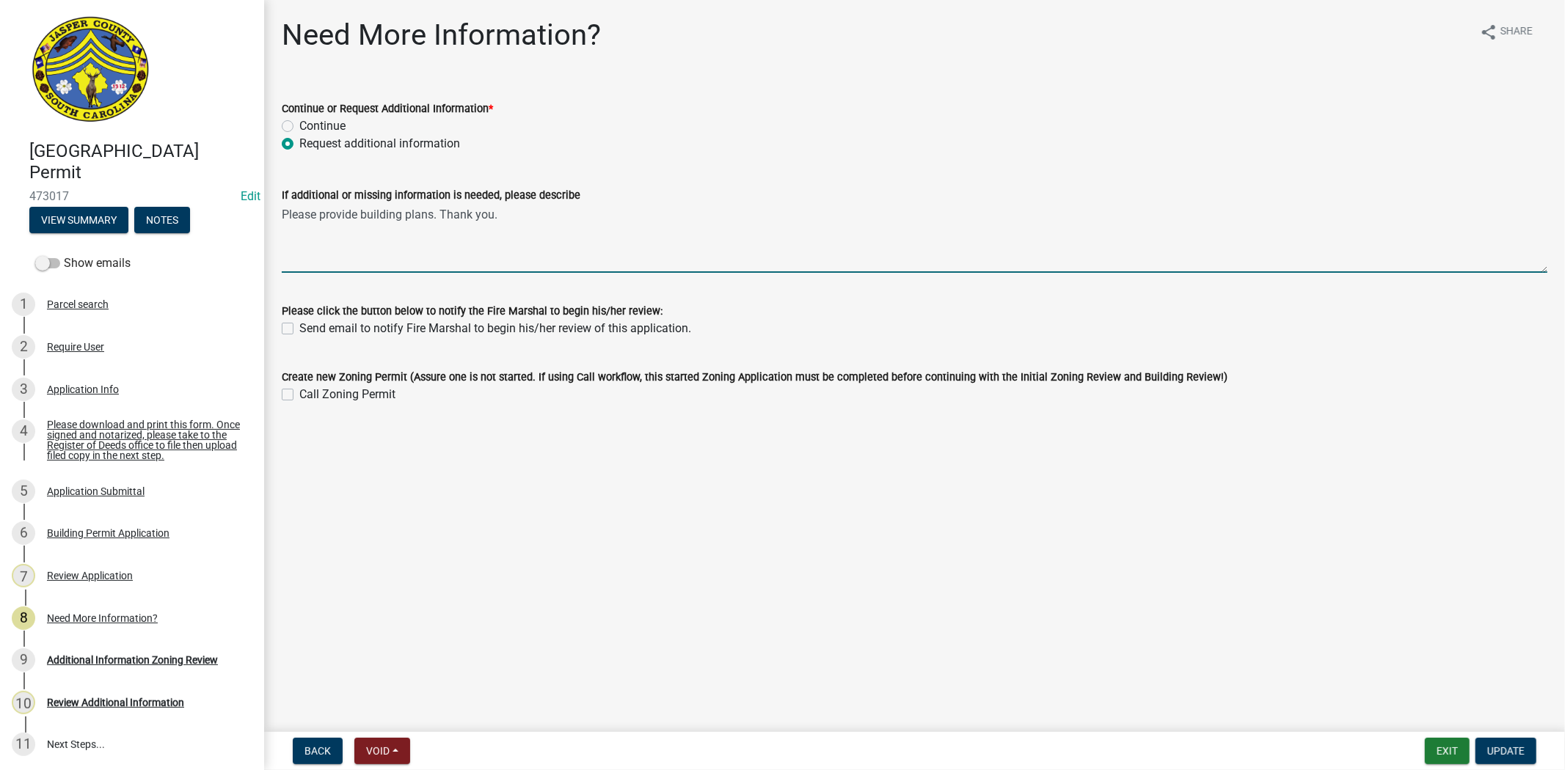
drag, startPoint x: 538, startPoint y: 220, endPoint x: 261, endPoint y: 229, distance: 277.4
click at [261, 229] on div "[GEOGRAPHIC_DATA] Permit 473017 Edit View Summary Notes Show emails 1 Parcel se…" at bounding box center [782, 385] width 1565 height 770
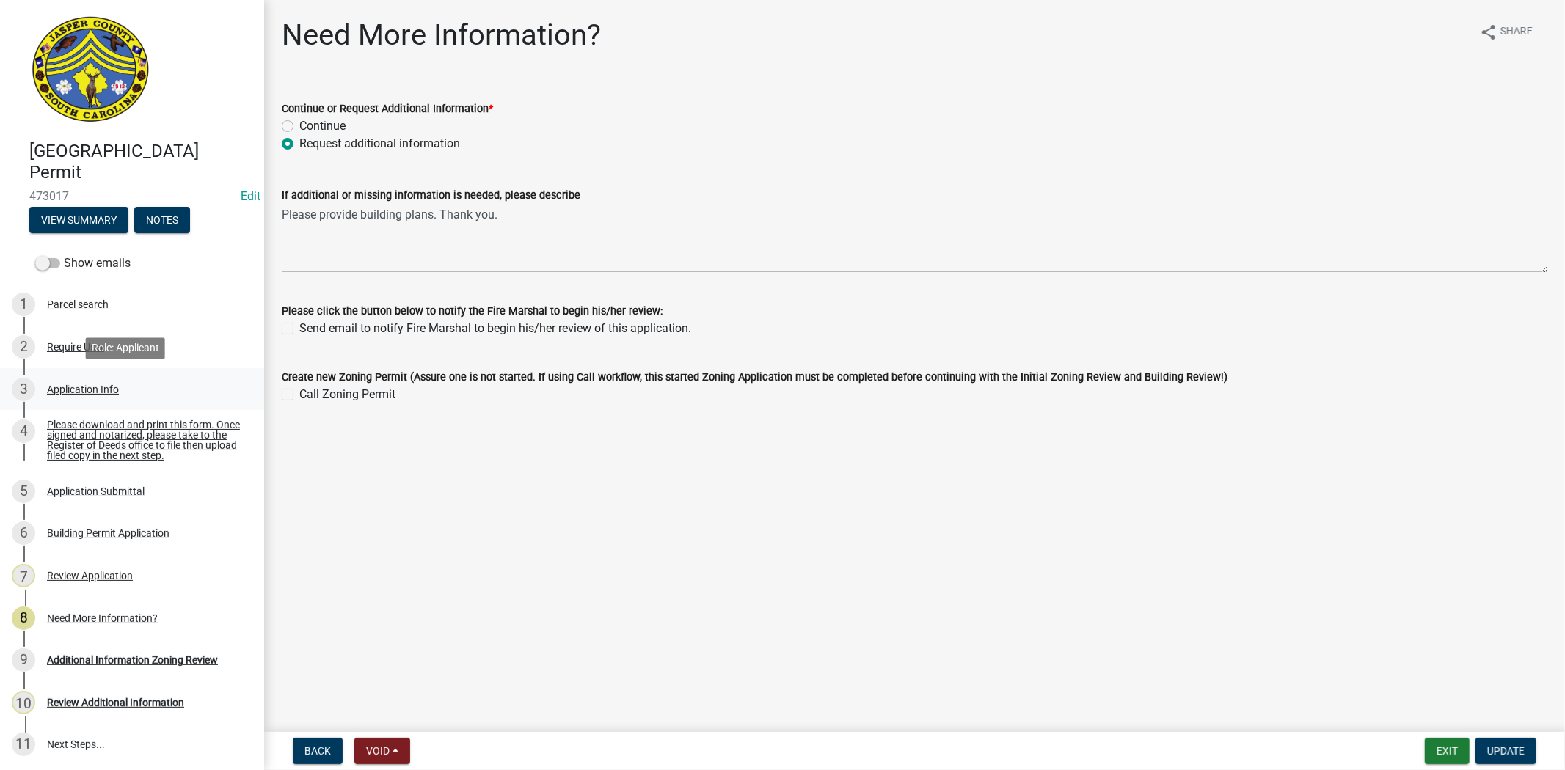
click at [78, 392] on div "Application Info" at bounding box center [83, 389] width 72 height 10
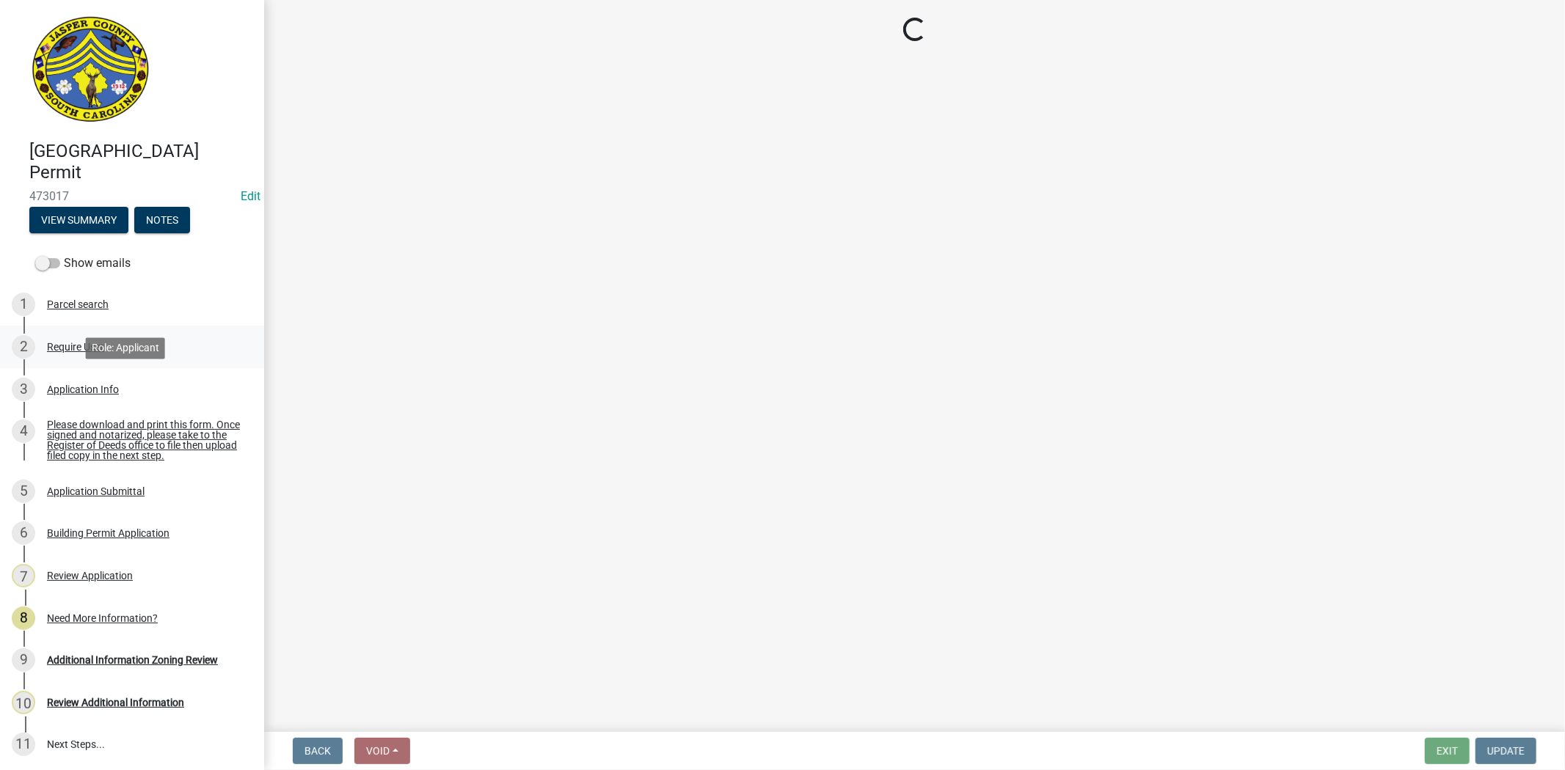
select select "f53fa719-3ff7-48d2-9eb7-3bbc18bb9995"
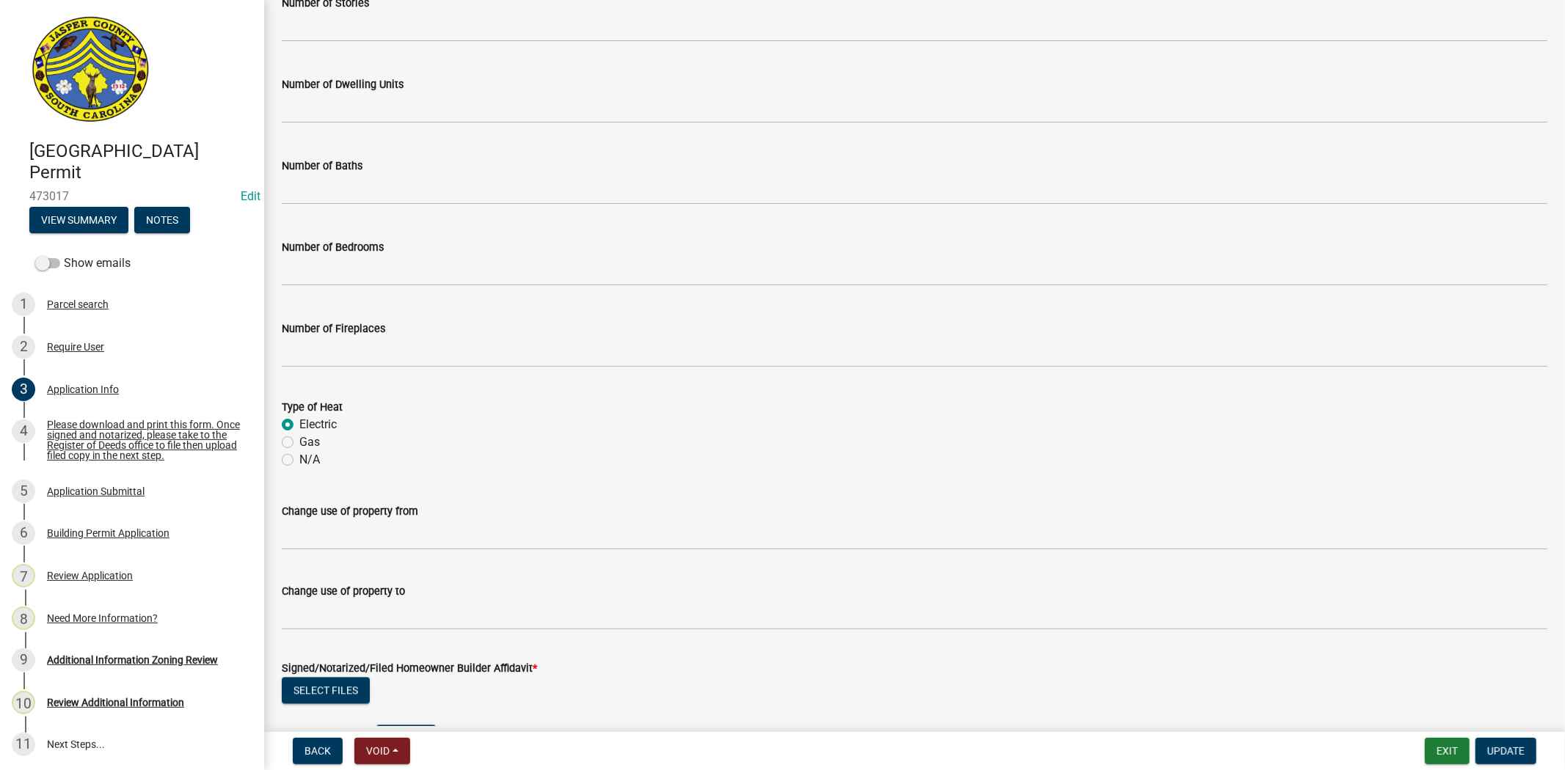
scroll to position [2592, 0]
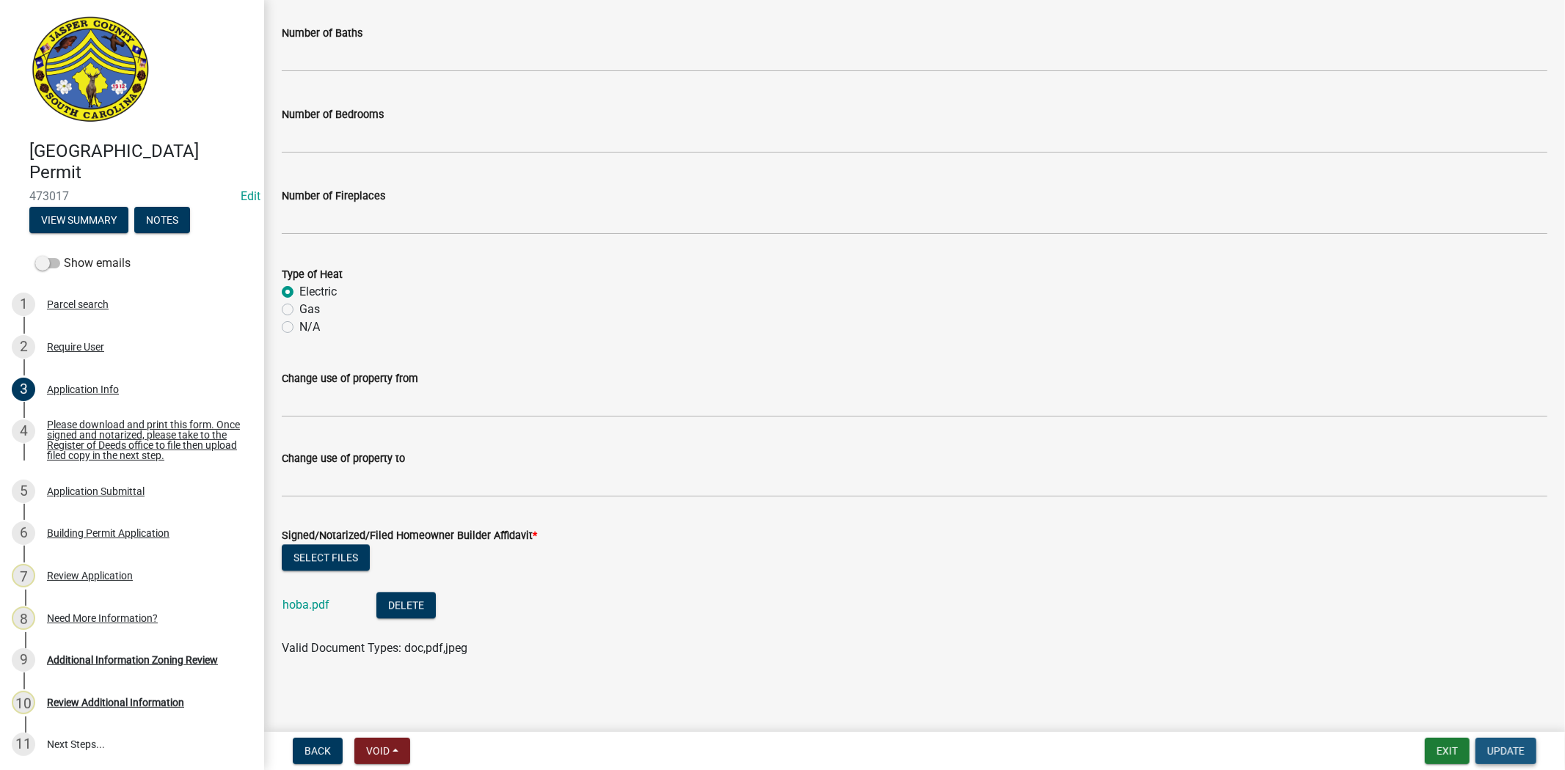
click at [1514, 745] on span "Update" at bounding box center [1505, 751] width 37 height 12
click at [101, 658] on div "Additional Information Zoning Review" at bounding box center [132, 660] width 171 height 10
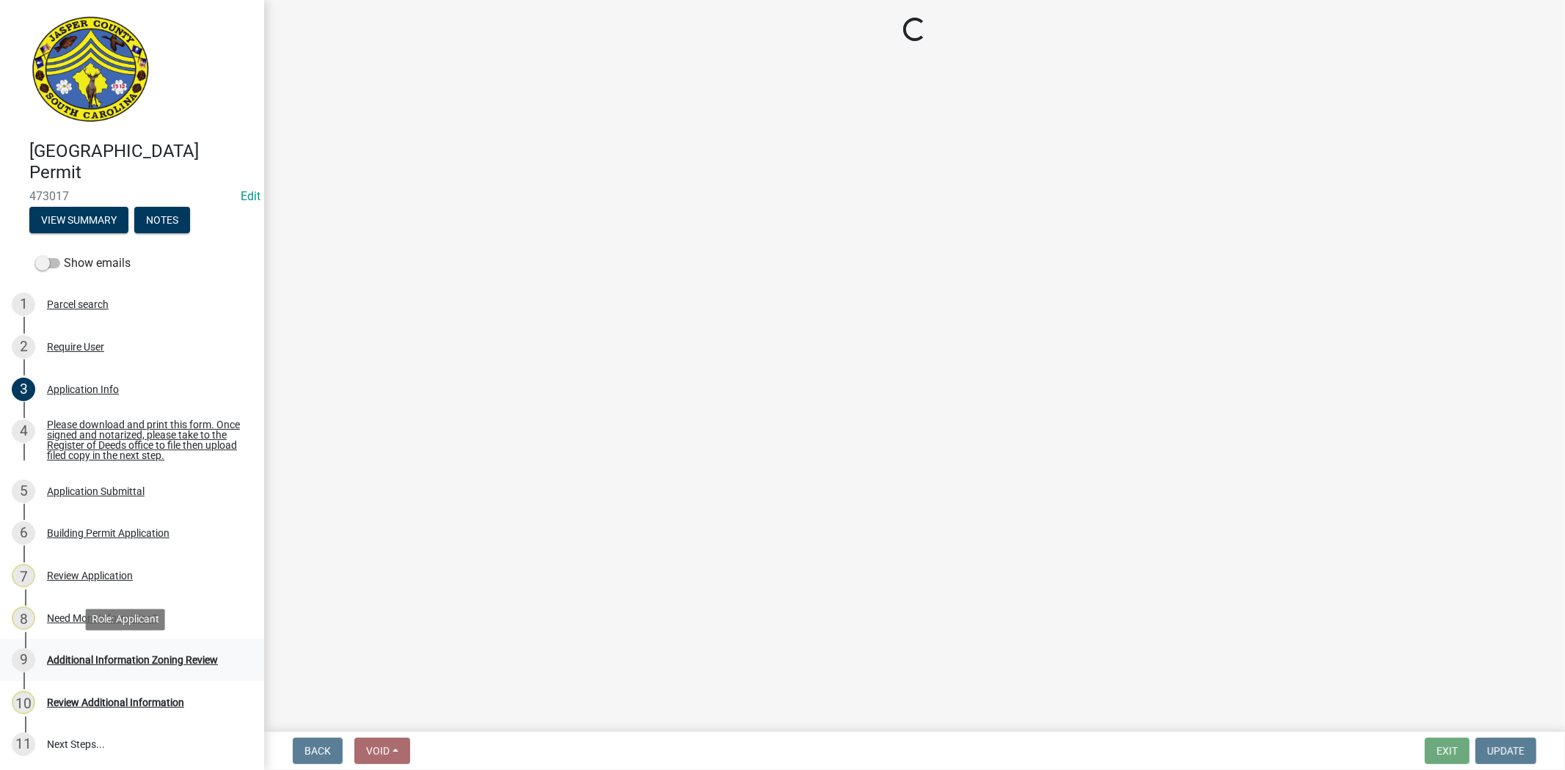
scroll to position [0, 0]
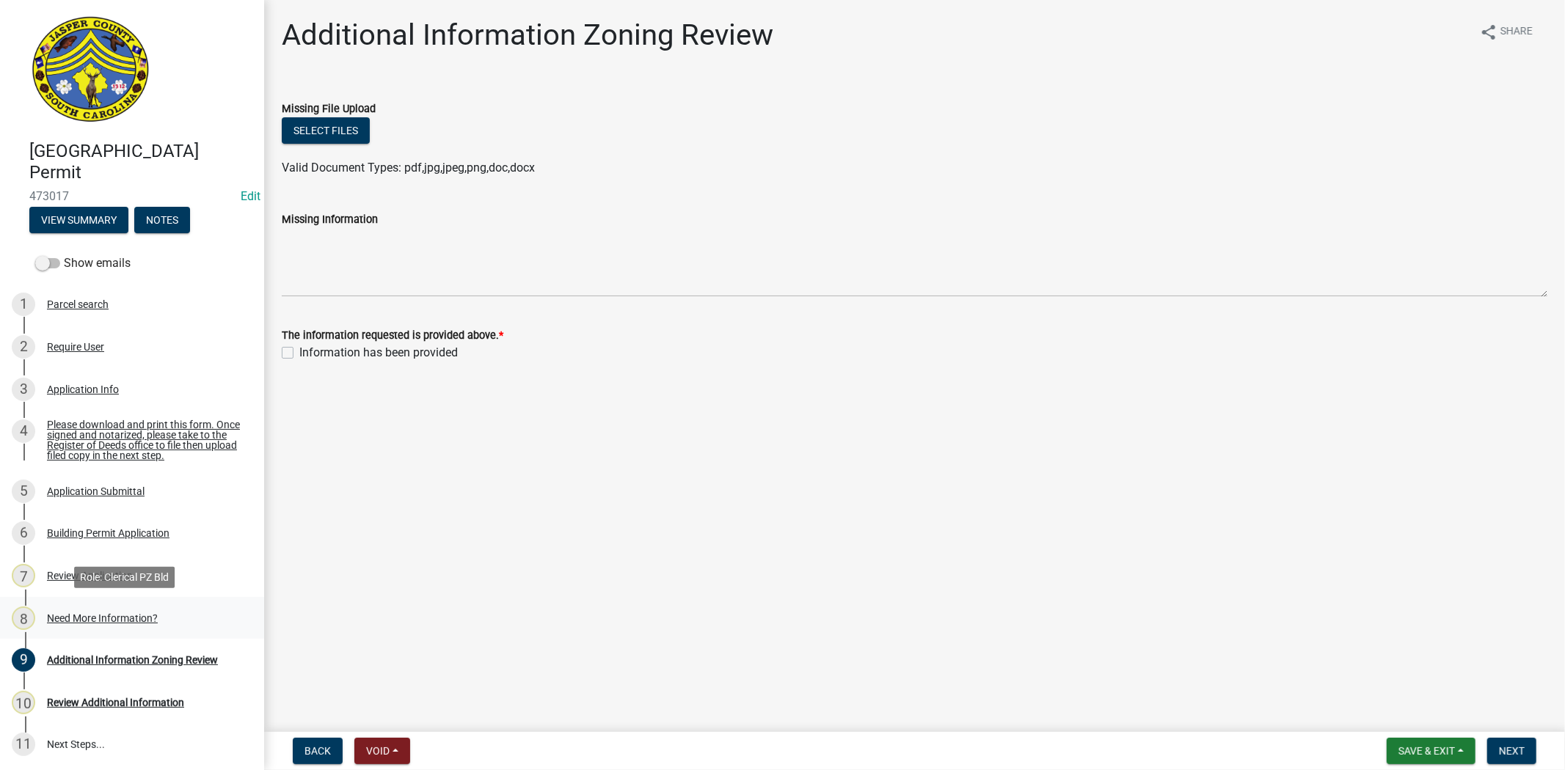
click at [132, 616] on div "Need More Information?" at bounding box center [102, 618] width 111 height 10
